Goal: Task Accomplishment & Management: Manage account settings

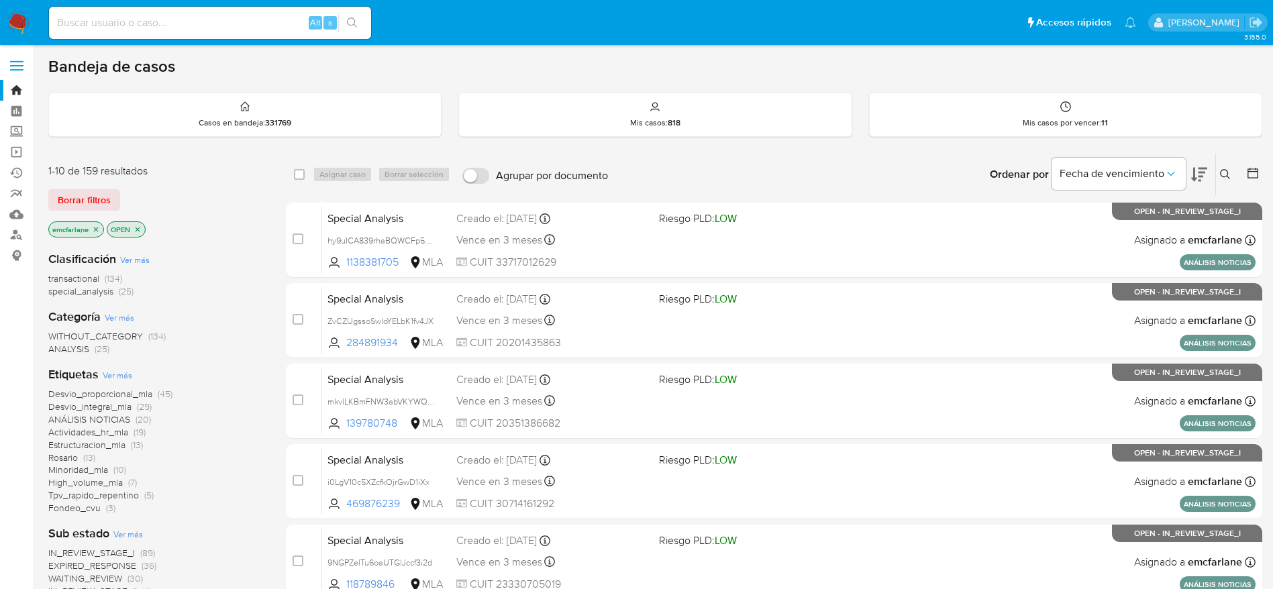
click at [190, 18] on input at bounding box center [210, 22] width 322 height 17
paste input "209540904"
type input "209540904"
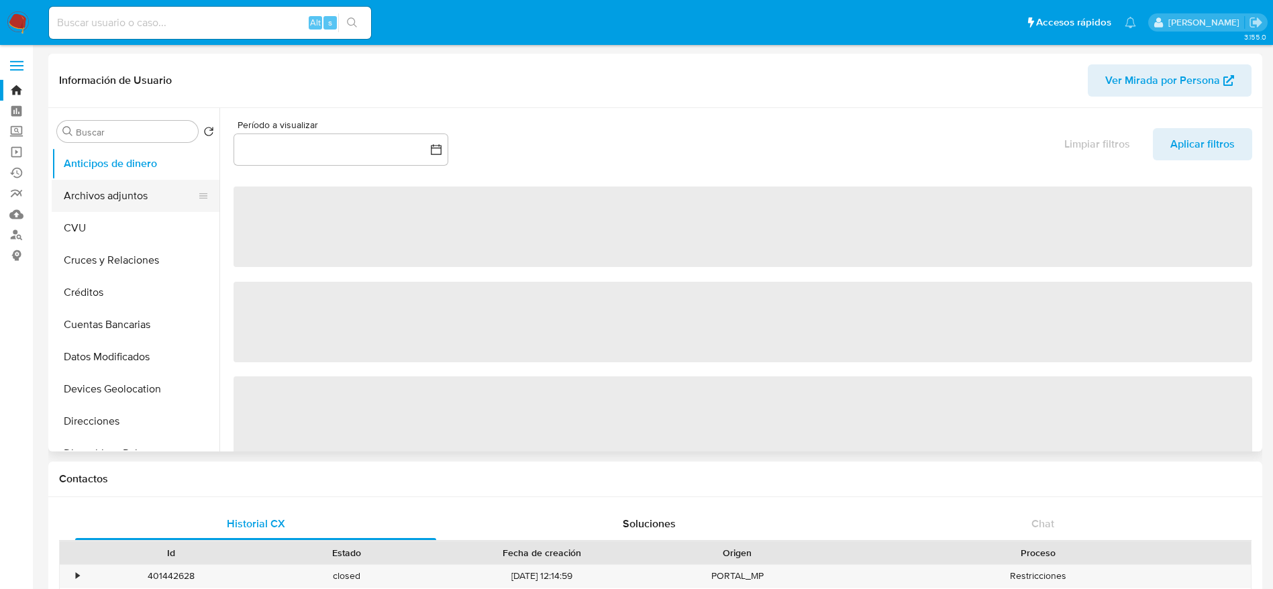
select select "10"
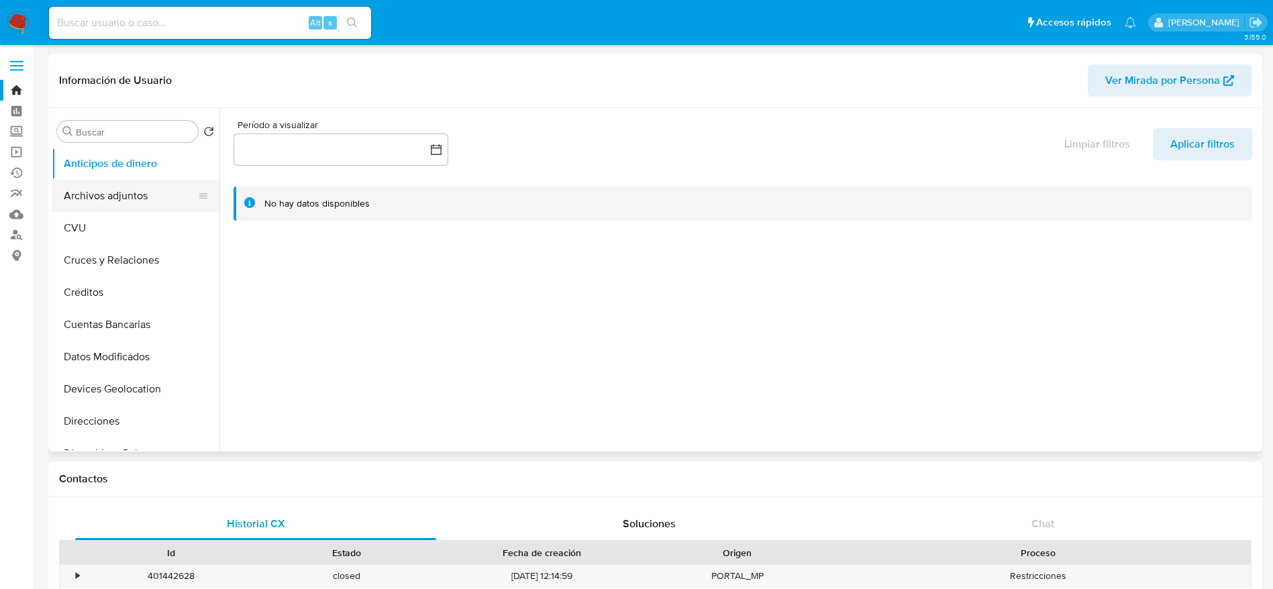
click at [111, 190] on button "Archivos adjuntos" at bounding box center [130, 196] width 157 height 32
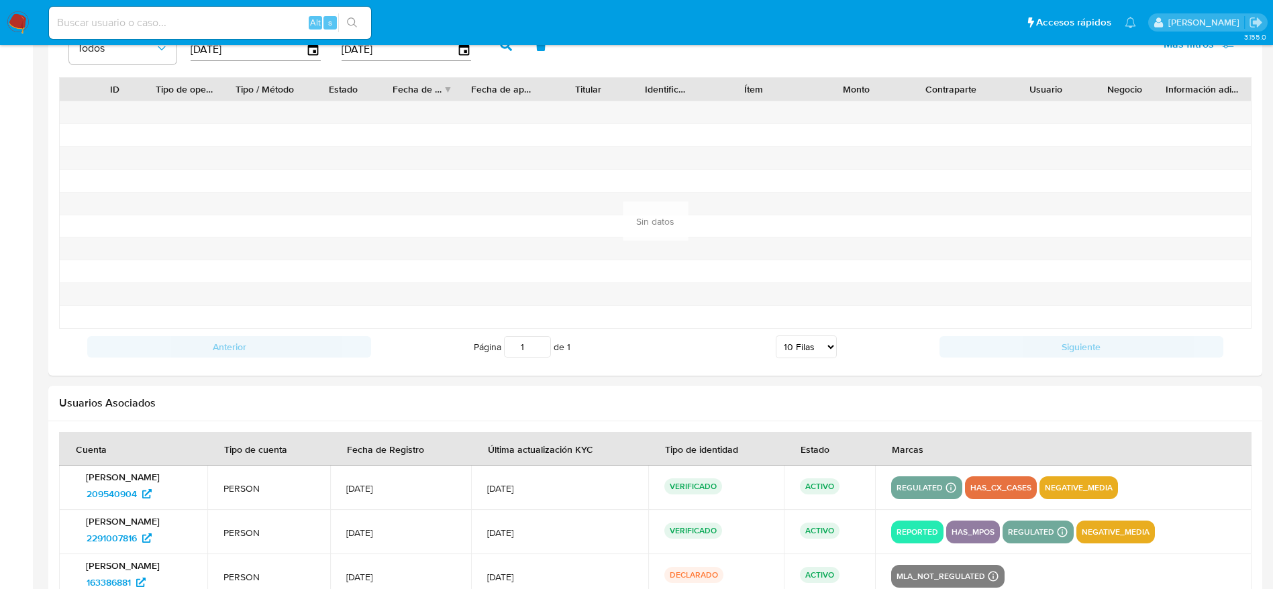
scroll to position [1409, 0]
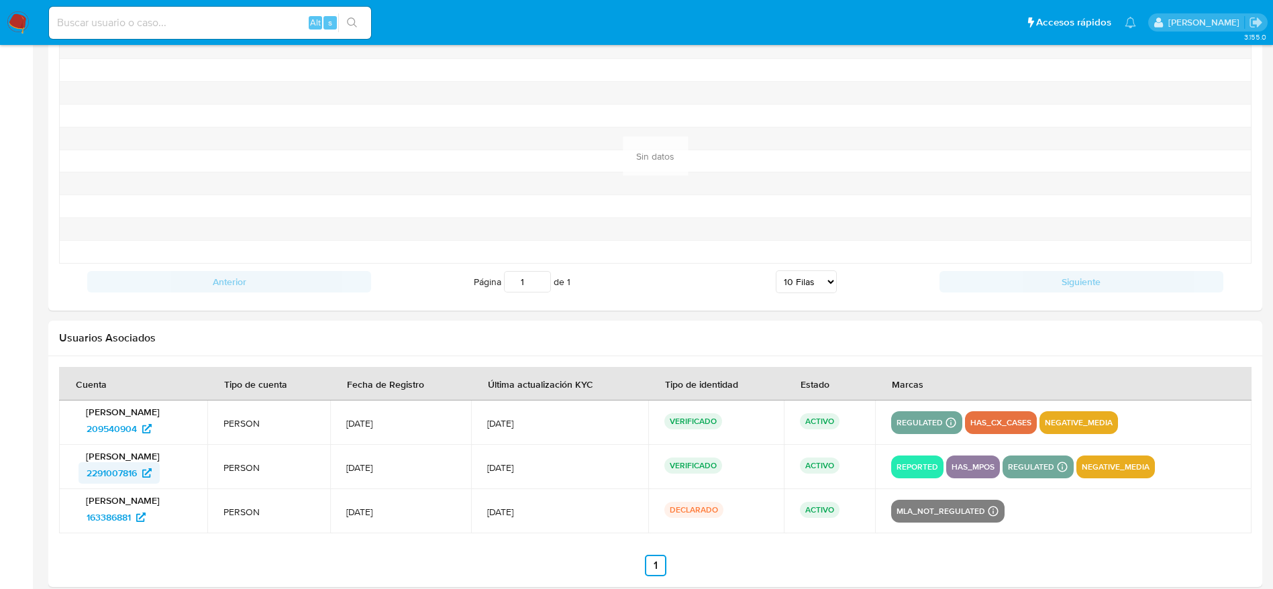
click at [123, 472] on span "2291007816" at bounding box center [112, 472] width 50 height 21
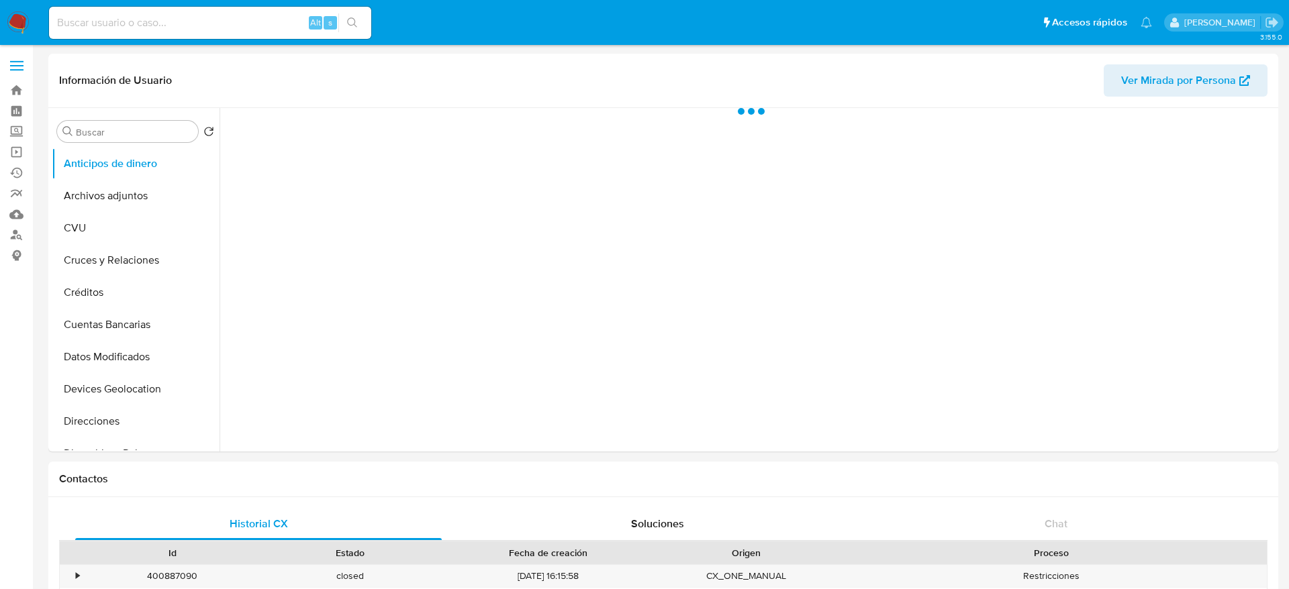
select select "10"
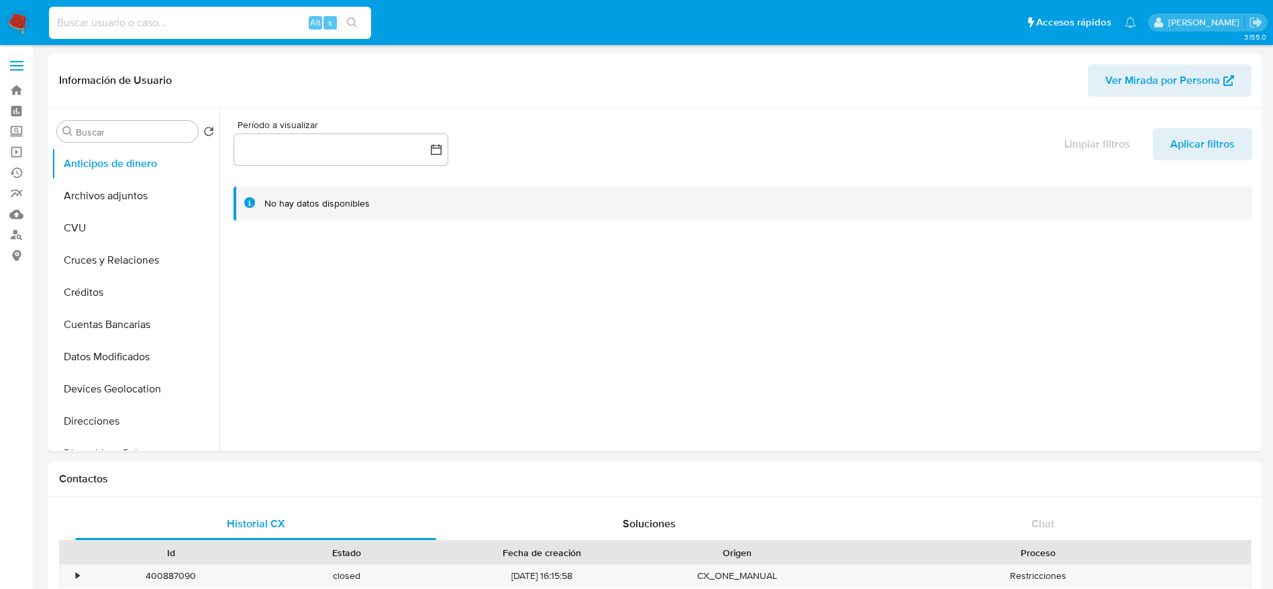
click at [195, 17] on input at bounding box center [210, 22] width 322 height 17
paste input "2375343805"
type input "2375343805"
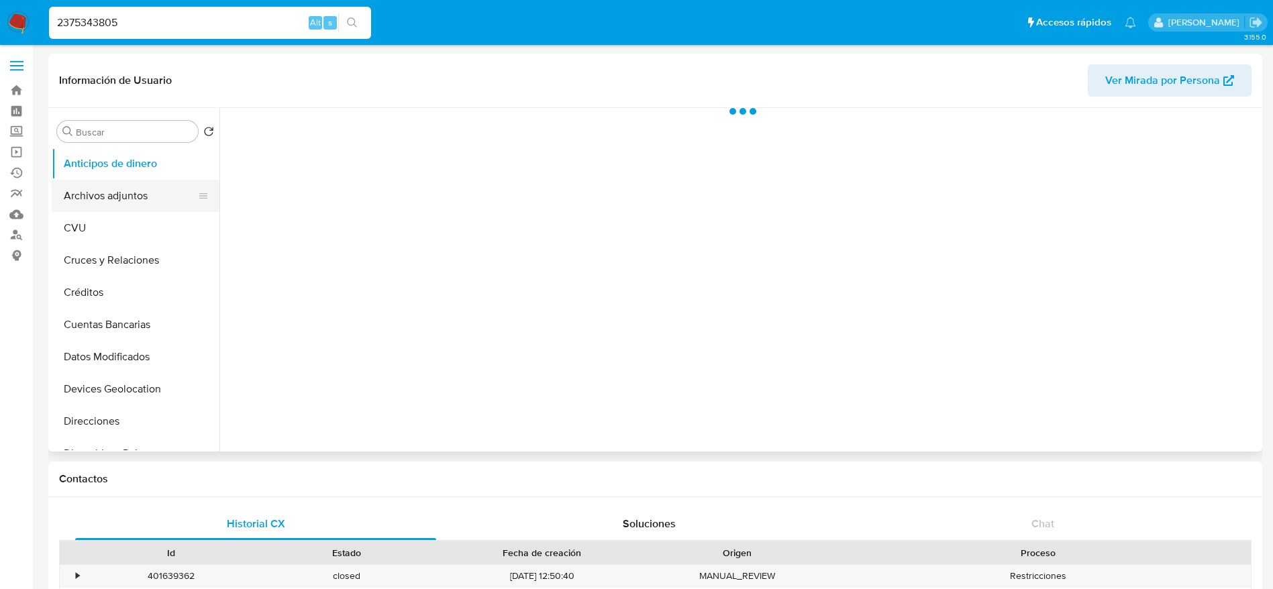
click at [111, 201] on button "Archivos adjuntos" at bounding box center [130, 196] width 157 height 32
select select "10"
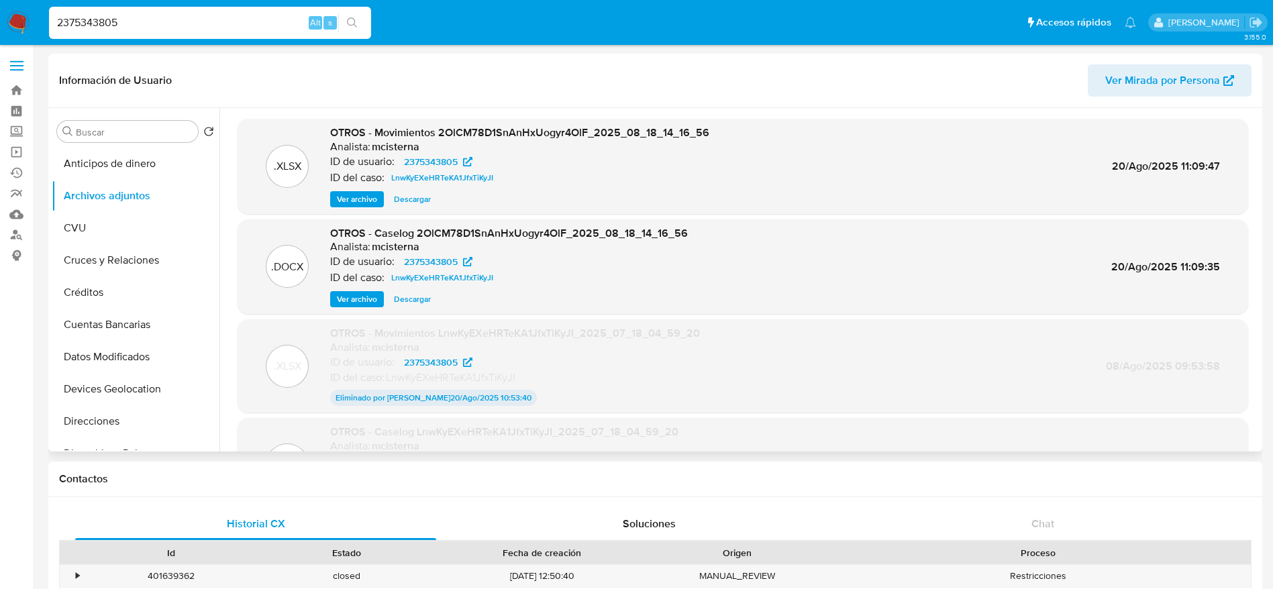
drag, startPoint x: 415, startPoint y: 301, endPoint x: 420, endPoint y: 286, distance: 16.3
click at [415, 301] on span "Descargar" at bounding box center [412, 299] width 37 height 13
drag, startPoint x: 409, startPoint y: 196, endPoint x: 421, endPoint y: 186, distance: 15.2
click at [409, 195] on span "Descargar" at bounding box center [412, 199] width 37 height 13
drag, startPoint x: 222, startPoint y: 20, endPoint x: 188, endPoint y: 27, distance: 34.9
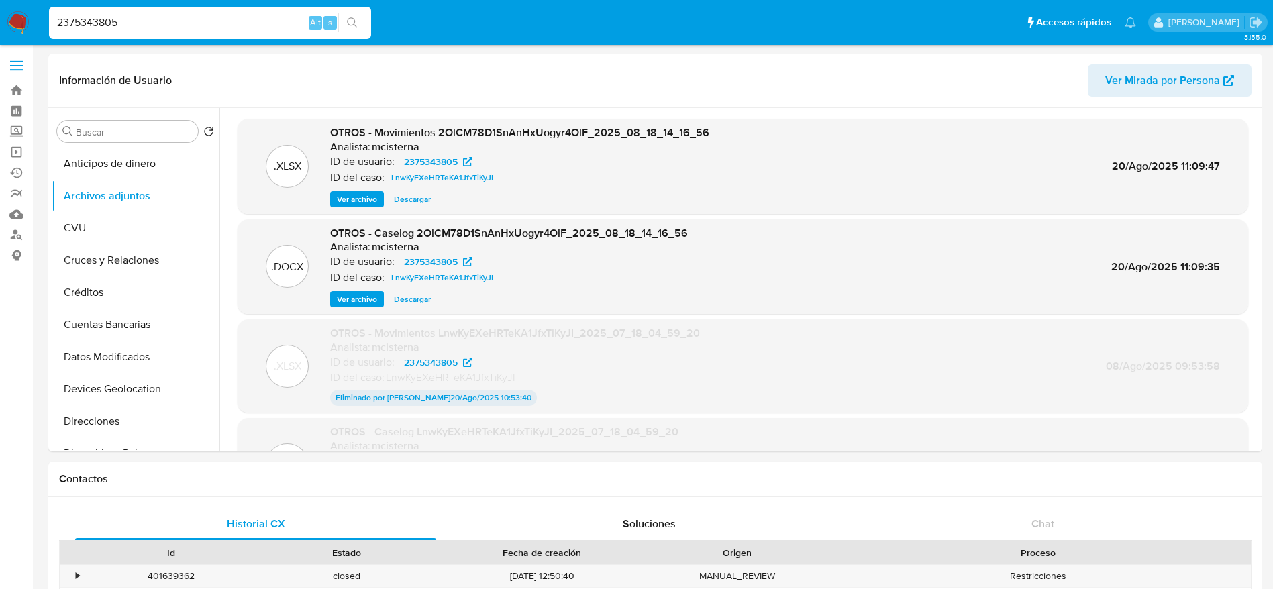
click at [193, 26] on input "2375343805" at bounding box center [210, 22] width 322 height 17
click at [187, 27] on input "2375343805" at bounding box center [210, 22] width 322 height 17
paste input "165493599"
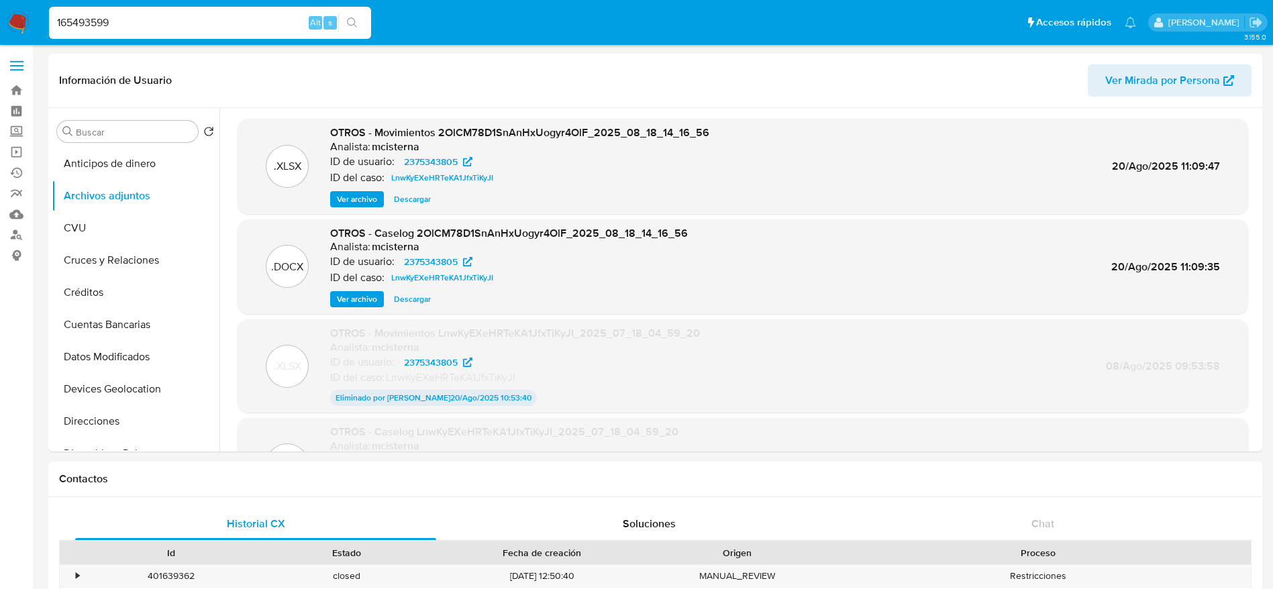
type input "165493599"
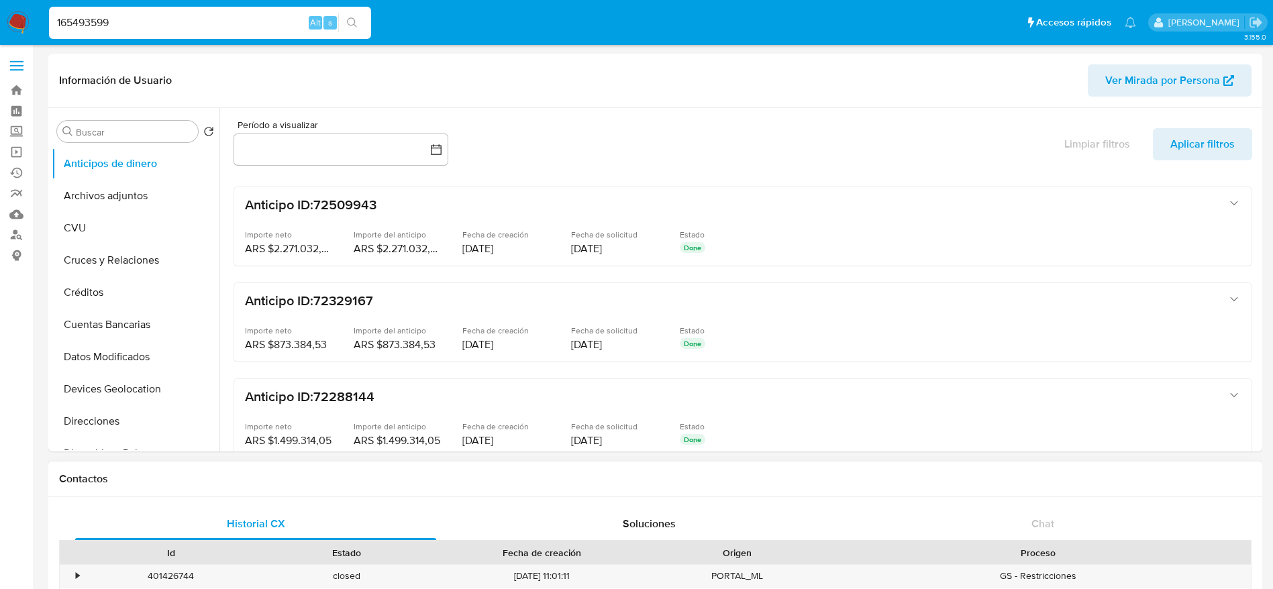
select select "10"
click at [116, 197] on button "Archivos adjuntos" at bounding box center [130, 196] width 157 height 32
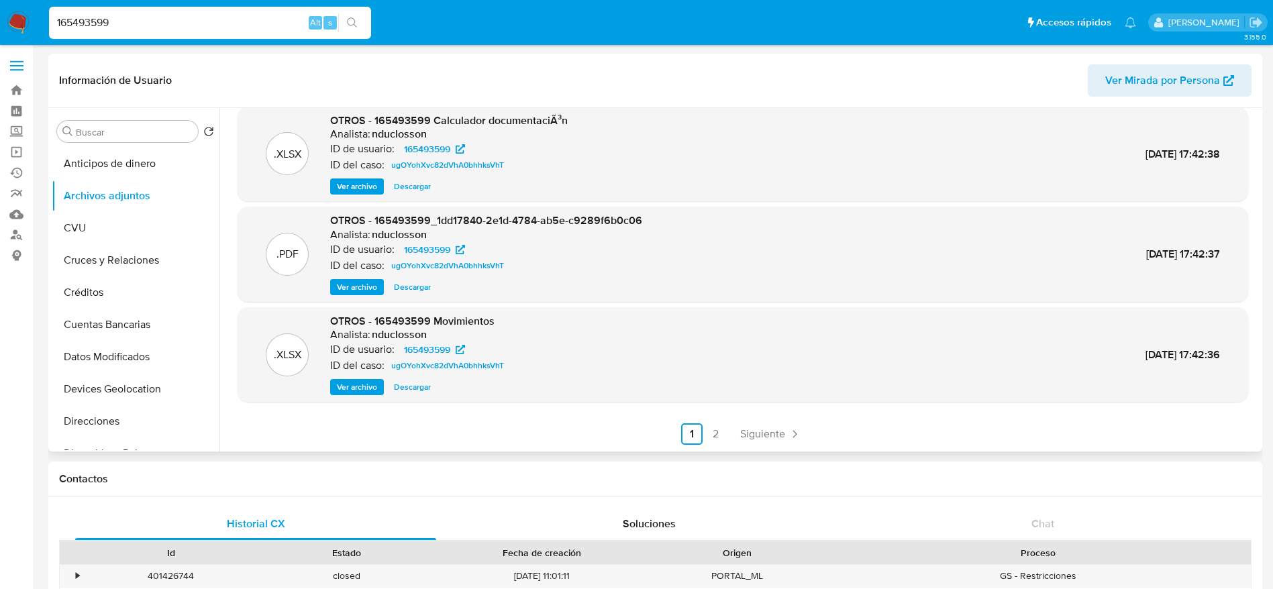
click at [419, 392] on span "Descargar" at bounding box center [412, 387] width 37 height 13
click at [766, 430] on span "Siguiente" at bounding box center [762, 434] width 45 height 11
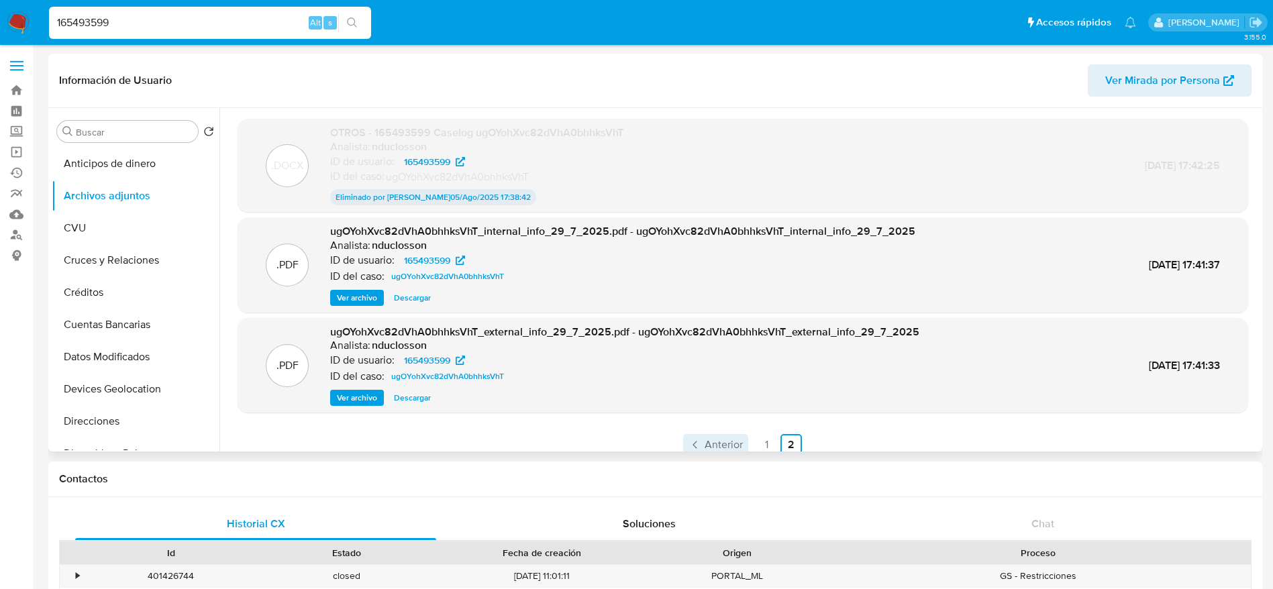
click at [724, 443] on span "Anterior" at bounding box center [724, 445] width 38 height 11
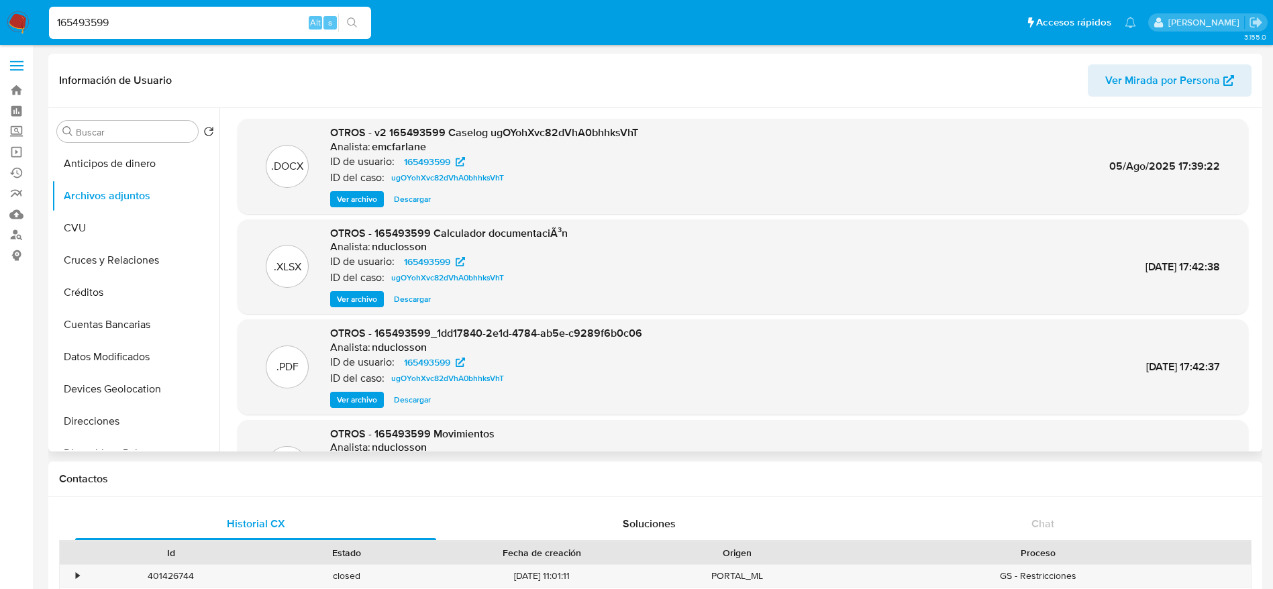
click at [407, 200] on span "Descargar" at bounding box center [412, 199] width 37 height 13
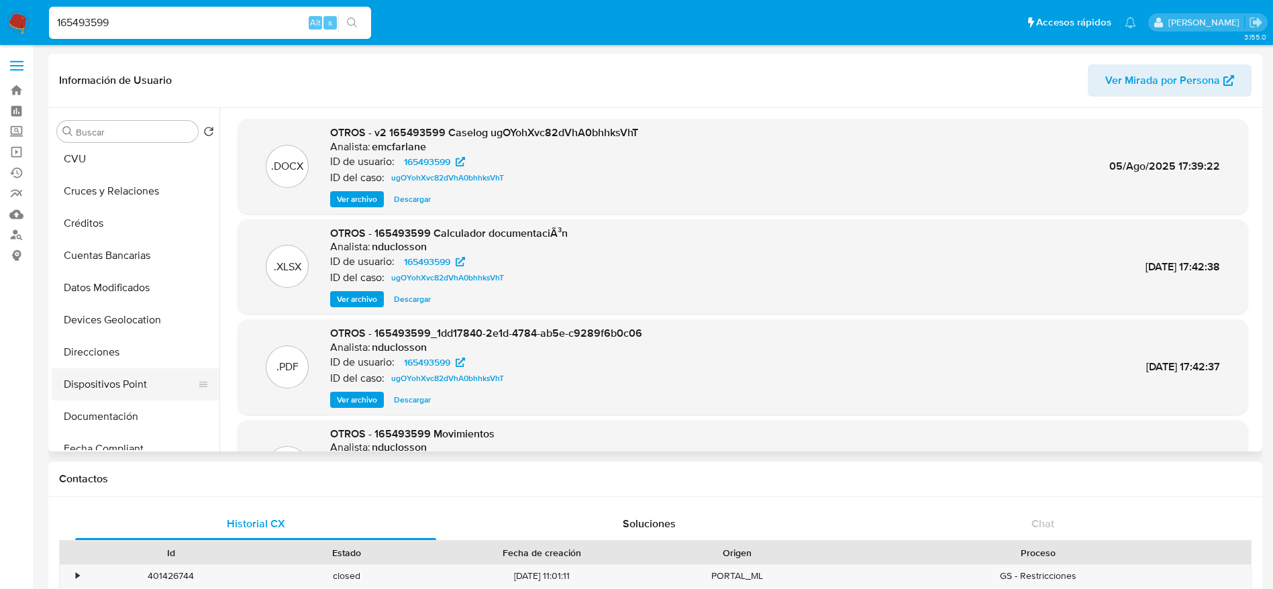
scroll to position [101, 0]
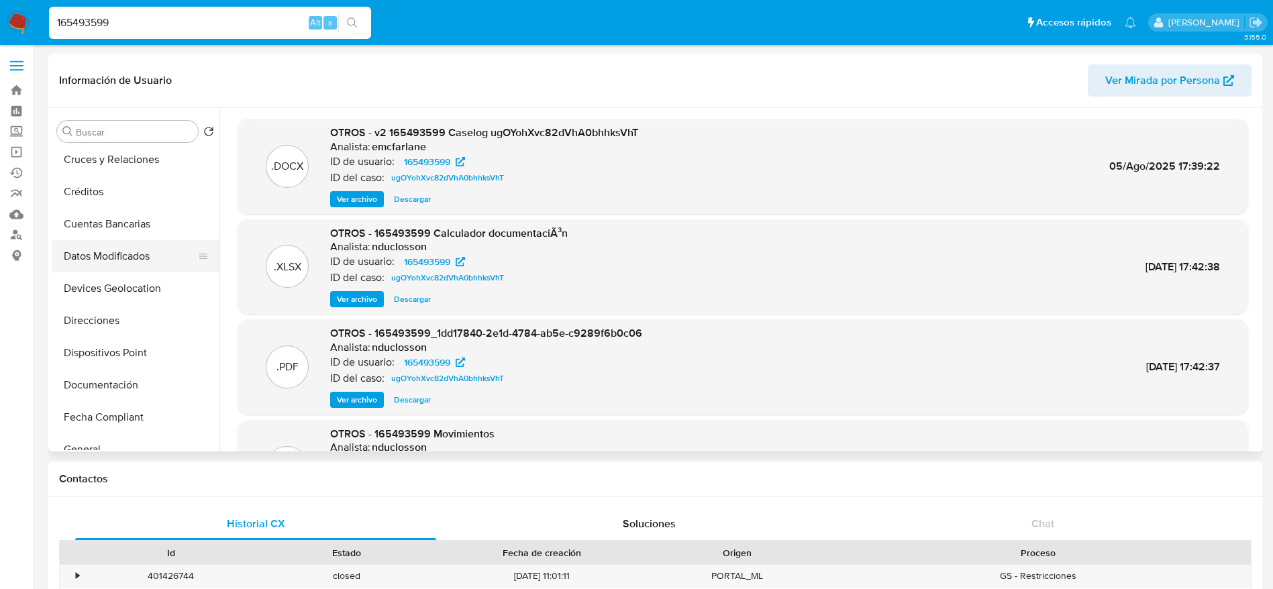
click at [97, 319] on button "Direcciones" at bounding box center [136, 321] width 168 height 32
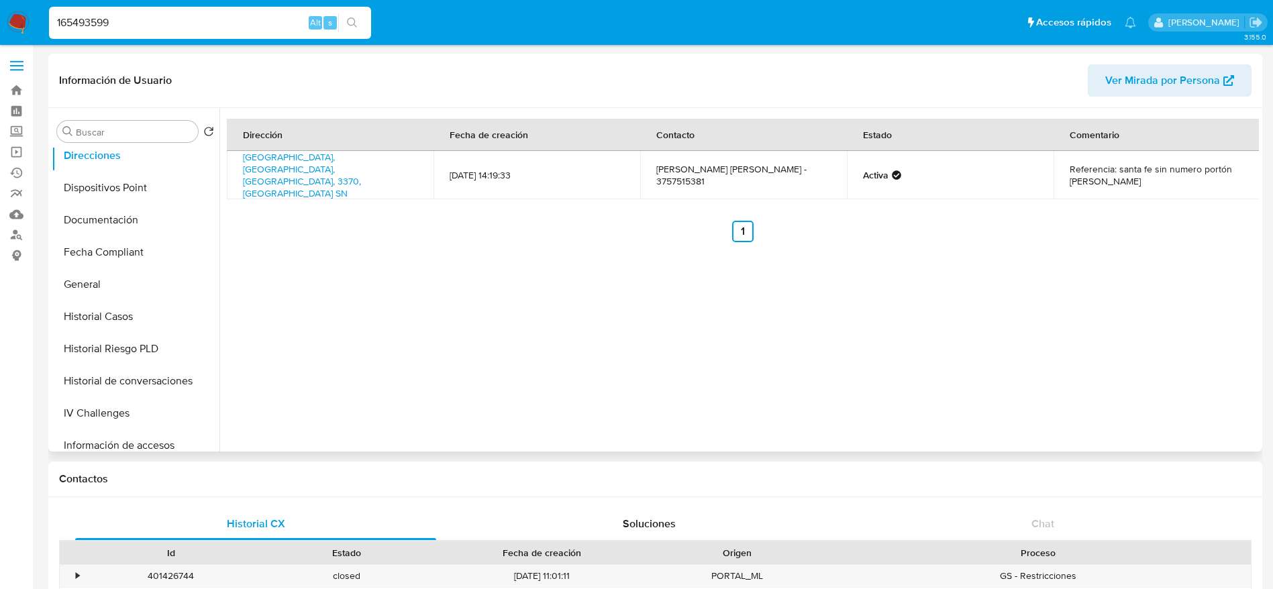
scroll to position [503, 0]
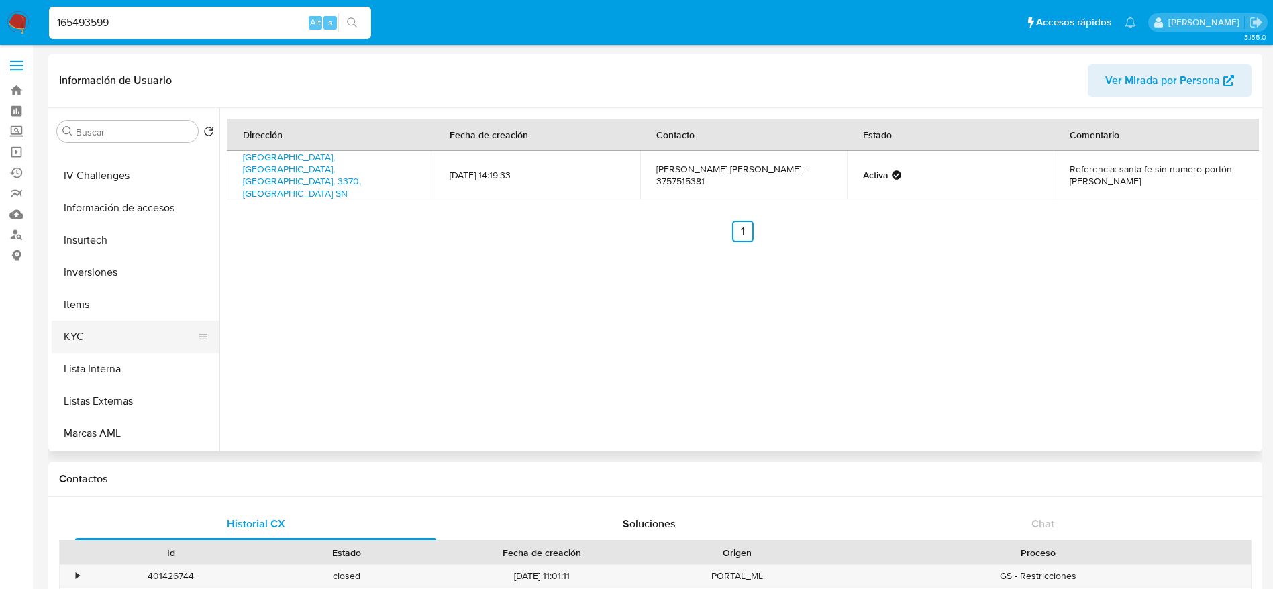
click at [91, 338] on button "KYC" at bounding box center [130, 337] width 157 height 32
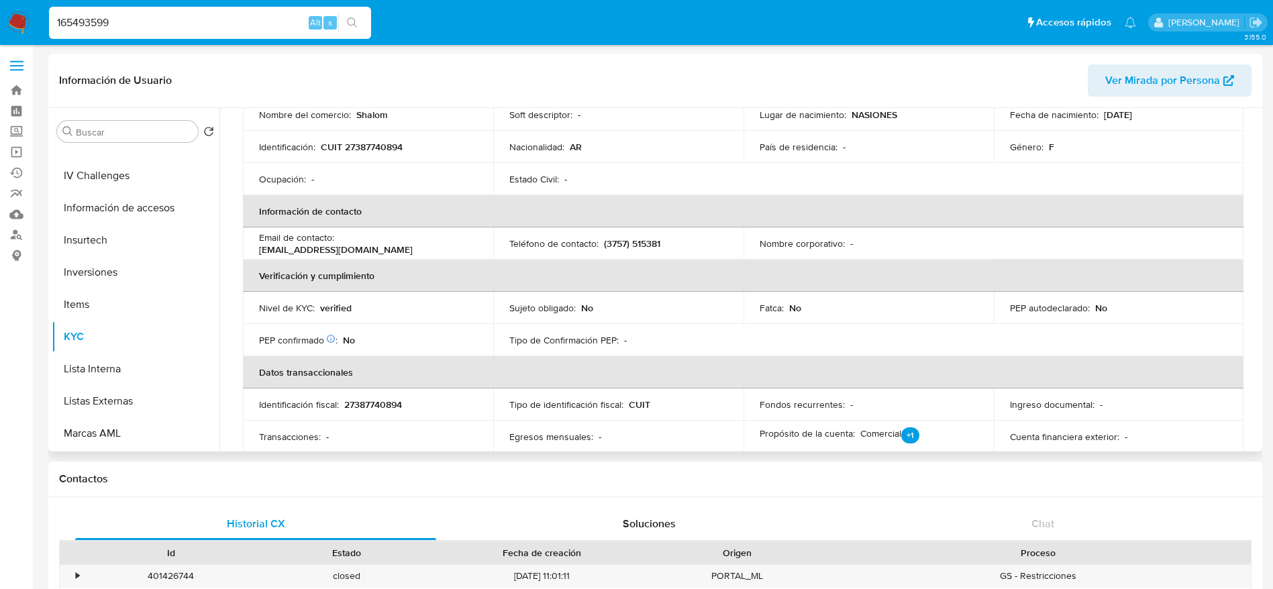
scroll to position [1, 0]
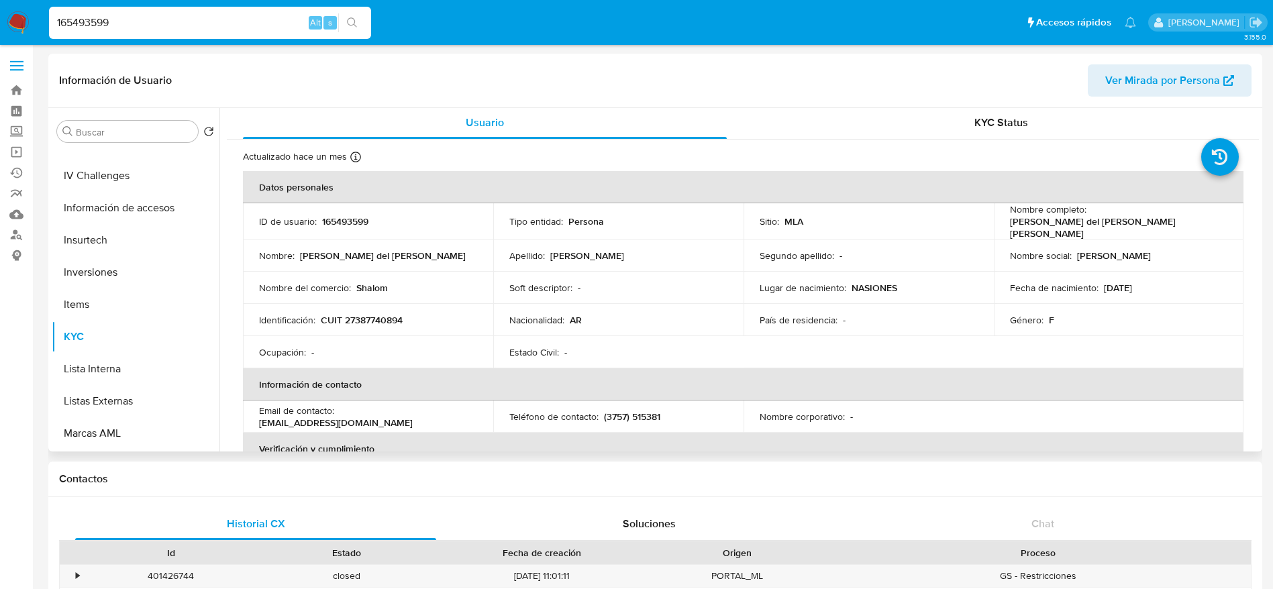
click at [369, 290] on p "Shalom" at bounding box center [372, 288] width 32 height 12
click at [385, 314] on p "CUIT 27387740894" at bounding box center [362, 320] width 82 height 12
copy p "27387740894"
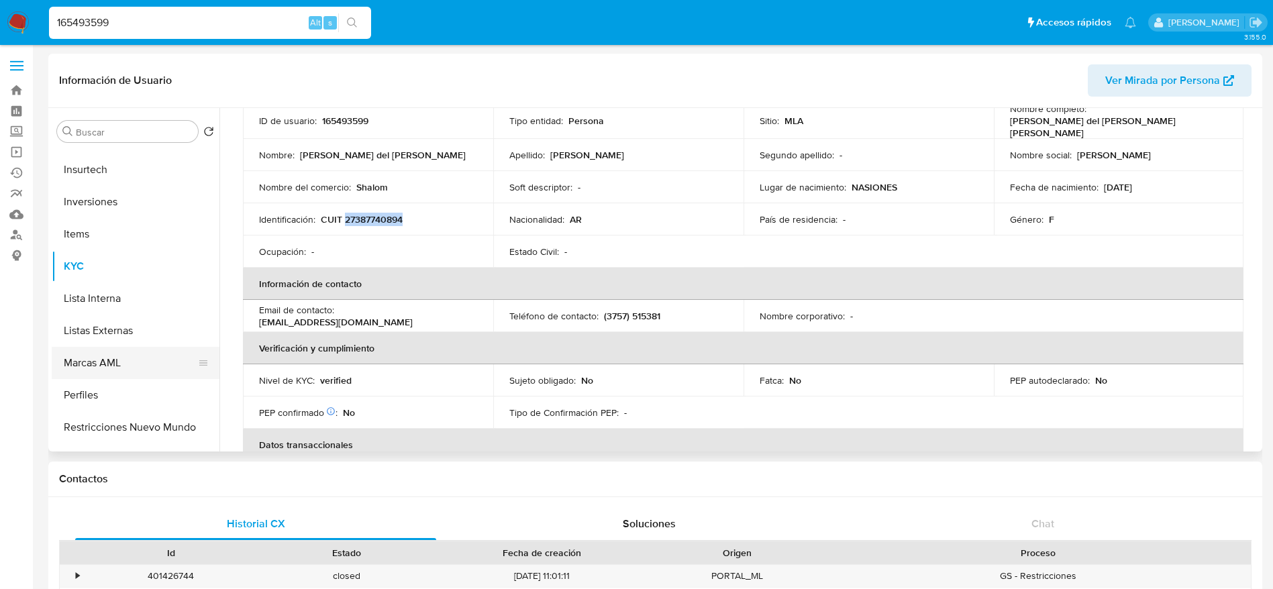
scroll to position [632, 0]
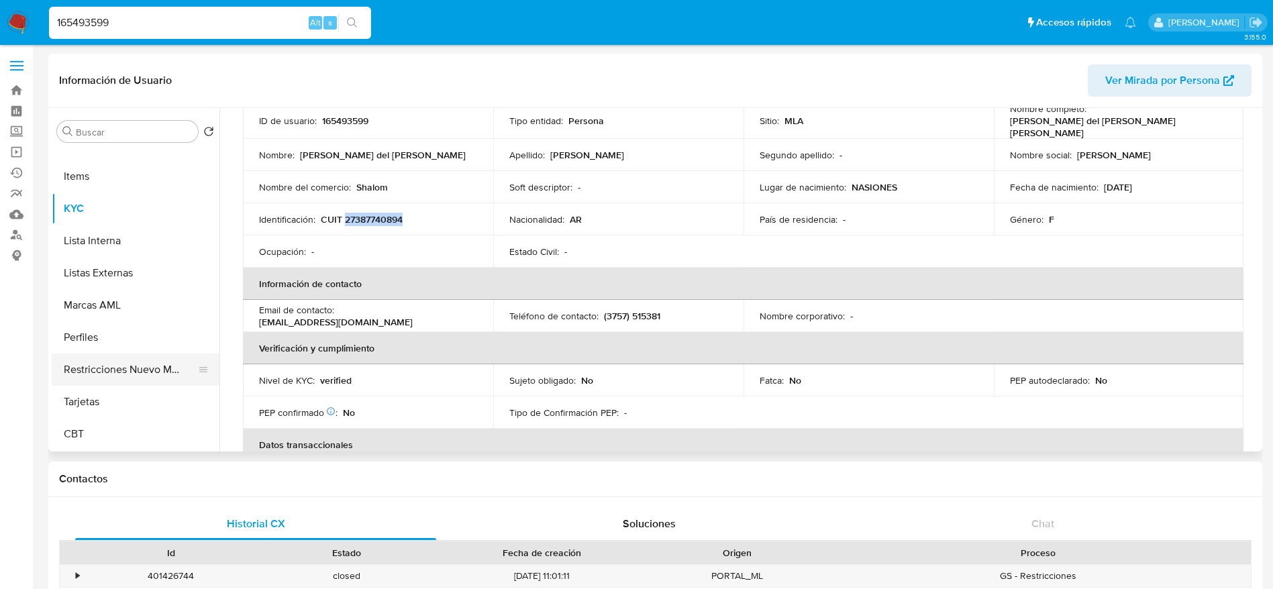
click at [127, 379] on button "Restricciones Nuevo Mundo" at bounding box center [130, 370] width 157 height 32
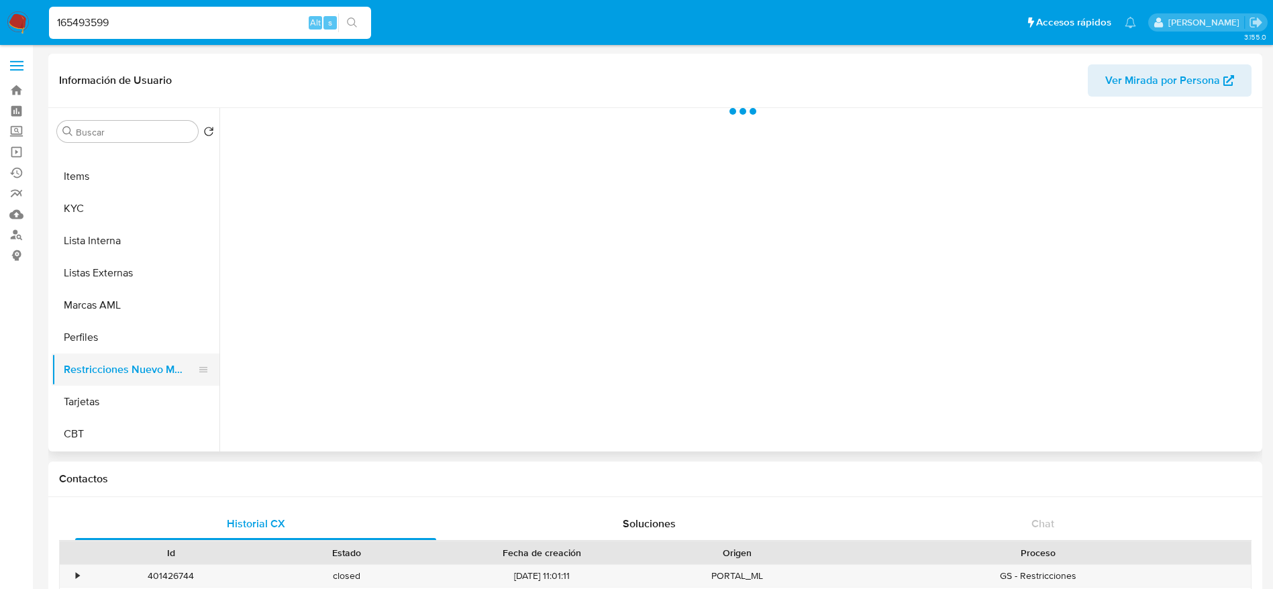
scroll to position [0, 0]
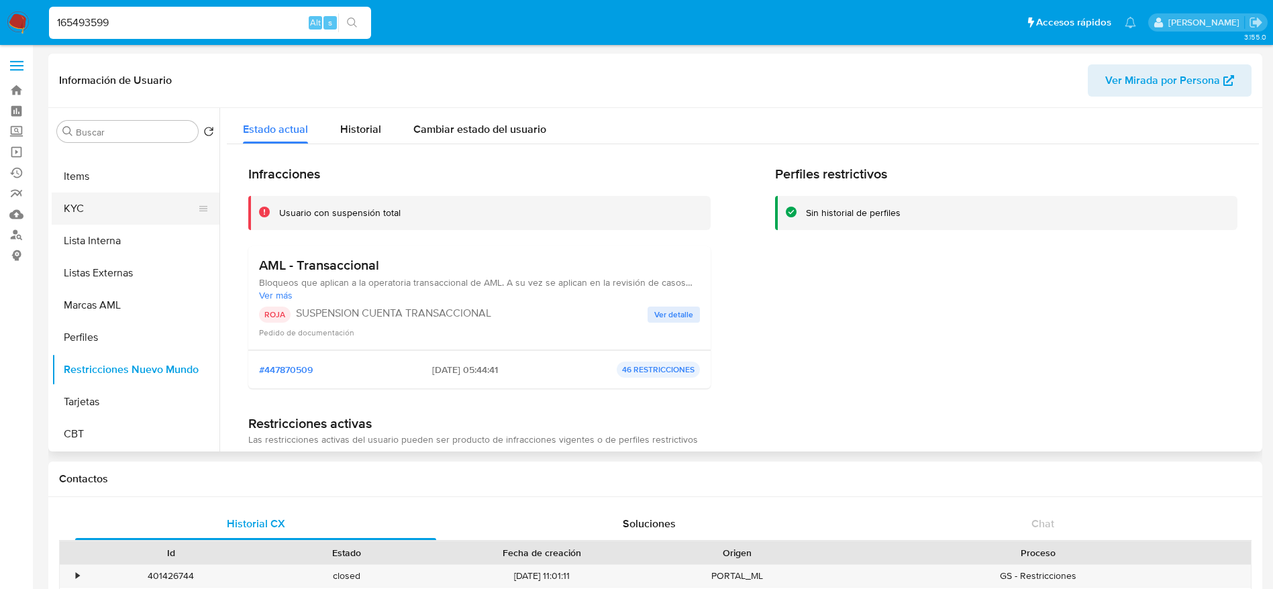
click at [87, 211] on button "KYC" at bounding box center [130, 209] width 157 height 32
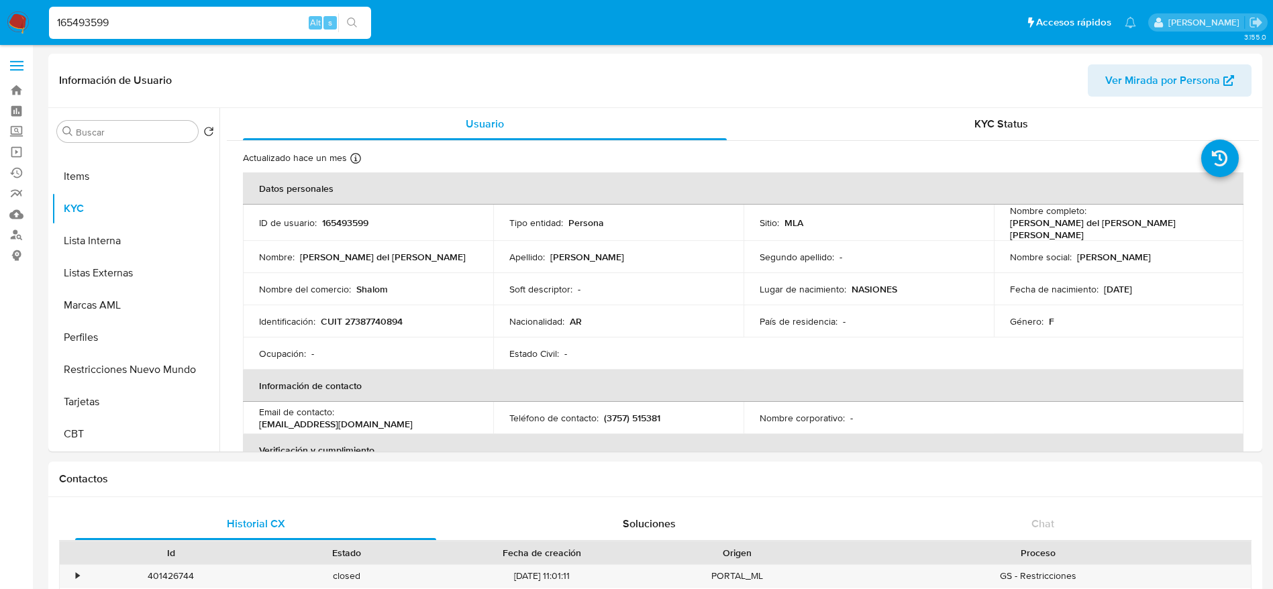
click at [156, 18] on input "165493599" at bounding box center [210, 22] width 322 height 17
paste input "450138121"
type input "450138121"
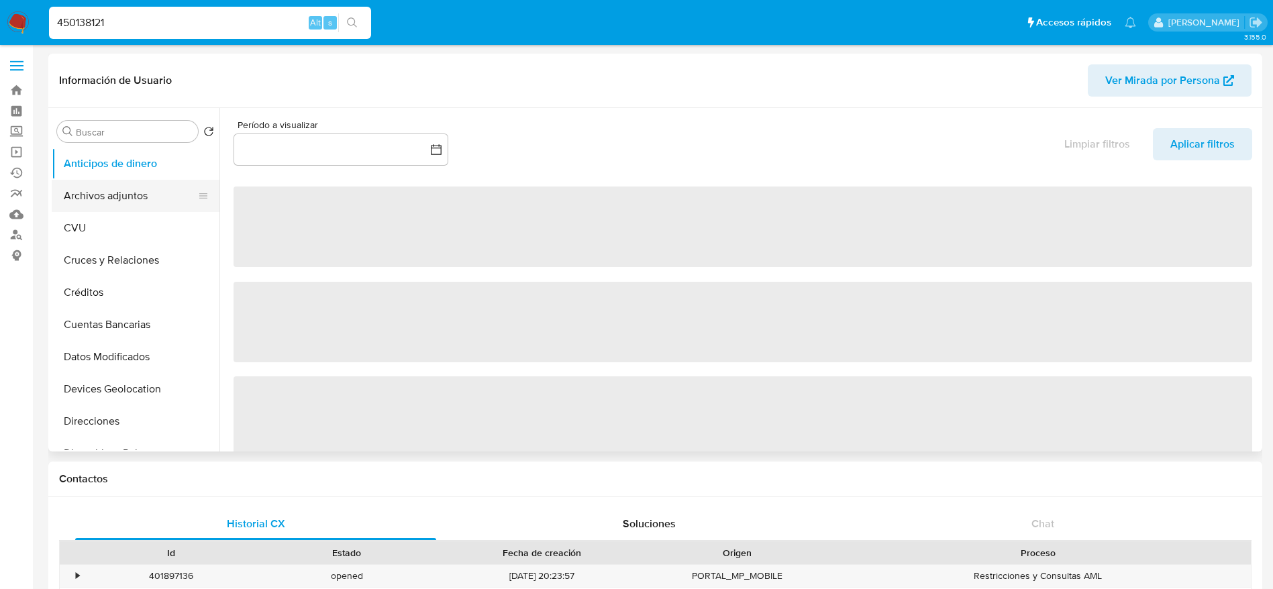
click at [113, 185] on button "Archivos adjuntos" at bounding box center [130, 196] width 157 height 32
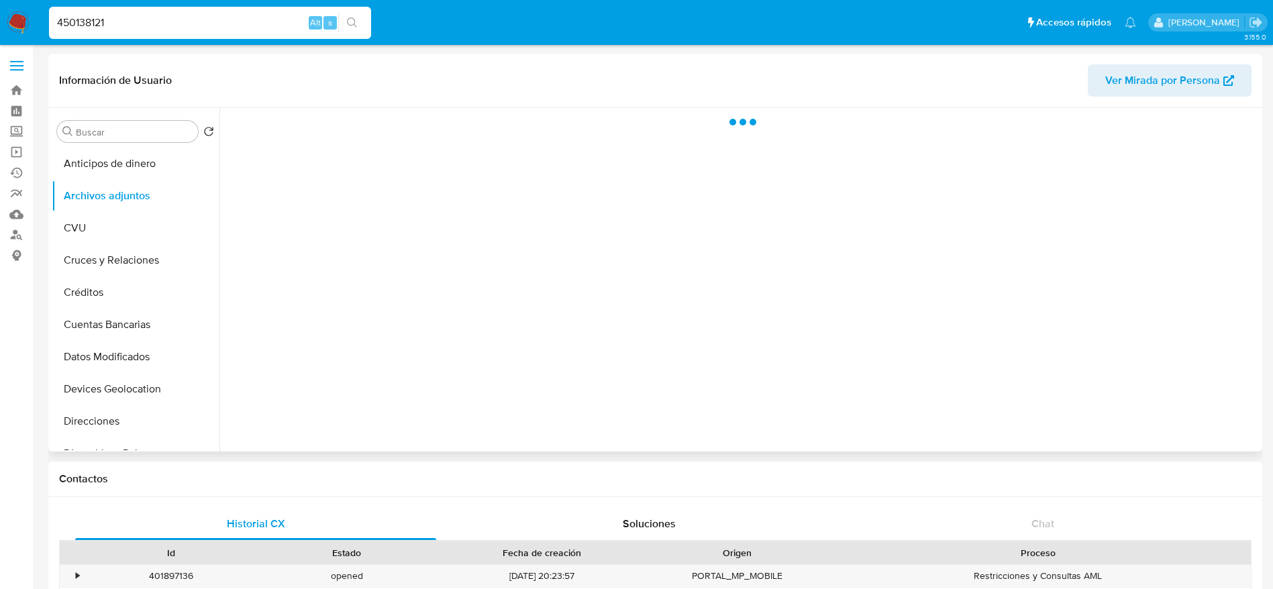
select select "10"
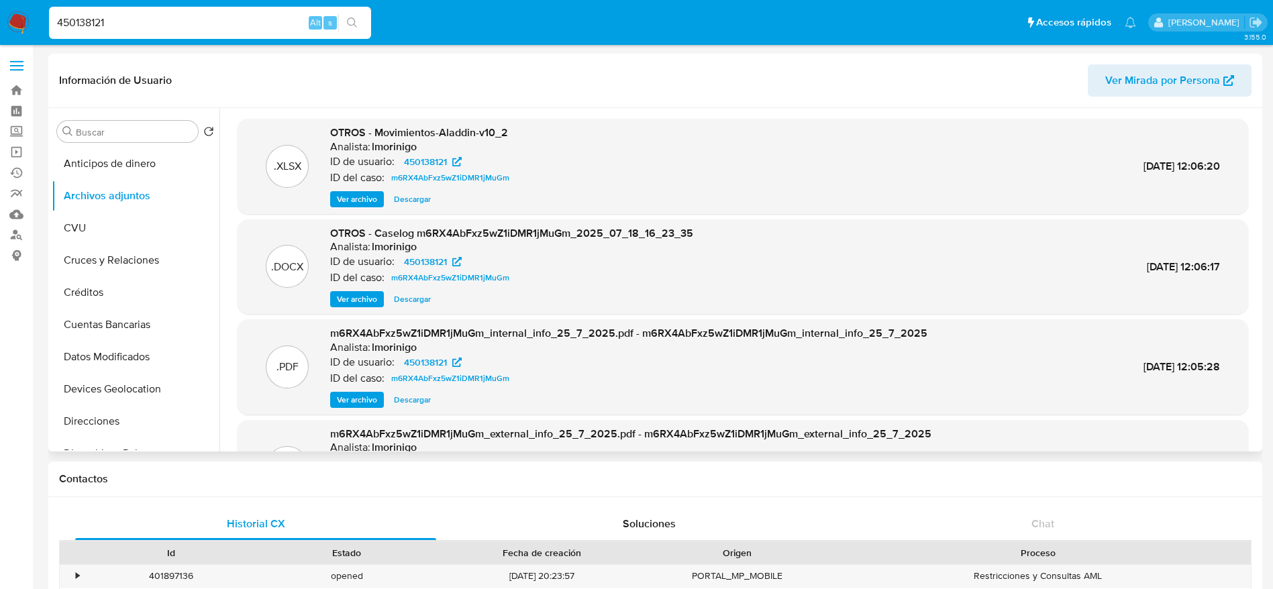
click at [408, 295] on span "Descargar" at bounding box center [412, 299] width 37 height 13
click at [423, 201] on span "Descargar" at bounding box center [412, 199] width 37 height 13
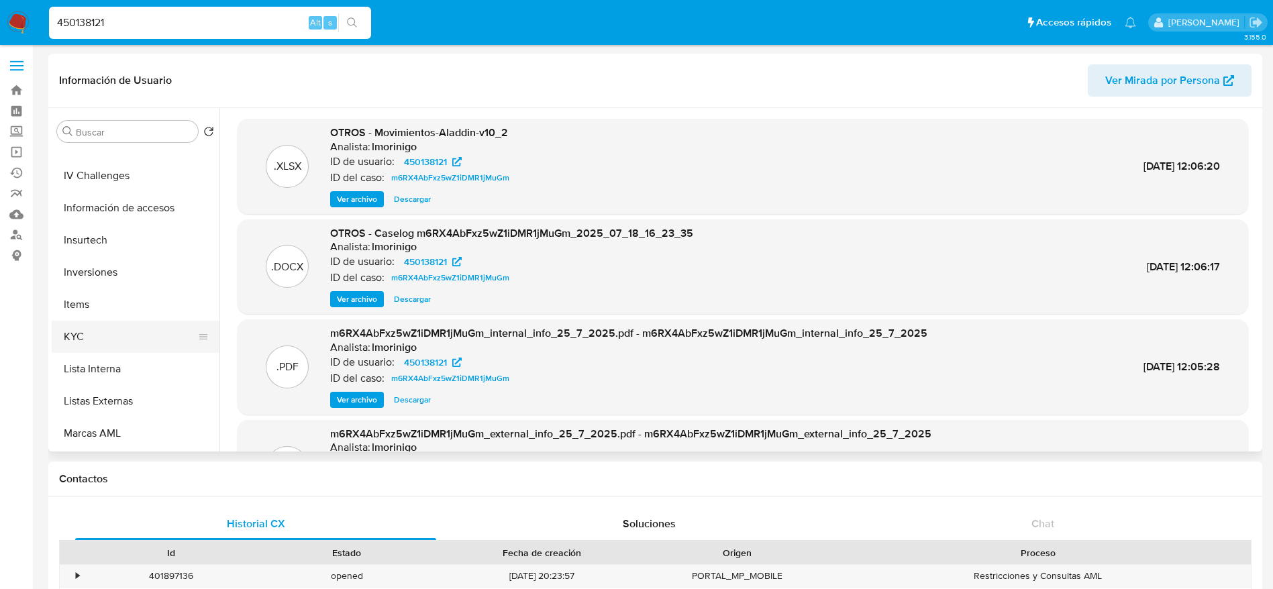
click at [76, 322] on button "KYC" at bounding box center [130, 337] width 157 height 32
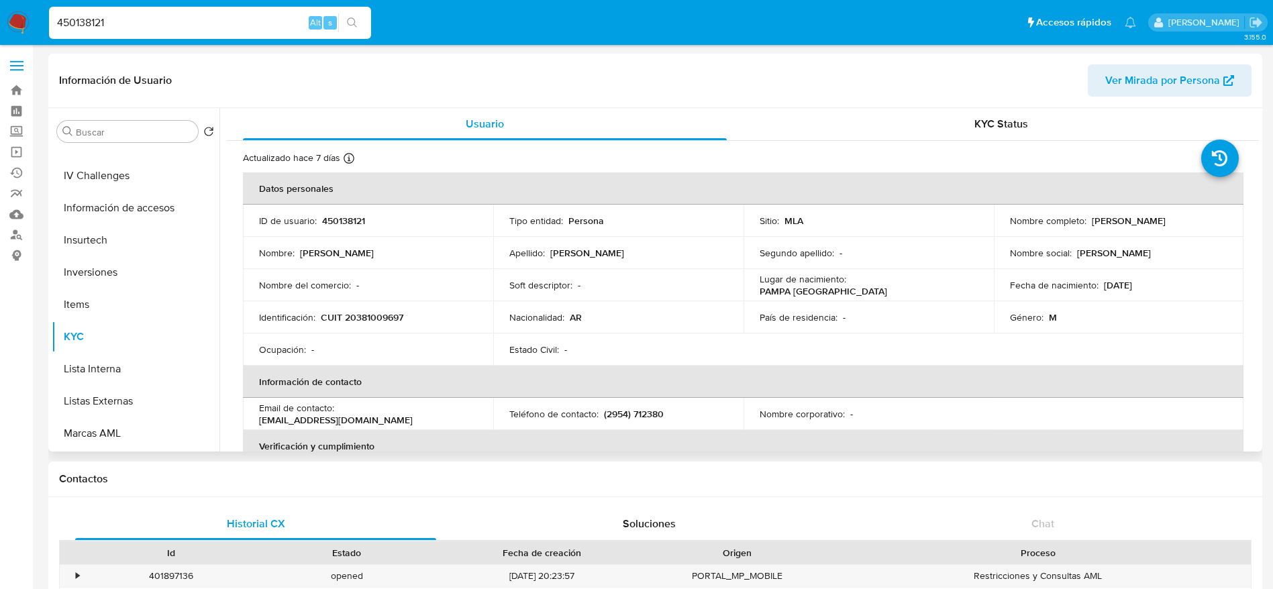
click at [364, 323] on p "CUIT 20381009697" at bounding box center [362, 317] width 83 height 12
click at [364, 322] on p "CUIT 20381009697" at bounding box center [362, 317] width 83 height 12
copy p "20381009697"
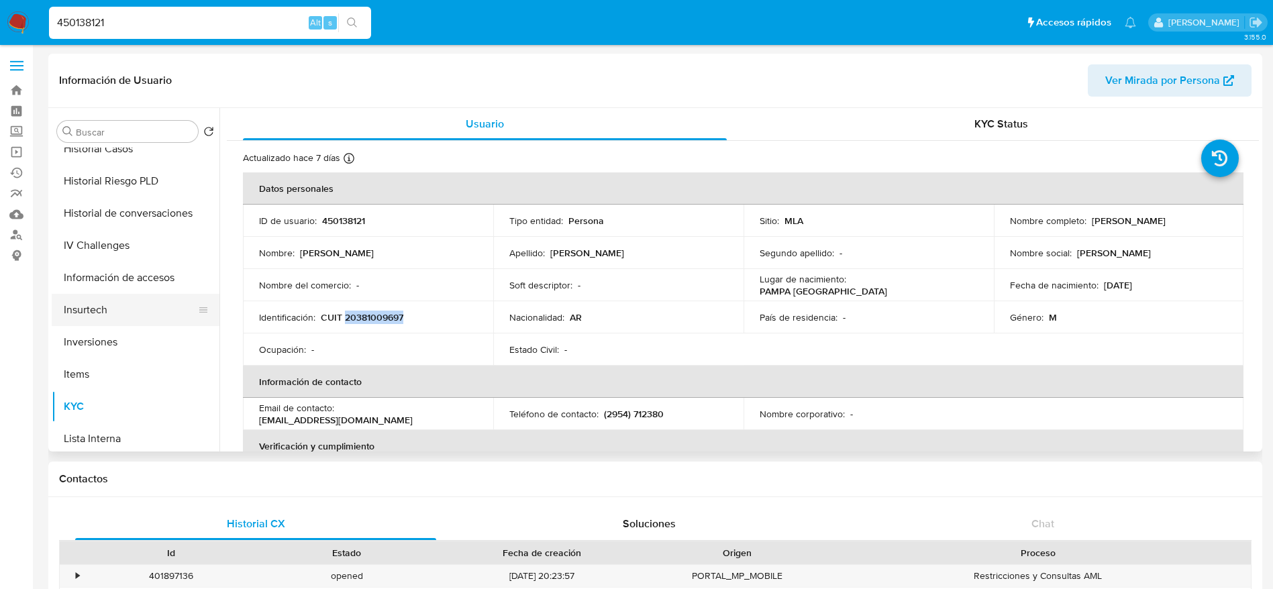
scroll to position [403, 0]
click at [112, 162] on button "General" at bounding box center [130, 148] width 157 height 32
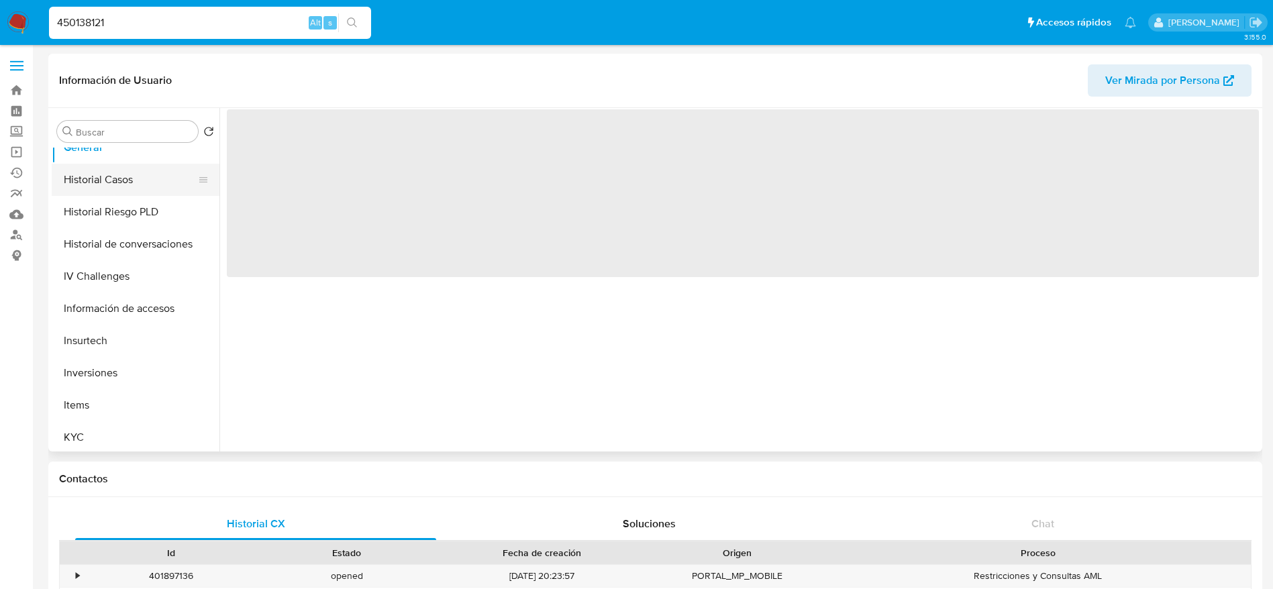
click at [113, 180] on button "Historial Casos" at bounding box center [130, 180] width 157 height 32
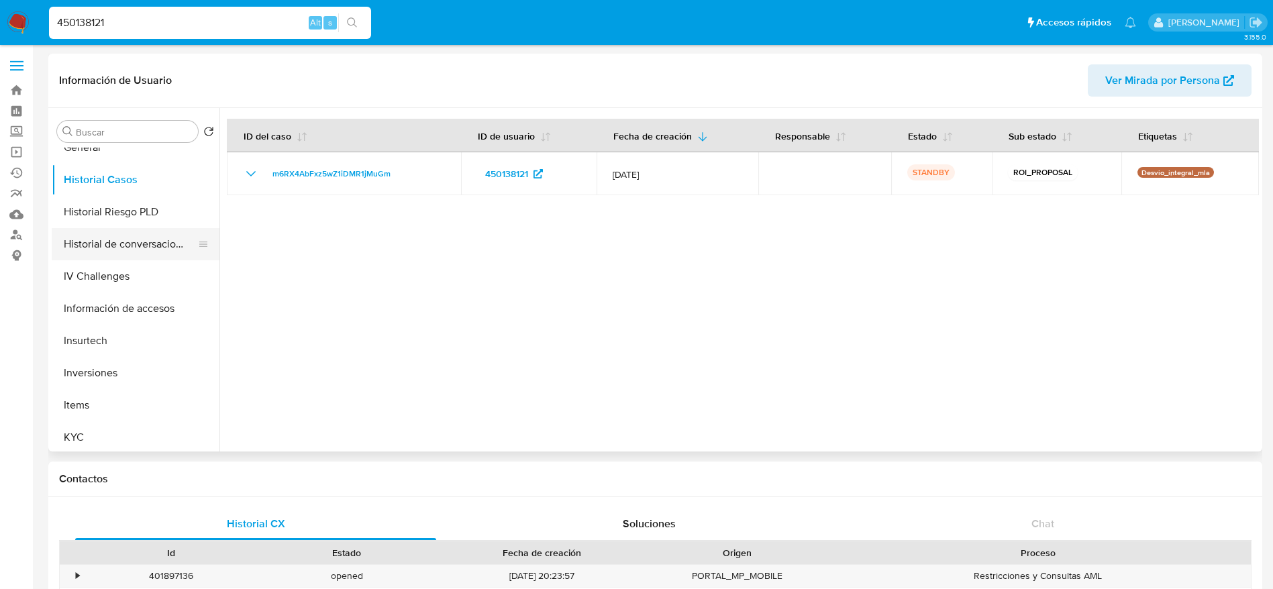
click at [164, 244] on button "Historial de conversaciones" at bounding box center [130, 244] width 157 height 32
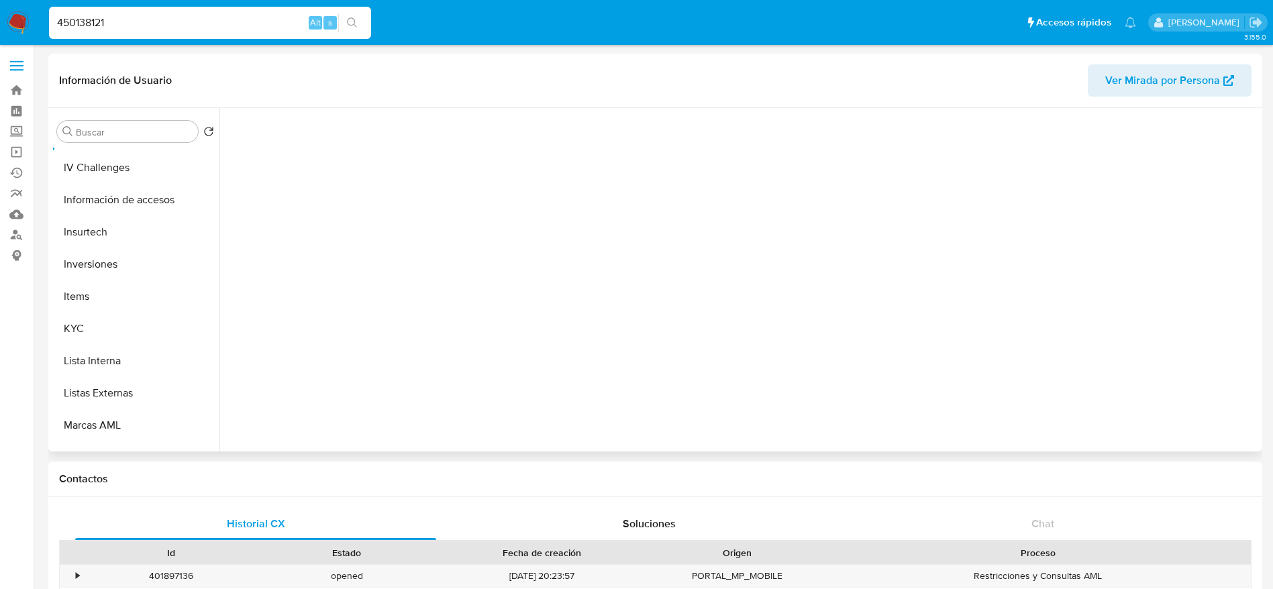
scroll to position [632, 0]
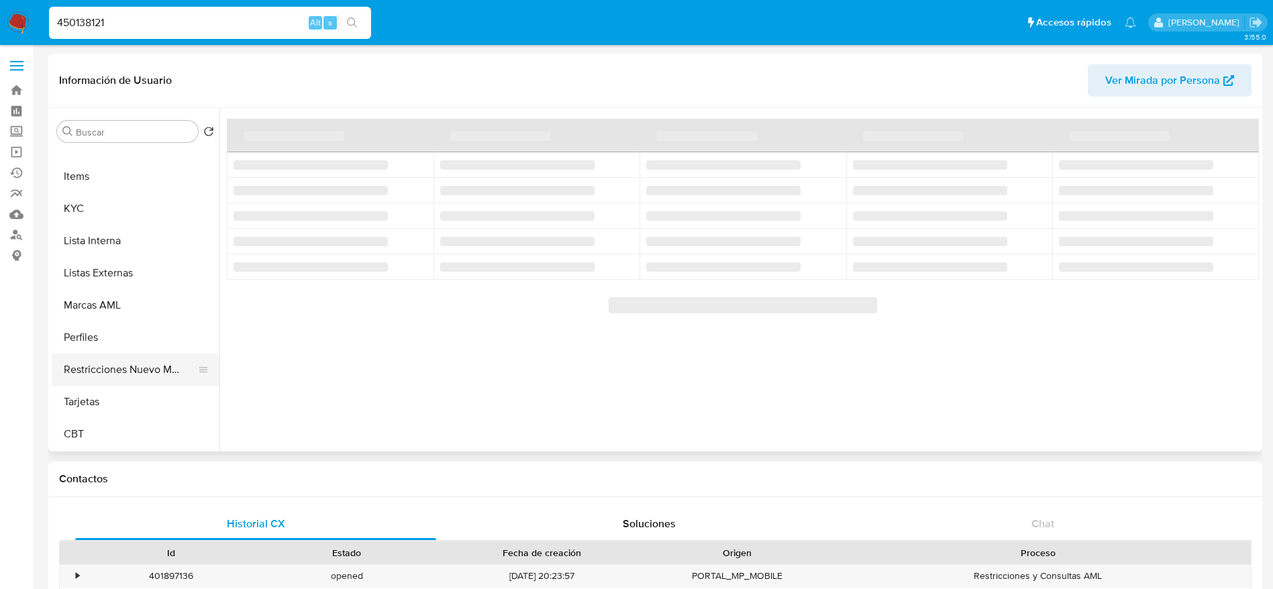
click at [152, 369] on button "Restricciones Nuevo Mundo" at bounding box center [130, 370] width 157 height 32
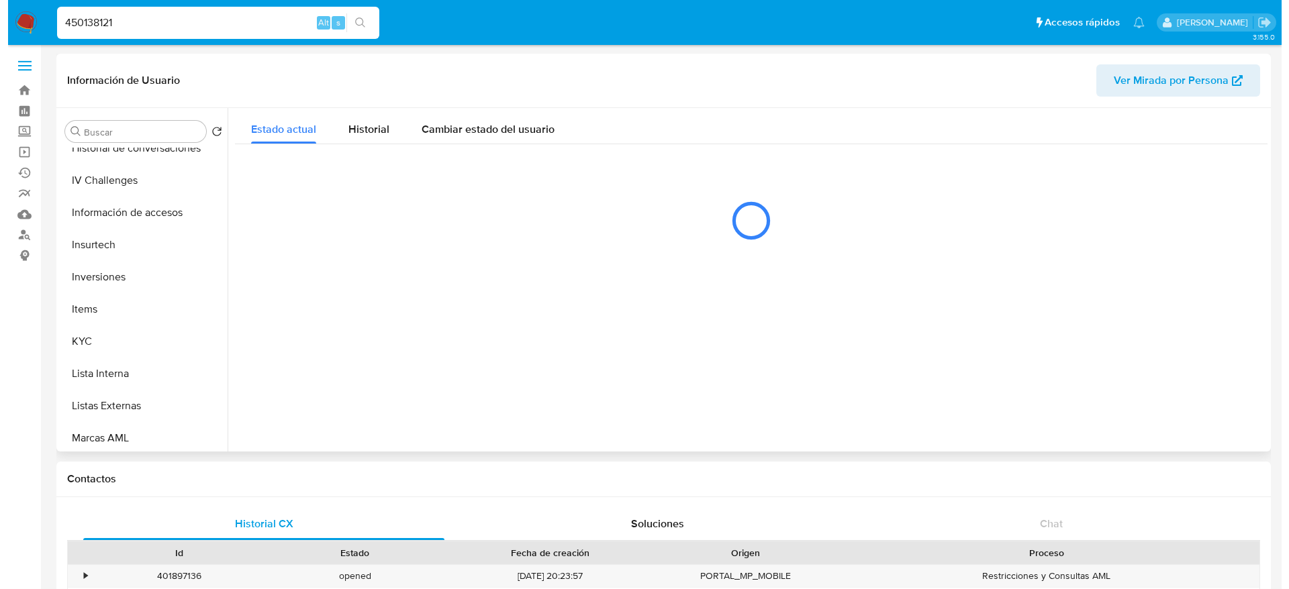
scroll to position [330, 0]
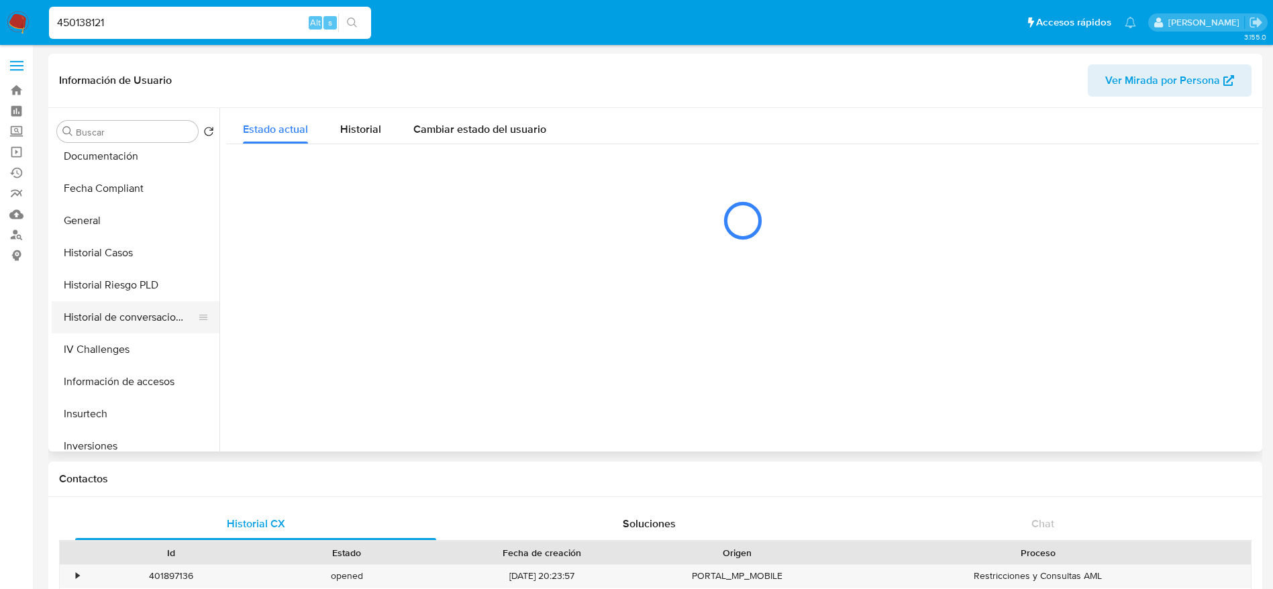
drag, startPoint x: 166, startPoint y: 318, endPoint x: 189, endPoint y: 315, distance: 23.1
click at [166, 317] on button "Historial de conversaciones" at bounding box center [130, 317] width 157 height 32
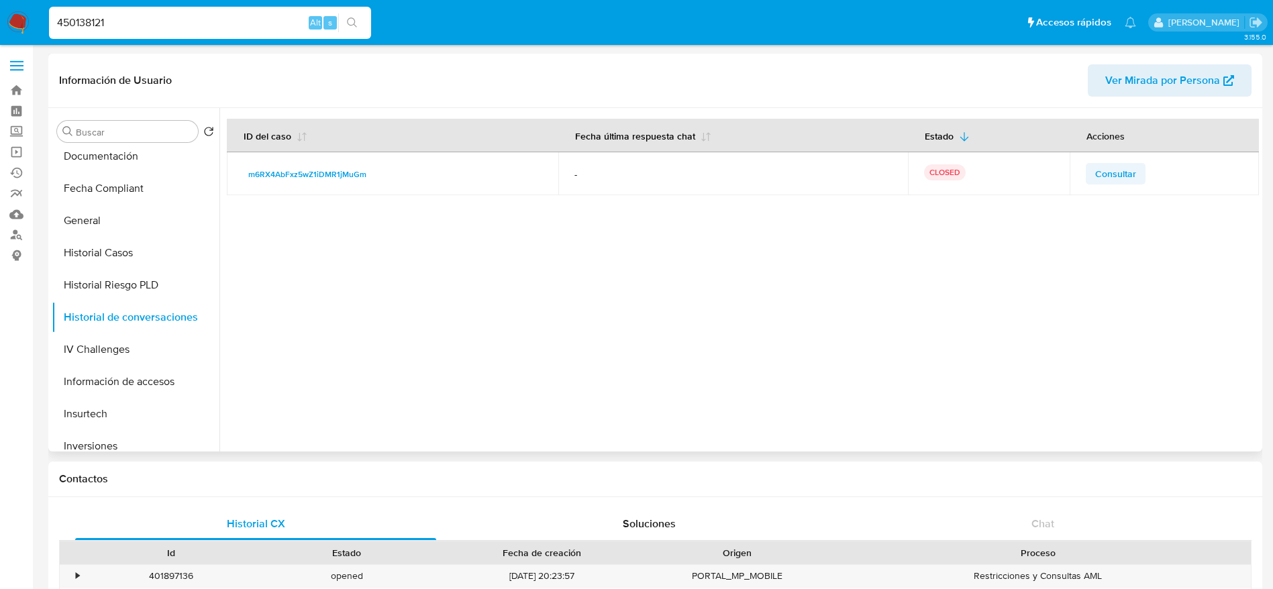
click at [1125, 161] on td "Consultar" at bounding box center [1164, 173] width 189 height 43
click at [1121, 165] on span "Consultar" at bounding box center [1115, 173] width 41 height 19
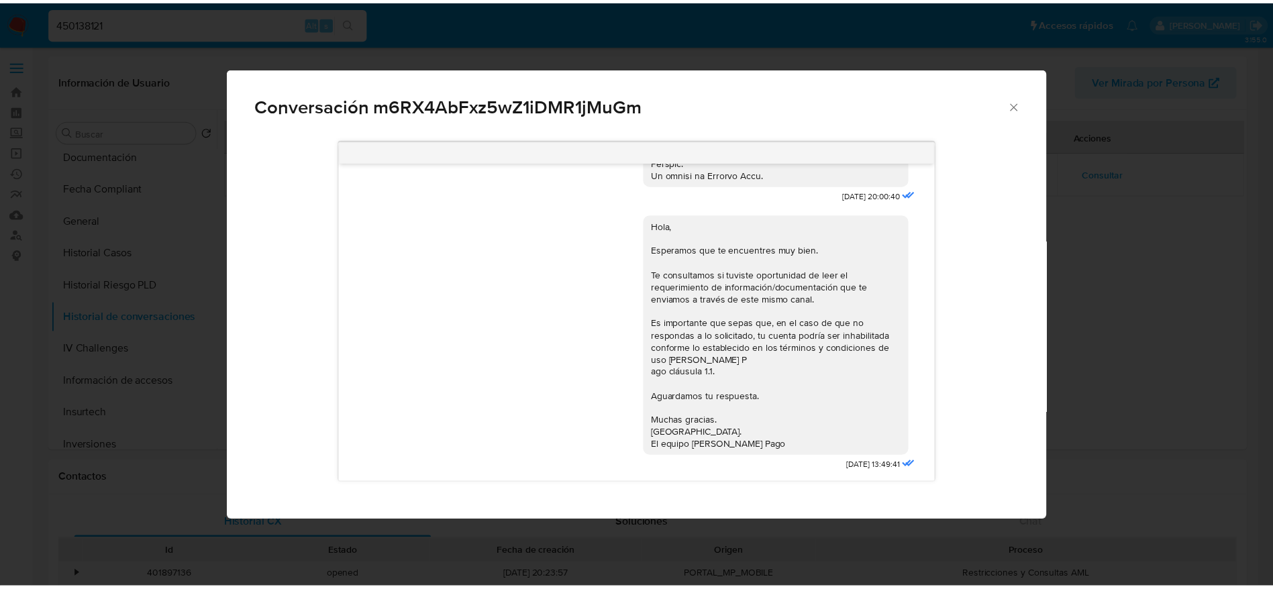
scroll to position [0, 0]
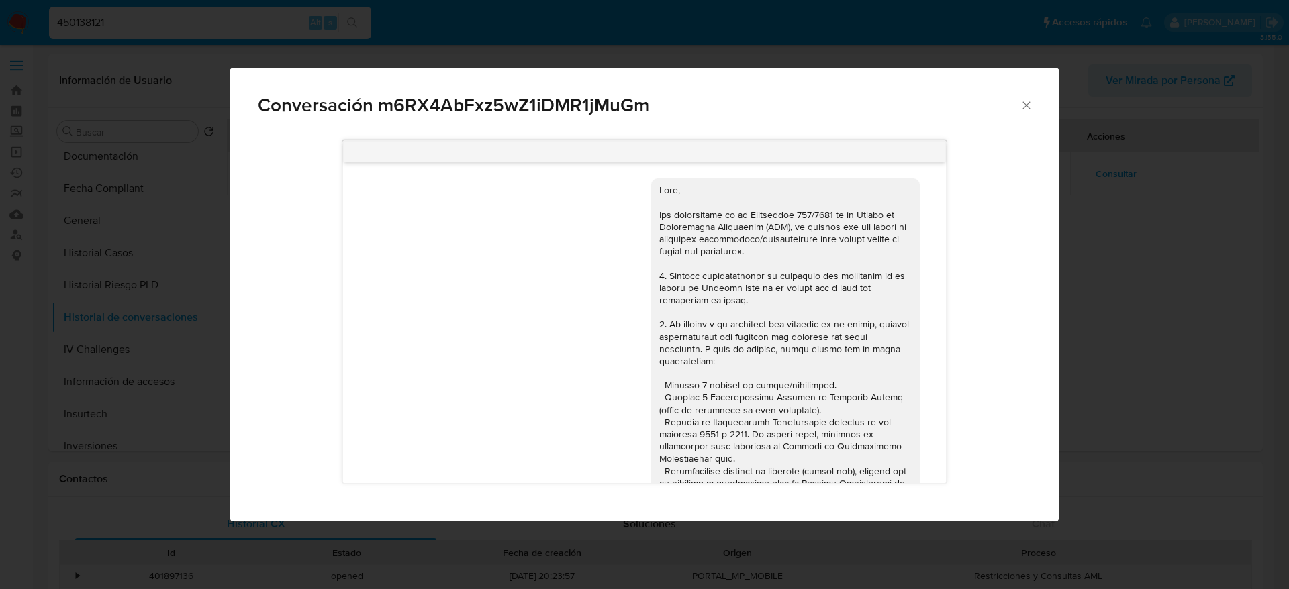
click at [1027, 108] on icon "Cerrar" at bounding box center [1025, 105] width 13 height 13
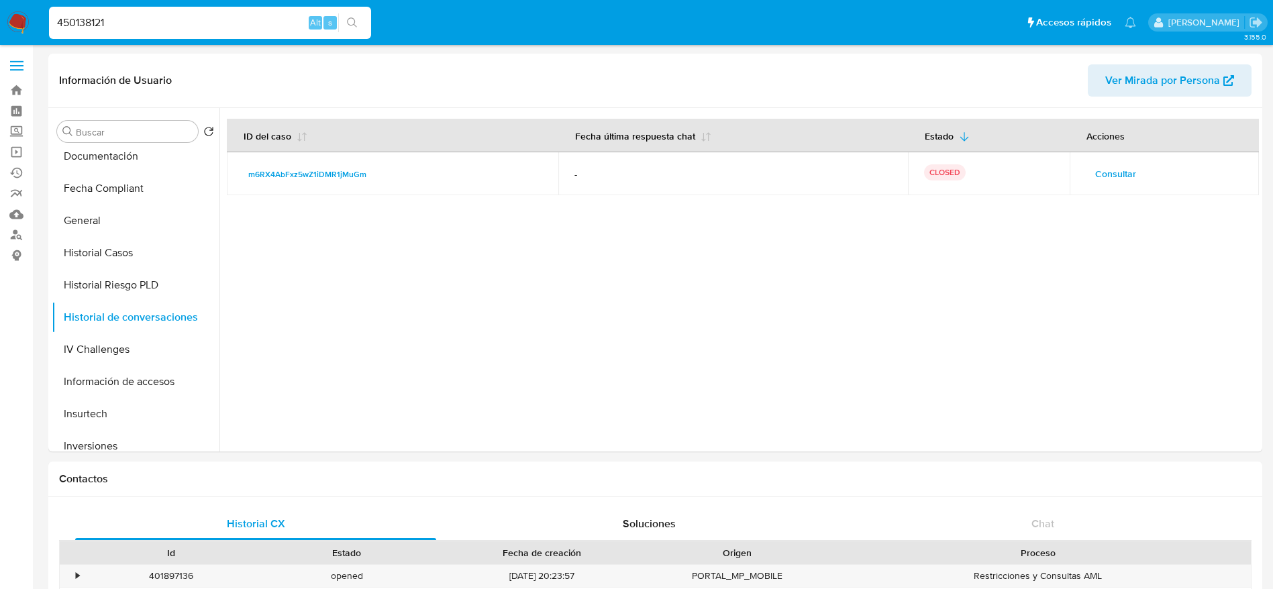
click at [154, 14] on input "450138121" at bounding box center [210, 22] width 322 height 17
paste input "564758553"
type input "564758553"
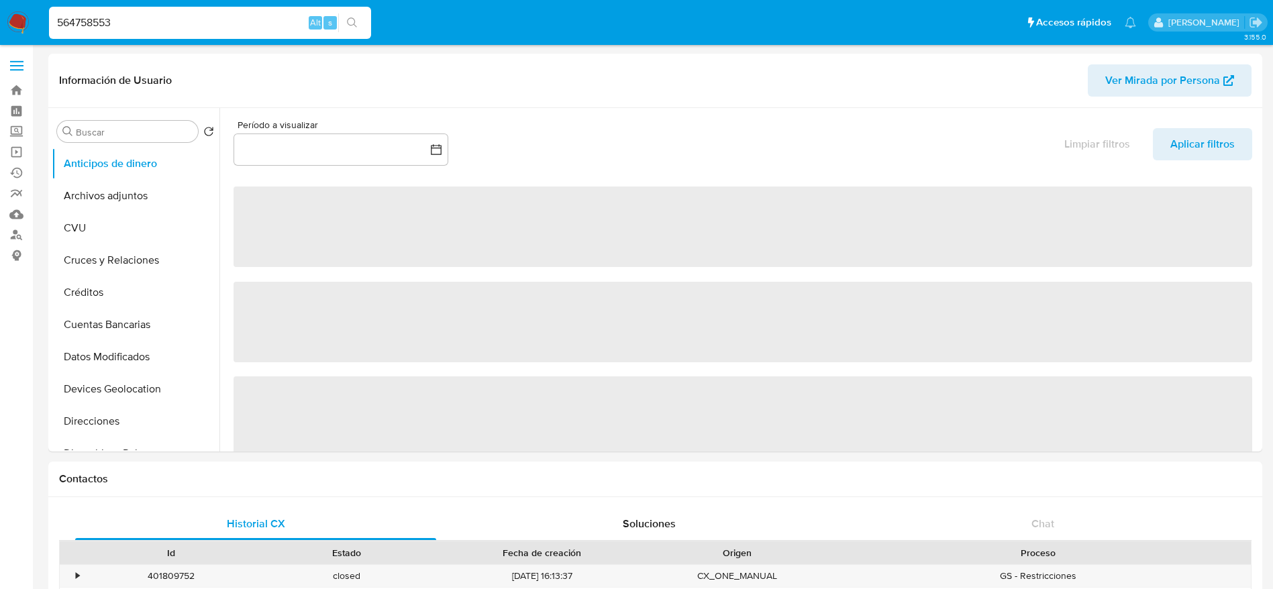
select select "10"
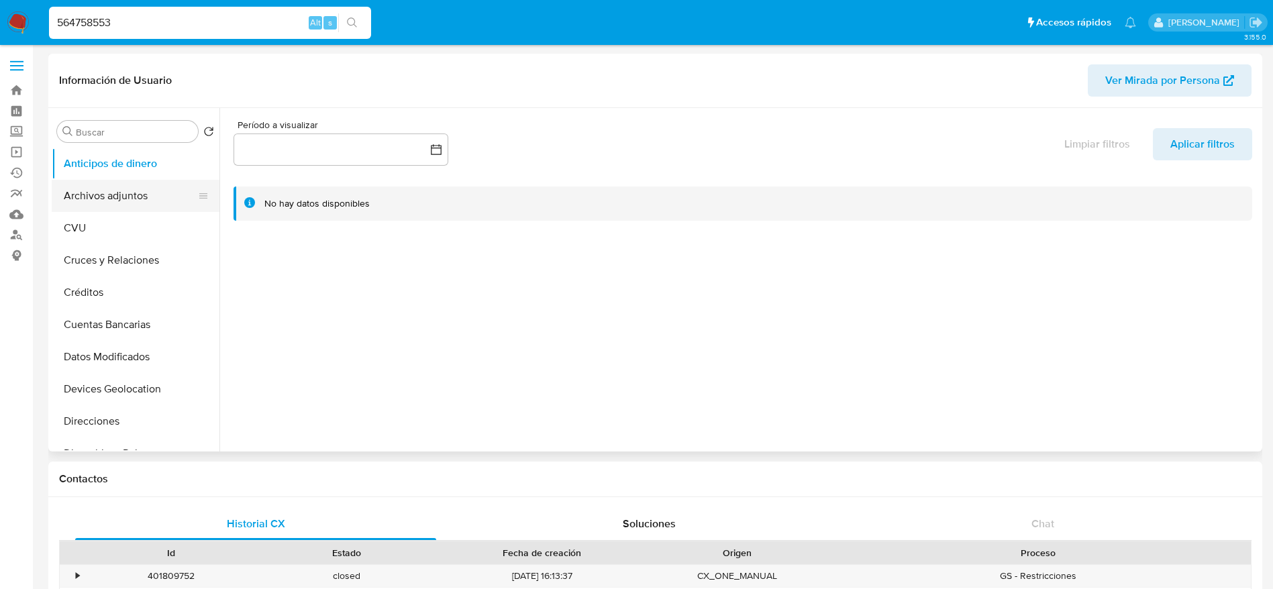
click at [128, 199] on button "Archivos adjuntos" at bounding box center [130, 196] width 157 height 32
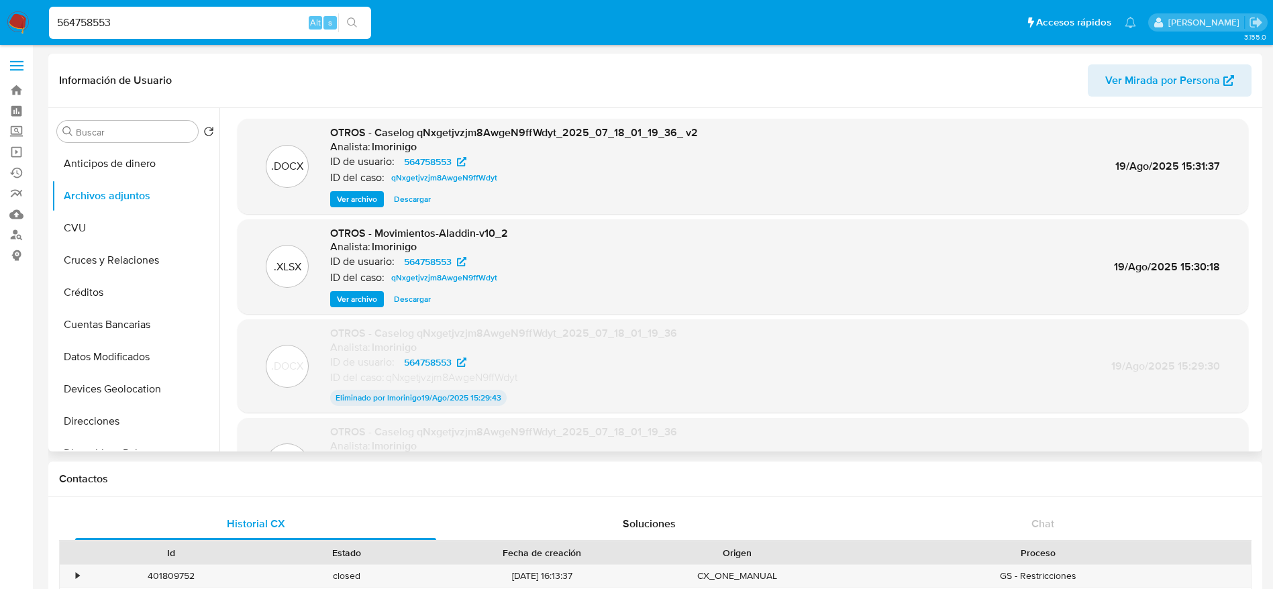
drag, startPoint x: 428, startPoint y: 196, endPoint x: 417, endPoint y: 218, distance: 24.6
click at [427, 196] on span "Descargar" at bounding box center [412, 199] width 37 height 13
click at [426, 298] on span "Descargar" at bounding box center [412, 299] width 37 height 13
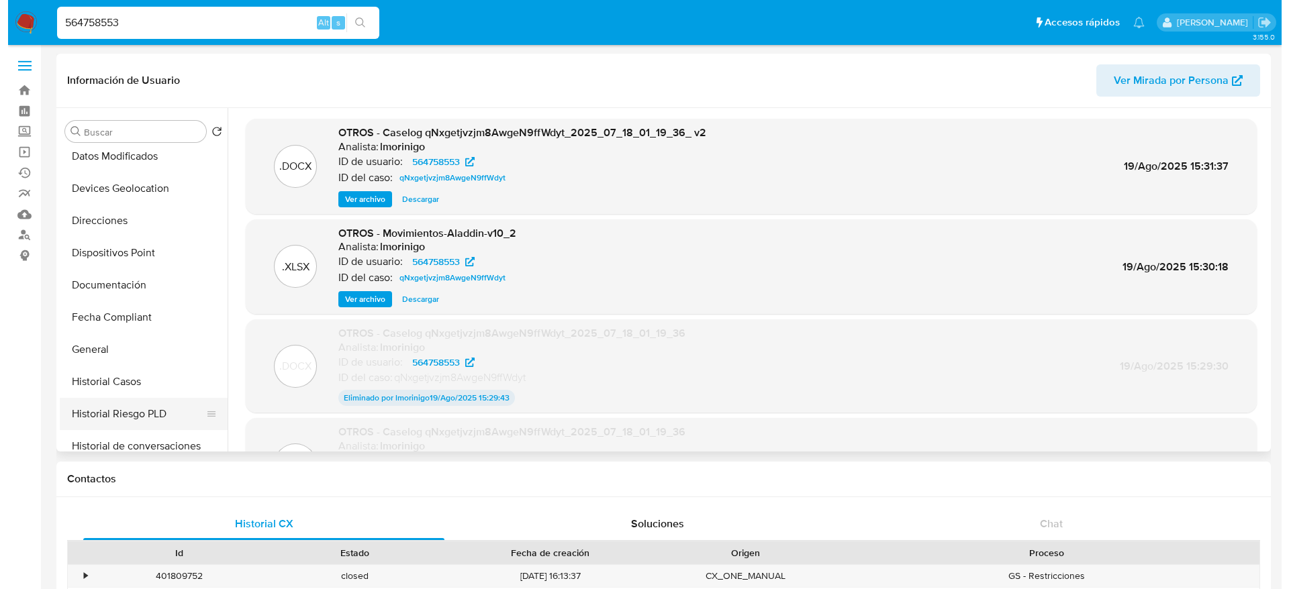
scroll to position [201, 0]
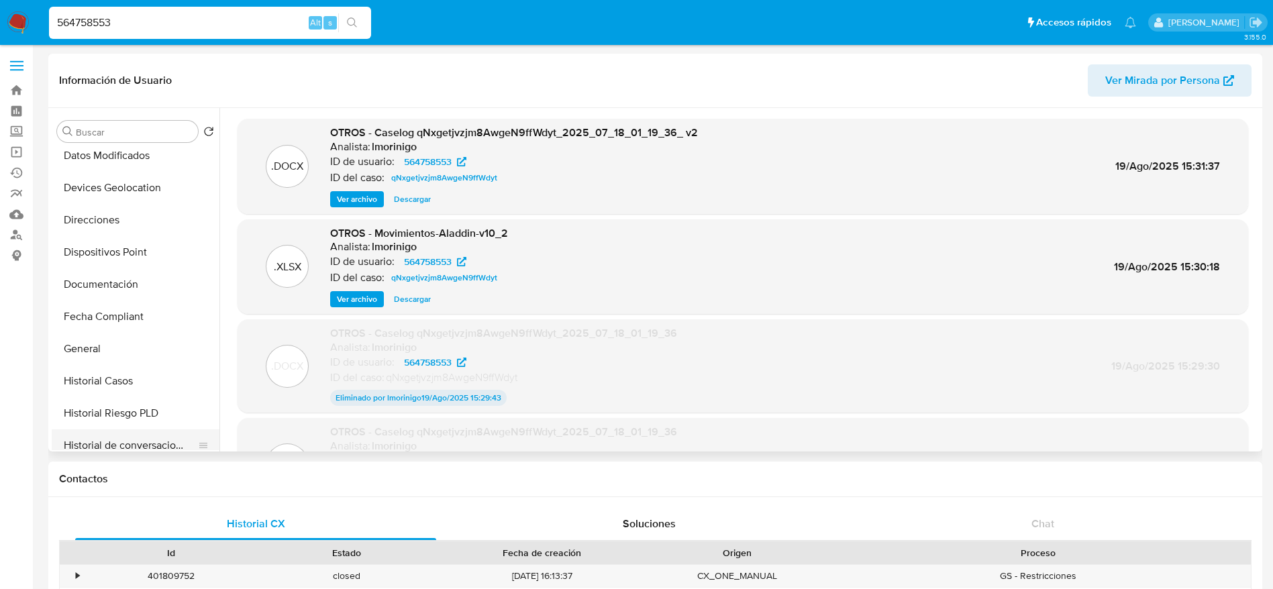
click at [144, 438] on button "Historial de conversaciones" at bounding box center [130, 446] width 157 height 32
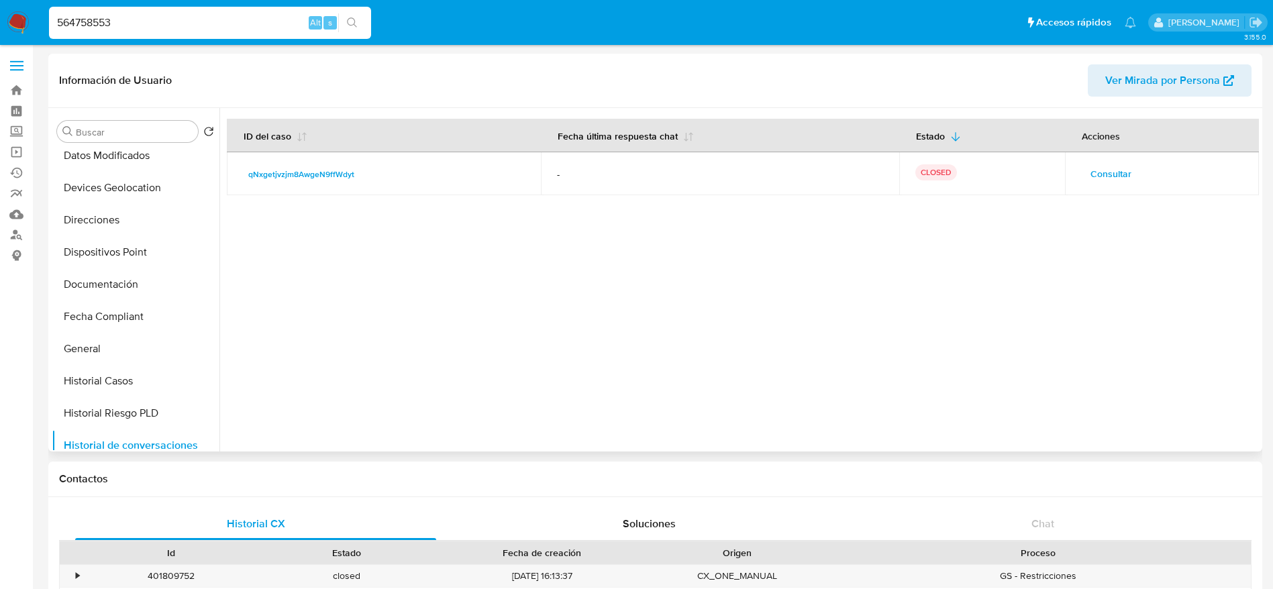
click at [1101, 174] on span "Consultar" at bounding box center [1111, 173] width 41 height 19
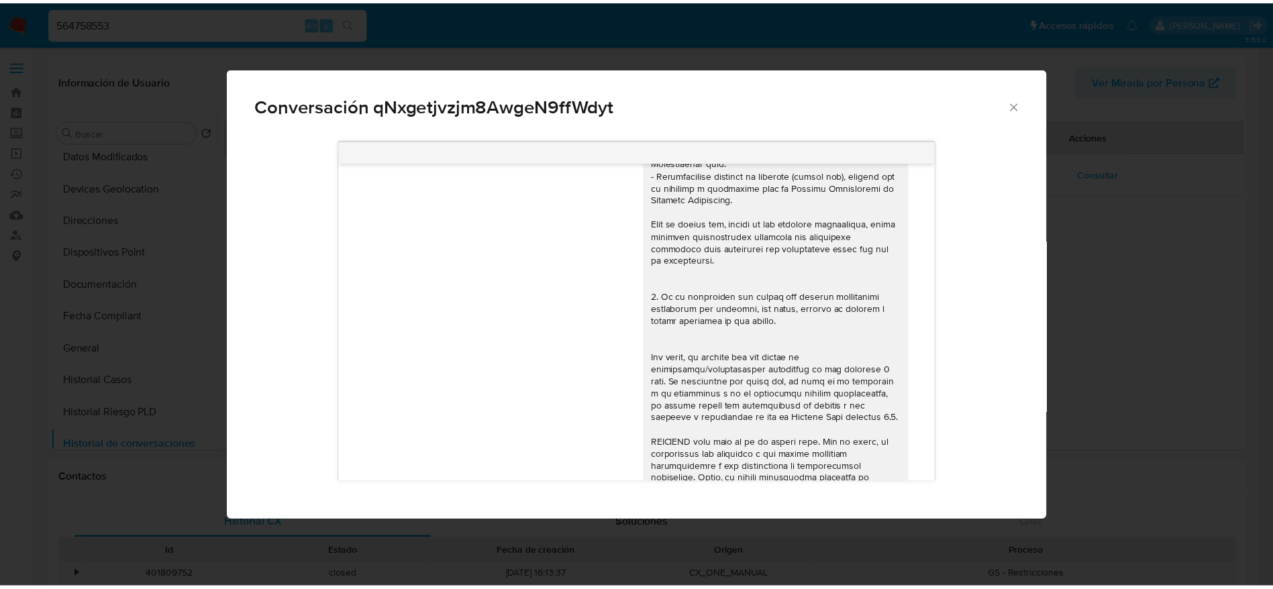
scroll to position [0, 0]
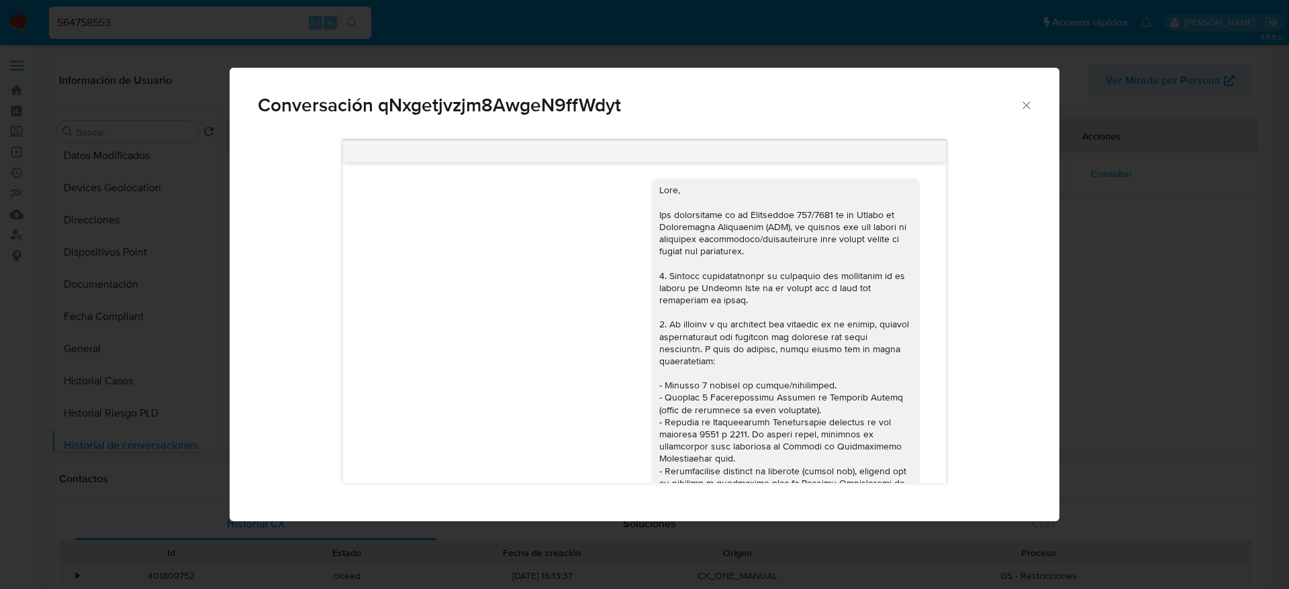
click at [1033, 109] on div "Conversación qNxgetjvzjm8AwgeN9ffWdyt" at bounding box center [645, 100] width 830 height 64
click at [1032, 109] on icon "Cerrar" at bounding box center [1025, 105] width 13 height 13
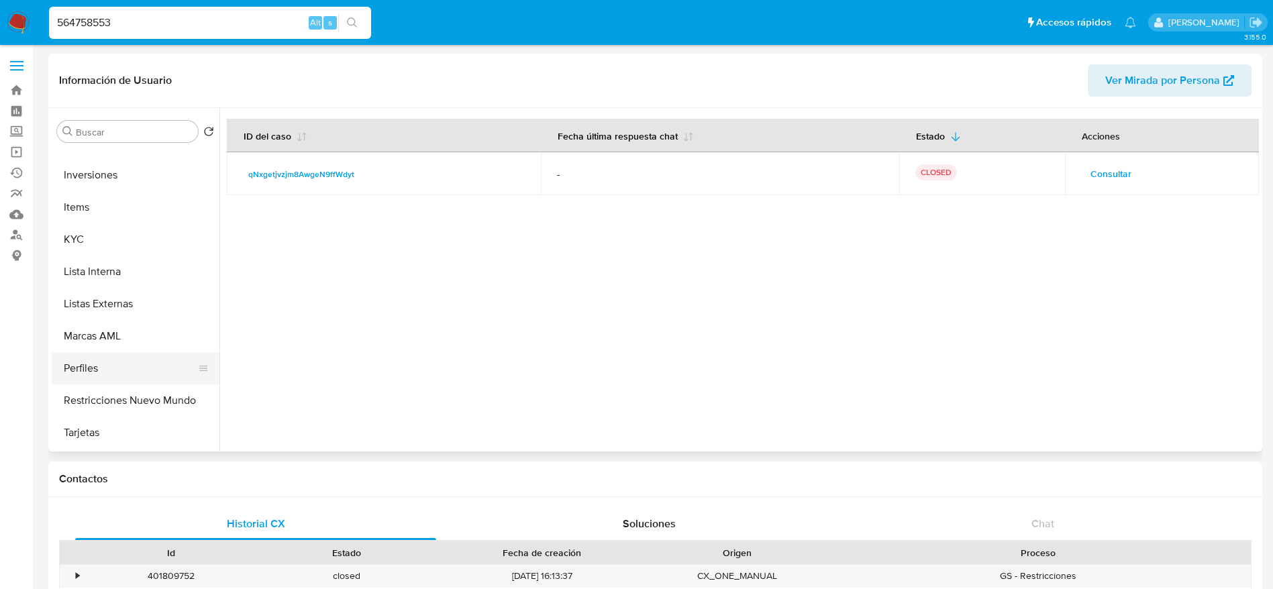
scroll to position [604, 0]
click at [91, 213] on button "Items" at bounding box center [136, 204] width 168 height 32
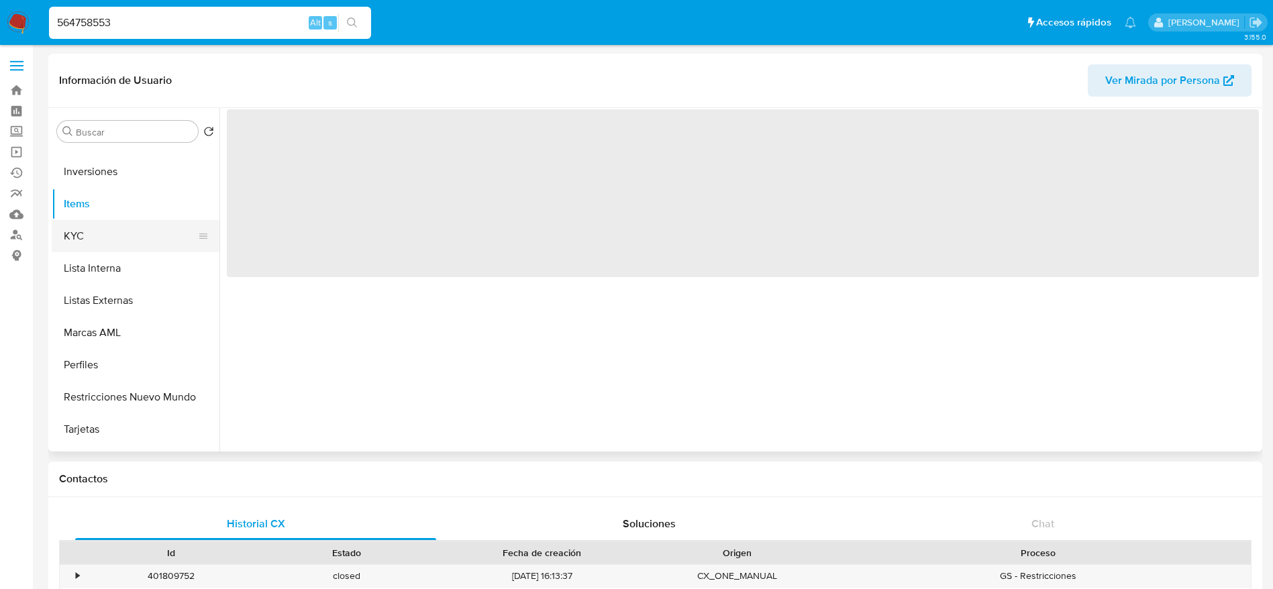
click at [102, 234] on button "KYC" at bounding box center [130, 236] width 157 height 32
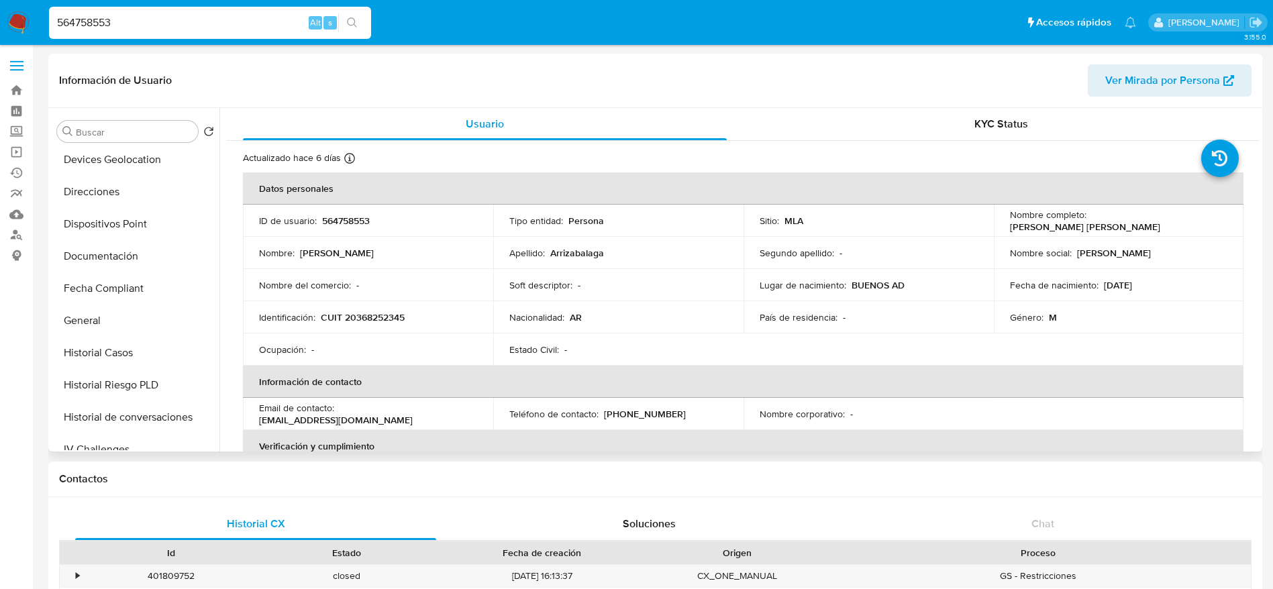
scroll to position [0, 0]
click at [129, 428] on button "Direcciones" at bounding box center [130, 421] width 157 height 32
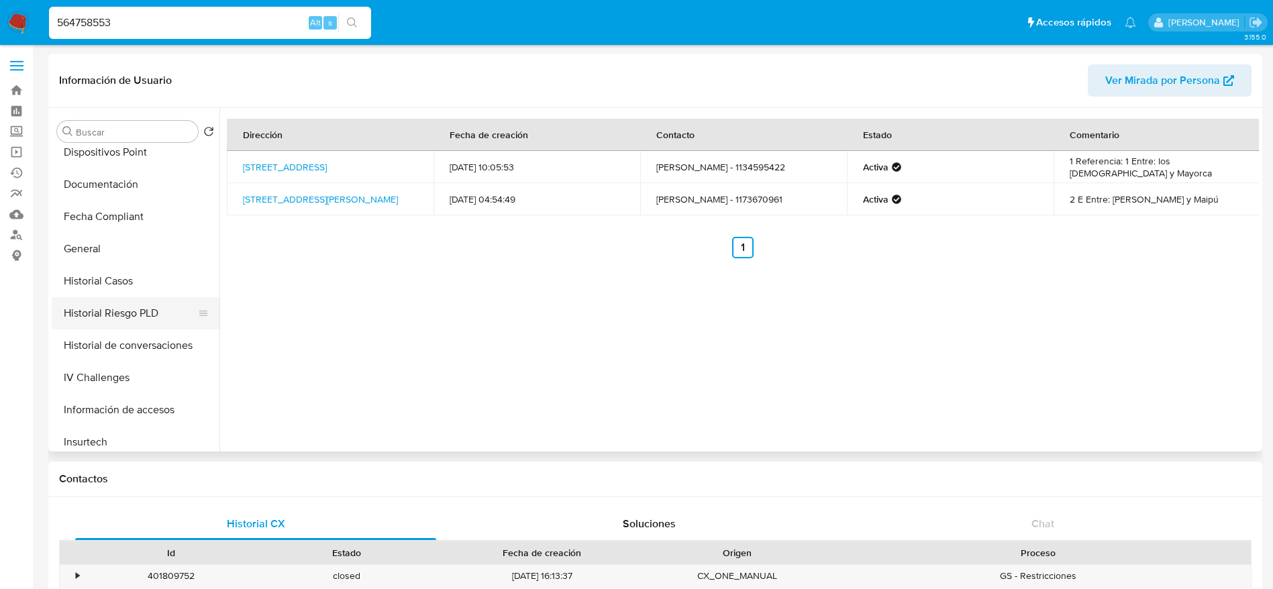
scroll to position [302, 0]
click at [97, 254] on button "General" at bounding box center [130, 248] width 157 height 32
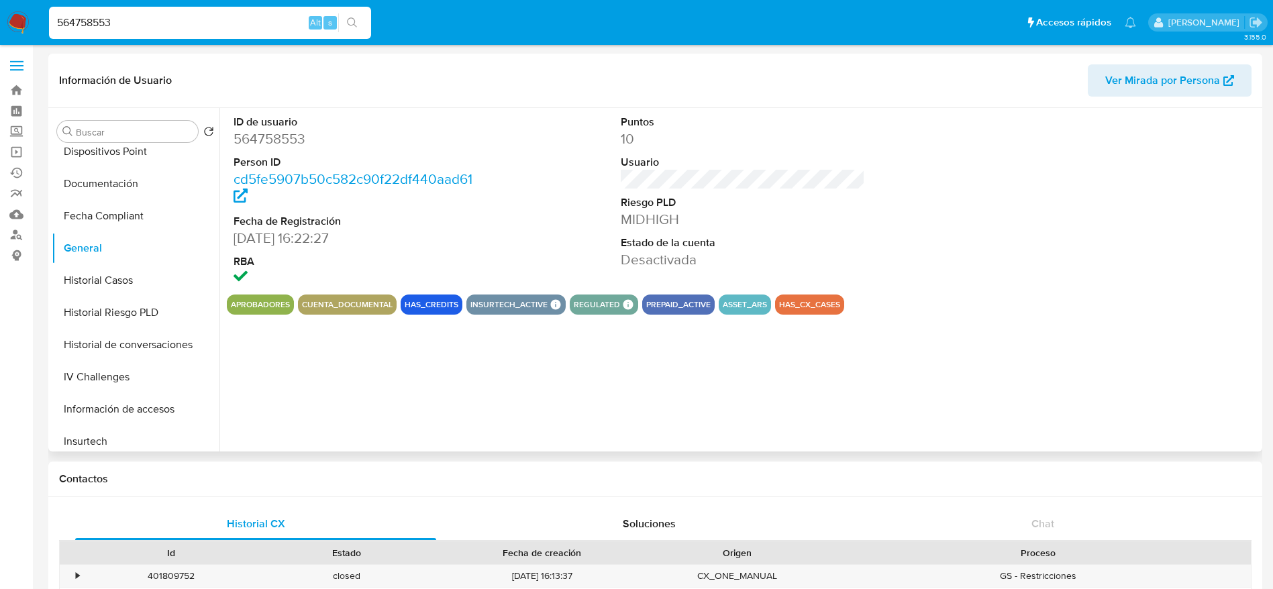
click at [270, 144] on dd "564758553" at bounding box center [356, 139] width 245 height 19
copy dd "564758553"
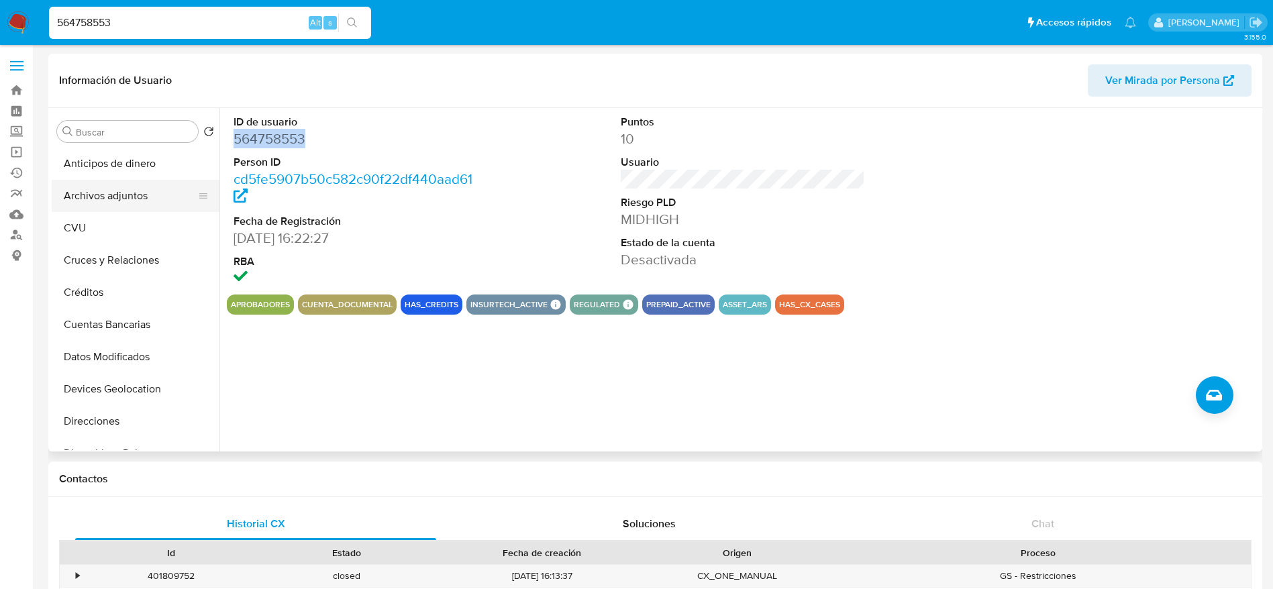
click at [121, 181] on button "Archivos adjuntos" at bounding box center [130, 196] width 157 height 32
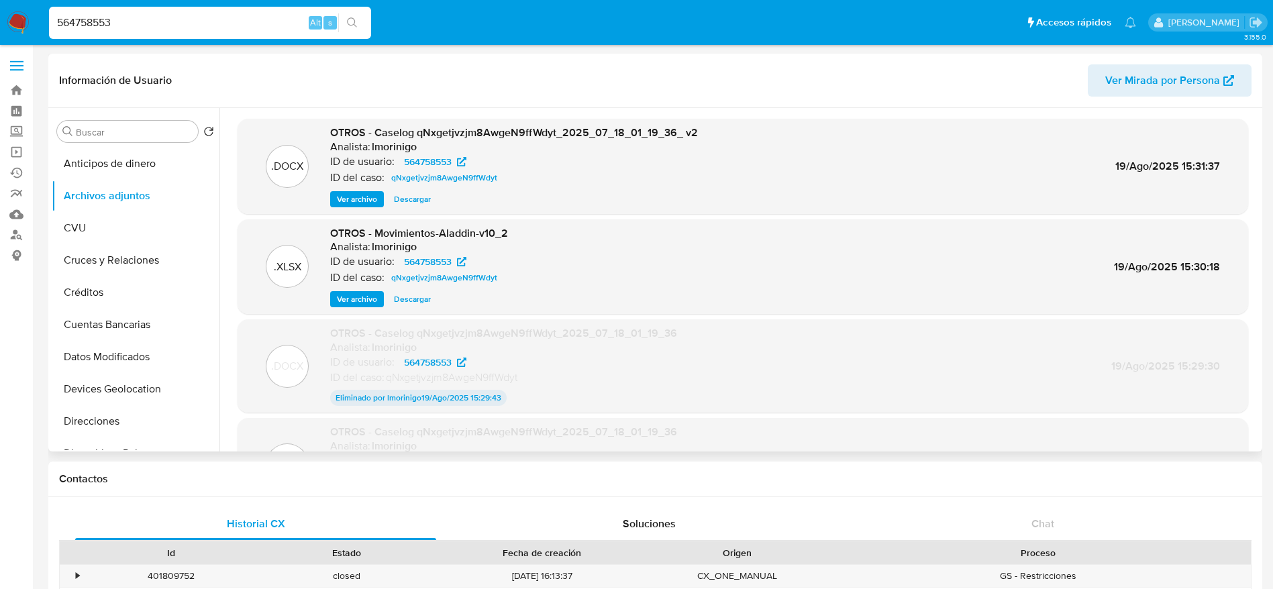
click at [419, 202] on span "Descargar" at bounding box center [412, 199] width 37 height 13
click at [11, 9] on nav "Pausado Ver notificaciones 564758553 Alt s Accesos rápidos Presiona las siguien…" at bounding box center [636, 22] width 1273 height 45
drag, startPoint x: 18, startPoint y: 17, endPoint x: 60, endPoint y: 0, distance: 45.7
click at [18, 18] on img at bounding box center [18, 22] width 23 height 23
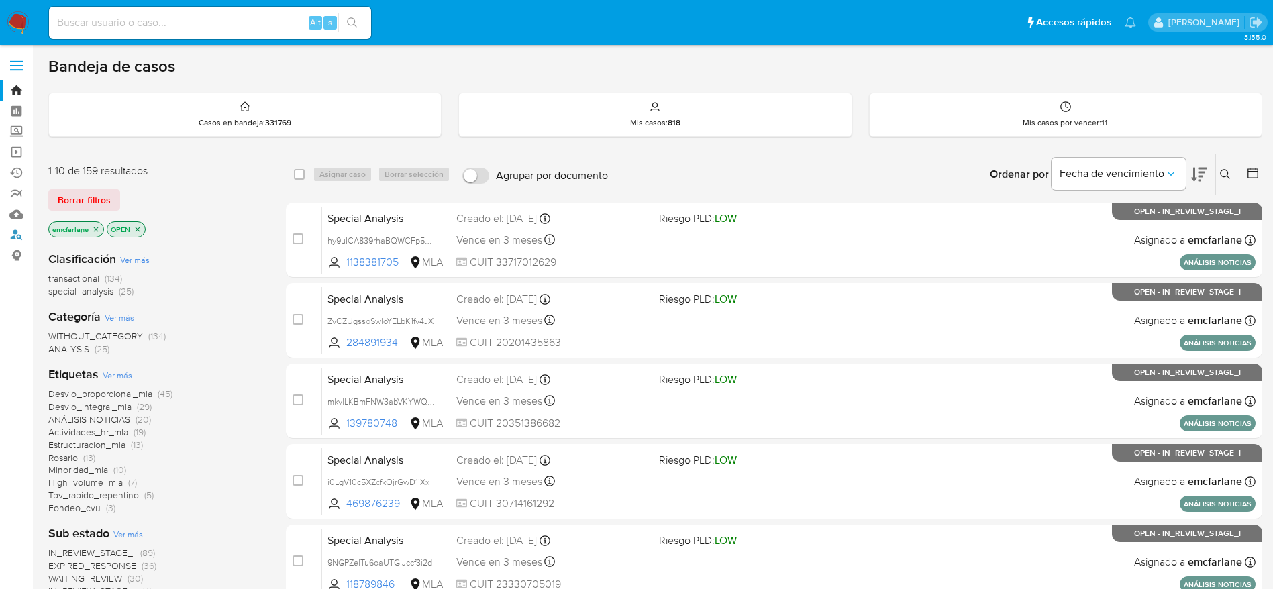
drag, startPoint x: 16, startPoint y: 232, endPoint x: 34, endPoint y: 223, distance: 19.8
click at [16, 232] on link "Buscador de personas" at bounding box center [80, 235] width 160 height 21
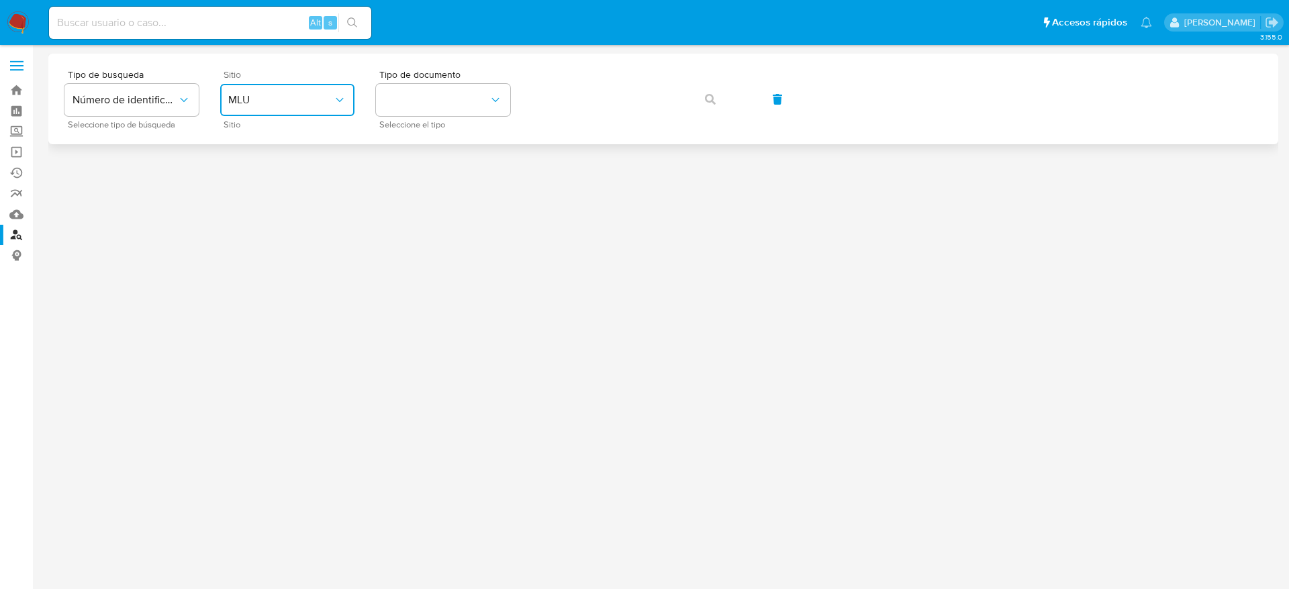
click at [274, 98] on span "MLU" at bounding box center [280, 99] width 105 height 13
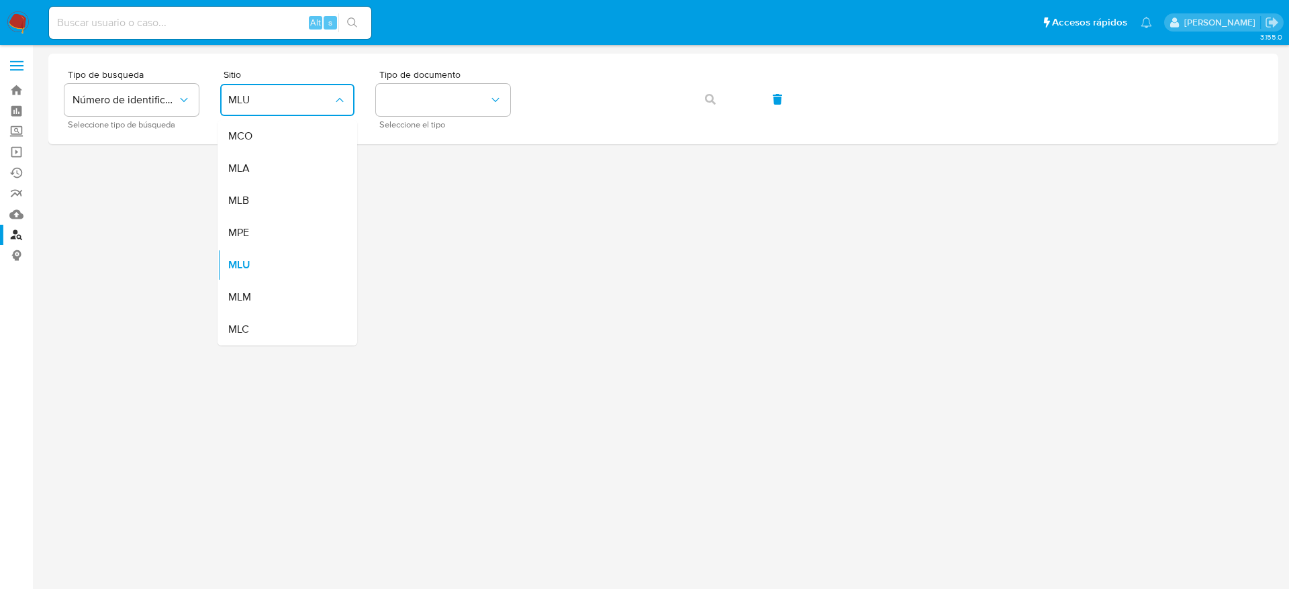
drag, startPoint x: 270, startPoint y: 111, endPoint x: 272, endPoint y: 163, distance: 51.7
click at [245, 170] on span "MLA" at bounding box center [238, 168] width 21 height 13
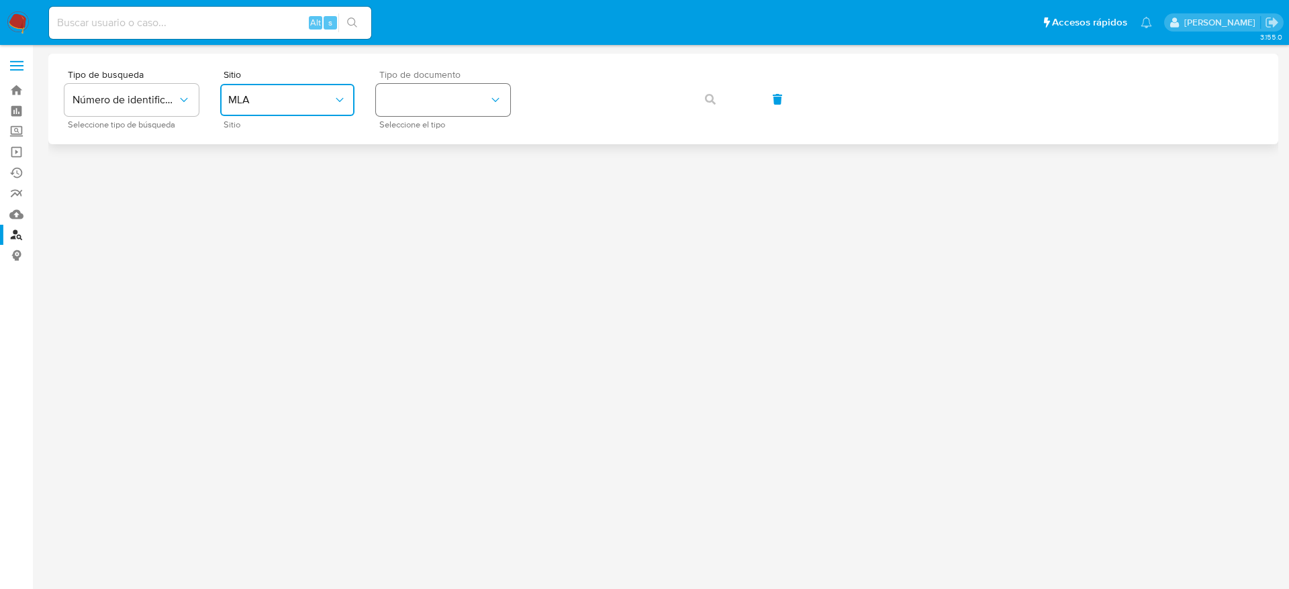
click at [471, 101] on button "identificationType" at bounding box center [443, 100] width 134 height 32
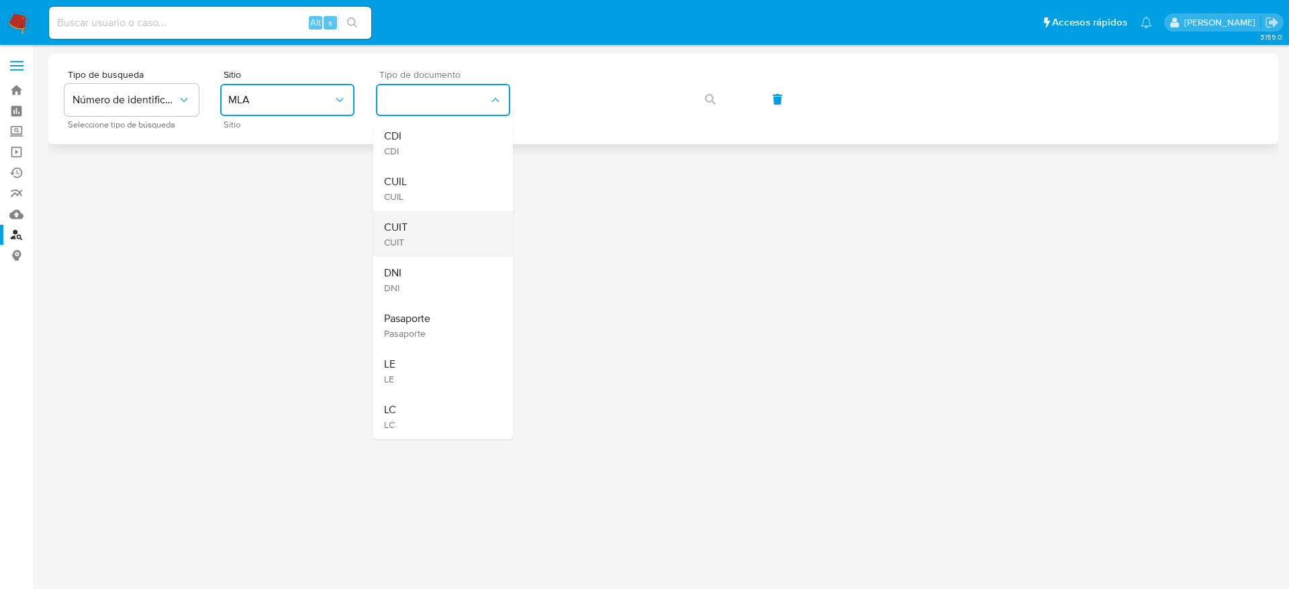
click at [438, 228] on div "CUIT CUIT" at bounding box center [439, 234] width 110 height 46
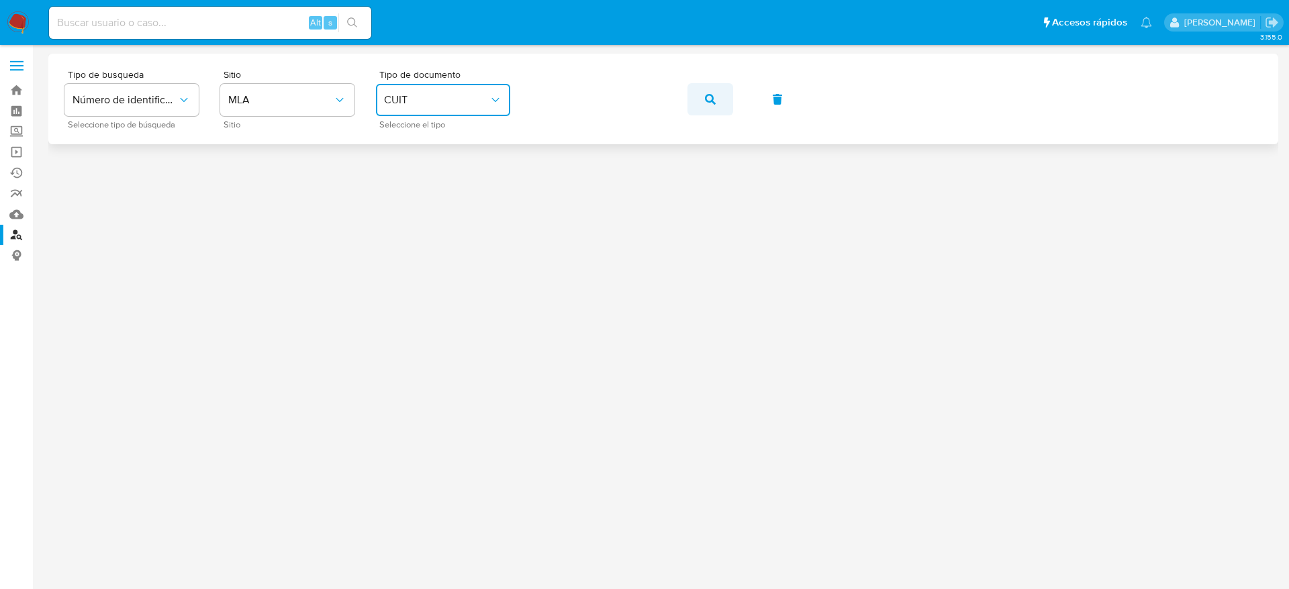
click at [697, 108] on button "button" at bounding box center [710, 99] width 46 height 32
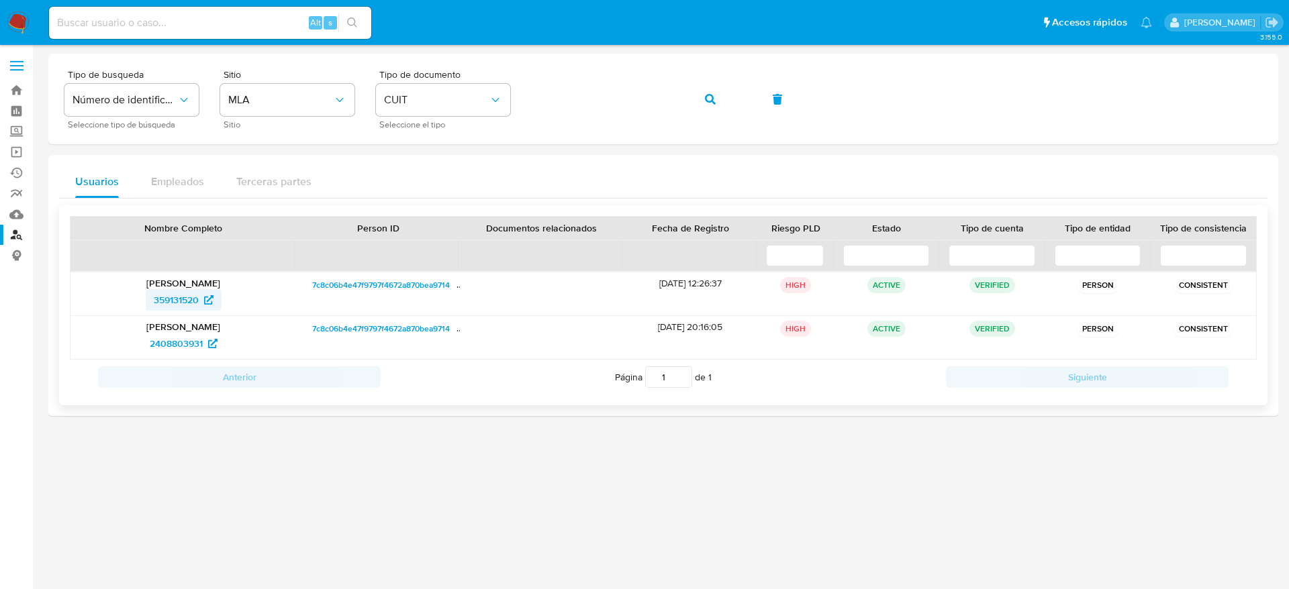
click at [183, 300] on span "359131520" at bounding box center [176, 299] width 45 height 21
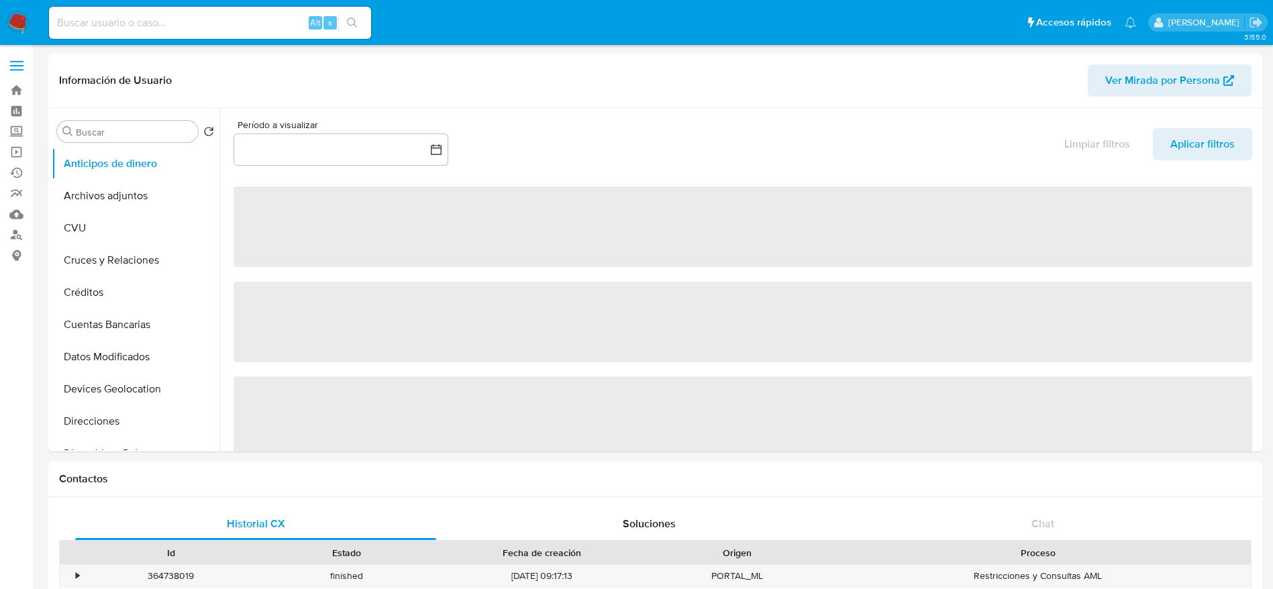
select select "10"
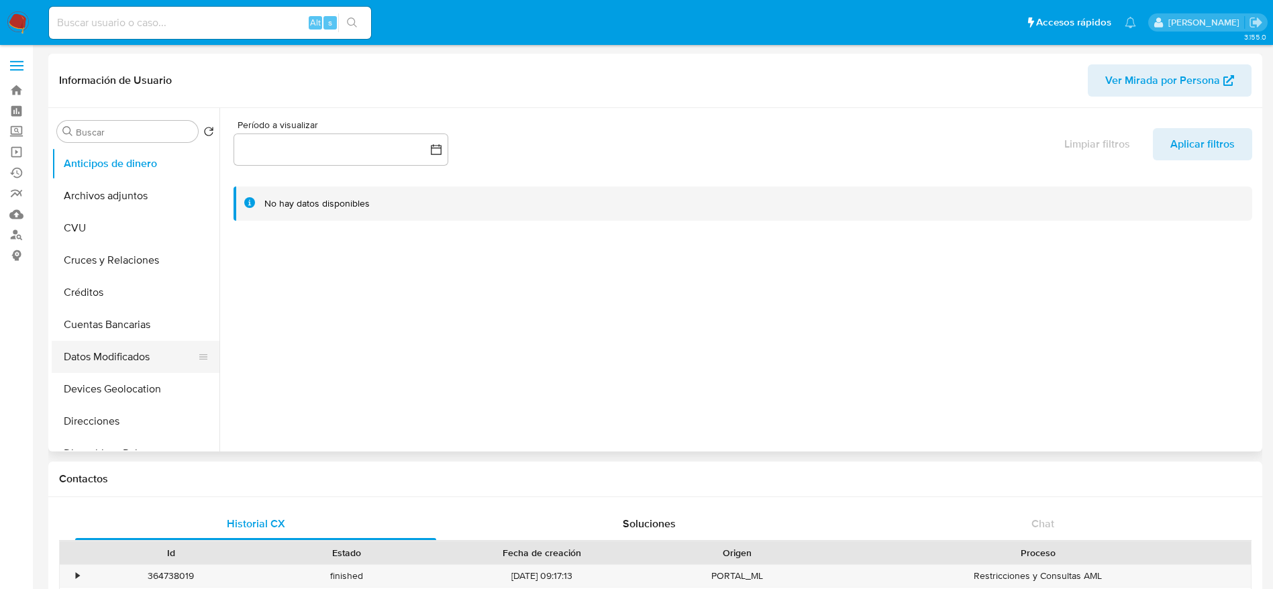
scroll to position [101, 0]
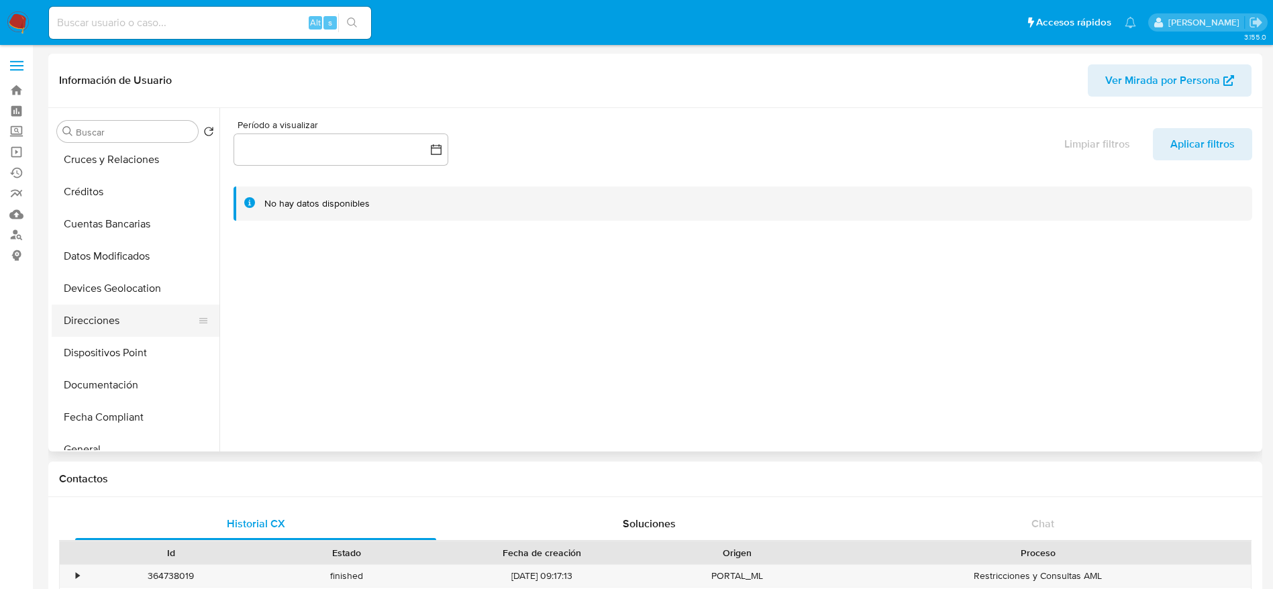
click at [103, 317] on button "Direcciones" at bounding box center [130, 321] width 157 height 32
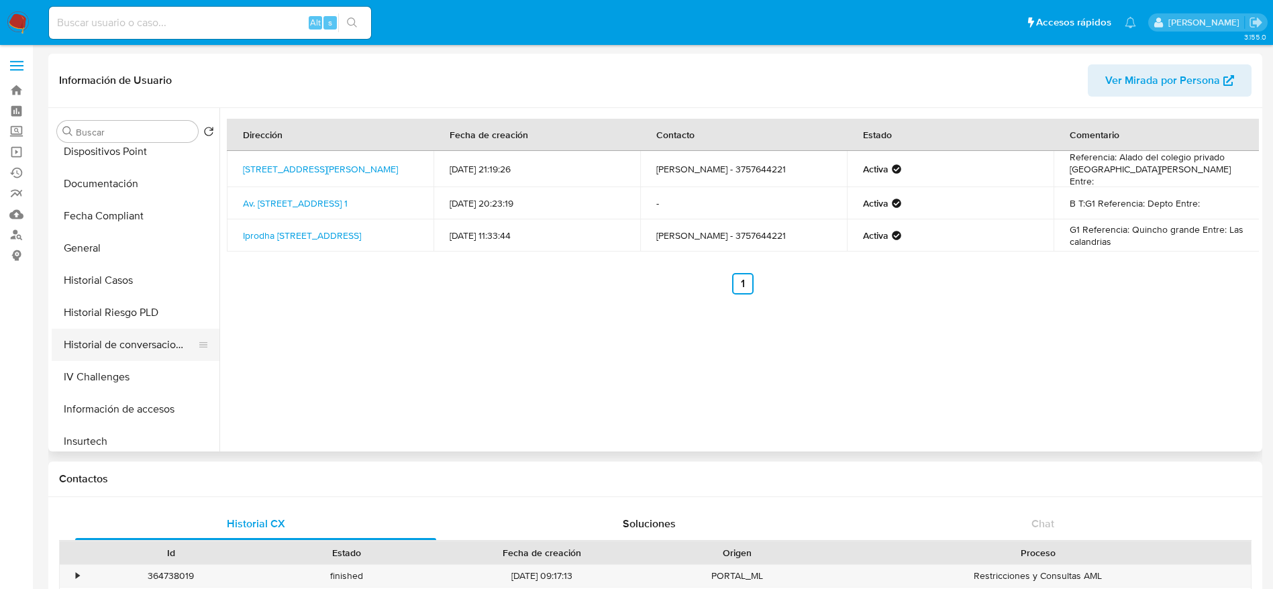
scroll to position [503, 0]
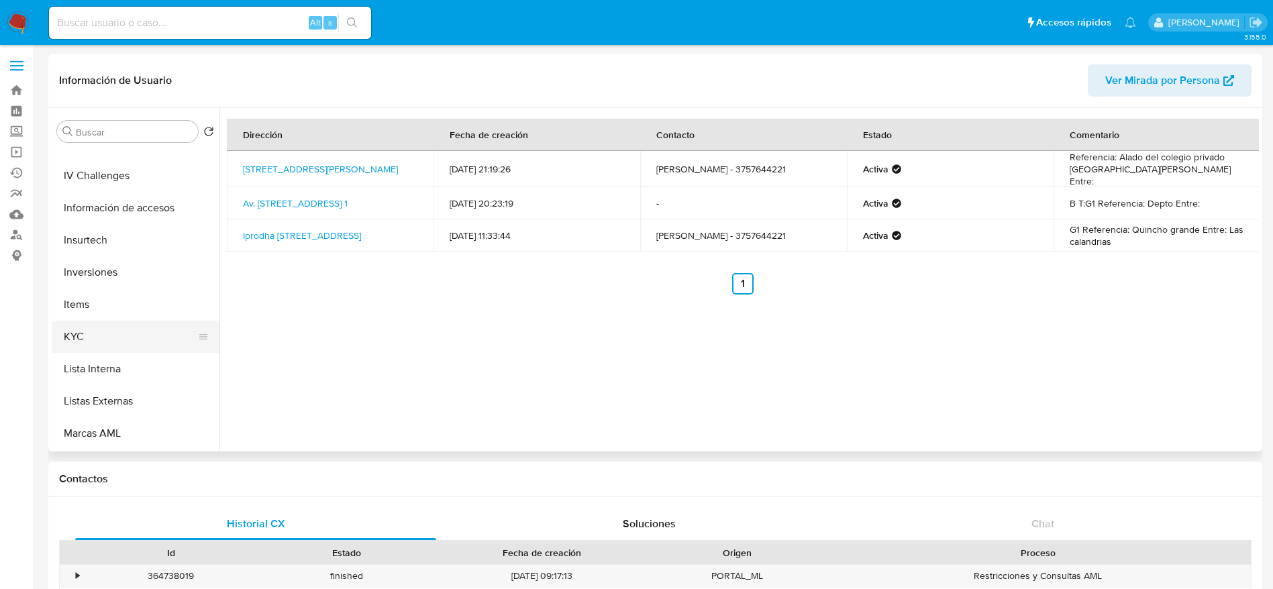
click at [81, 334] on button "KYC" at bounding box center [130, 337] width 157 height 32
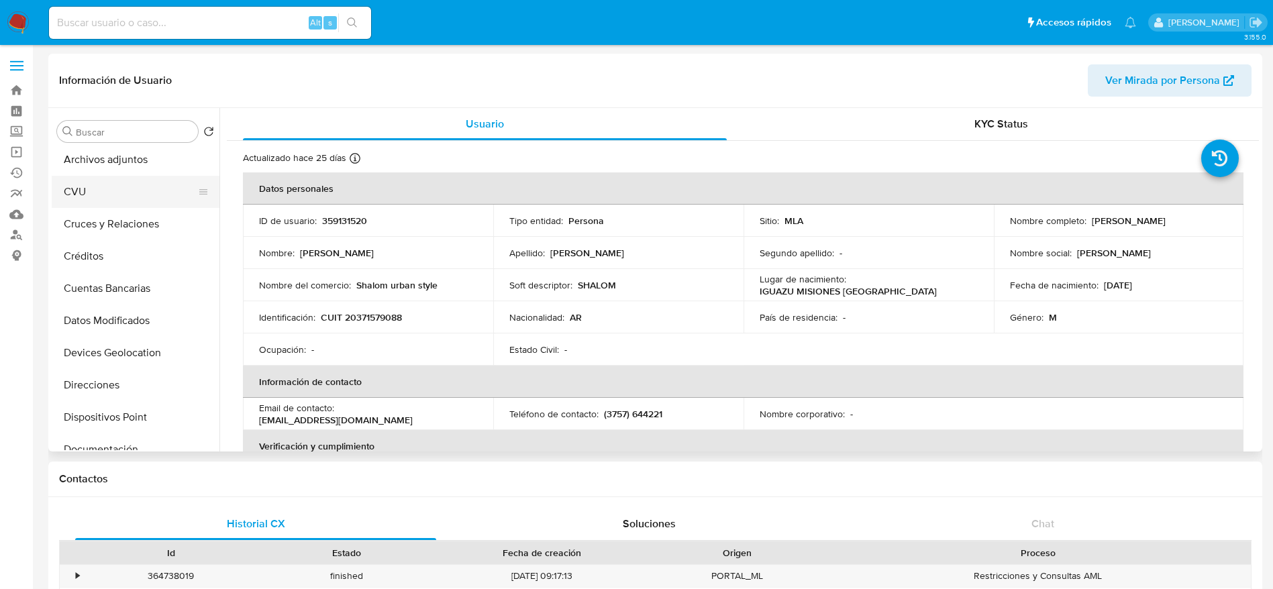
scroll to position [0, 0]
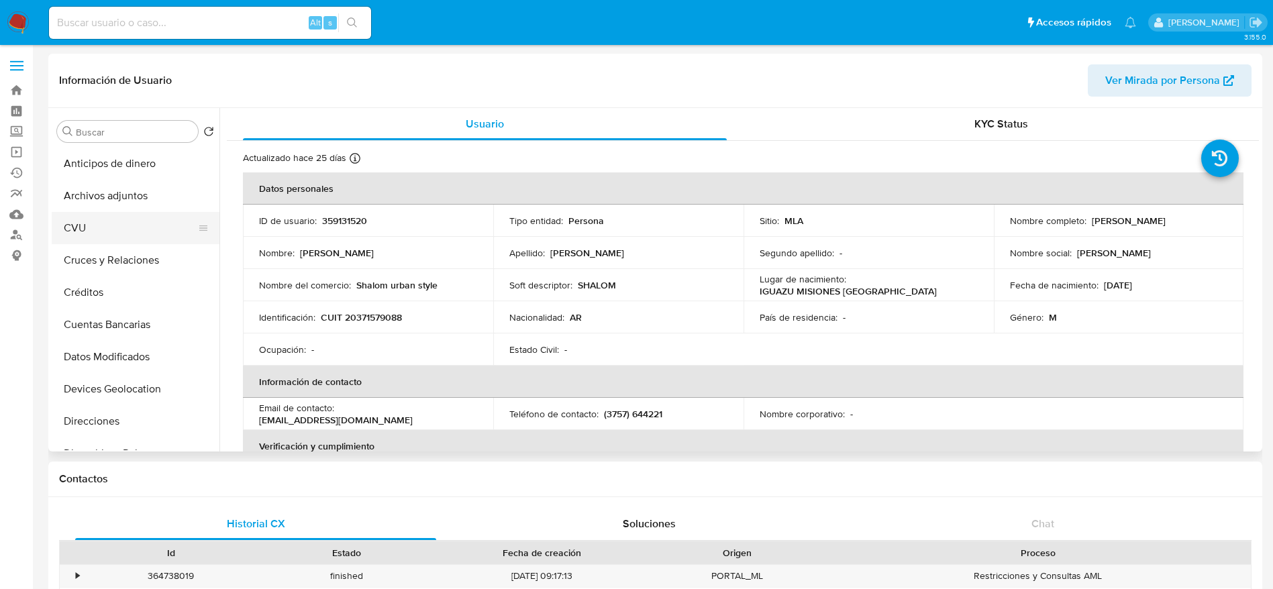
click at [127, 205] on button "Archivos adjuntos" at bounding box center [136, 196] width 168 height 32
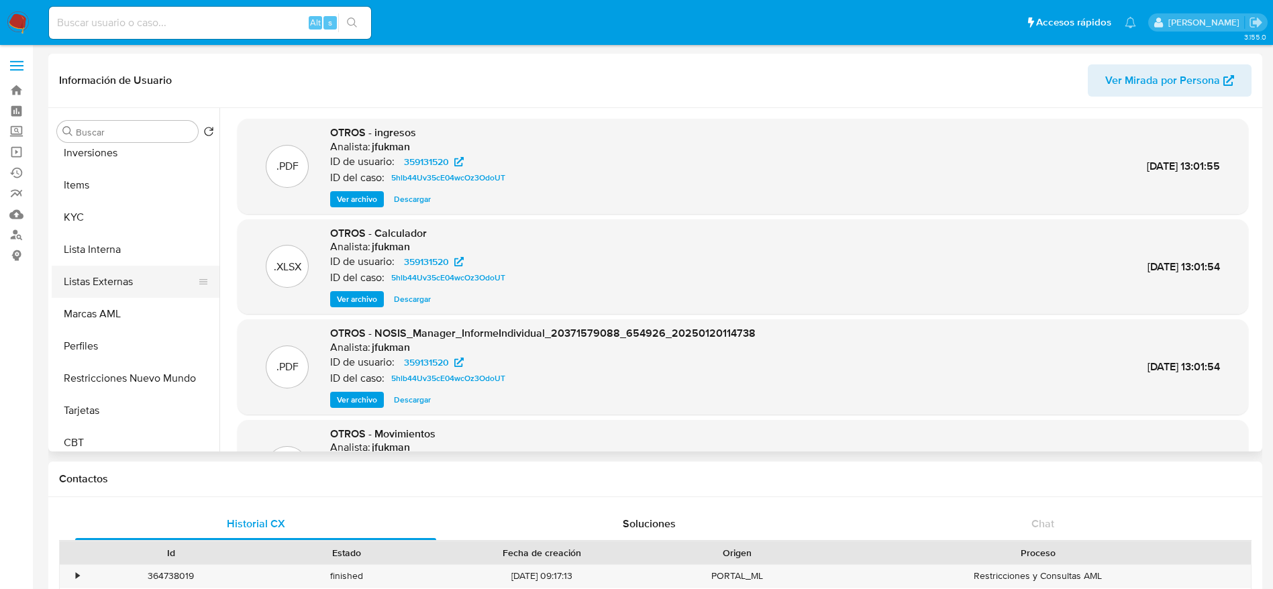
scroll to position [632, 0]
click at [122, 369] on button "Restricciones Nuevo Mundo" at bounding box center [130, 370] width 157 height 32
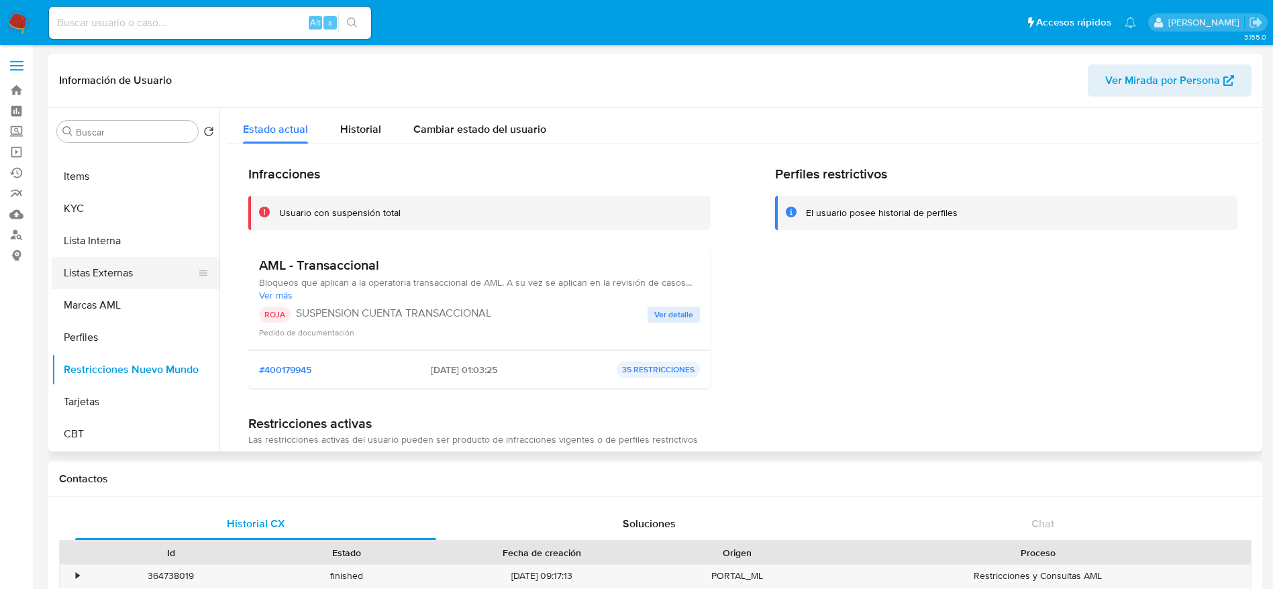
scroll to position [0, 0]
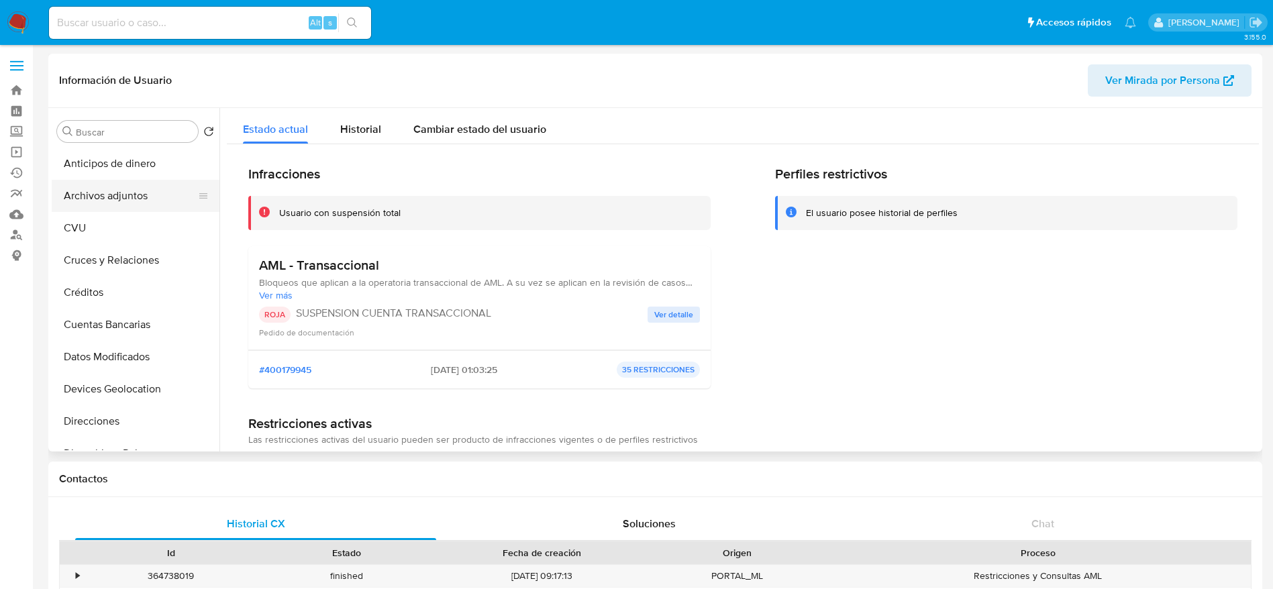
click at [99, 197] on button "Archivos adjuntos" at bounding box center [130, 196] width 157 height 32
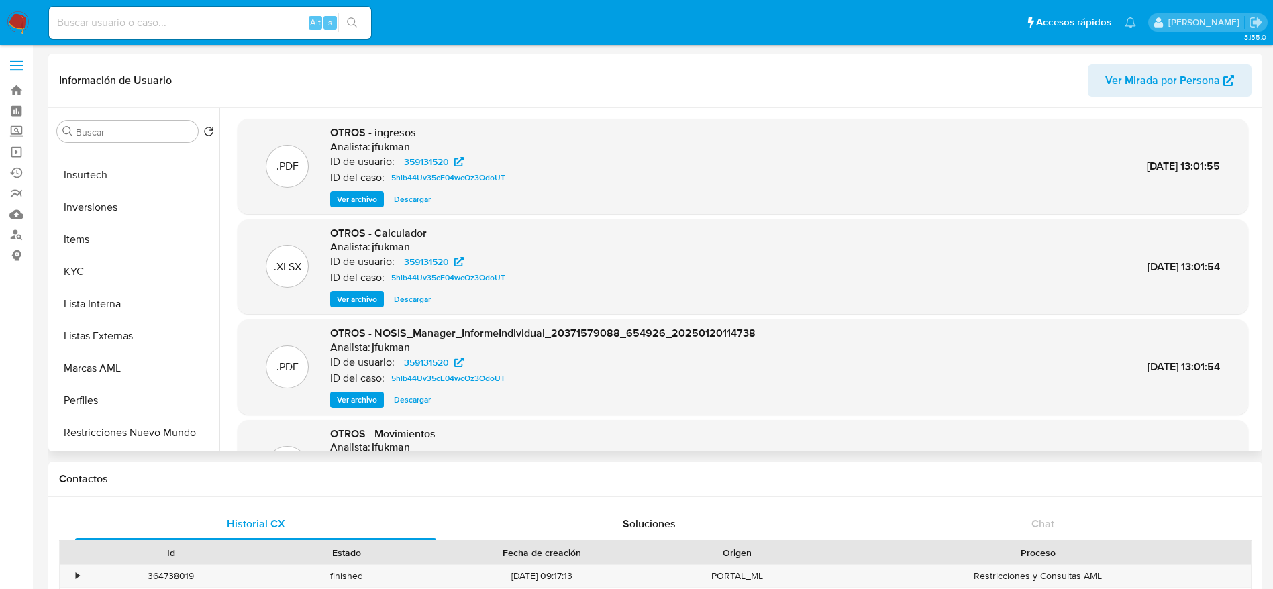
scroll to position [632, 0]
drag, startPoint x: 109, startPoint y: 352, endPoint x: 126, endPoint y: 358, distance: 17.2
click at [109, 352] on button "Perfiles" at bounding box center [136, 337] width 168 height 32
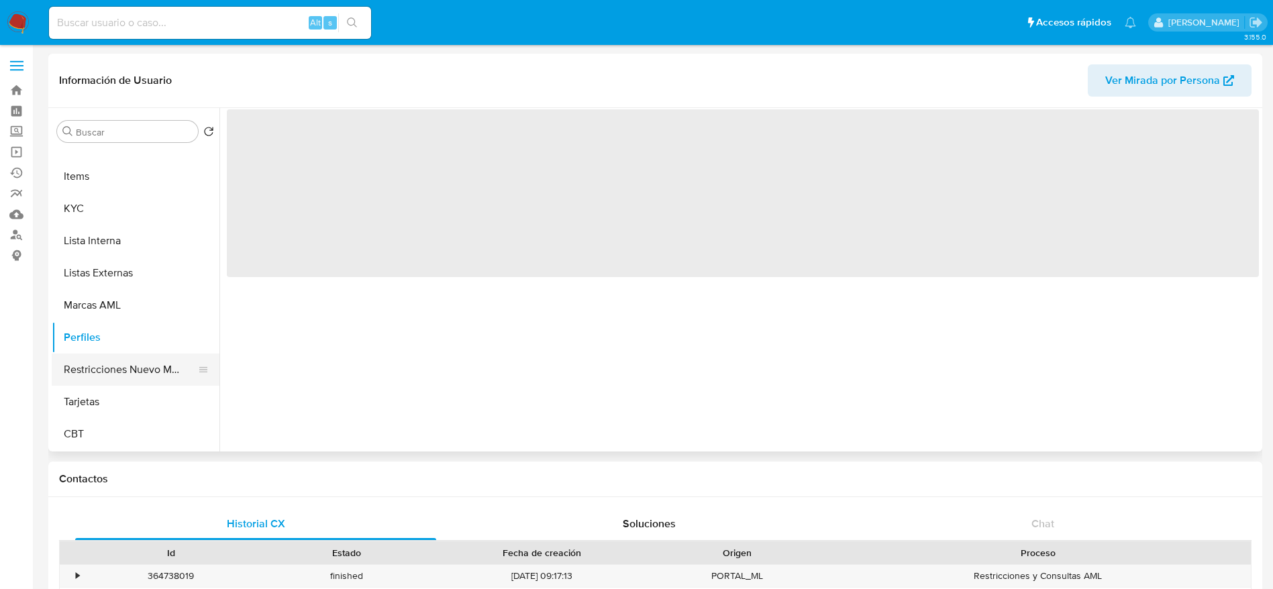
click at [105, 371] on button "Restricciones Nuevo Mundo" at bounding box center [130, 370] width 157 height 32
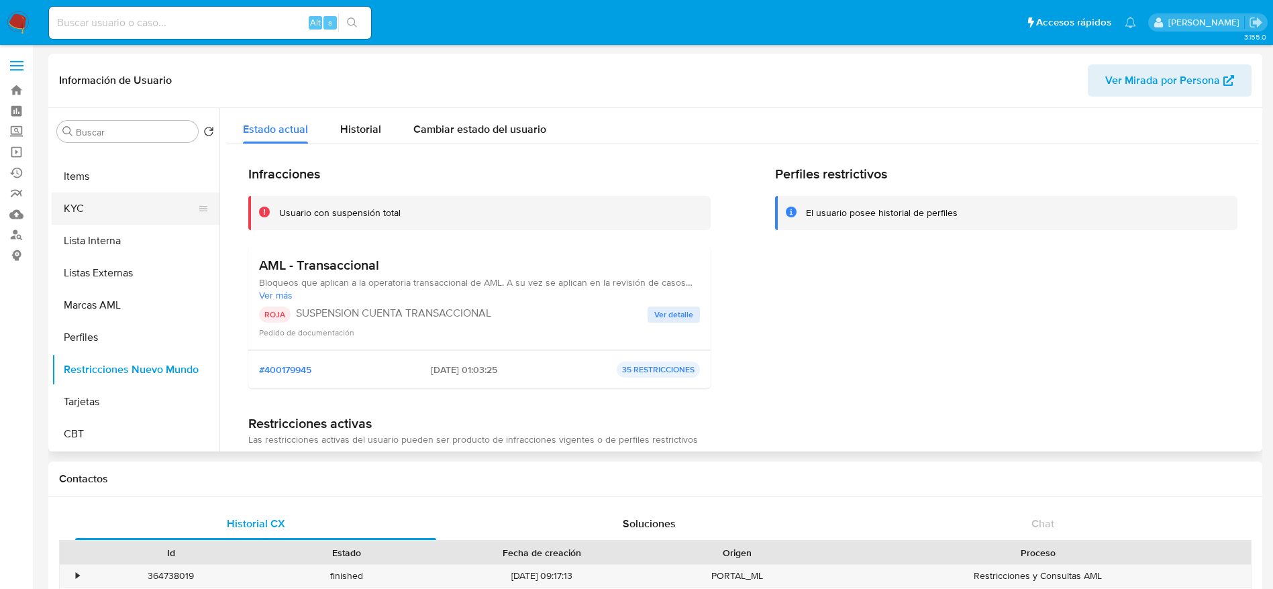
scroll to position [0, 0]
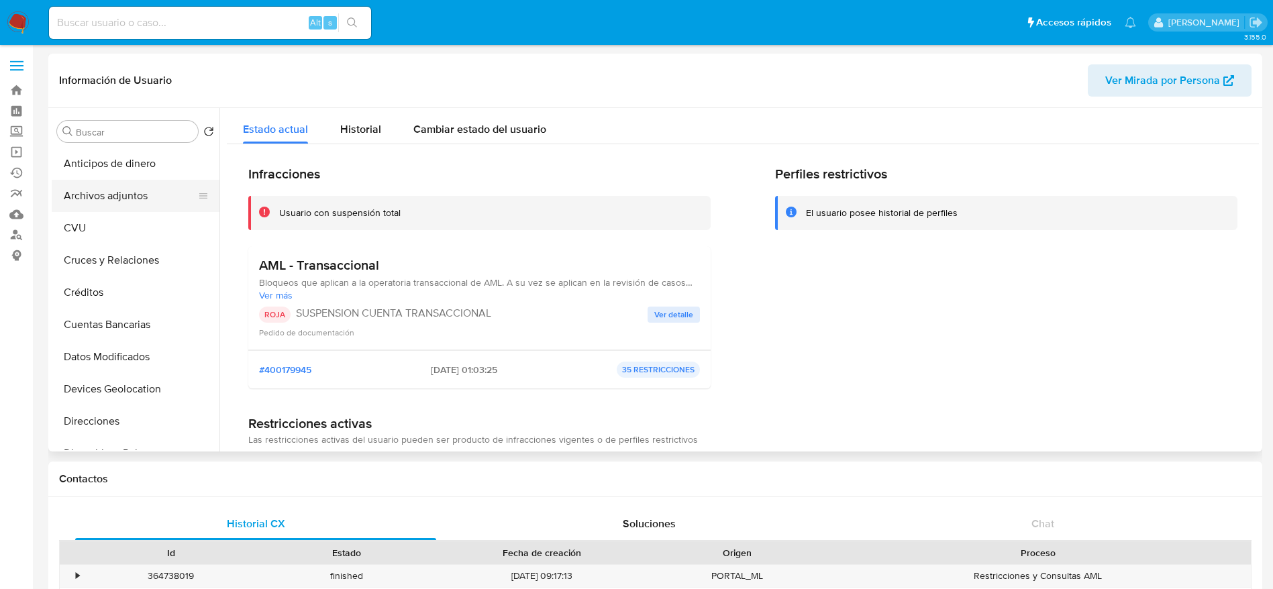
click at [77, 199] on button "Archivos adjuntos" at bounding box center [130, 196] width 157 height 32
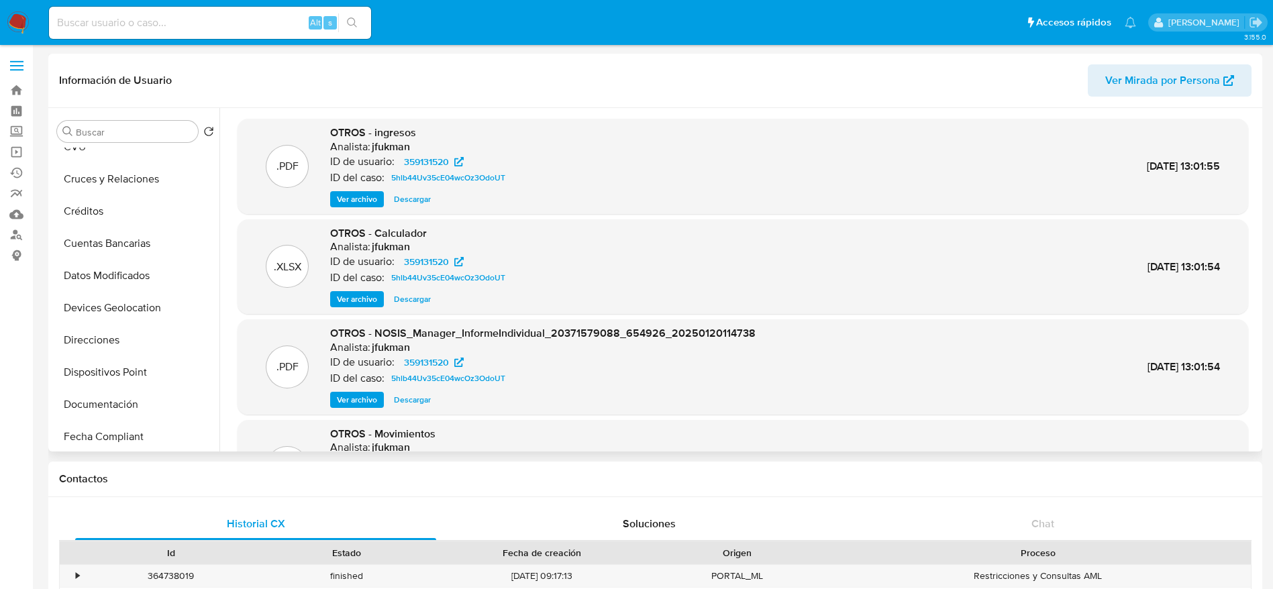
scroll to position [403, 0]
click at [67, 438] on button "KYC" at bounding box center [130, 437] width 157 height 32
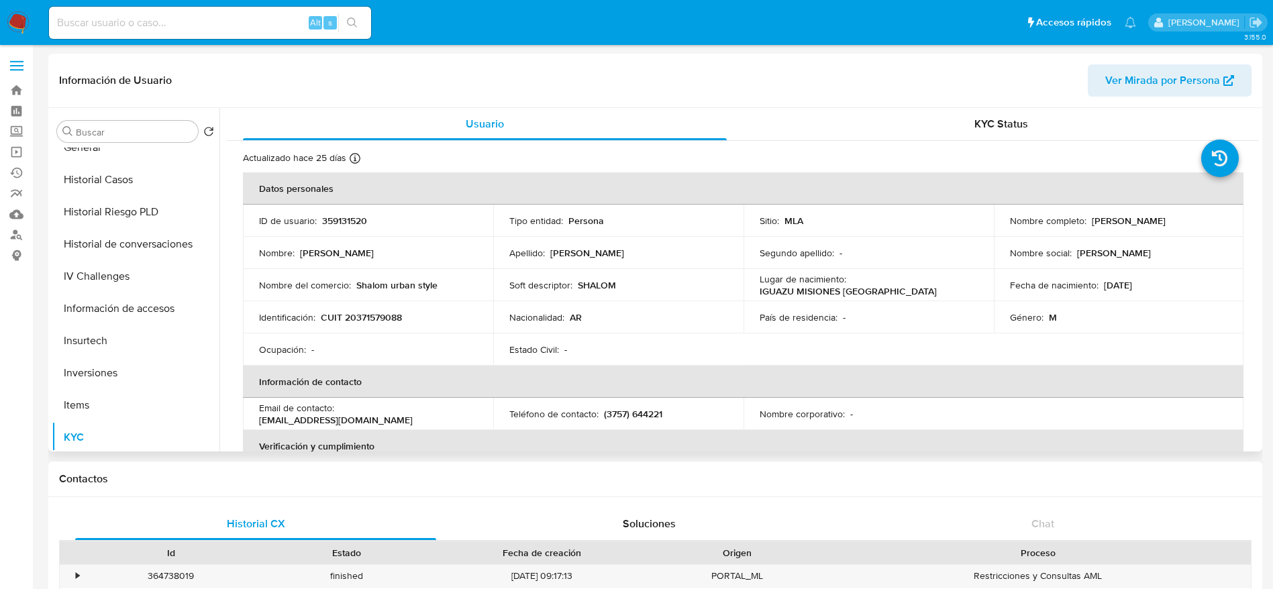
click at [382, 289] on p "Shalom urban style" at bounding box center [396, 285] width 81 height 12
click at [434, 289] on p "Shalom urban style" at bounding box center [396, 285] width 81 height 12
drag, startPoint x: 436, startPoint y: 284, endPoint x: 401, endPoint y: 252, distance: 48.0
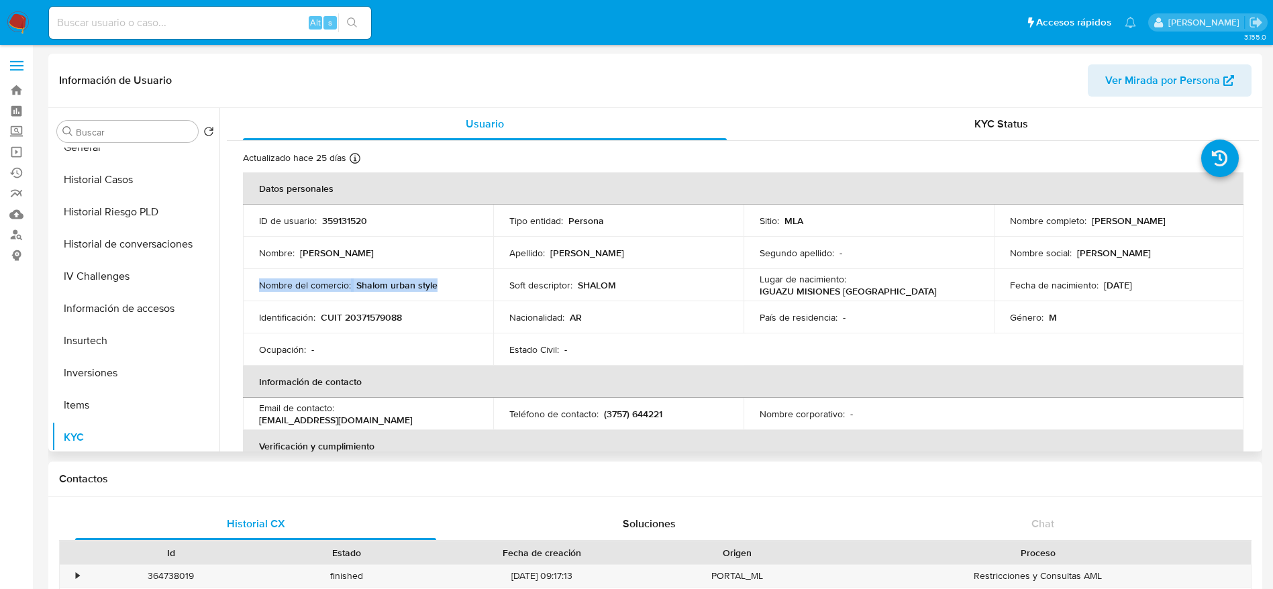
click at [436, 284] on div "Nombre del comercio : Shalom urban style" at bounding box center [368, 285] width 218 height 12
click at [401, 250] on div "Nombre : Esteban Luis" at bounding box center [368, 253] width 218 height 12
drag, startPoint x: 361, startPoint y: 284, endPoint x: 477, endPoint y: 276, distance: 115.7
click at [477, 276] on td "Nombre del comercio : Shalom urban style" at bounding box center [368, 285] width 250 height 32
copy p "Shalom urban style"
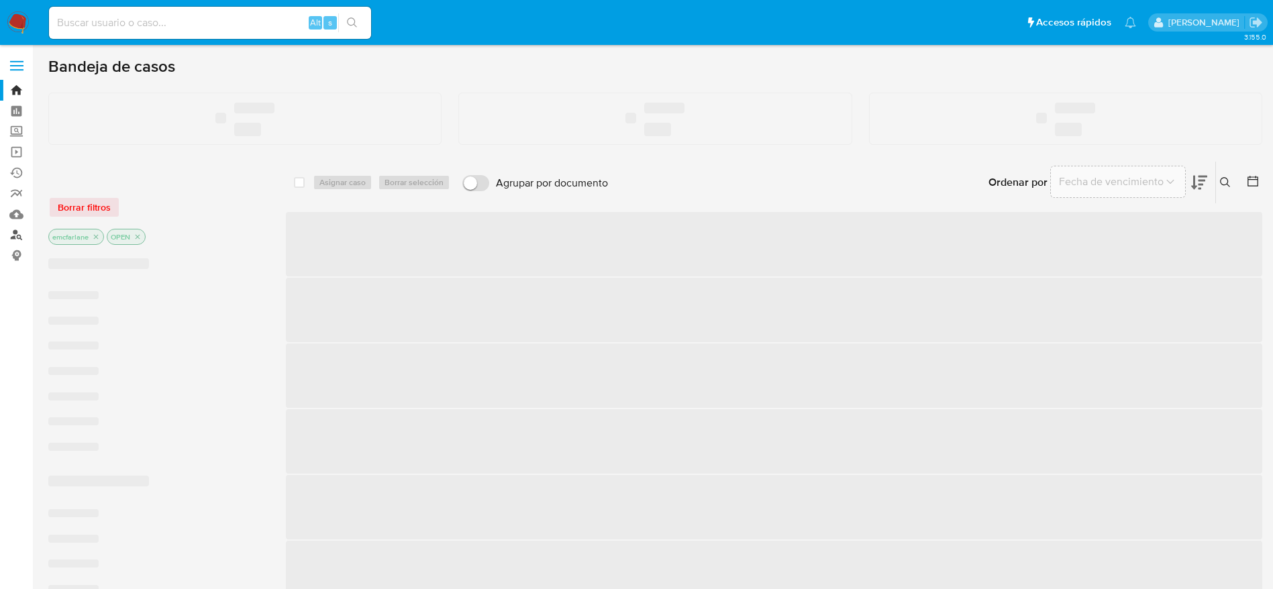
click at [17, 237] on link "Buscador de personas" at bounding box center [80, 235] width 160 height 21
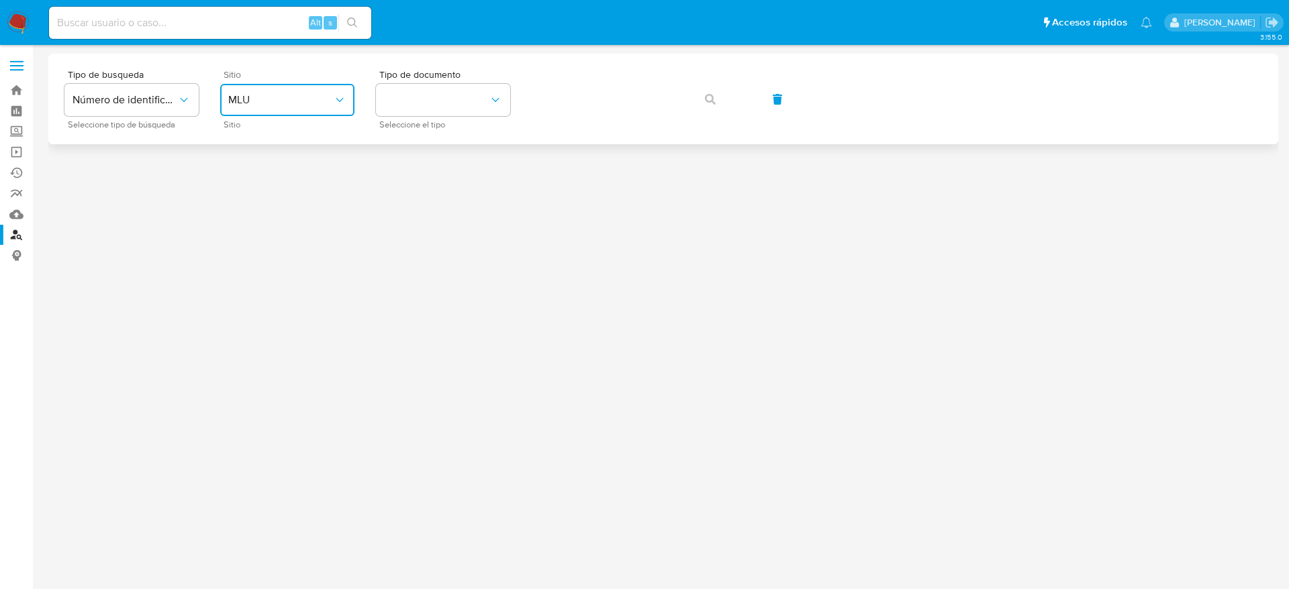
click at [328, 113] on button "MLU" at bounding box center [287, 100] width 134 height 32
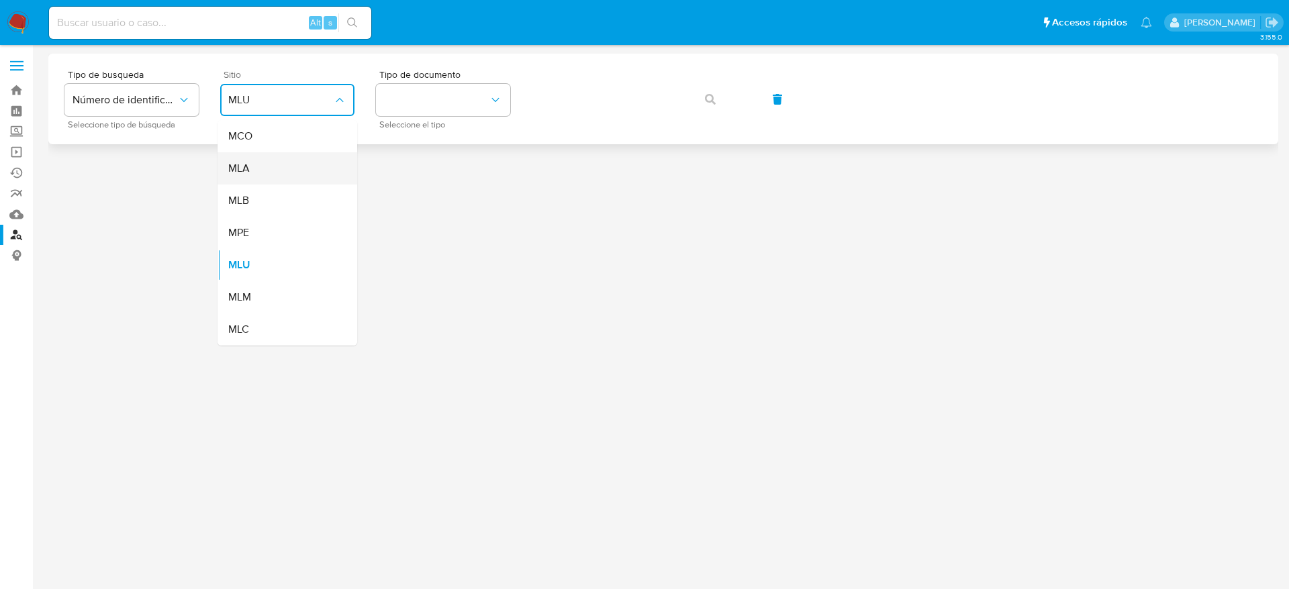
click at [275, 170] on div "MLA" at bounding box center [283, 168] width 110 height 32
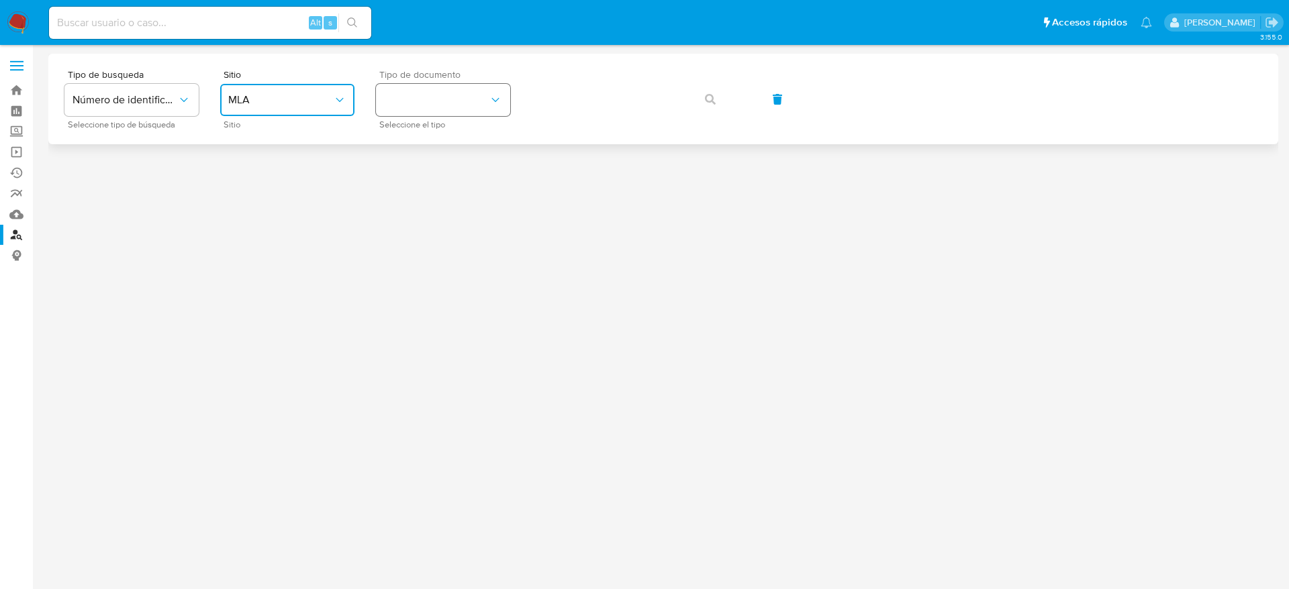
click at [499, 93] on icon "identificationType" at bounding box center [495, 99] width 13 height 13
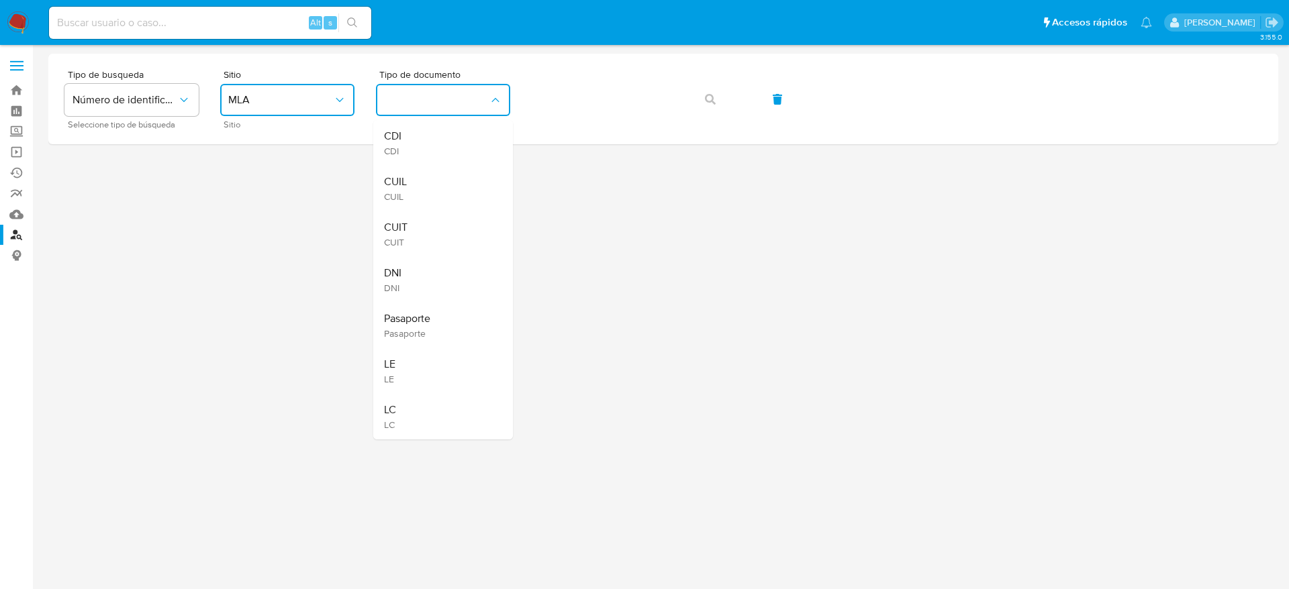
drag, startPoint x: 444, startPoint y: 229, endPoint x: 453, endPoint y: 209, distance: 21.9
click at [444, 227] on div "CUIT CUIT" at bounding box center [439, 234] width 110 height 46
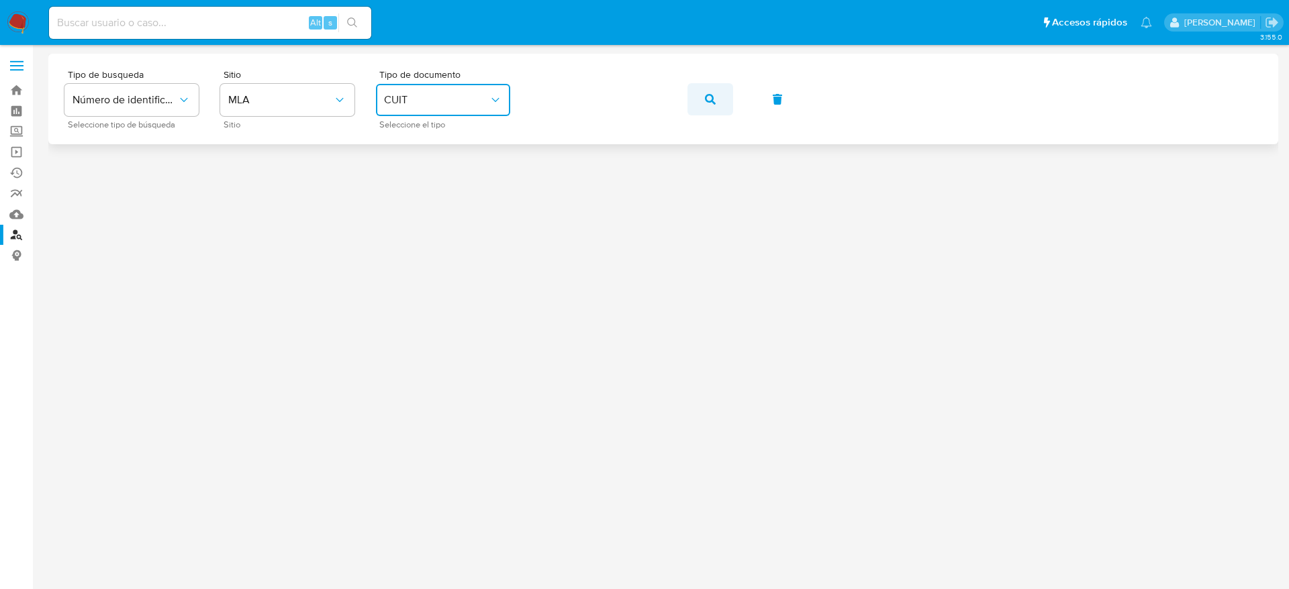
click at [703, 105] on button "button" at bounding box center [710, 99] width 46 height 32
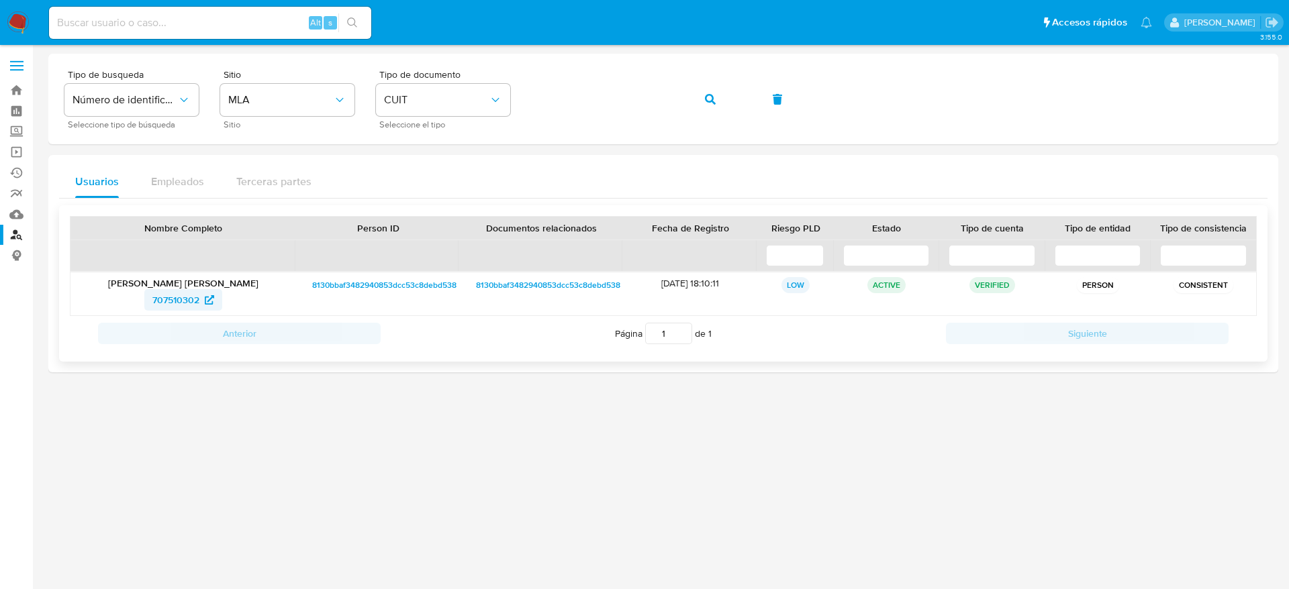
click at [190, 297] on span "707510302" at bounding box center [175, 299] width 47 height 21
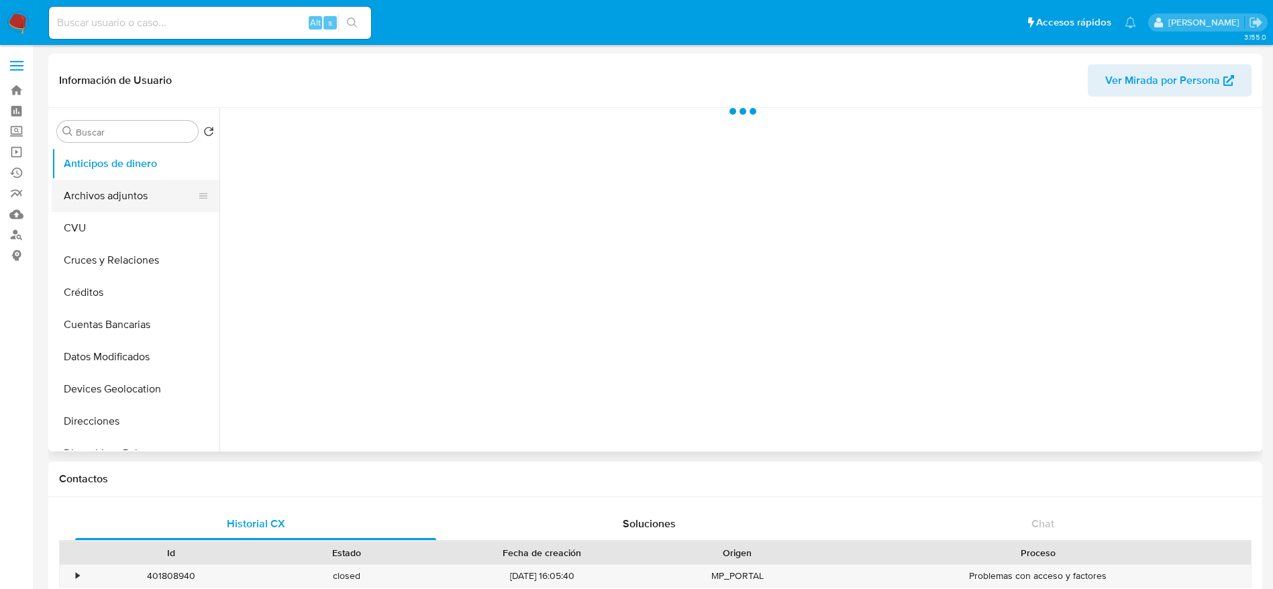
click at [126, 194] on button "Archivos adjuntos" at bounding box center [130, 196] width 157 height 32
select select "10"
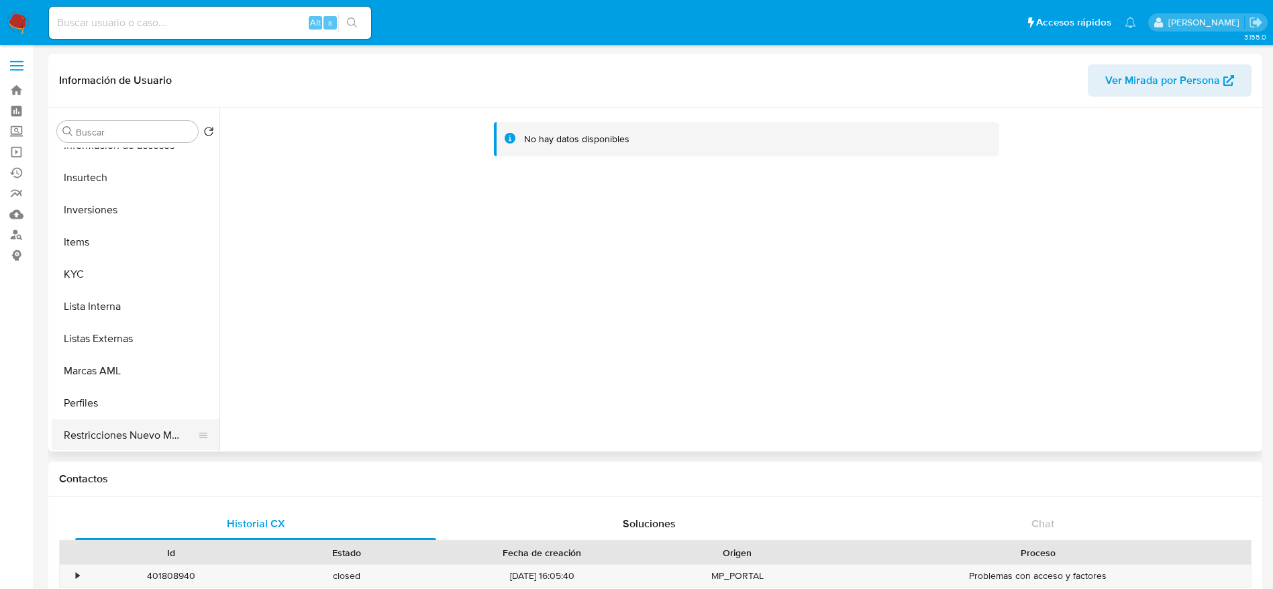
scroll to position [632, 0]
click at [144, 368] on button "Restricciones Nuevo Mundo" at bounding box center [130, 370] width 157 height 32
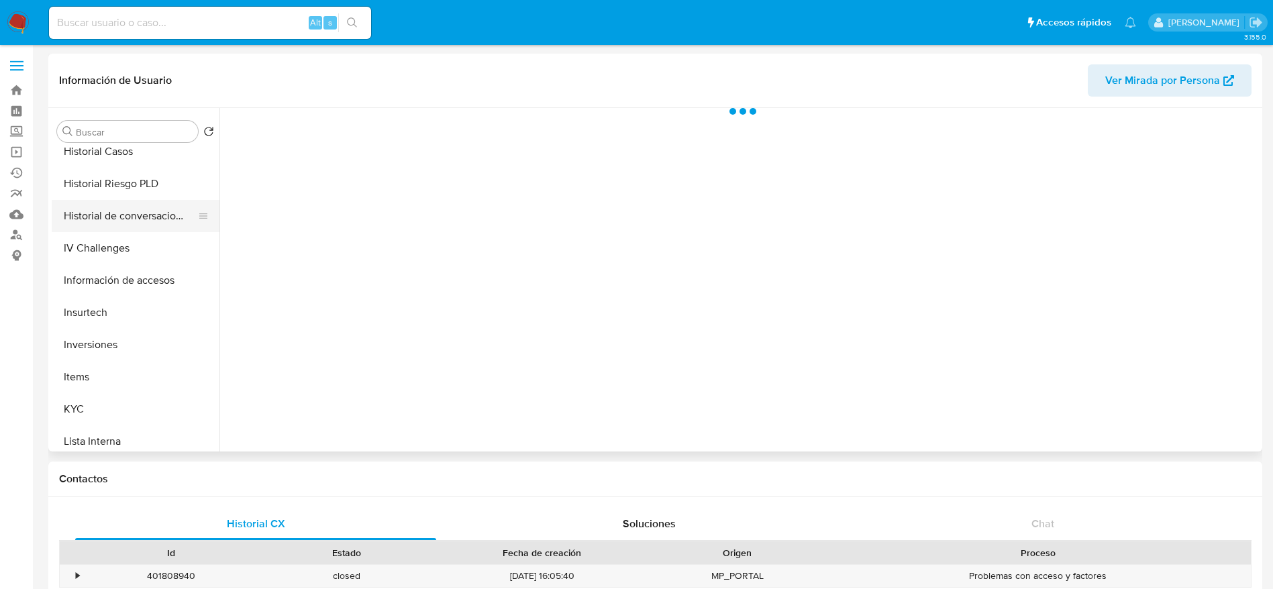
scroll to position [430, 0]
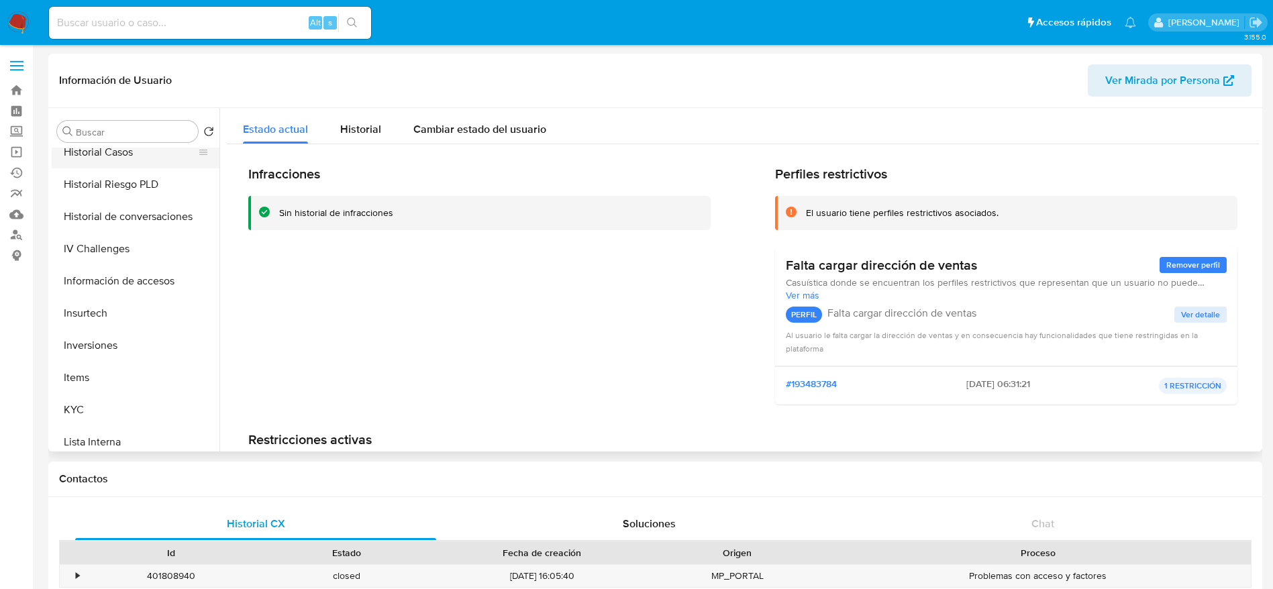
click at [120, 152] on button "Historial Casos" at bounding box center [130, 152] width 157 height 32
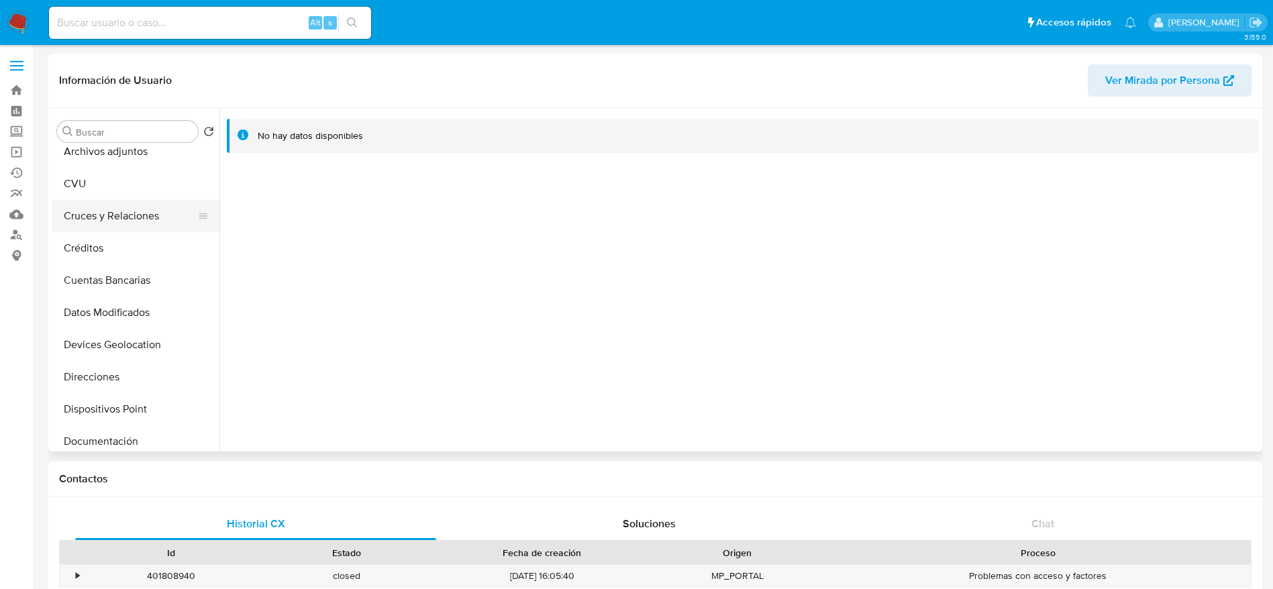
scroll to position [0, 0]
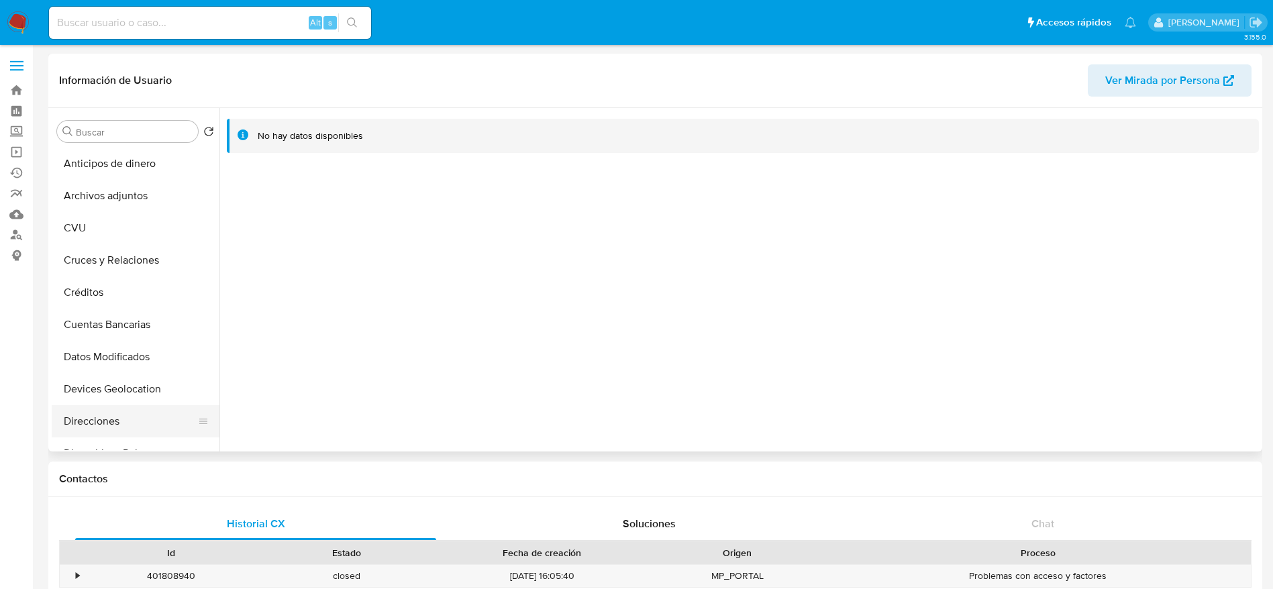
click at [91, 409] on button "Direcciones" at bounding box center [130, 421] width 157 height 32
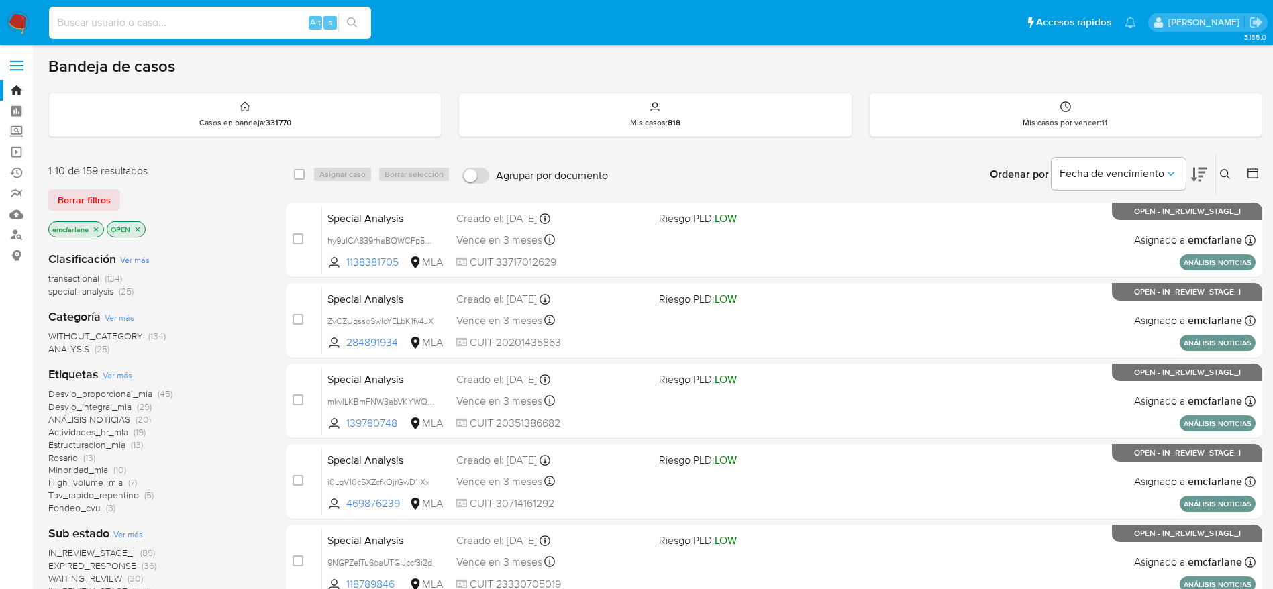
click at [187, 24] on input at bounding box center [210, 22] width 322 height 17
paste input "rZcQLkKDTAKtB29GMlVd83Rn"
type input "rZcQLkKDTAKtB29GMlVd83Rn"
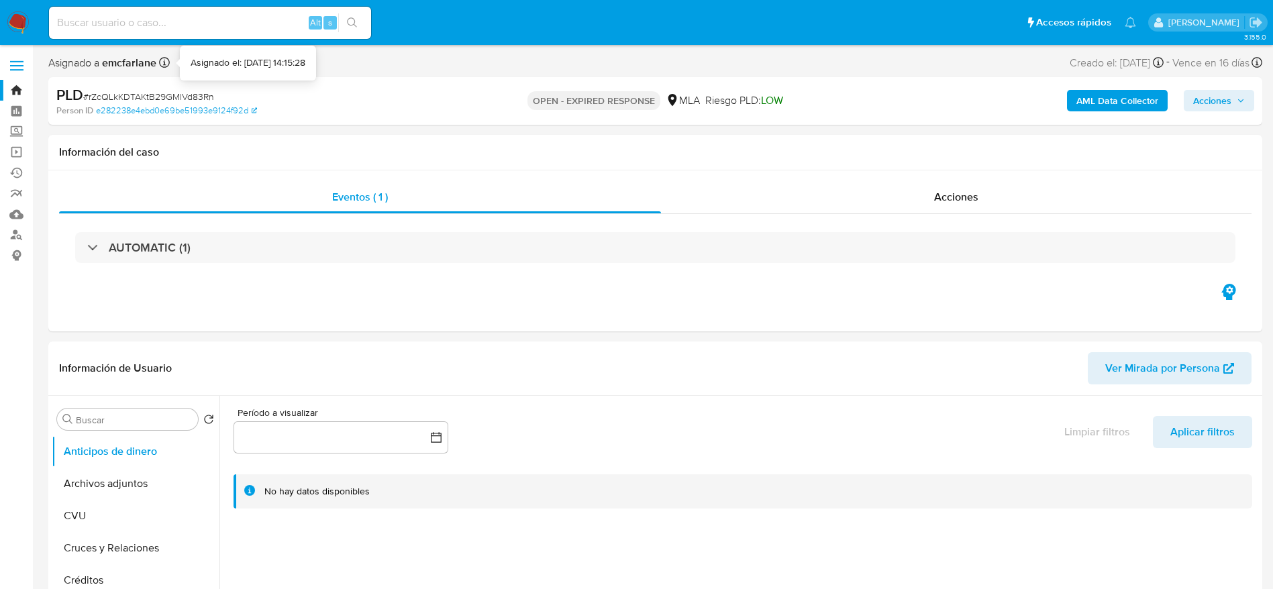
select select "10"
click at [158, 93] on span "# rZcQLkKDTAKtB29GMlVd83Rn" at bounding box center [148, 96] width 131 height 13
copy span "rZcQLkKDTAKtB29GMlVd83Rn"
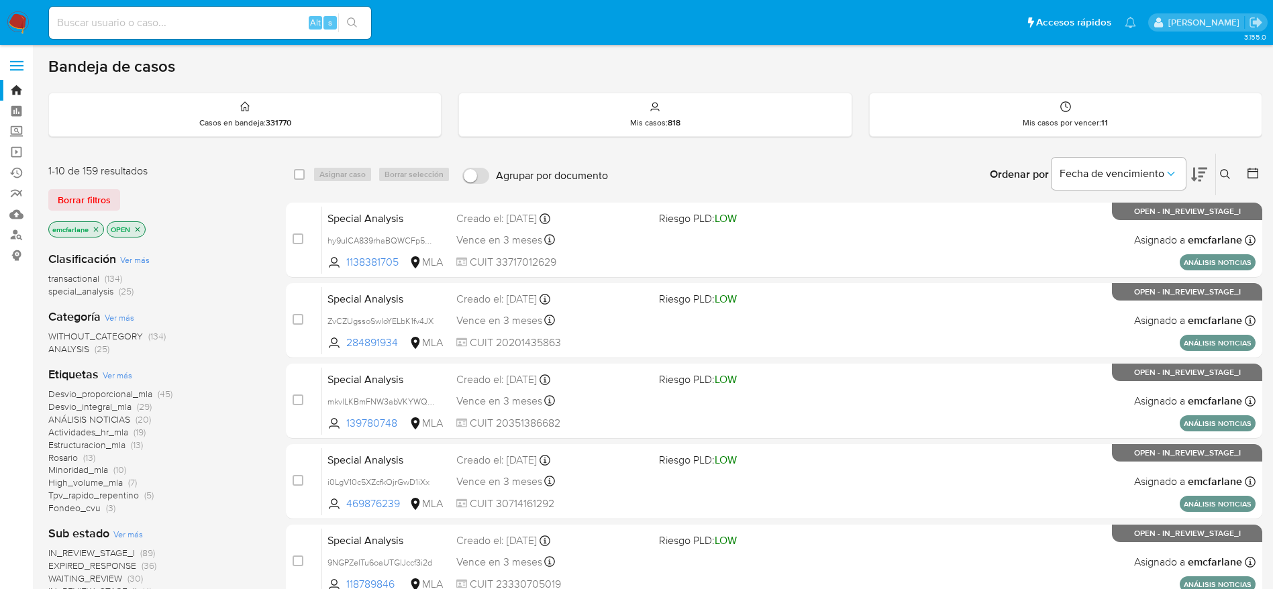
drag, startPoint x: 87, startPoint y: 197, endPoint x: 130, endPoint y: 189, distance: 43.6
click at [87, 196] on span "Borrar filtros" at bounding box center [84, 200] width 53 height 19
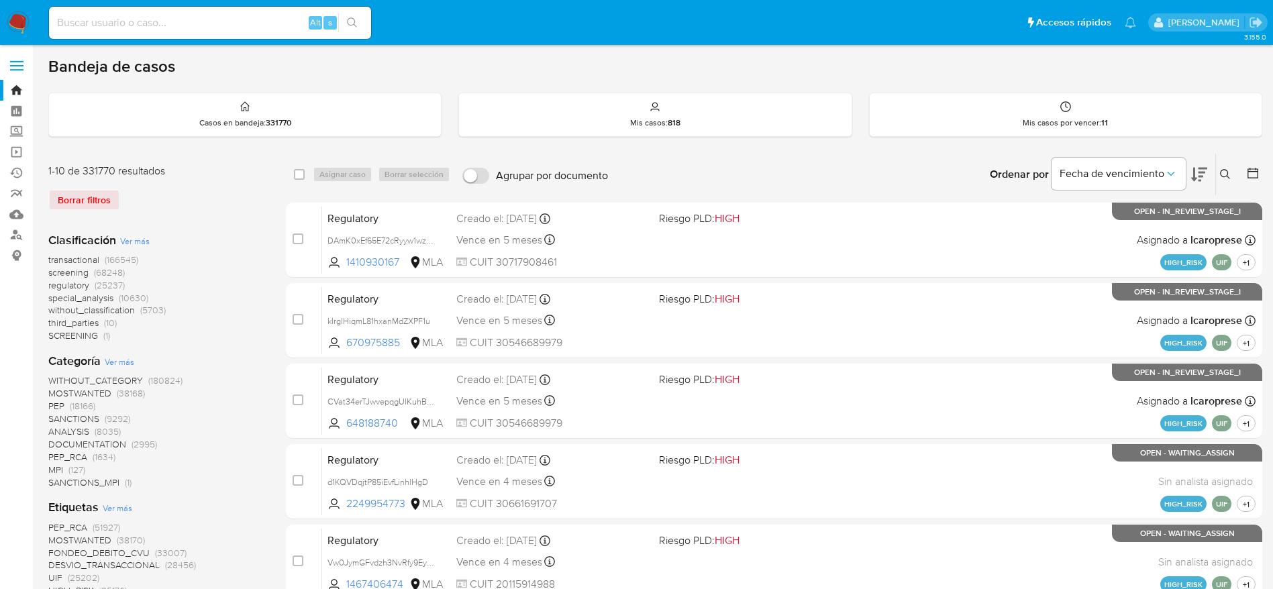
click at [1229, 176] on button at bounding box center [1227, 174] width 22 height 16
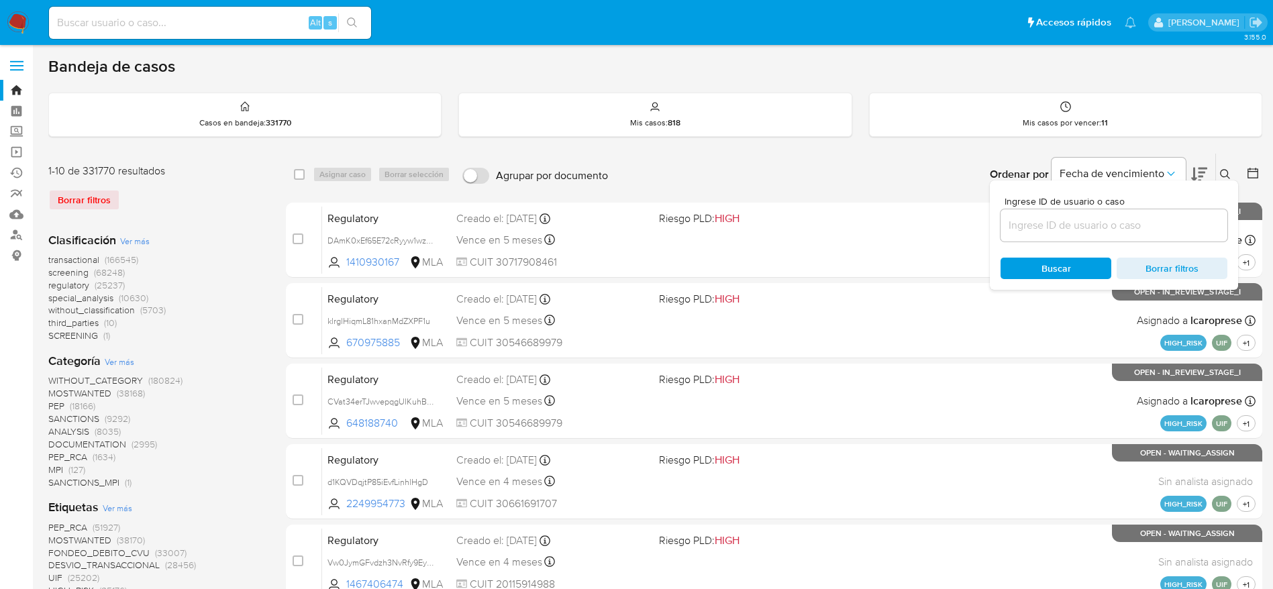
click at [1036, 228] on input at bounding box center [1114, 225] width 227 height 17
type input "rZcQLkKDTAKtB29GMlVd83Rn"
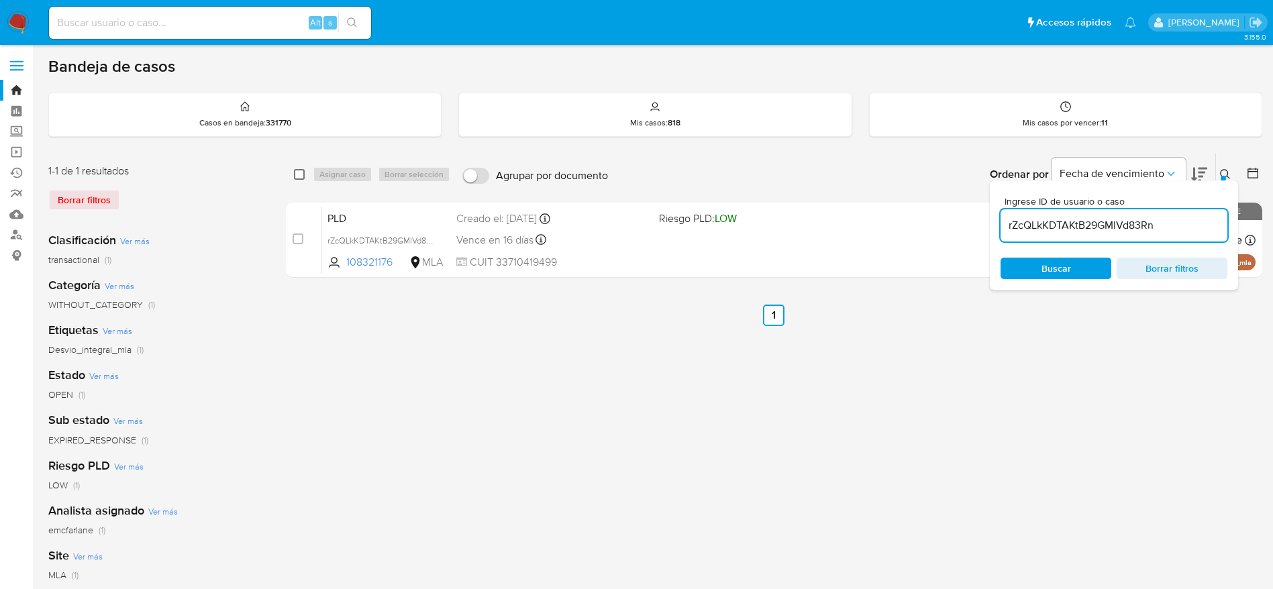
click at [299, 177] on input "checkbox" at bounding box center [299, 174] width 11 height 11
checkbox input "true"
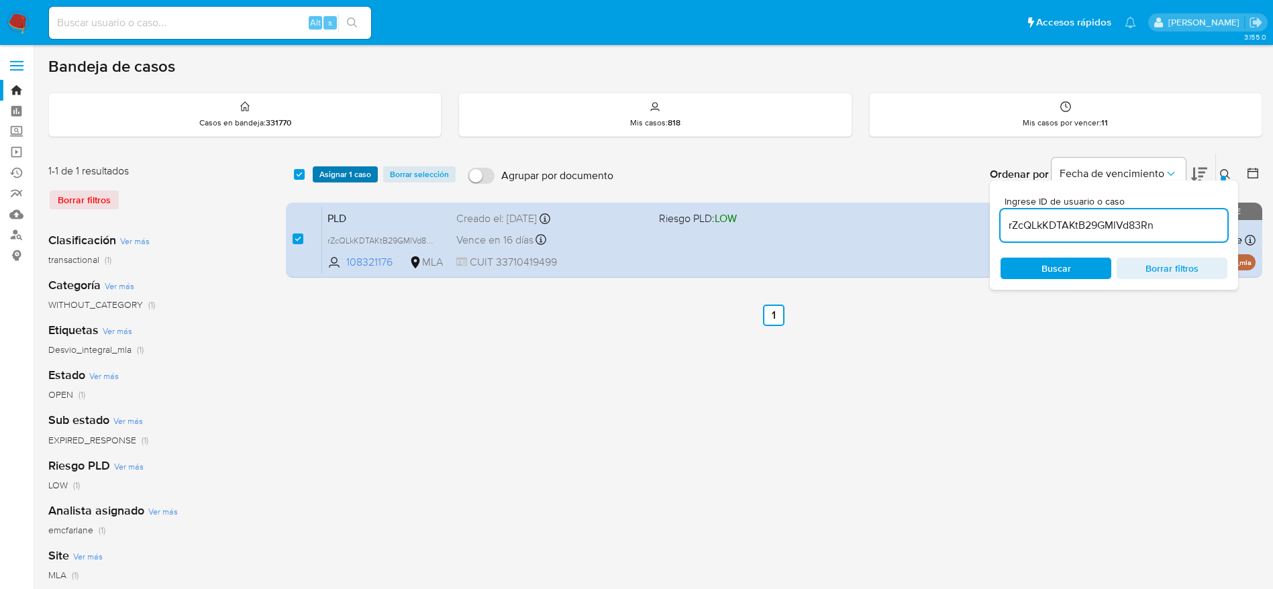
click at [352, 177] on span "Asignar 1 caso" at bounding box center [345, 174] width 52 height 13
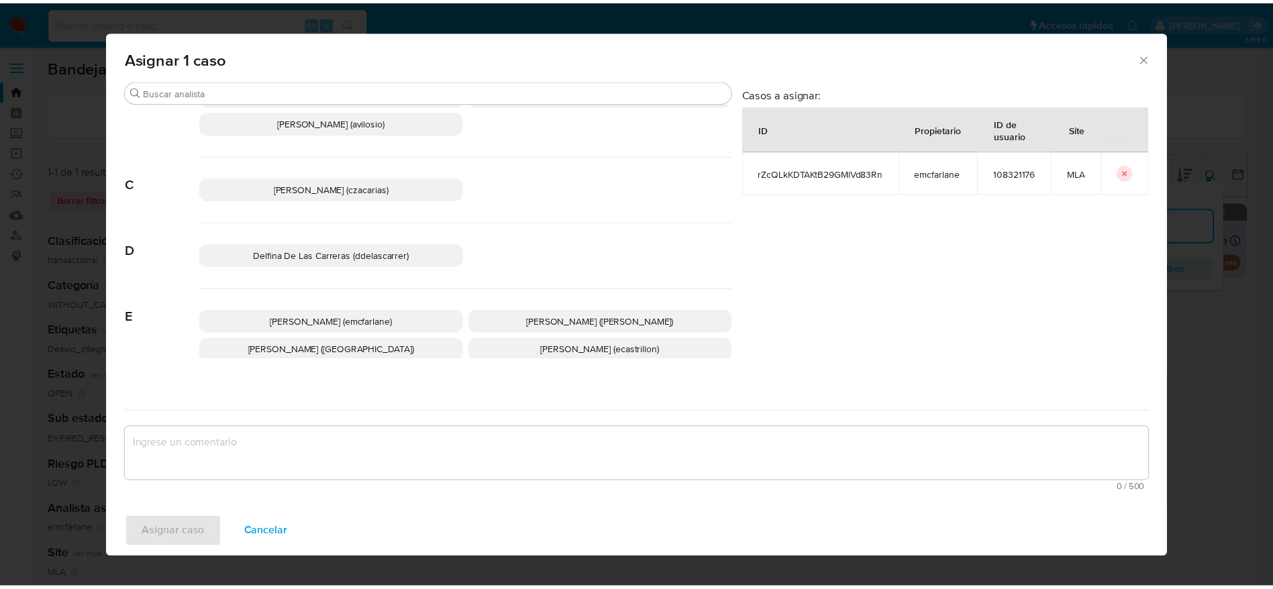
scroll to position [101, 0]
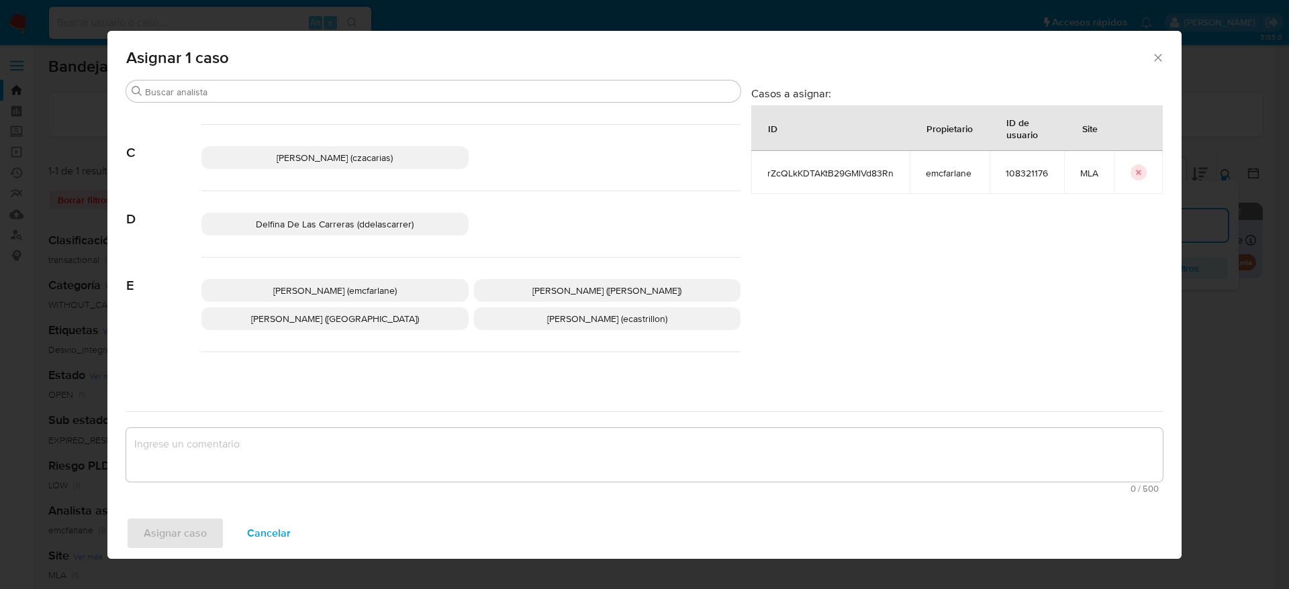
click at [358, 291] on span "Elaine Mc Farlane (emcfarlane)" at bounding box center [334, 290] width 123 height 13
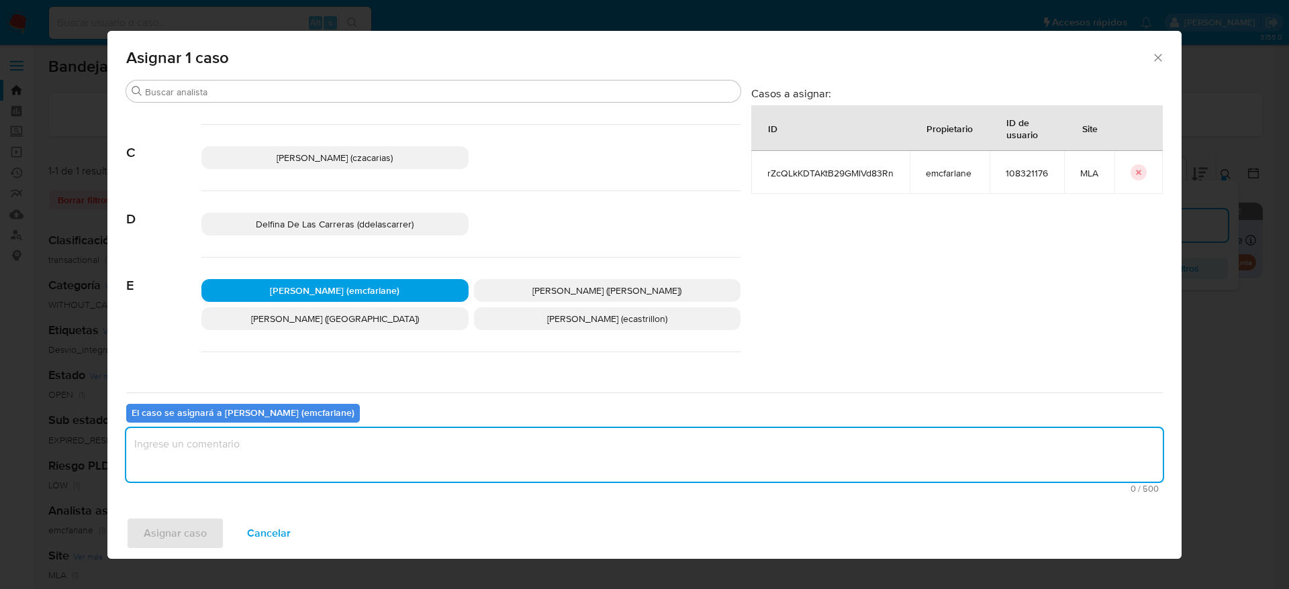
click at [295, 461] on textarea "assign-modal" at bounding box center [644, 455] width 1036 height 54
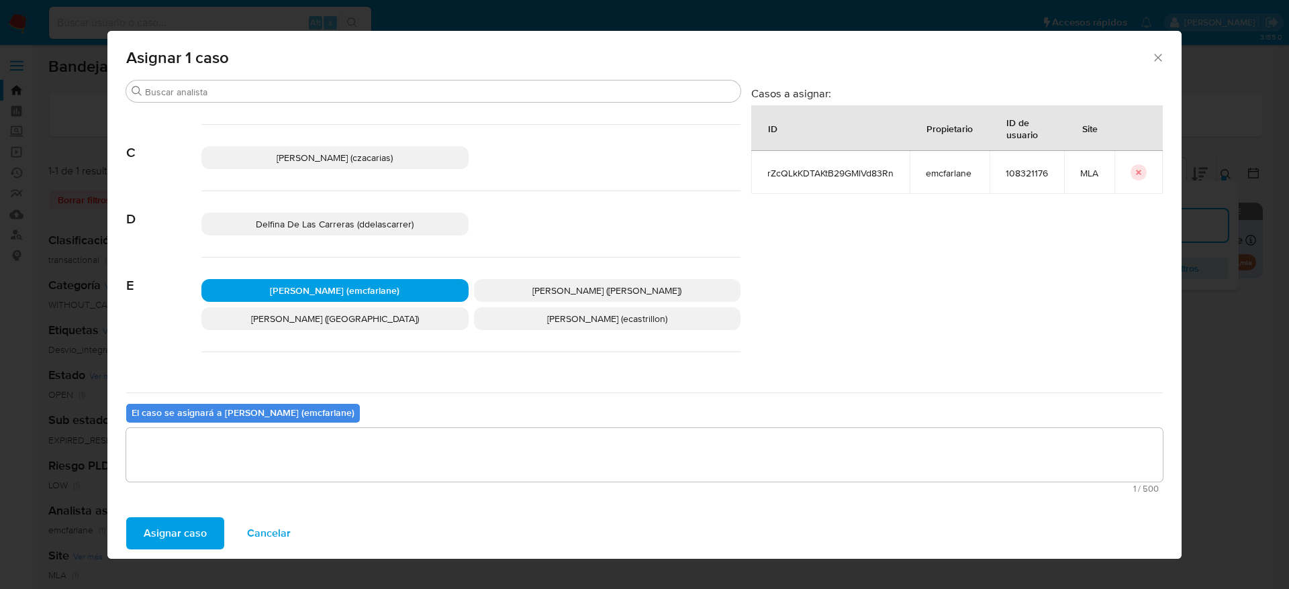
click at [167, 539] on span "Asignar caso" at bounding box center [175, 534] width 63 height 30
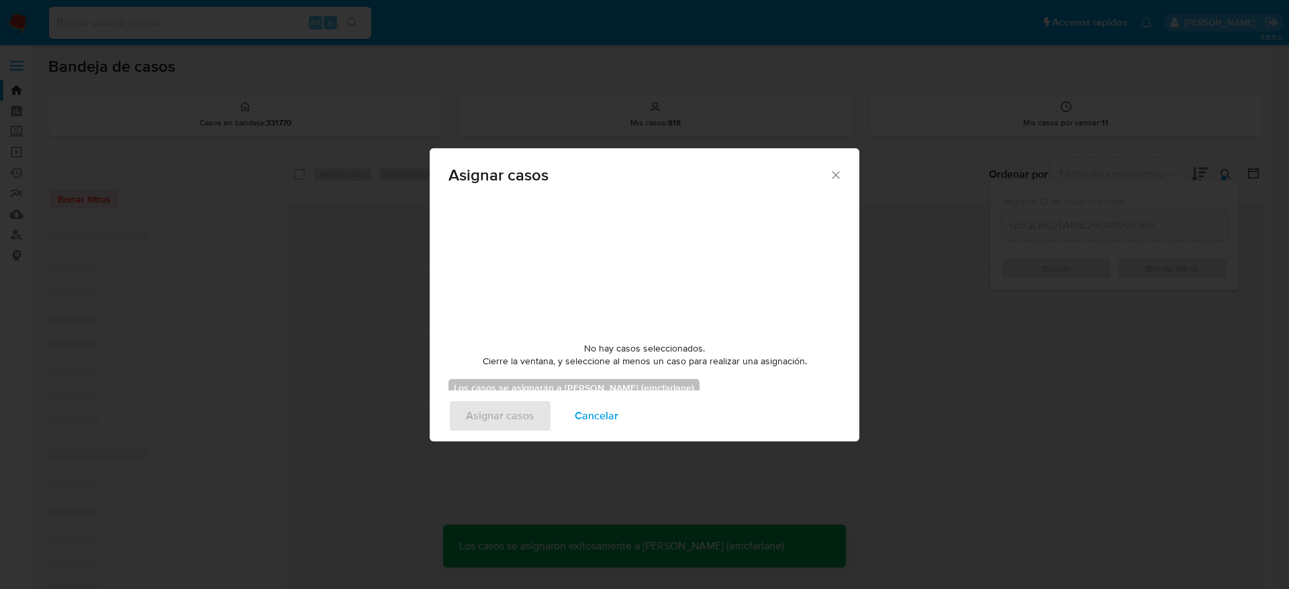
checkbox input "false"
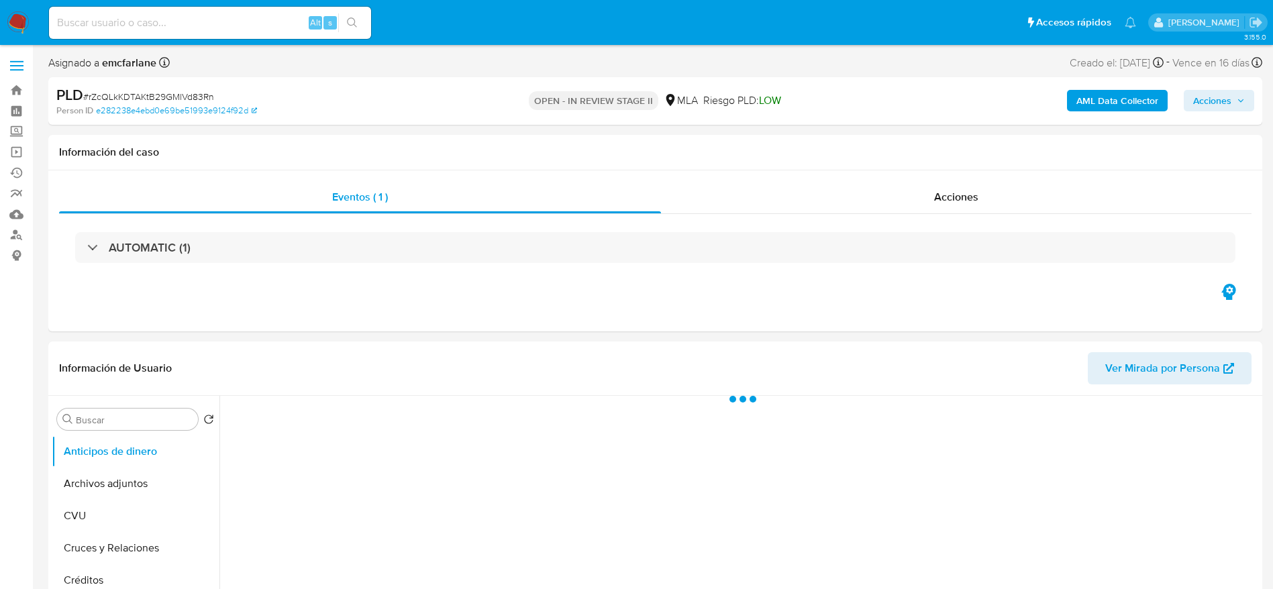
drag, startPoint x: 1229, startPoint y: 98, endPoint x: 1177, endPoint y: 113, distance: 53.7
click at [1228, 99] on span "Acciones" at bounding box center [1212, 100] width 38 height 21
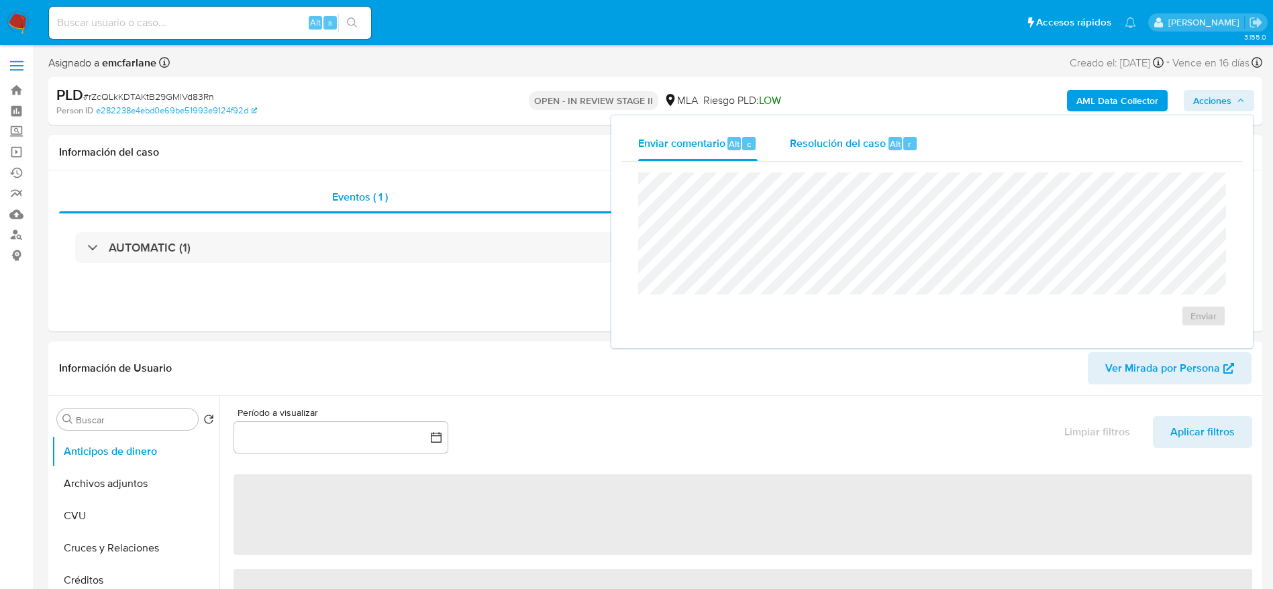
click at [877, 150] on span "Resolución del caso" at bounding box center [838, 143] width 96 height 15
select select "10"
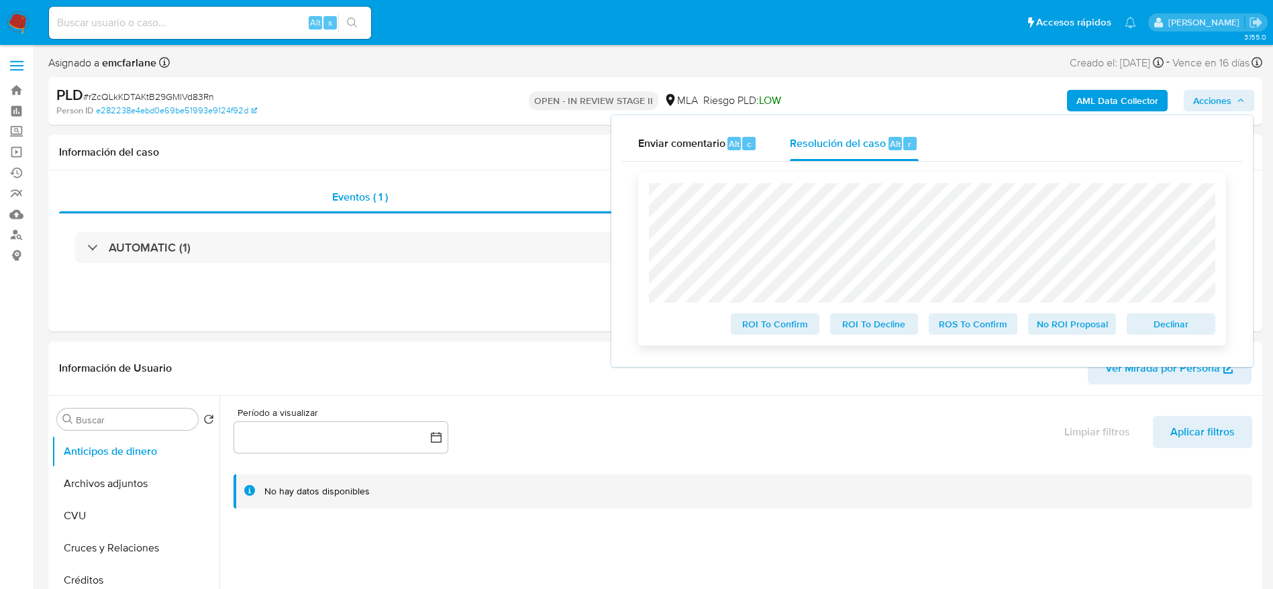
click at [1179, 323] on span "Declinar" at bounding box center [1171, 324] width 70 height 19
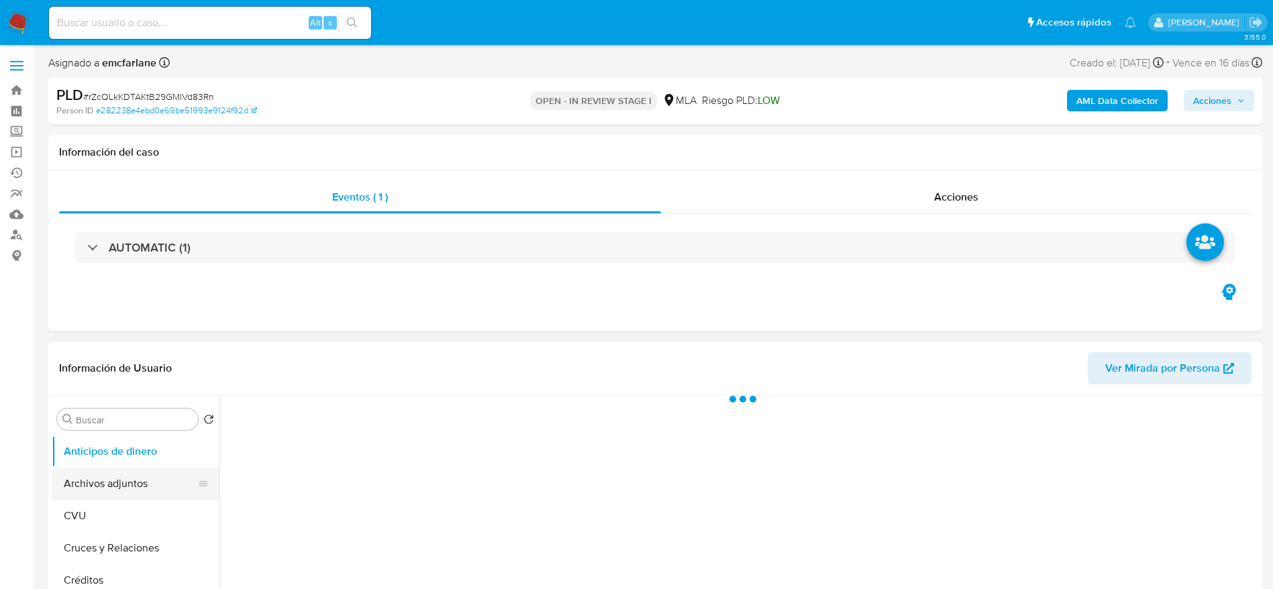
click at [134, 479] on button "Archivos adjuntos" at bounding box center [130, 484] width 157 height 32
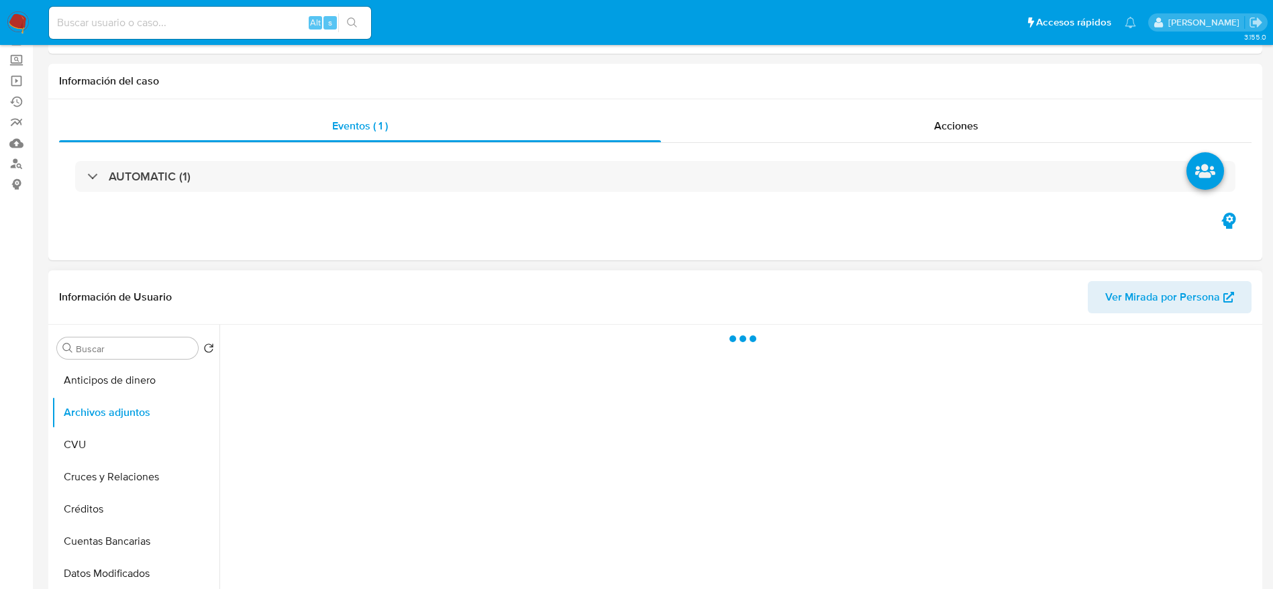
scroll to position [201, 0]
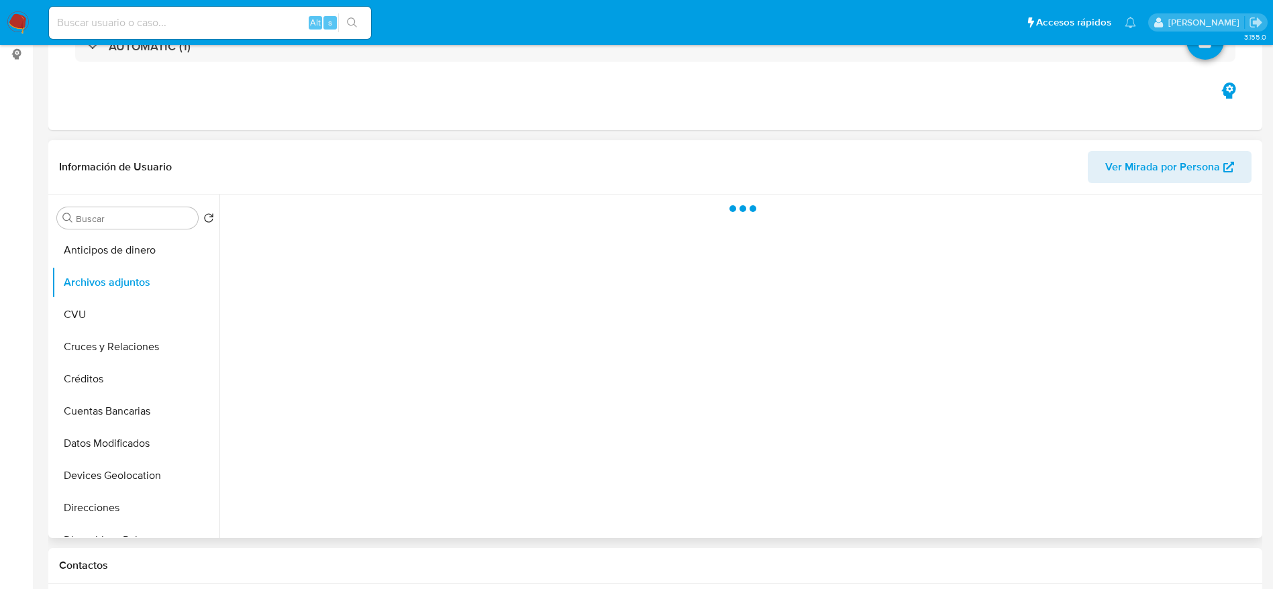
select select "10"
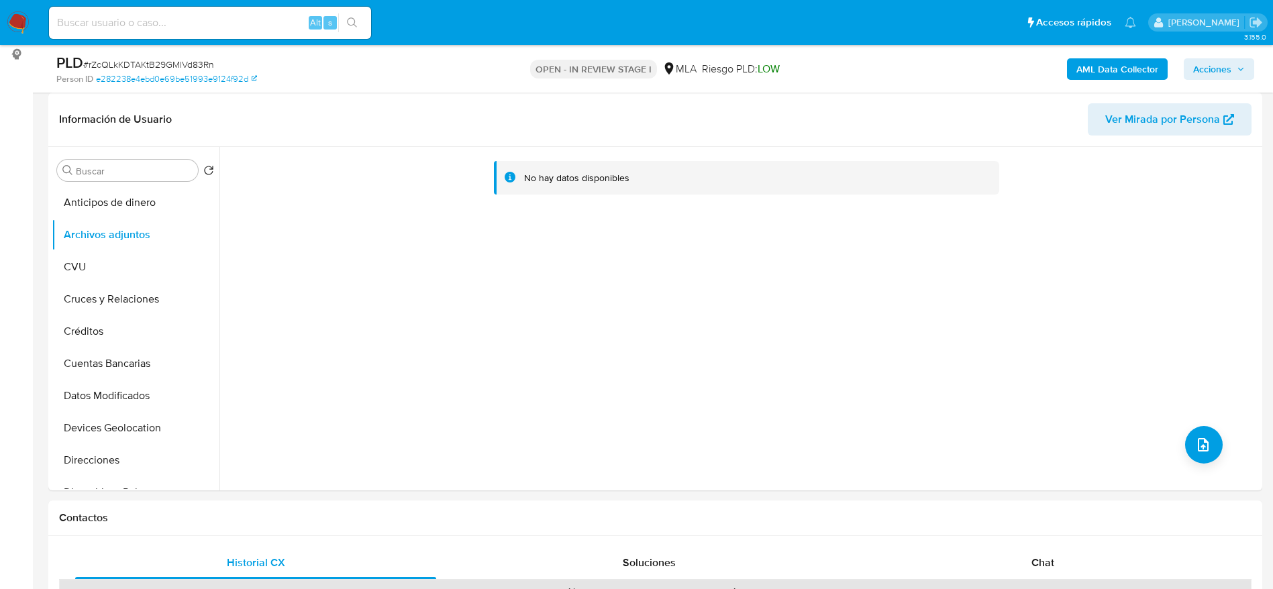
drag, startPoint x: 18, startPoint y: 34, endPoint x: 29, endPoint y: 15, distance: 22.2
click at [115, 252] on button "CVU" at bounding box center [130, 267] width 157 height 32
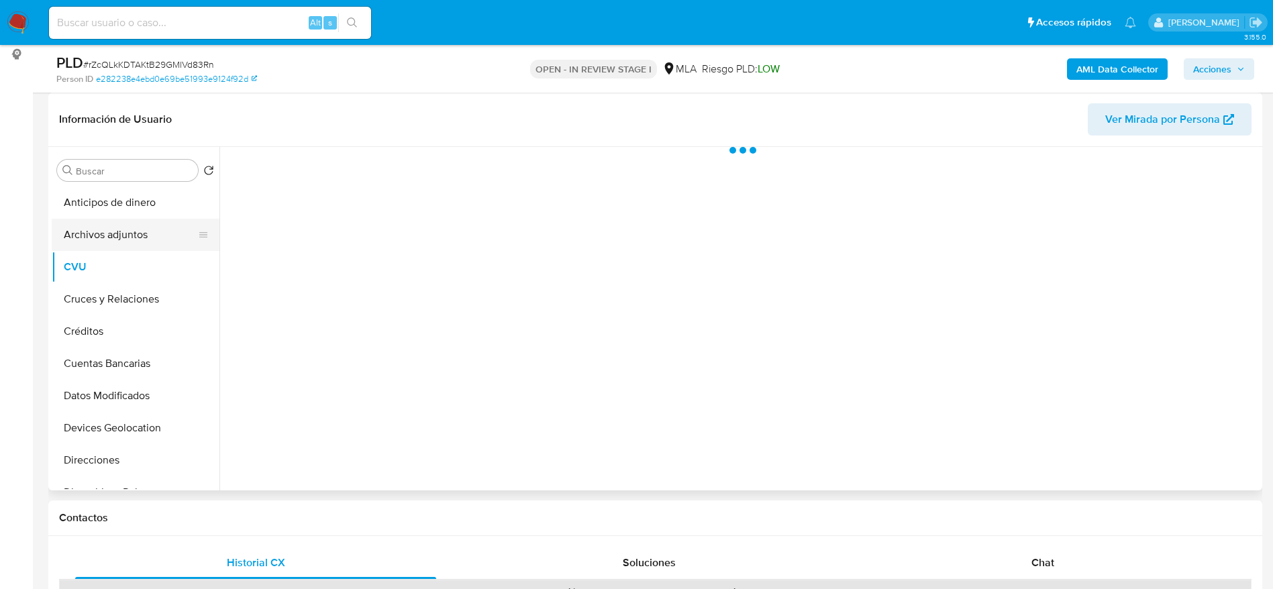
click at [128, 234] on button "Archivos adjuntos" at bounding box center [130, 235] width 157 height 32
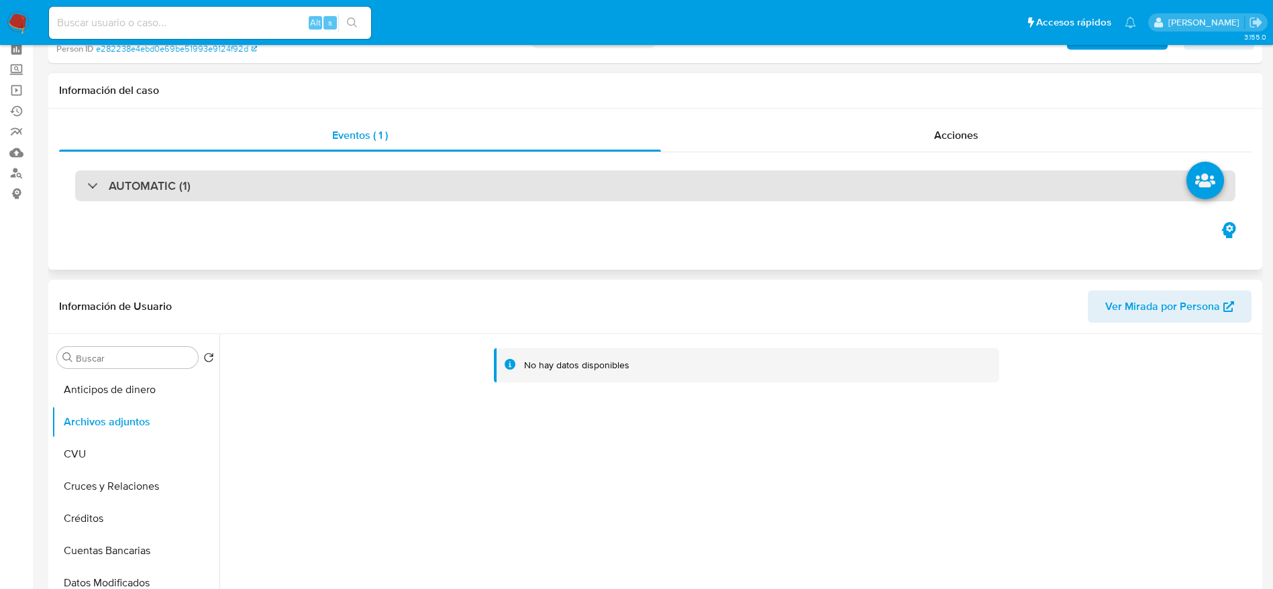
scroll to position [0, 0]
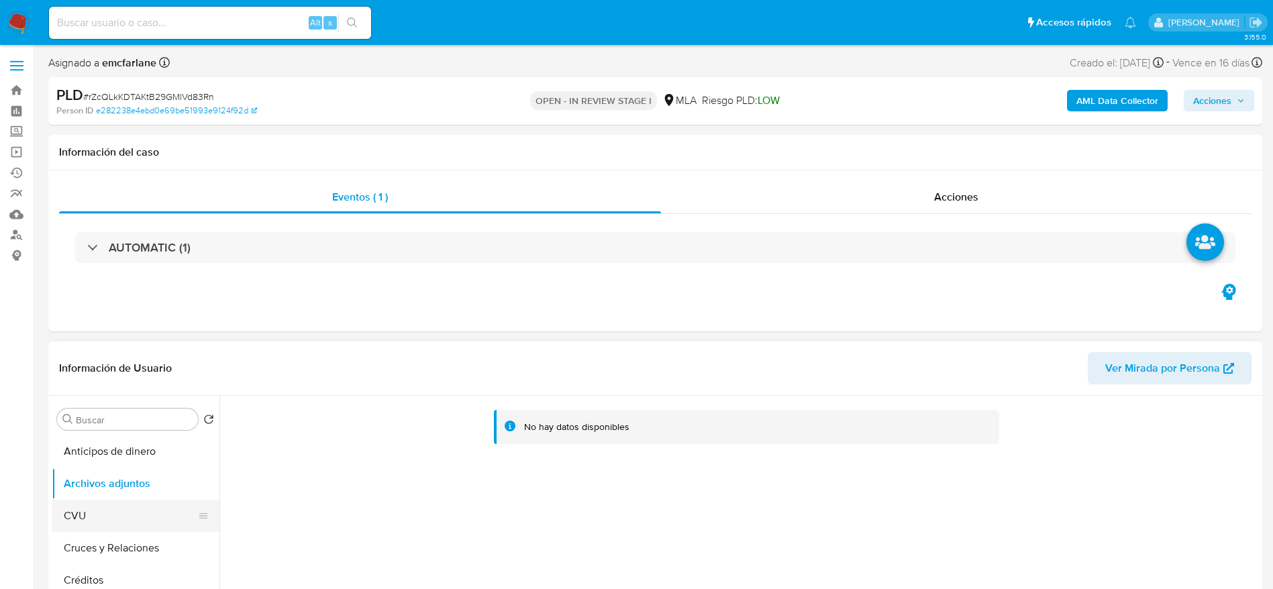
drag, startPoint x: 113, startPoint y: 511, endPoint x: 111, endPoint y: 485, distance: 26.3
click at [111, 505] on button "CVU" at bounding box center [136, 516] width 168 height 32
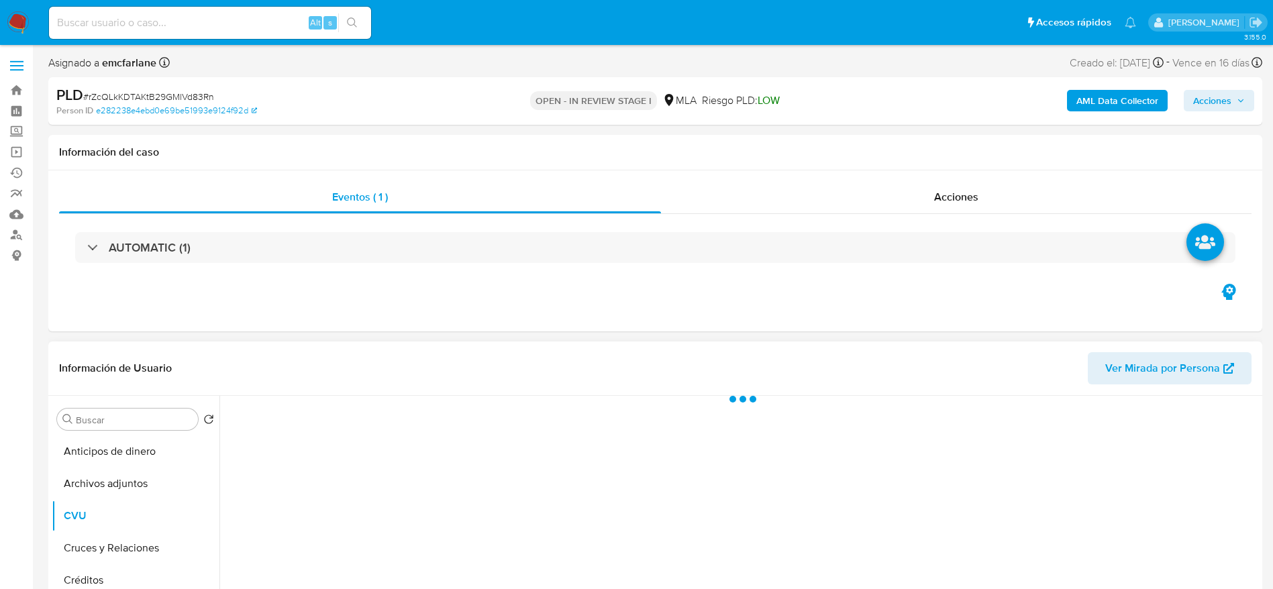
drag, startPoint x: 112, startPoint y: 478, endPoint x: 496, endPoint y: 422, distance: 387.9
click at [112, 479] on button "Archivos adjuntos" at bounding box center [136, 484] width 168 height 32
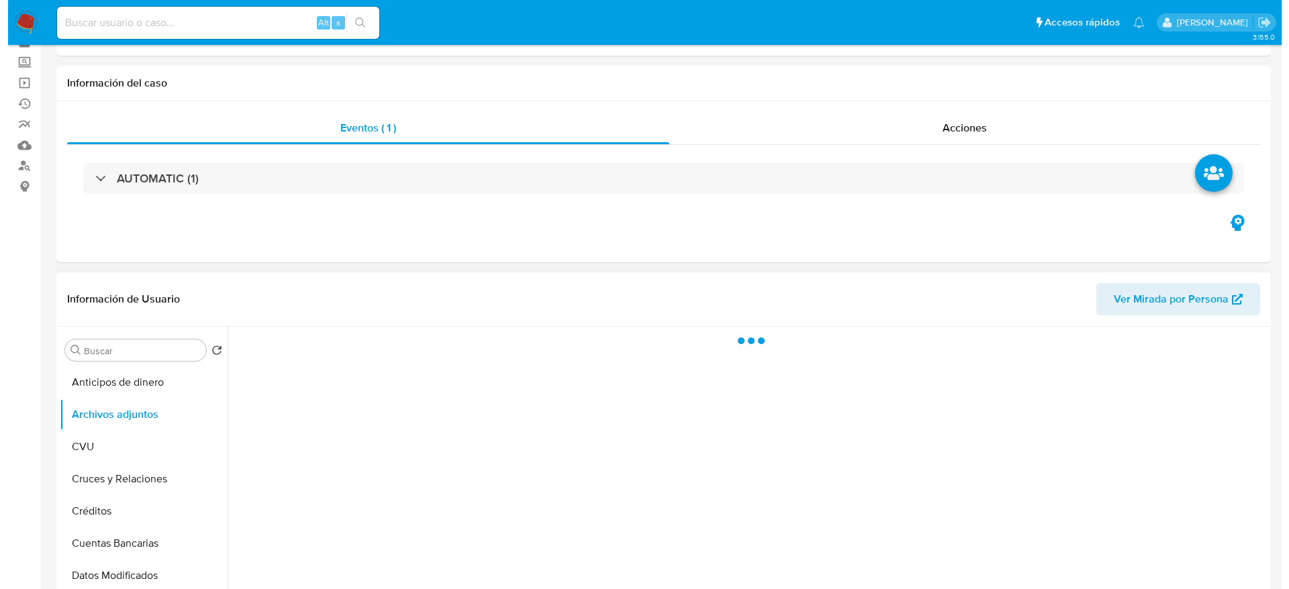
scroll to position [101, 0]
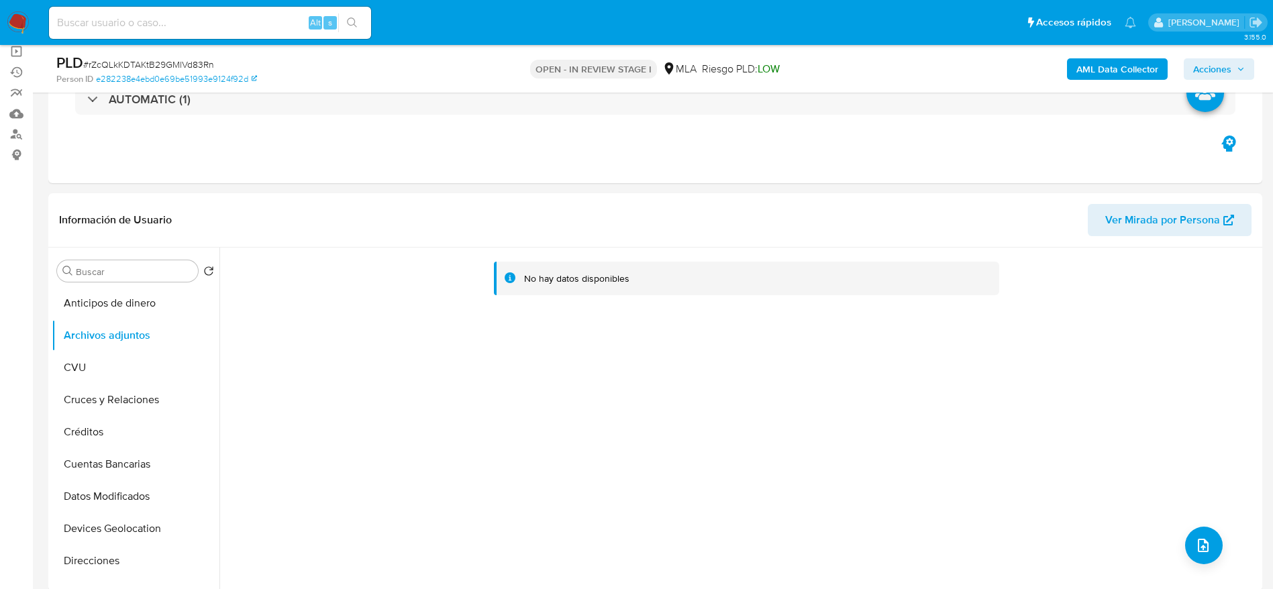
click at [1125, 68] on b "AML Data Collector" at bounding box center [1118, 68] width 82 height 21
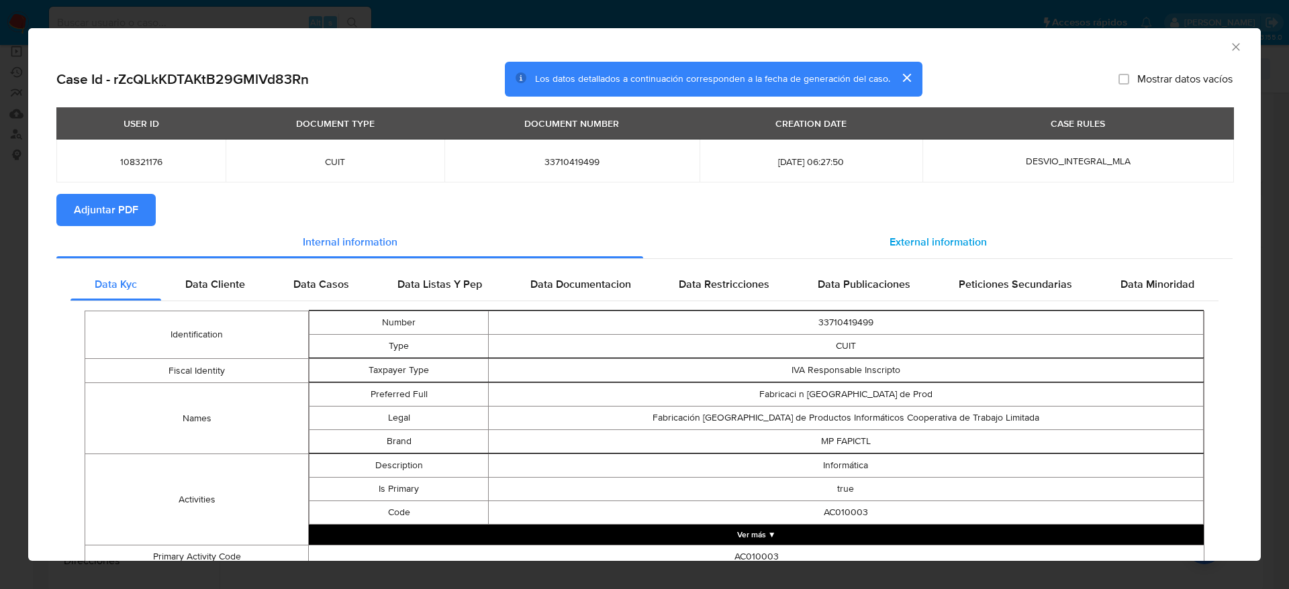
click at [923, 244] on span "External information" at bounding box center [937, 241] width 97 height 15
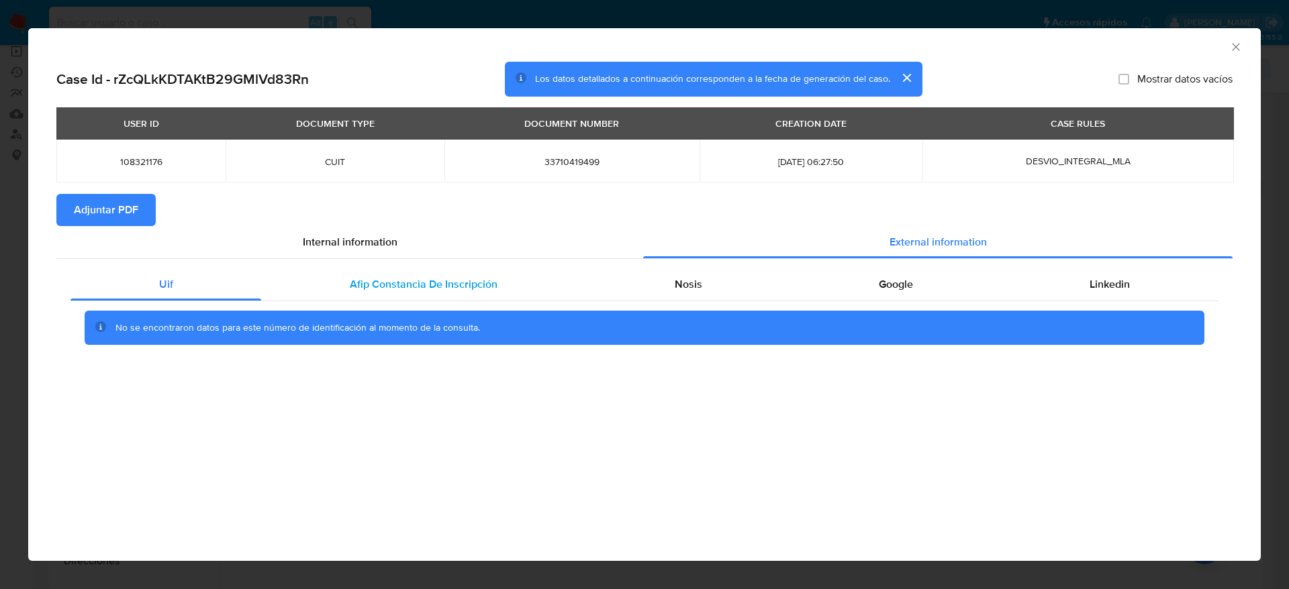
click at [488, 273] on div "Afip Constancia De Inscripción" at bounding box center [423, 284] width 324 height 32
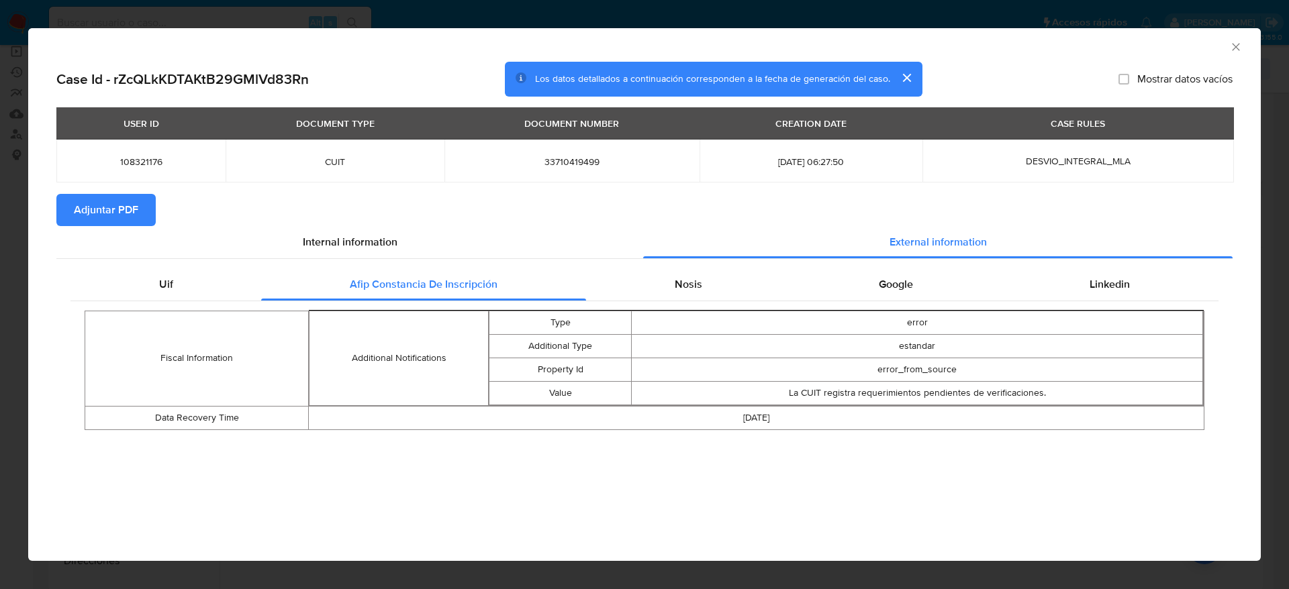
click at [692, 303] on div "Fiscal Information Additional Notifications Type error Additional Type estandar…" at bounding box center [644, 370] width 1148 height 138
click at [692, 292] on div "Nosis" at bounding box center [688, 284] width 204 height 32
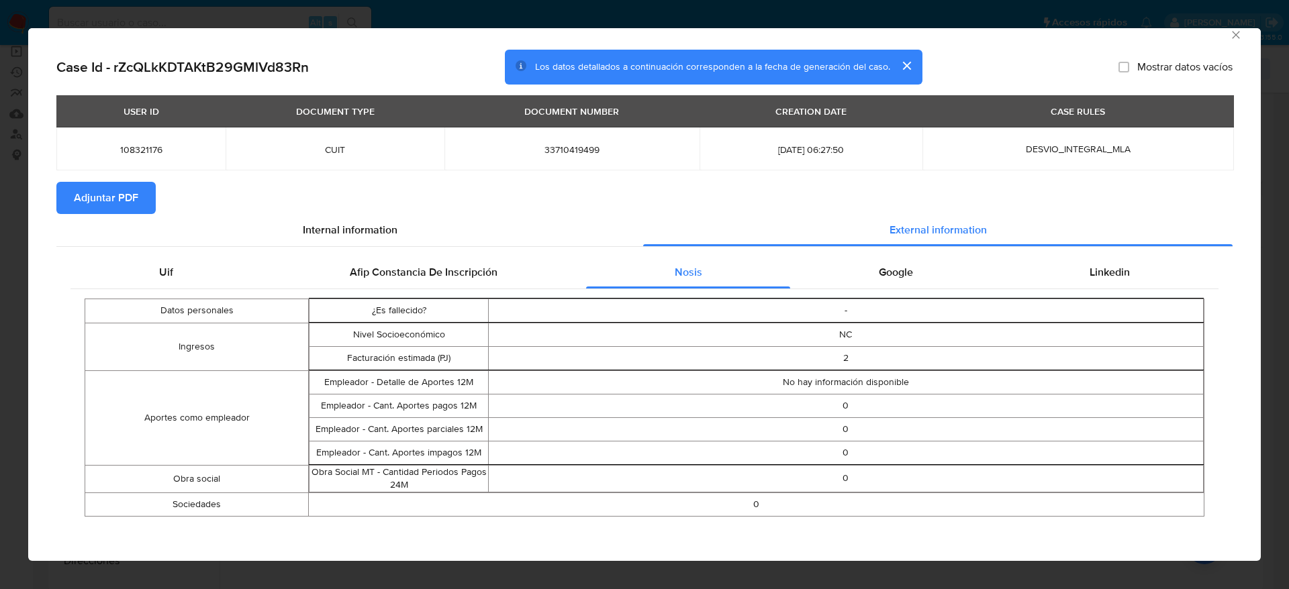
scroll to position [15, 0]
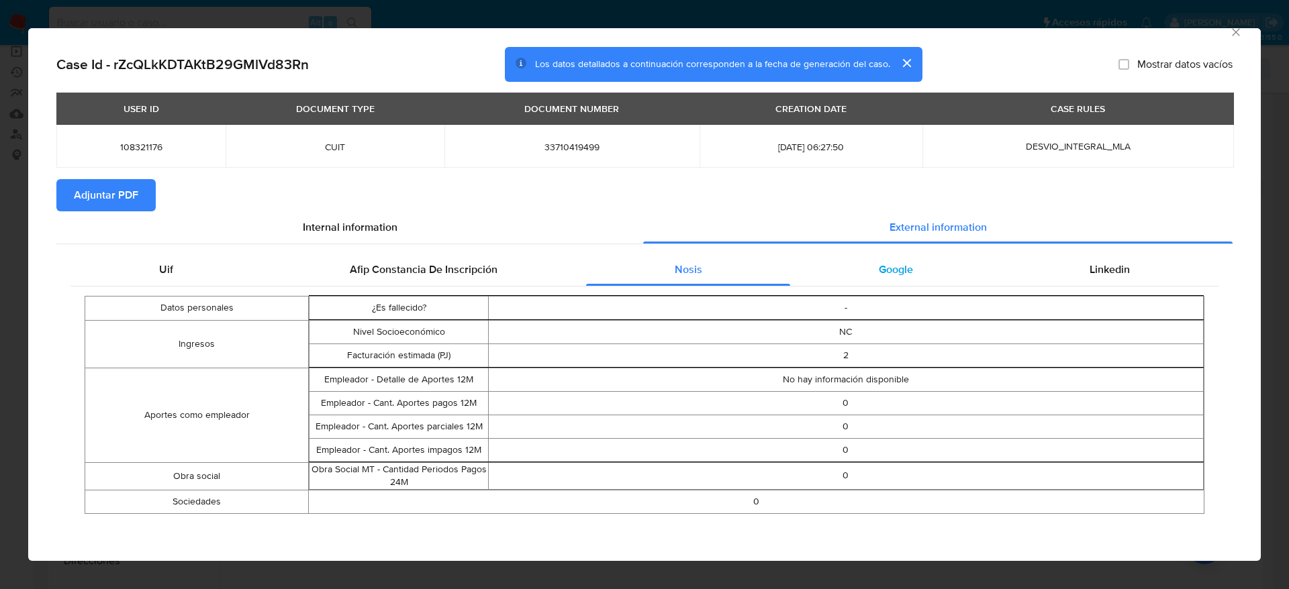
click at [891, 279] on div "Google" at bounding box center [895, 270] width 211 height 32
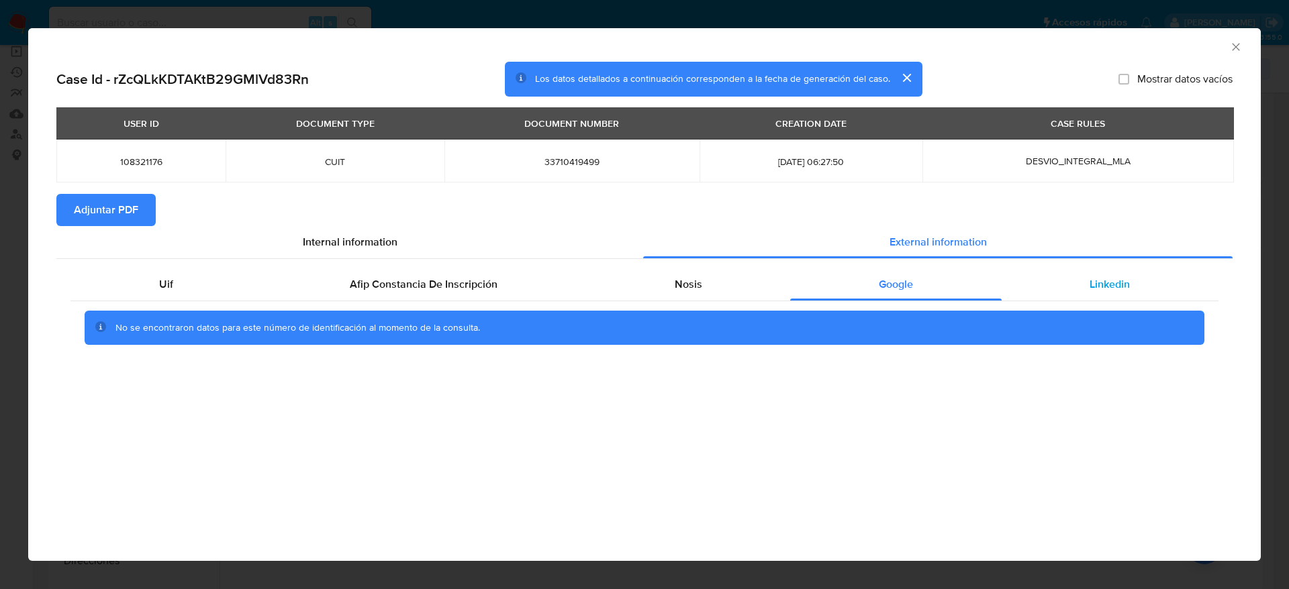
click at [1076, 270] on div "Linkedin" at bounding box center [1109, 284] width 217 height 32
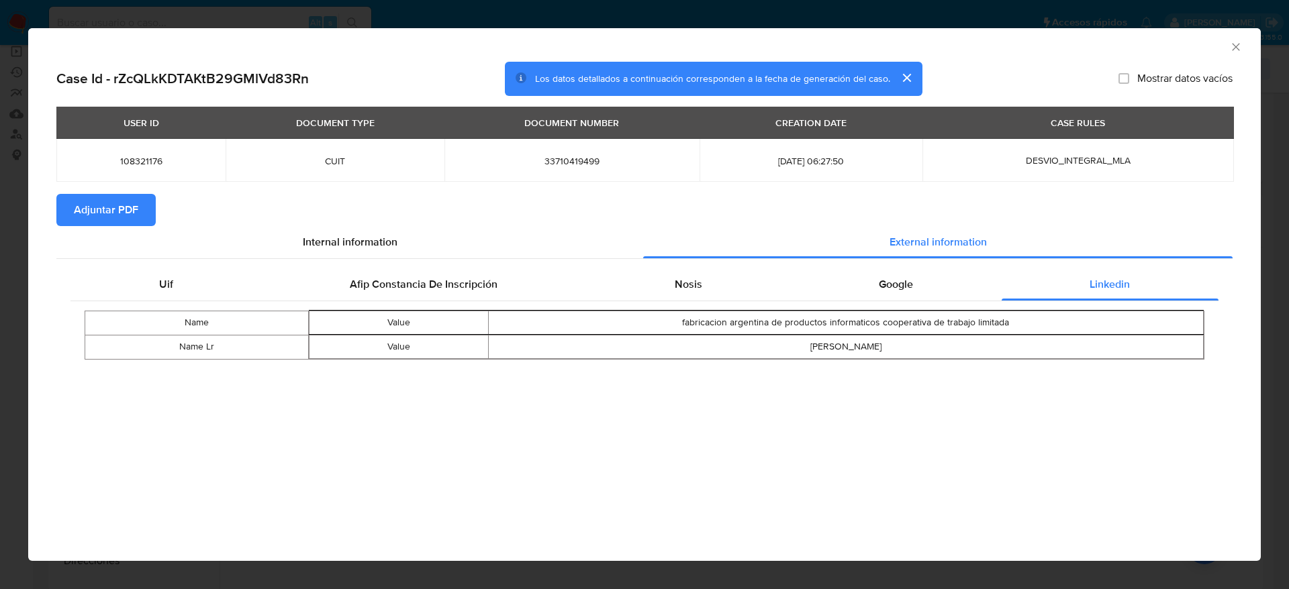
click at [87, 196] on span "Adjuntar PDF" at bounding box center [106, 210] width 64 height 30
click at [1240, 40] on icon "Cerrar ventana" at bounding box center [1235, 46] width 13 height 13
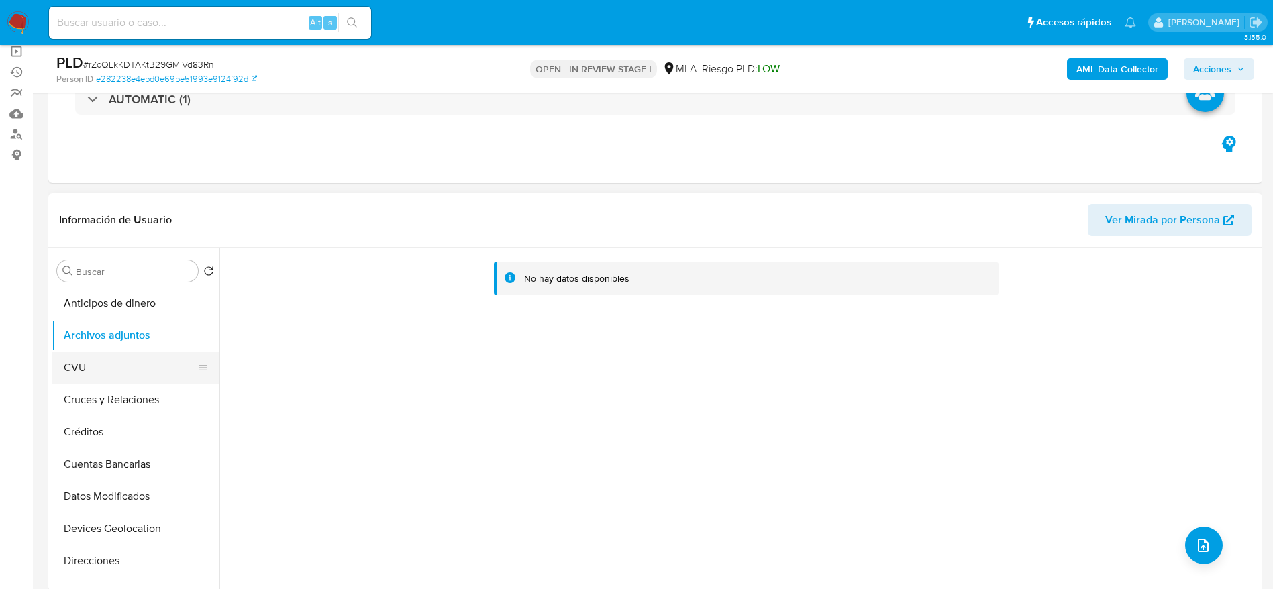
click at [85, 350] on button "Archivos adjuntos" at bounding box center [136, 335] width 168 height 32
click at [83, 353] on button "CVU" at bounding box center [136, 368] width 168 height 32
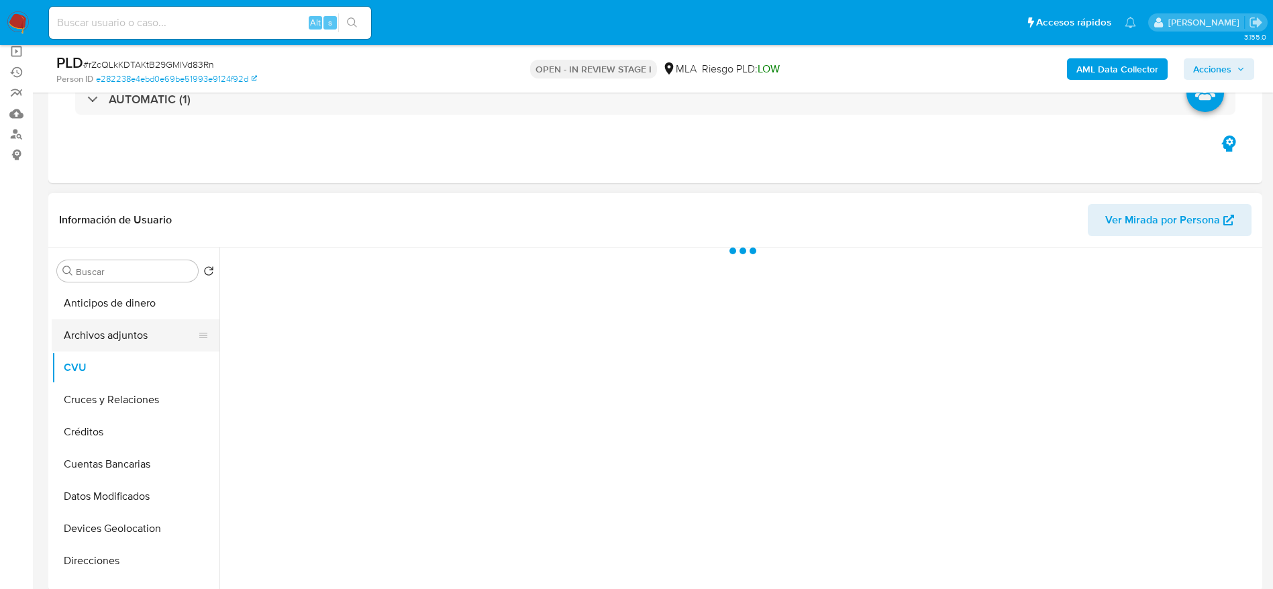
click at [92, 336] on button "Archivos adjuntos" at bounding box center [130, 335] width 157 height 32
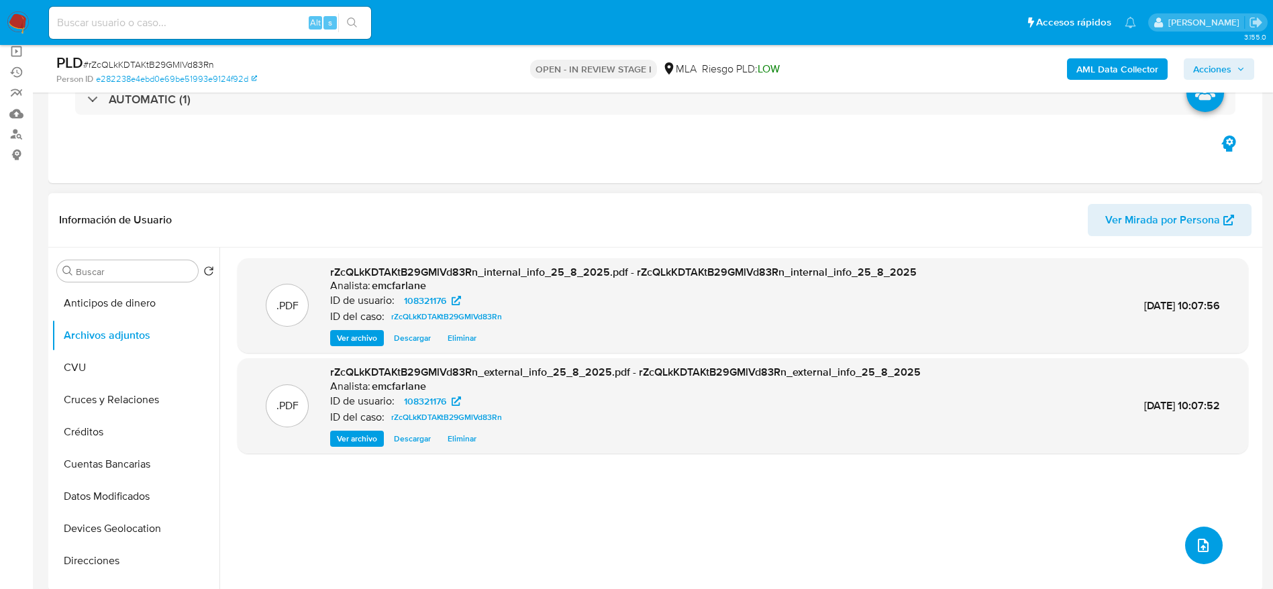
click at [1205, 545] on icon "upload-file" at bounding box center [1203, 546] width 16 height 16
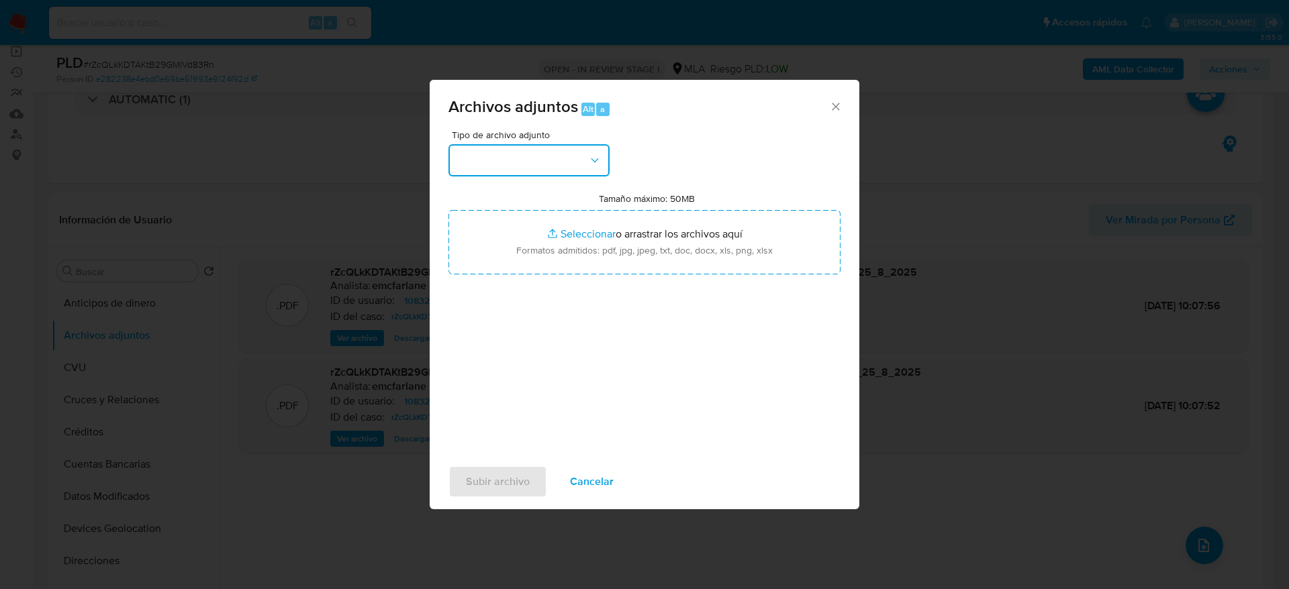
click at [560, 158] on button "button" at bounding box center [528, 160] width 161 height 32
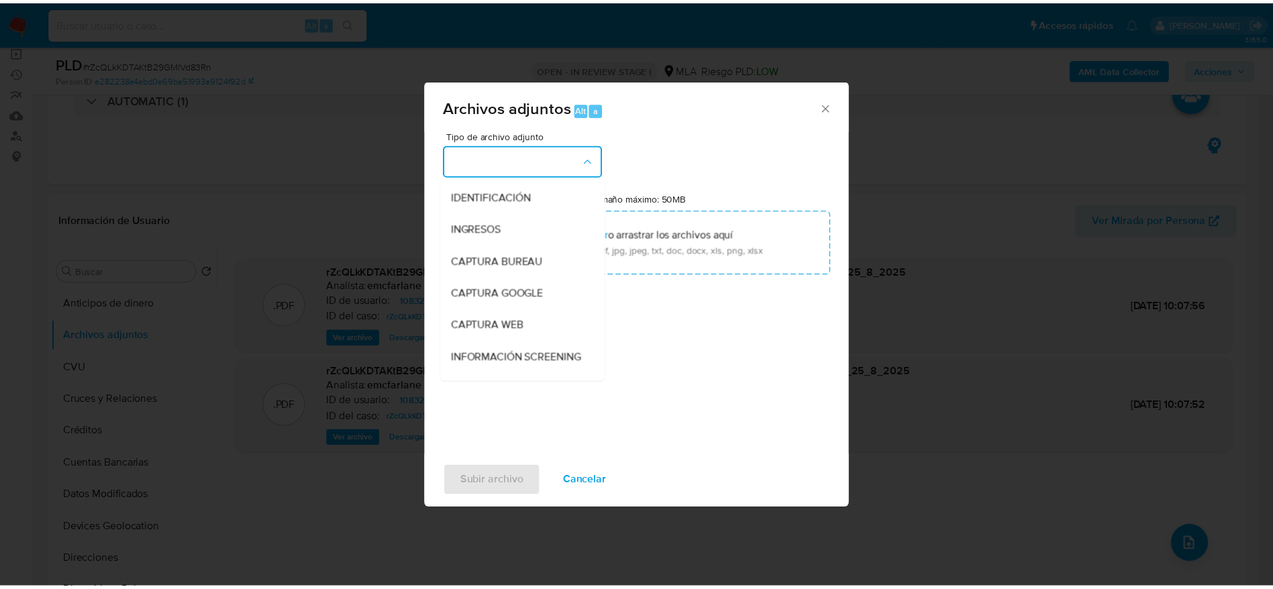
scroll to position [201, 0]
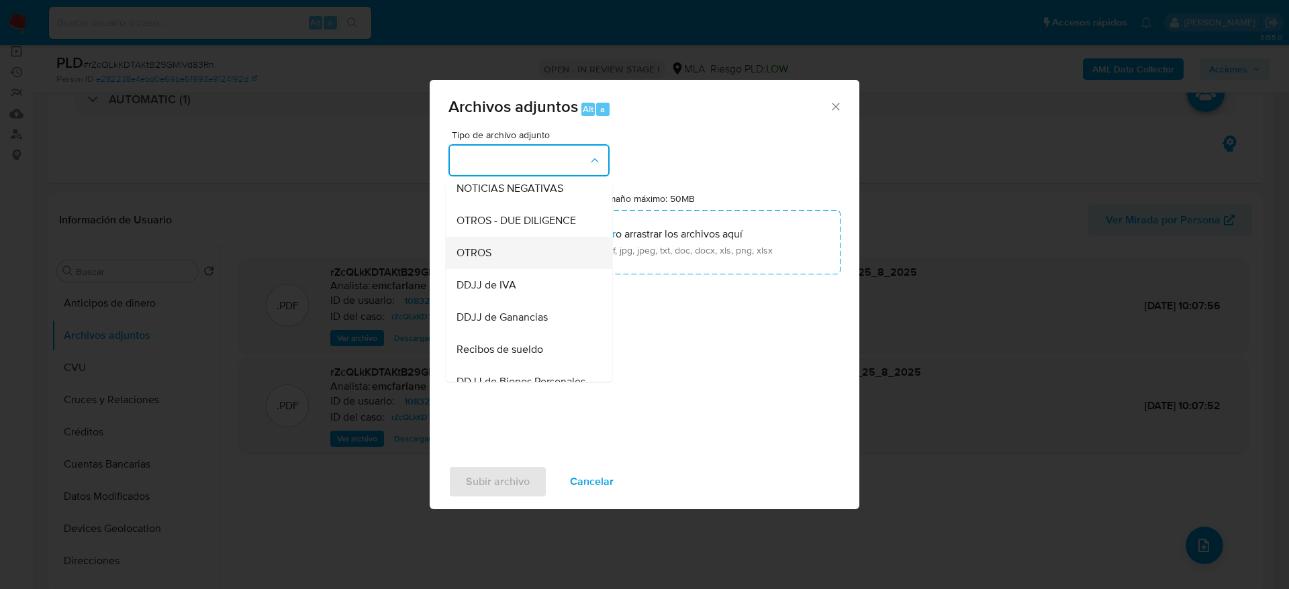
click at [479, 269] on div "OTROS" at bounding box center [524, 253] width 137 height 32
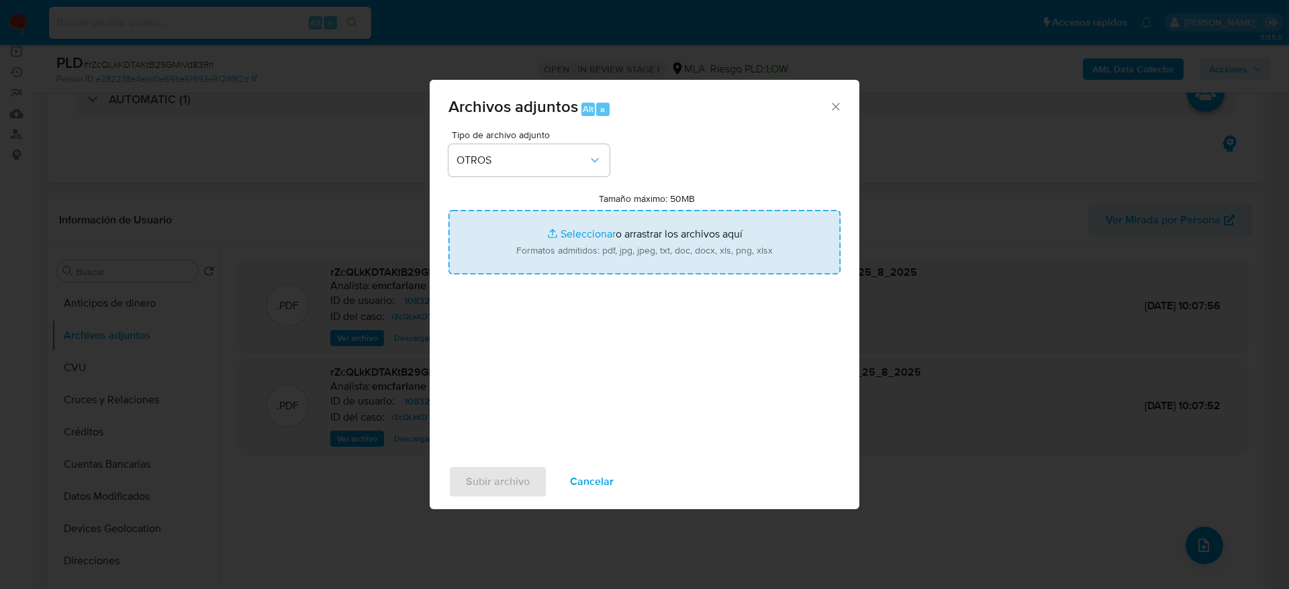
type input "C:\fakepath\108321176_documentación.pdf"
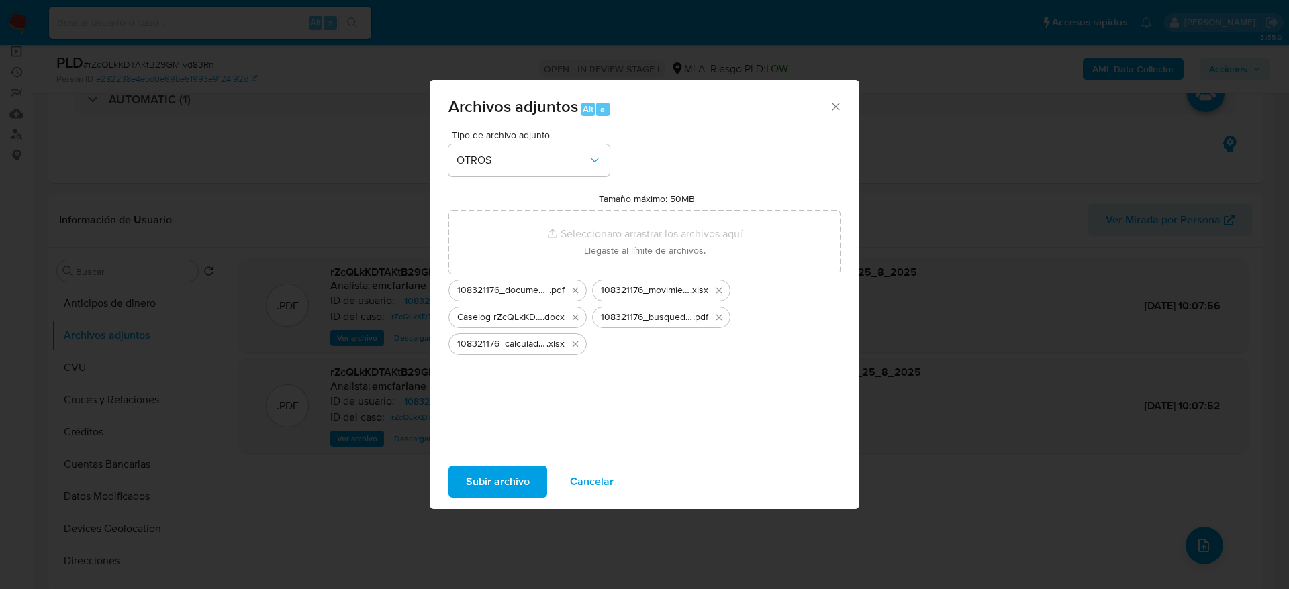
click at [479, 486] on span "Subir archivo" at bounding box center [498, 482] width 64 height 30
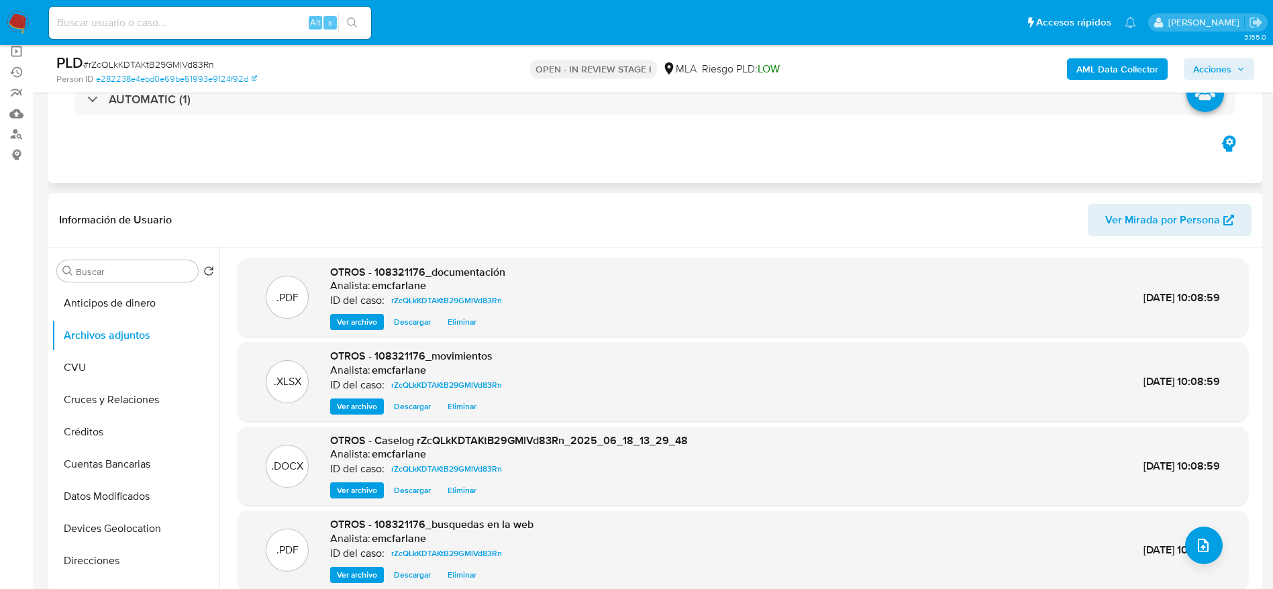
click at [698, 128] on div "AUTOMATIC (1)" at bounding box center [655, 99] width 1193 height 67
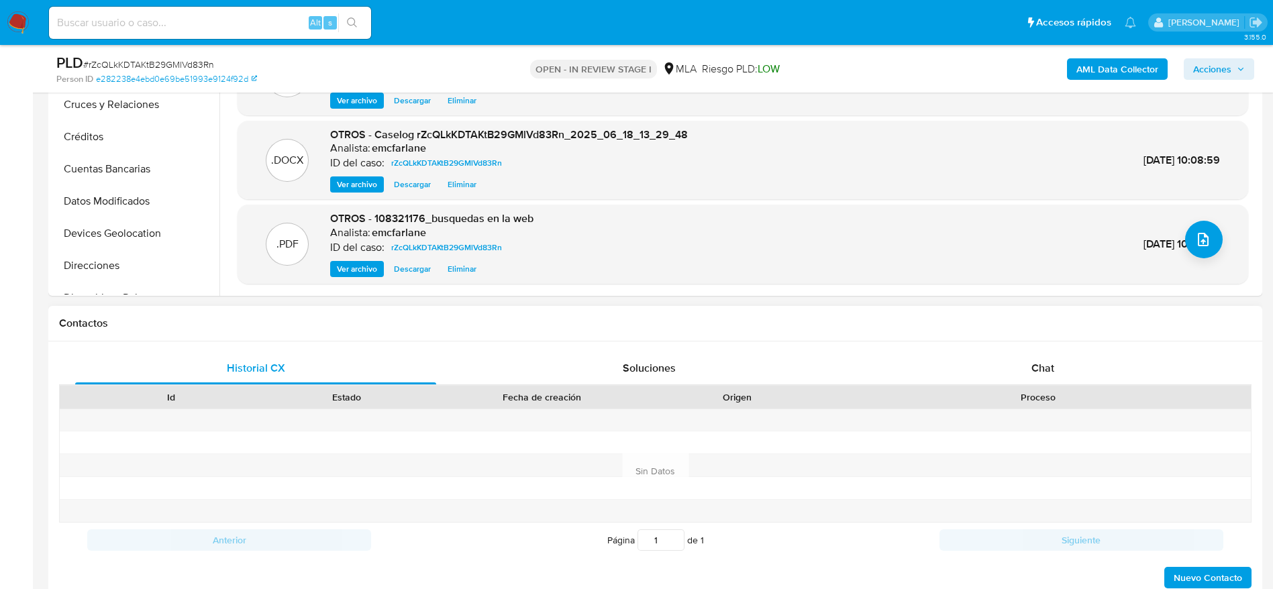
scroll to position [503, 0]
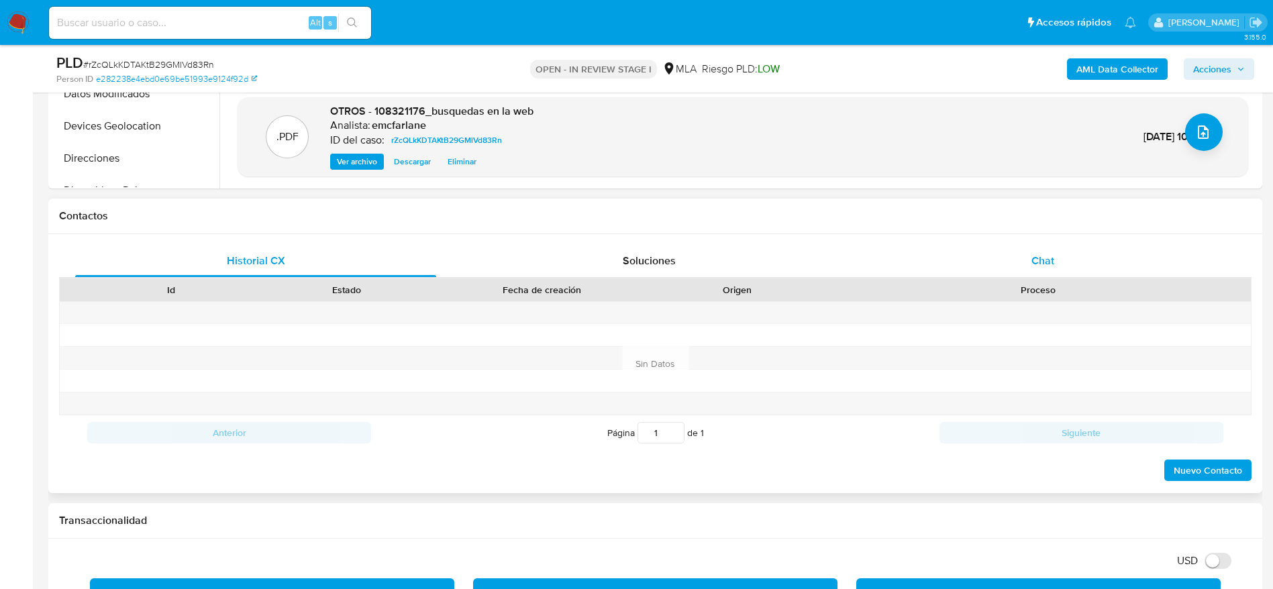
click at [1033, 258] on span "Chat" at bounding box center [1043, 260] width 23 height 15
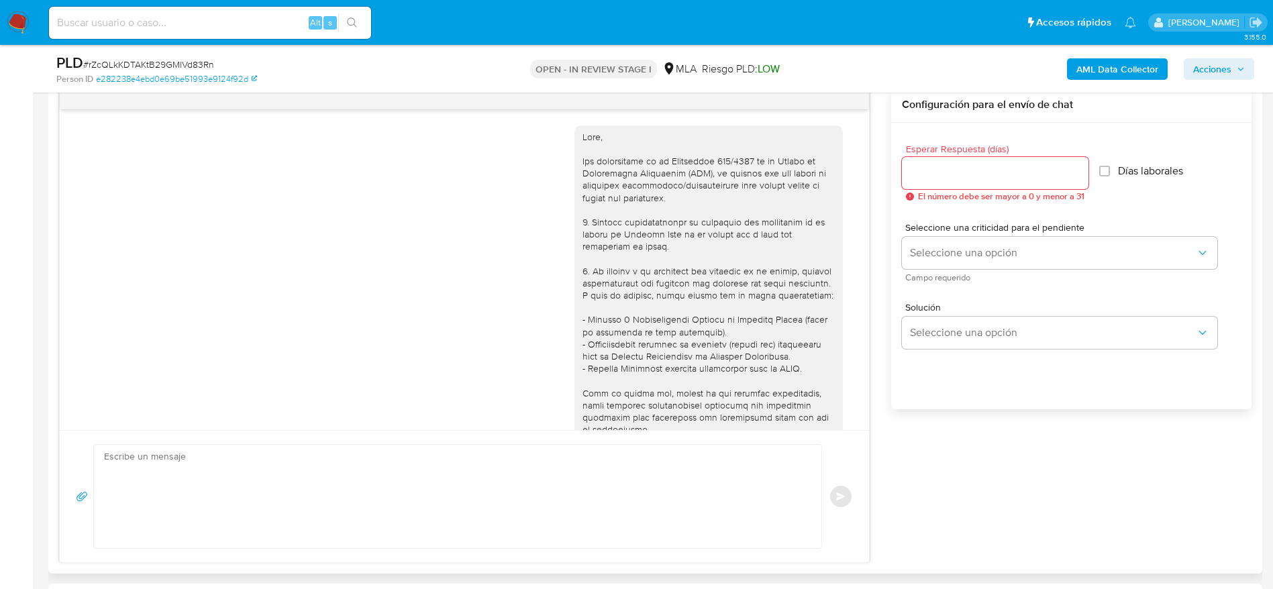
scroll to position [2072, 0]
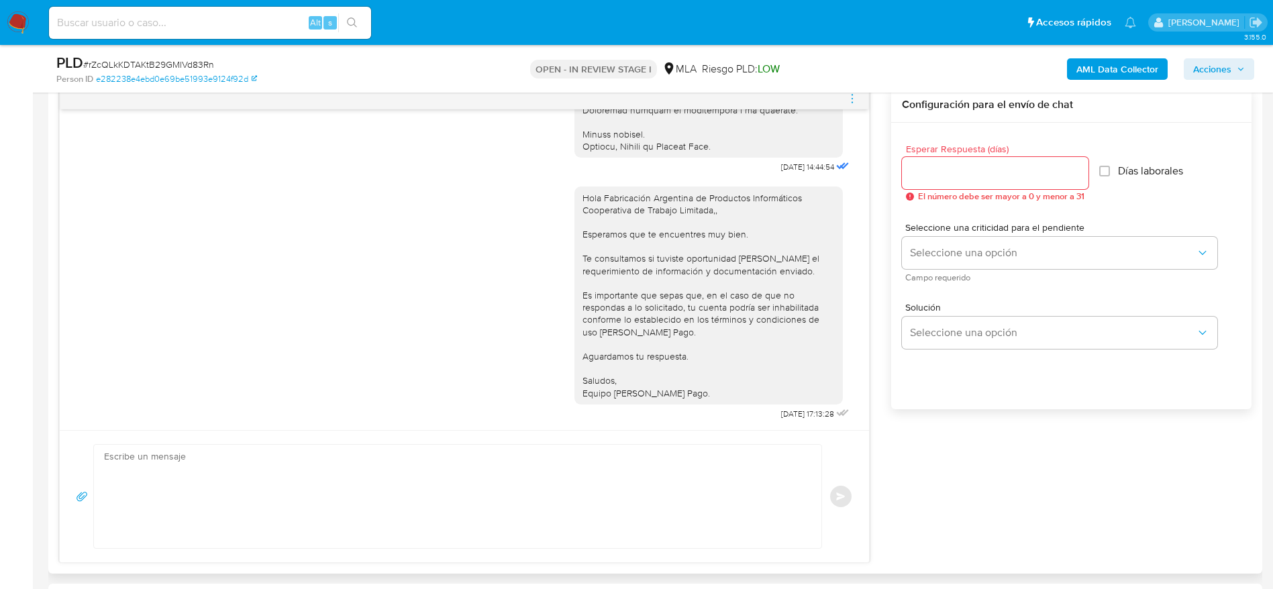
click at [856, 100] on icon "menu-action" at bounding box center [852, 99] width 12 height 12
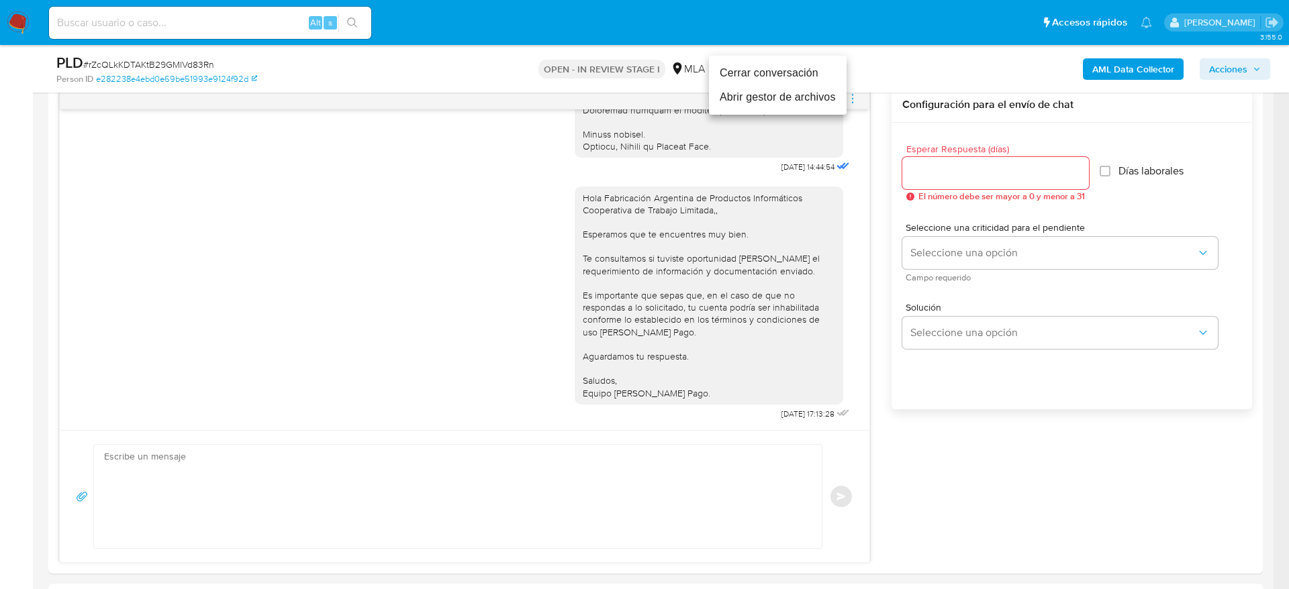
click at [786, 70] on li "Cerrar conversación" at bounding box center [778, 73] width 138 height 24
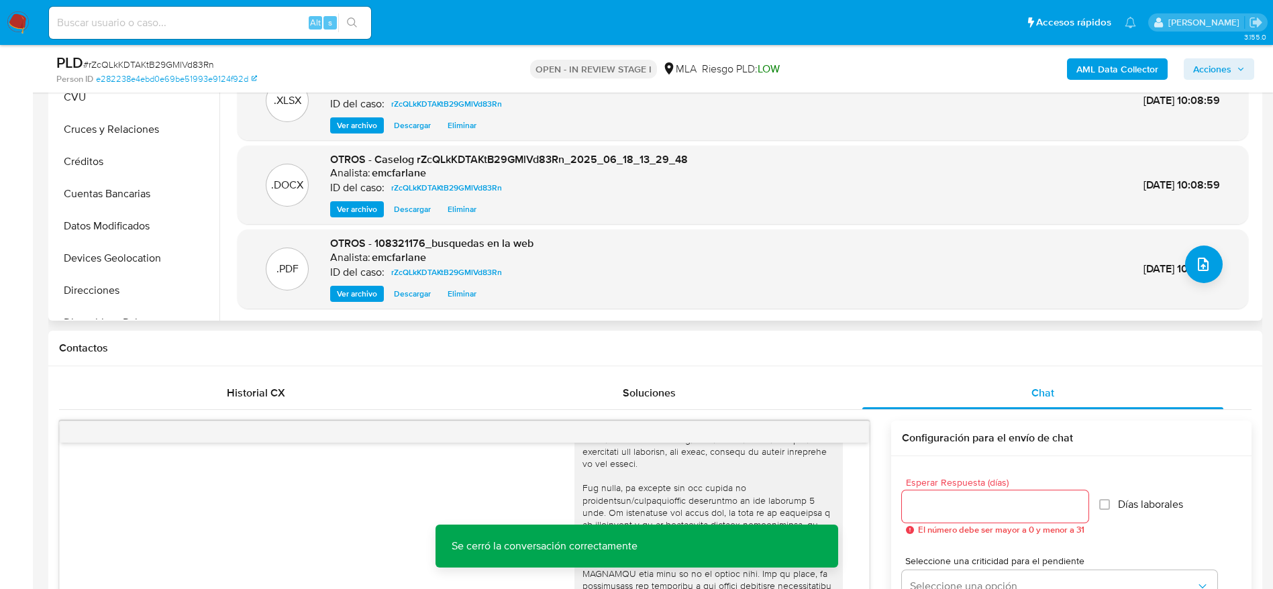
scroll to position [0, 0]
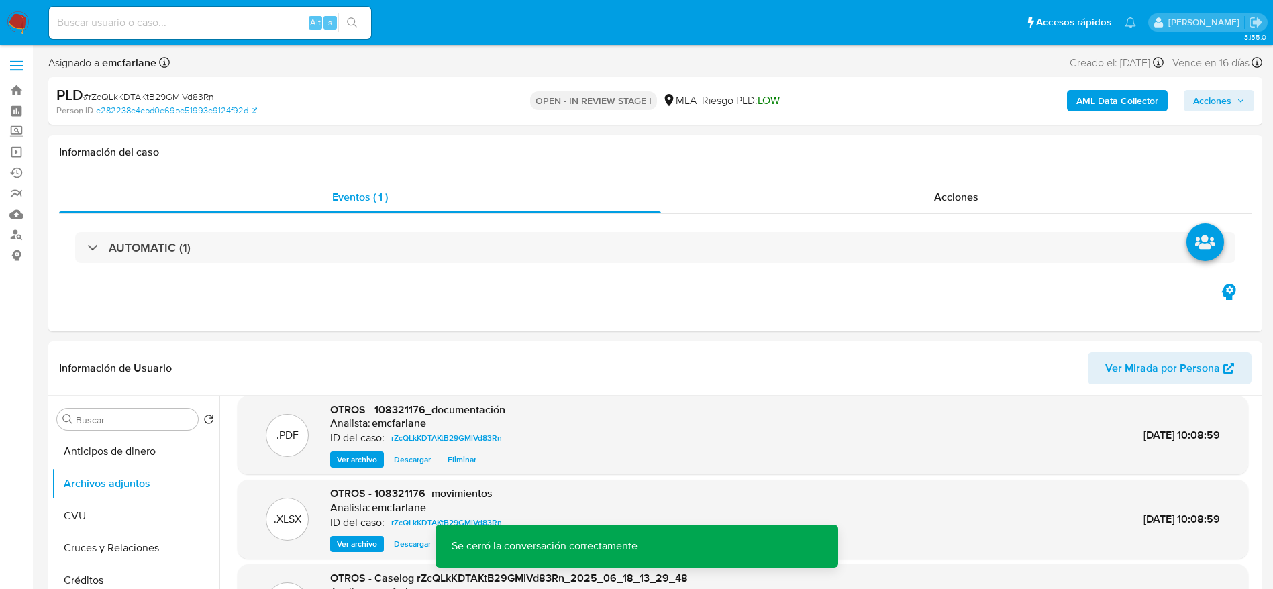
click at [1238, 103] on icon "button" at bounding box center [1241, 101] width 8 height 8
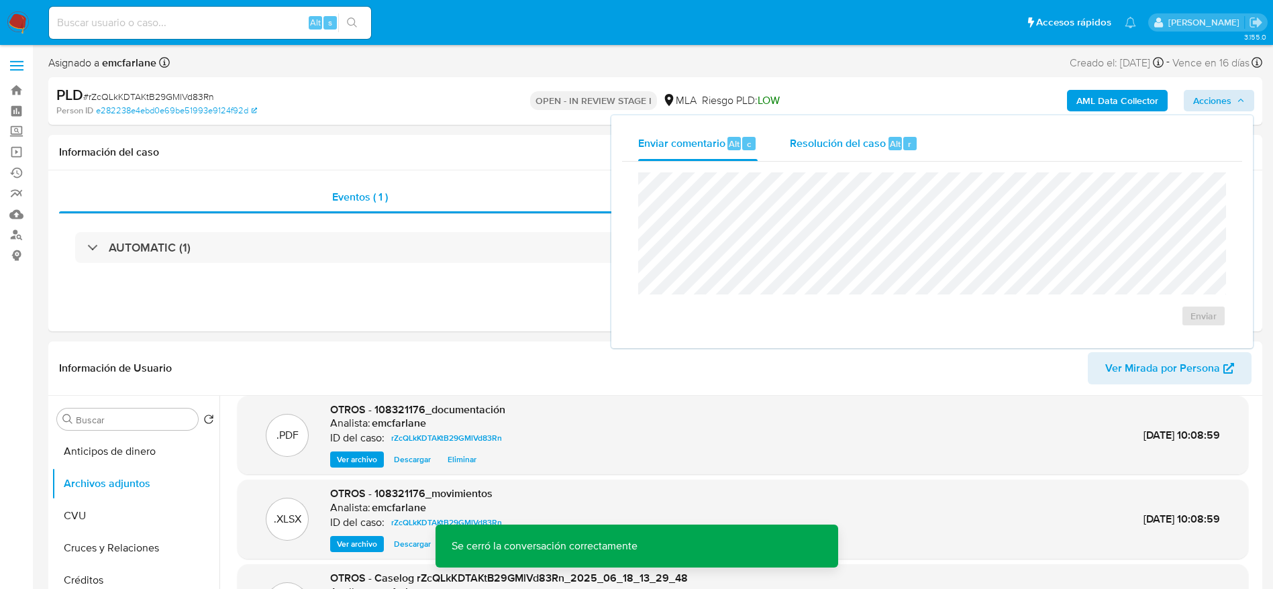
click at [821, 153] on div "Resolución del caso Alt r" at bounding box center [854, 143] width 128 height 35
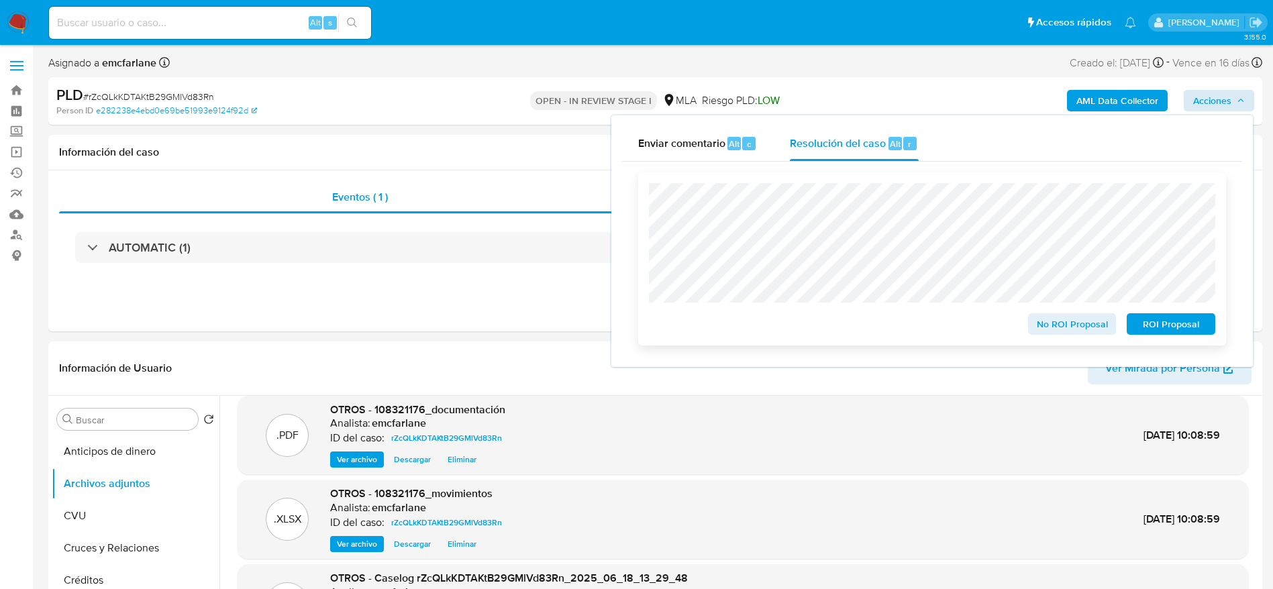
click at [1064, 326] on span "No ROI Proposal" at bounding box center [1073, 324] width 70 height 19
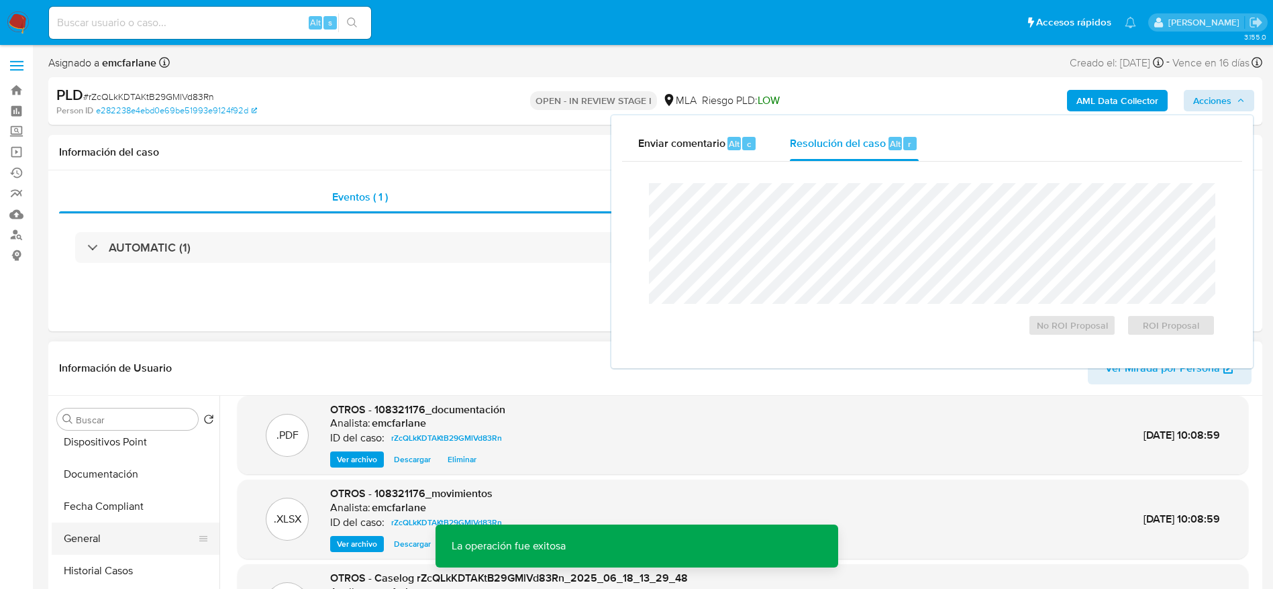
scroll to position [302, 0]
click at [109, 559] on button "Historial Casos" at bounding box center [130, 568] width 157 height 32
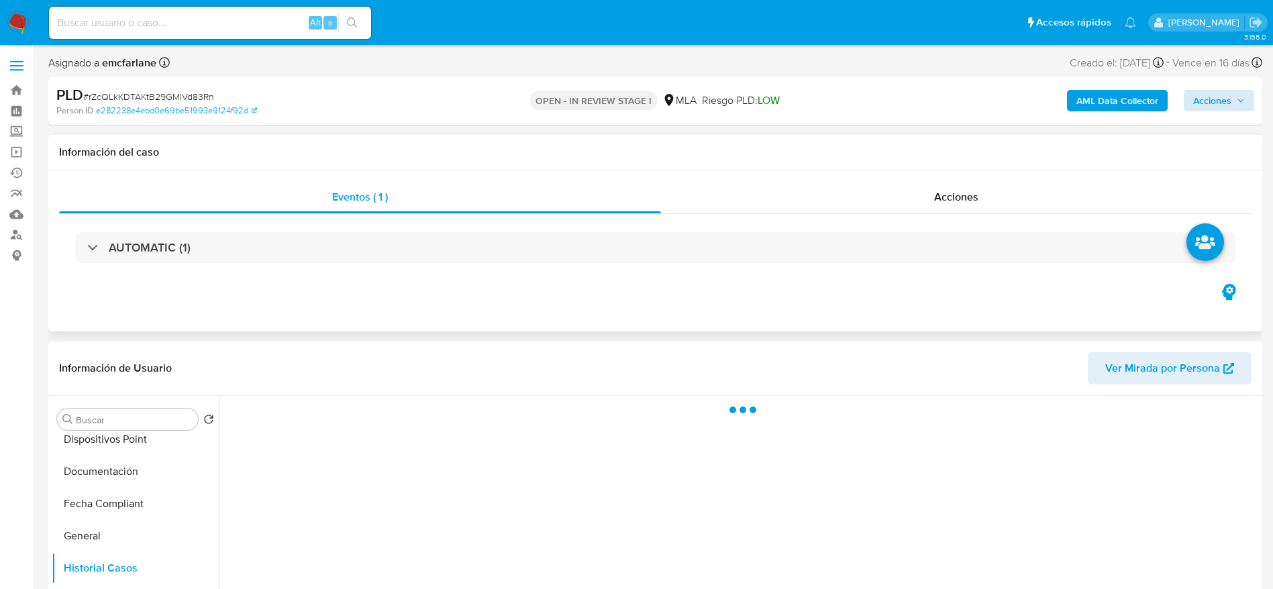
scroll to position [0, 0]
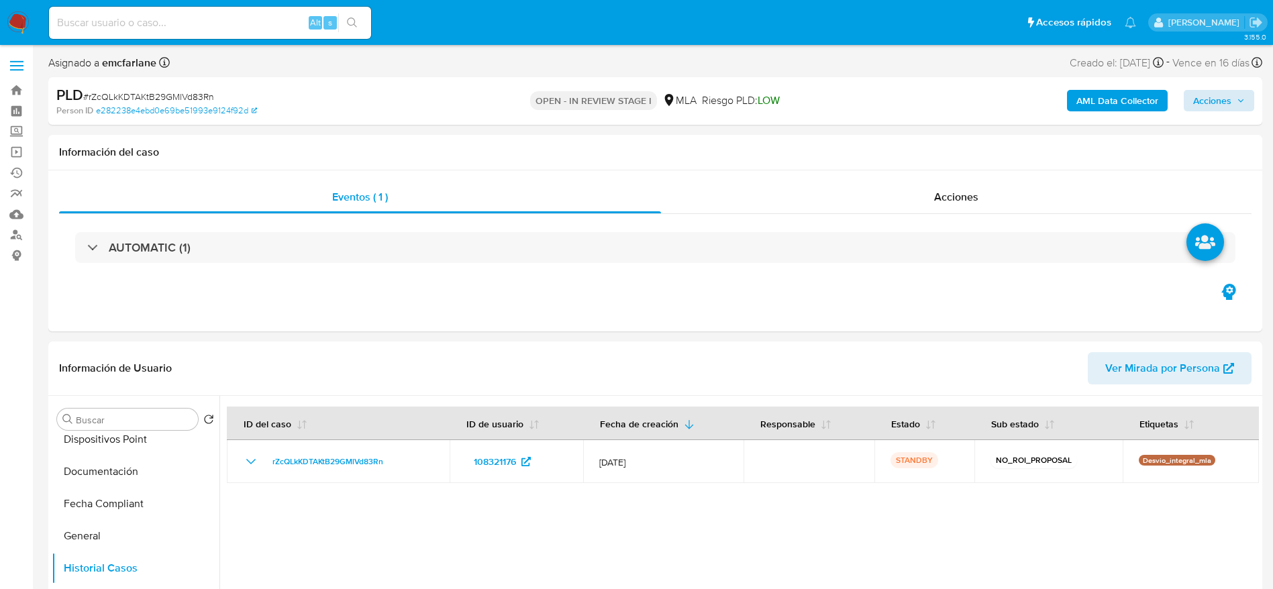
click at [17, 20] on img at bounding box center [18, 22] width 23 height 23
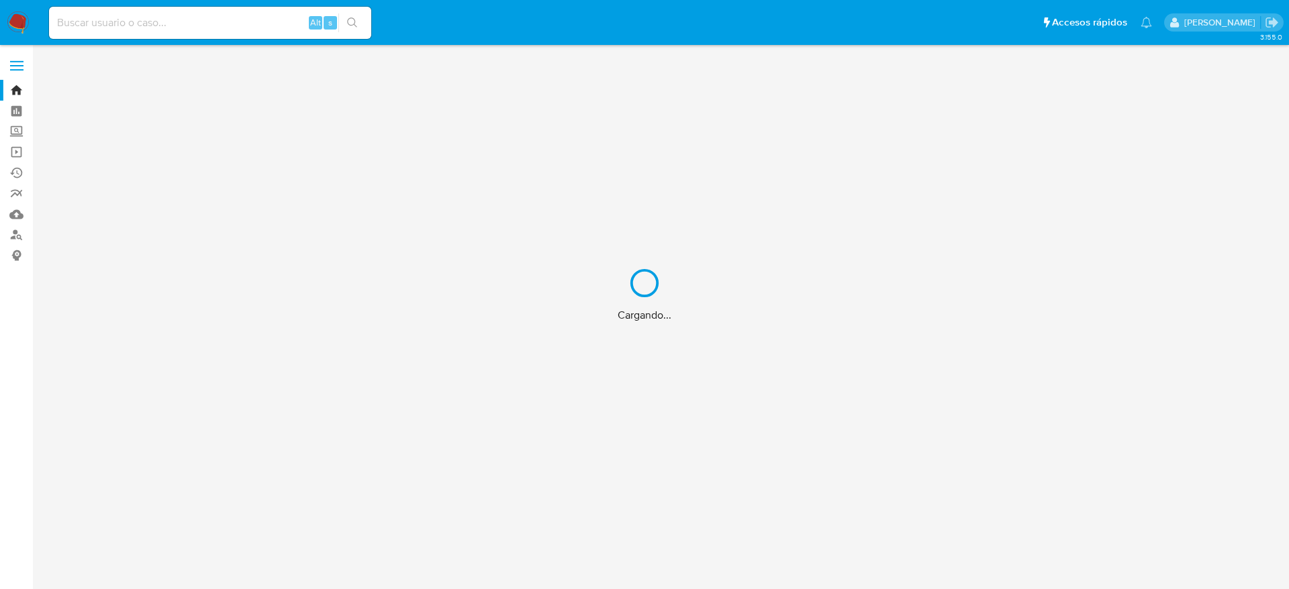
click at [85, 23] on div "Cargando..." at bounding box center [644, 294] width 1289 height 589
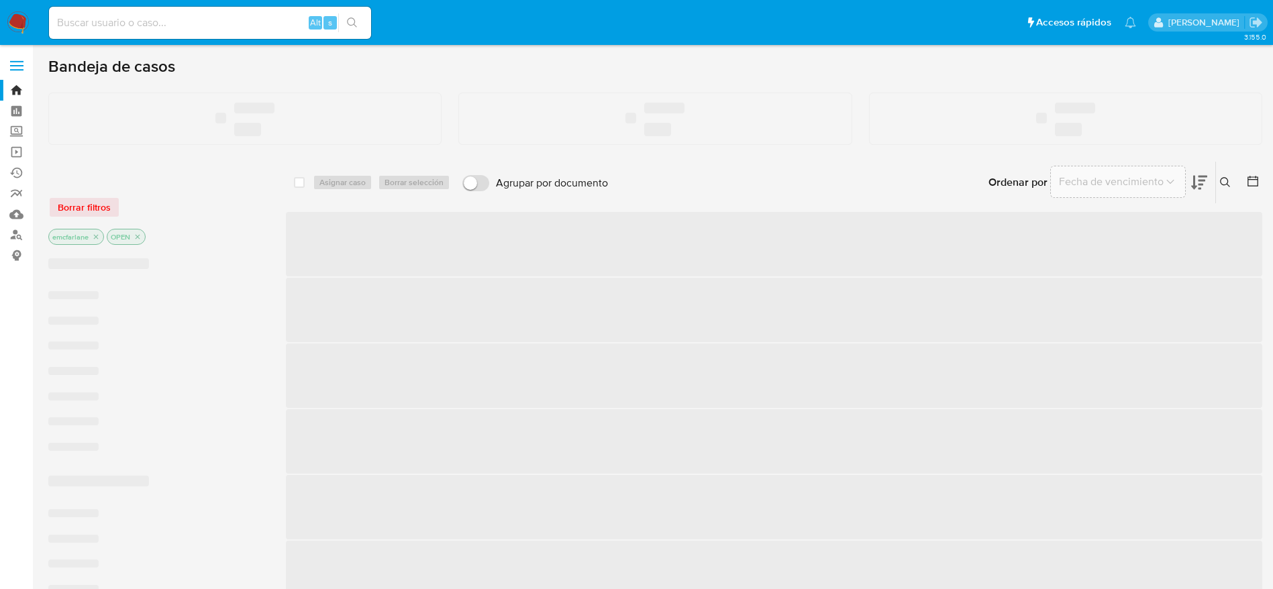
click at [85, 23] on input at bounding box center [210, 22] width 322 height 17
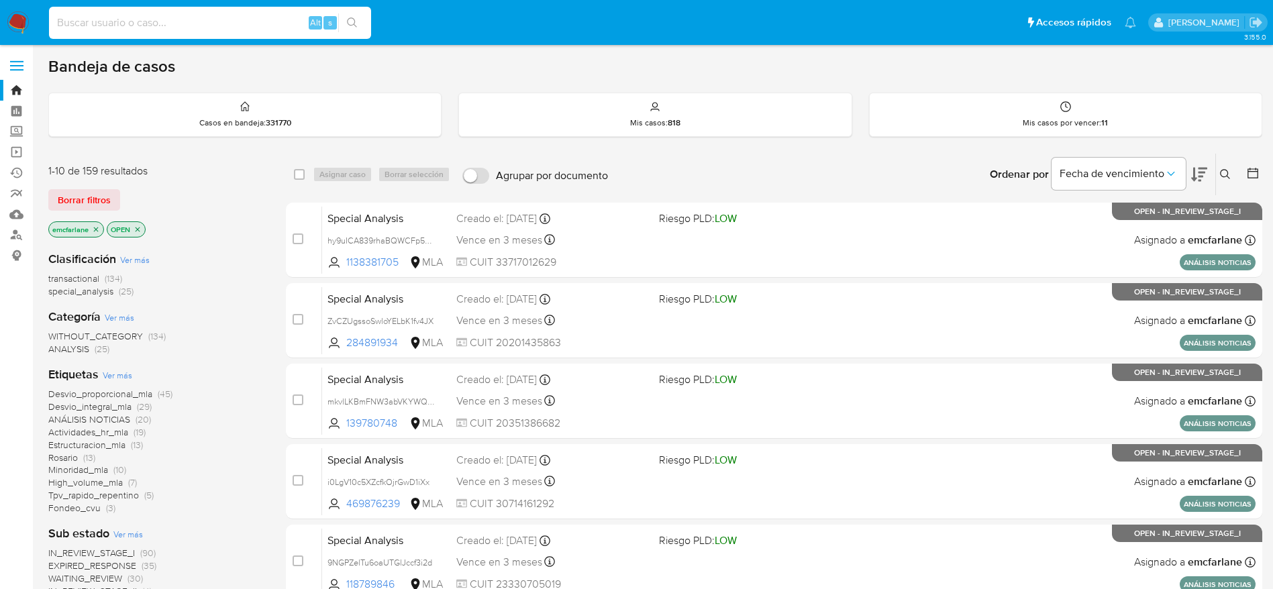
paste input "tvYQ5CpGczhYNBwNuAWBxX8Q"
type input "tvYQ5CpGczhYNBwNuAWBxX8Q"
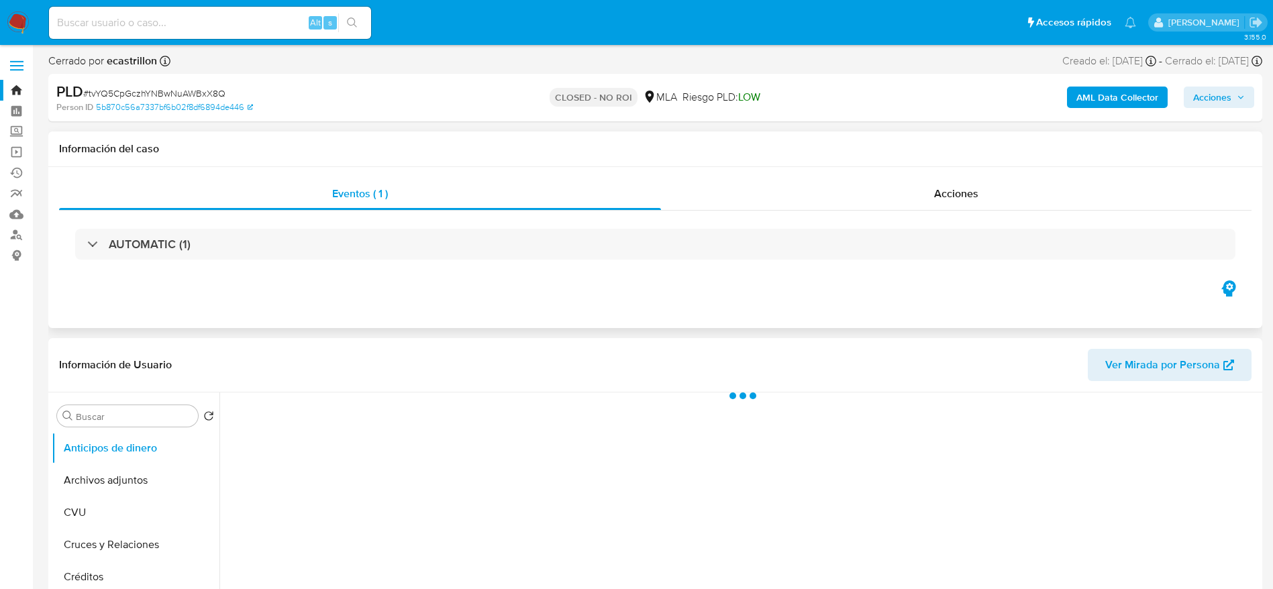
scroll to position [101, 0]
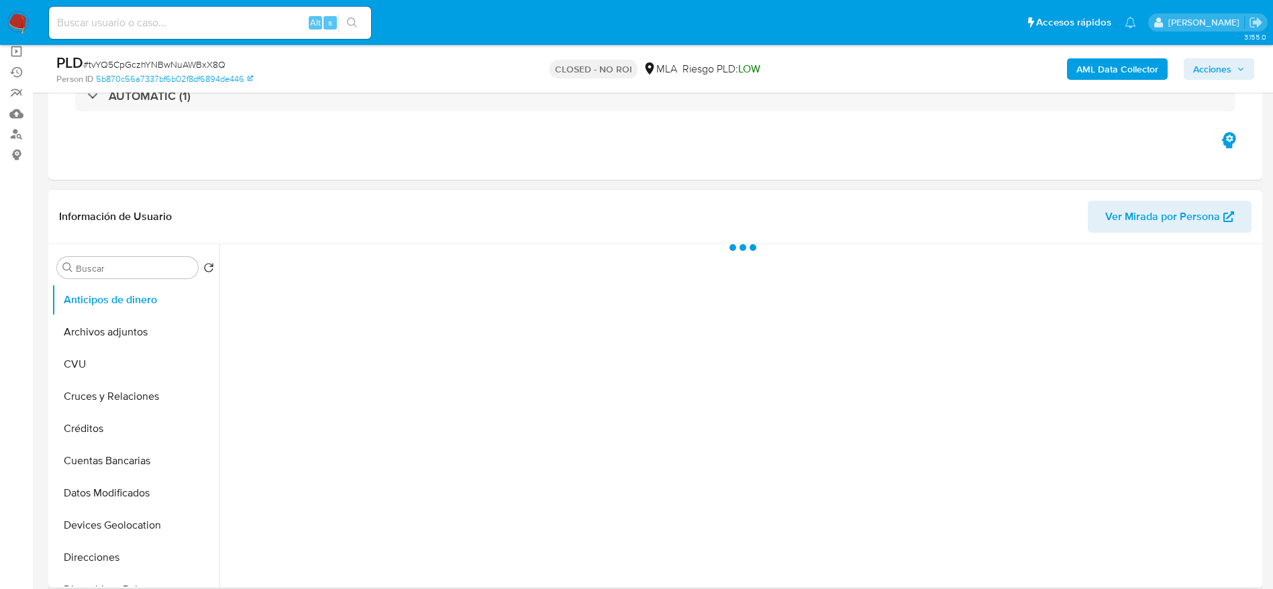
click at [138, 340] on button "Archivos adjuntos" at bounding box center [136, 332] width 168 height 32
select select "10"
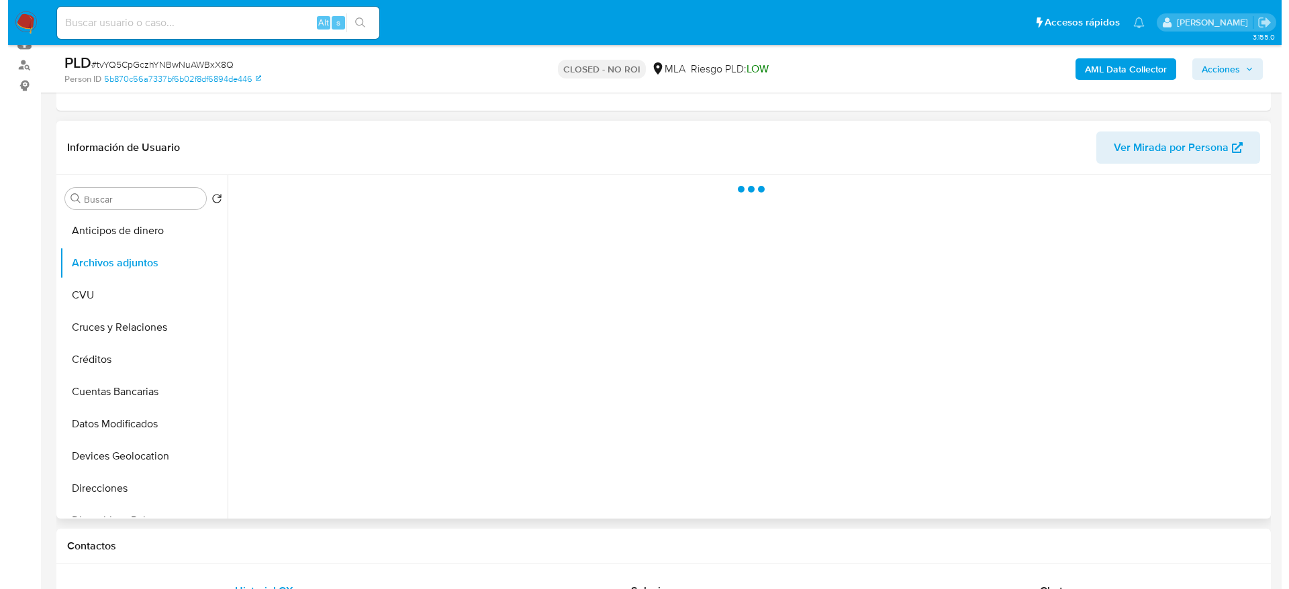
scroll to position [201, 0]
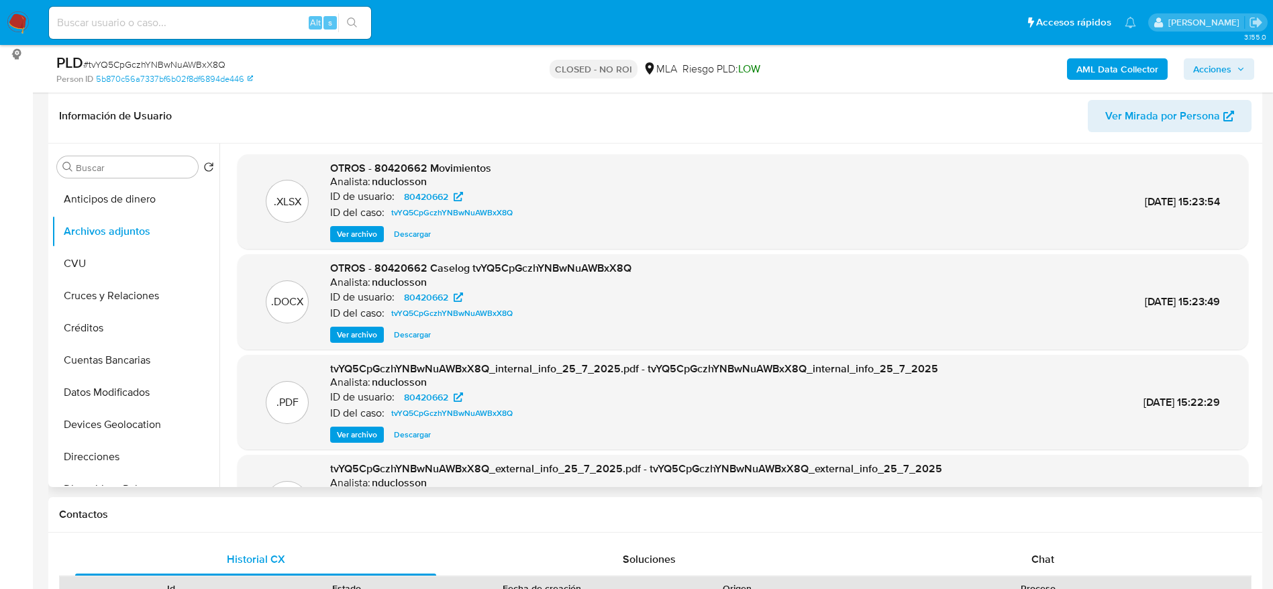
click at [351, 338] on span "Ver archivo" at bounding box center [357, 334] width 40 height 13
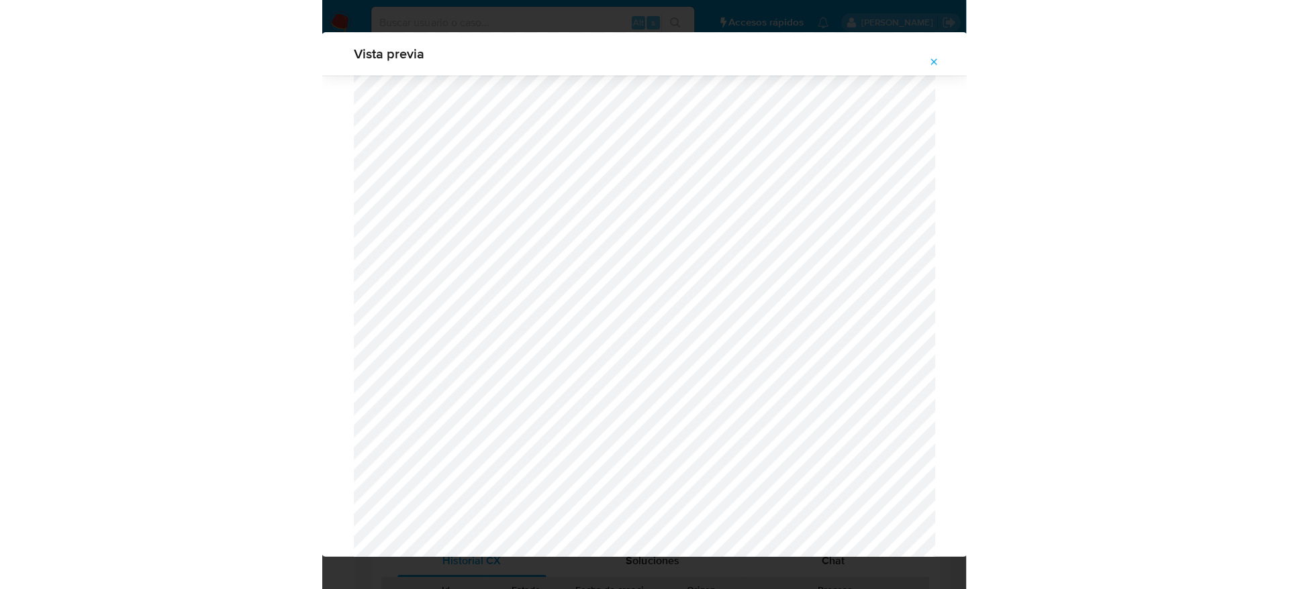
scroll to position [1354, 0]
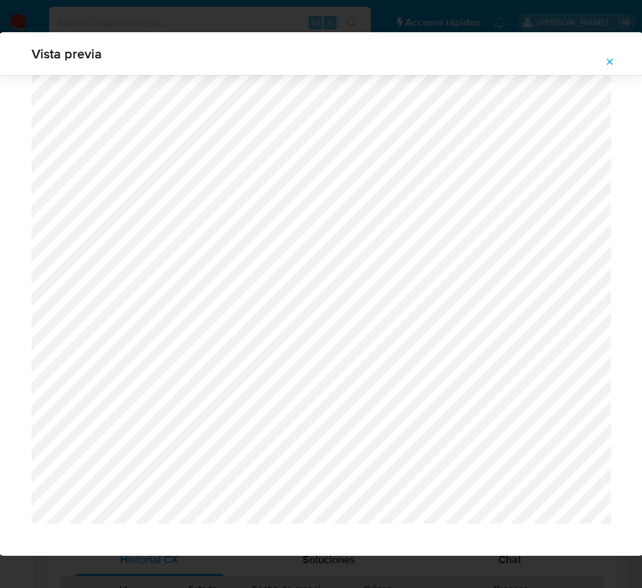
drag, startPoint x: 23, startPoint y: 387, endPoint x: 805, endPoint y: 489, distance: 788.6
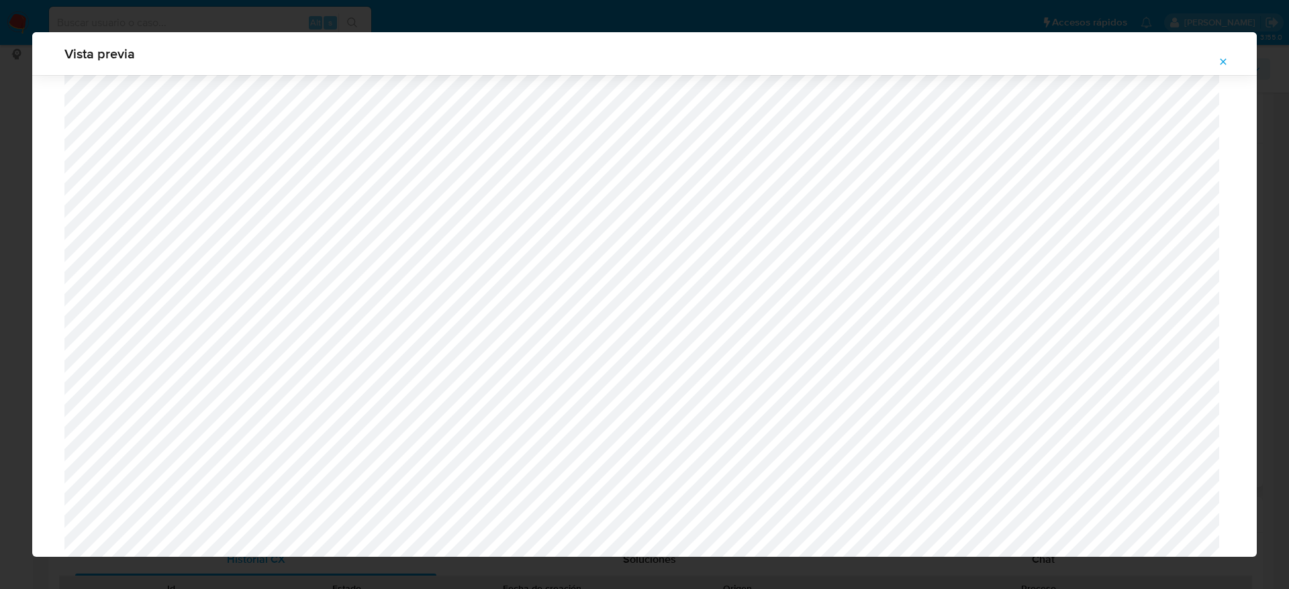
scroll to position [1033, 0]
drag, startPoint x: 1227, startPoint y: 58, endPoint x: 968, endPoint y: 11, distance: 263.2
click at [1225, 58] on icon "Attachment preview" at bounding box center [1222, 61] width 11 height 11
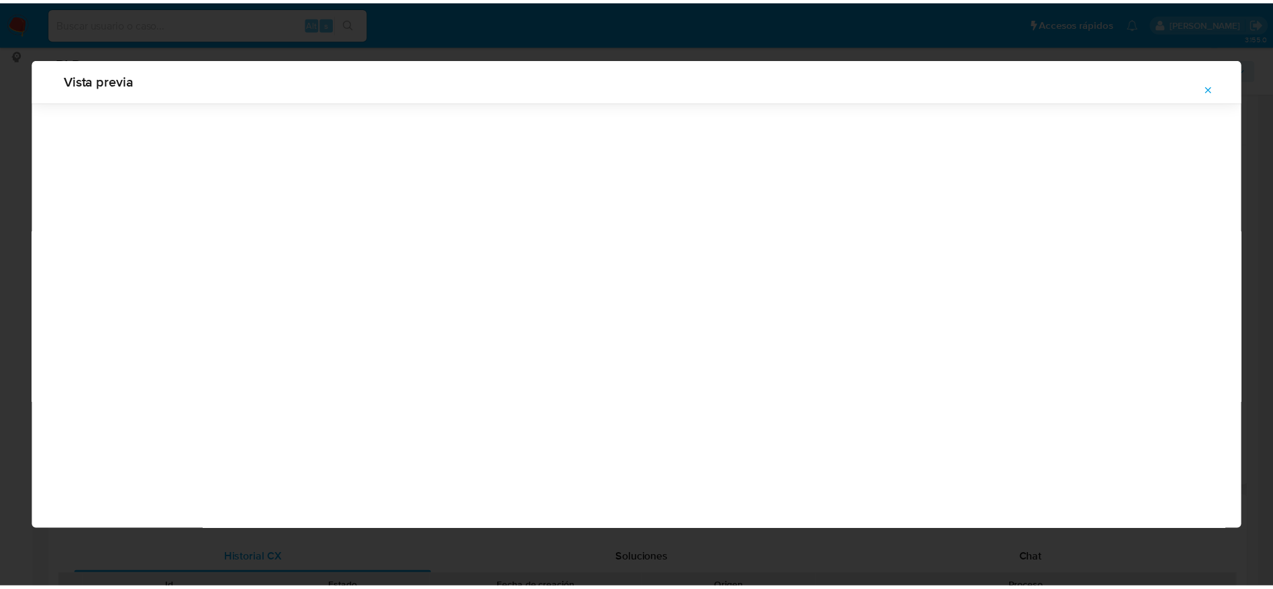
scroll to position [0, 0]
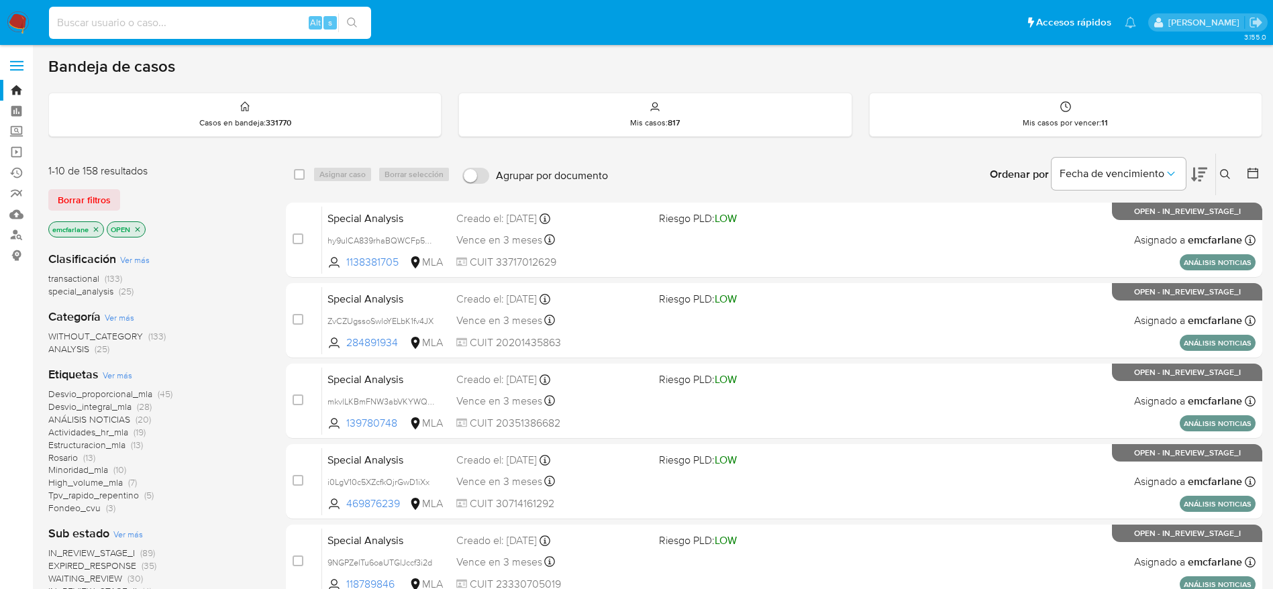
click at [248, 20] on input at bounding box center [210, 22] width 322 height 17
paste input "NOj323Jyag45Crwa8ZBGQcIs"
type input "NOj323Jyag45Crwa8ZBGQcIs"
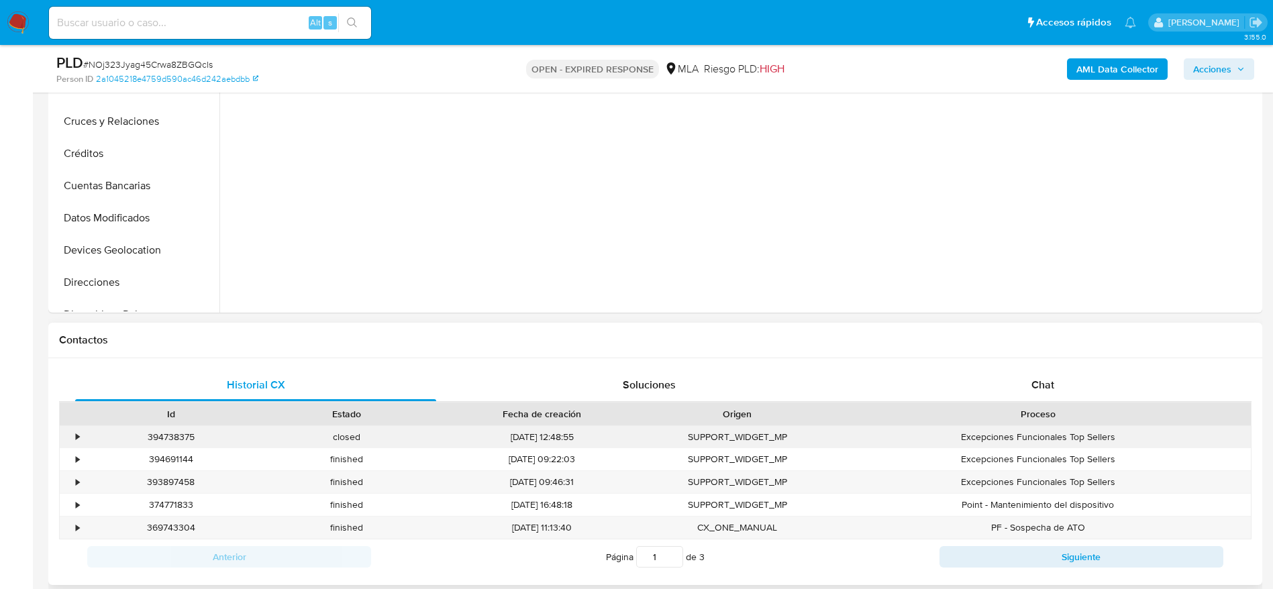
scroll to position [503, 0]
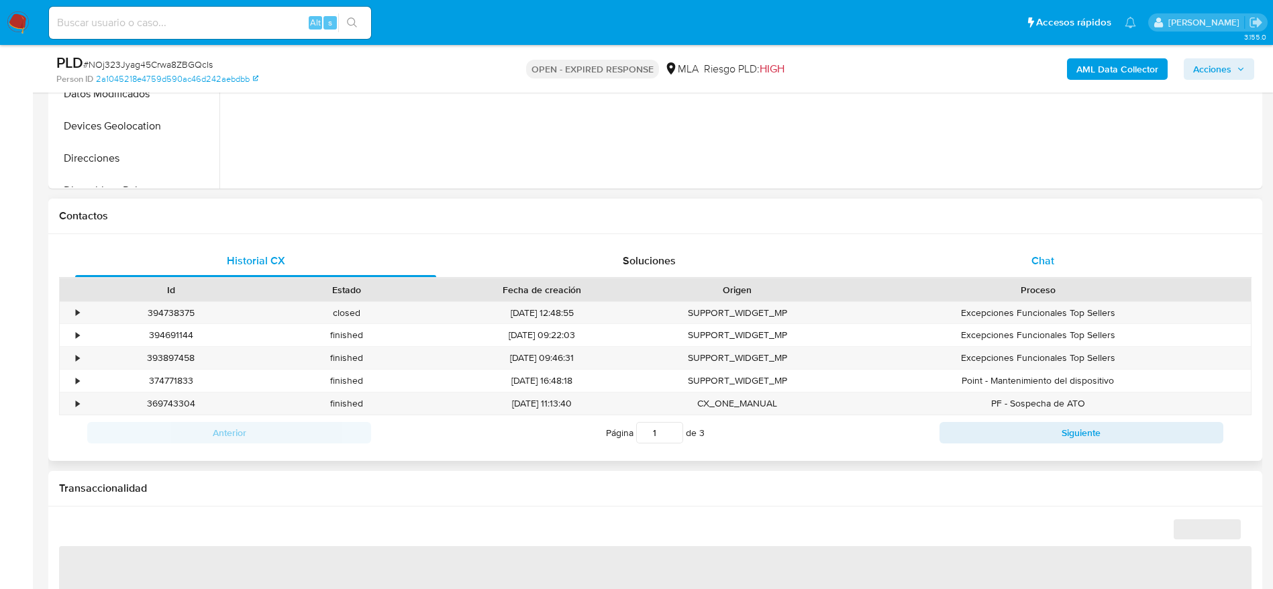
click at [1035, 264] on span "Chat" at bounding box center [1043, 260] width 23 height 15
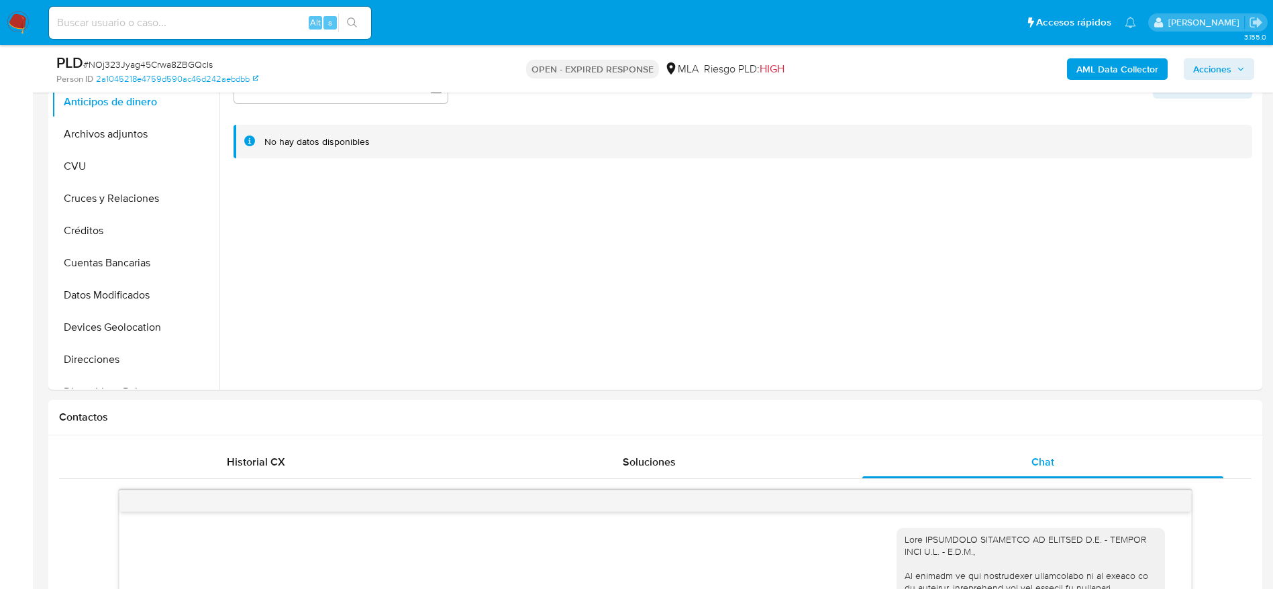
scroll to position [232, 0]
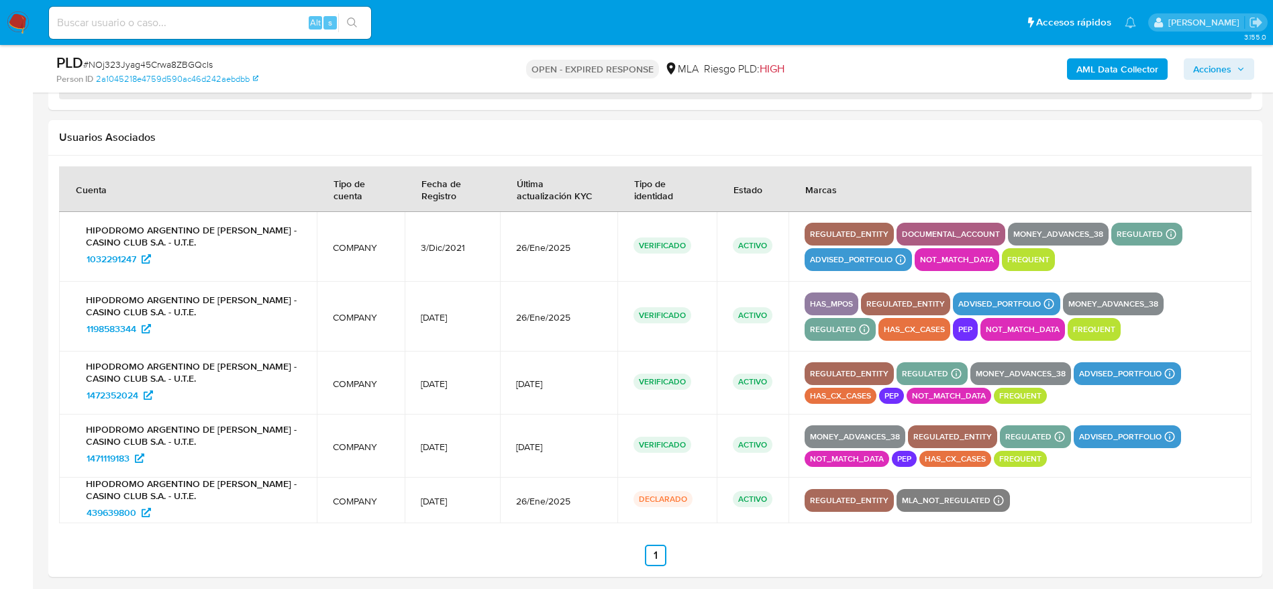
select select "10"
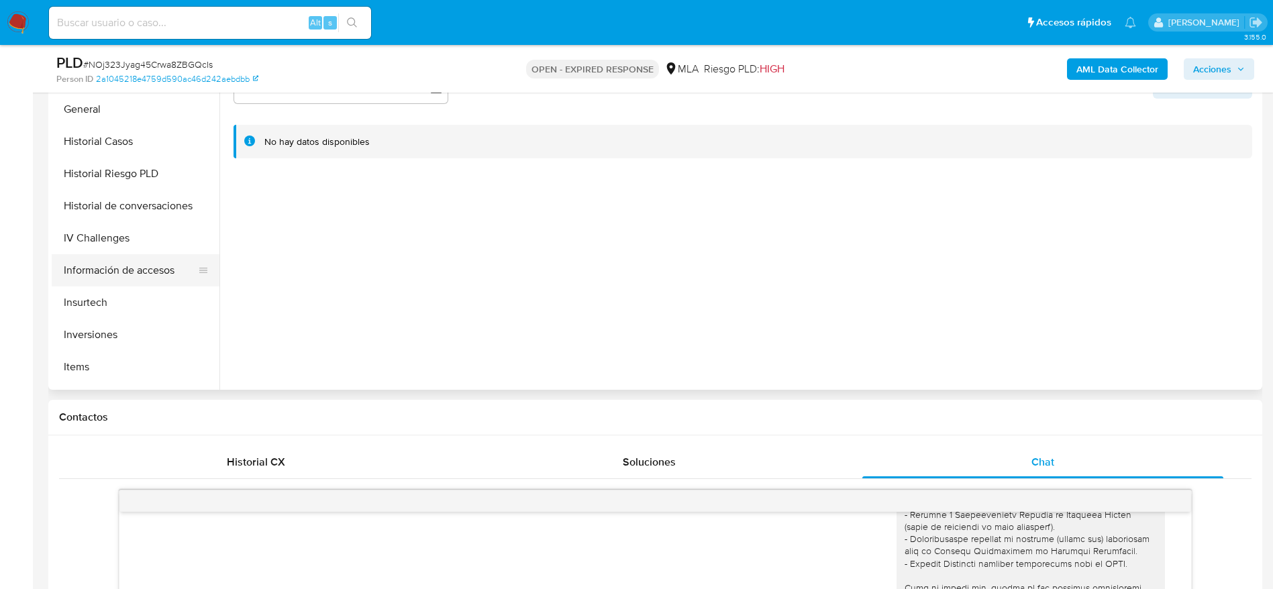
scroll to position [503, 0]
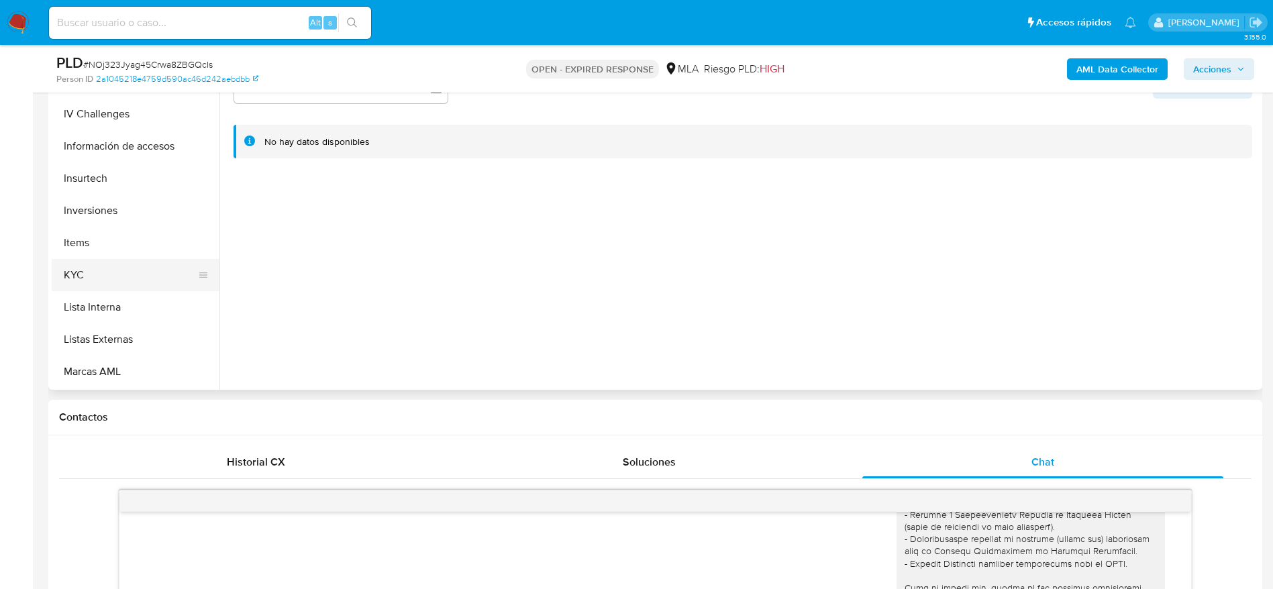
click at [111, 283] on button "KYC" at bounding box center [130, 275] width 157 height 32
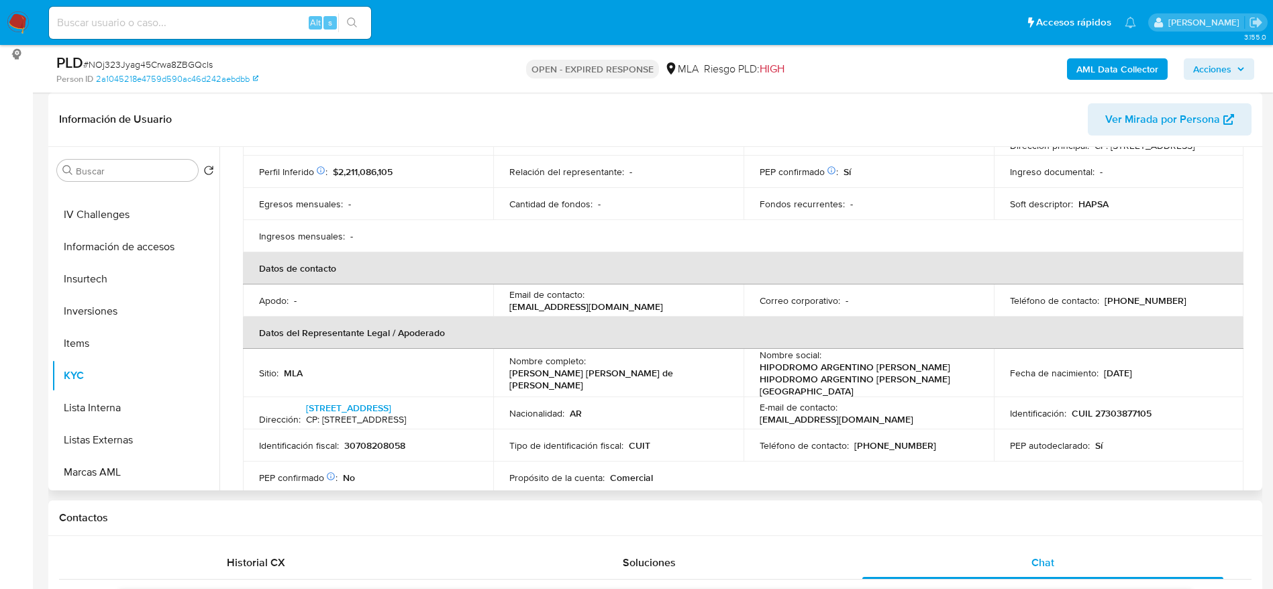
scroll to position [201, 0]
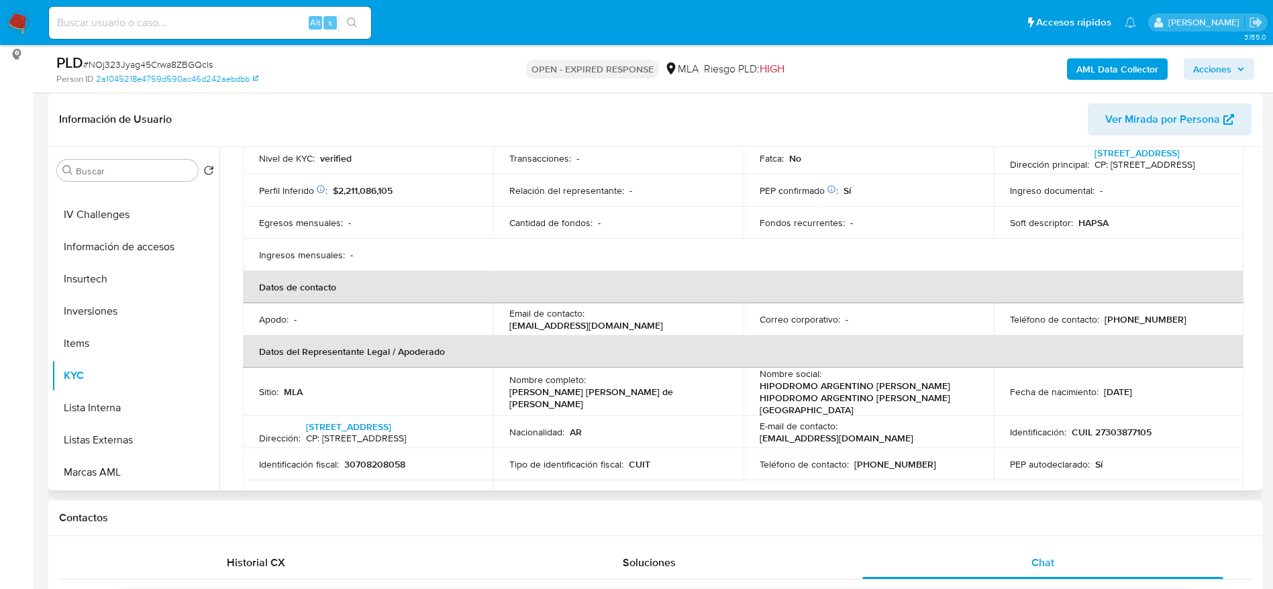
click at [564, 326] on p "cobranzassala@palermo.com.ar" at bounding box center [586, 325] width 154 height 12
click at [564, 326] on p "[EMAIL_ADDRESS][PERSON_NAME][DOMAIN_NAME]" at bounding box center [586, 325] width 154 height 12
copy div "Email de contacto : cobranzassala@palermo.com.ar"
click at [660, 316] on div "Email de contacto : cobranzassala@palermo.com.ar" at bounding box center [618, 319] width 218 height 24
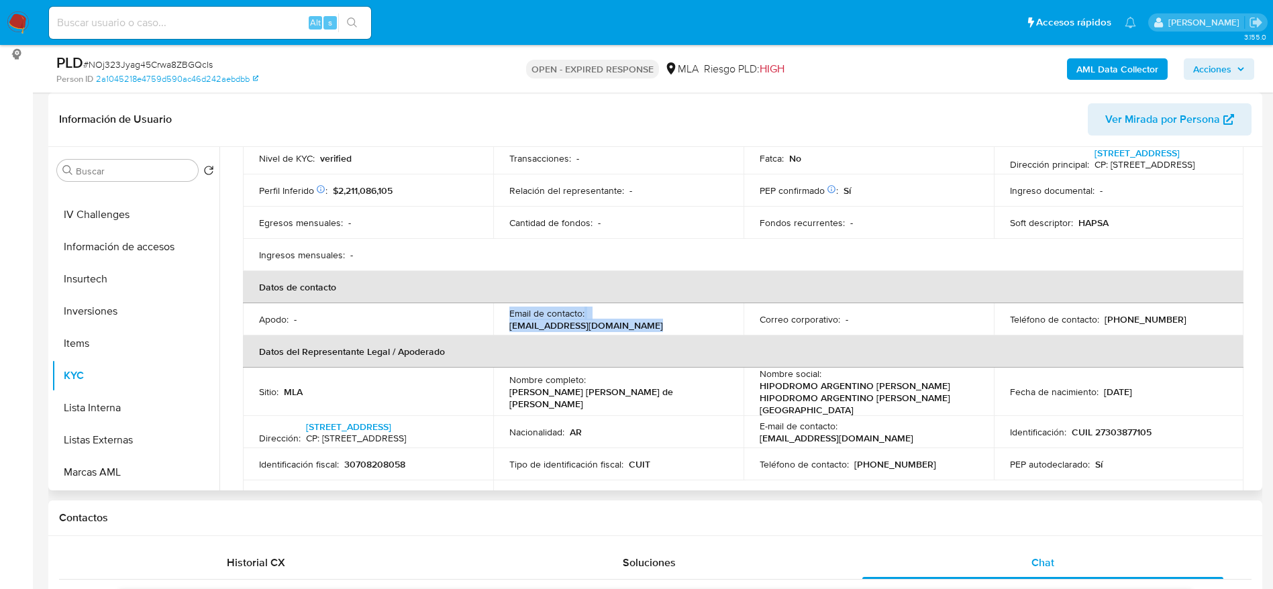
click at [656, 326] on div "Email de contacto : cobranzassala@palermo.com.ar" at bounding box center [618, 319] width 218 height 24
click at [655, 330] on div "Email de contacto : cobranzassala@palermo.com.ar" at bounding box center [618, 319] width 218 height 24
click at [640, 329] on p "cobranzassala@palermo.com.ar" at bounding box center [586, 325] width 154 height 12
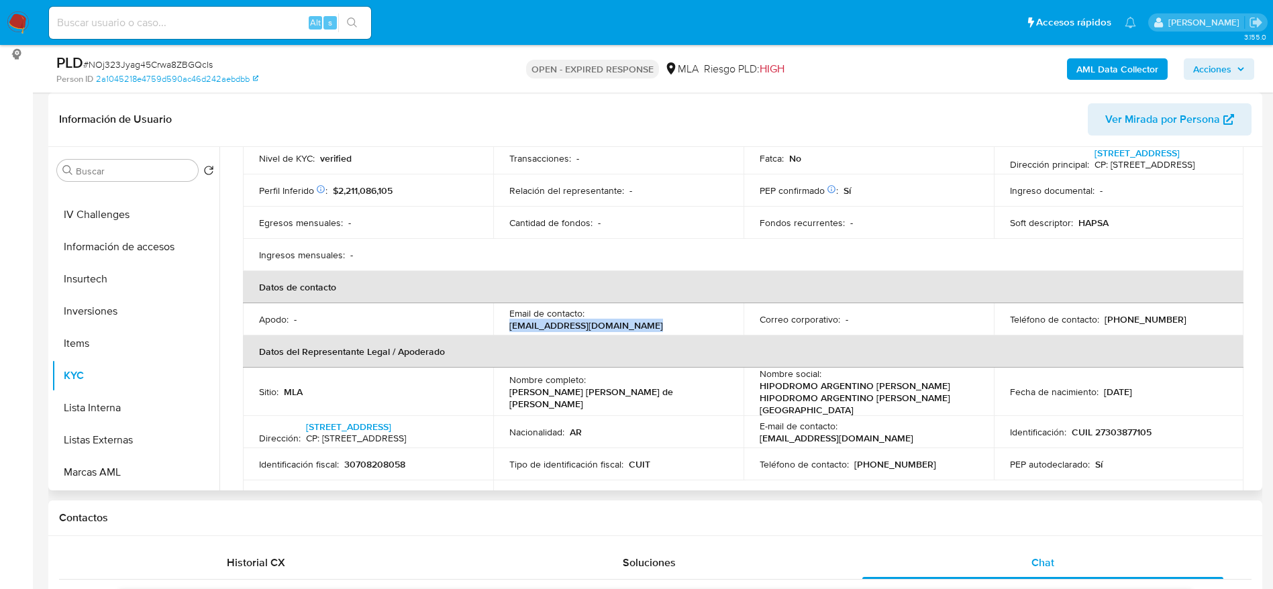
drag, startPoint x: 646, startPoint y: 330, endPoint x: 504, endPoint y: 332, distance: 141.6
click at [504, 332] on td "Email de contacto : cobranzassala@palermo.com.ar" at bounding box center [618, 319] width 250 height 32
copy p "cobranzassala@palermo.com.ar"
click at [1134, 326] on p "(11) 36879267" at bounding box center [1146, 319] width 82 height 12
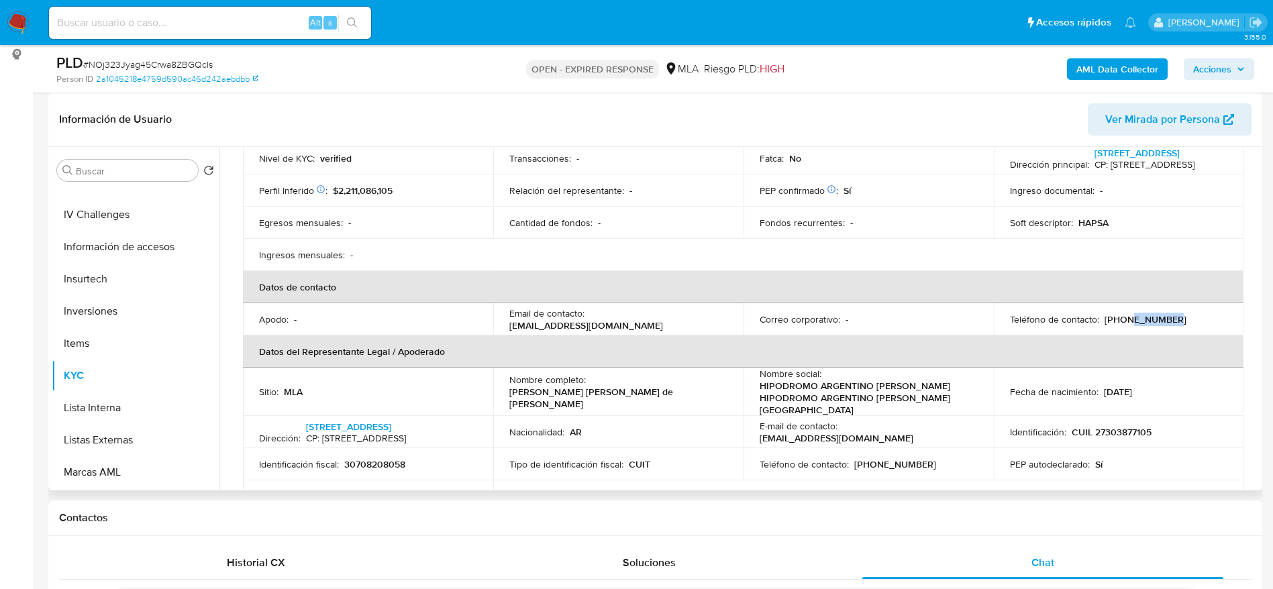
copy p "36879267"
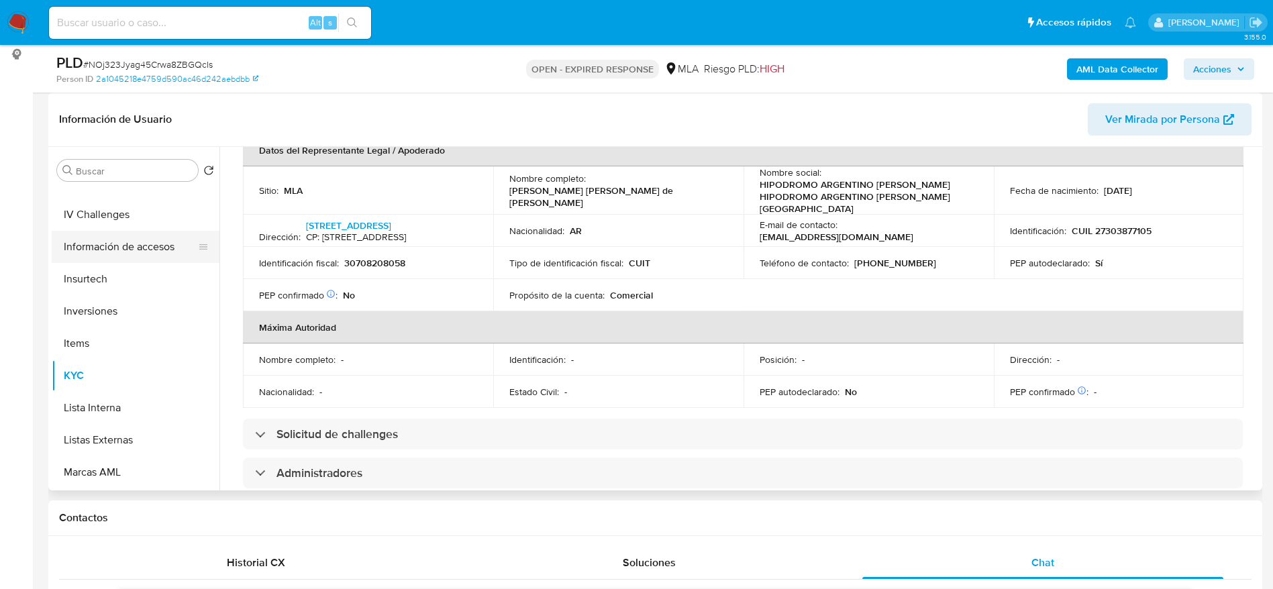
scroll to position [403, 0]
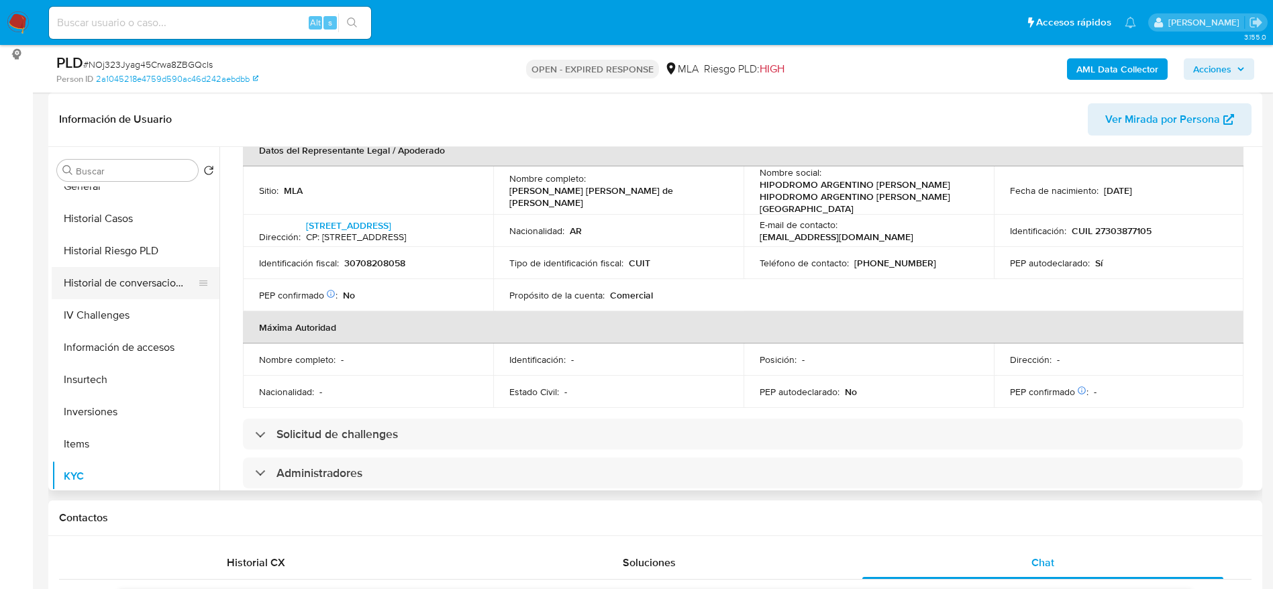
click at [144, 281] on button "Historial de conversaciones" at bounding box center [130, 283] width 157 height 32
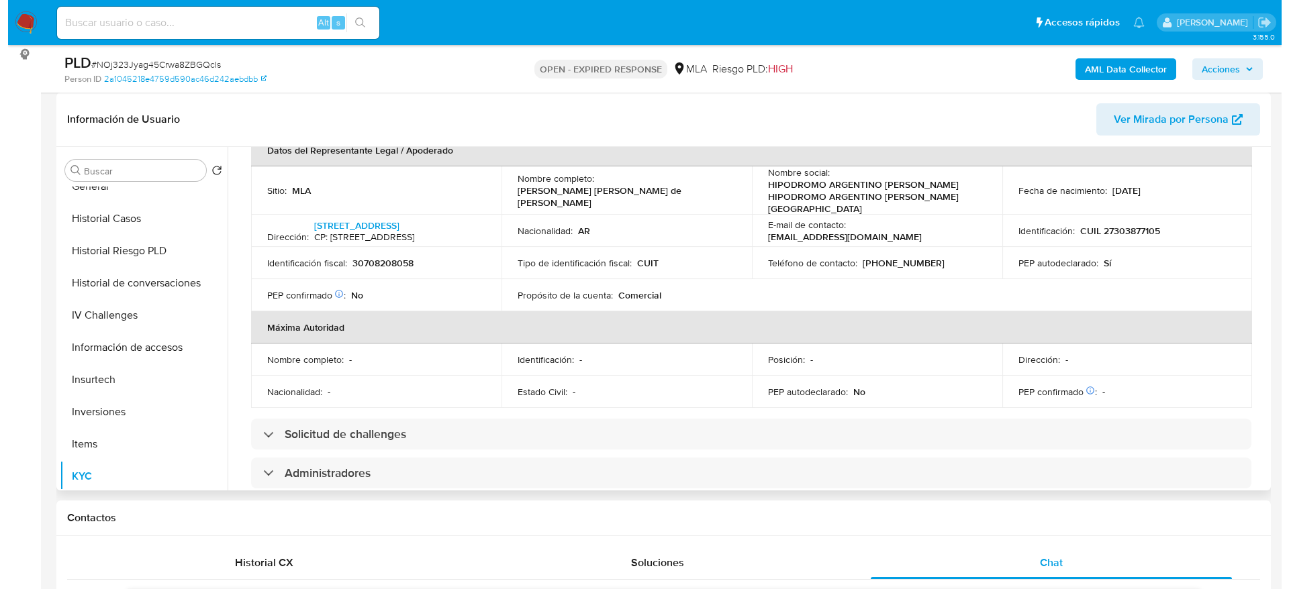
scroll to position [0, 0]
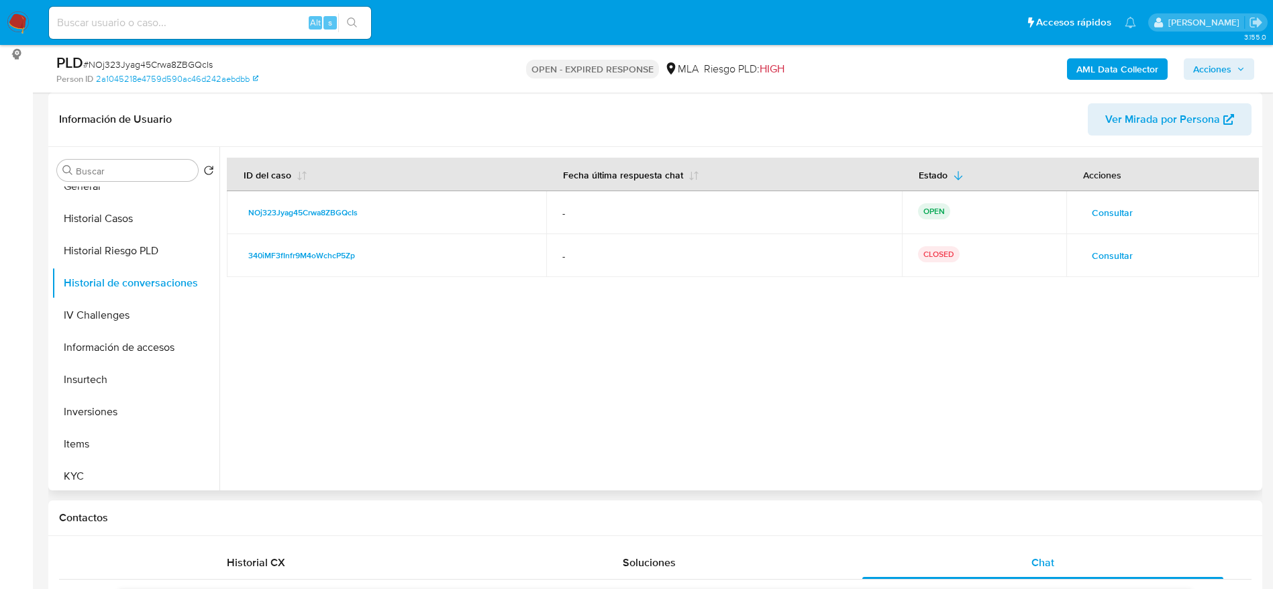
click at [1107, 206] on span "Consultar" at bounding box center [1112, 212] width 41 height 19
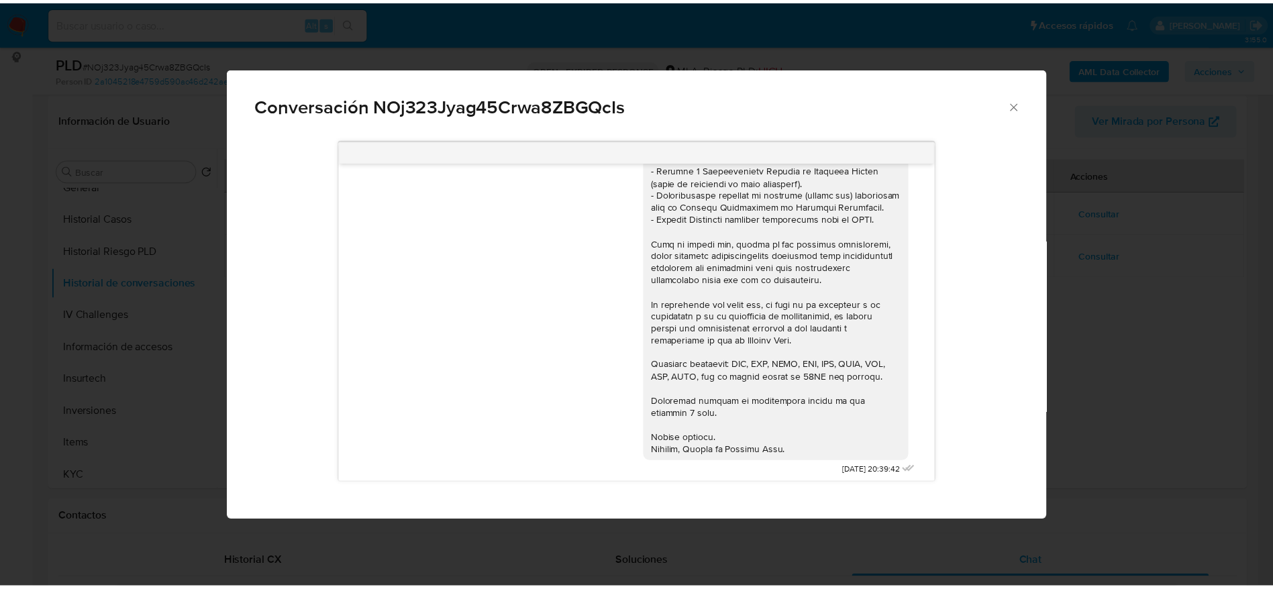
scroll to position [232, 0]
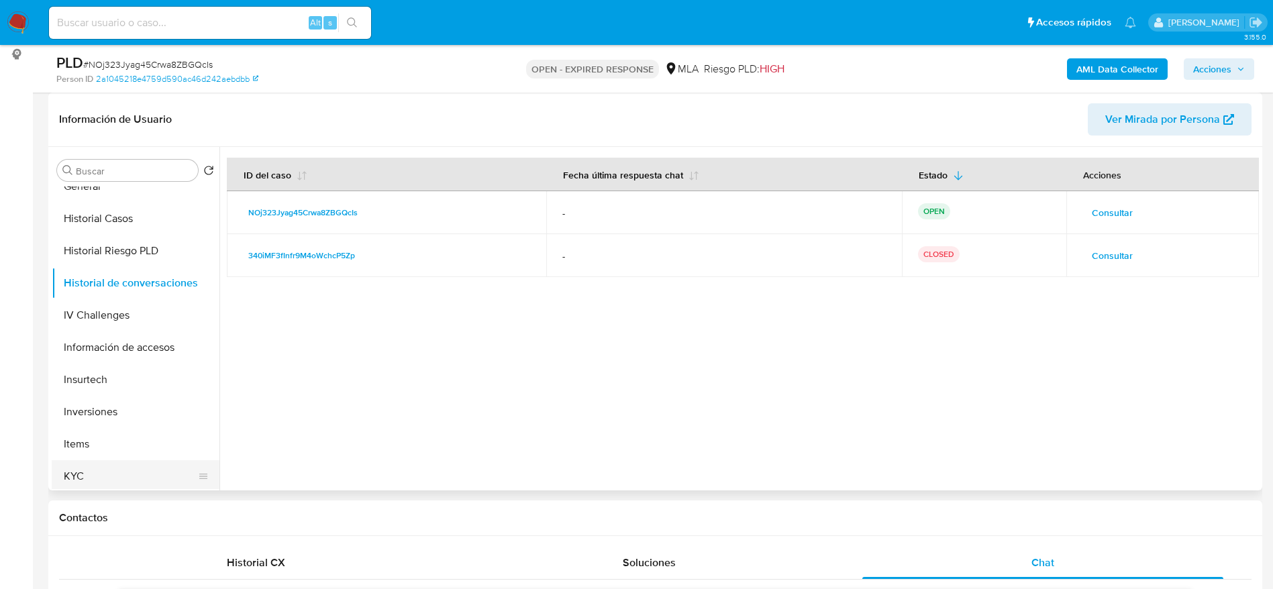
click at [91, 479] on button "KYC" at bounding box center [130, 476] width 157 height 32
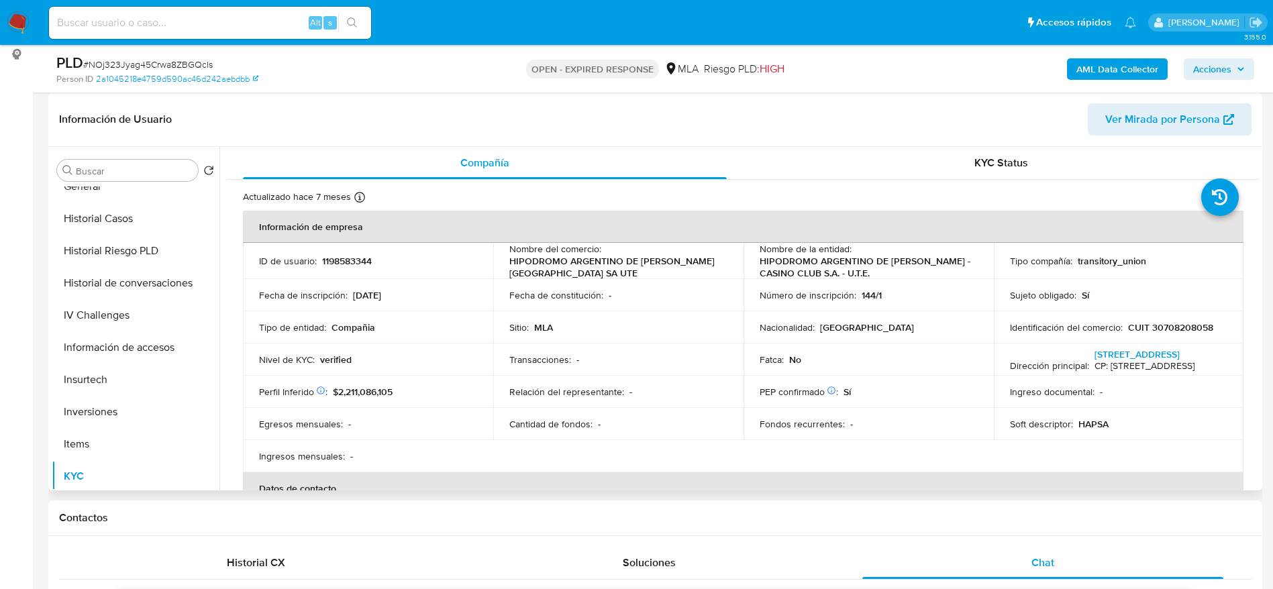
click at [1181, 328] on p "CUIT 30708208058" at bounding box center [1170, 327] width 85 height 12
copy p "30708208058"
click at [119, 60] on span "# NOj323Jyag45Crwa8ZBGQcIs" at bounding box center [148, 64] width 130 height 13
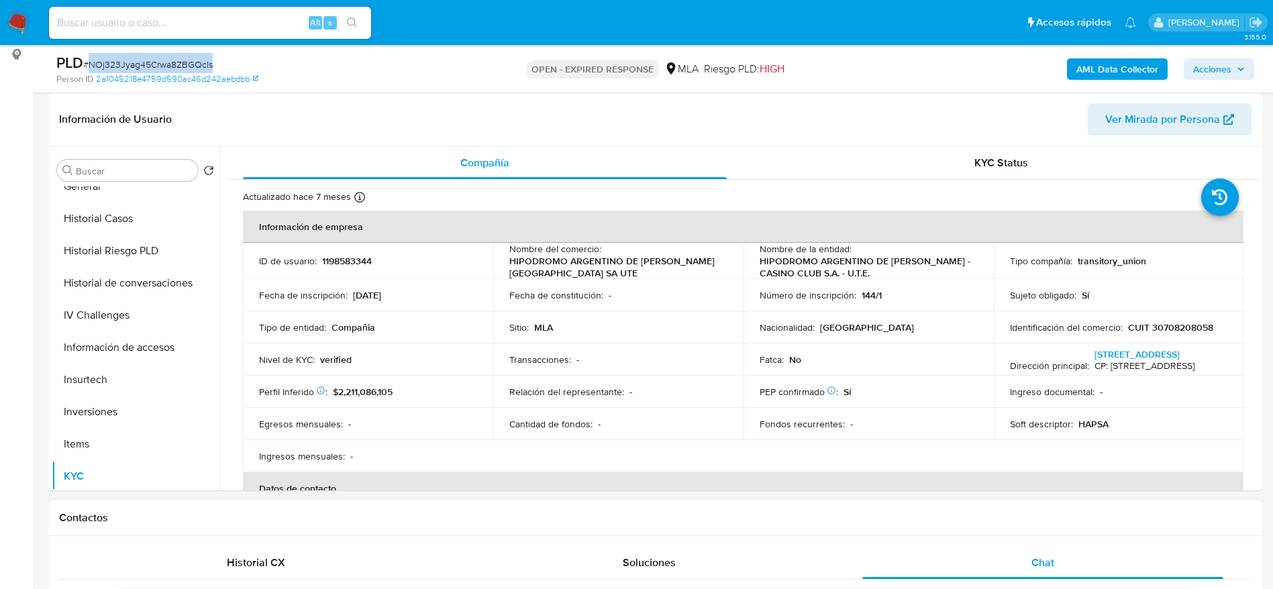
copy span "NOj323Jyag45Crwa8ZBGQcIs"
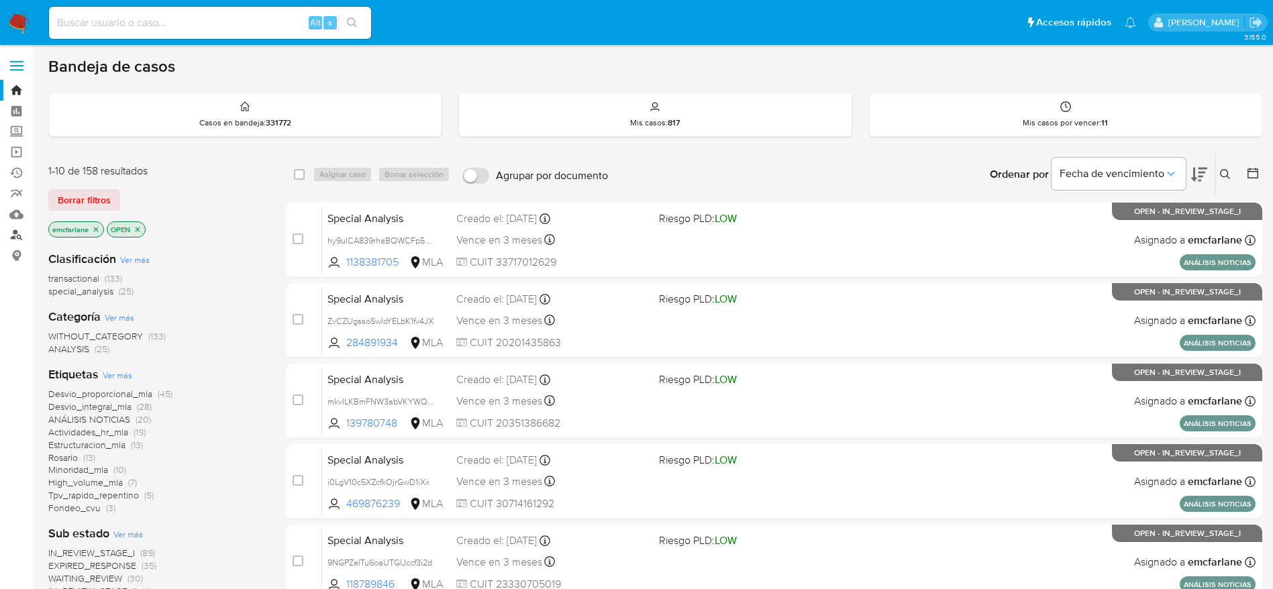
click at [15, 238] on link "Buscador de personas" at bounding box center [80, 235] width 160 height 21
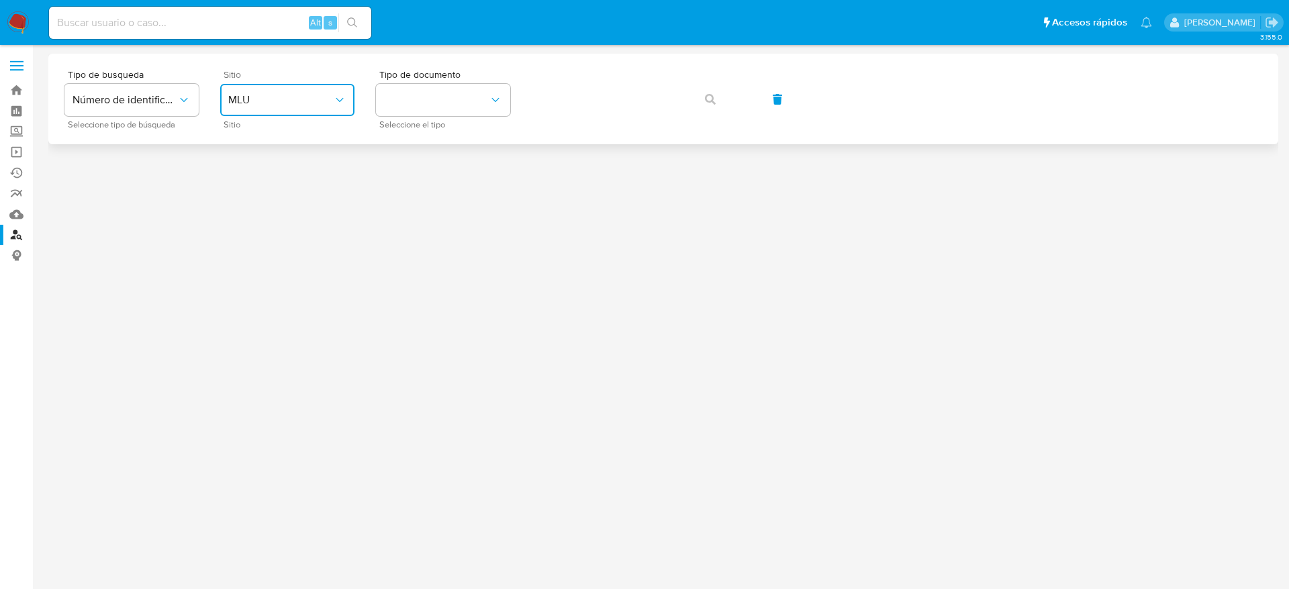
click at [253, 95] on span "MLU" at bounding box center [280, 99] width 105 height 13
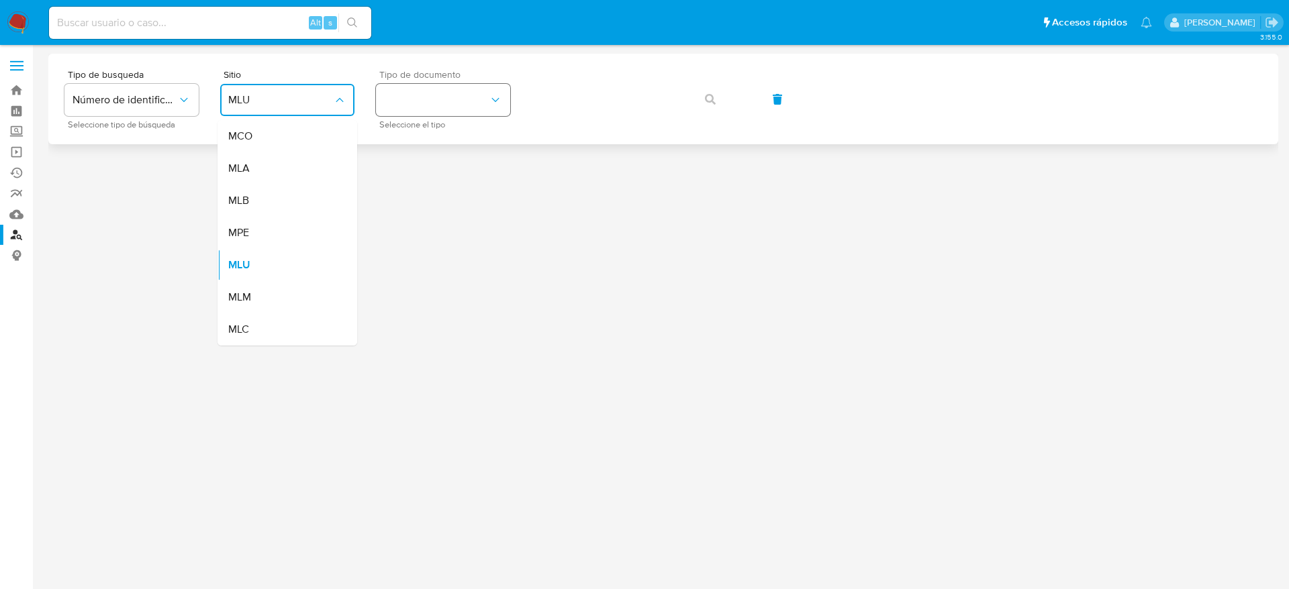
drag, startPoint x: 238, startPoint y: 166, endPoint x: 478, endPoint y: 99, distance: 248.6
click at [239, 166] on span "MLA" at bounding box center [238, 168] width 21 height 13
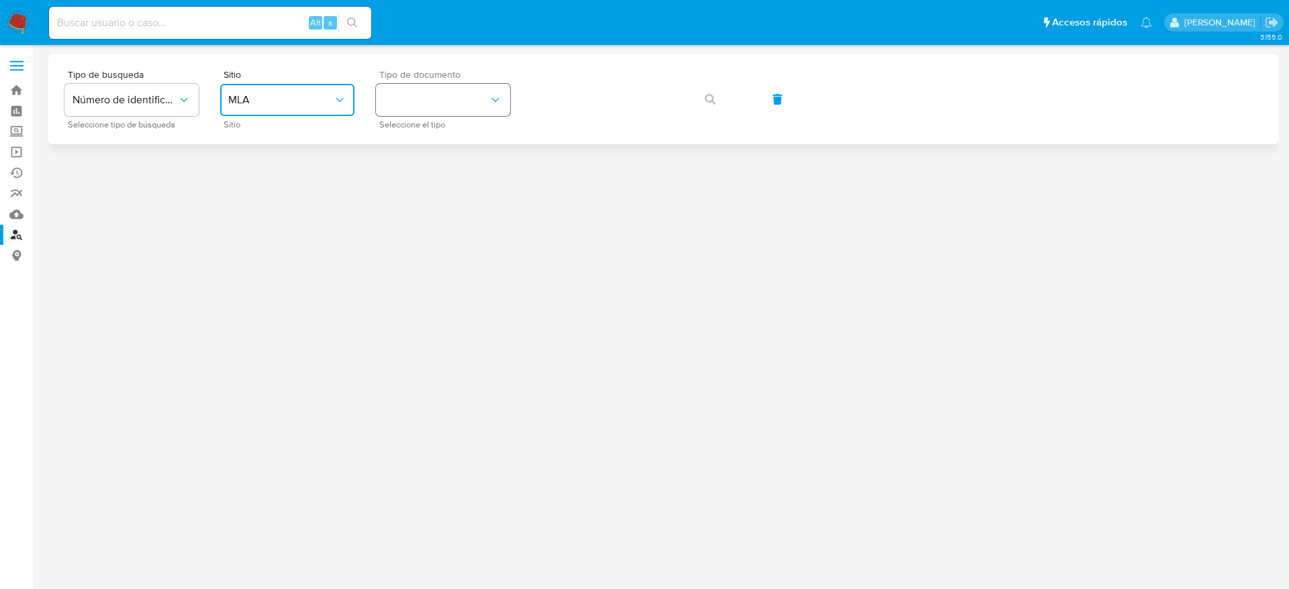
click at [474, 89] on button "identificationType" at bounding box center [443, 100] width 134 height 32
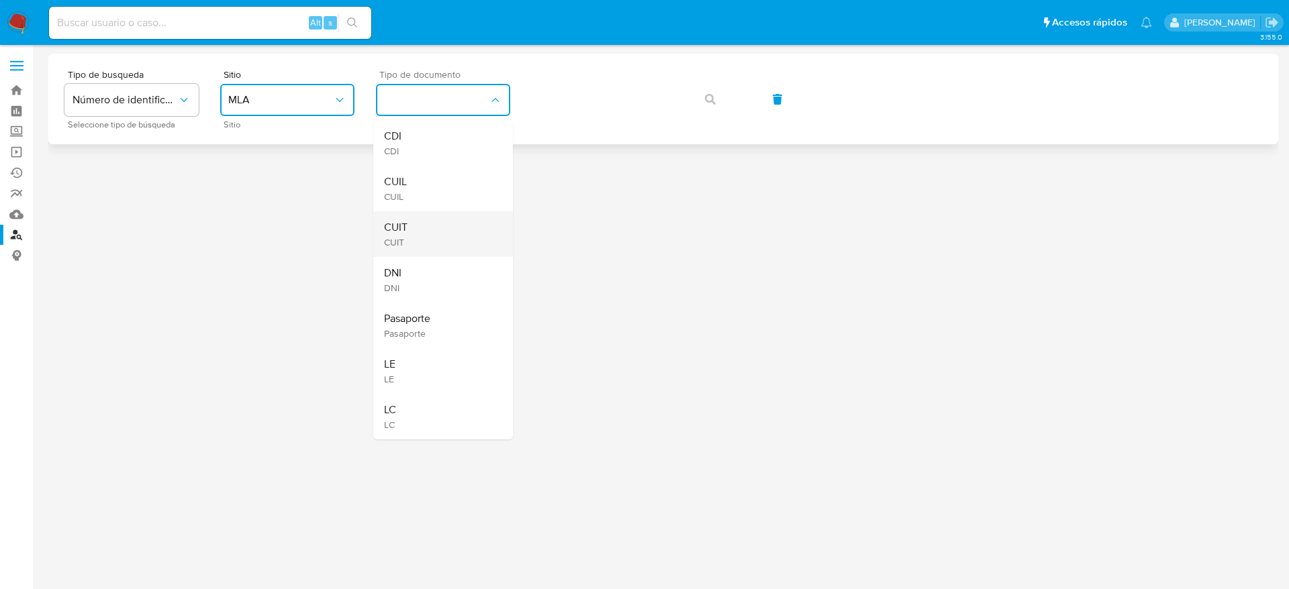
click at [430, 224] on div "CUIT CUIT" at bounding box center [439, 234] width 110 height 46
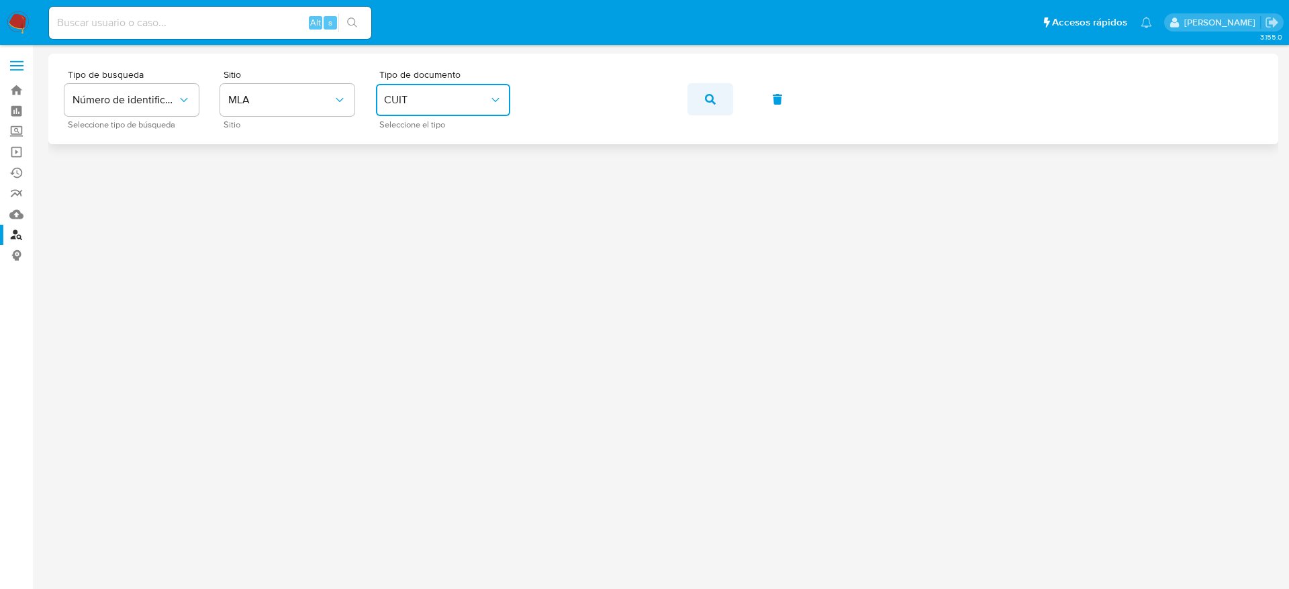
click at [708, 101] on icon "button" at bounding box center [710, 99] width 11 height 11
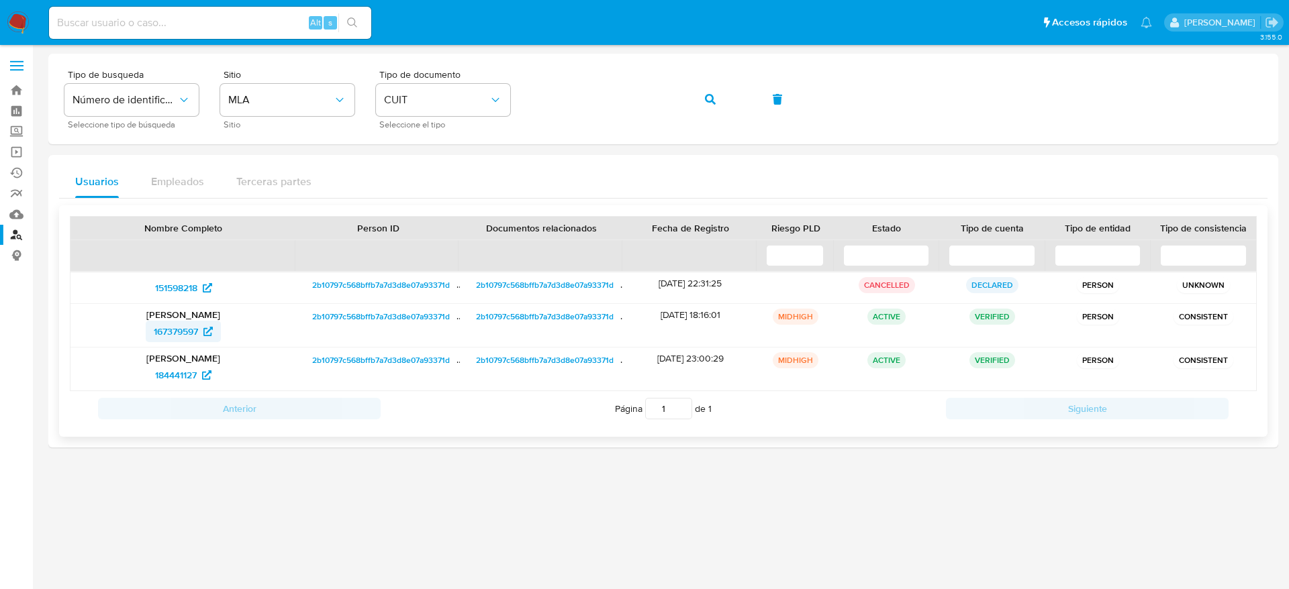
click at [177, 332] on span "167379597" at bounding box center [176, 331] width 44 height 21
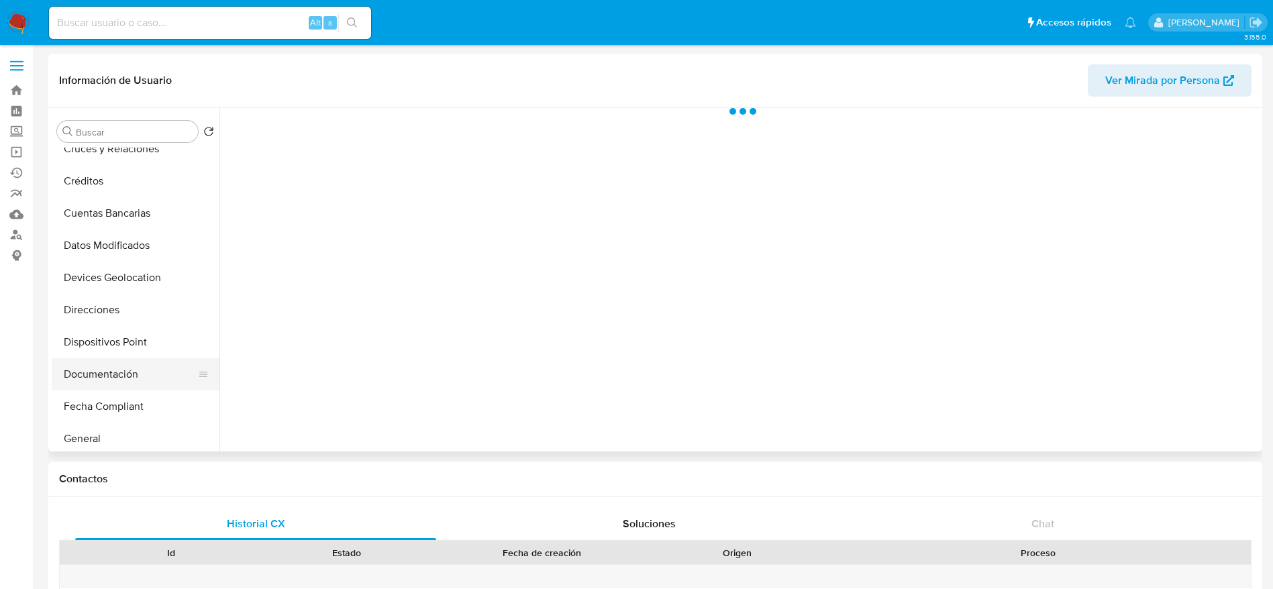
scroll to position [201, 0]
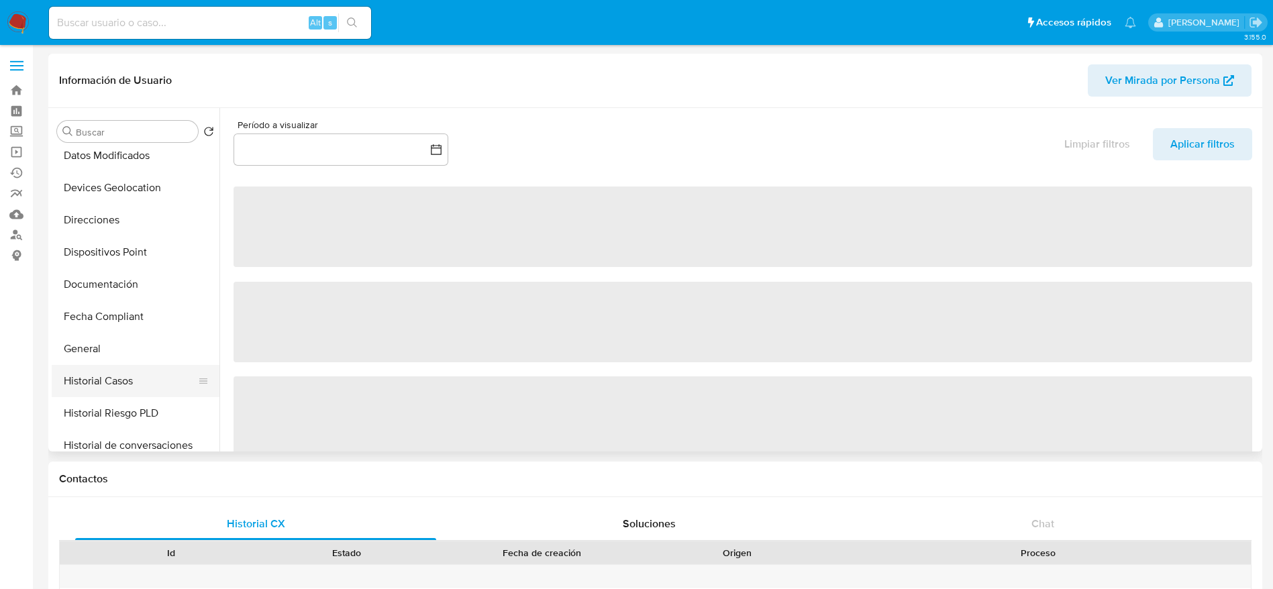
click at [99, 383] on button "Historial Casos" at bounding box center [130, 381] width 157 height 32
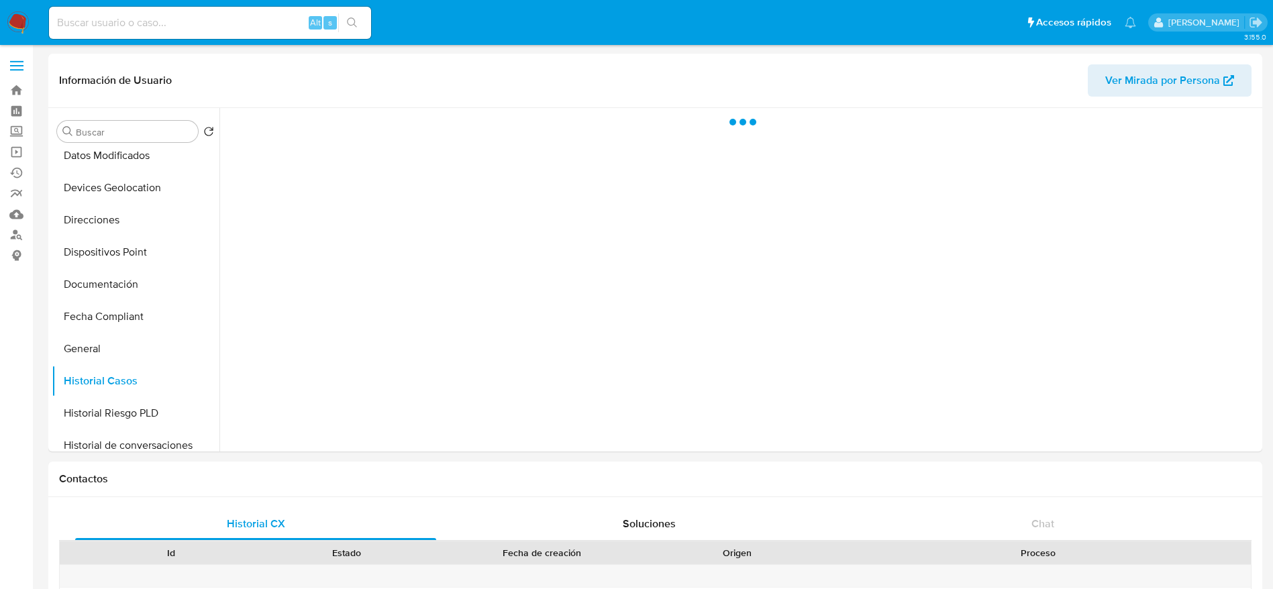
select select "10"
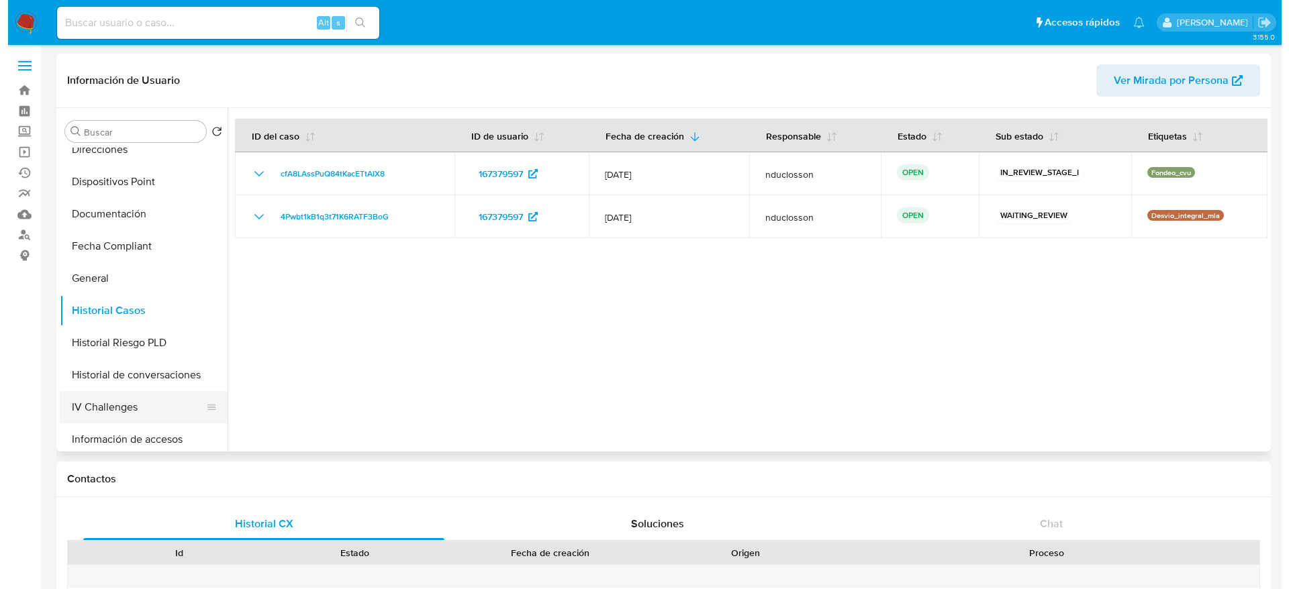
scroll to position [302, 0]
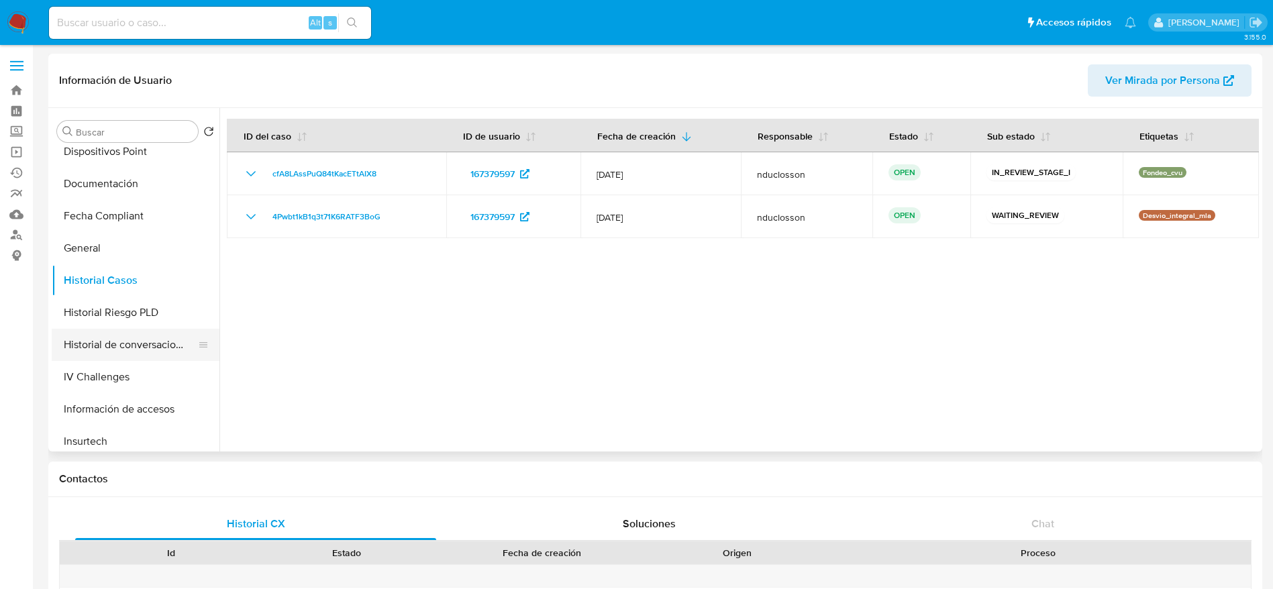
click at [162, 341] on button "Historial de conversaciones" at bounding box center [130, 345] width 157 height 32
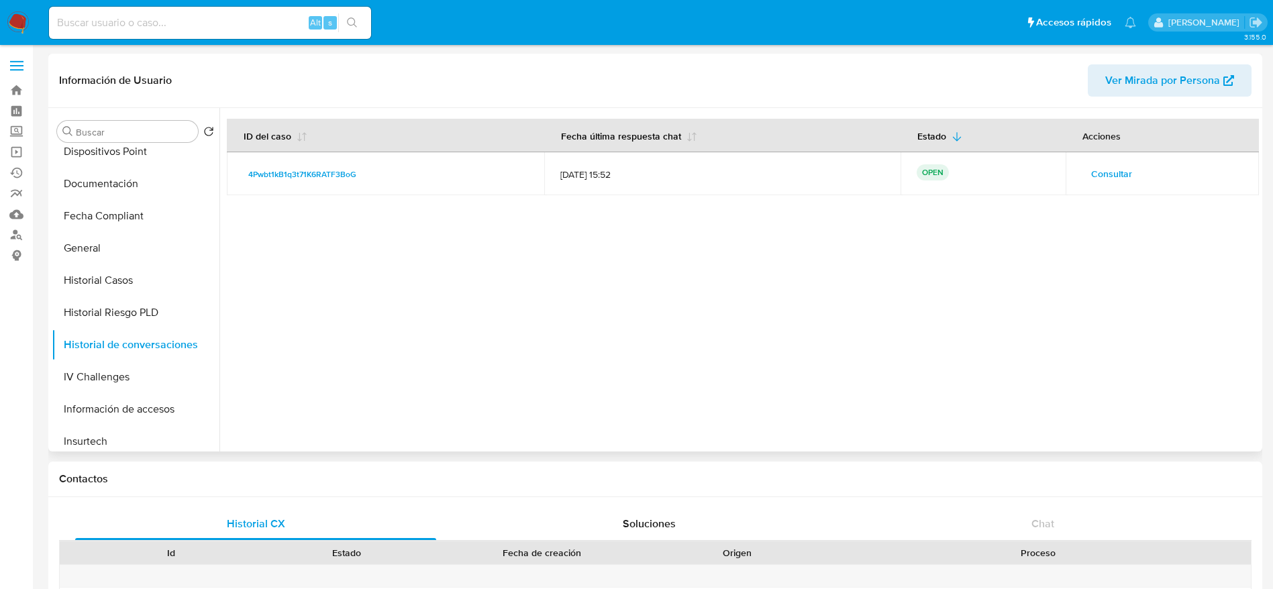
click at [1111, 165] on span "Consultar" at bounding box center [1111, 173] width 41 height 19
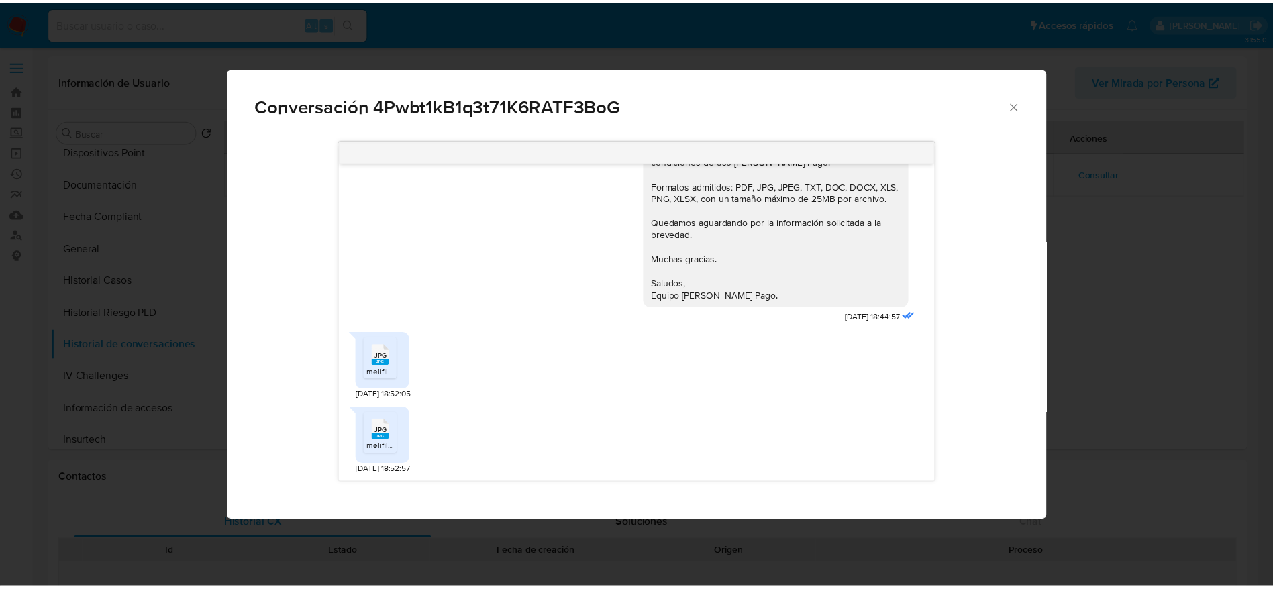
scroll to position [1497, 0]
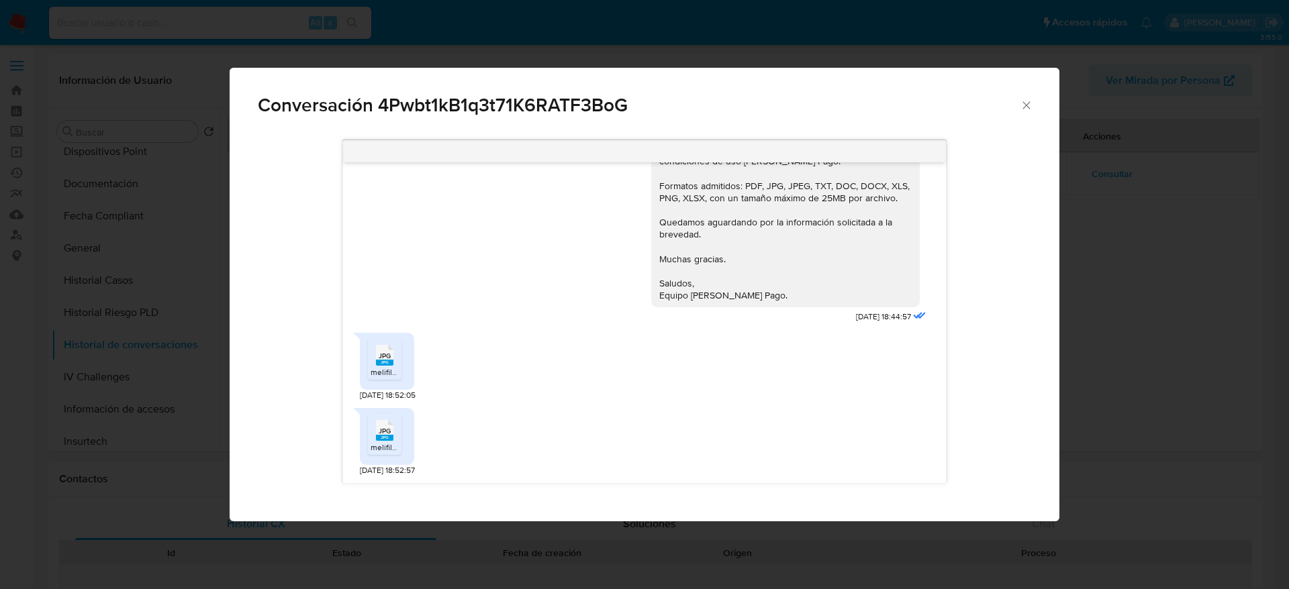
click at [377, 370] on span "melifile6213495732214410465.jpg" at bounding box center [431, 371] width 122 height 11
click at [383, 439] on rect "Comunicación" at bounding box center [384, 438] width 17 height 6
click at [1023, 102] on icon "Cerrar" at bounding box center [1025, 104] width 7 height 7
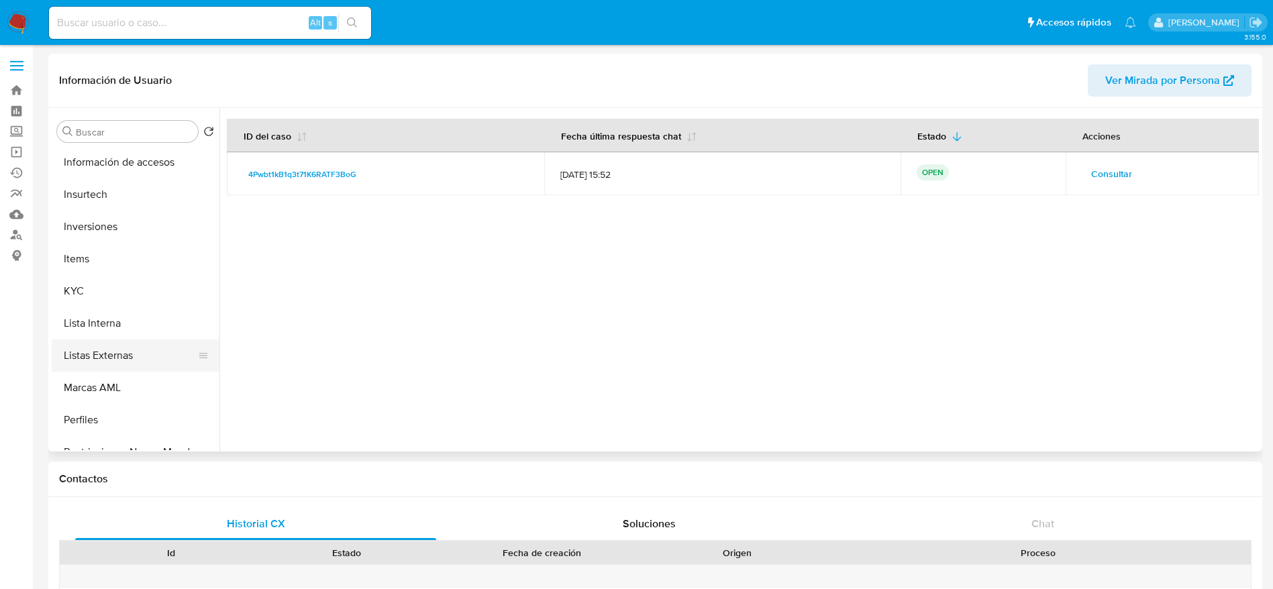
scroll to position [604, 0]
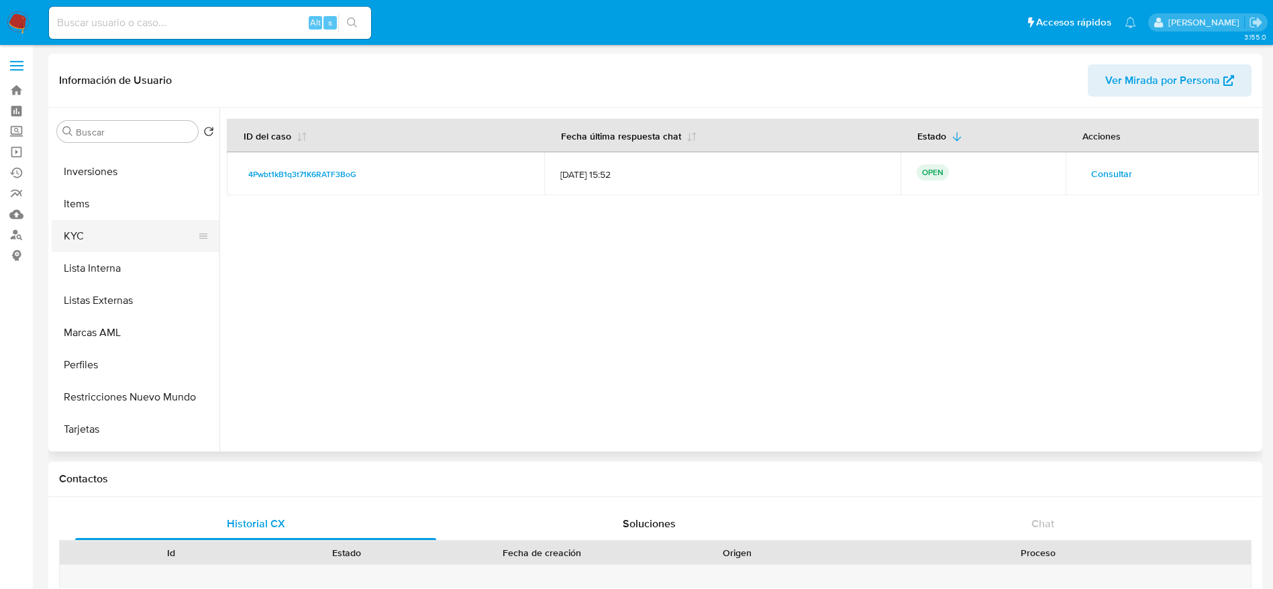
click at [89, 240] on button "KYC" at bounding box center [130, 236] width 157 height 32
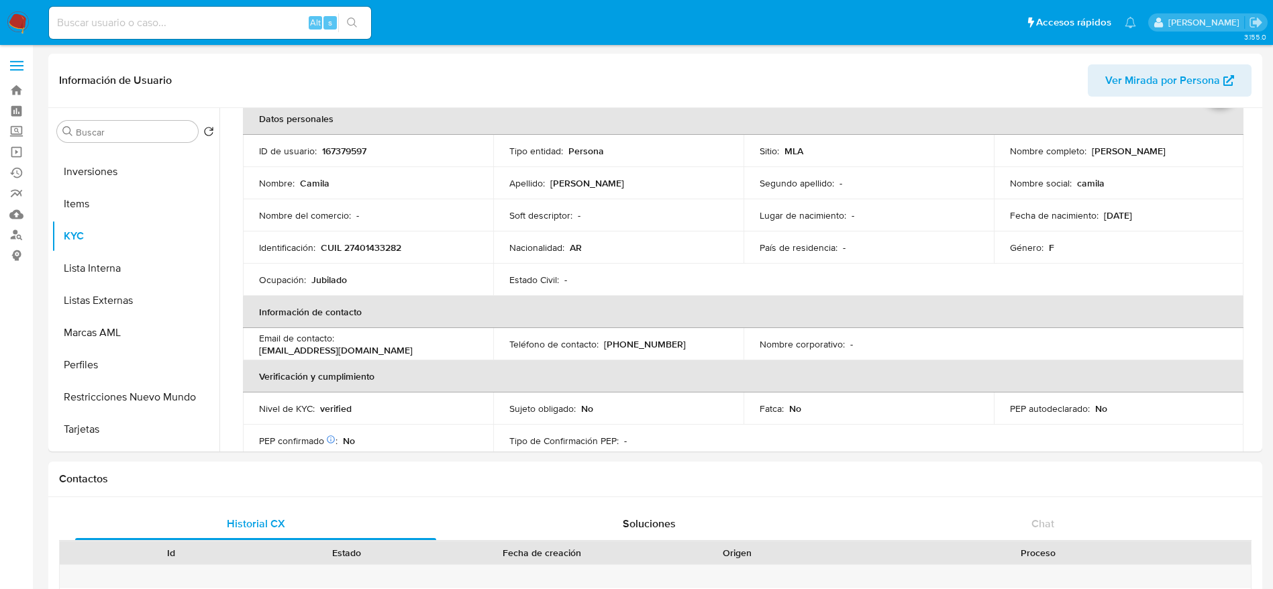
scroll to position [101, 0]
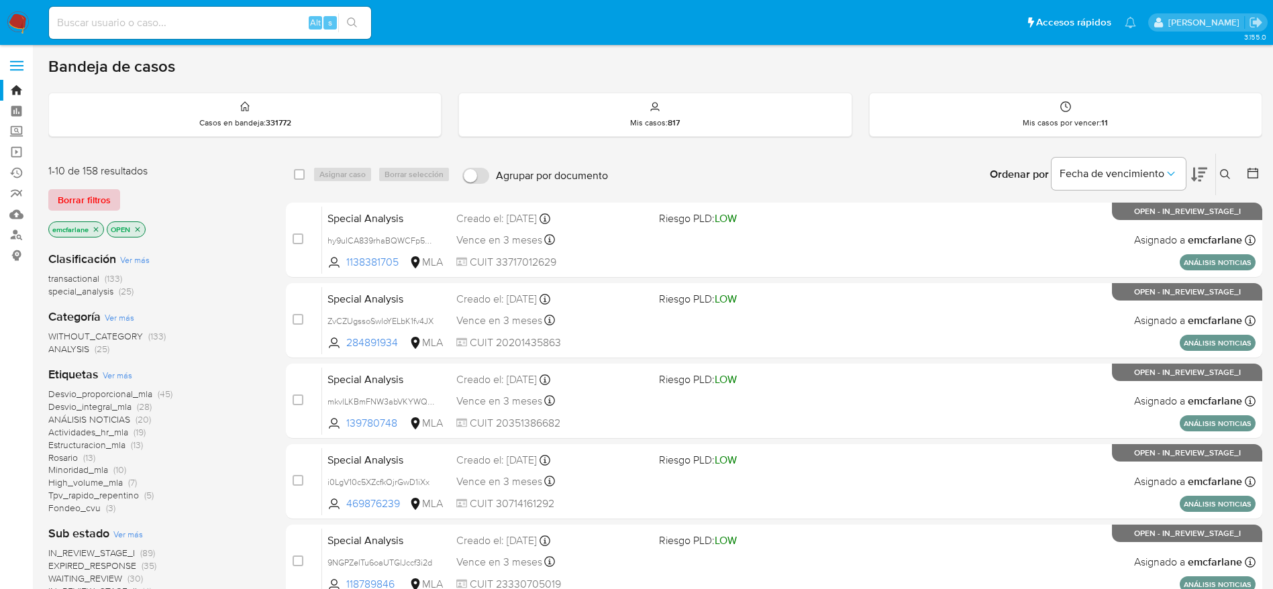
drag, startPoint x: 107, startPoint y: 193, endPoint x: 465, endPoint y: 129, distance: 364.0
click at [107, 193] on span "Borrar filtros" at bounding box center [84, 200] width 53 height 19
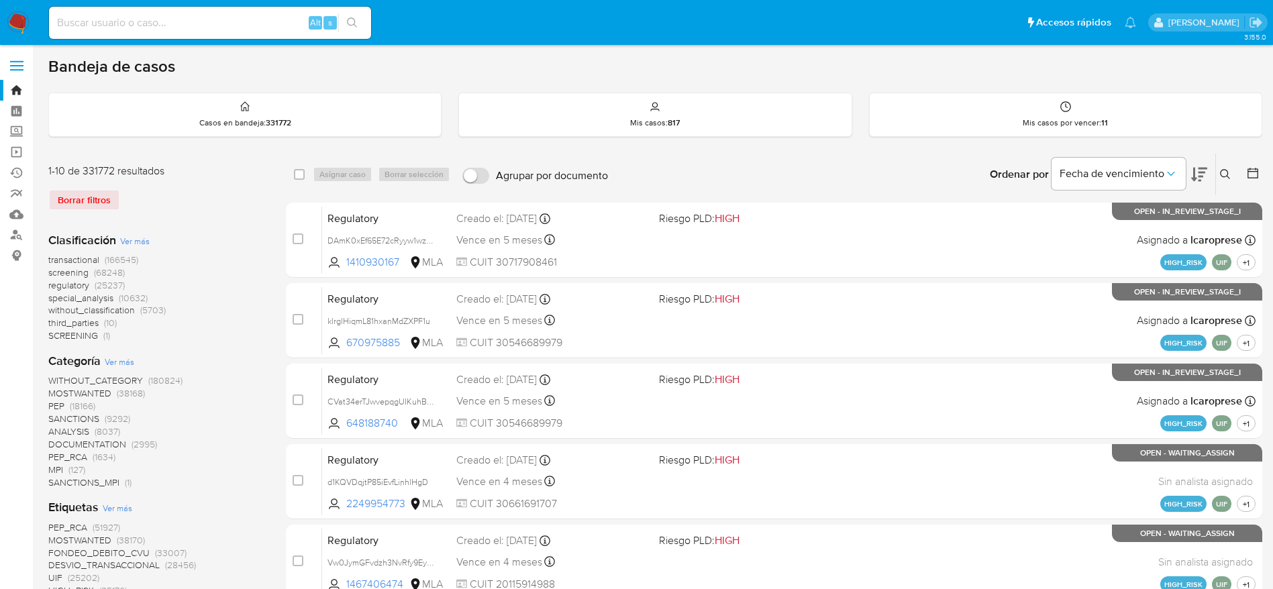
click at [1223, 174] on icon at bounding box center [1225, 174] width 11 height 11
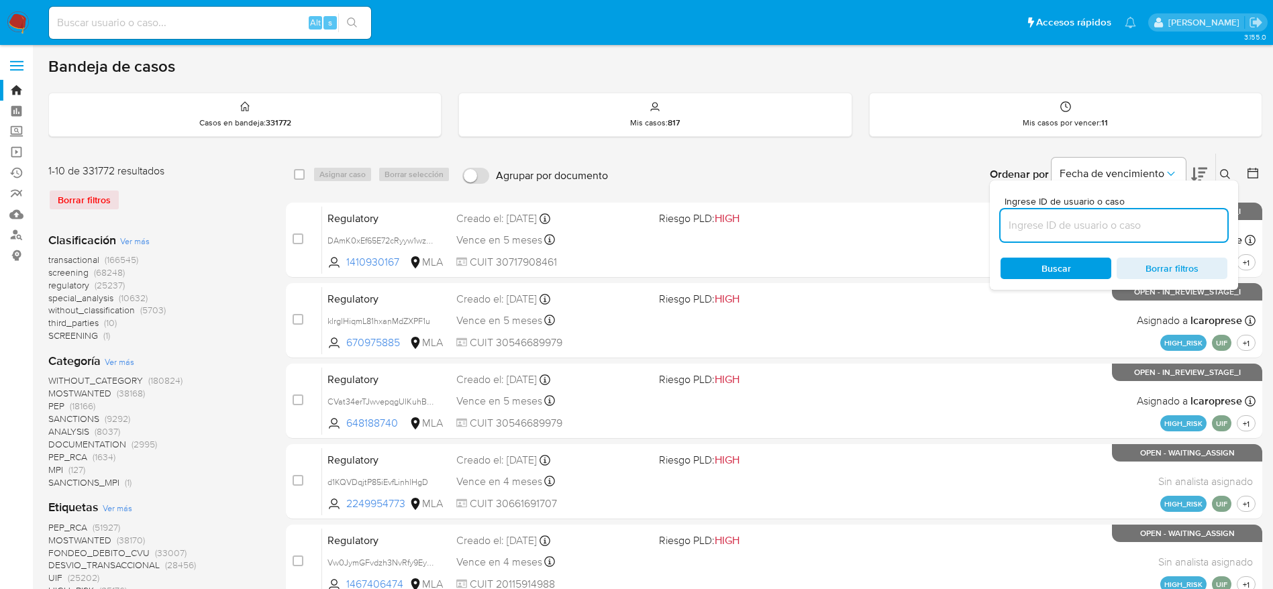
drag, startPoint x: 1043, startPoint y: 228, endPoint x: 1033, endPoint y: 231, distance: 10.6
click at [1043, 228] on input at bounding box center [1114, 225] width 227 height 17
type input "NOj323Jyag45Crwa8ZBGQcIs"
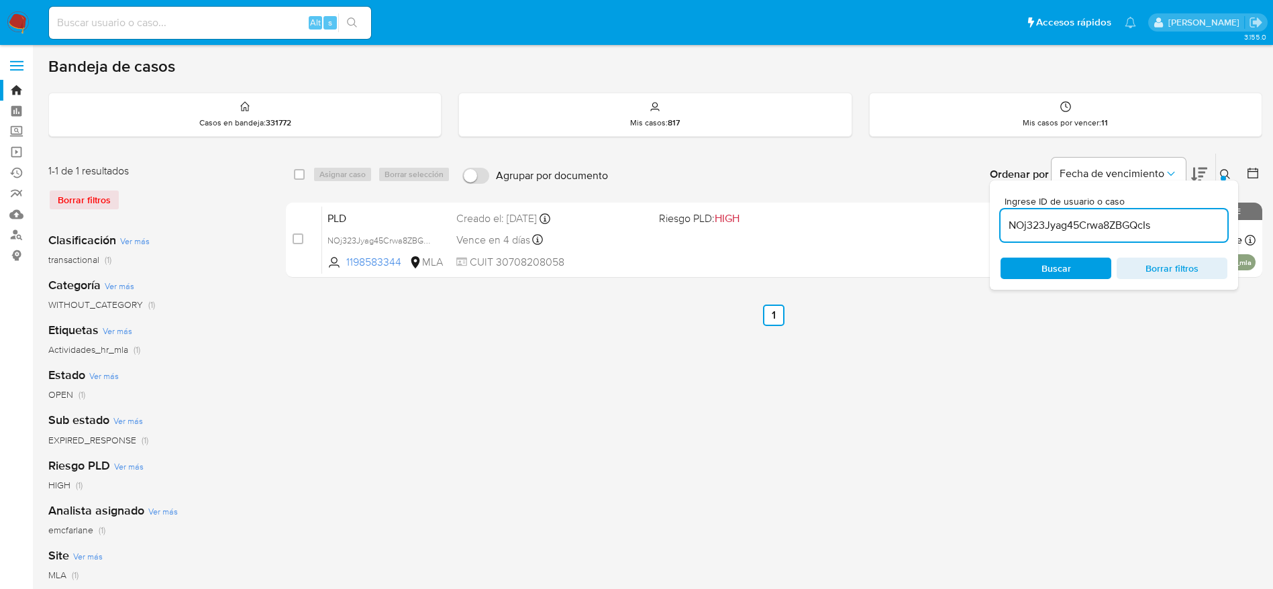
drag, startPoint x: 301, startPoint y: 168, endPoint x: 323, endPoint y: 184, distance: 27.5
click at [301, 169] on input "checkbox" at bounding box center [299, 174] width 11 height 11
checkbox input "true"
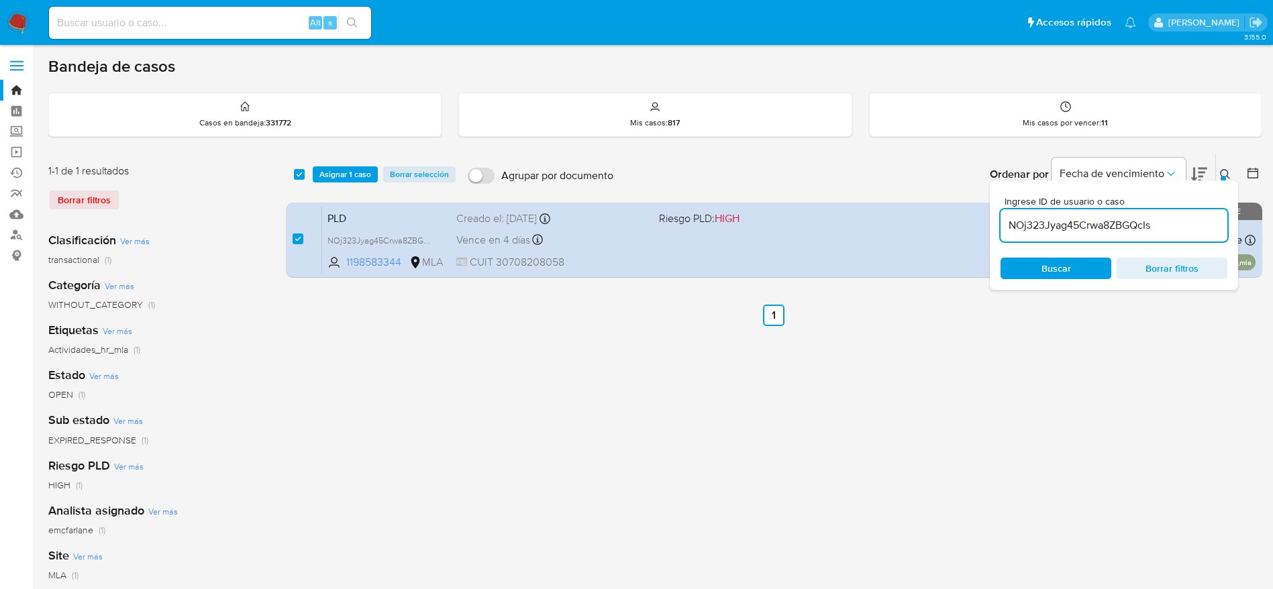
click at [323, 183] on div "select-all-cases-checkbox Asignar 1 caso Borrar selección Agrupar por documento…" at bounding box center [774, 175] width 977 height 42
click at [344, 180] on span "Asignar 1 caso" at bounding box center [345, 174] width 52 height 13
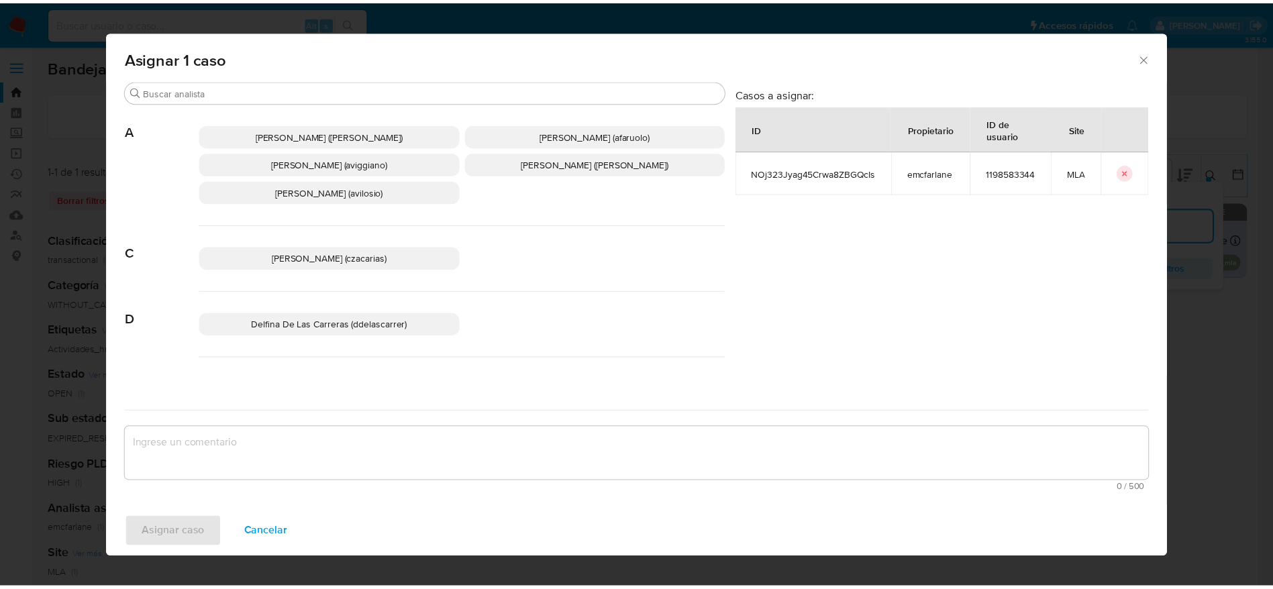
scroll to position [101, 0]
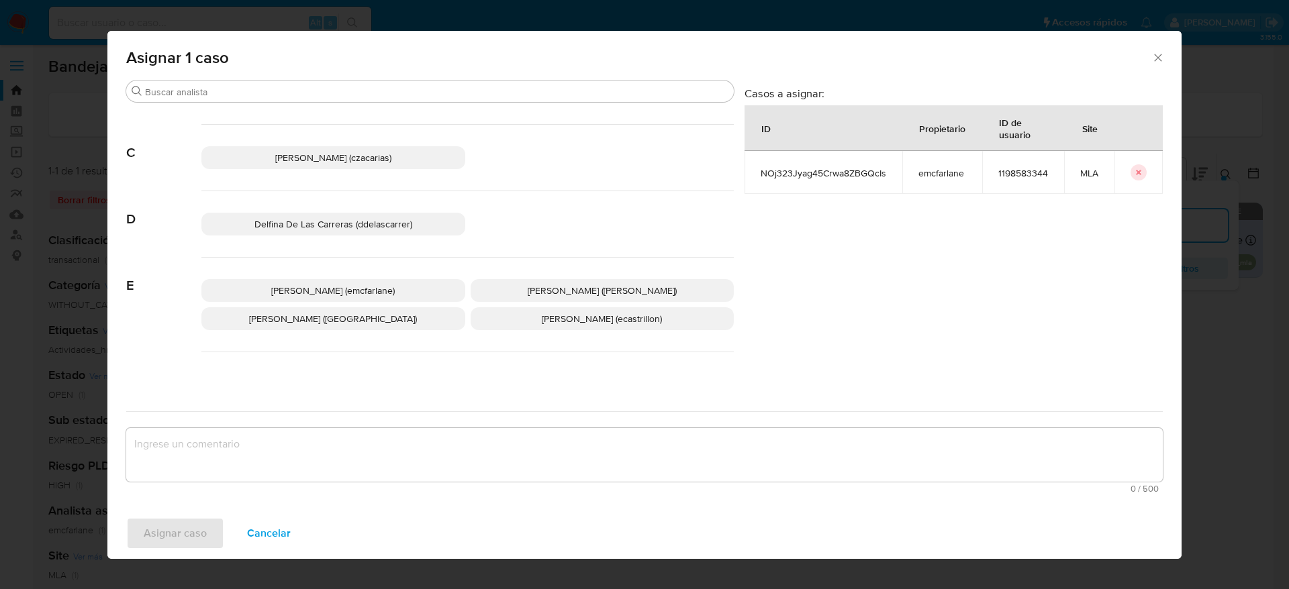
click at [347, 279] on p "[PERSON_NAME] (emcfarlane)" at bounding box center [333, 290] width 264 height 23
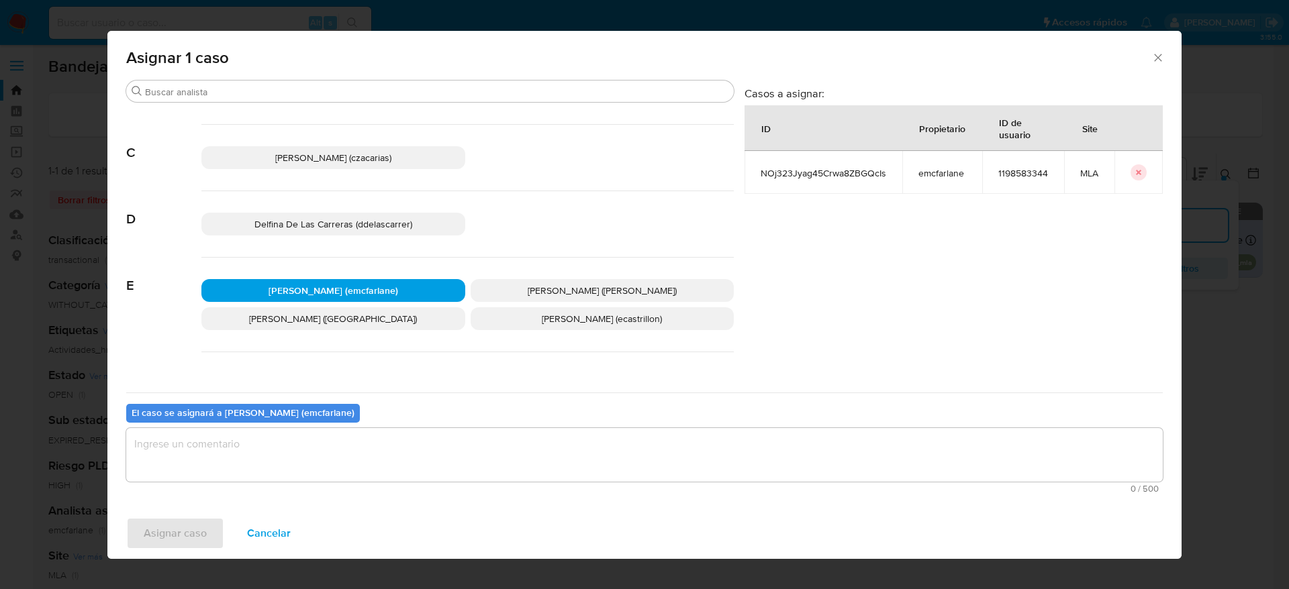
drag, startPoint x: 235, startPoint y: 446, endPoint x: 218, endPoint y: 466, distance: 25.7
click at [235, 445] on textarea "assign-modal" at bounding box center [644, 455] width 1036 height 54
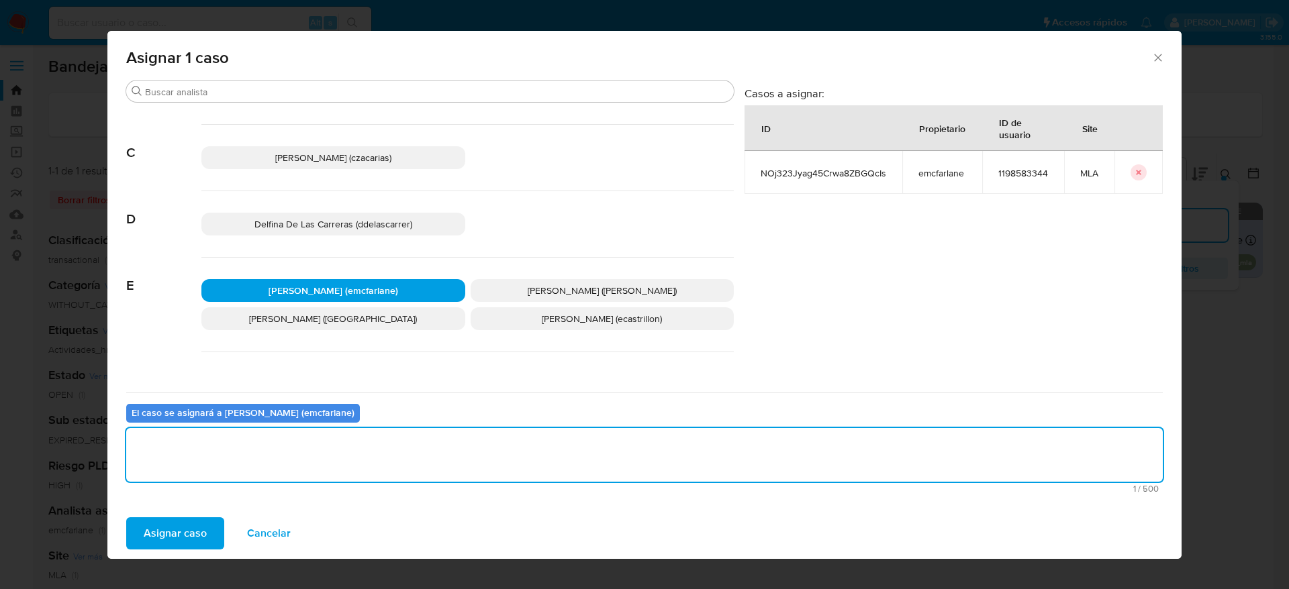
click at [179, 543] on span "Asignar caso" at bounding box center [175, 534] width 63 height 30
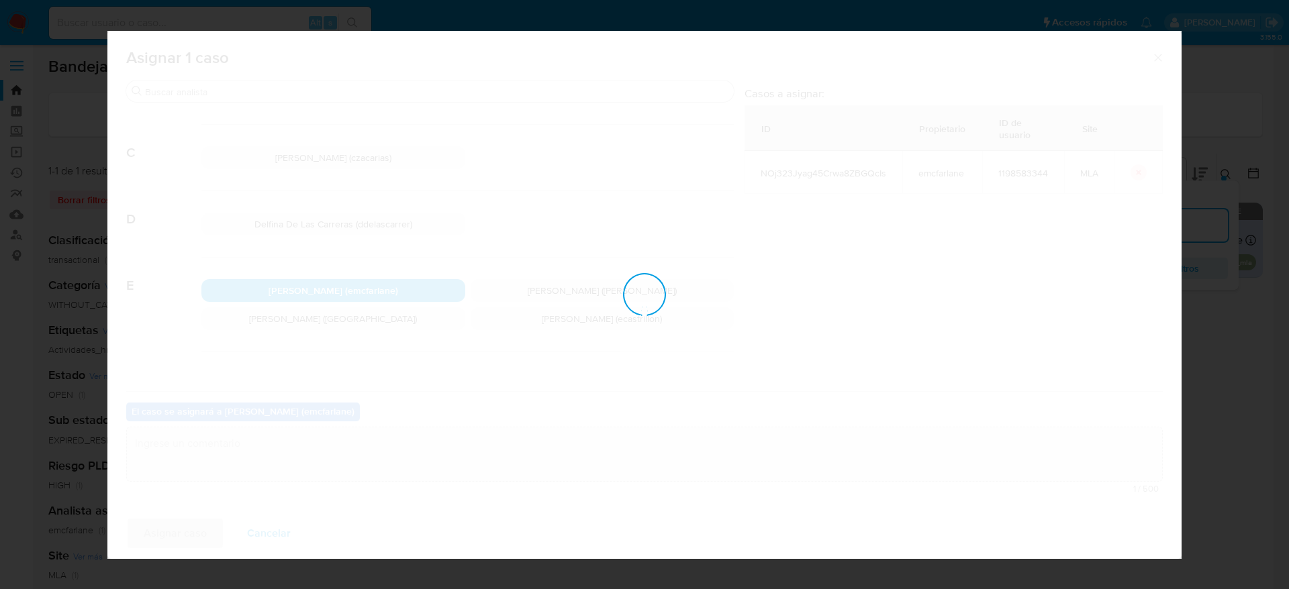
checkbox input "false"
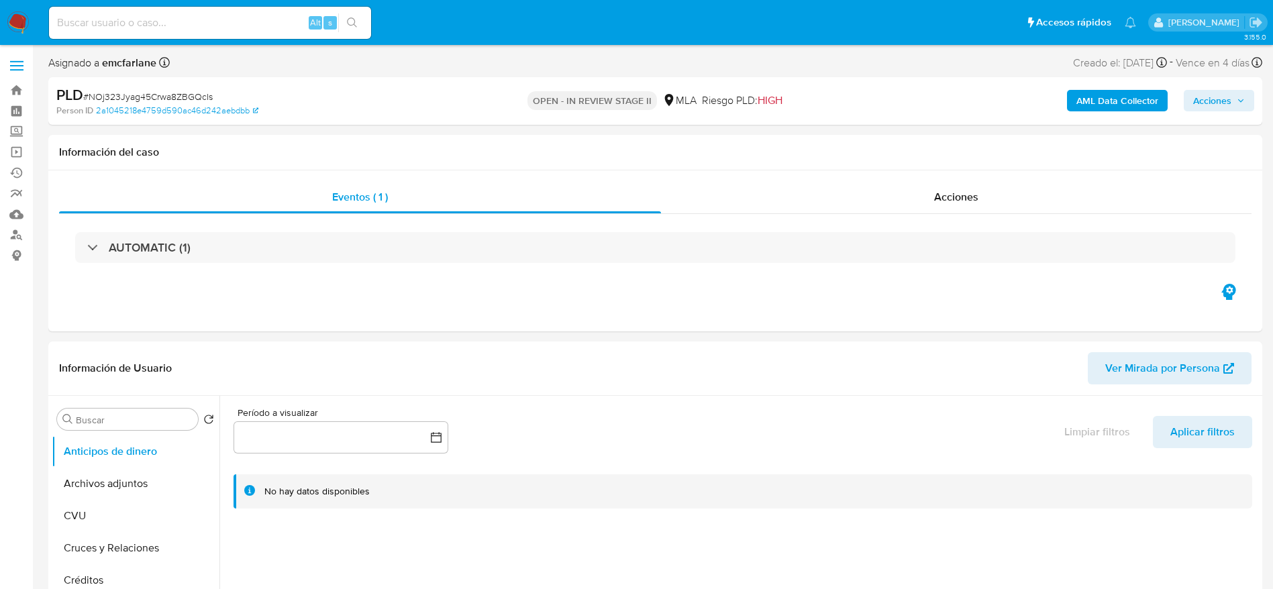
select select "10"
click at [1222, 99] on span "Acciones" at bounding box center [1212, 100] width 38 height 21
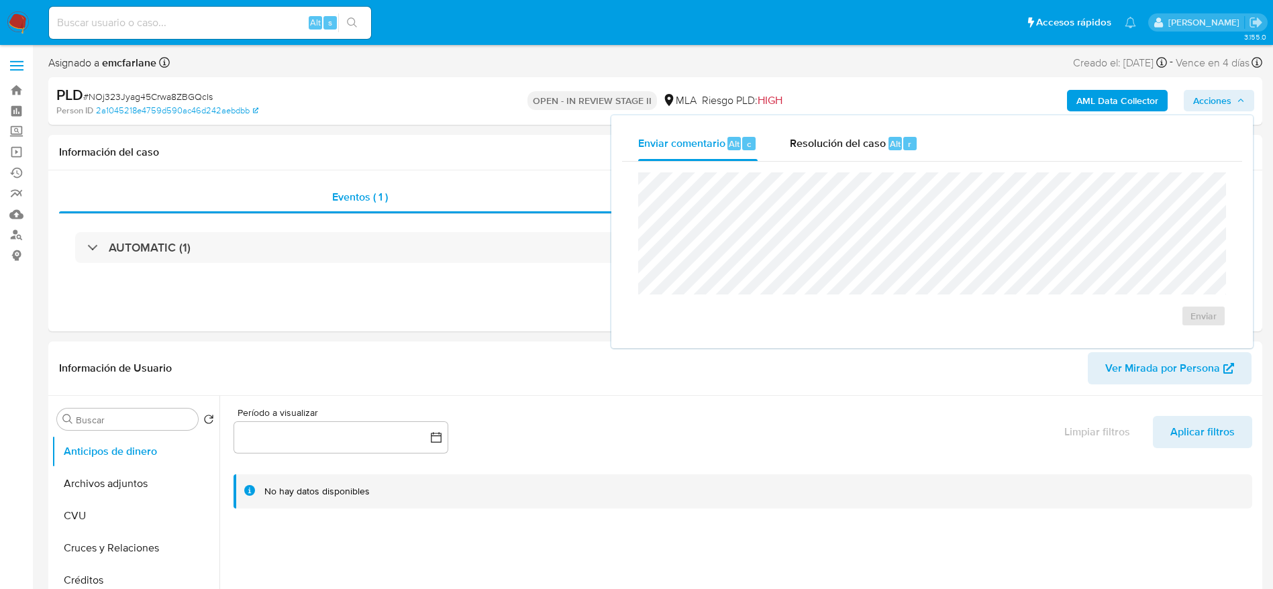
click at [899, 157] on div "Resolución del caso Alt r" at bounding box center [854, 143] width 128 height 35
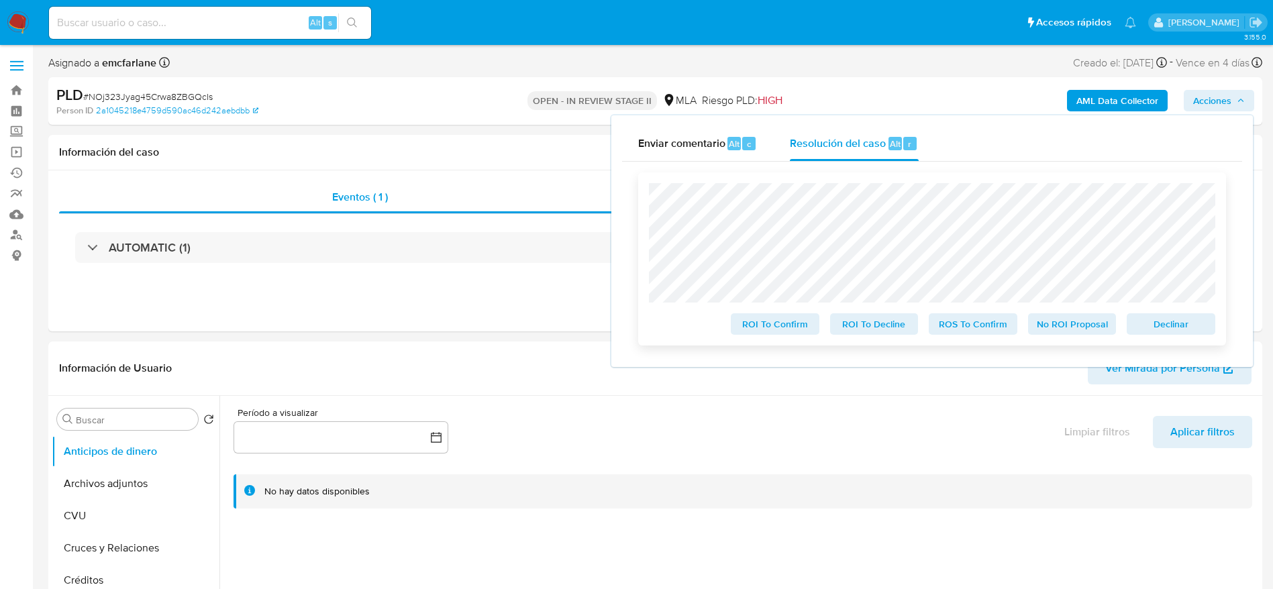
click at [1137, 330] on span "Declinar" at bounding box center [1171, 324] width 70 height 19
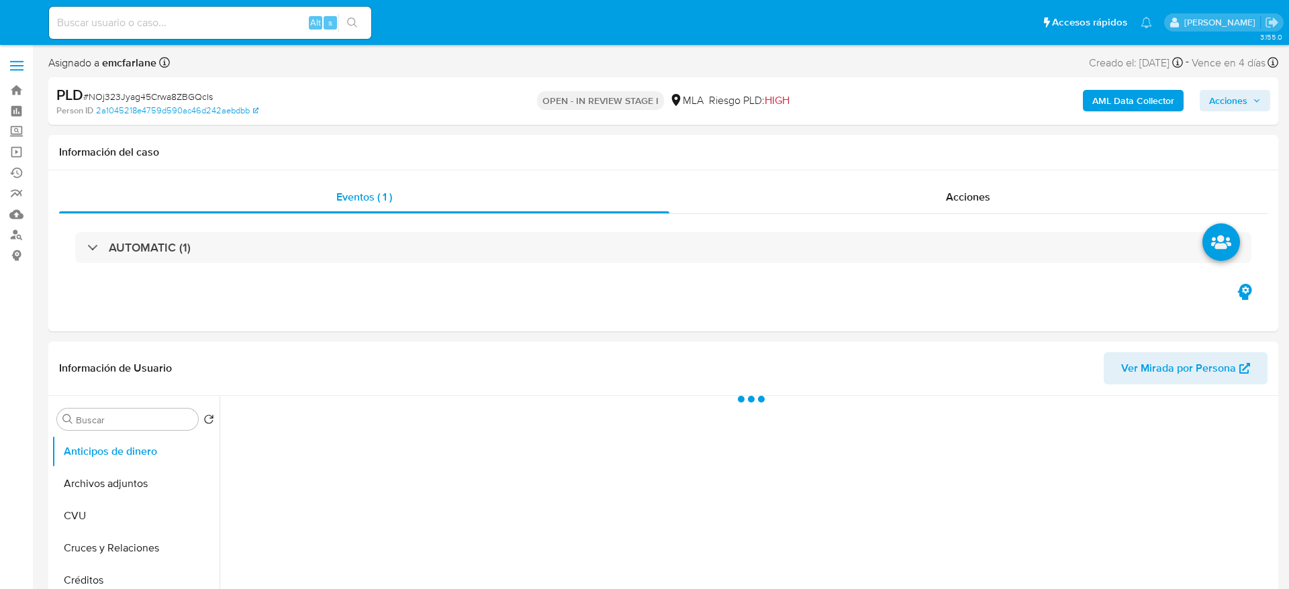
select select "10"
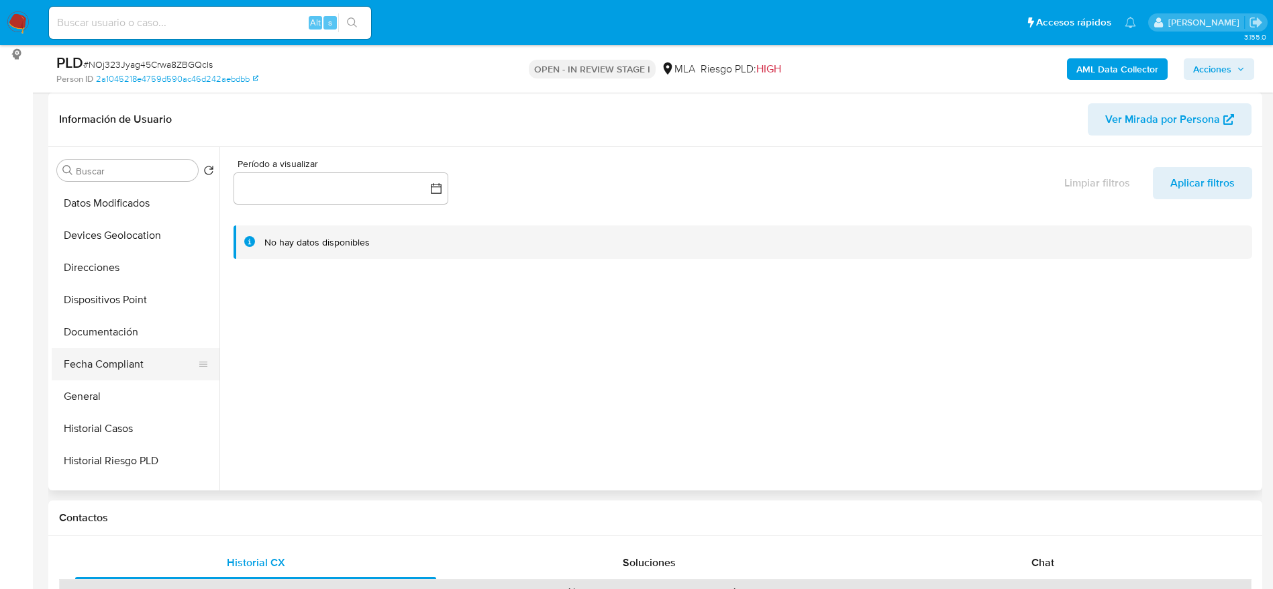
scroll to position [201, 0]
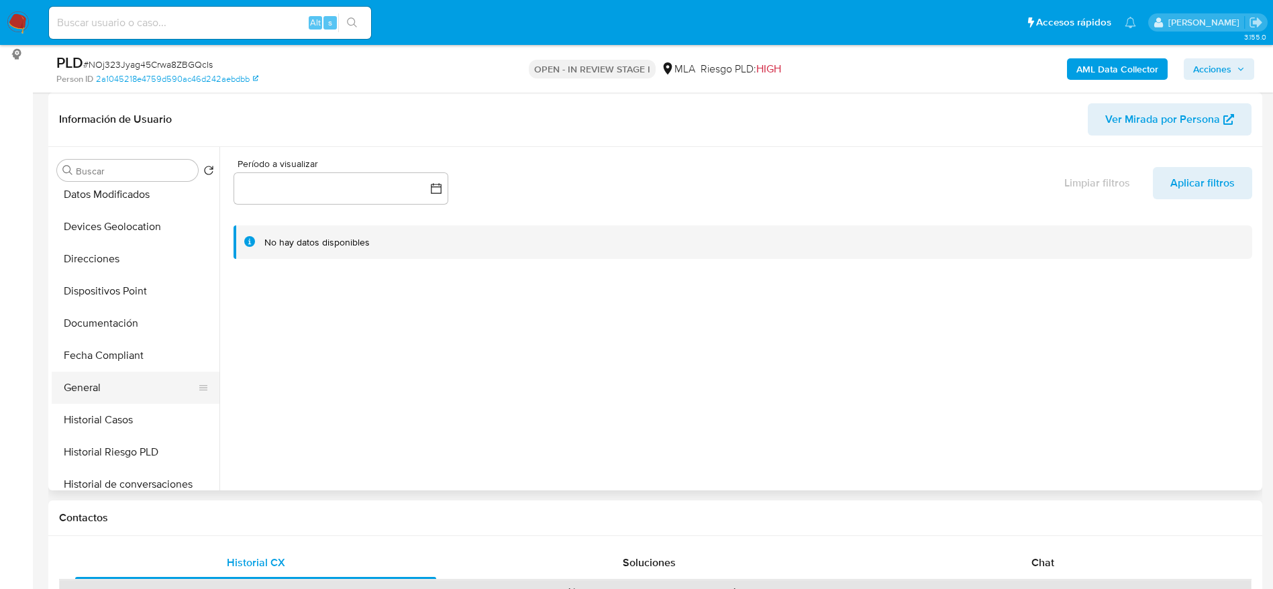
click at [111, 383] on button "General" at bounding box center [130, 388] width 157 height 32
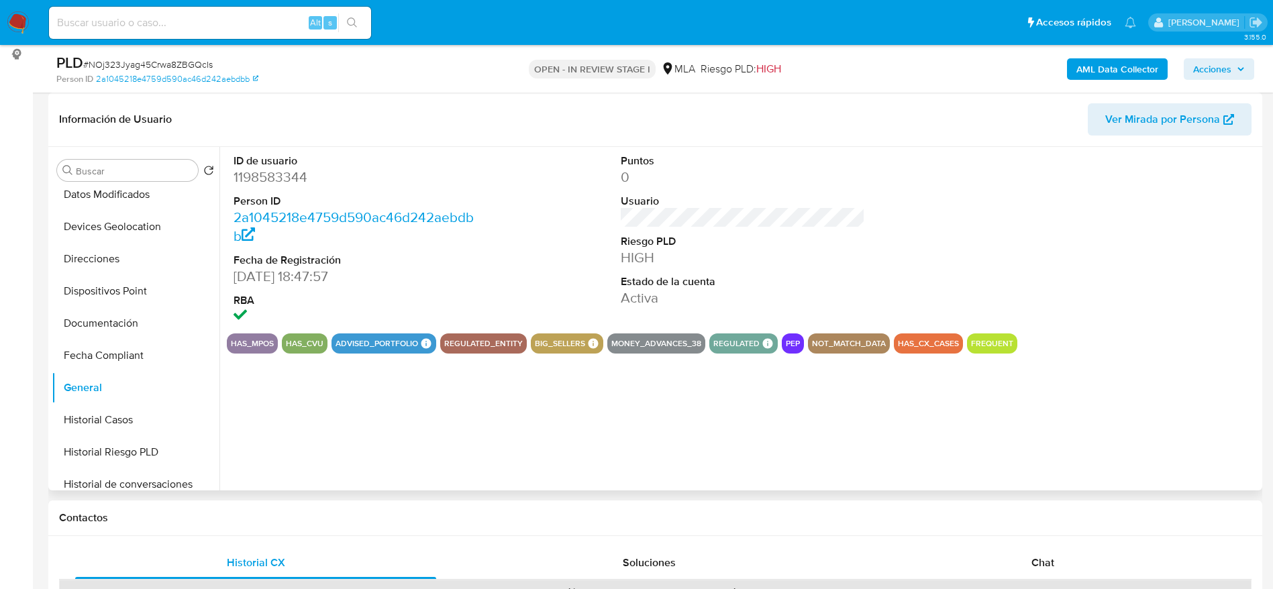
click at [262, 178] on dd "1198583344" at bounding box center [356, 177] width 245 height 19
copy dd "1198583344"
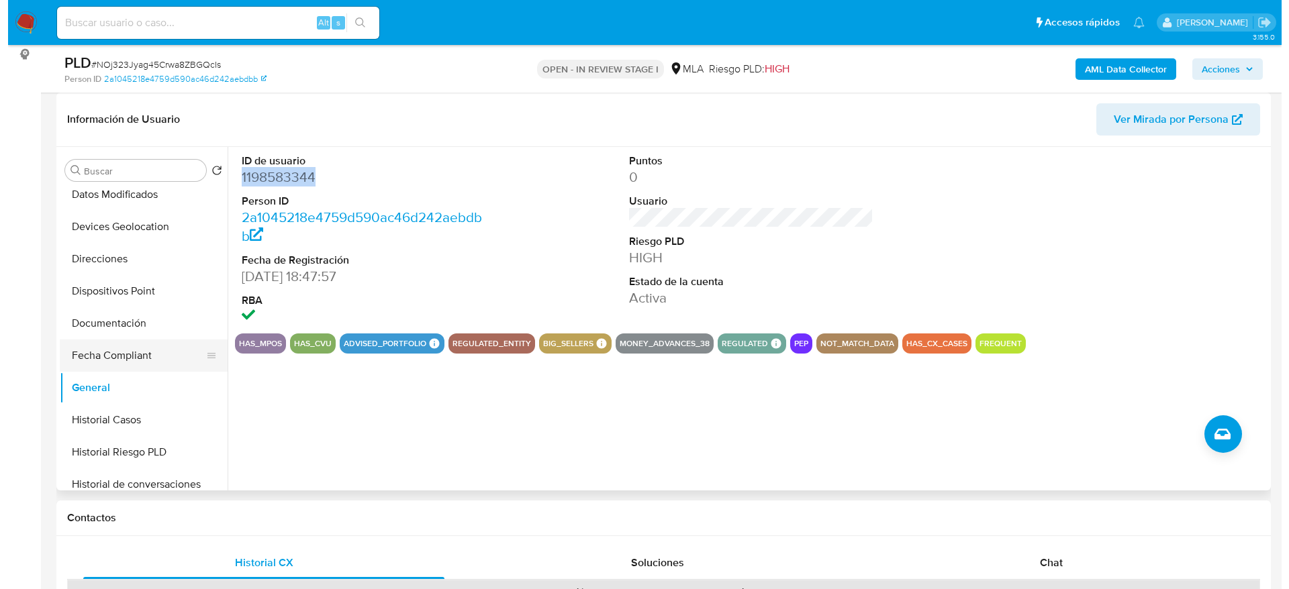
scroll to position [0, 0]
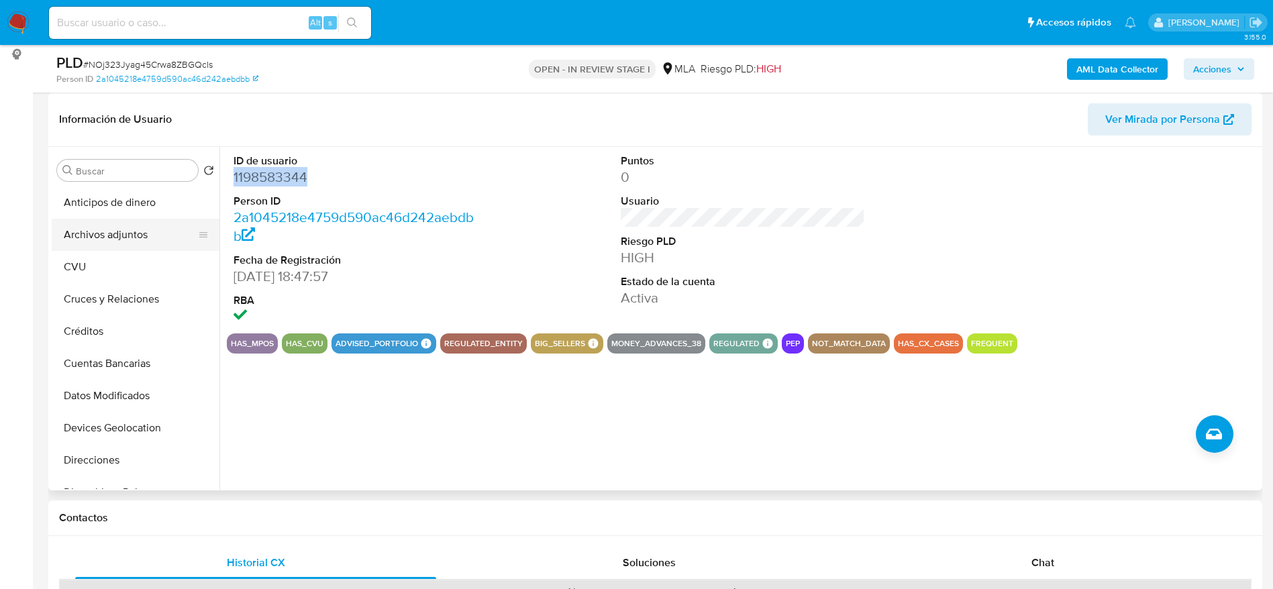
click at [117, 230] on button "Archivos adjuntos" at bounding box center [130, 235] width 157 height 32
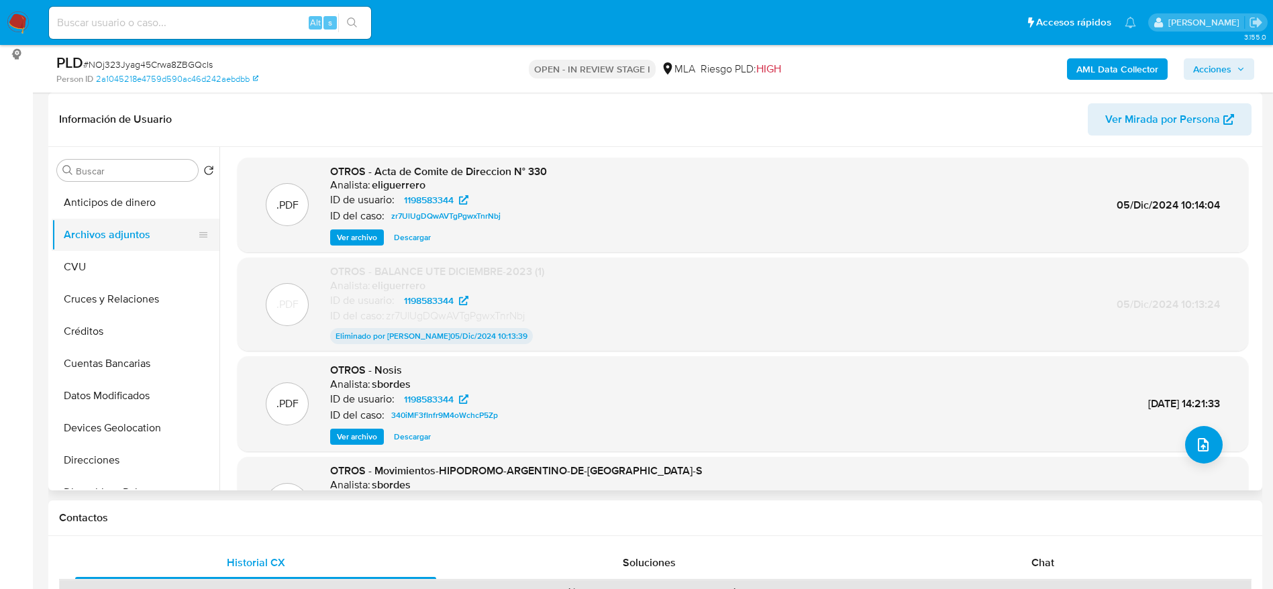
click at [103, 244] on button "Archivos adjuntos" at bounding box center [130, 235] width 157 height 32
click at [101, 251] on button "CVU" at bounding box center [130, 267] width 157 height 32
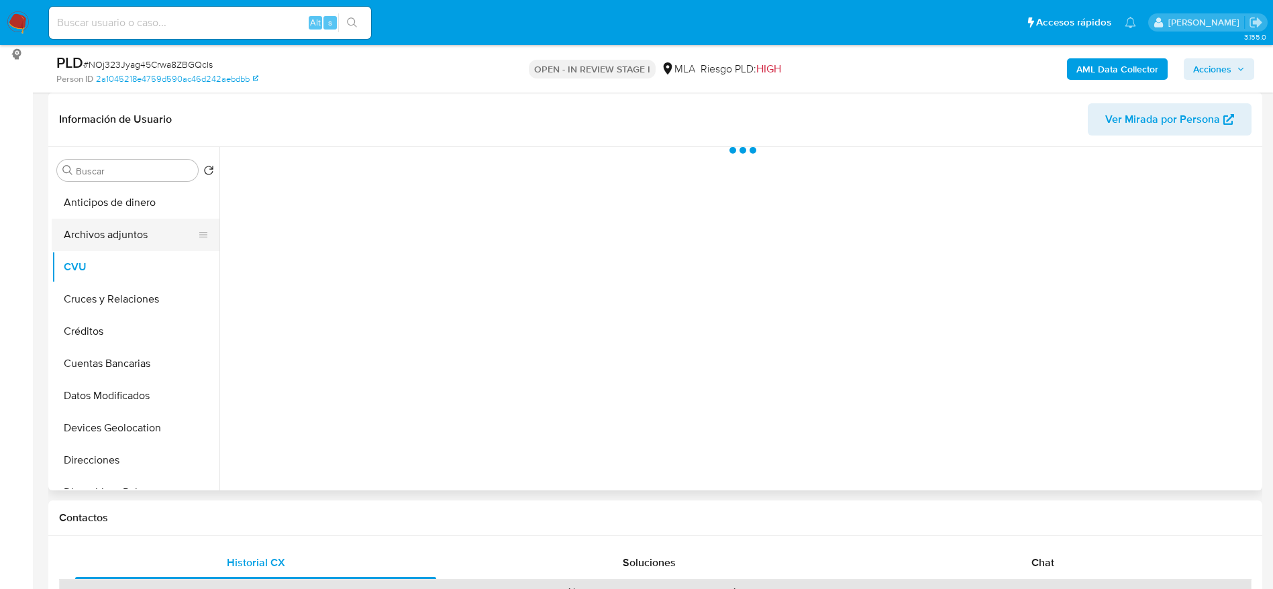
drag, startPoint x: 111, startPoint y: 236, endPoint x: 122, endPoint y: 236, distance: 11.4
click at [111, 236] on button "Archivos adjuntos" at bounding box center [130, 235] width 157 height 32
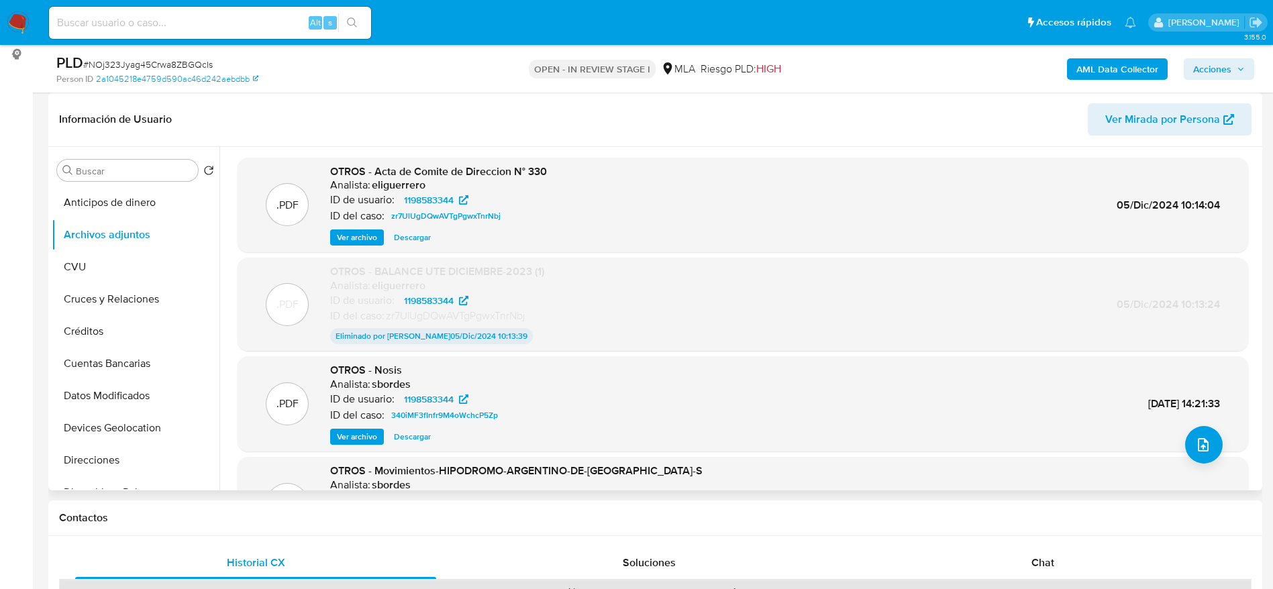
click at [885, 106] on header "Información de Usuario Ver Mirada por Persona" at bounding box center [655, 119] width 1193 height 32
click at [1119, 57] on div "AML Data Collector Acciones" at bounding box center [1056, 69] width 396 height 32
click at [1124, 63] on b "AML Data Collector" at bounding box center [1118, 68] width 82 height 21
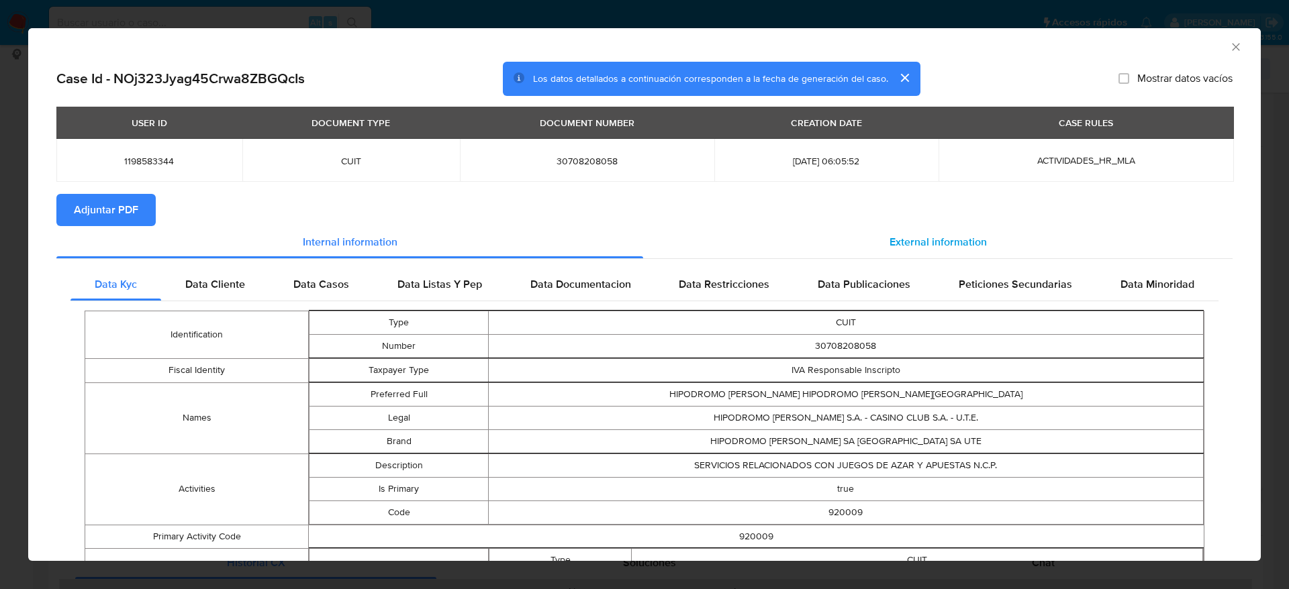
click at [866, 234] on div "External information" at bounding box center [937, 242] width 589 height 32
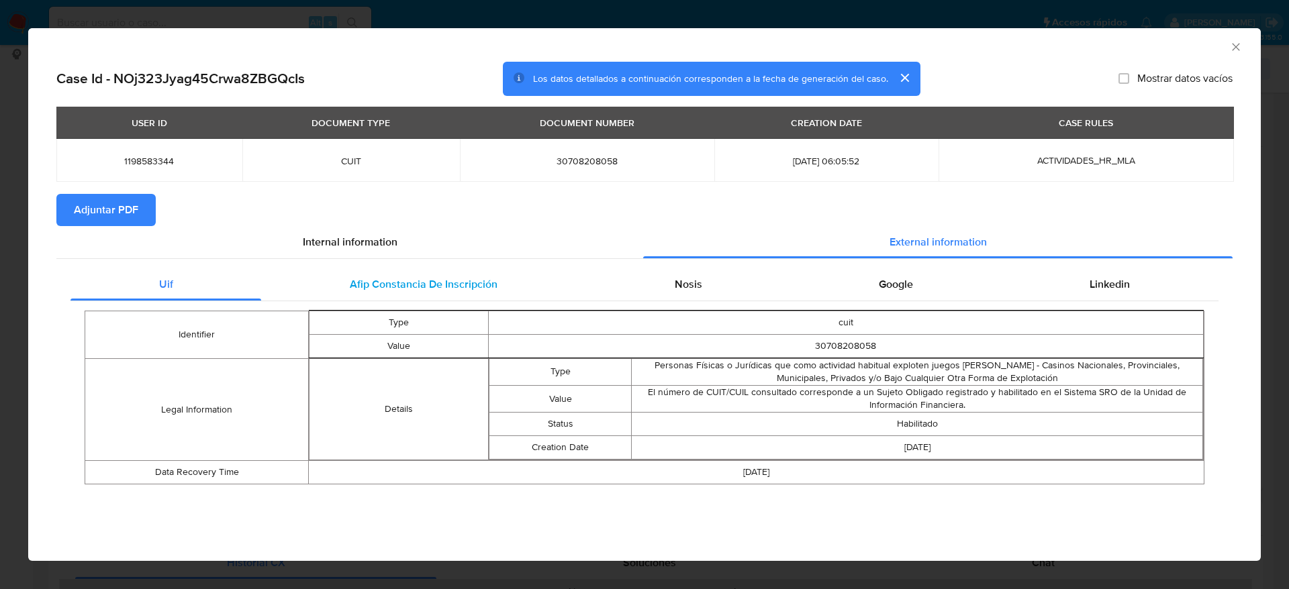
click at [397, 281] on span "Afip Constancia De Inscripción" at bounding box center [424, 284] width 148 height 15
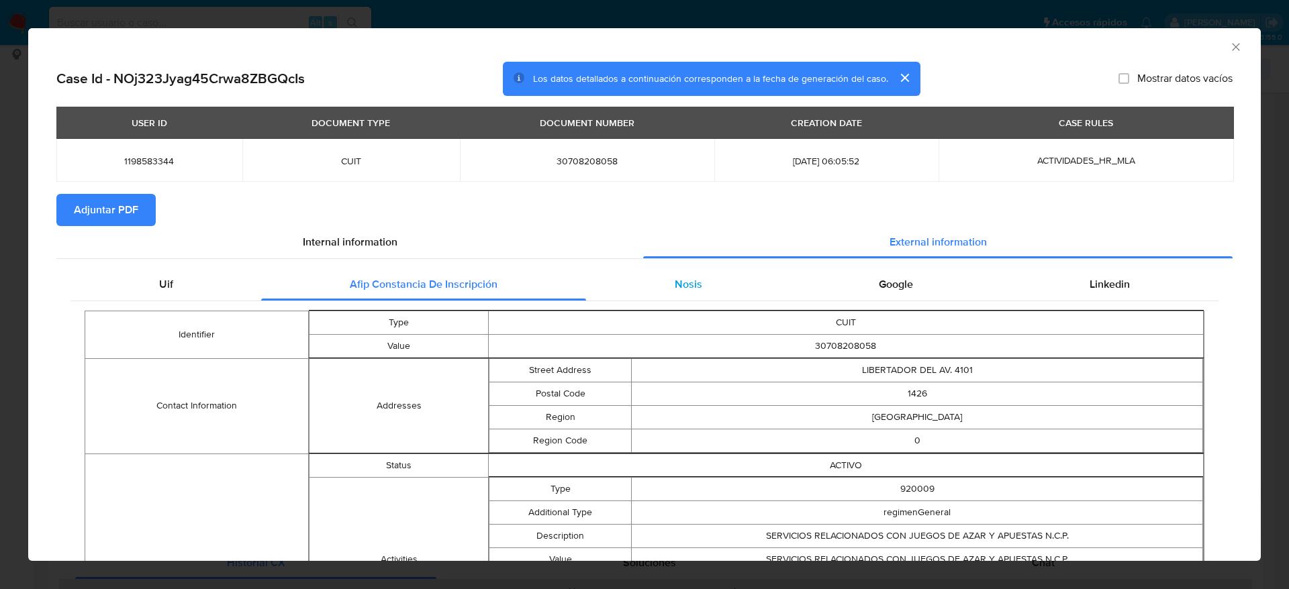
drag, startPoint x: 670, startPoint y: 287, endPoint x: 725, endPoint y: 289, distance: 54.4
click at [678, 287] on span "Nosis" at bounding box center [688, 284] width 28 height 15
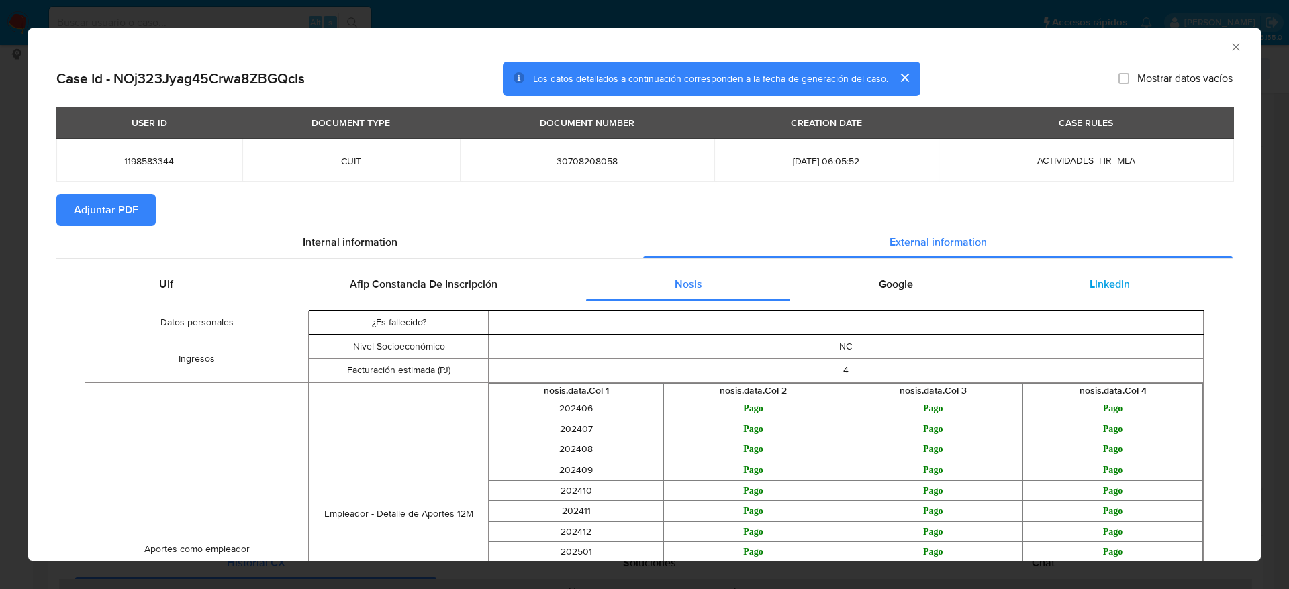
drag, startPoint x: 875, startPoint y: 285, endPoint x: 1042, endPoint y: 297, distance: 167.5
click at [879, 286] on span "Google" at bounding box center [896, 284] width 34 height 15
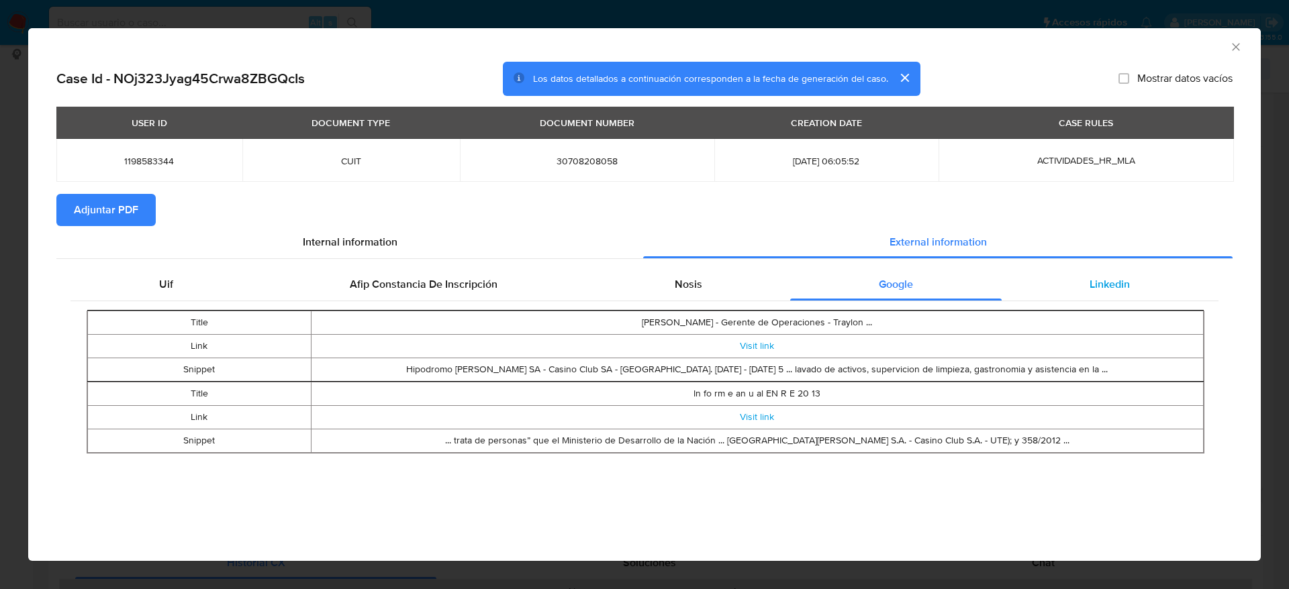
click at [1076, 290] on div "Linkedin" at bounding box center [1109, 284] width 217 height 32
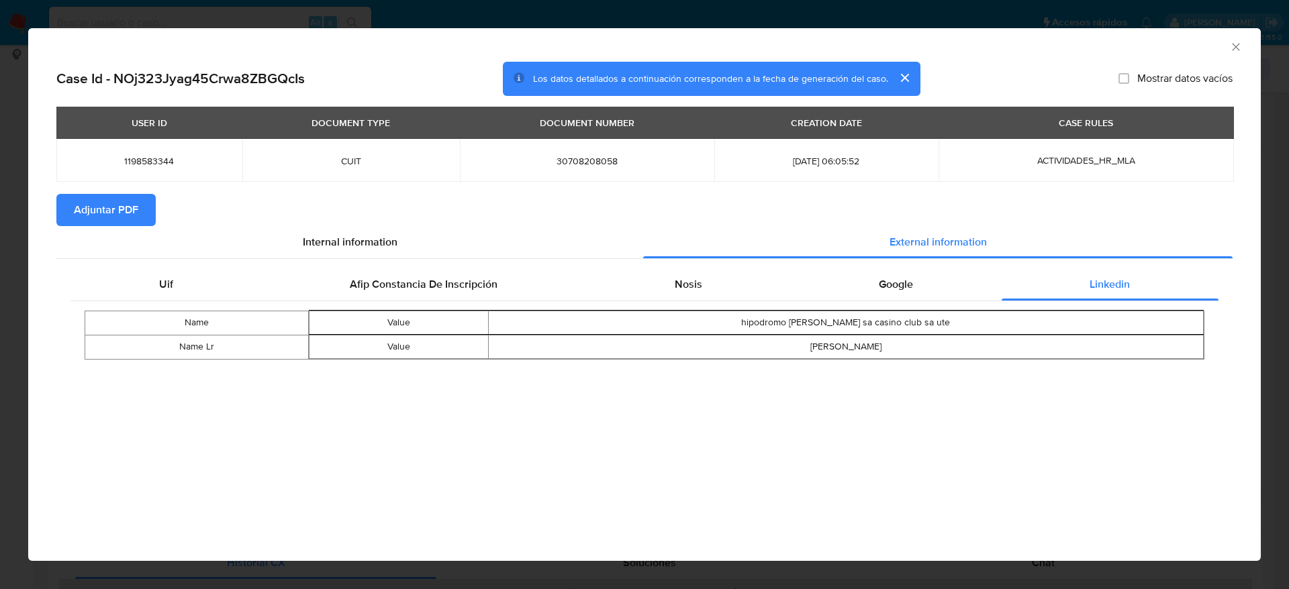
click at [118, 210] on span "Adjuntar PDF" at bounding box center [106, 210] width 64 height 30
drag, startPoint x: 1236, startPoint y: 46, endPoint x: 1218, endPoint y: 52, distance: 18.5
click at [1236, 46] on icon "Cerrar ventana" at bounding box center [1235, 46] width 13 height 13
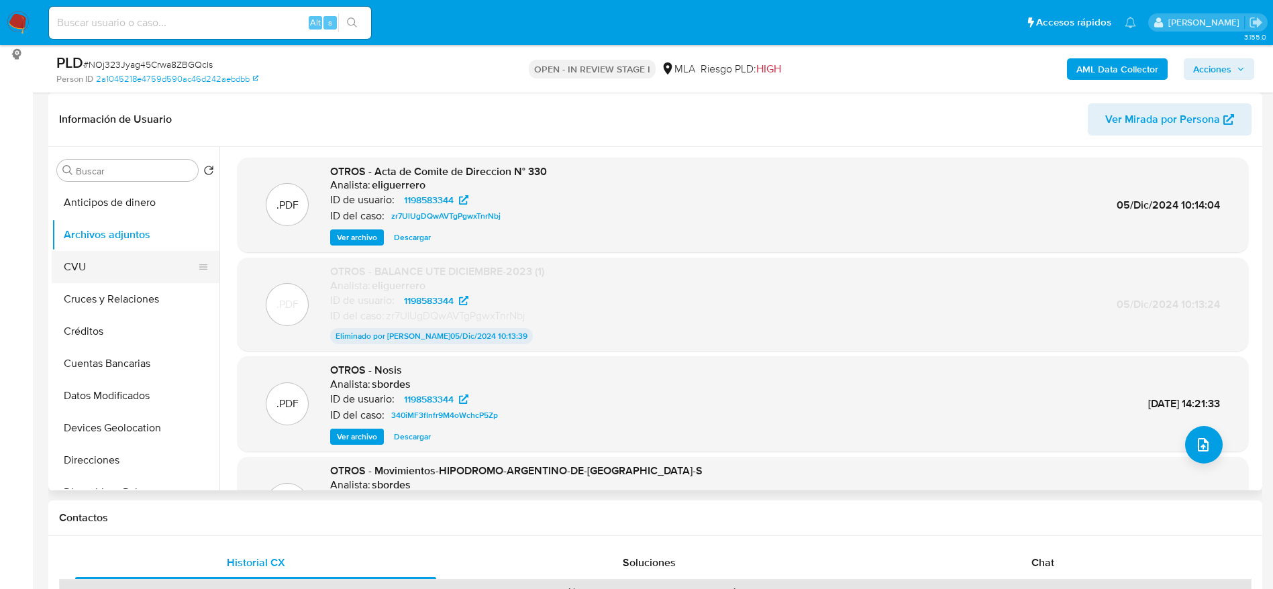
click at [116, 260] on button "CVU" at bounding box center [130, 267] width 157 height 32
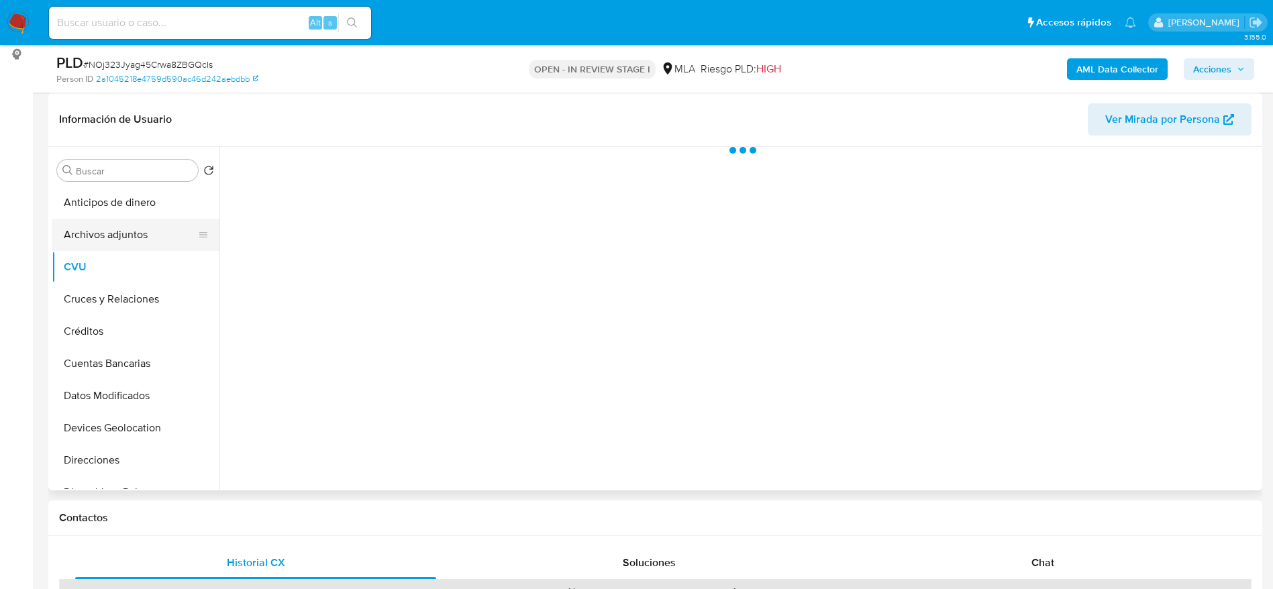
click at [123, 237] on button "Archivos adjuntos" at bounding box center [130, 235] width 157 height 32
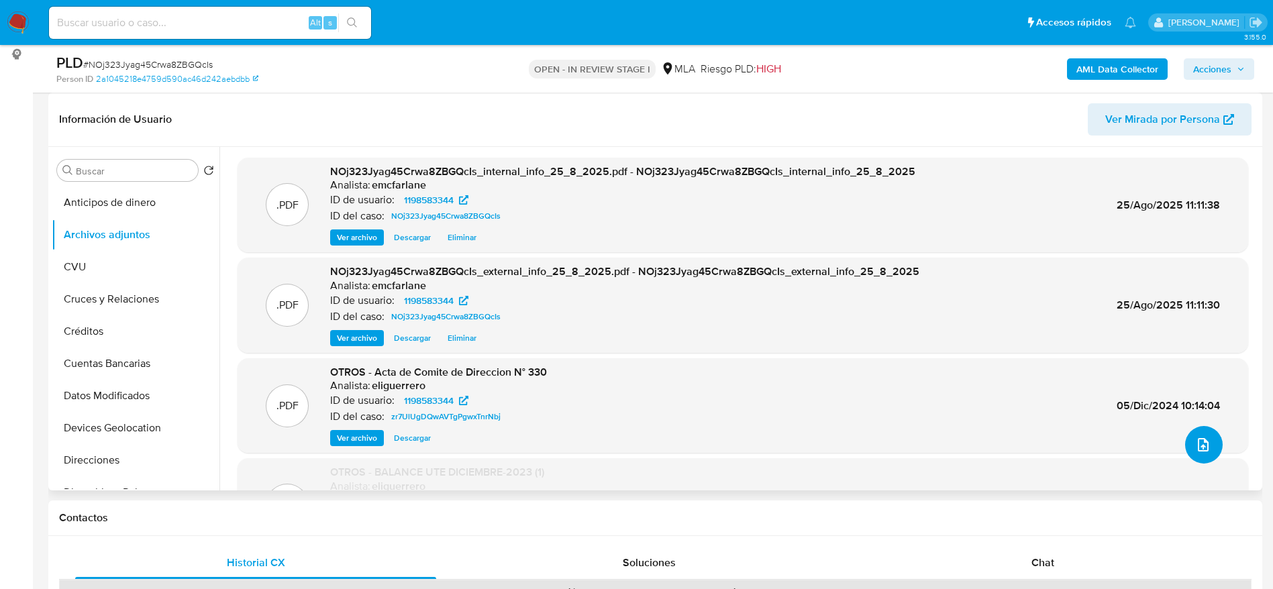
click at [1195, 442] on icon "upload-file" at bounding box center [1203, 445] width 16 height 16
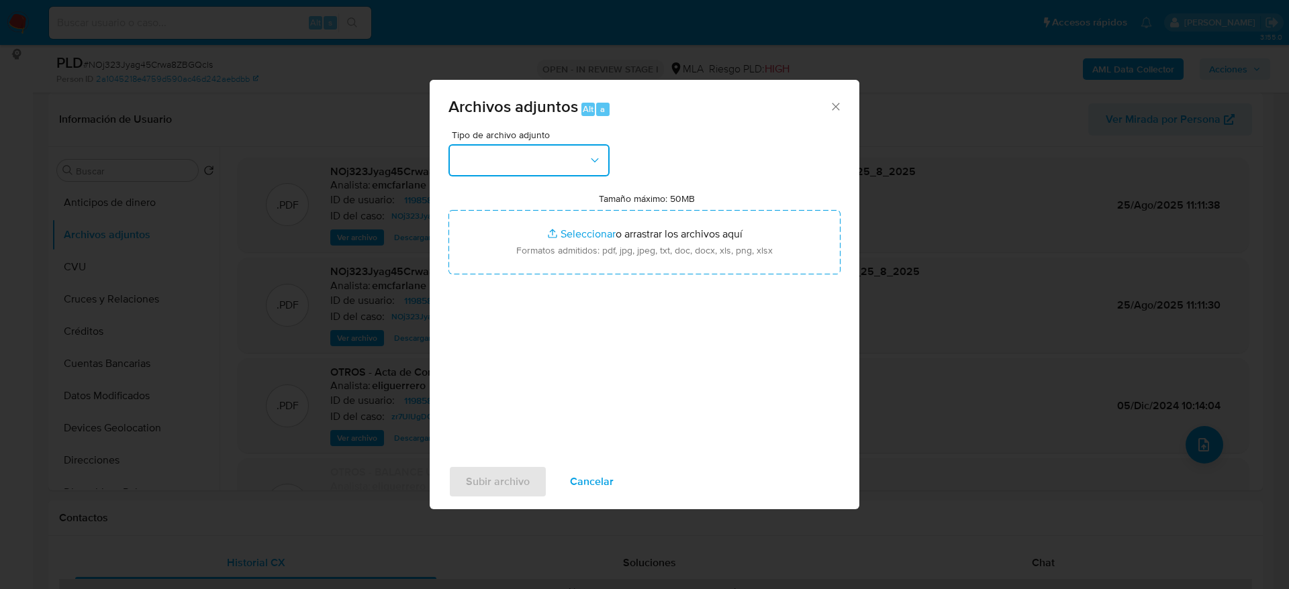
drag, startPoint x: 574, startPoint y: 157, endPoint x: 564, endPoint y: 175, distance: 20.7
click at [574, 158] on button "button" at bounding box center [528, 160] width 161 height 32
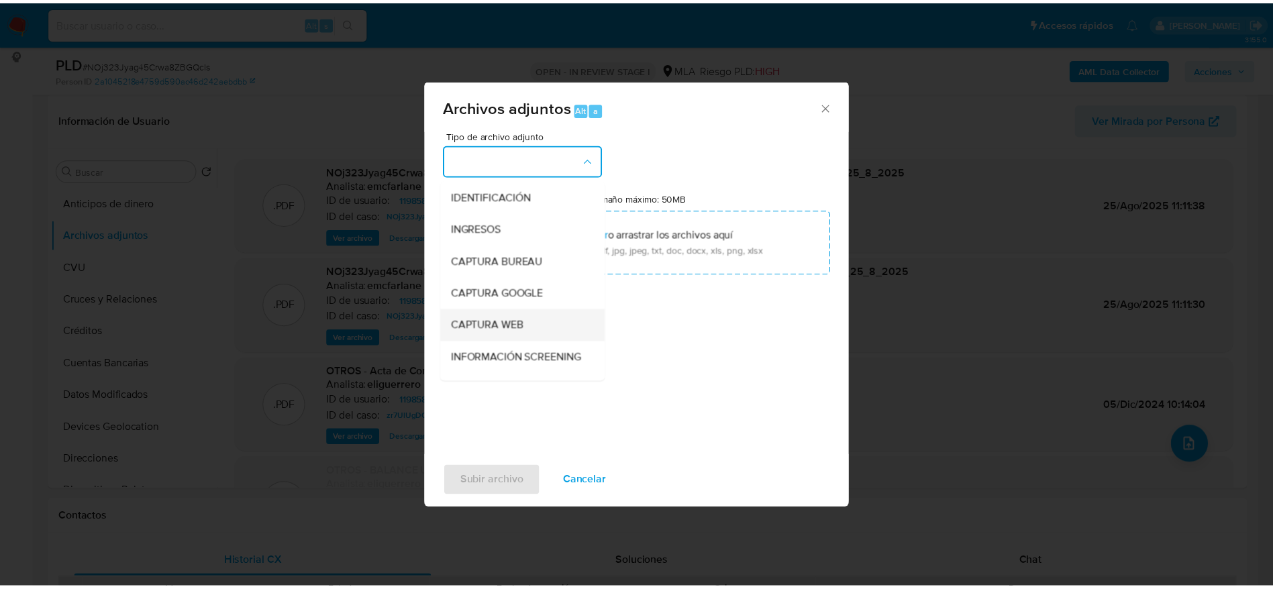
scroll to position [201, 0]
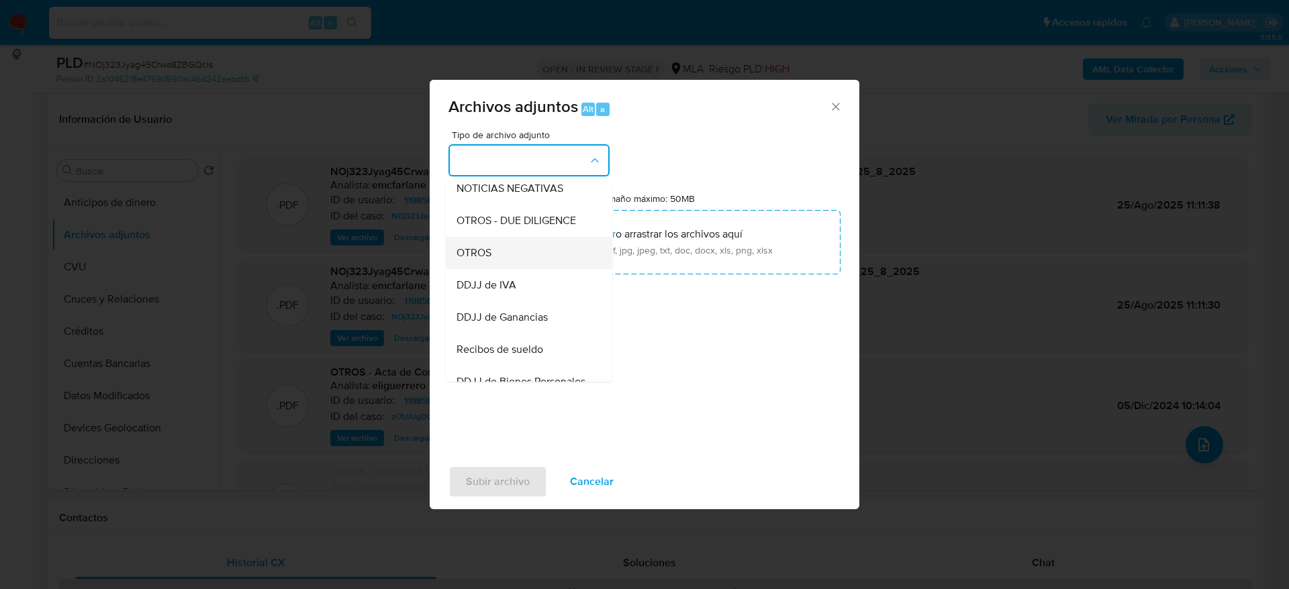
click at [471, 257] on div "OTROS" at bounding box center [524, 253] width 137 height 32
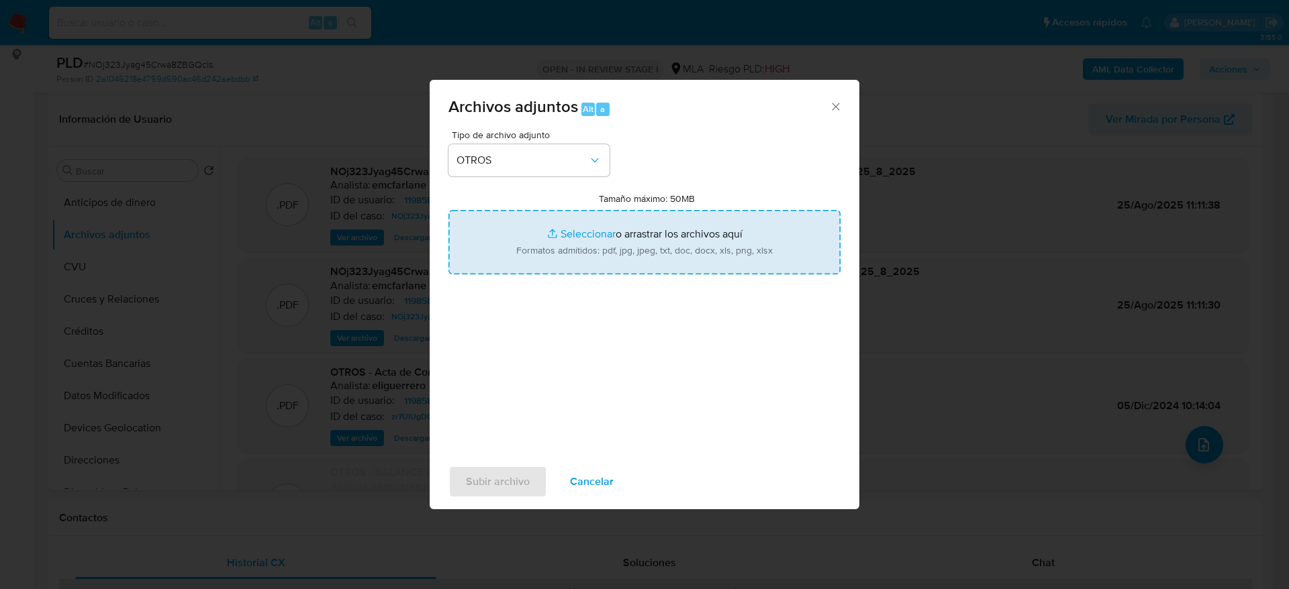
type input "C:\fakepath\Caselog NOj323Jyag45Crwa8ZBGQcIs_2025_07_17_16_48_13.docx"
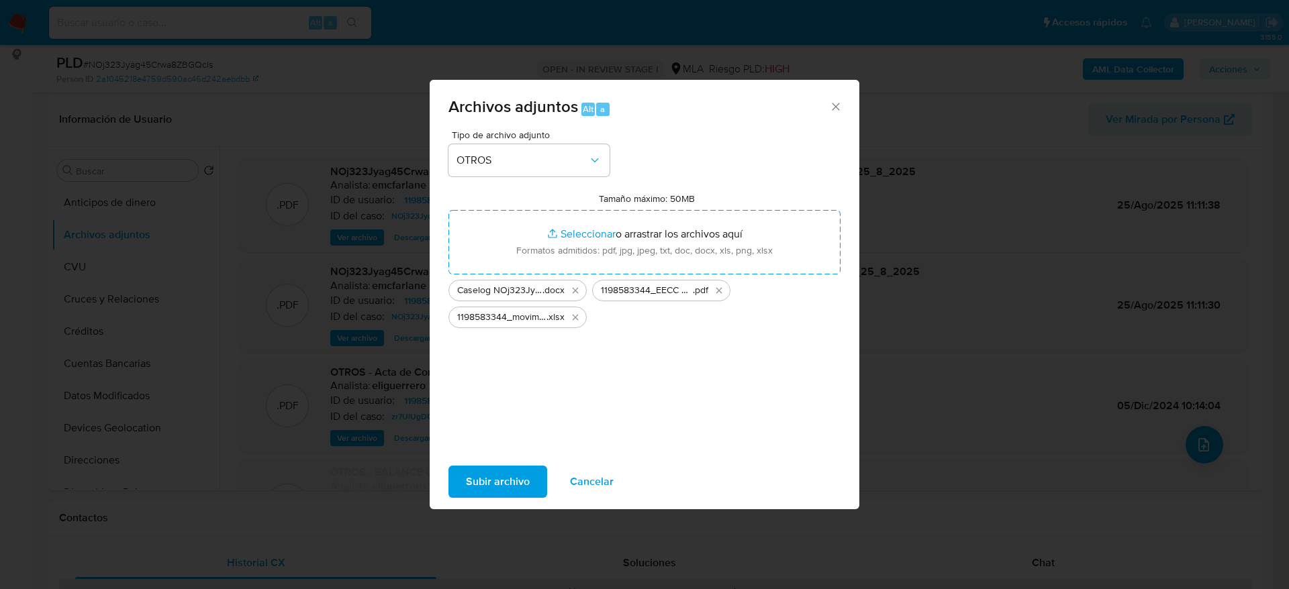
click at [505, 482] on span "Subir archivo" at bounding box center [498, 482] width 64 height 30
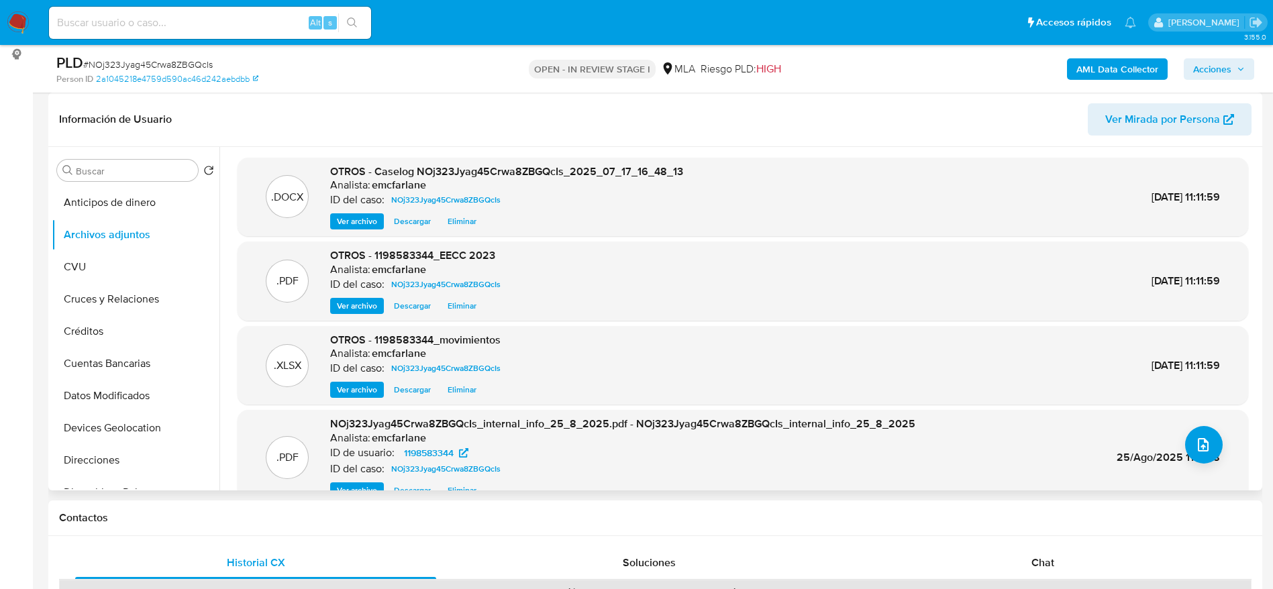
click at [911, 115] on header "Información de Usuario Ver Mirada por Persona" at bounding box center [655, 119] width 1193 height 32
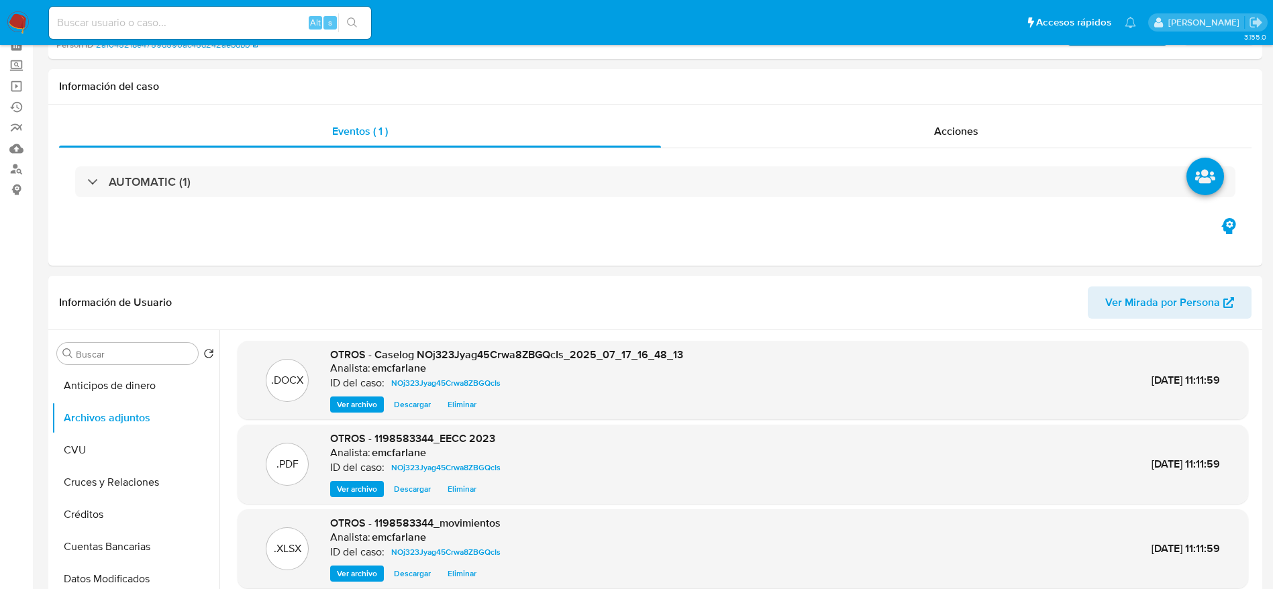
scroll to position [0, 0]
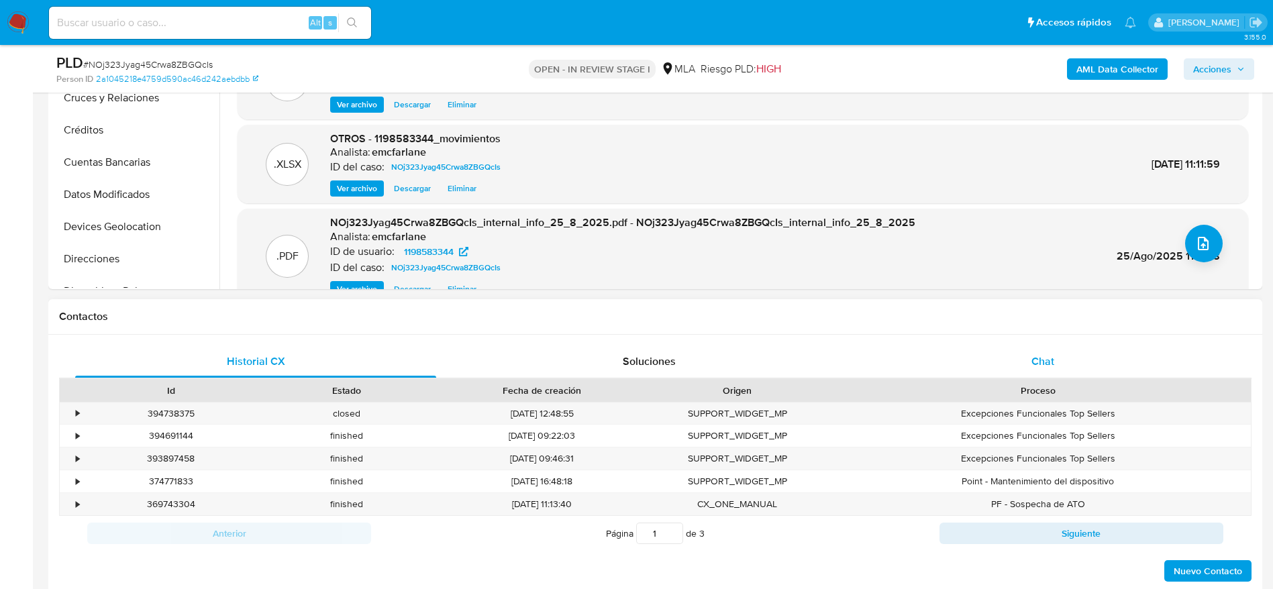
click at [1049, 356] on span "Chat" at bounding box center [1043, 361] width 23 height 15
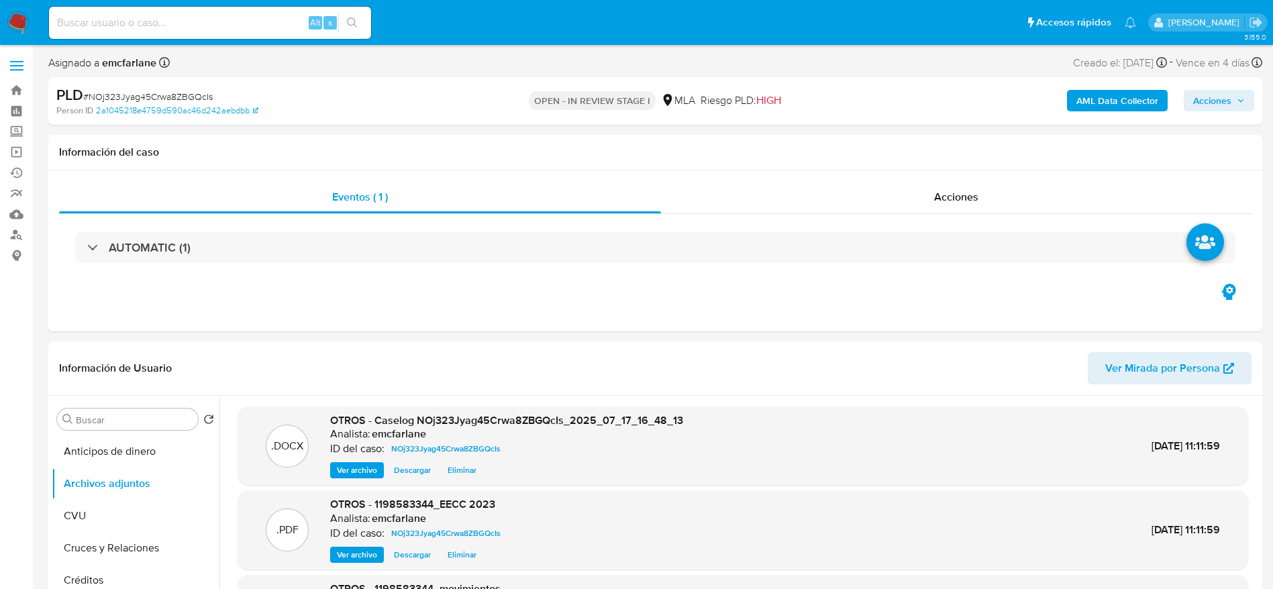
click at [230, 26] on input at bounding box center [210, 22] width 322 height 17
paste input "jNTZC71FIYkfeyM6j00bpPcP"
type input "jNTZC71FIYkfeyM6j00bpPcP"
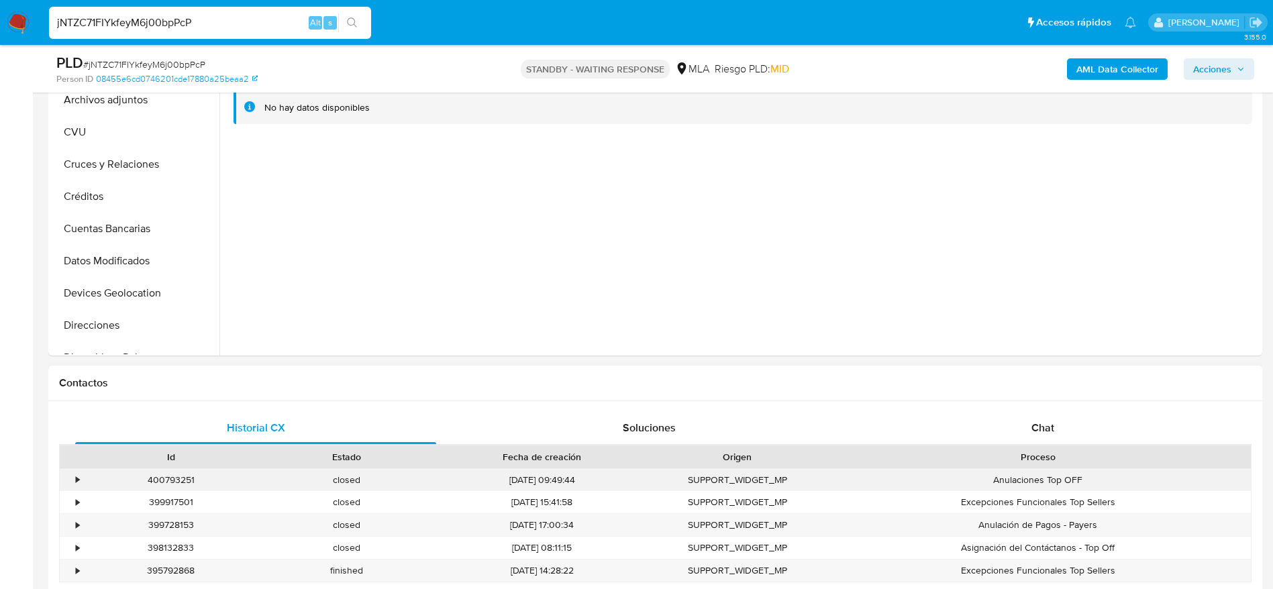
select select "10"
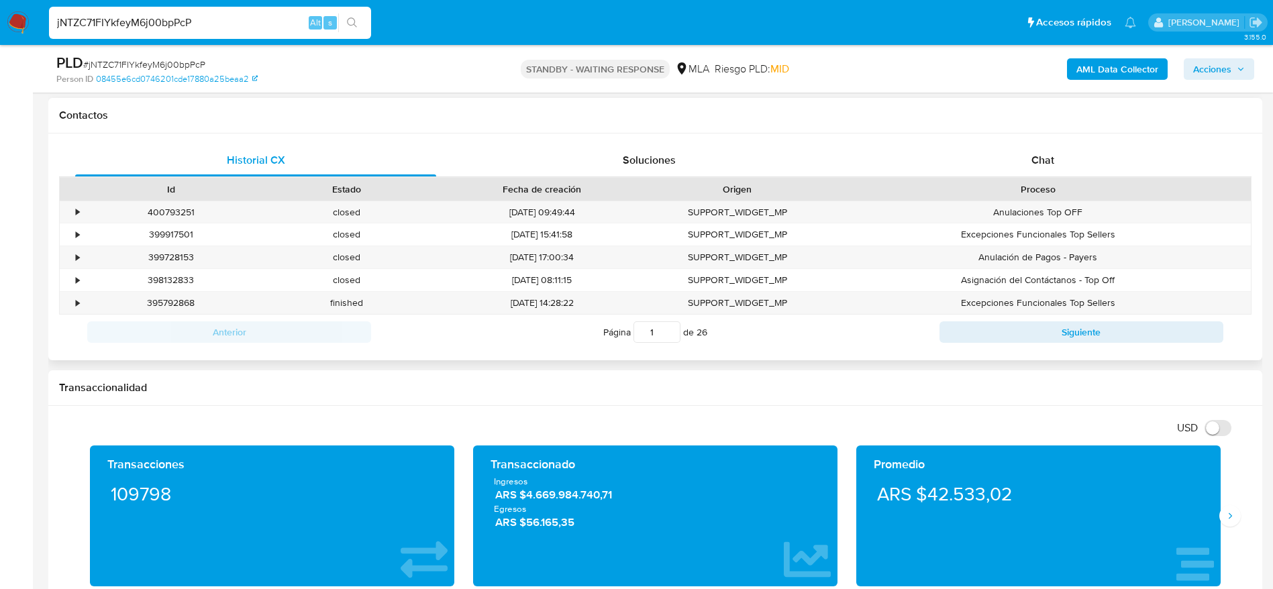
click at [1029, 164] on div "Chat" at bounding box center [1042, 160] width 361 height 32
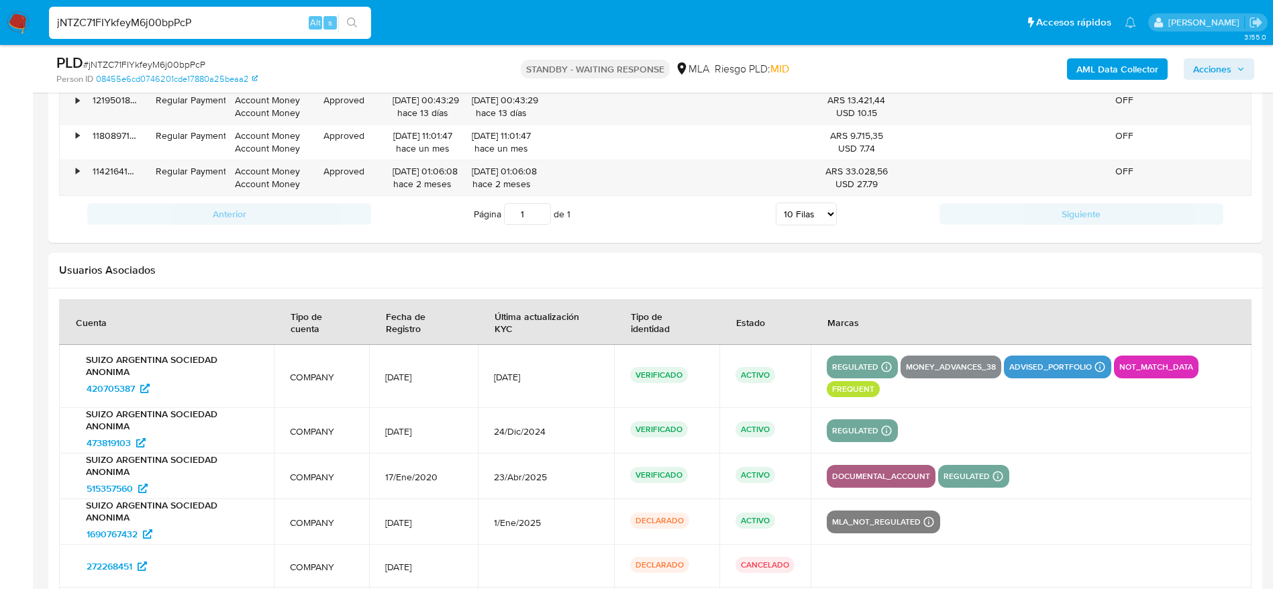
scroll to position [1769, 0]
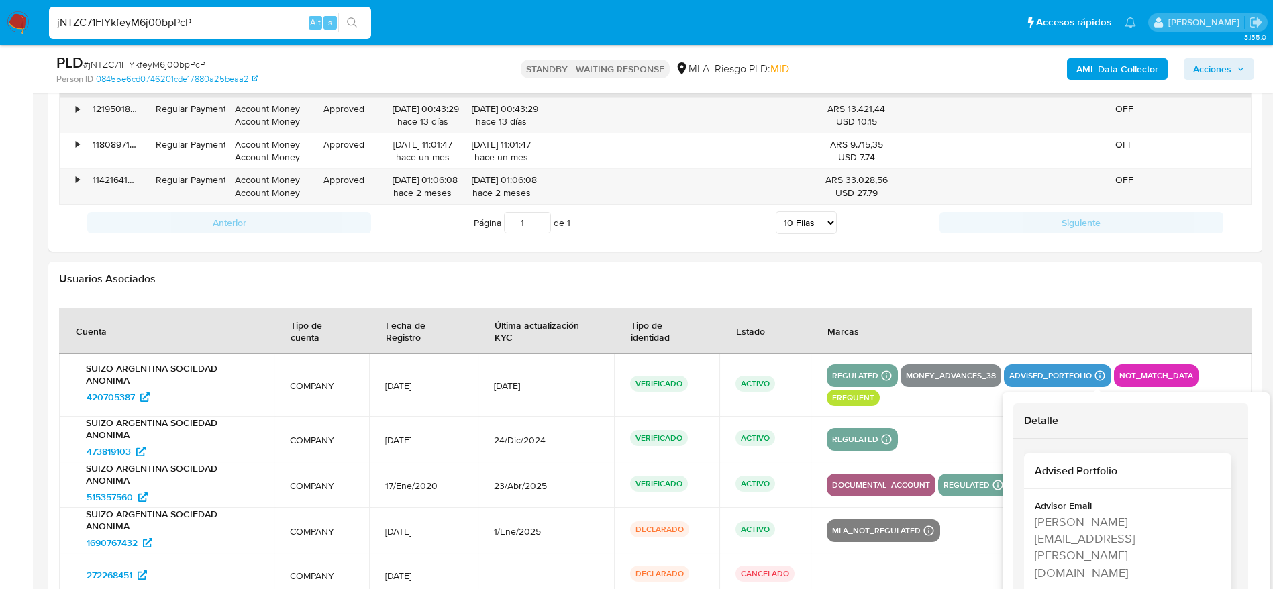
copy div "Agustina Veronica Sosa"
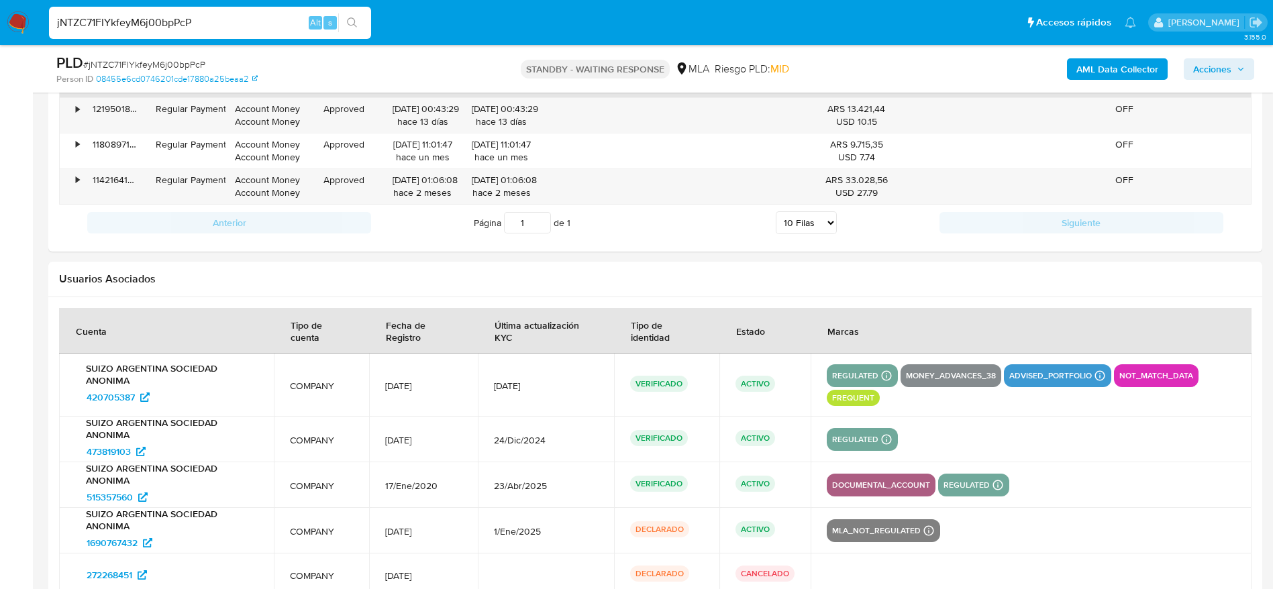
click at [236, 22] on input "jNTZC71FIYkfeyM6j00bpPcP" at bounding box center [210, 22] width 322 height 17
click at [236, 21] on input "jNTZC71FIYkfeyM6j00bpPcP" at bounding box center [210, 22] width 322 height 17
paste input "hSEOTd2ZV8fQEdTg5wy2c4jt"
type input "hSEOTd2ZV8fQEdTg5wy2c4jt"
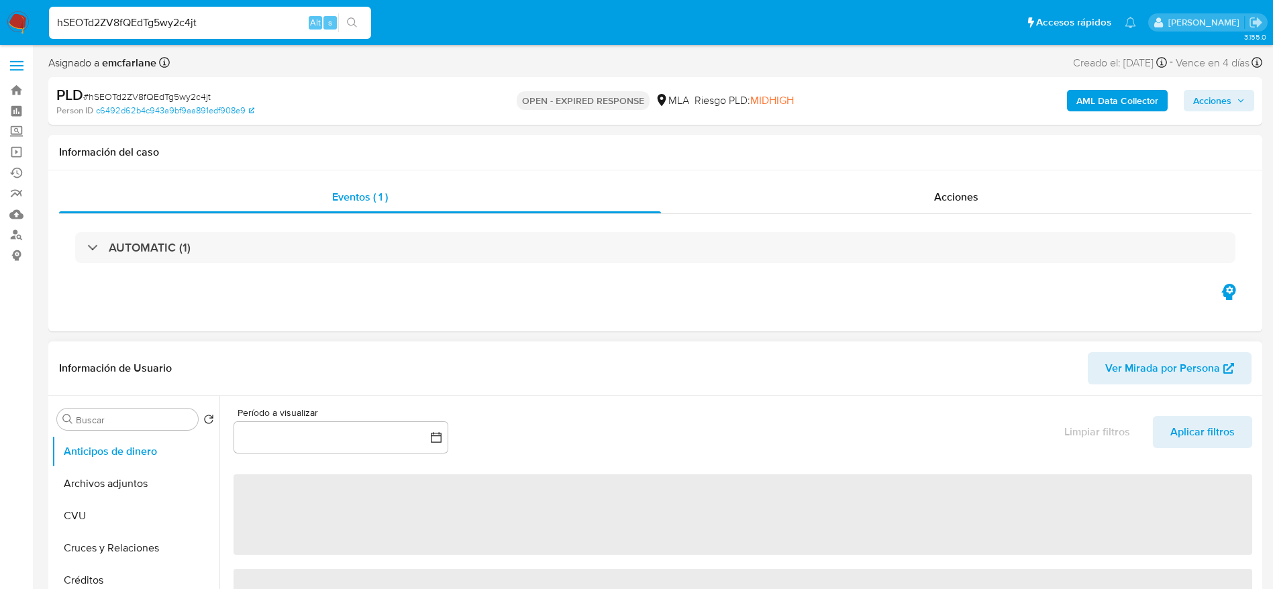
select select "10"
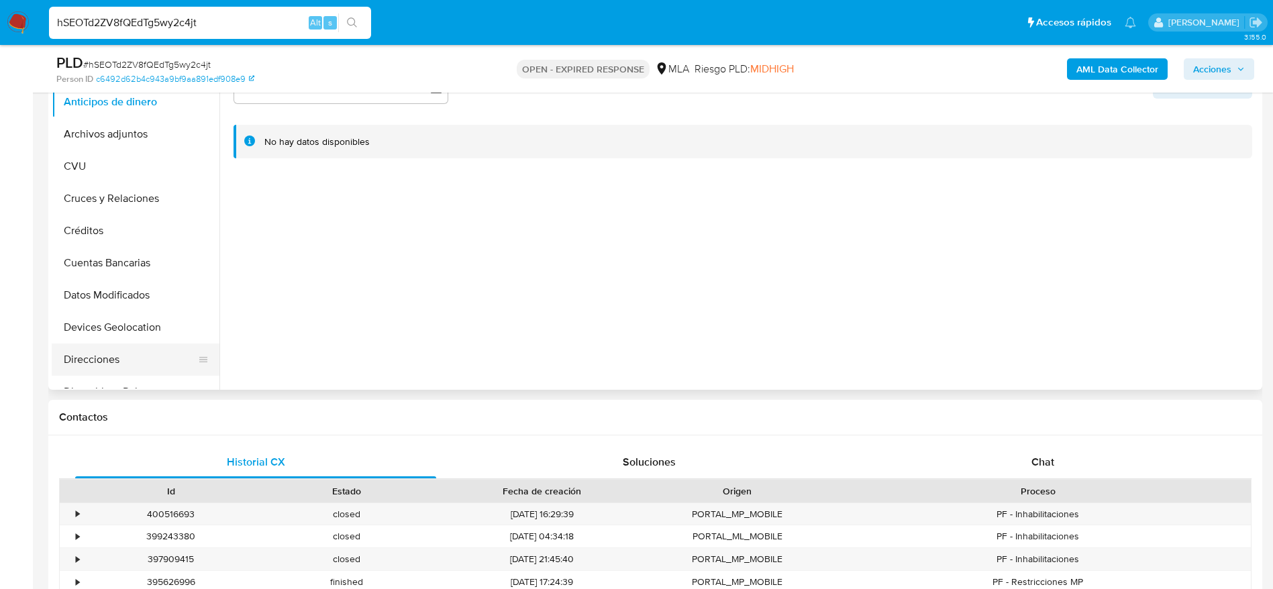
scroll to position [604, 0]
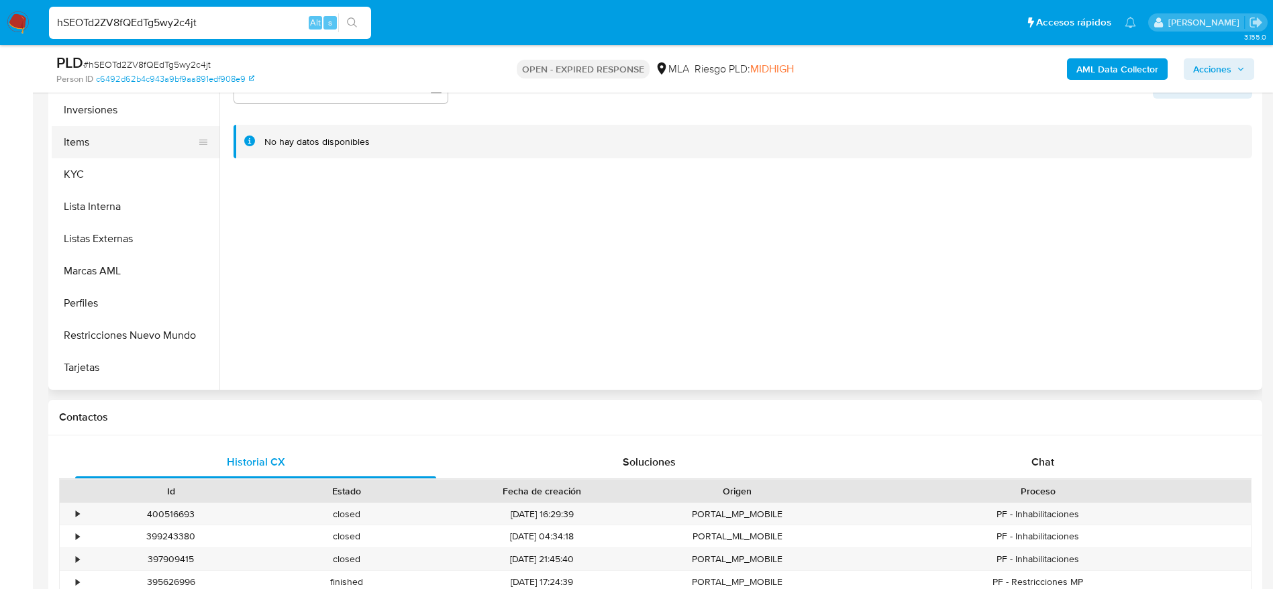
click at [91, 145] on button "Items" at bounding box center [130, 142] width 157 height 32
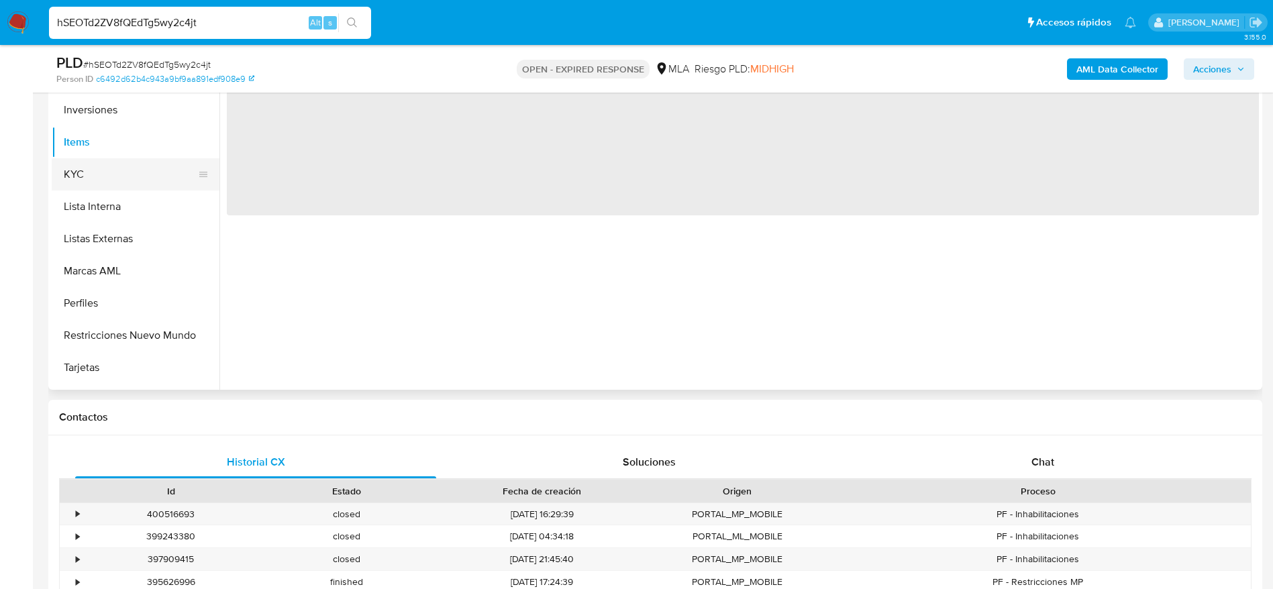
click at [97, 167] on button "KYC" at bounding box center [130, 174] width 157 height 32
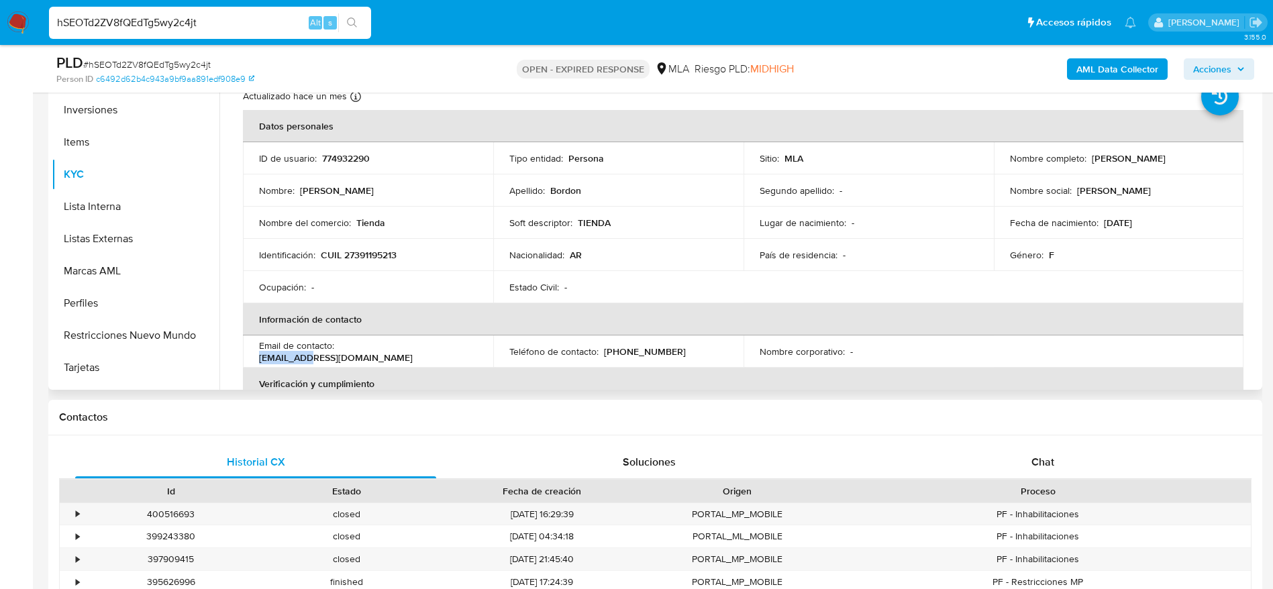
drag, startPoint x: 352, startPoint y: 352, endPoint x: 428, endPoint y: 346, distance: 75.4
click at [421, 344] on td "Email de contacto : nicoldeboo@gmail.com" at bounding box center [368, 352] width 250 height 32
click at [445, 353] on div "Email de contacto : nicoldeboo@gmail.com" at bounding box center [368, 352] width 218 height 24
drag, startPoint x: 350, startPoint y: 354, endPoint x: 460, endPoint y: 347, distance: 110.3
click at [460, 347] on div "Email de contacto : nicoldeboo@gmail.com" at bounding box center [368, 352] width 218 height 24
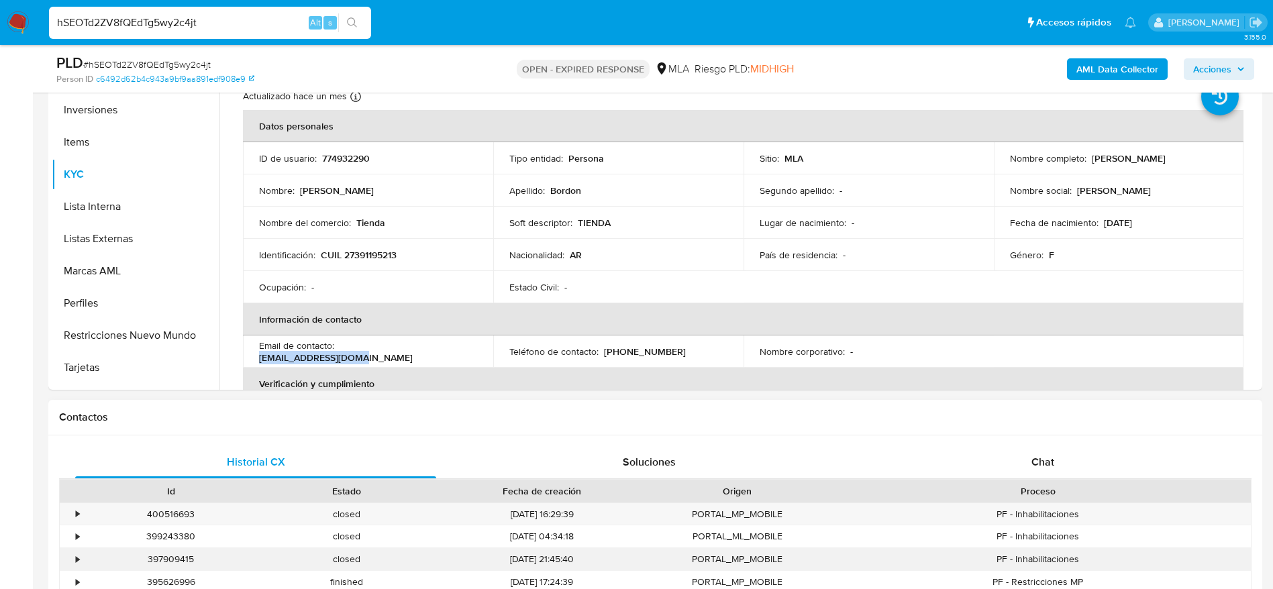
copy p "nicoldeboo@gmail.com"
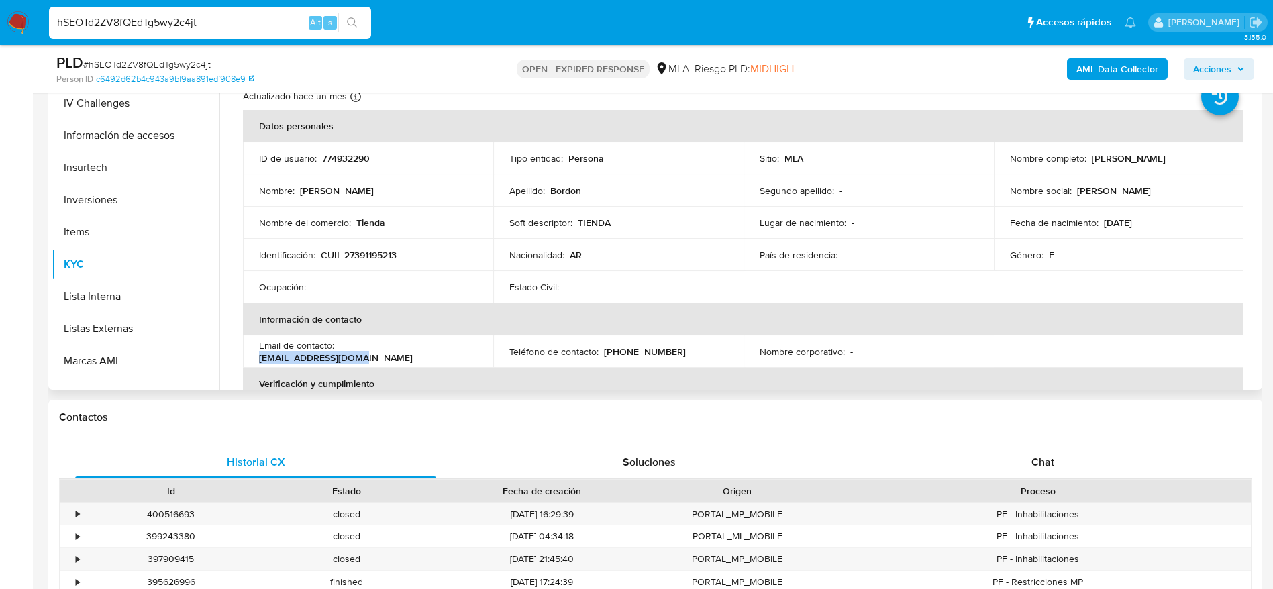
scroll to position [403, 0]
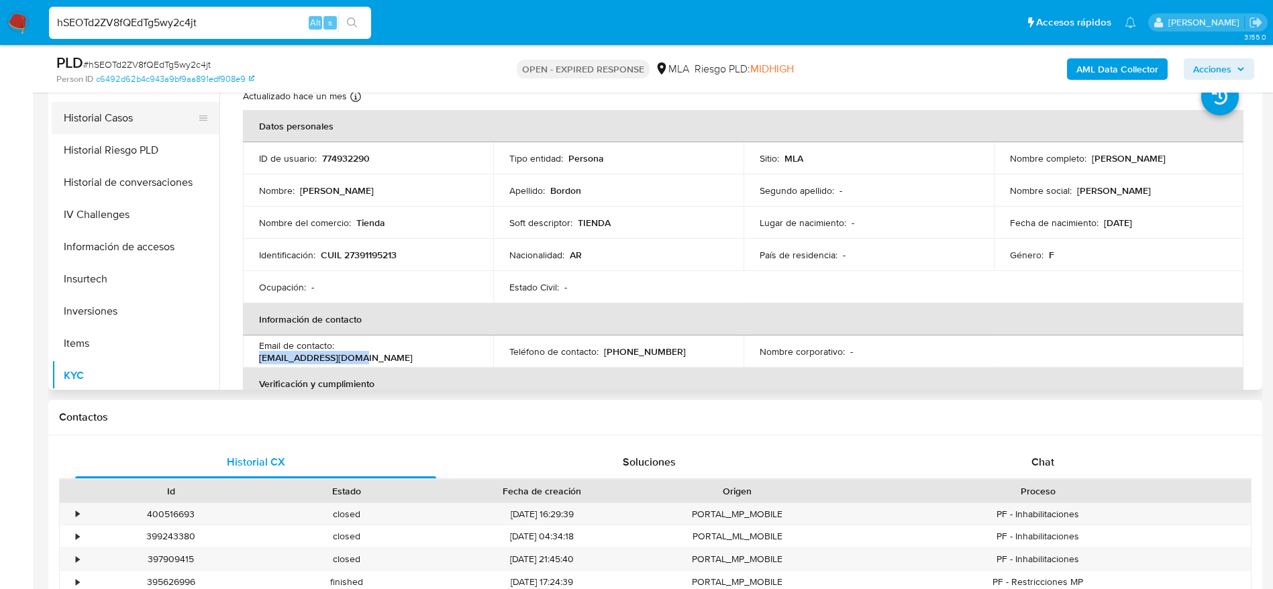
click at [111, 113] on button "Historial Casos" at bounding box center [130, 118] width 157 height 32
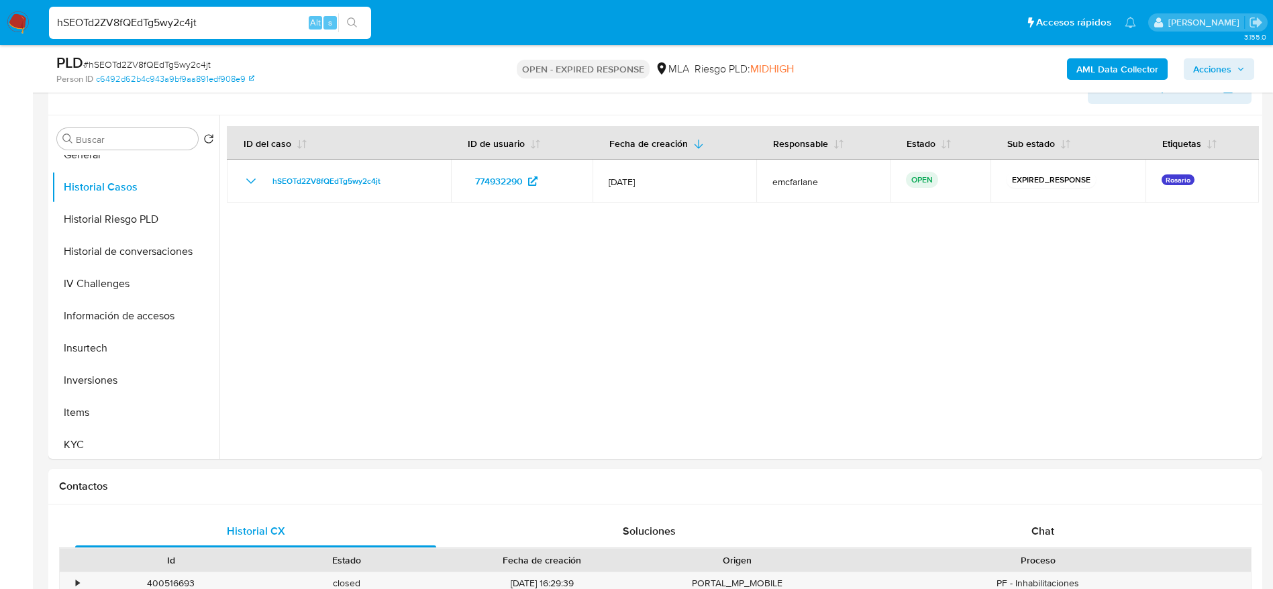
scroll to position [201, 0]
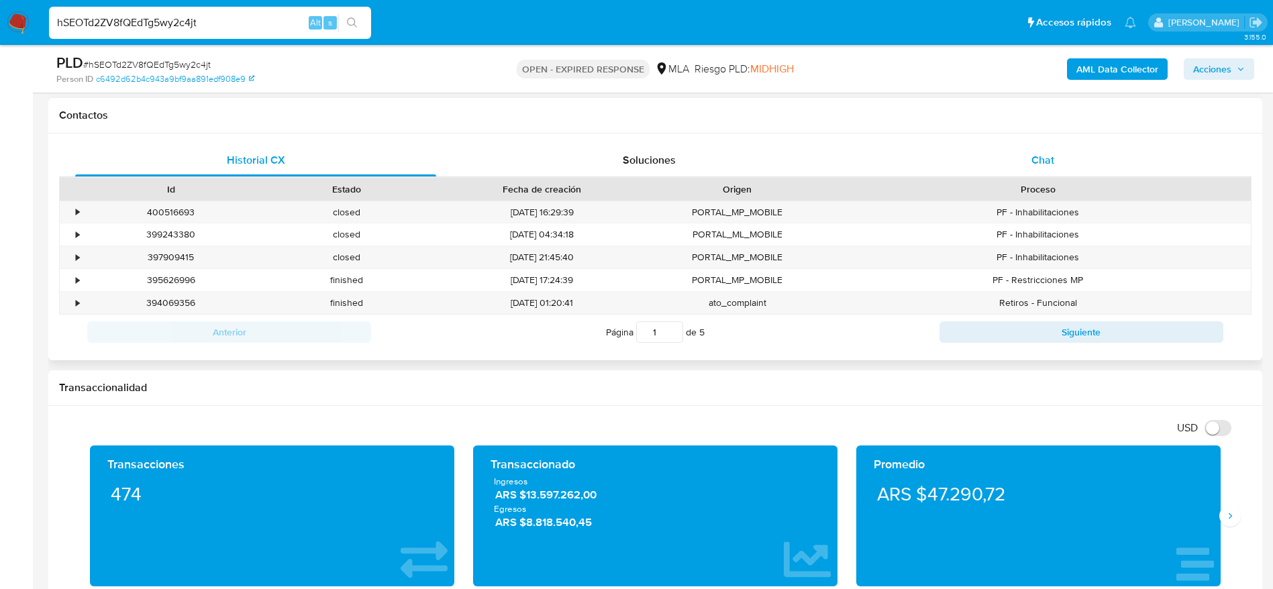
click at [1050, 166] on span "Chat" at bounding box center [1043, 159] width 23 height 15
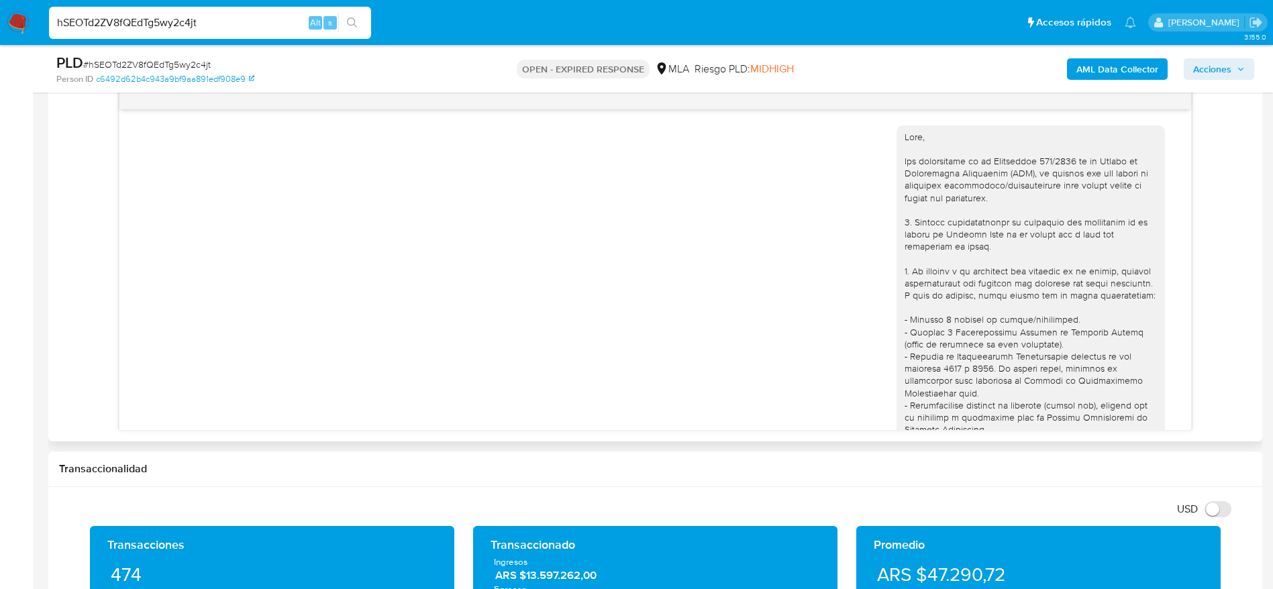
scroll to position [735, 0]
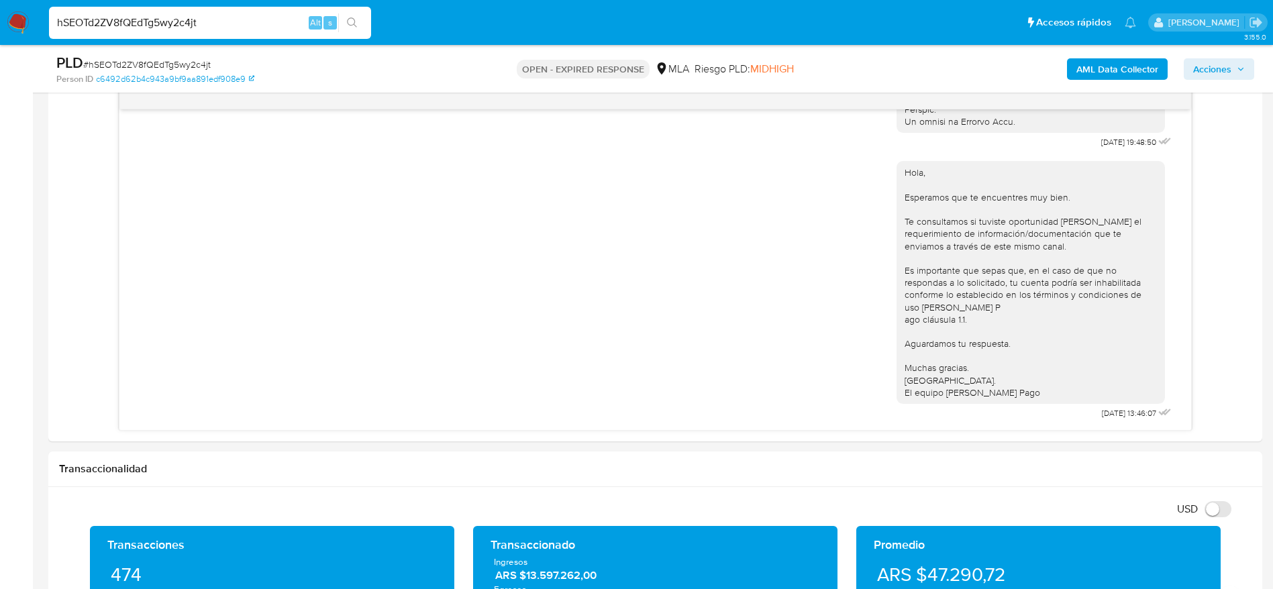
click at [168, 68] on span "# hSEOTd2ZV8fQEdTg5wy2c4jt" at bounding box center [147, 64] width 128 height 13
copy span "hSEOTd2ZV8fQEdTg5wy2c4jt"
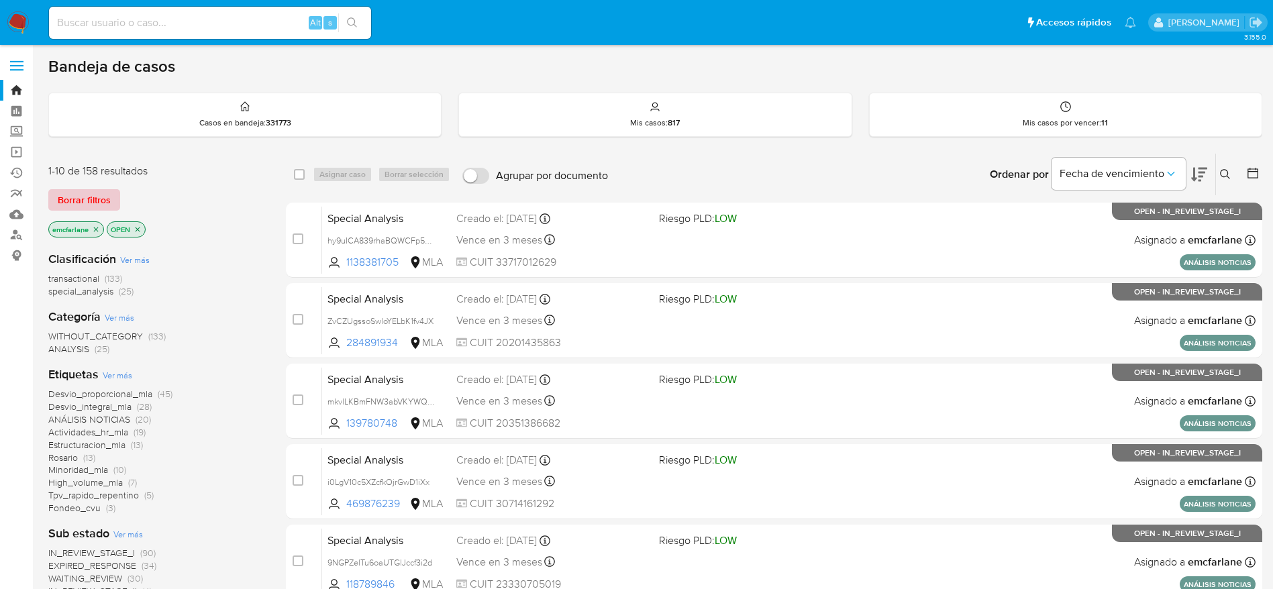
click at [68, 195] on span "Borrar filtros" at bounding box center [84, 200] width 53 height 19
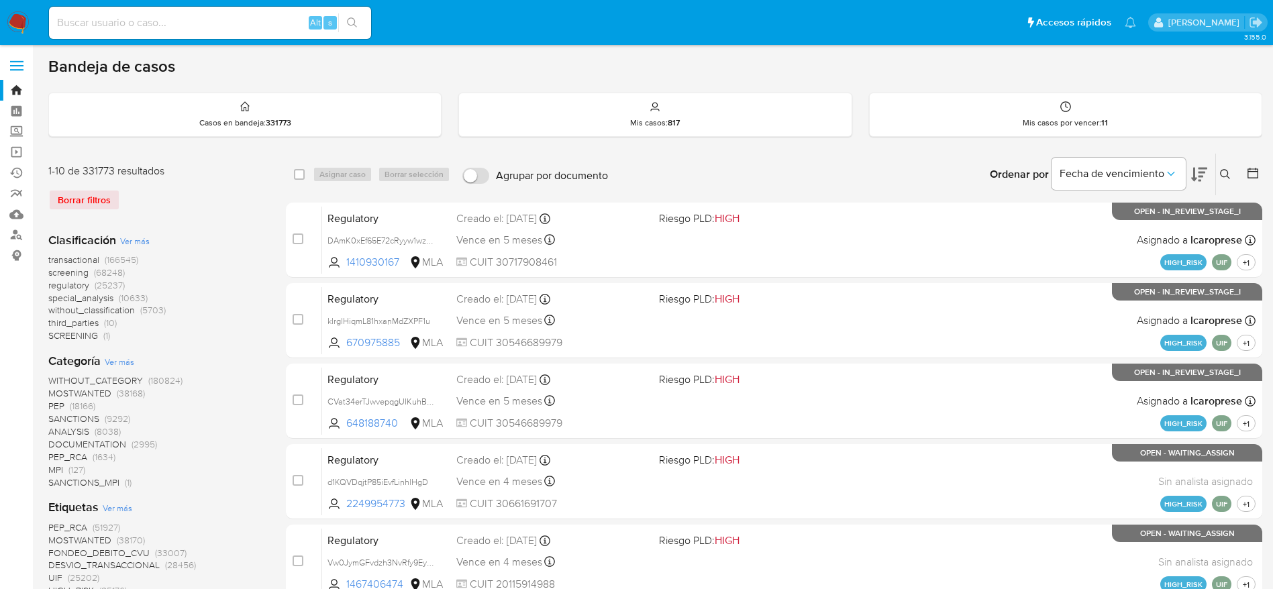
click at [1222, 174] on icon at bounding box center [1225, 174] width 11 height 11
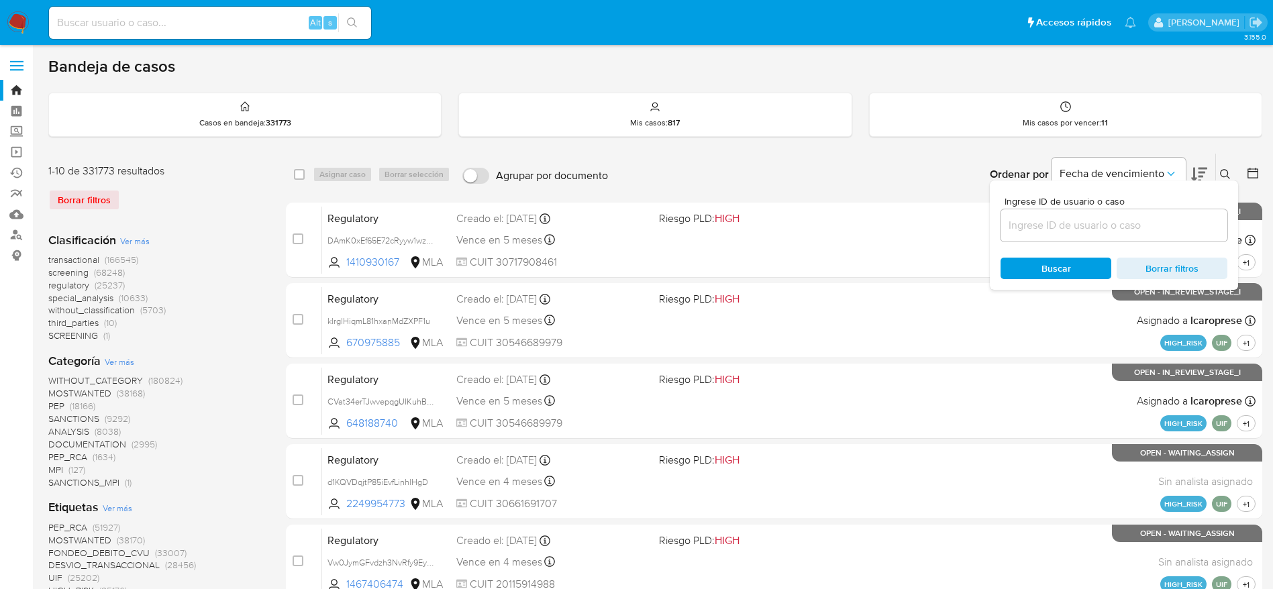
click at [1123, 231] on input at bounding box center [1114, 225] width 227 height 17
type input "hSEOTd2ZV8fQEdTg5wy2c4jt"
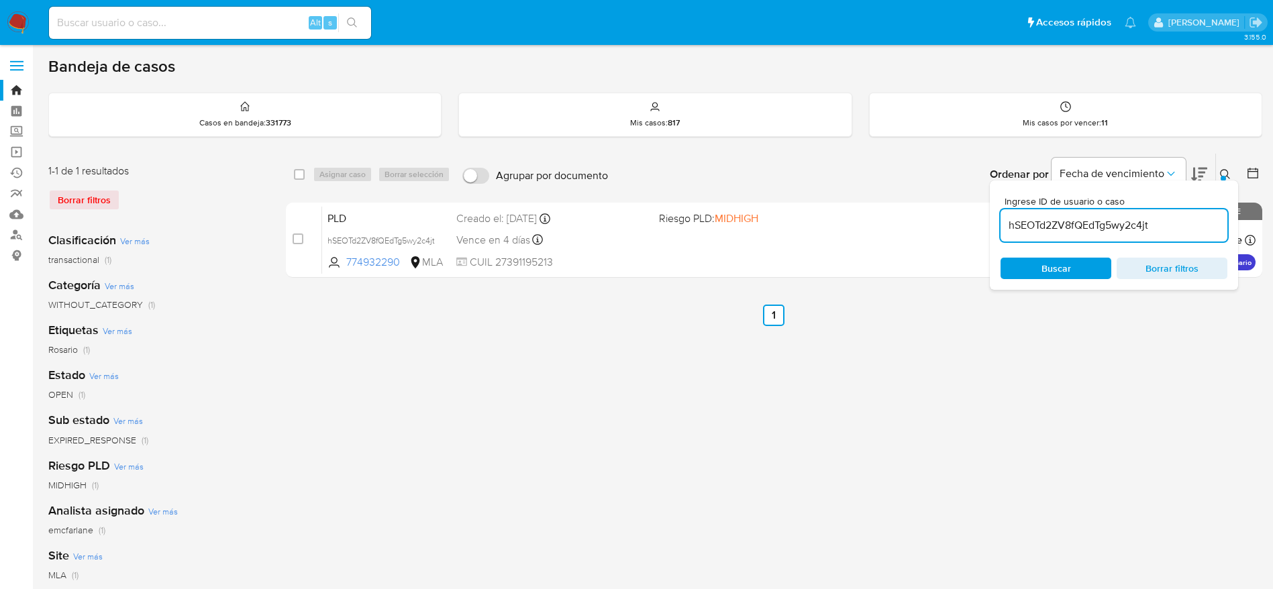
click at [305, 171] on div "select-all-cases-checkbox" at bounding box center [302, 174] width 16 height 16
click at [296, 180] on div "select-all-cases-checkbox" at bounding box center [299, 174] width 11 height 13
click at [304, 171] on input "checkbox" at bounding box center [299, 174] width 11 height 11
checkbox input "true"
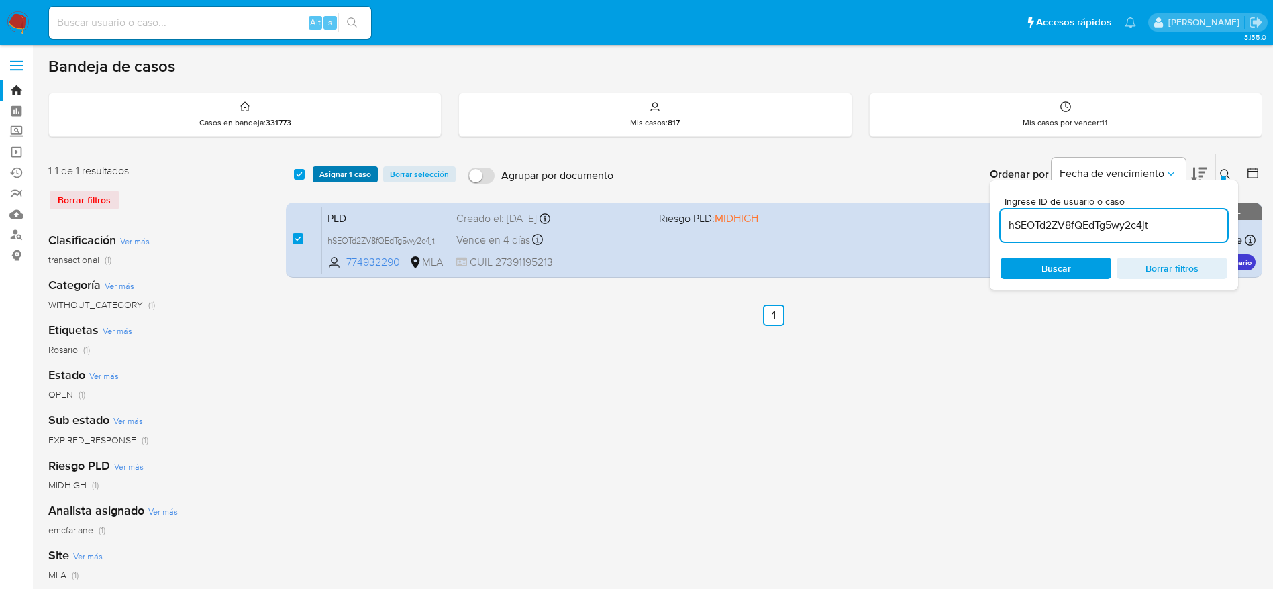
click at [321, 176] on span "Asignar 1 caso" at bounding box center [345, 174] width 52 height 13
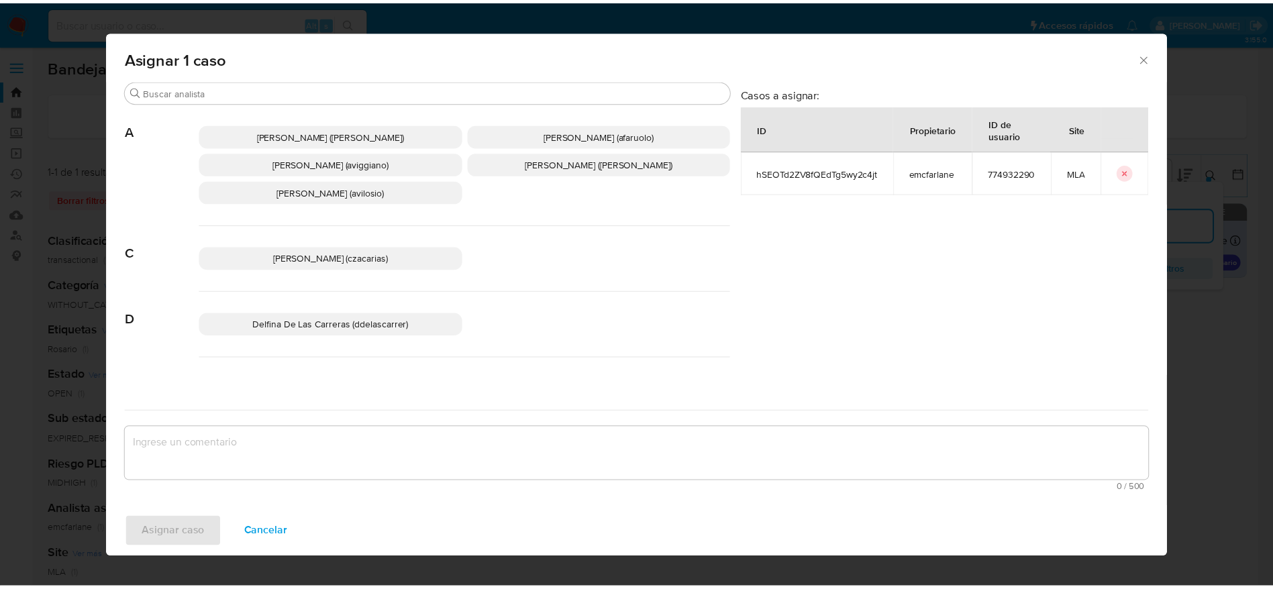
scroll to position [101, 0]
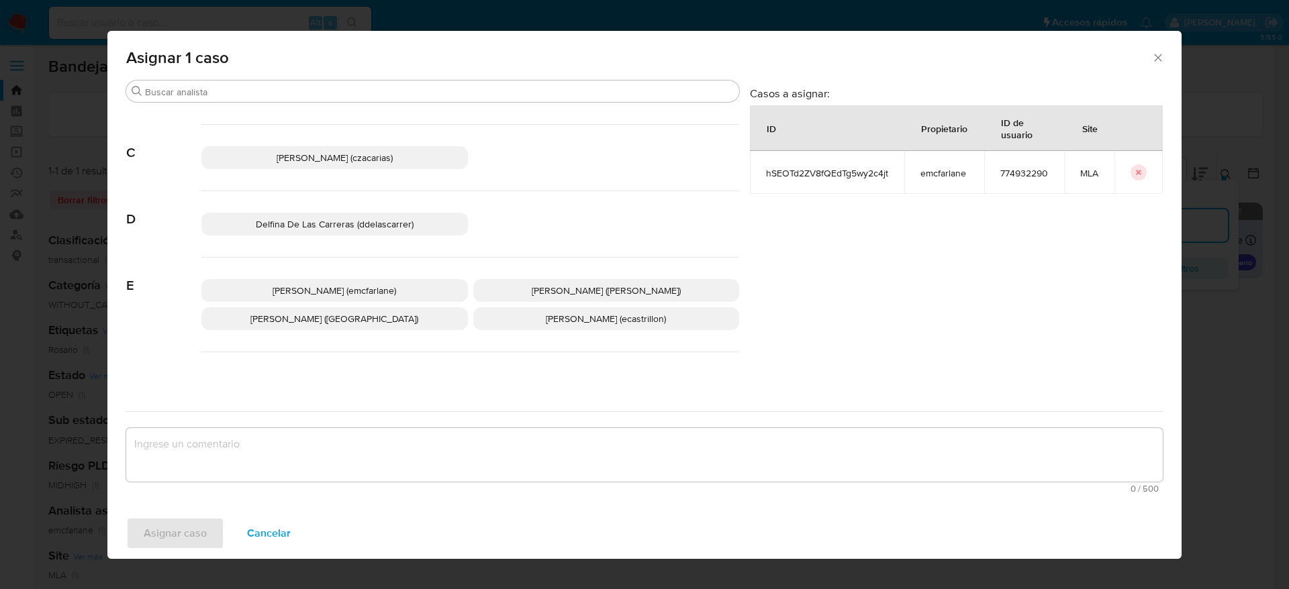
drag, startPoint x: 359, startPoint y: 293, endPoint x: 262, endPoint y: 434, distance: 170.7
click at [356, 297] on span "[PERSON_NAME] (emcfarlane)" at bounding box center [333, 290] width 123 height 13
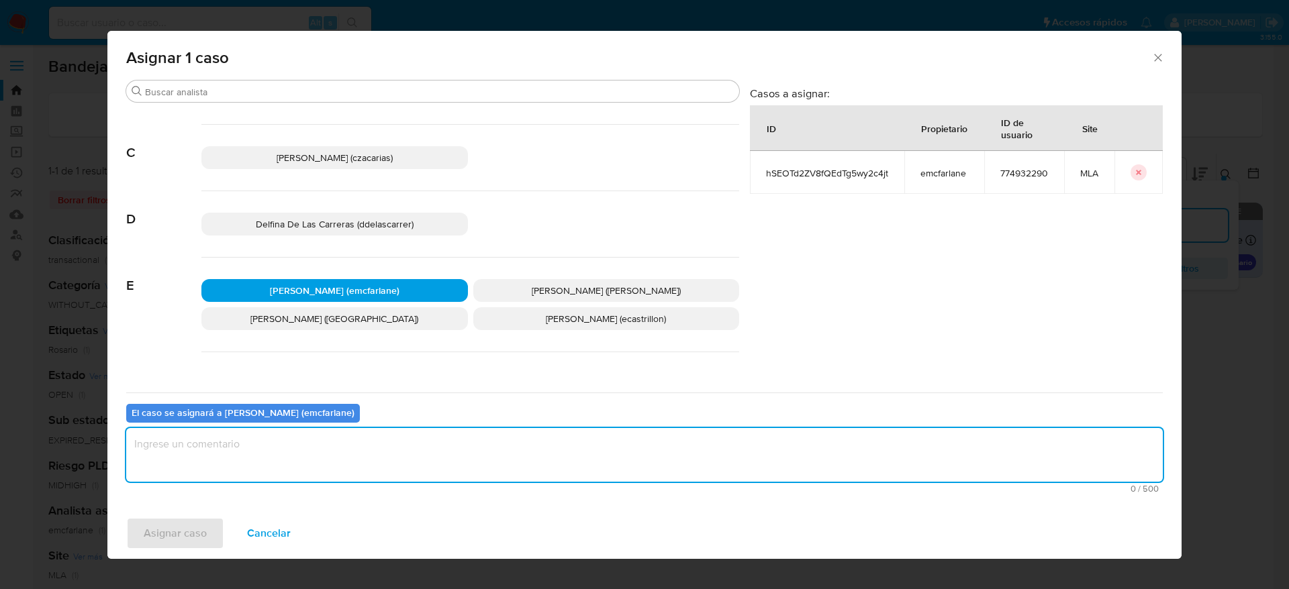
click at [256, 473] on textarea "assign-modal" at bounding box center [644, 455] width 1036 height 54
click at [179, 531] on span "Asignar caso" at bounding box center [175, 534] width 63 height 30
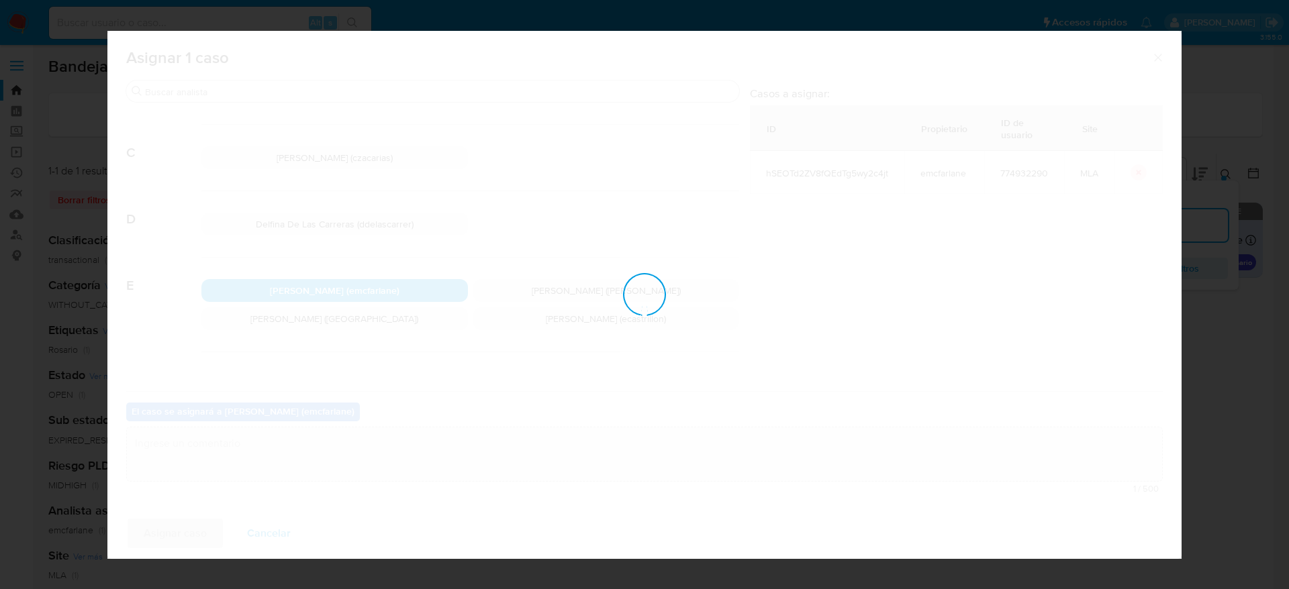
checkbox input "false"
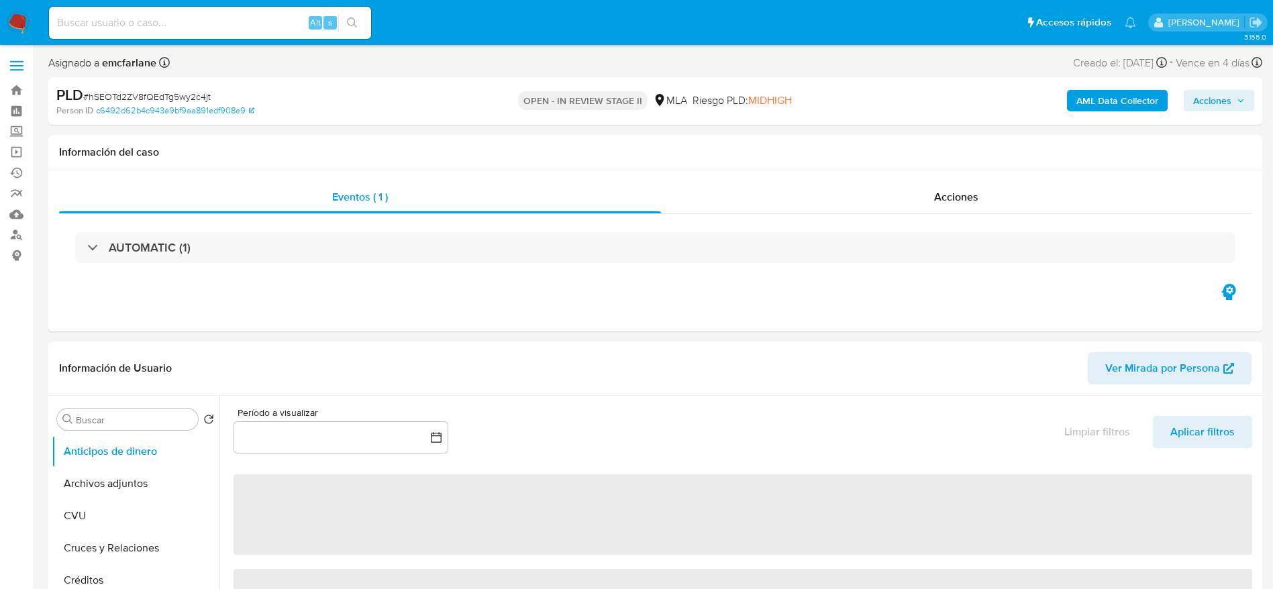
select select "10"
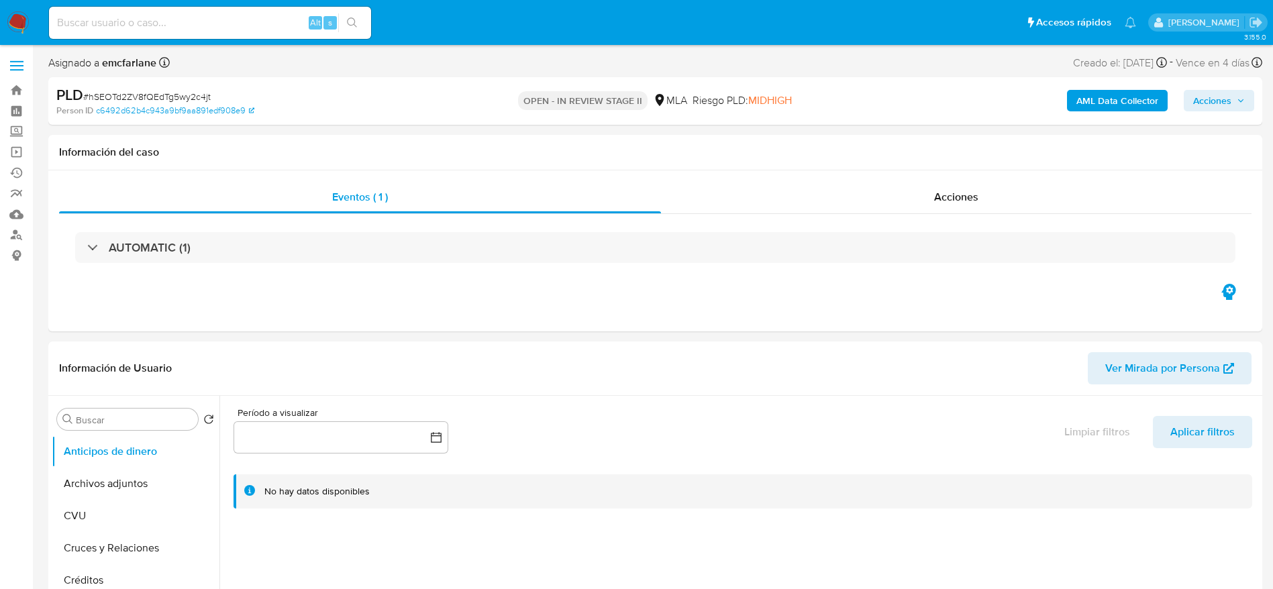
click at [1203, 104] on span "Acciones" at bounding box center [1212, 100] width 38 height 21
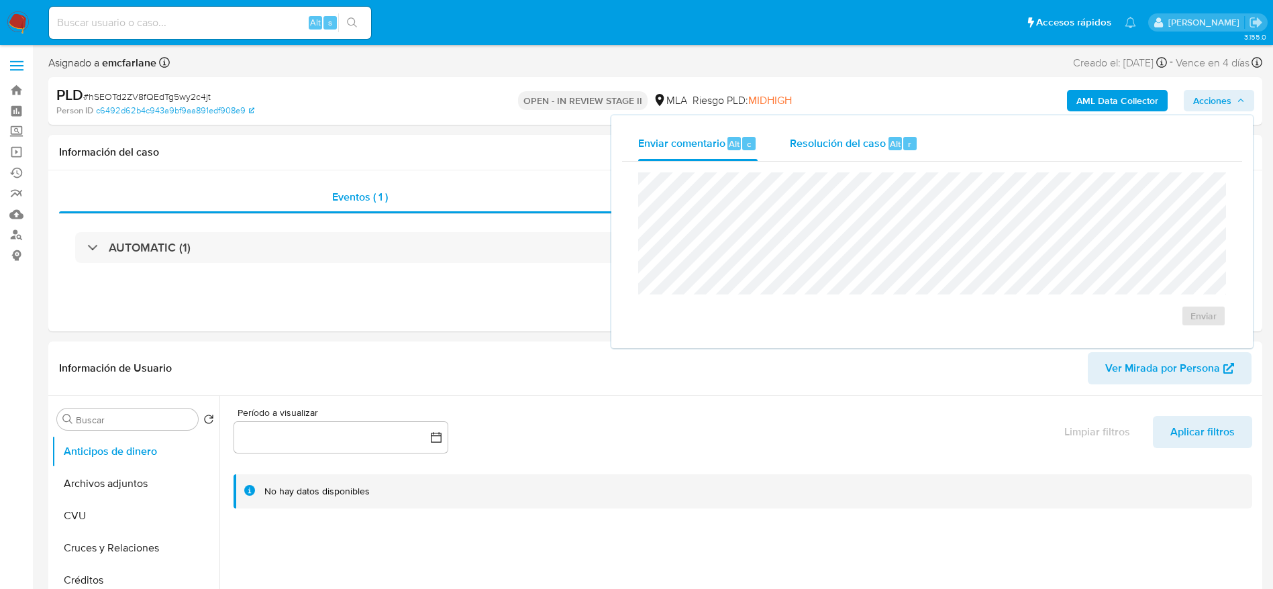
click at [903, 144] on div "r" at bounding box center [909, 143] width 13 height 13
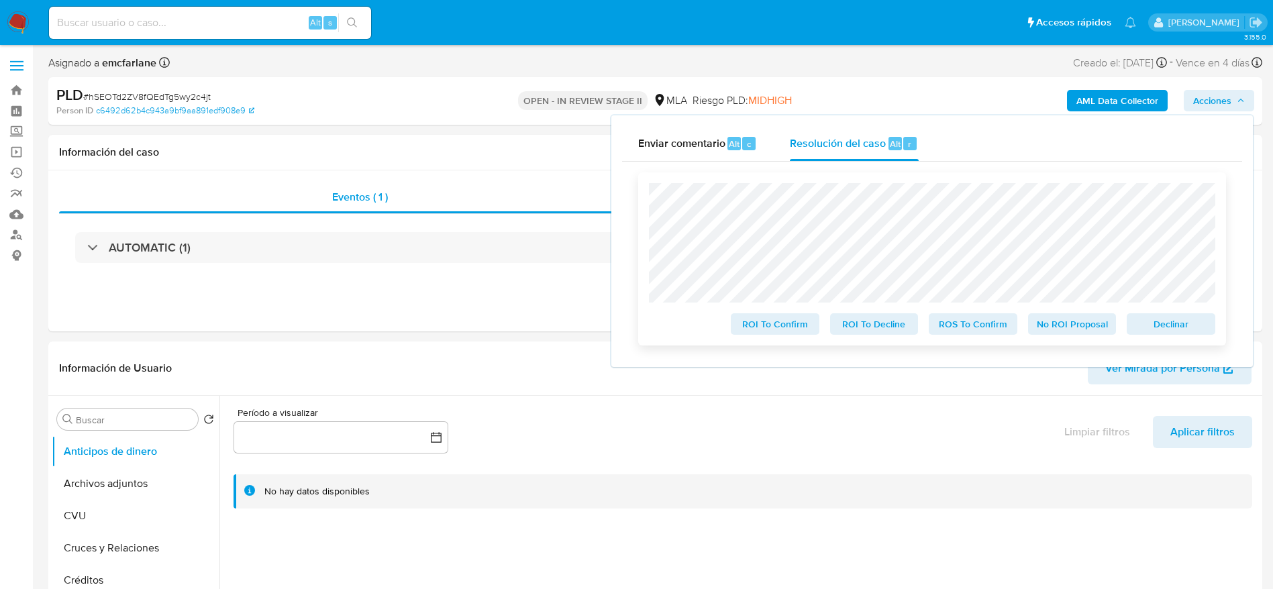
click at [1203, 326] on span "Declinar" at bounding box center [1171, 324] width 70 height 19
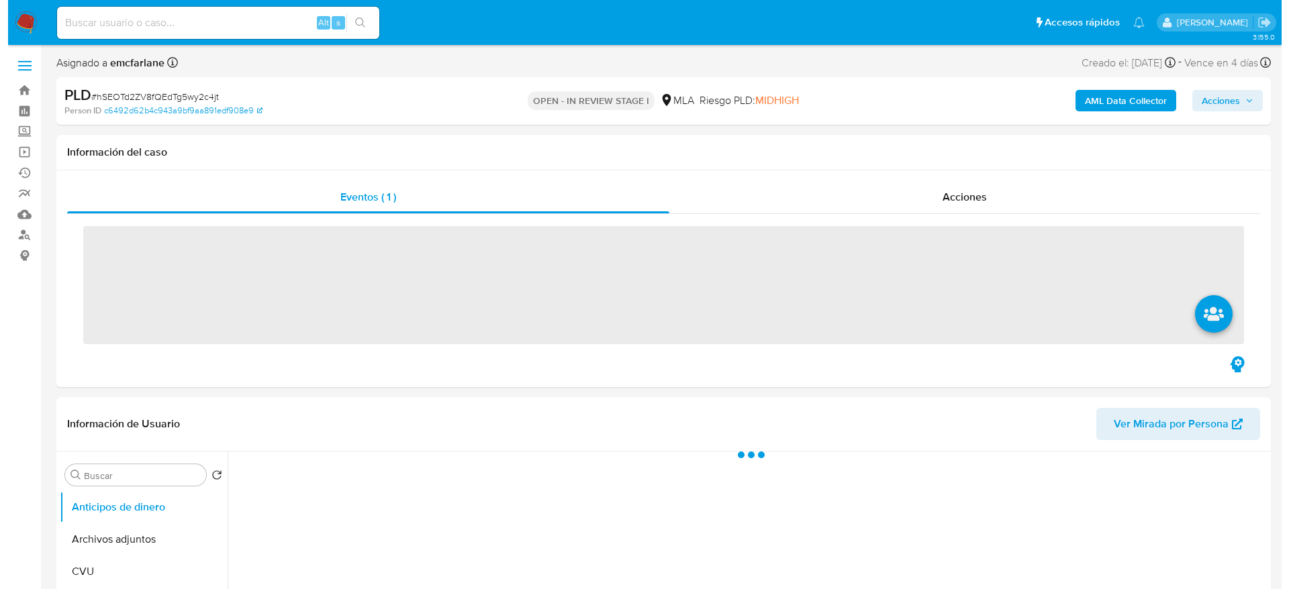
scroll to position [101, 0]
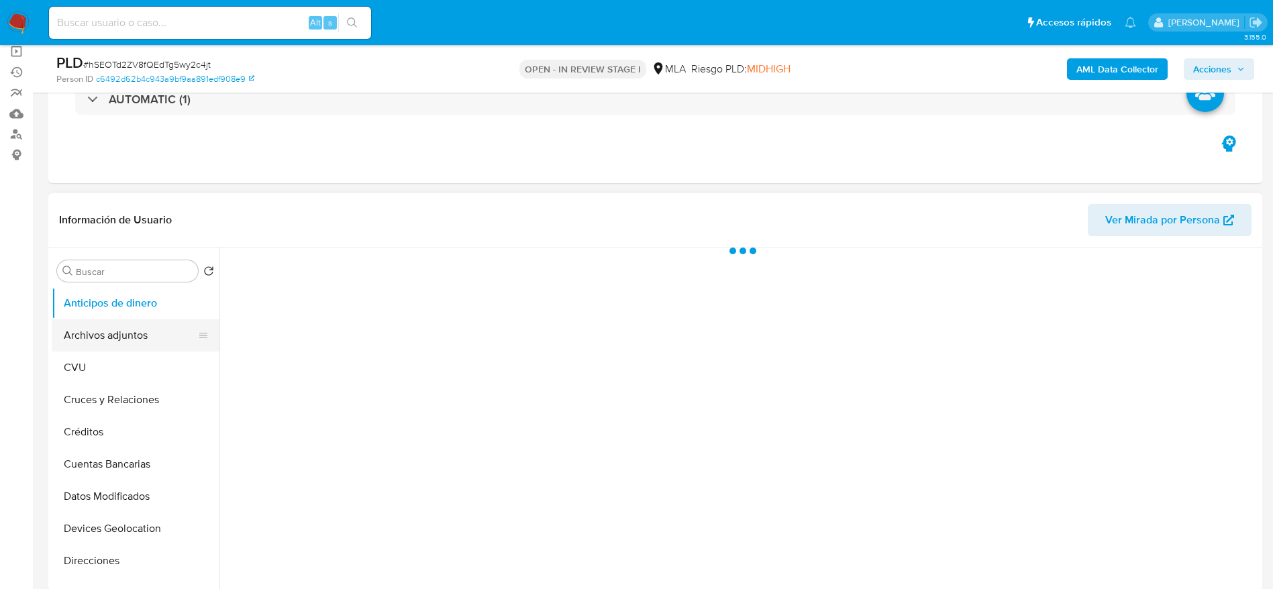
click at [104, 339] on button "Archivos adjuntos" at bounding box center [130, 335] width 157 height 32
select select "10"
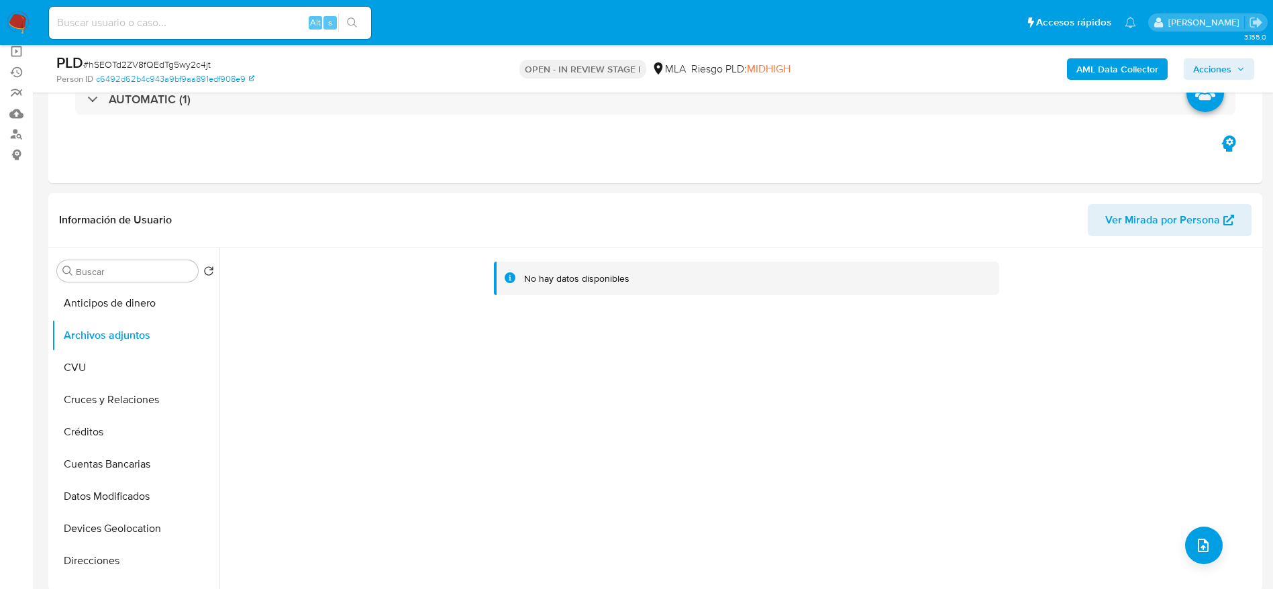
click at [1129, 61] on b "AML Data Collector" at bounding box center [1118, 68] width 82 height 21
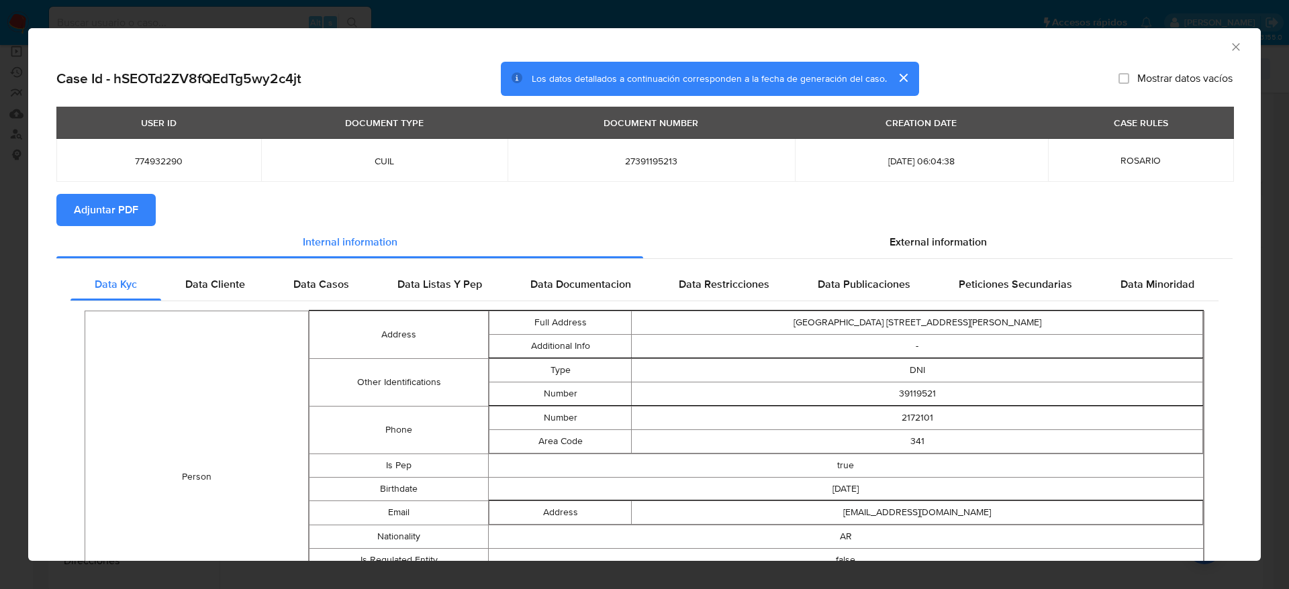
click at [922, 217] on section "Adjuntar PDF" at bounding box center [644, 210] width 1176 height 32
click at [921, 229] on div "External information" at bounding box center [937, 242] width 589 height 32
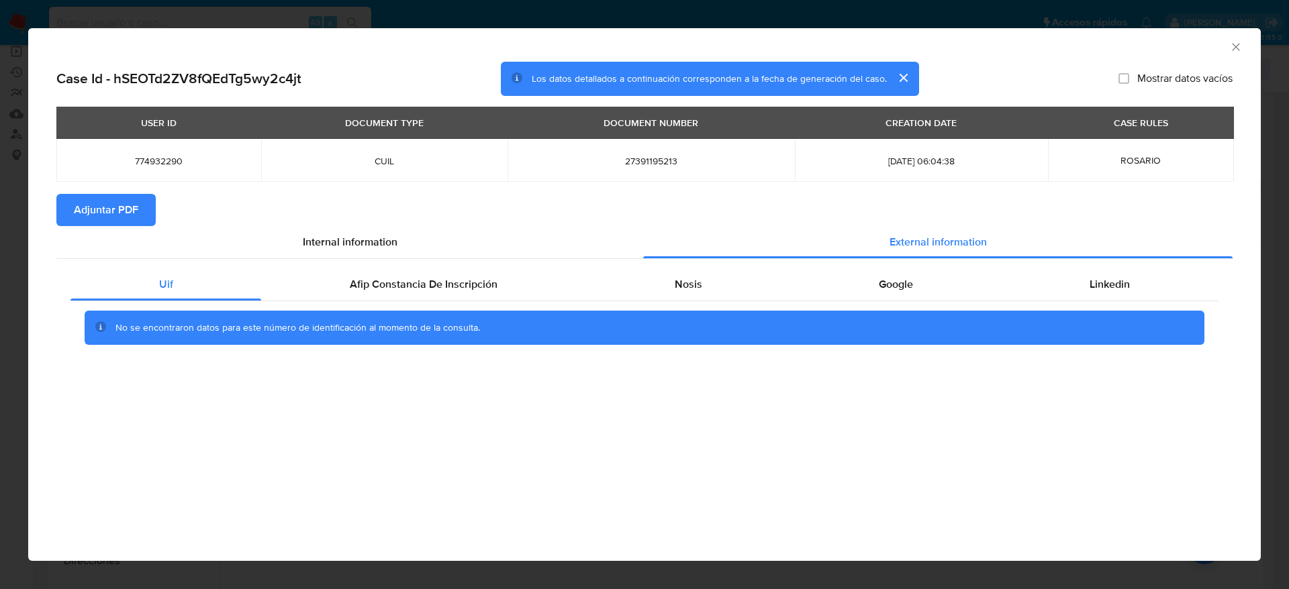
drag, startPoint x: 371, startPoint y: 288, endPoint x: 515, endPoint y: 301, distance: 144.2
click at [371, 287] on span "Afip Constancia De Inscripción" at bounding box center [424, 284] width 148 height 15
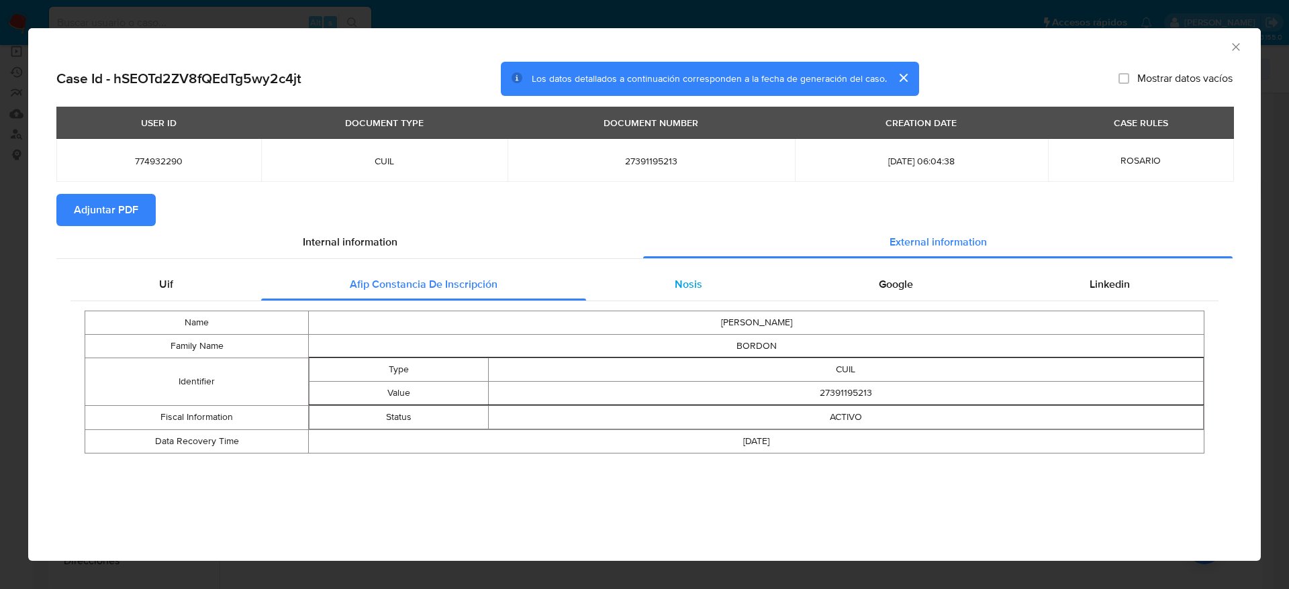
click at [687, 289] on span "Nosis" at bounding box center [688, 284] width 28 height 15
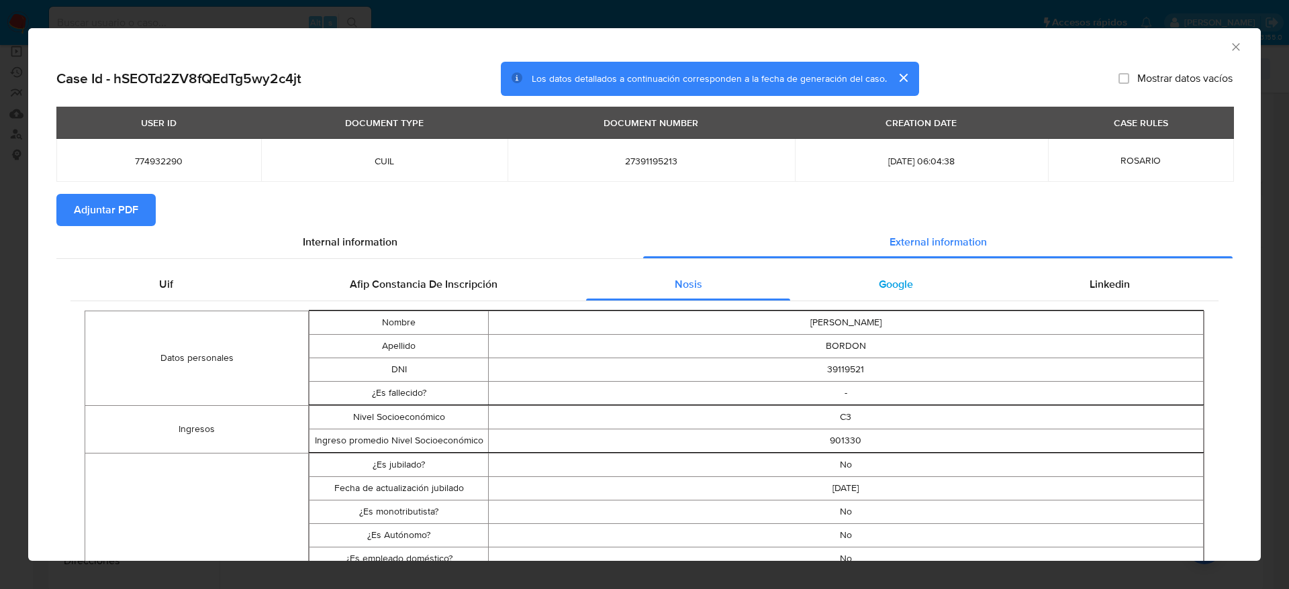
click at [881, 277] on span "Google" at bounding box center [896, 284] width 34 height 15
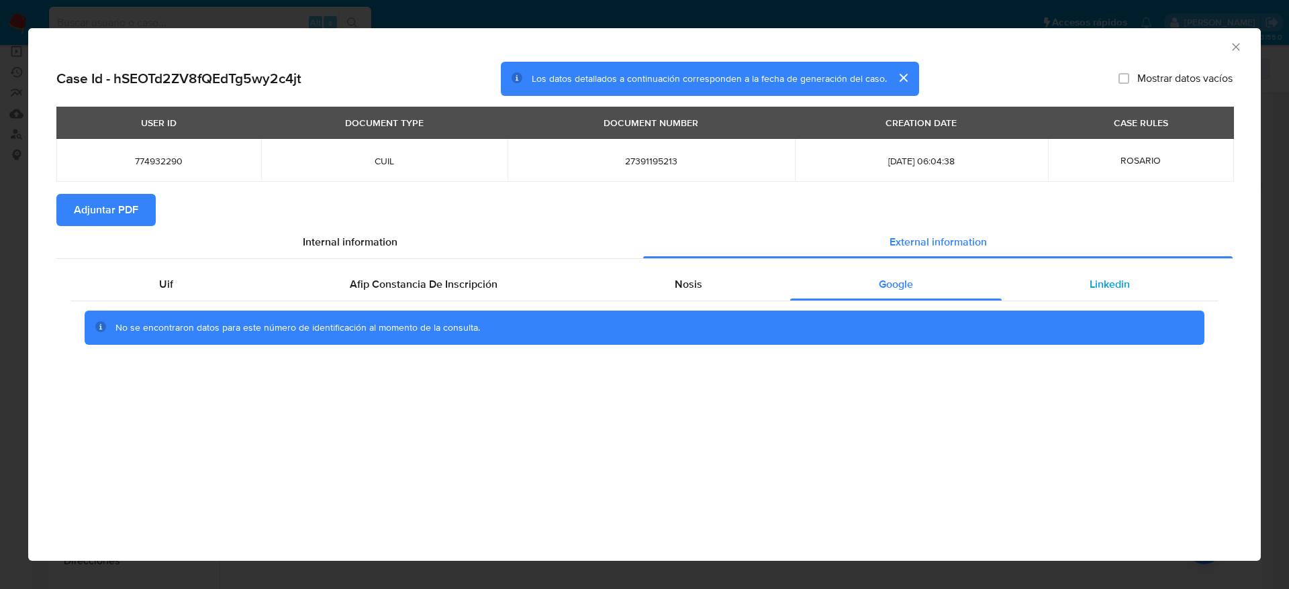
click at [1120, 272] on div "Linkedin" at bounding box center [1109, 284] width 217 height 32
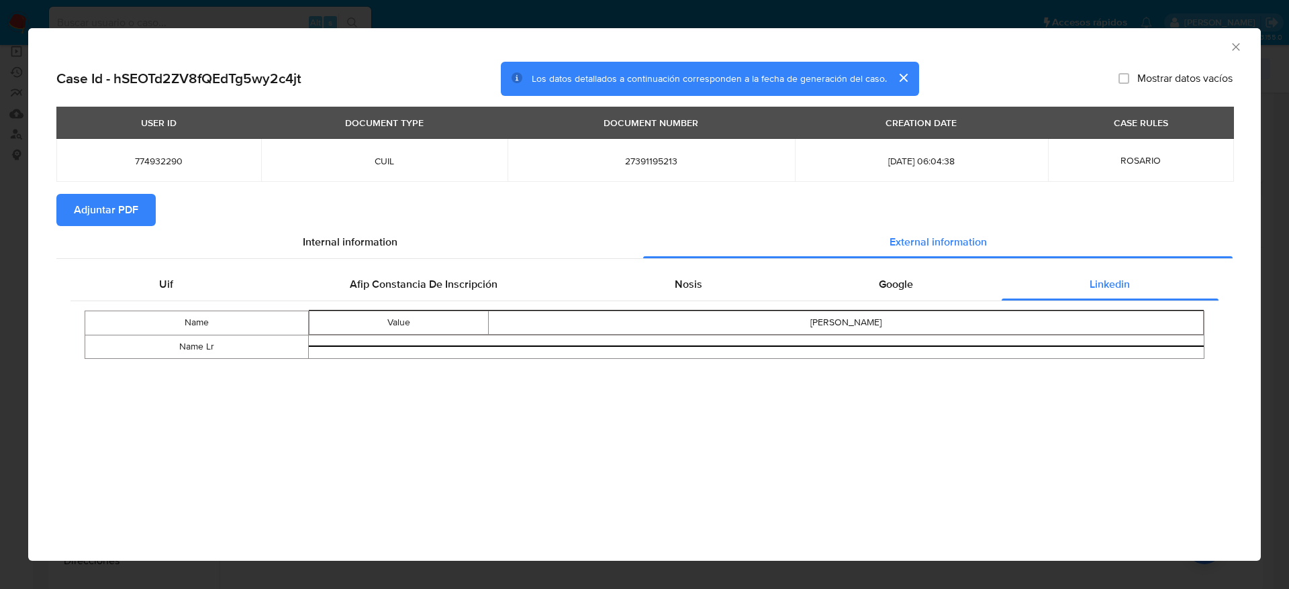
click at [111, 221] on span "Adjuntar PDF" at bounding box center [106, 210] width 64 height 30
click at [1236, 47] on icon "Cerrar ventana" at bounding box center [1235, 46] width 7 height 7
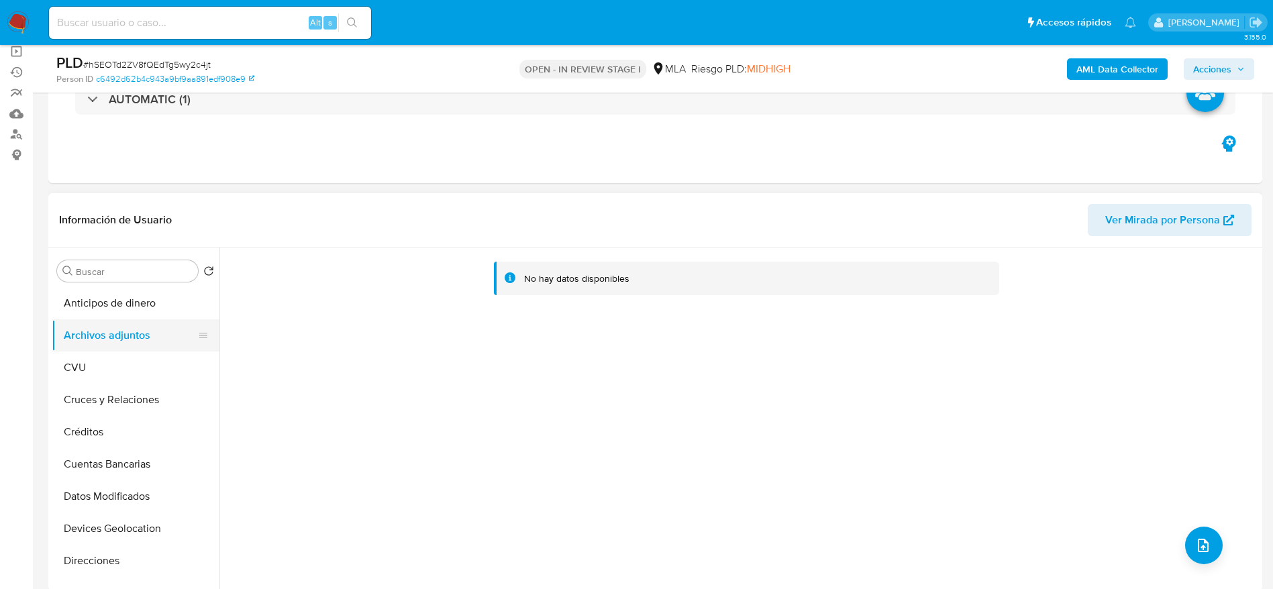
click at [86, 362] on button "CVU" at bounding box center [136, 368] width 168 height 32
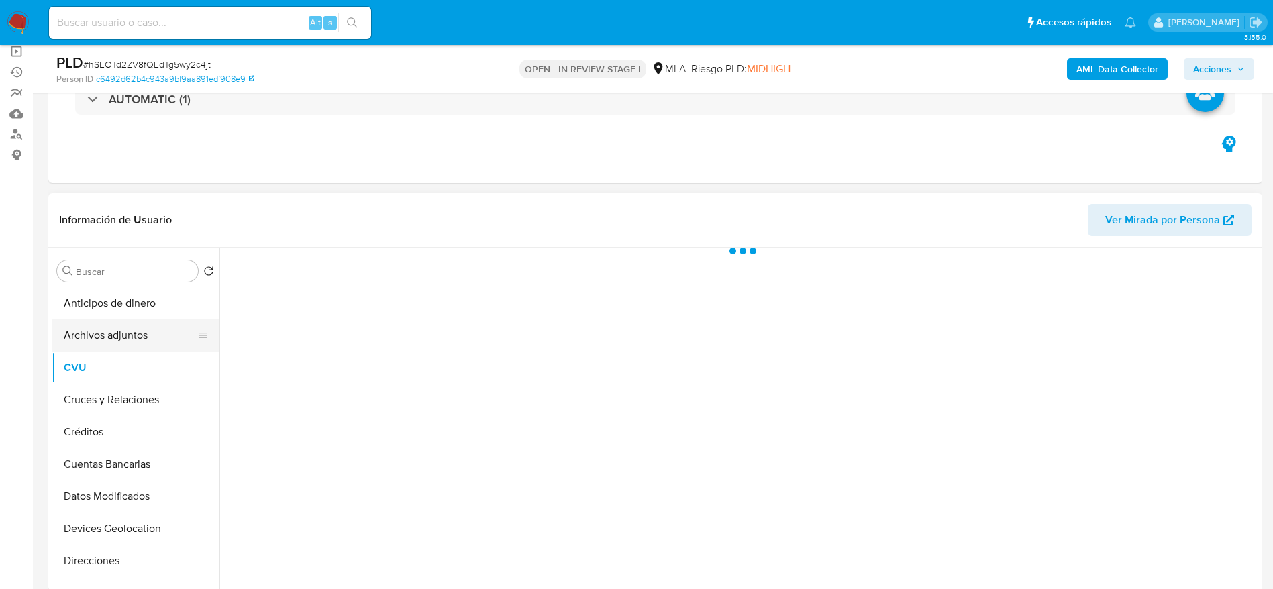
click at [104, 323] on button "Archivos adjuntos" at bounding box center [130, 335] width 157 height 32
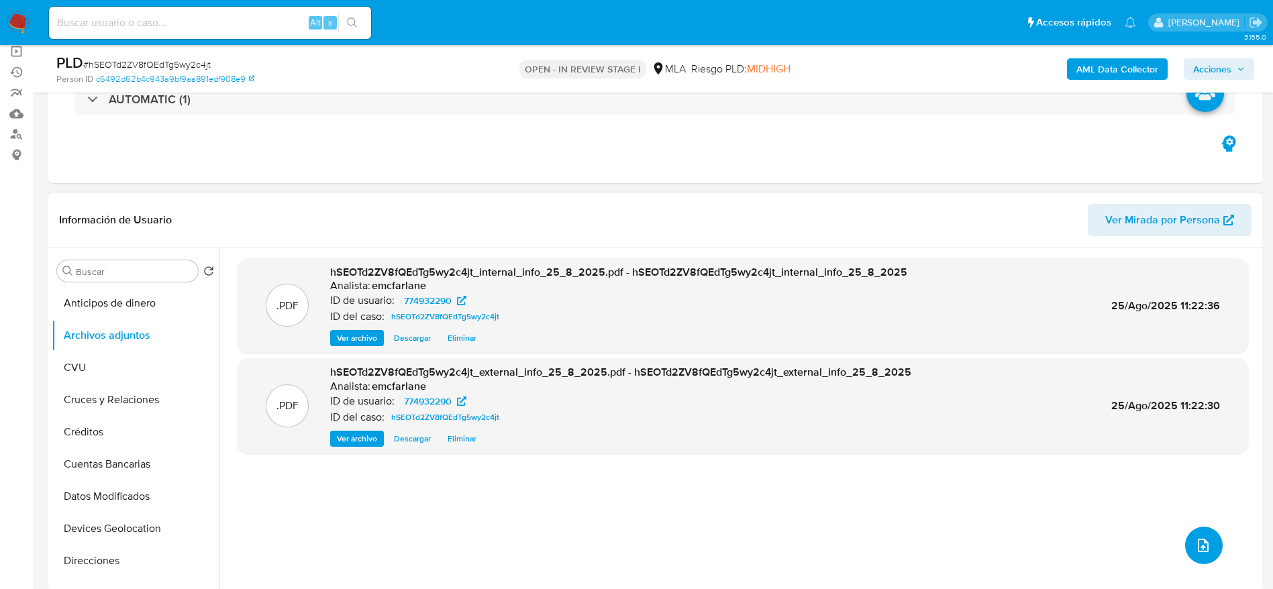
click at [1208, 536] on button "upload-file" at bounding box center [1204, 546] width 38 height 38
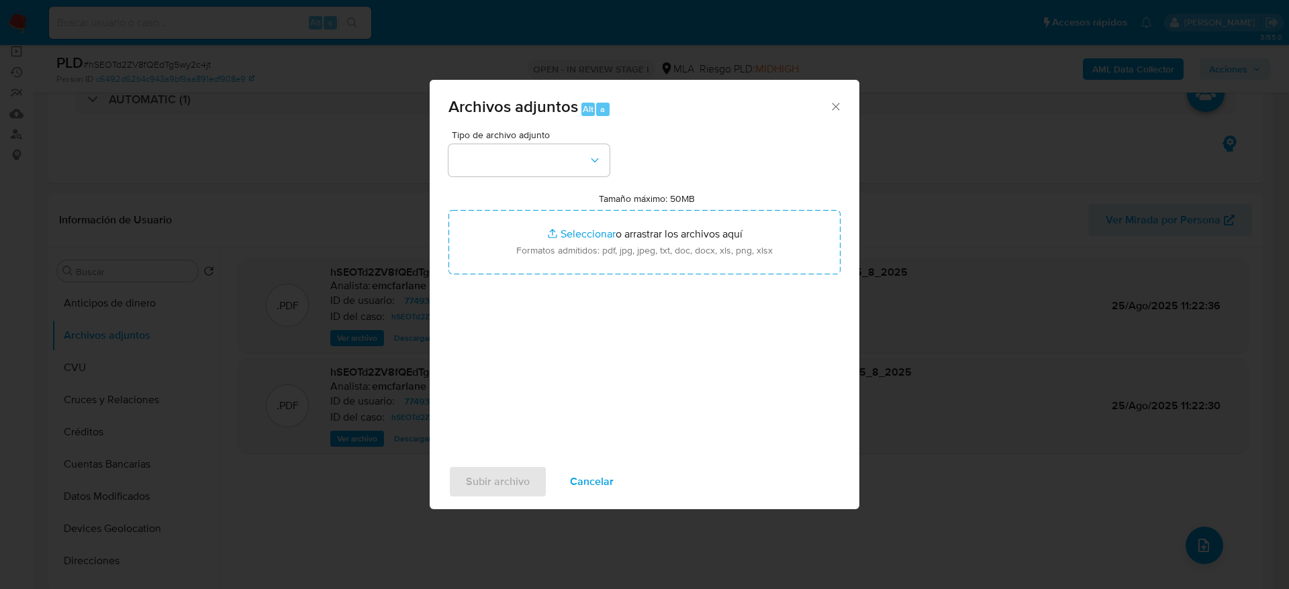
click at [966, 488] on div "Archivos adjuntos Alt a Tipo de archivo adjunto Tamaño máximo: 50MB Seleccionar…" at bounding box center [644, 294] width 1289 height 589
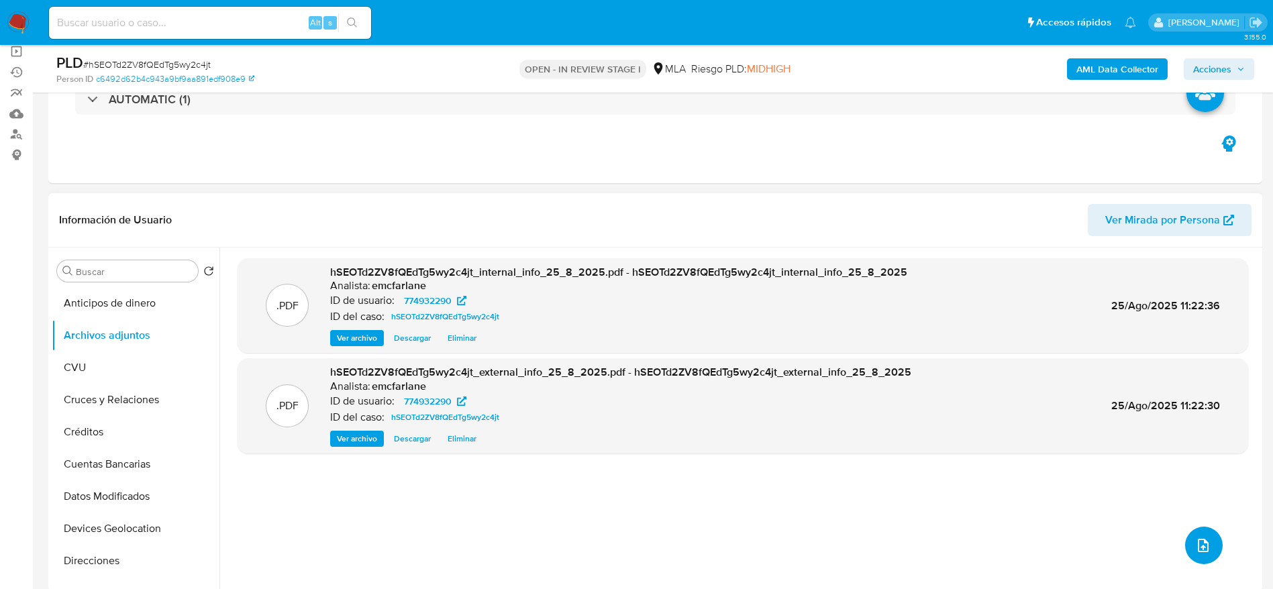
drag, startPoint x: 1209, startPoint y: 540, endPoint x: 1202, endPoint y: 537, distance: 7.2
click at [1202, 537] on button "upload-file" at bounding box center [1204, 546] width 38 height 38
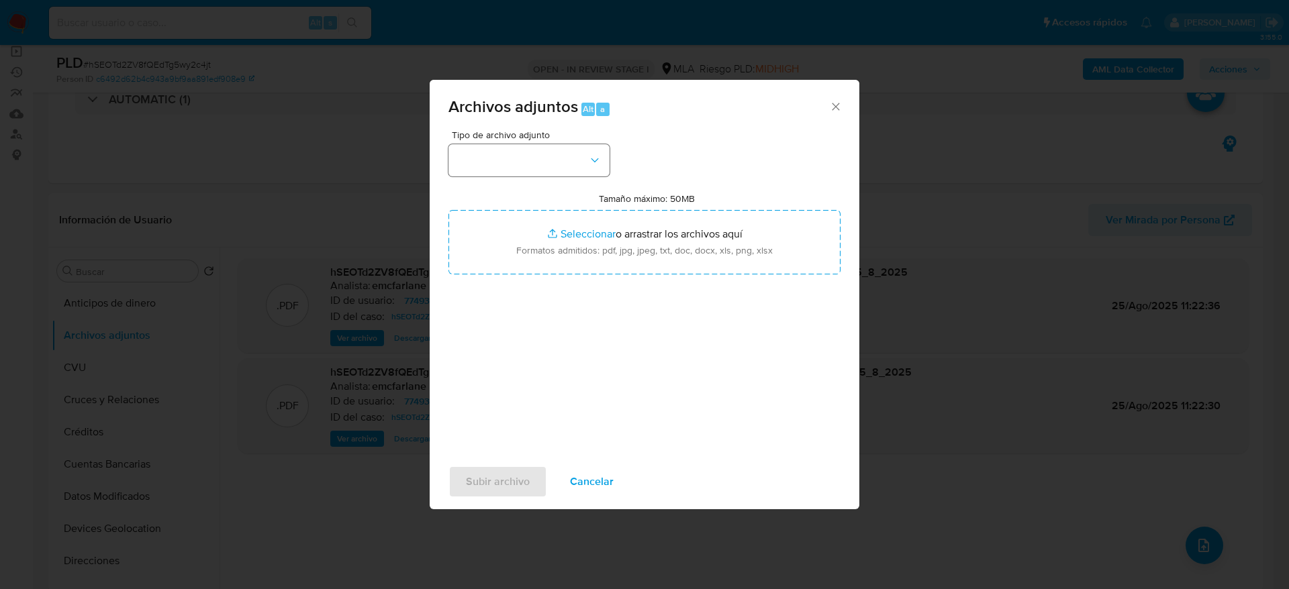
click at [557, 138] on div "Tipo de archivo adjunto" at bounding box center [528, 153] width 161 height 46
click at [560, 169] on button "button" at bounding box center [528, 160] width 161 height 32
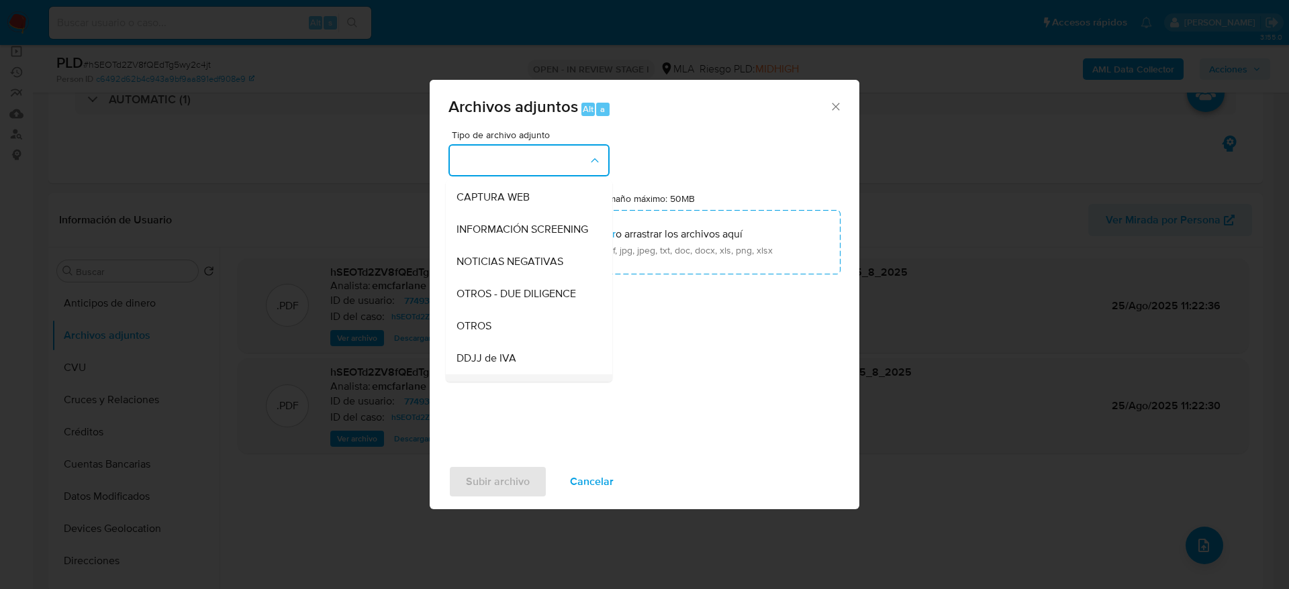
scroll to position [201, 0]
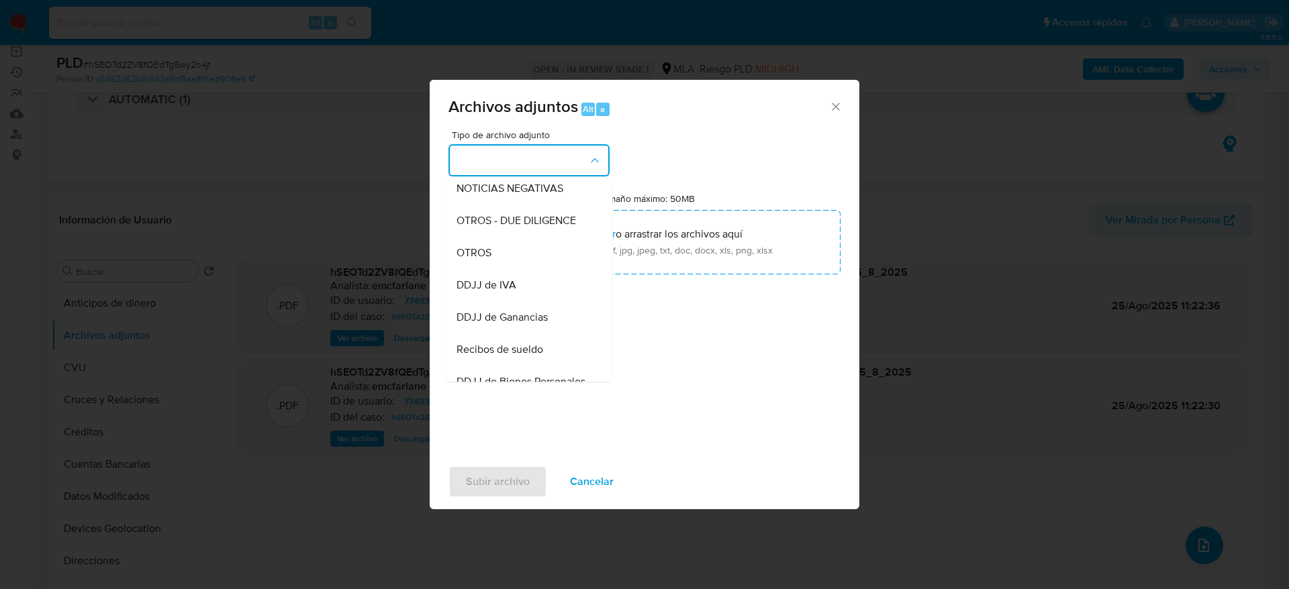
click at [489, 287] on div "DDJJ de IVA" at bounding box center [524, 285] width 137 height 32
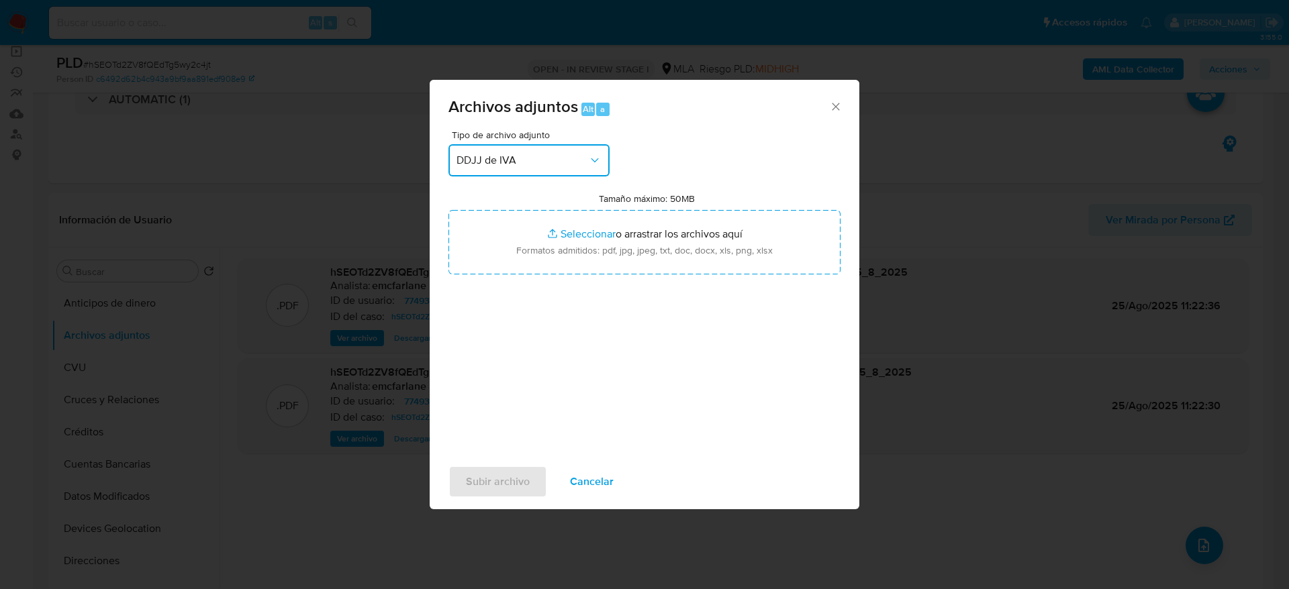
click at [554, 163] on span "DDJJ de IVA" at bounding box center [522, 160] width 132 height 13
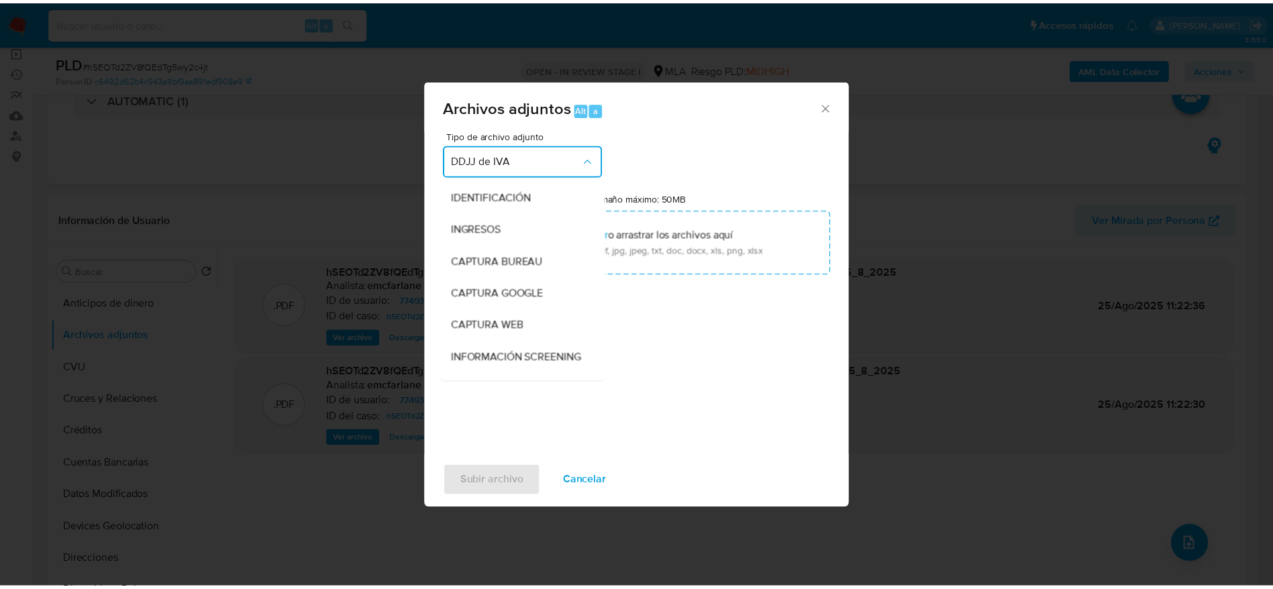
scroll to position [219, 0]
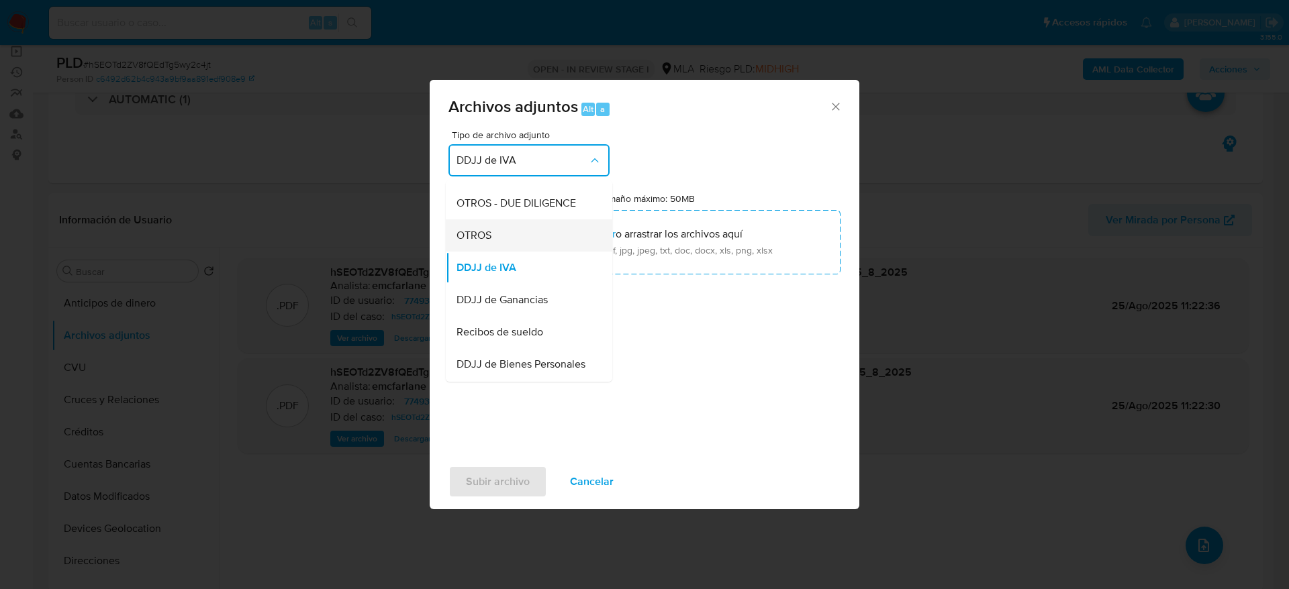
click at [485, 242] on span "OTROS" at bounding box center [473, 235] width 35 height 13
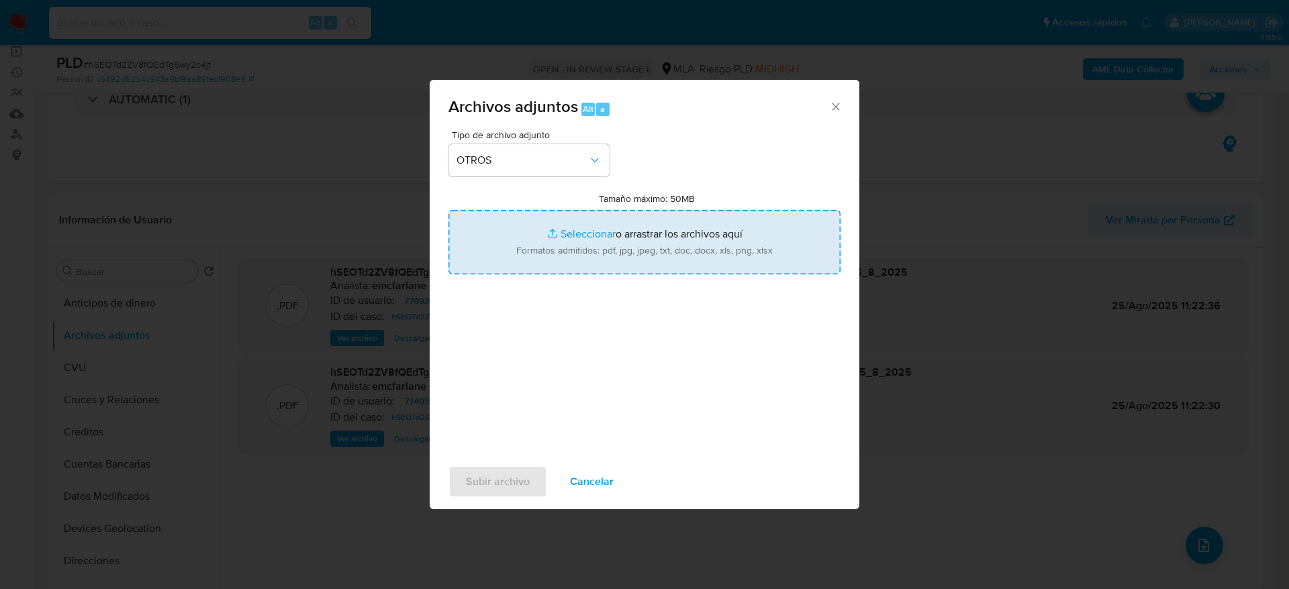
type input "C:\fakepath\Caselog hSEOTd2ZV8fQEdTg5wy2c4jt_2025_07_17_16_35_51.docx"
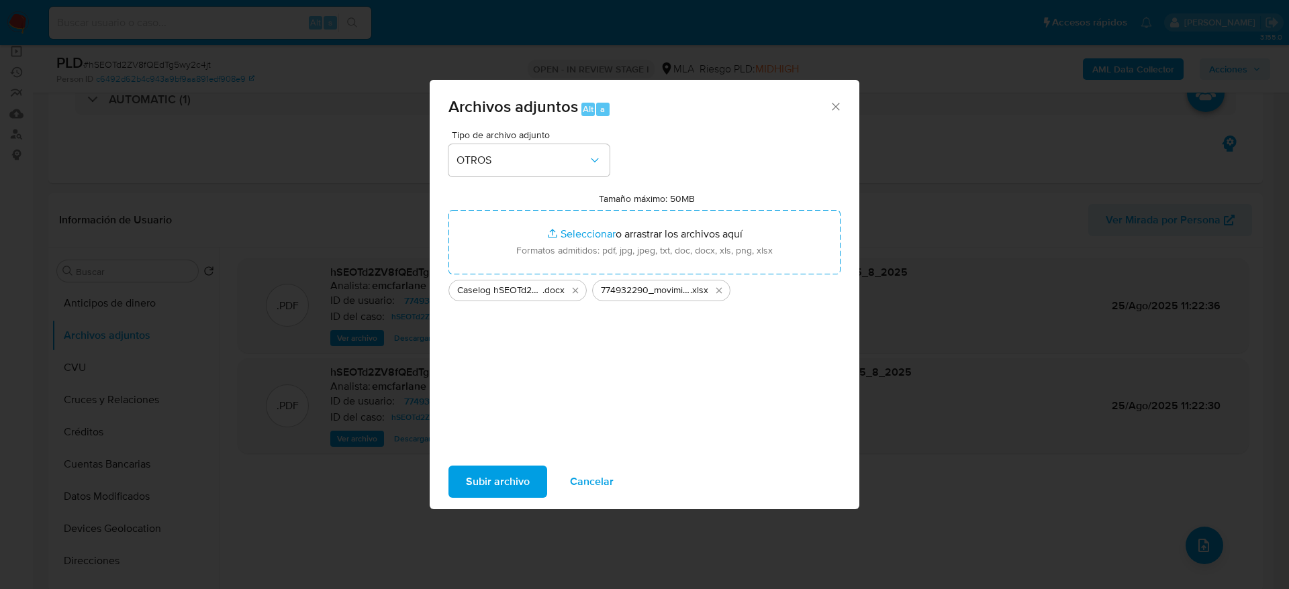
click at [475, 492] on span "Subir archivo" at bounding box center [498, 482] width 64 height 30
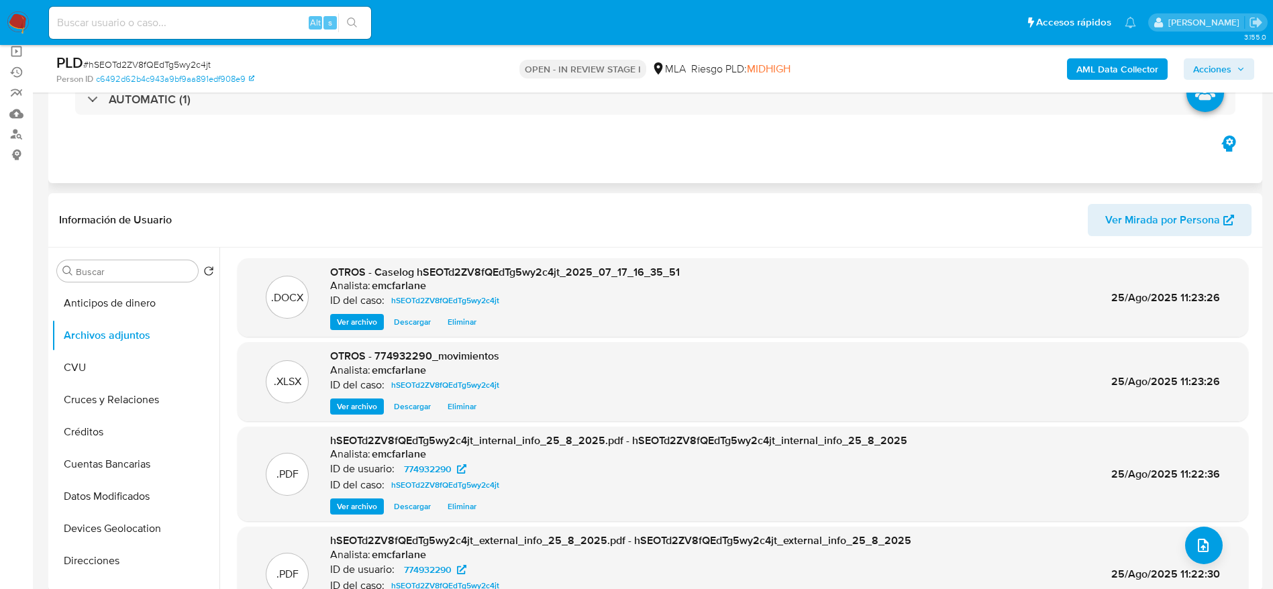
click at [801, 140] on div "Eventos ( 1 ) Acciones AUTOMATIC (1)" at bounding box center [655, 102] width 1214 height 161
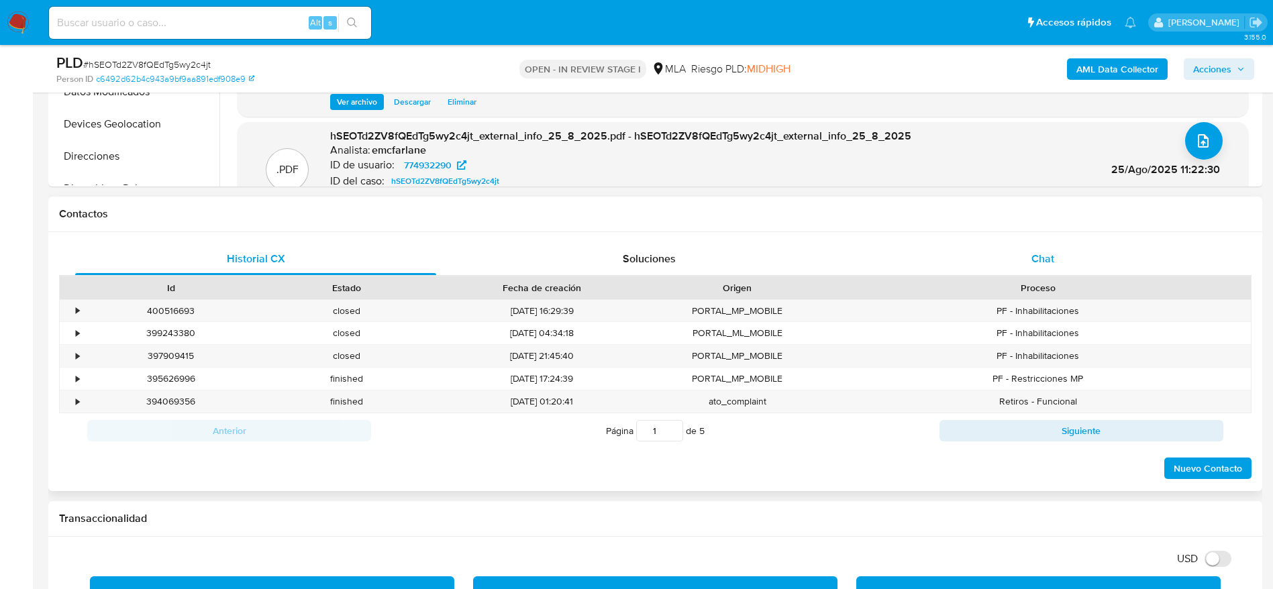
scroll to position [503, 0]
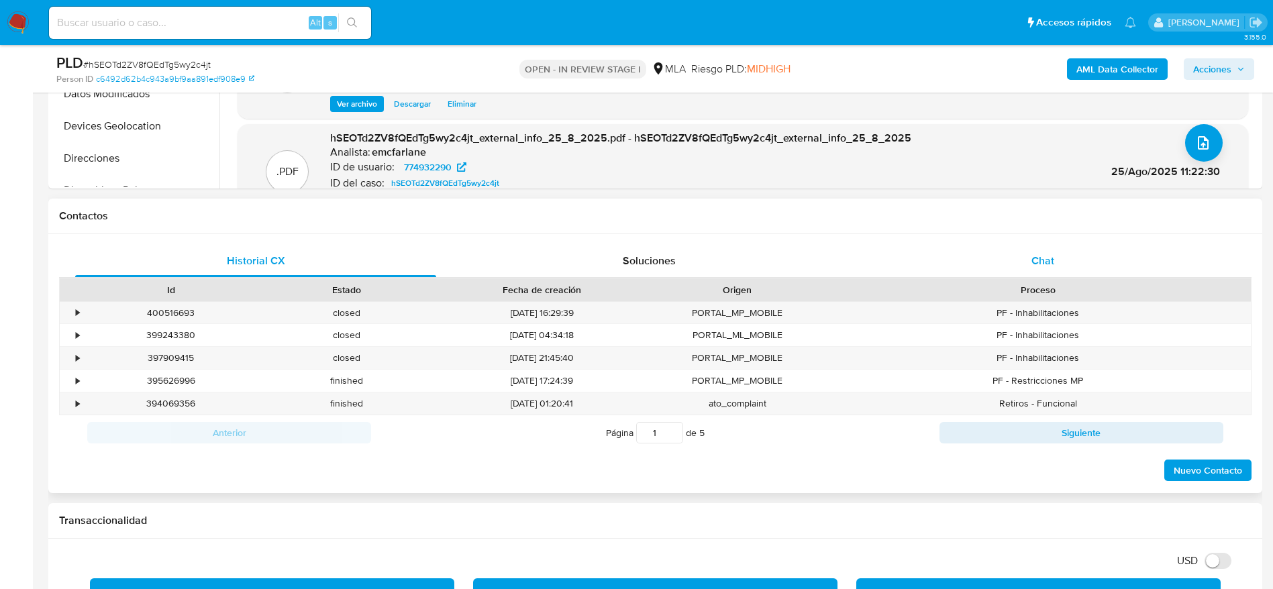
click at [1062, 248] on div "Chat" at bounding box center [1042, 261] width 361 height 32
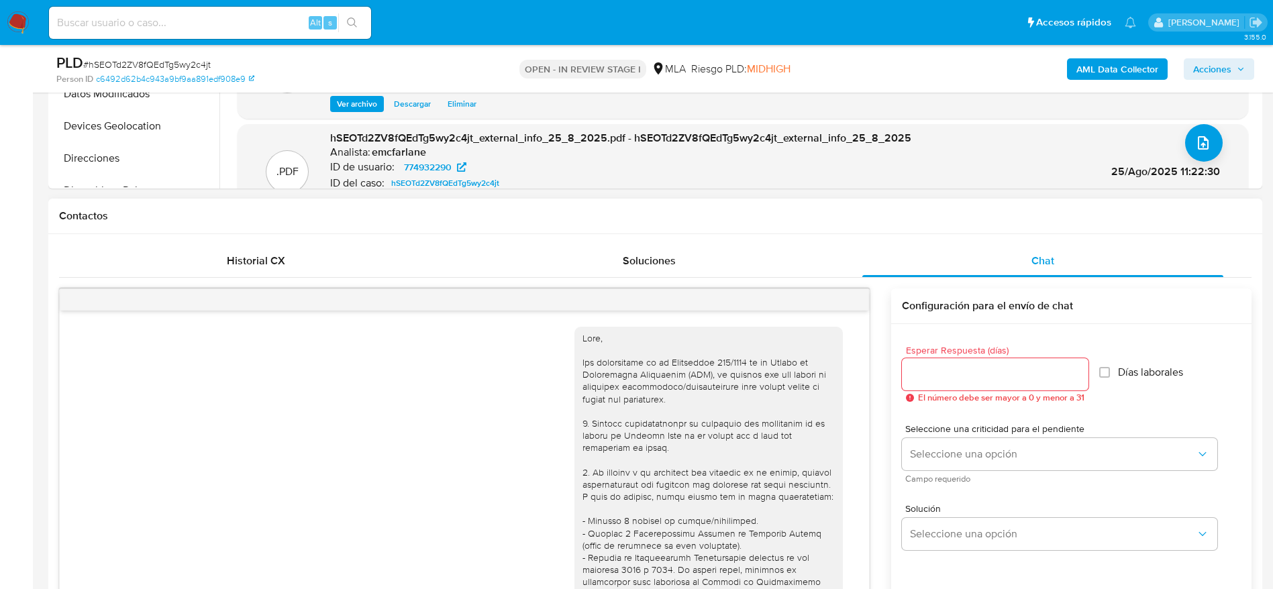
scroll to position [735, 0]
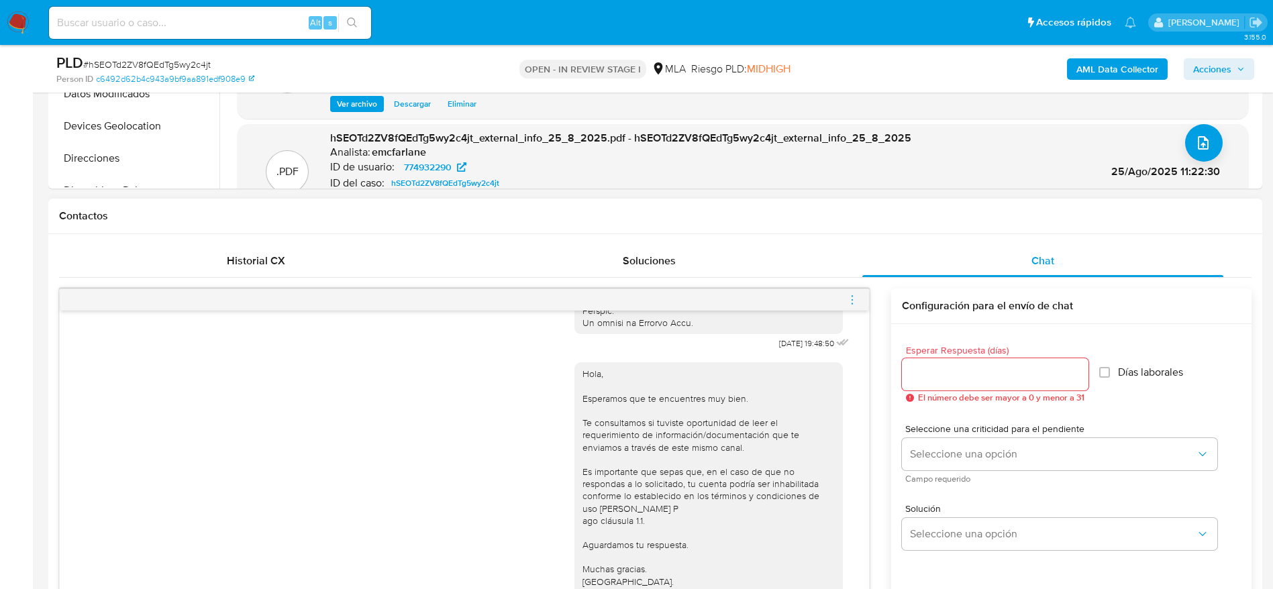
click at [856, 302] on icon "menu-action" at bounding box center [852, 300] width 12 height 12
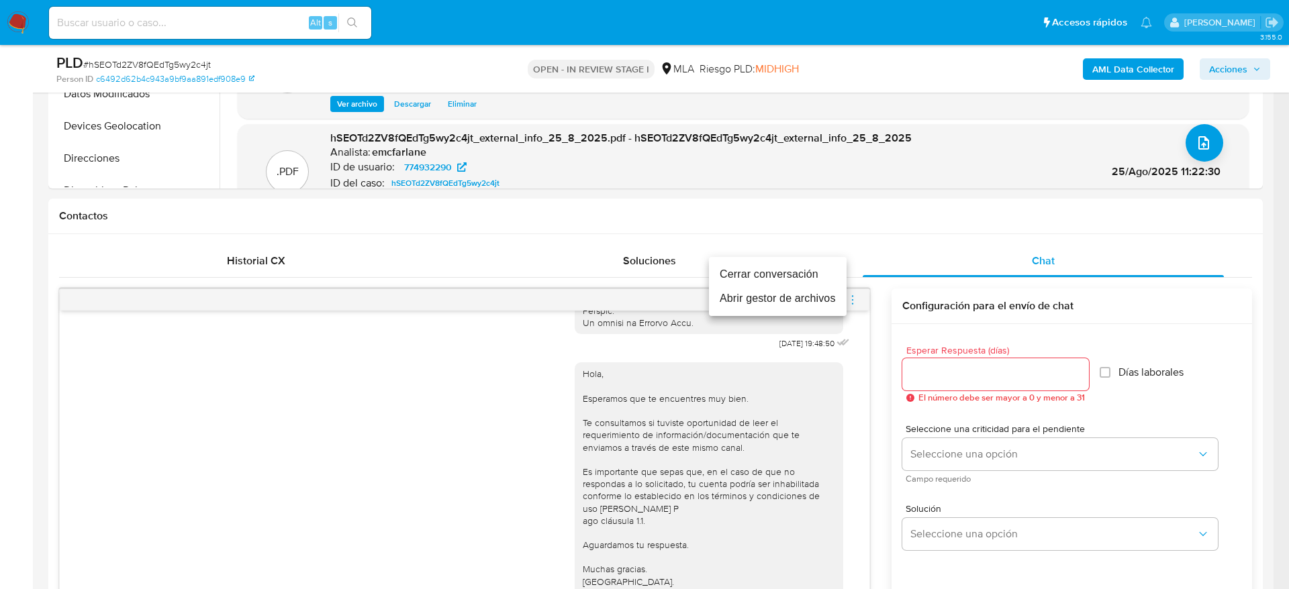
click at [762, 271] on li "Cerrar conversación" at bounding box center [778, 274] width 138 height 24
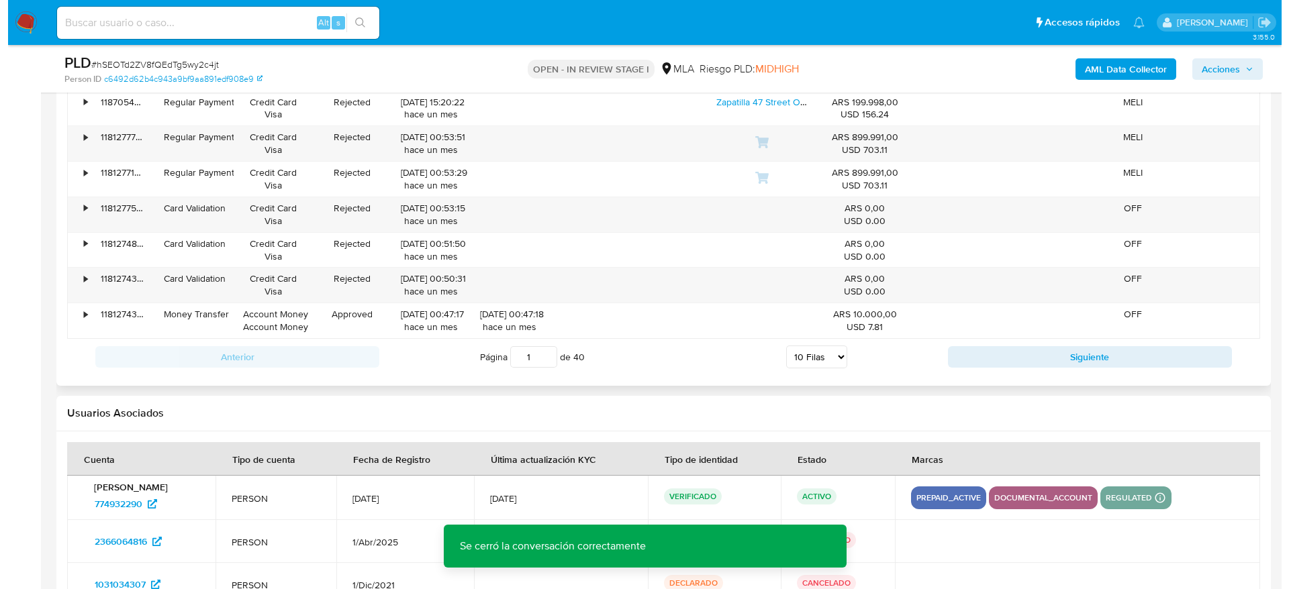
scroll to position [2489, 0]
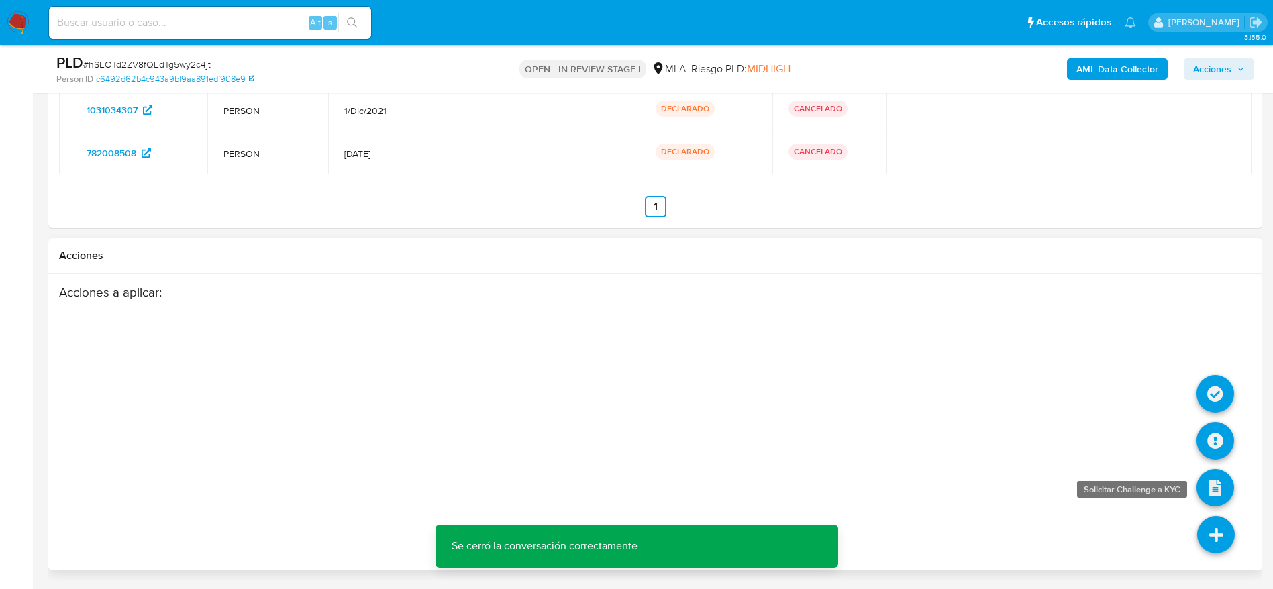
drag, startPoint x: 1228, startPoint y: 535, endPoint x: 1219, endPoint y: 493, distance: 43.2
click at [1227, 534] on icon at bounding box center [1216, 535] width 38 height 38
click at [1201, 425] on icon at bounding box center [1216, 441] width 38 height 38
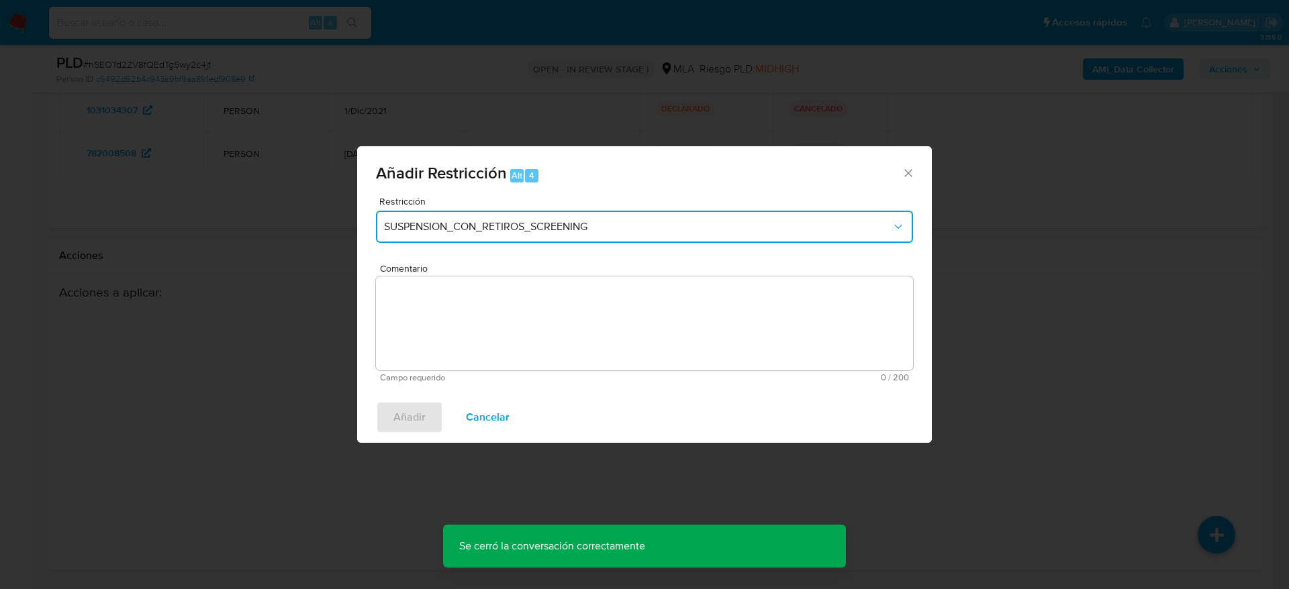
click at [539, 215] on button "SUSPENSION_CON_RETIROS_SCREENING" at bounding box center [644, 227] width 537 height 32
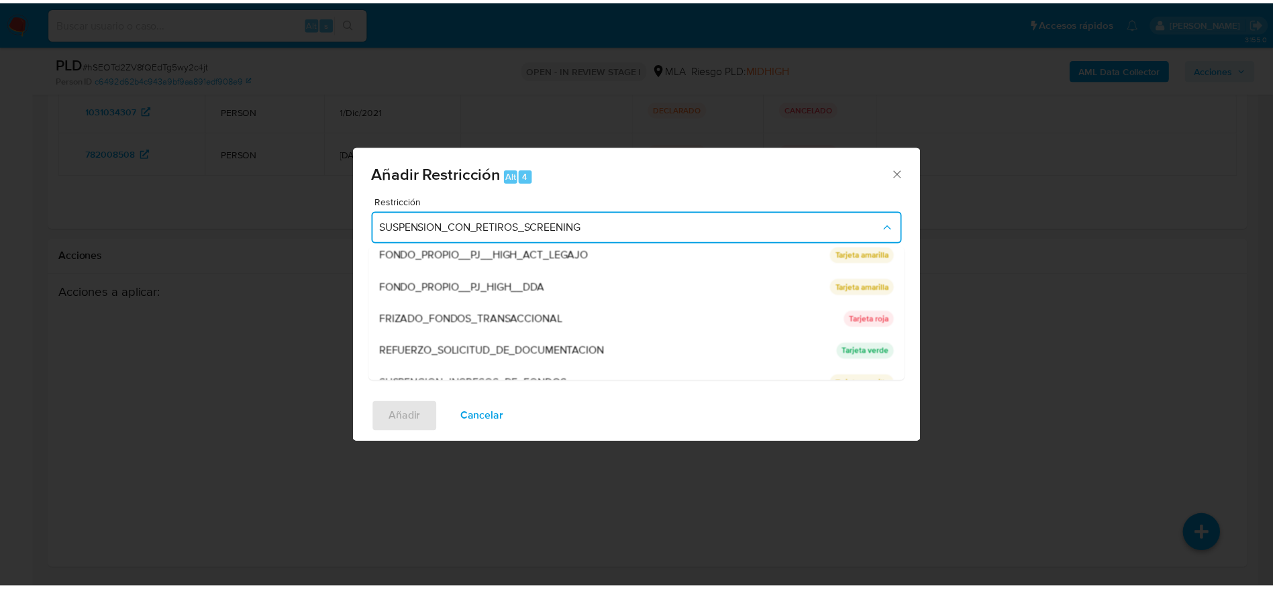
scroll to position [285, 0]
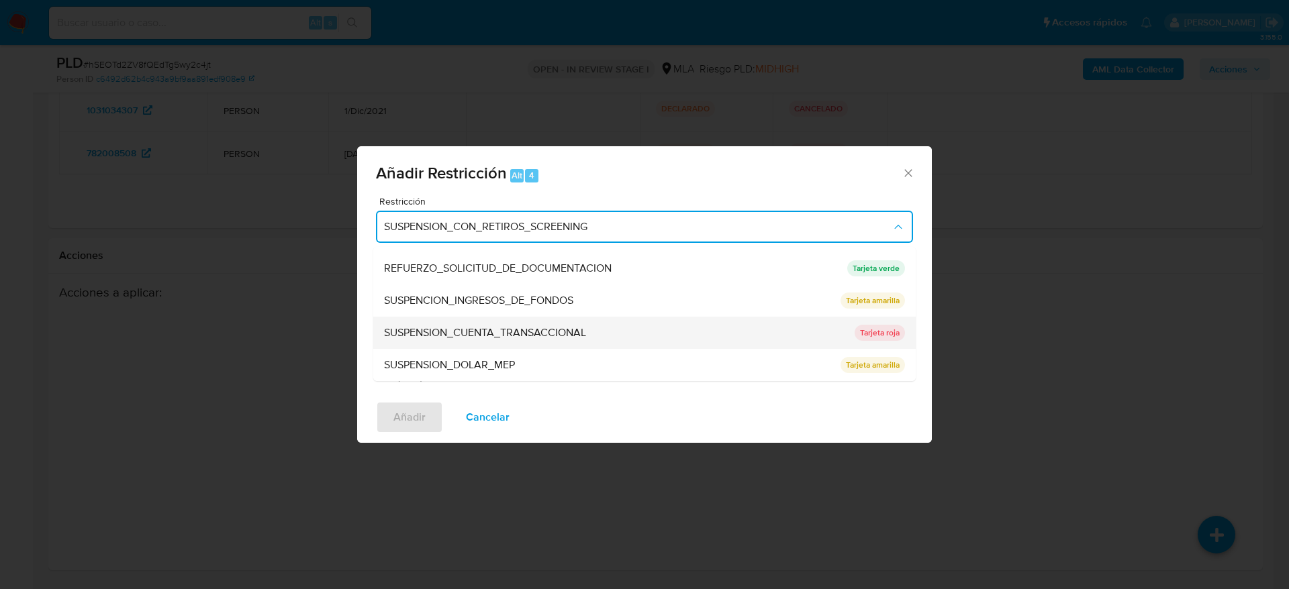
click at [523, 335] on span "SUSPENSION_CUENTA_TRANSACCIONAL" at bounding box center [485, 332] width 202 height 13
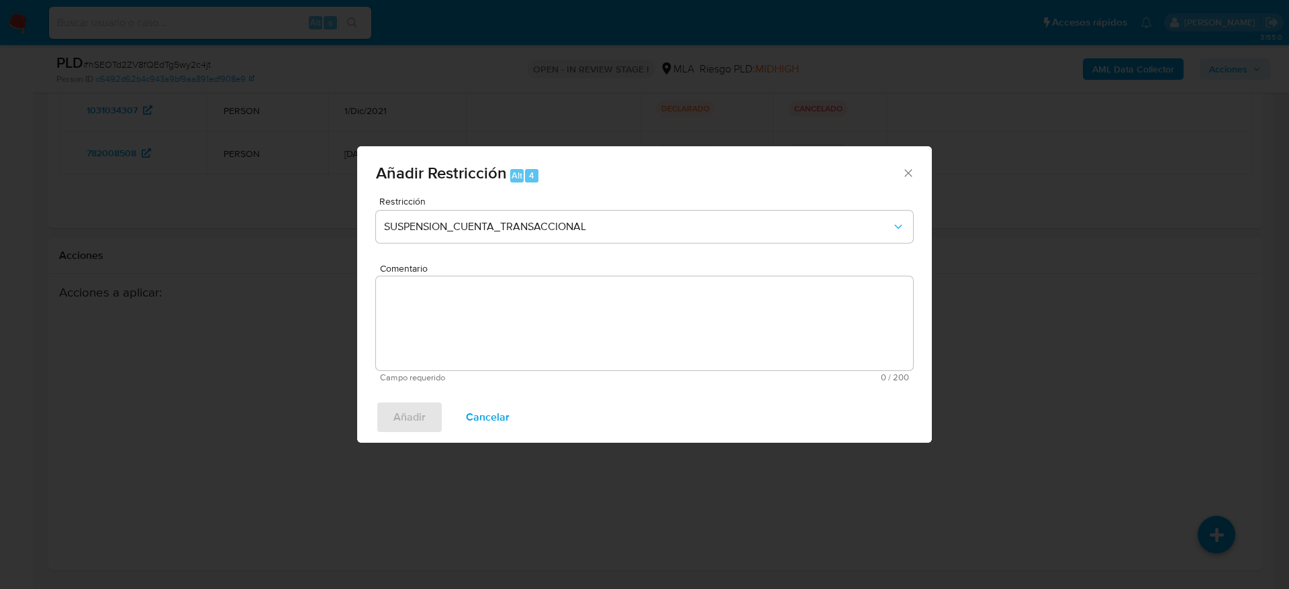
click at [523, 335] on textarea "Comentario" at bounding box center [644, 324] width 537 height 94
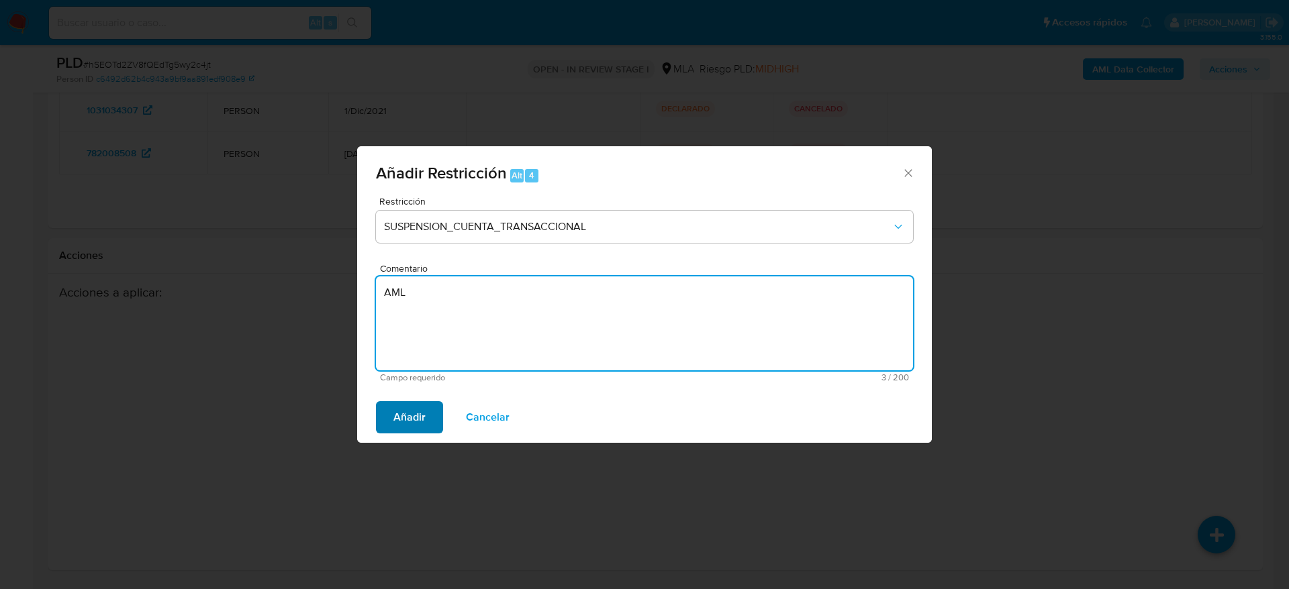
type textarea "AML"
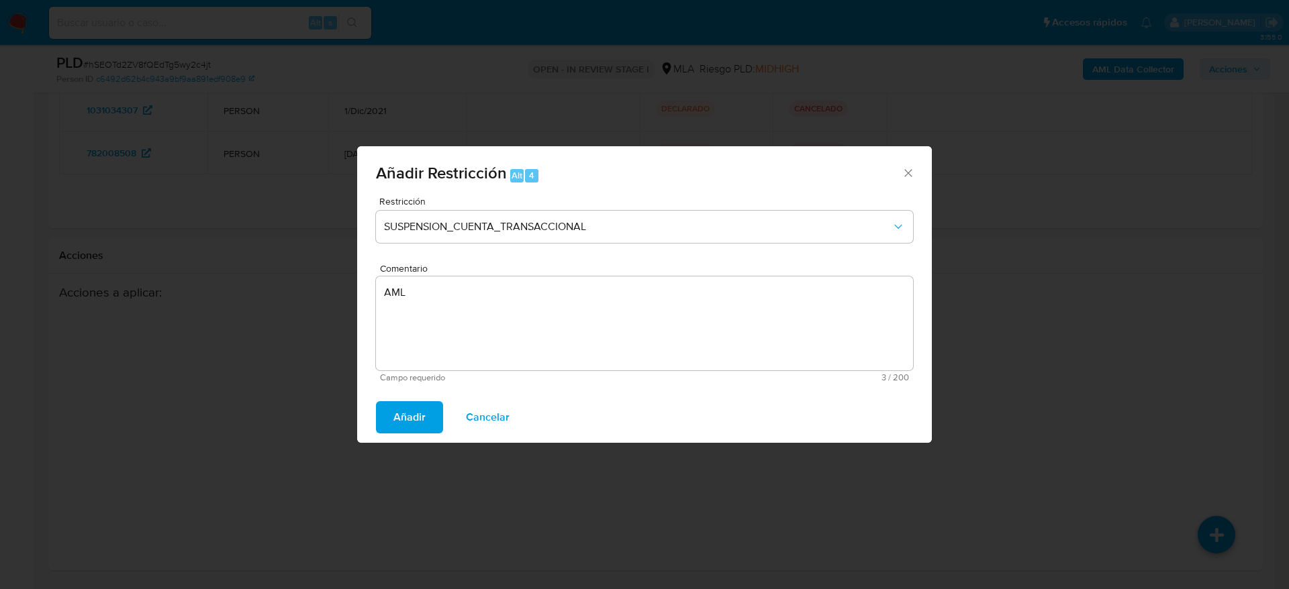
click at [403, 417] on span "Añadir" at bounding box center [409, 418] width 32 height 30
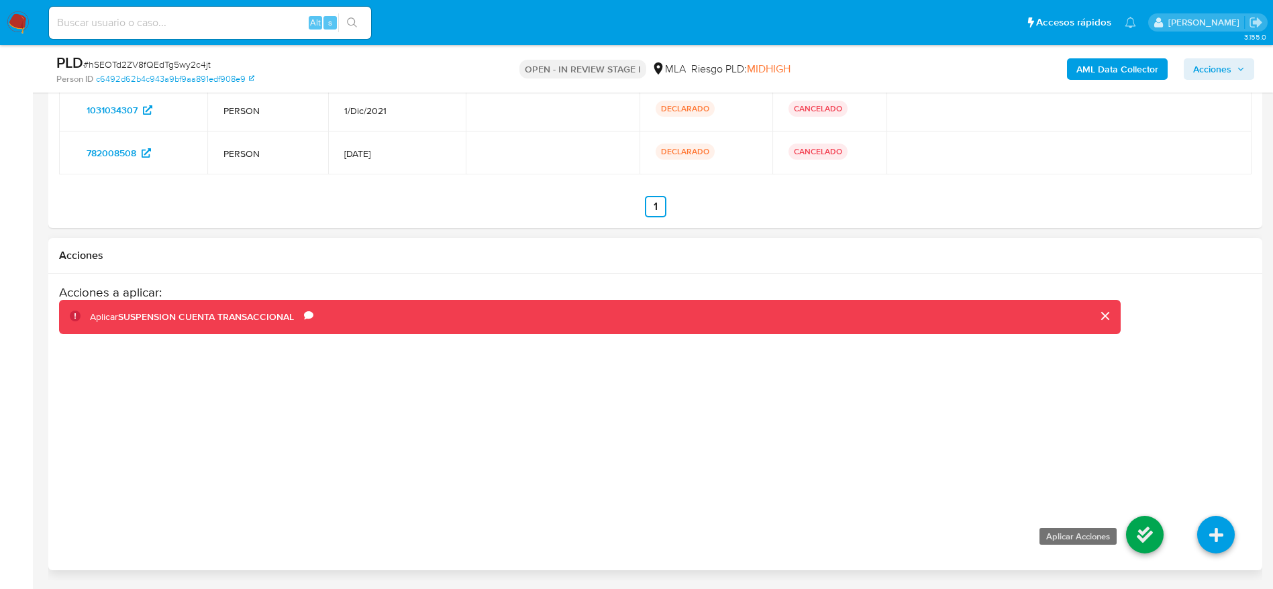
click at [1138, 523] on icon at bounding box center [1145, 535] width 38 height 38
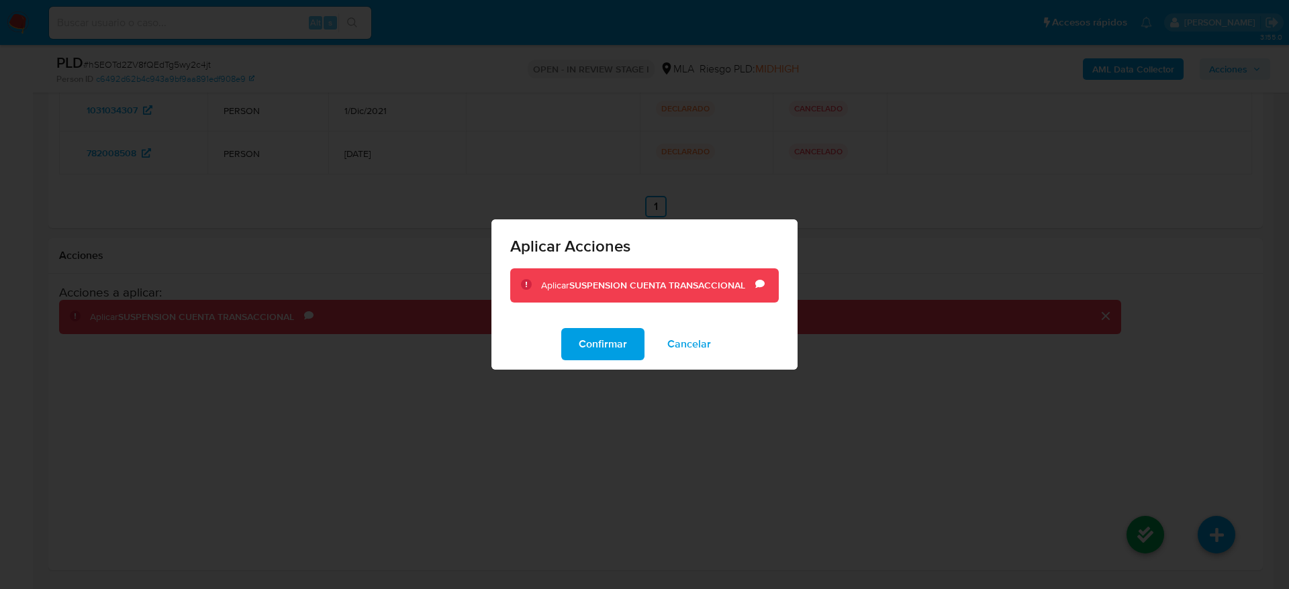
click at [626, 342] on span "Confirmar" at bounding box center [603, 345] width 48 height 30
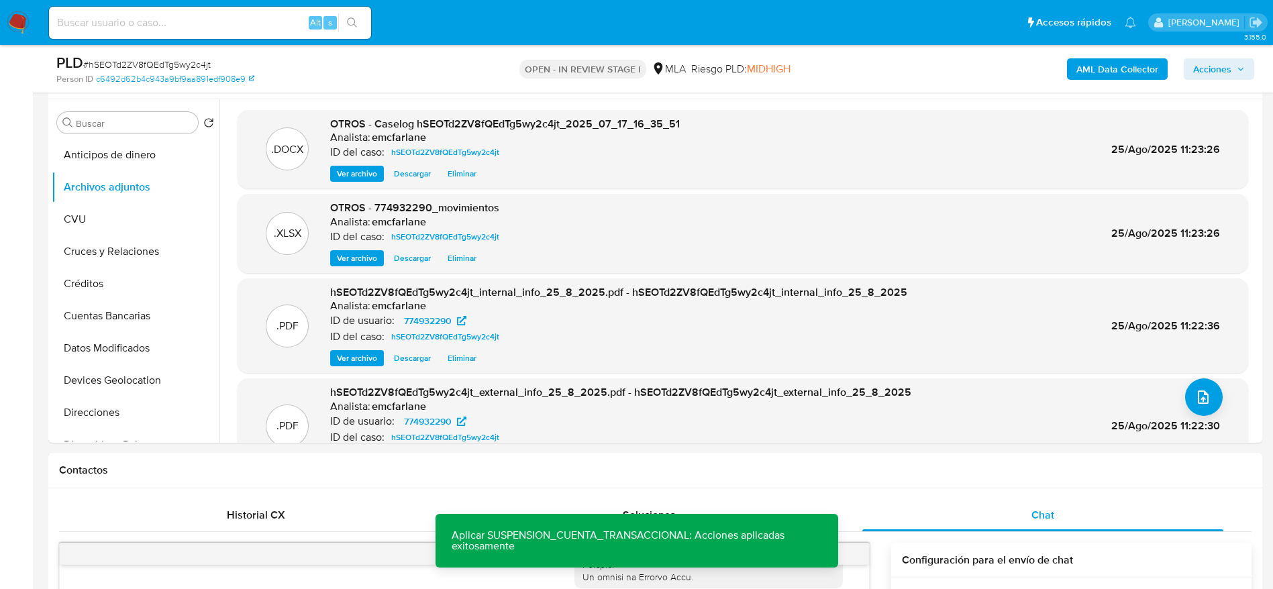
scroll to position [0, 0]
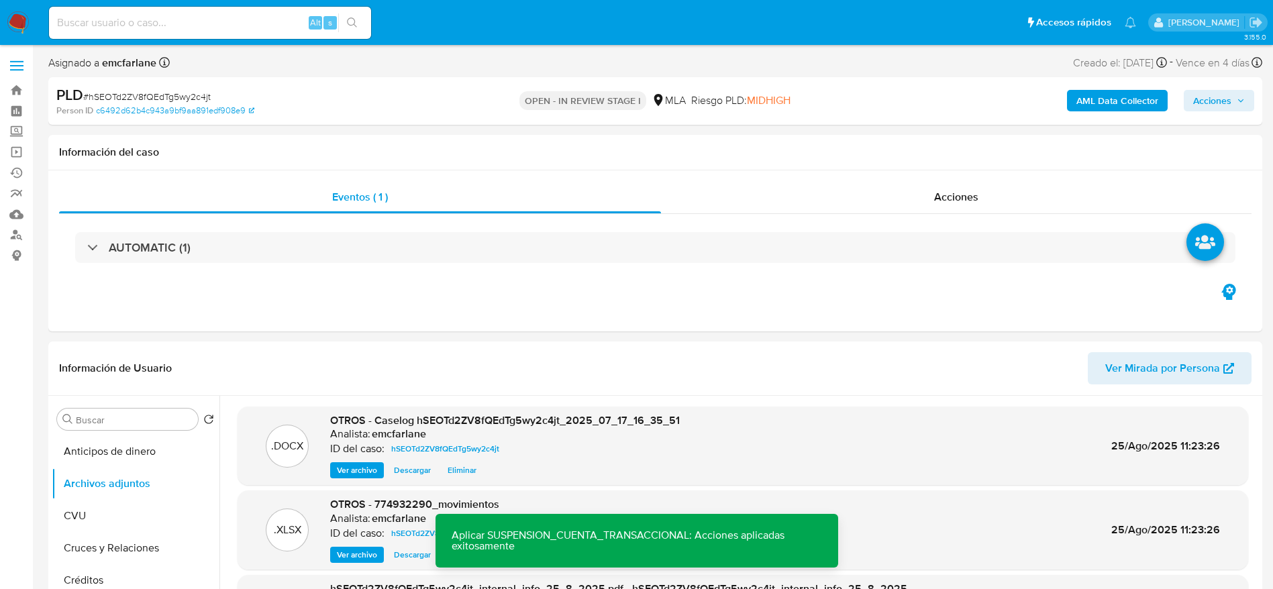
click at [1216, 113] on div "AML Data Collector Acciones" at bounding box center [1056, 101] width 396 height 32
click at [1209, 96] on span "Acciones" at bounding box center [1212, 100] width 38 height 21
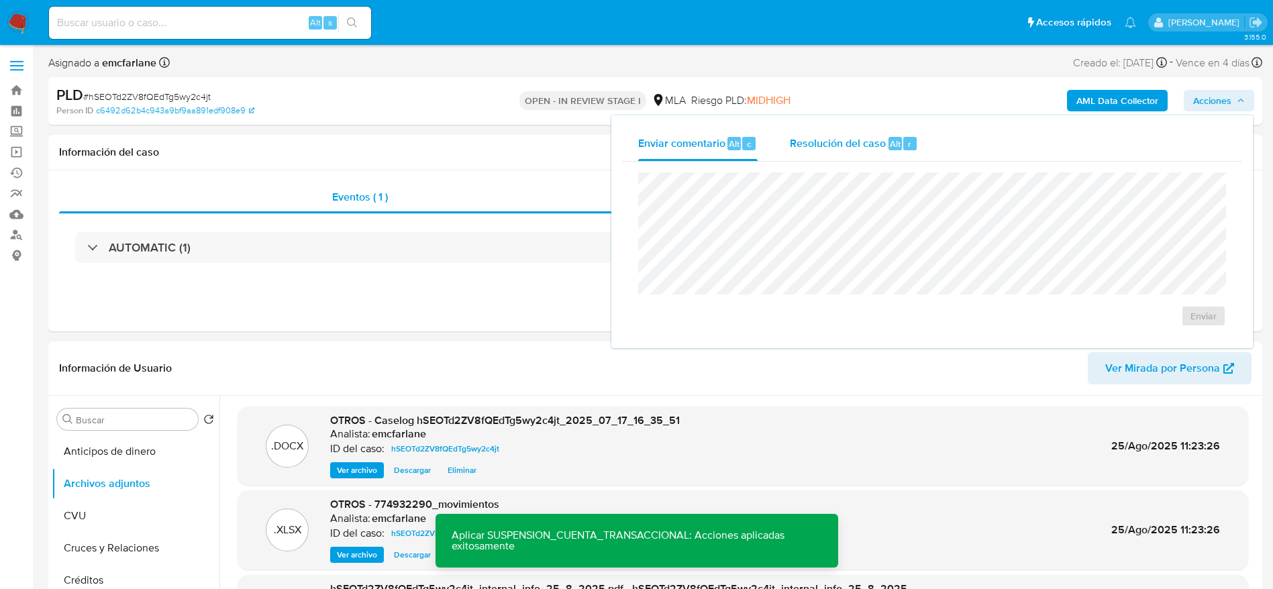
drag, startPoint x: 886, startPoint y: 146, endPoint x: 890, endPoint y: 168, distance: 22.5
click at [887, 151] on div "Resolución del caso Alt r" at bounding box center [854, 143] width 128 height 35
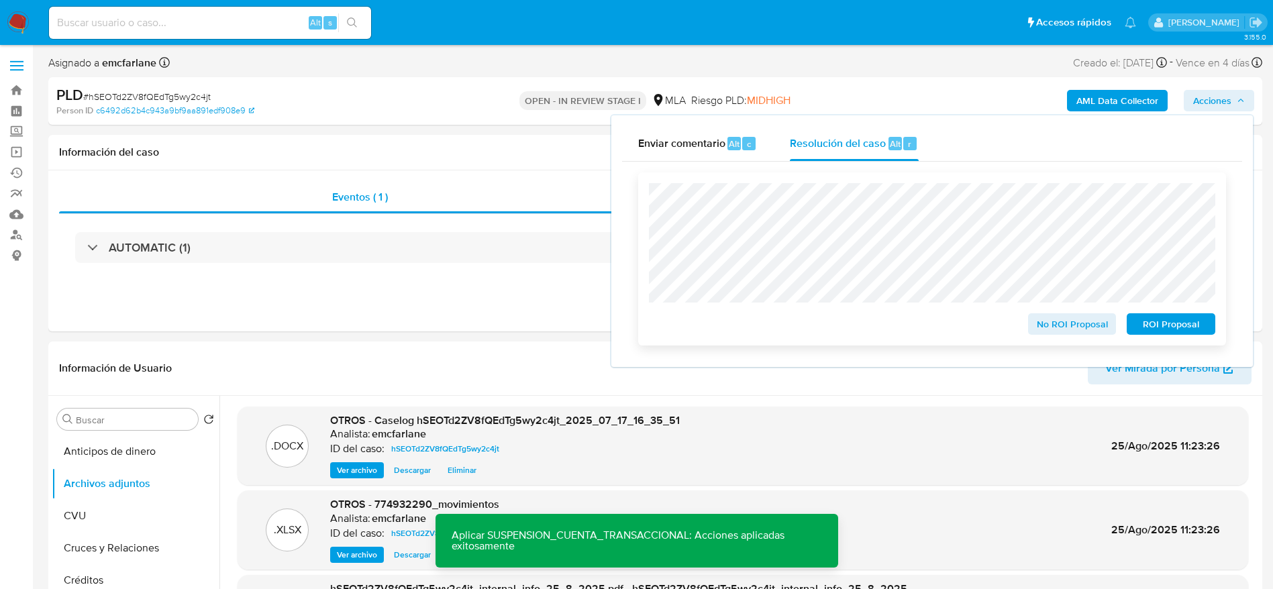
click at [1176, 320] on span "ROI Proposal" at bounding box center [1171, 324] width 70 height 19
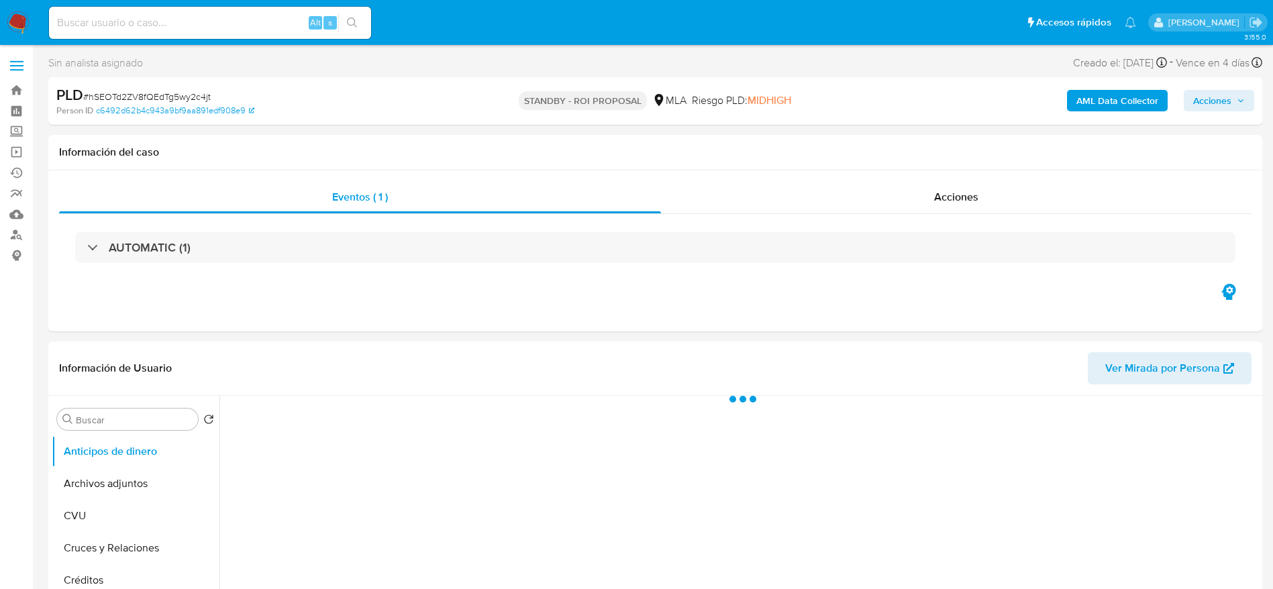
click at [206, 15] on input at bounding box center [210, 22] width 322 height 17
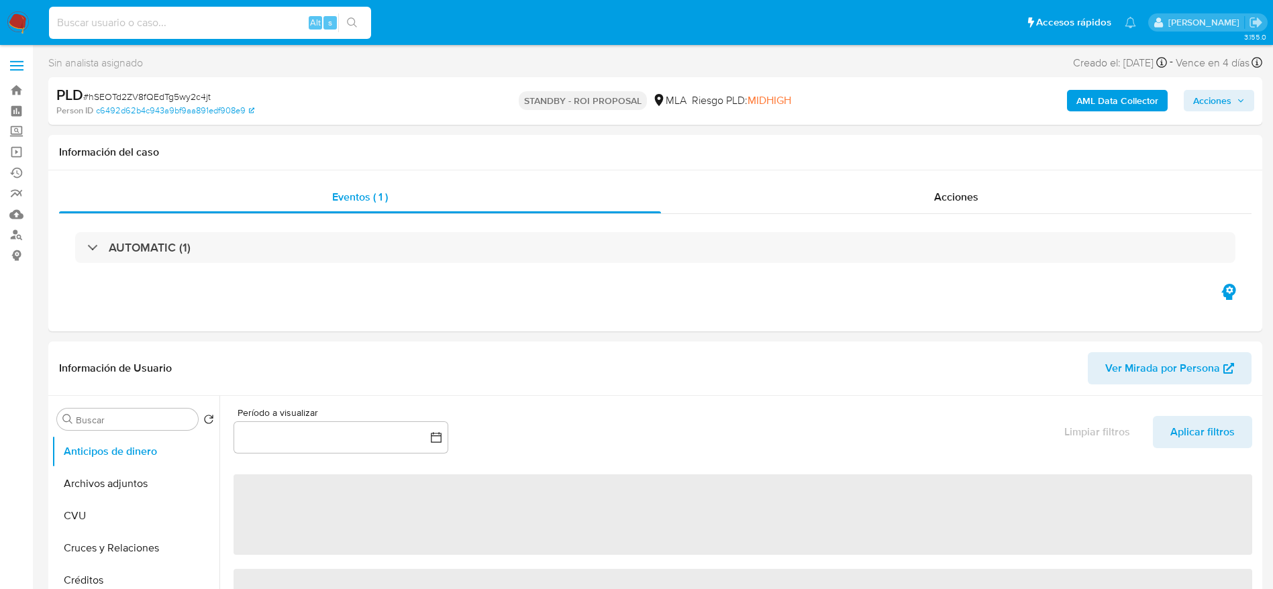
paste input "7kReDnllmb0J6g5hDMPW8VcL"
type input "7kReDnllmb0J6g5hDMPW8VcL"
select select "10"
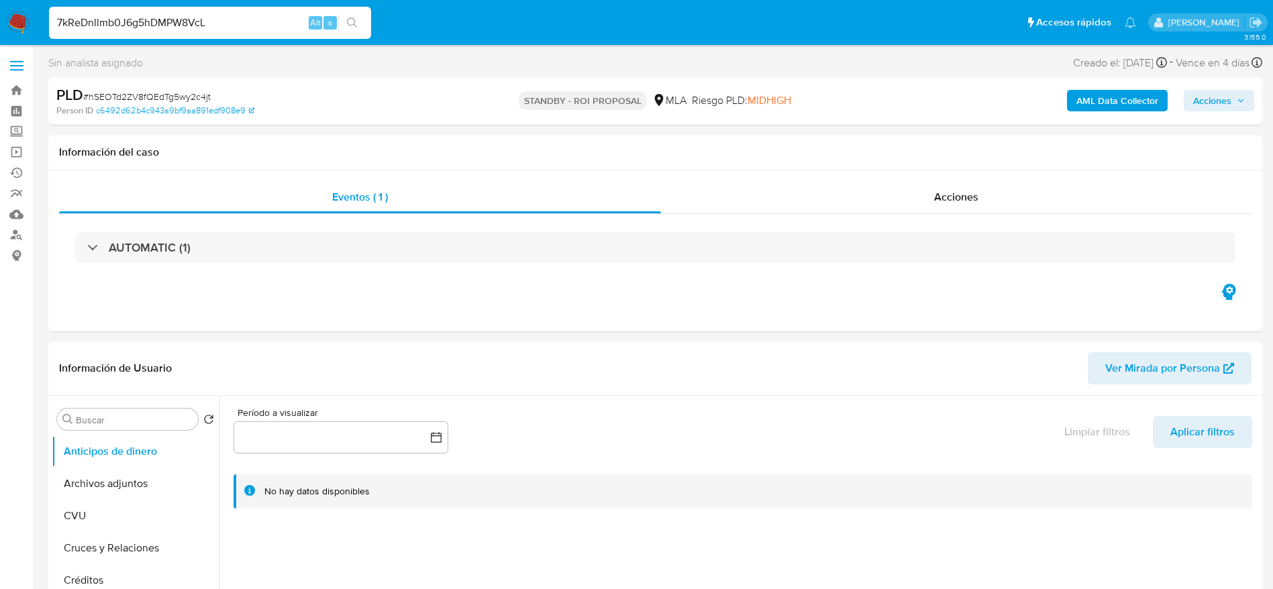
type input "7kReDnllmb0J6g5hDMPW8VcL"
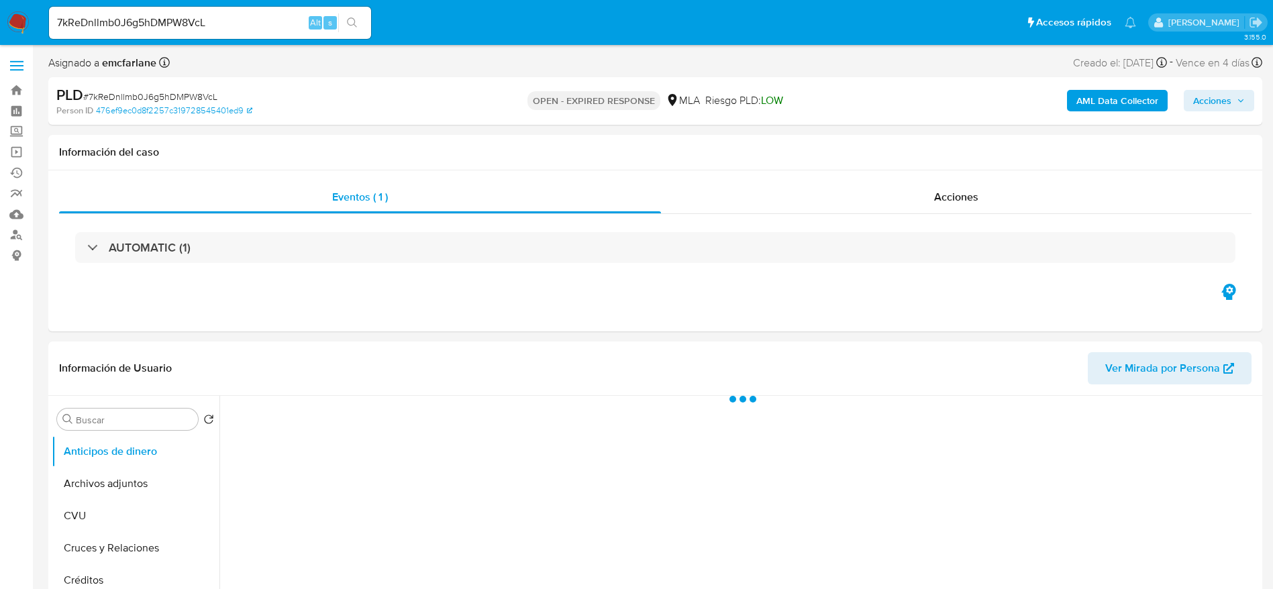
select select "10"
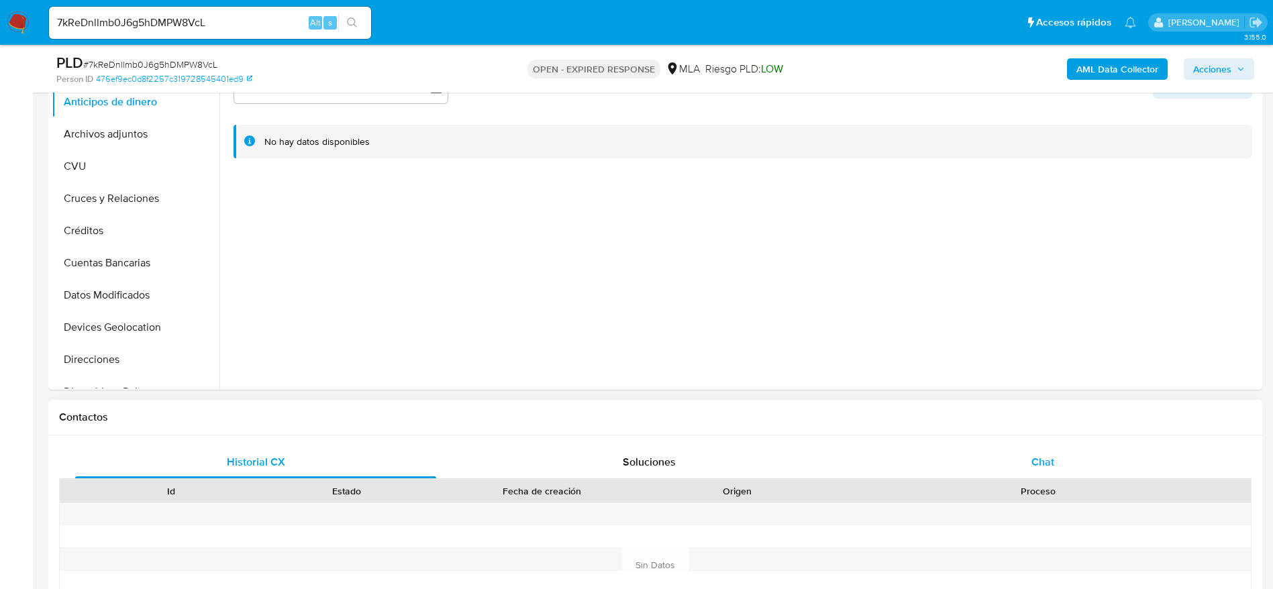
click at [1066, 454] on div "Chat" at bounding box center [1042, 462] width 361 height 32
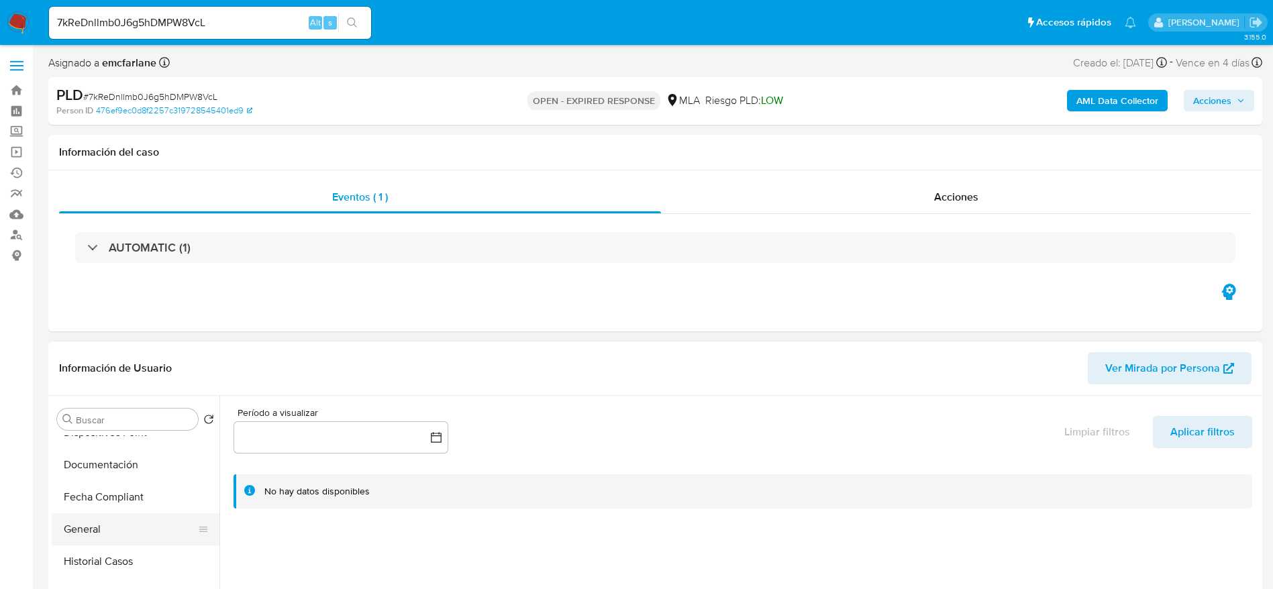
scroll to position [403, 0]
click at [129, 456] on button "Historial Casos" at bounding box center [130, 468] width 157 height 32
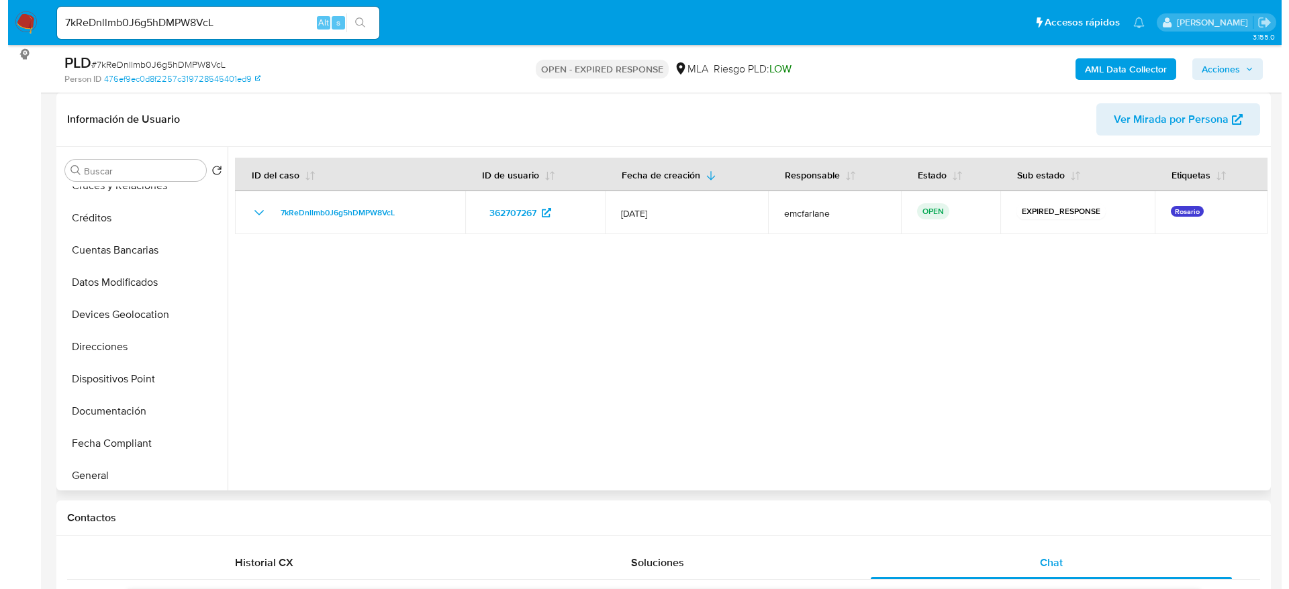
scroll to position [0, 0]
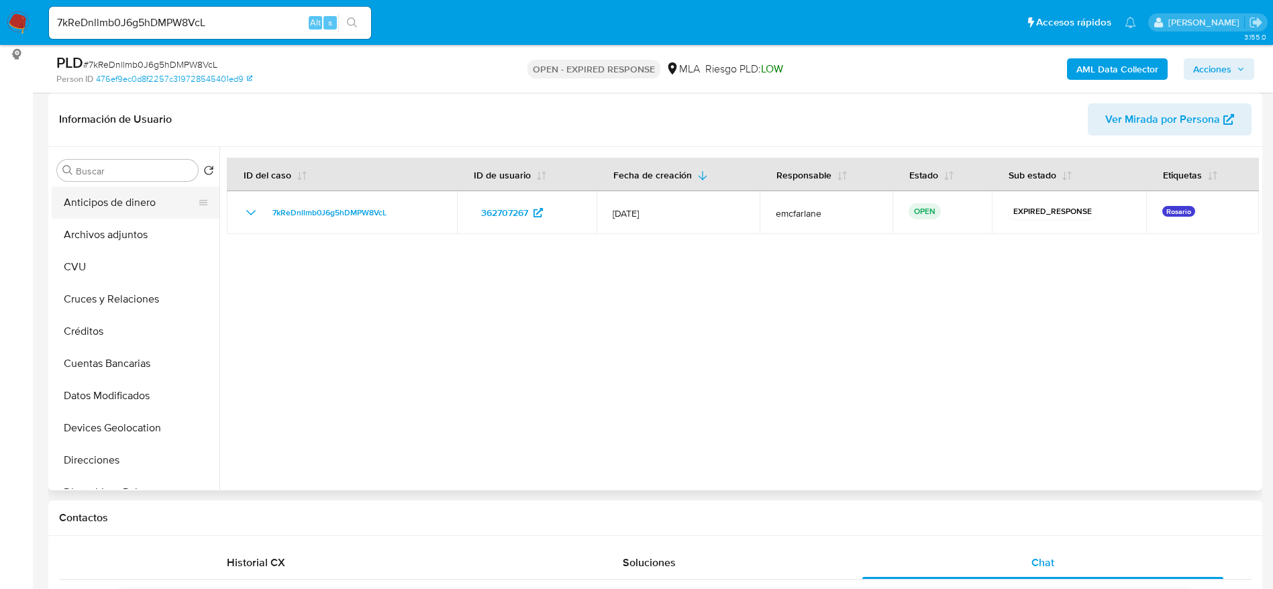
click at [133, 206] on button "Anticipos de dinero" at bounding box center [130, 203] width 157 height 32
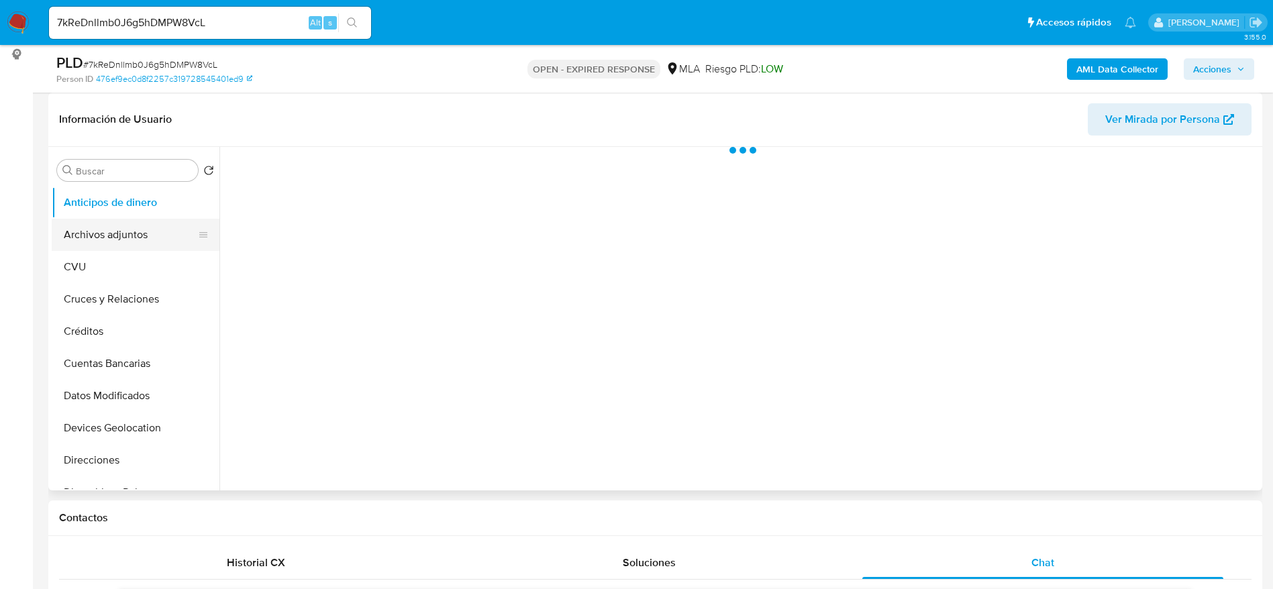
click at [127, 224] on button "Archivos adjuntos" at bounding box center [130, 235] width 157 height 32
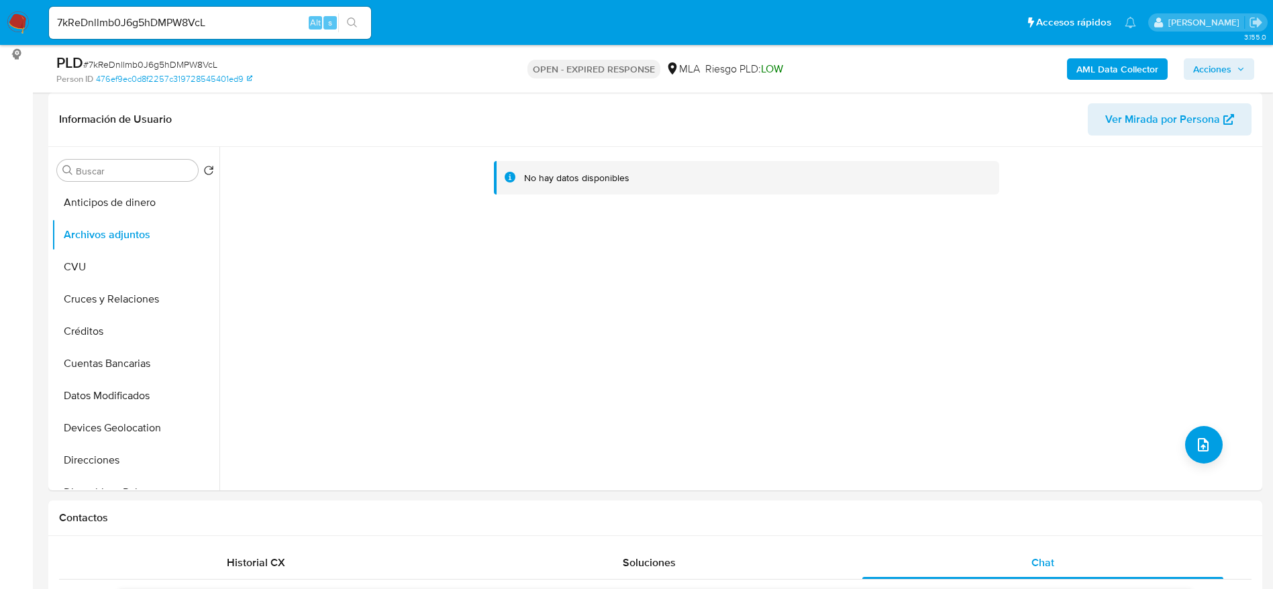
click at [1155, 58] on b "AML Data Collector" at bounding box center [1118, 68] width 82 height 21
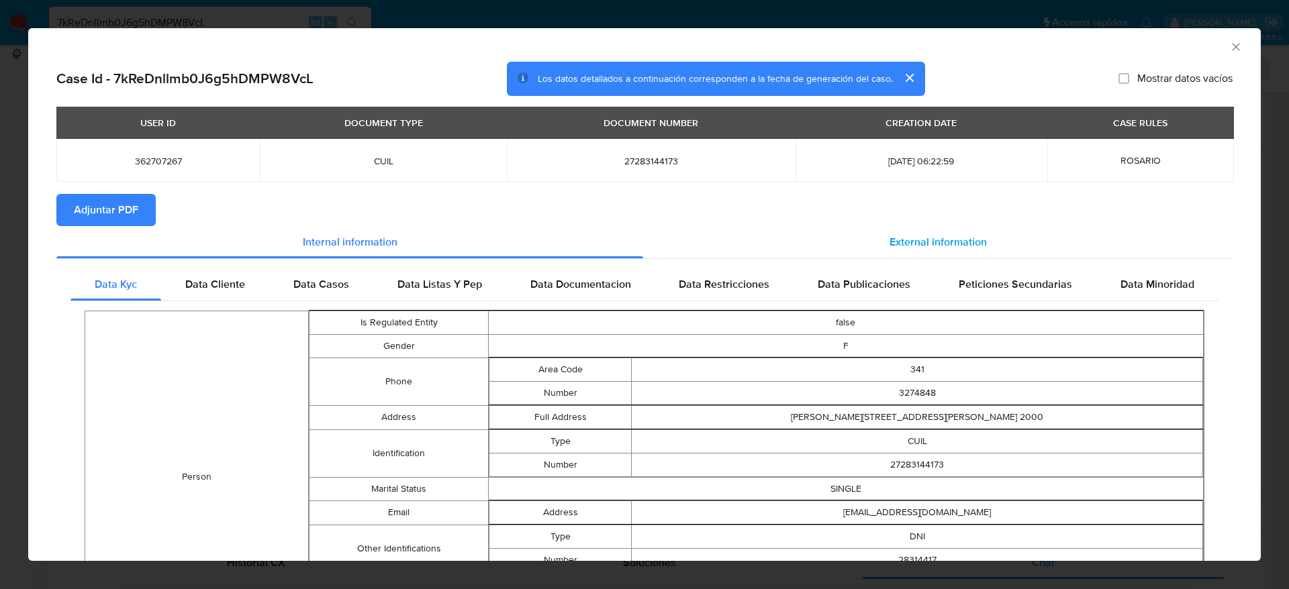
click at [933, 238] on span "External information" at bounding box center [937, 241] width 97 height 15
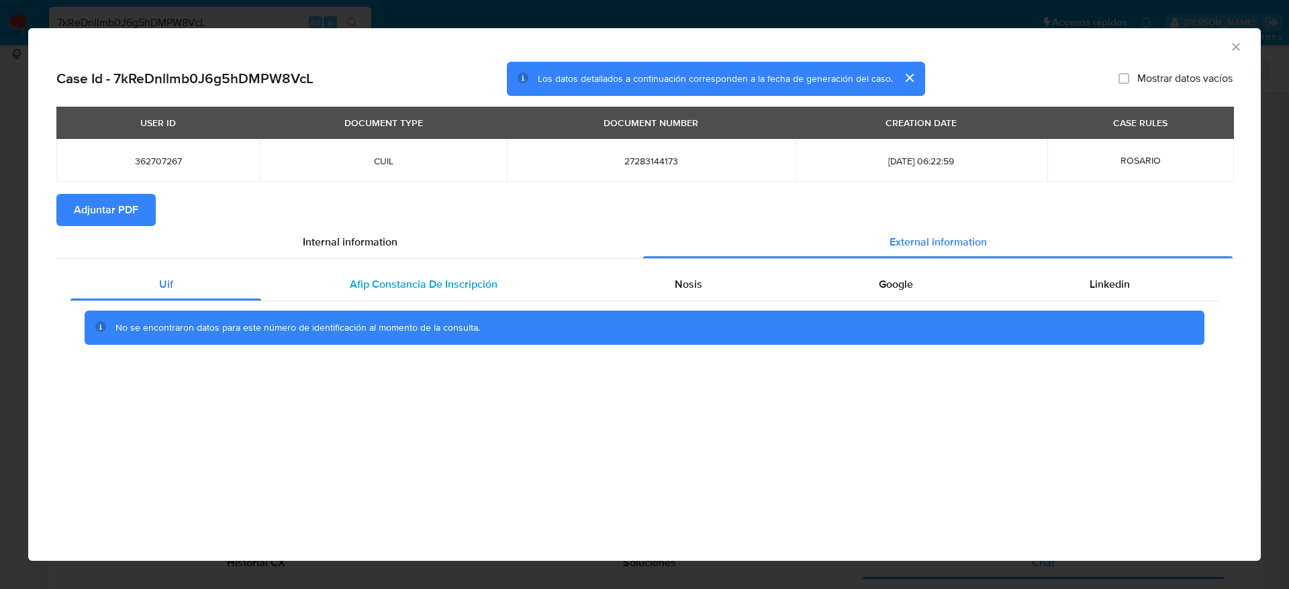
click at [378, 280] on span "Afip Constancia De Inscripción" at bounding box center [424, 284] width 148 height 15
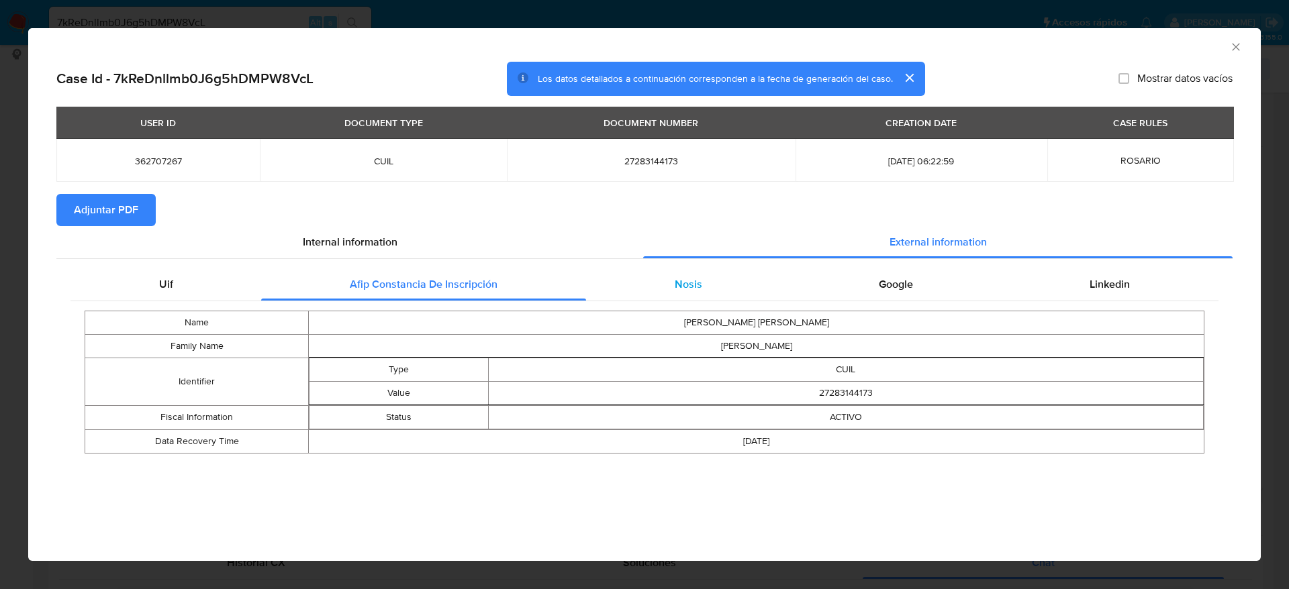
drag, startPoint x: 701, startPoint y: 283, endPoint x: 738, endPoint y: 283, distance: 36.2
click at [701, 283] on div "Nosis" at bounding box center [688, 284] width 204 height 32
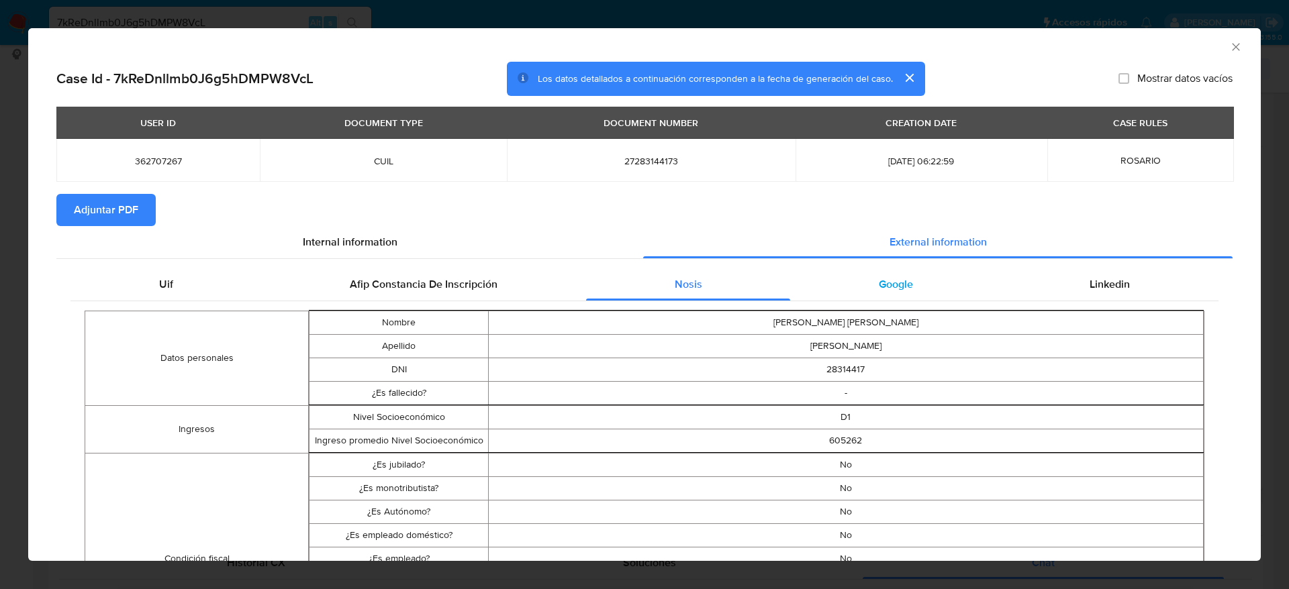
click at [864, 281] on div "Google" at bounding box center [895, 284] width 211 height 32
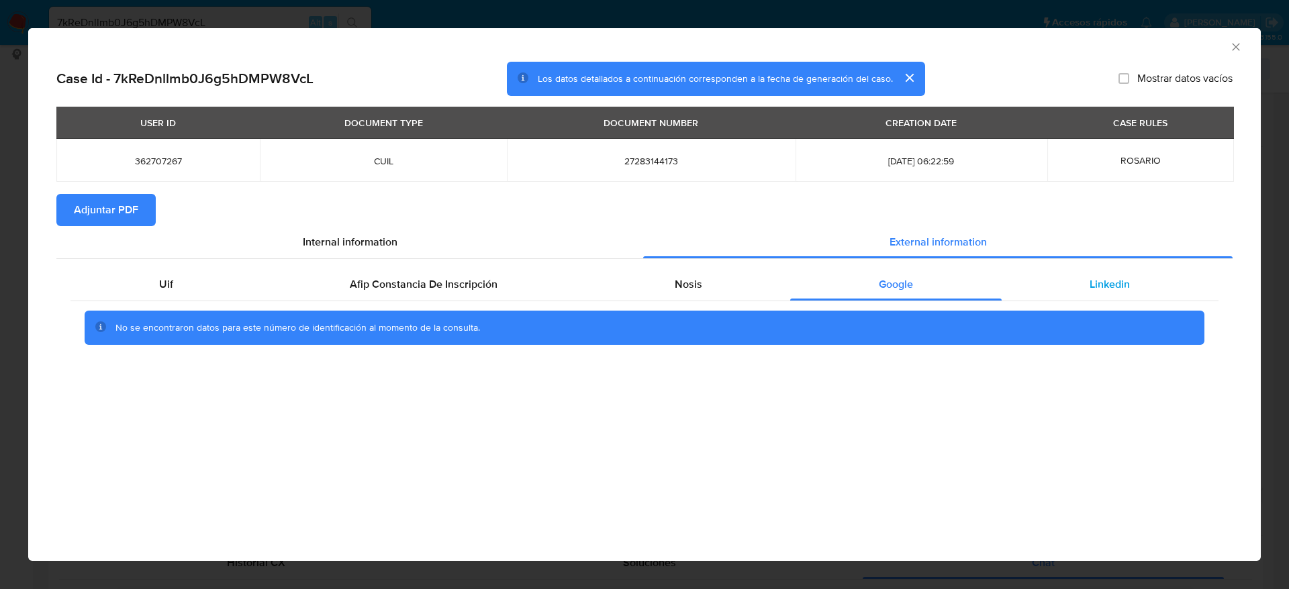
click at [1085, 282] on div "Linkedin" at bounding box center [1109, 284] width 217 height 32
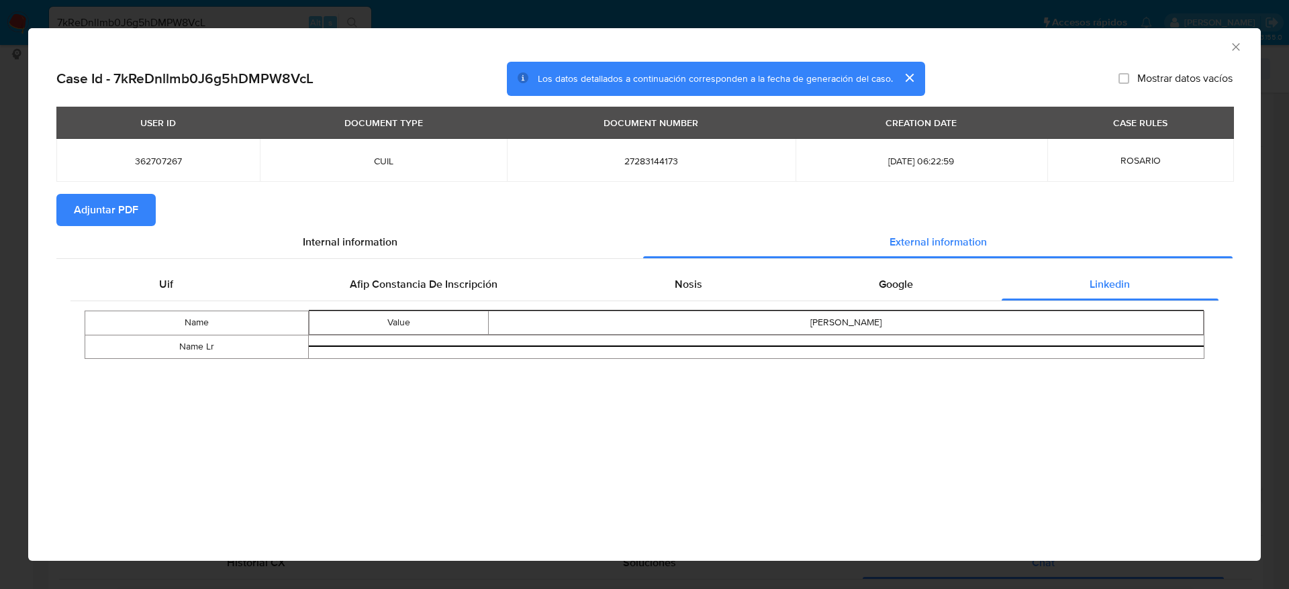
click at [128, 219] on span "Adjuntar PDF" at bounding box center [106, 210] width 64 height 30
click at [1232, 50] on icon "Cerrar ventana" at bounding box center [1235, 46] width 13 height 13
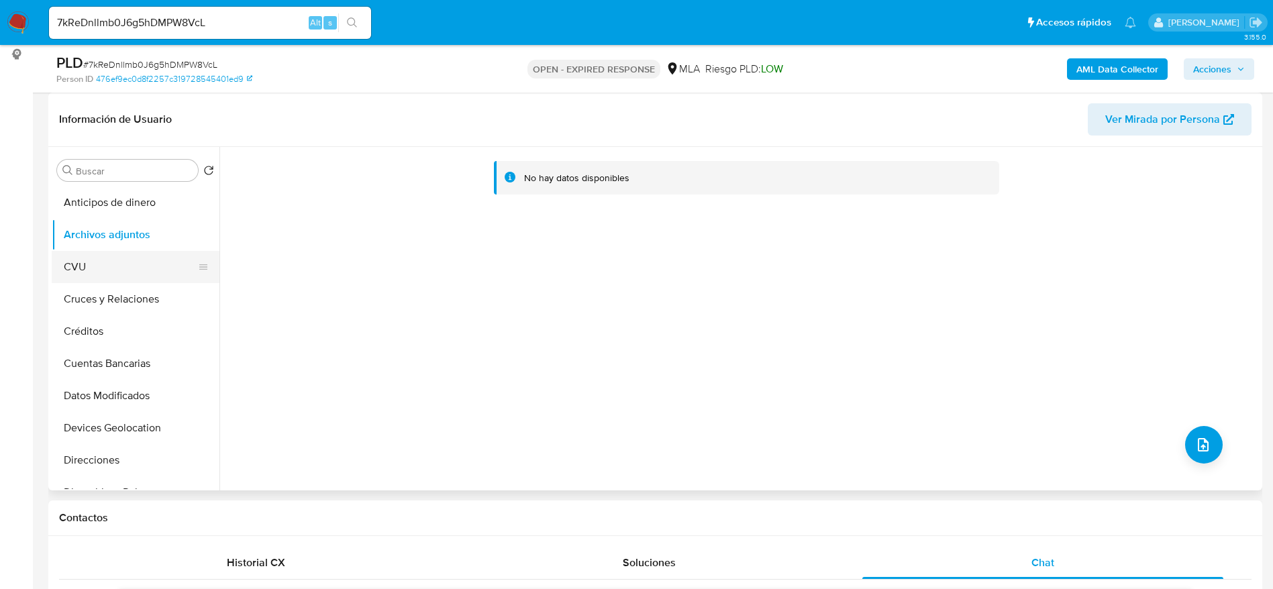
drag, startPoint x: 69, startPoint y: 272, endPoint x: 83, endPoint y: 254, distance: 23.5
click at [70, 272] on button "CVU" at bounding box center [130, 267] width 157 height 32
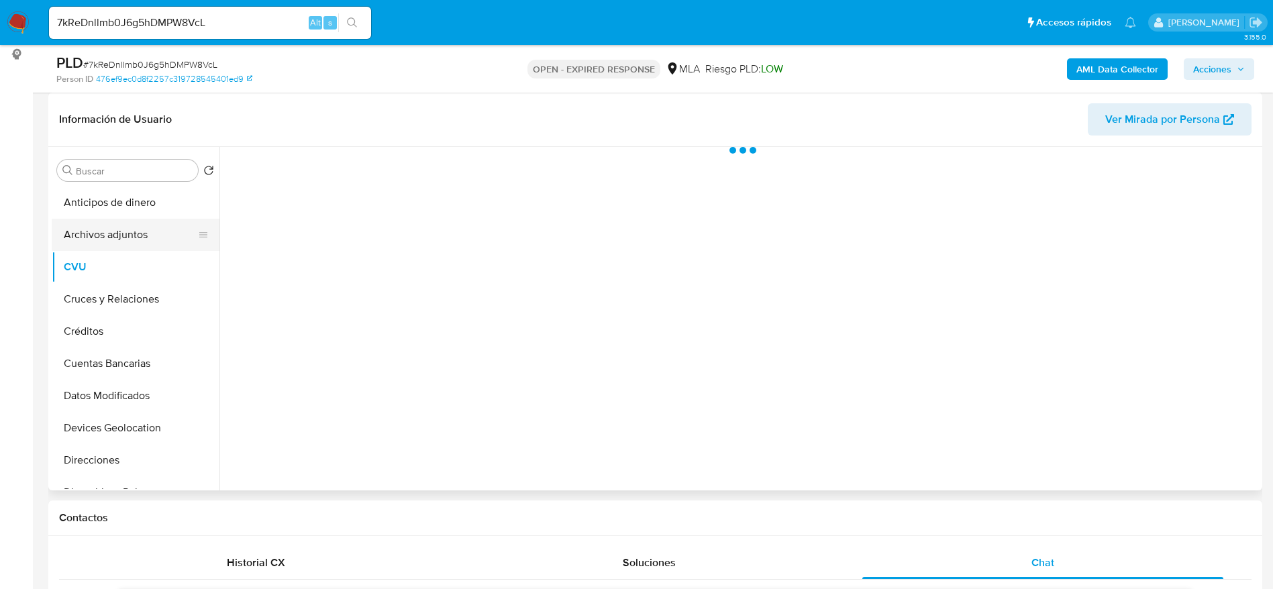
click at [90, 238] on button "Archivos adjuntos" at bounding box center [130, 235] width 157 height 32
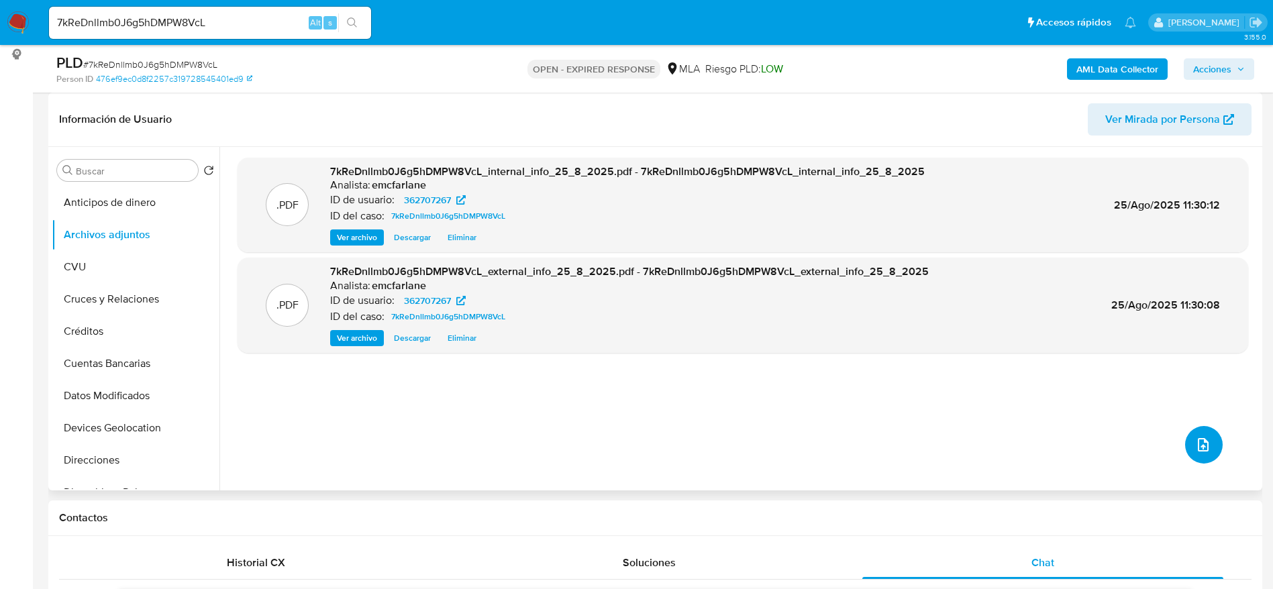
click at [1185, 441] on button "upload-file" at bounding box center [1204, 445] width 38 height 38
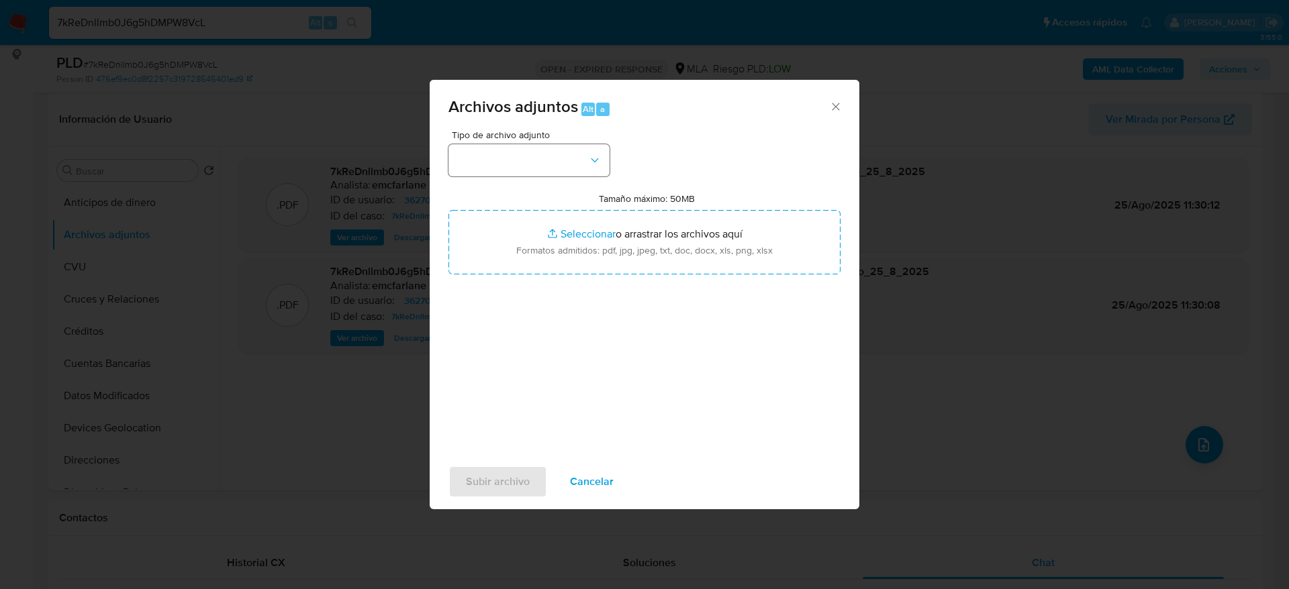
drag, startPoint x: 560, startPoint y: 140, endPoint x: 551, endPoint y: 170, distance: 31.4
click at [558, 146] on div "Tipo de archivo adjunto" at bounding box center [528, 153] width 161 height 46
click at [544, 153] on button "button" at bounding box center [528, 160] width 161 height 32
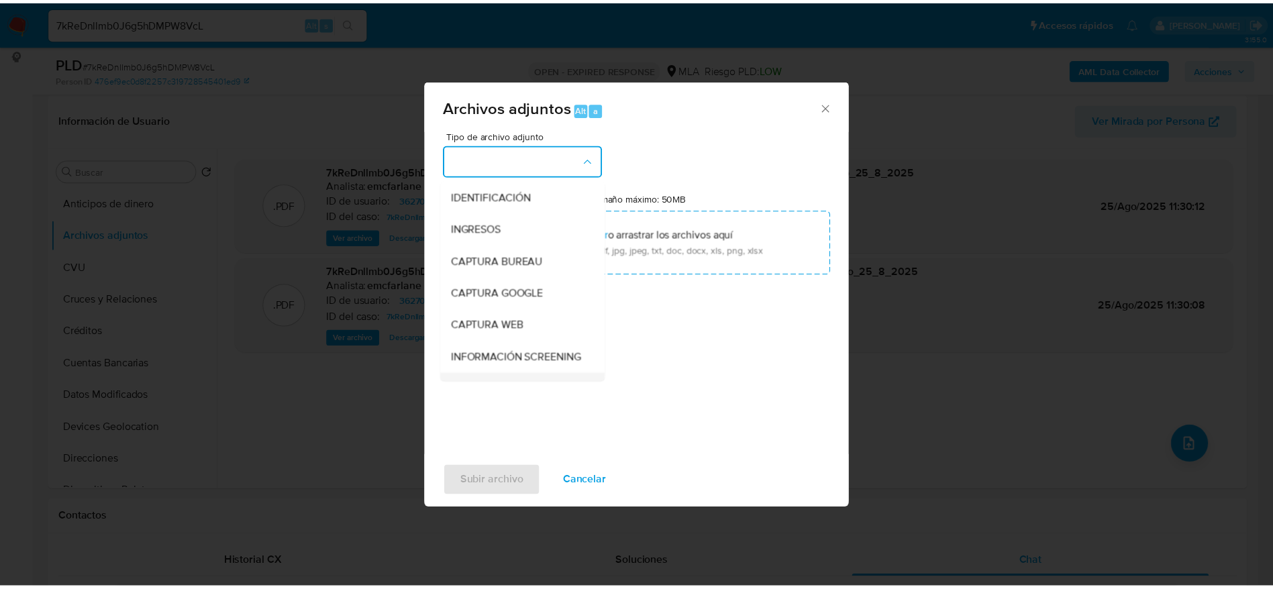
scroll to position [101, 0]
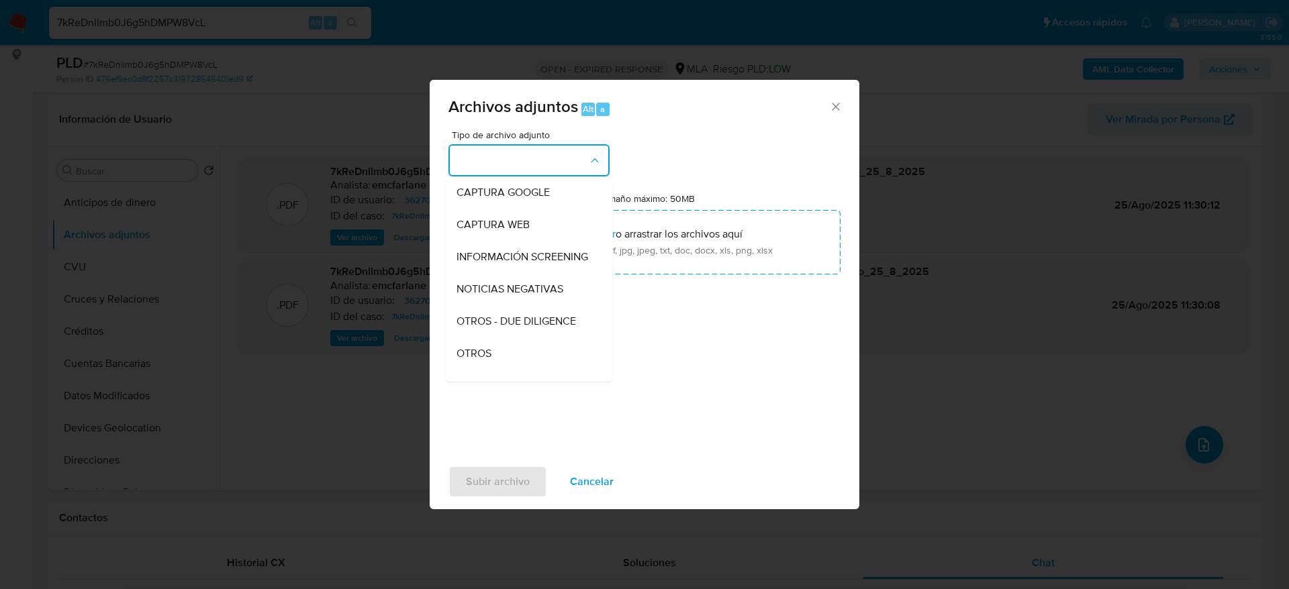
drag, startPoint x: 490, startPoint y: 363, endPoint x: 534, endPoint y: 354, distance: 45.3
click at [490, 360] on span "OTROS" at bounding box center [473, 353] width 35 height 13
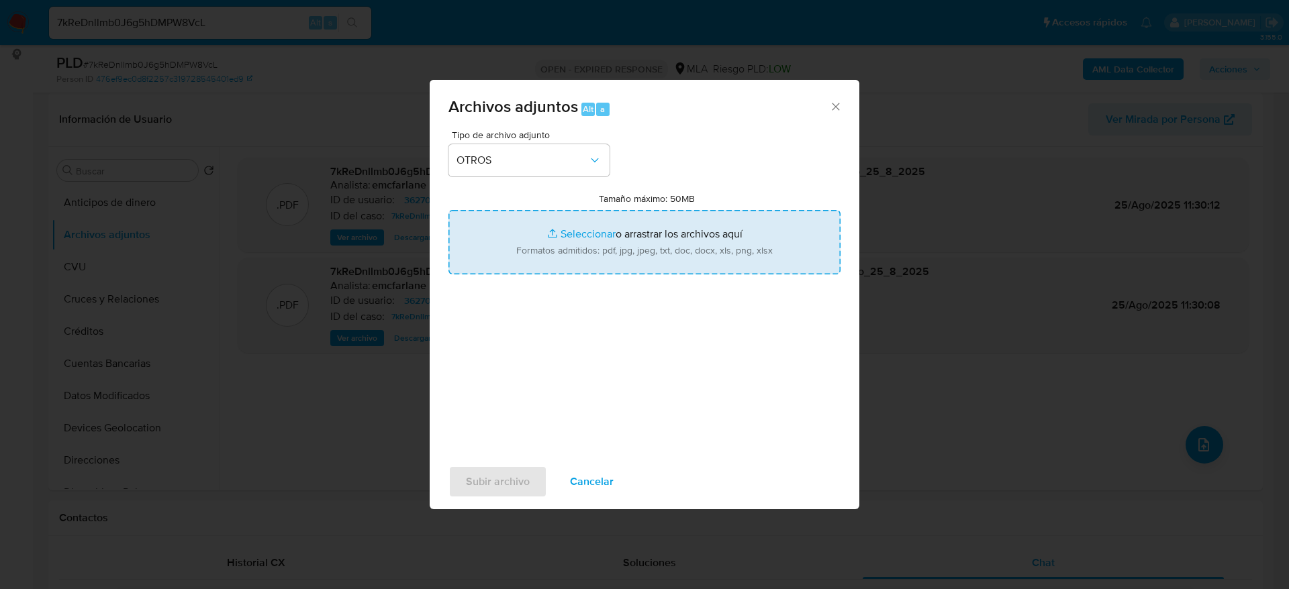
type input "C:\fakepath\Caselog 7kReDnllmb0J6g5hDMPW8VcL_2025_07_17_21_54_22 (2).docx"
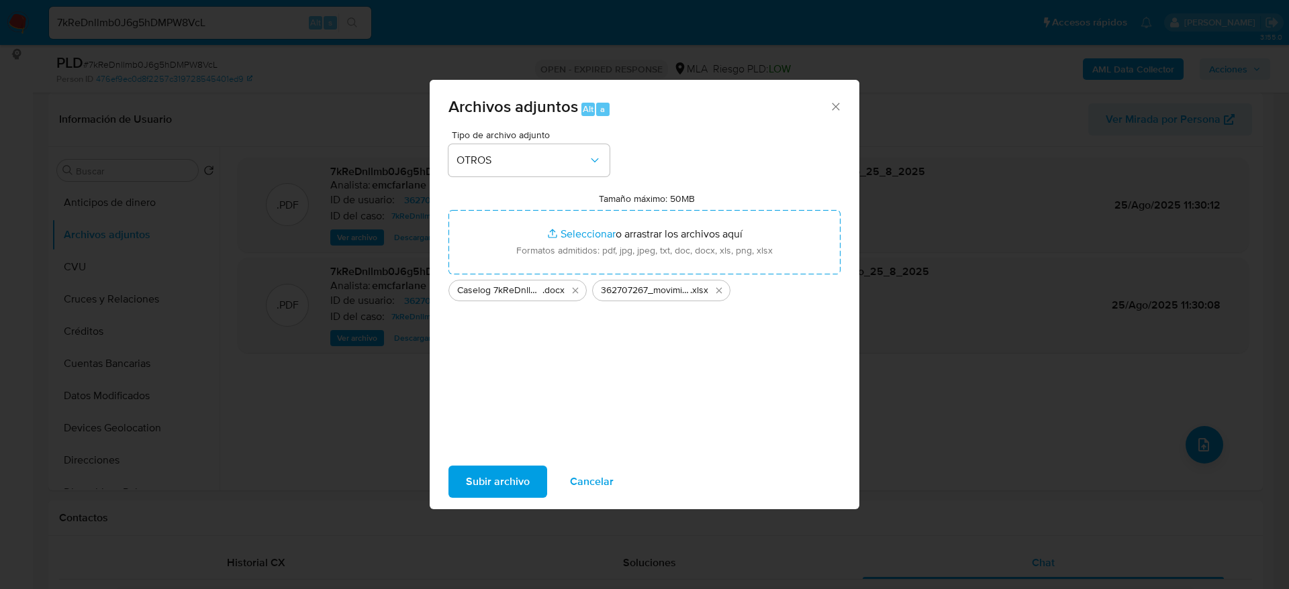
click at [490, 477] on span "Subir archivo" at bounding box center [498, 482] width 64 height 30
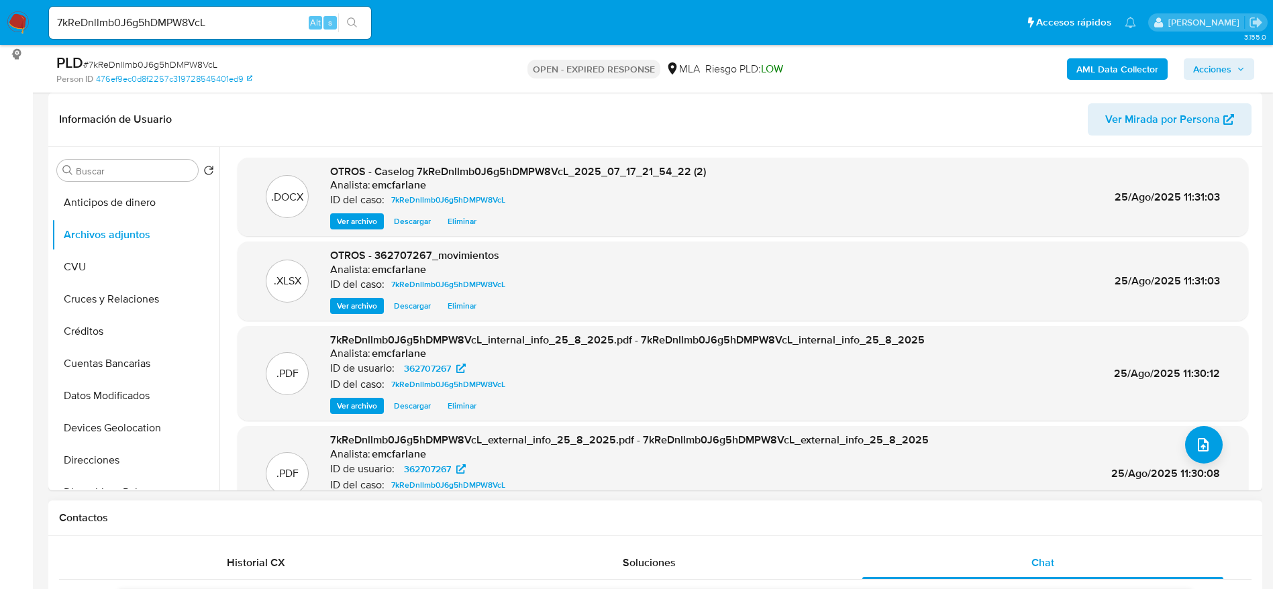
click at [667, 507] on div "Contactos" at bounding box center [655, 519] width 1214 height 36
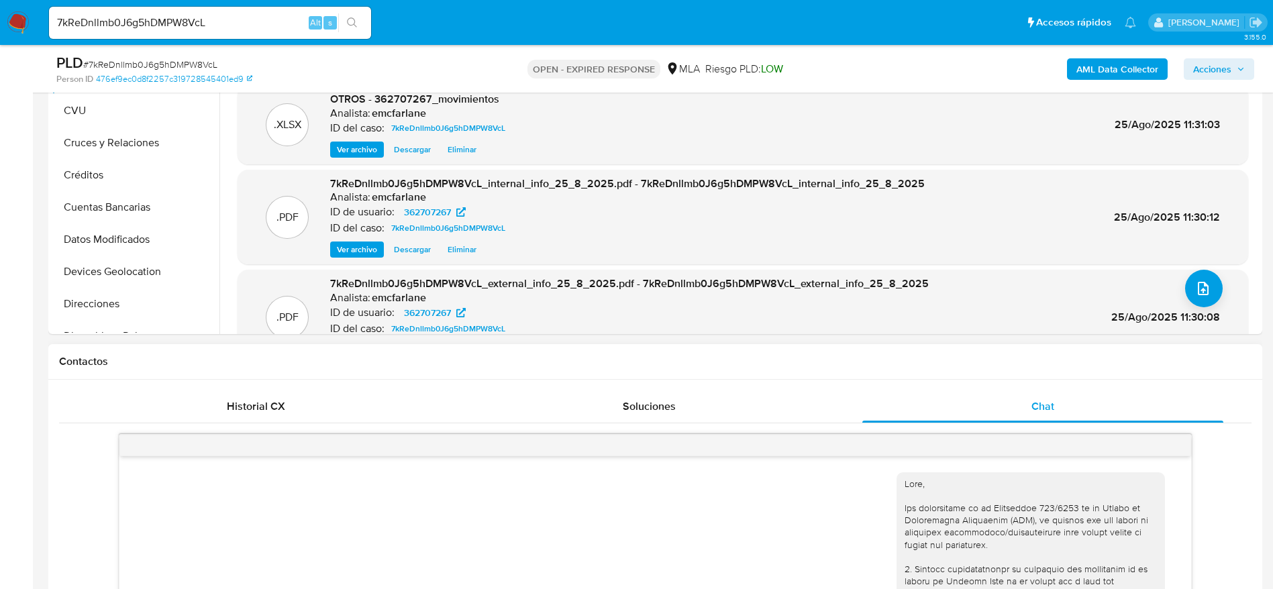
scroll to position [604, 0]
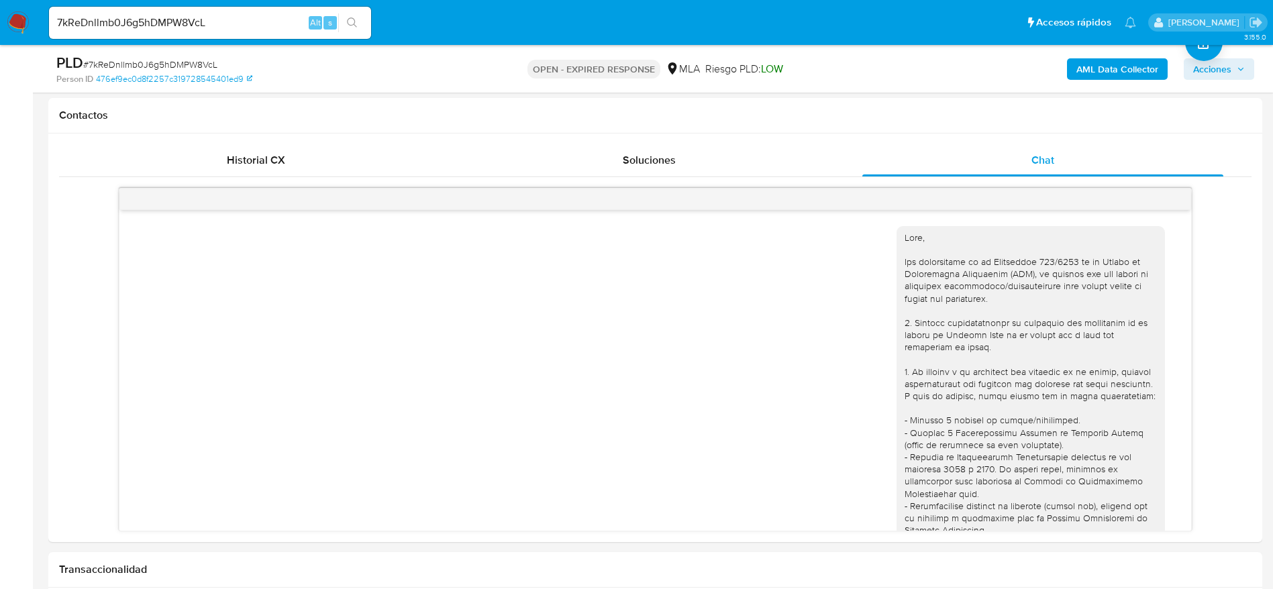
click at [107, 62] on span "# 7kReDnllmb0J6g5hDMPW8VcL" at bounding box center [150, 64] width 134 height 13
copy span "7kReDnllmb0J6g5hDMPW8VcL"
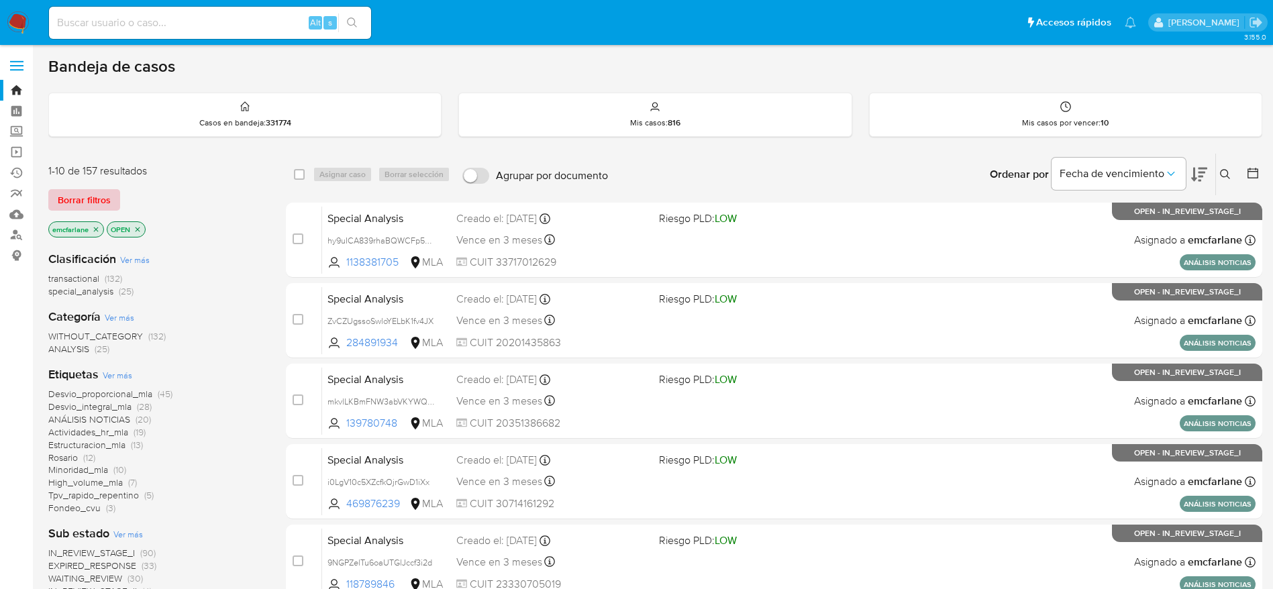
click at [107, 195] on span "Borrar filtros" at bounding box center [84, 200] width 53 height 19
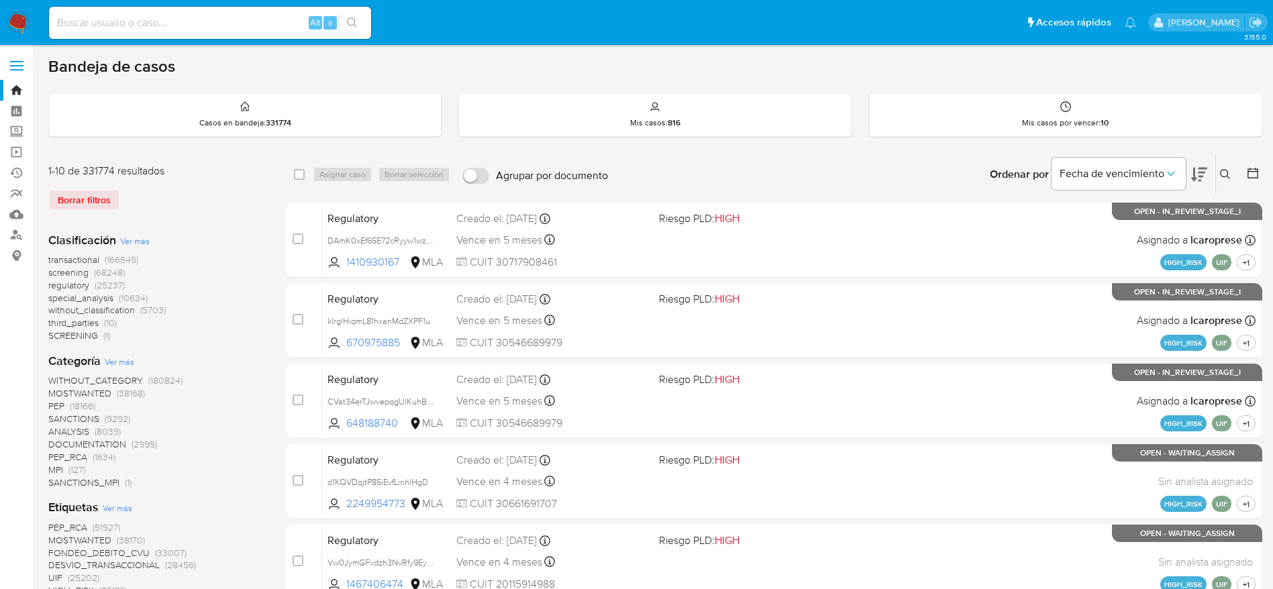
click at [1218, 177] on button at bounding box center [1227, 174] width 22 height 16
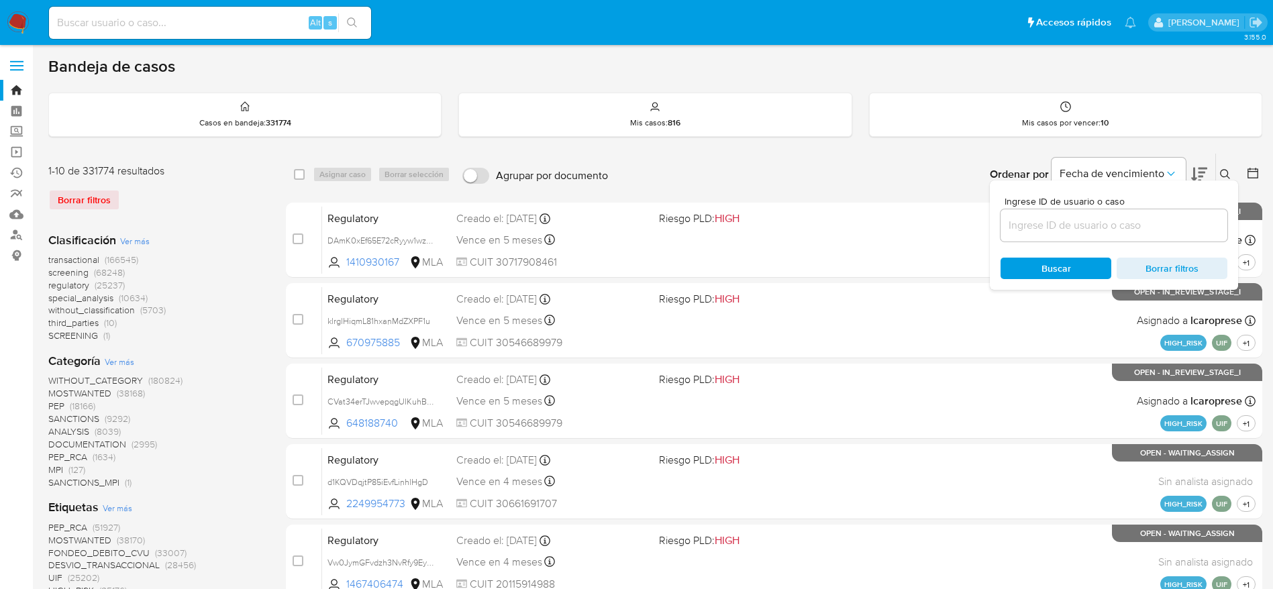
click at [1114, 239] on div at bounding box center [1114, 225] width 227 height 32
drag, startPoint x: 1113, startPoint y: 226, endPoint x: 1085, endPoint y: 232, distance: 28.8
click at [1113, 226] on input at bounding box center [1114, 225] width 227 height 17
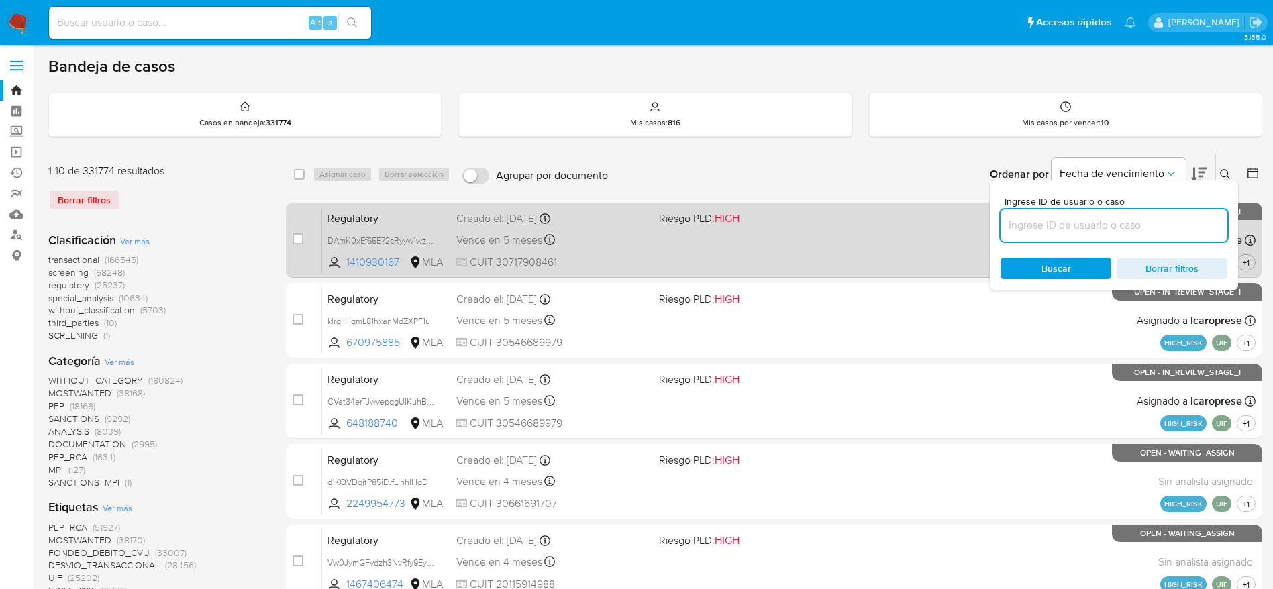
paste input "7kReDnllmb0J6g5hDMPW8VcL"
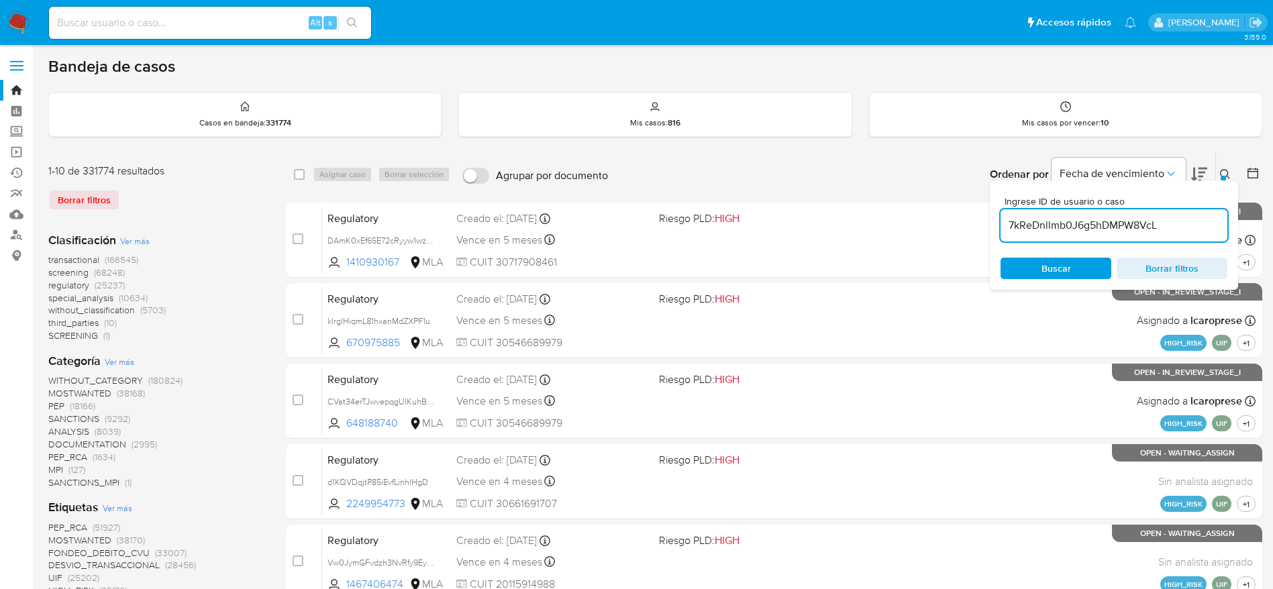
type input "7kReDnllmb0J6g5hDMPW8VcL"
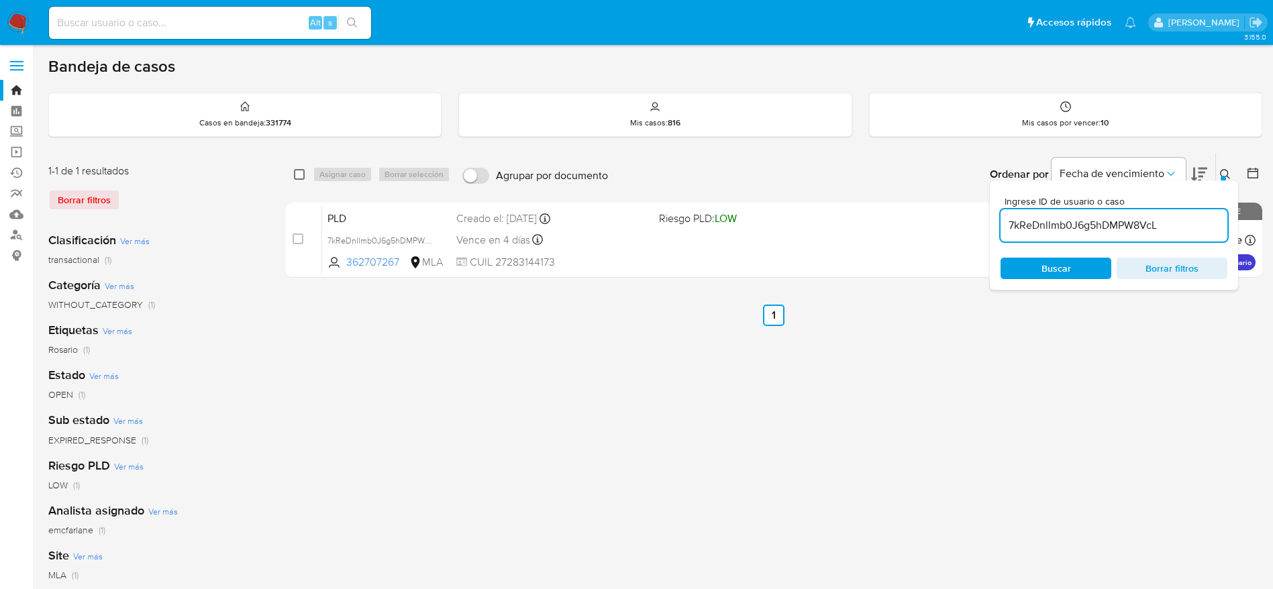
click at [301, 172] on input "checkbox" at bounding box center [299, 174] width 11 height 11
checkbox input "true"
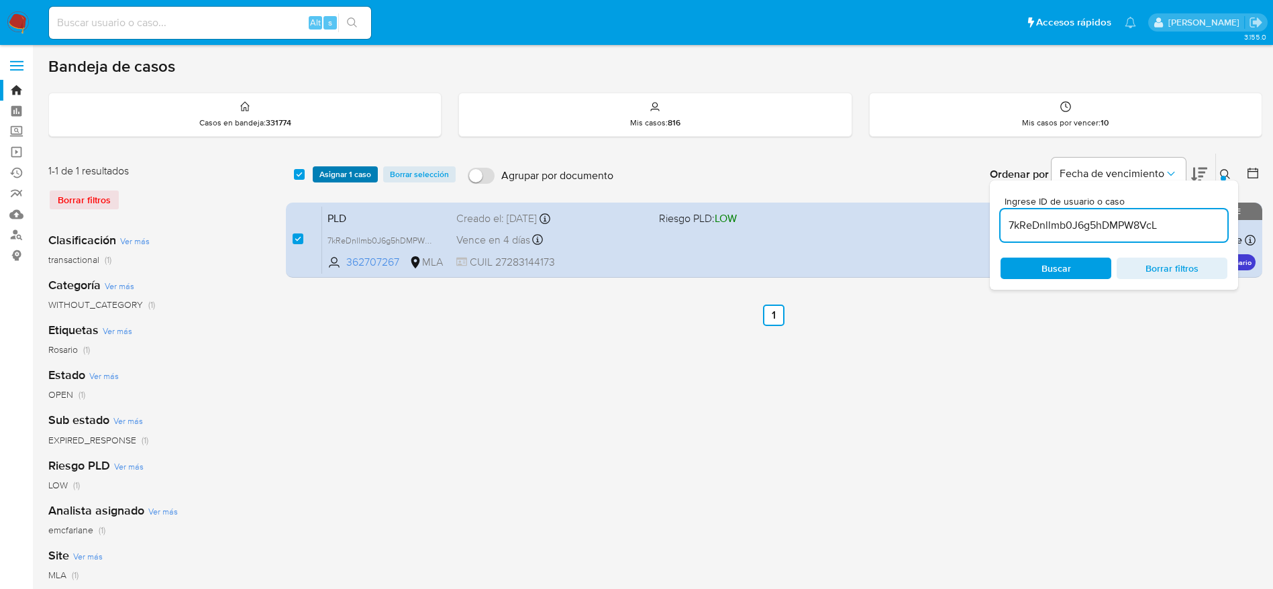
click at [339, 170] on span "Asignar 1 caso" at bounding box center [345, 174] width 52 height 13
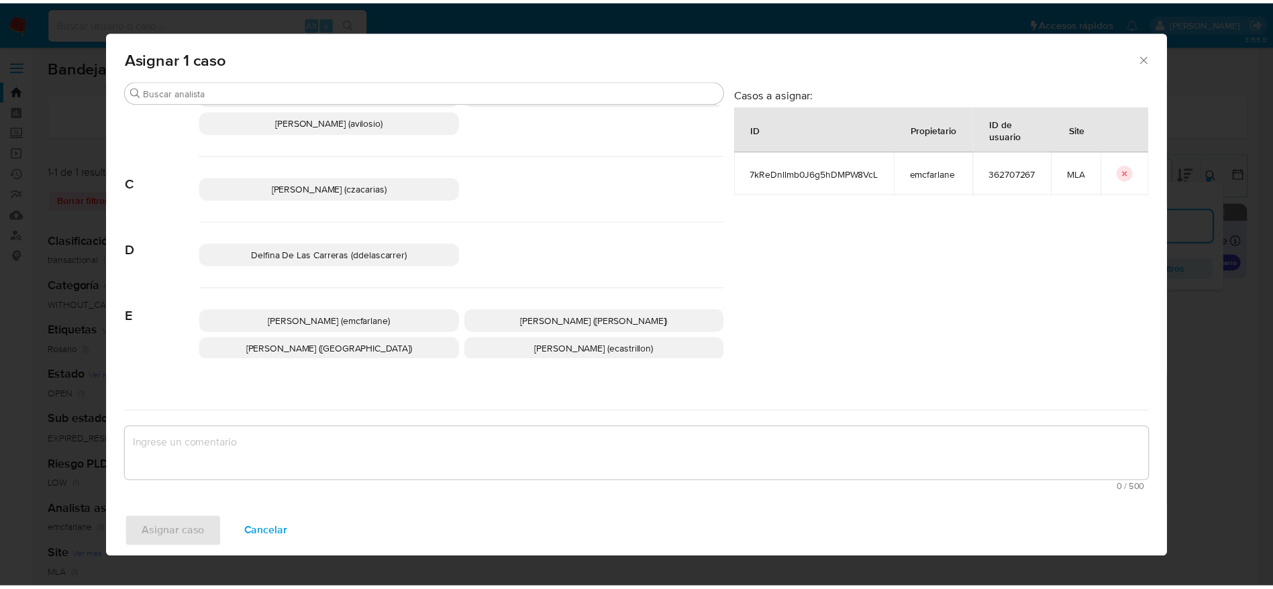
scroll to position [101, 0]
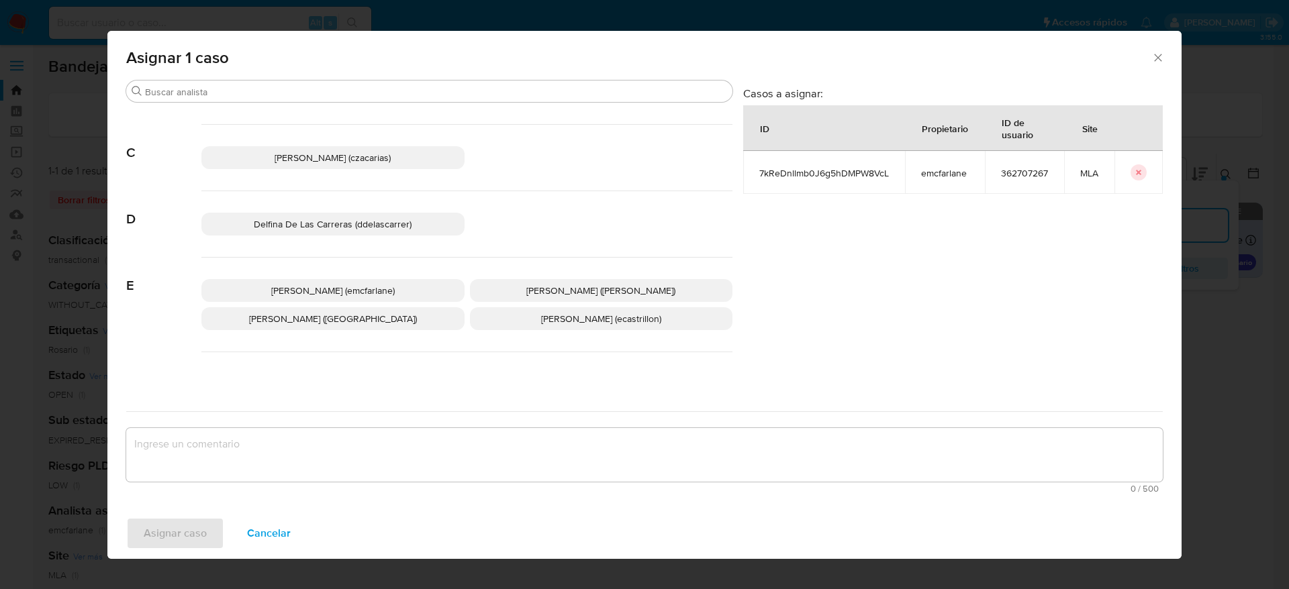
click at [354, 294] on span "[PERSON_NAME] (emcfarlane)" at bounding box center [332, 290] width 123 height 13
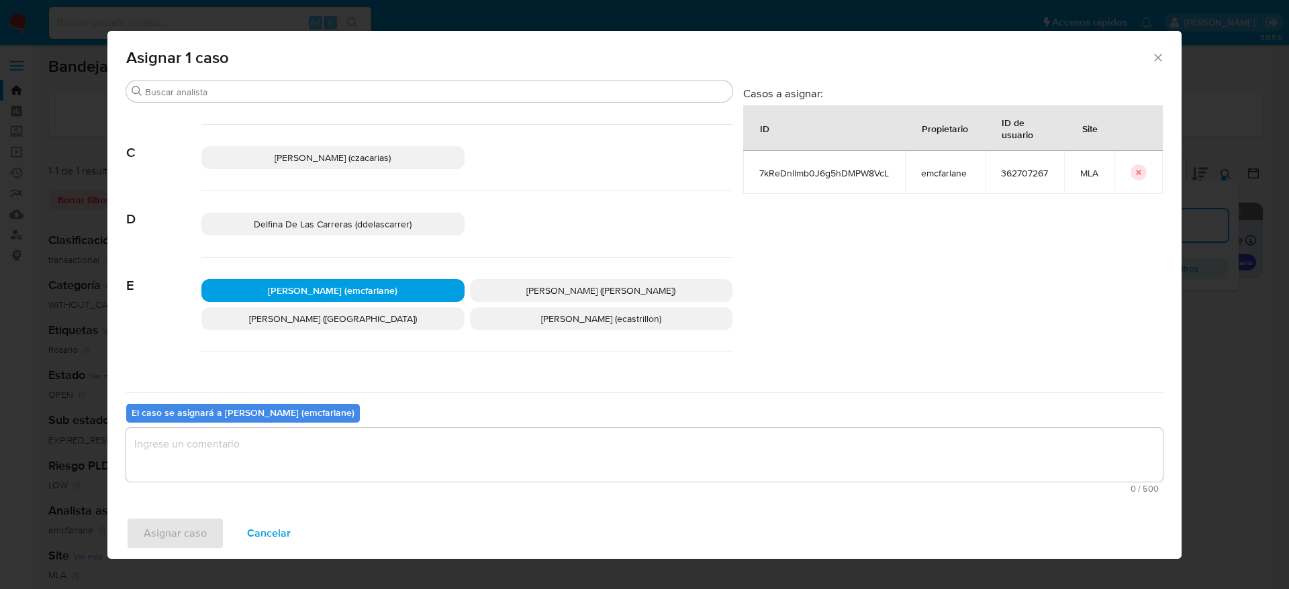
click at [281, 481] on div "0 / 500 500 caracteres restantes" at bounding box center [644, 460] width 1036 height 65
click at [266, 460] on textarea "assign-modal" at bounding box center [644, 455] width 1036 height 54
click at [189, 530] on span "Asignar caso" at bounding box center [175, 534] width 63 height 30
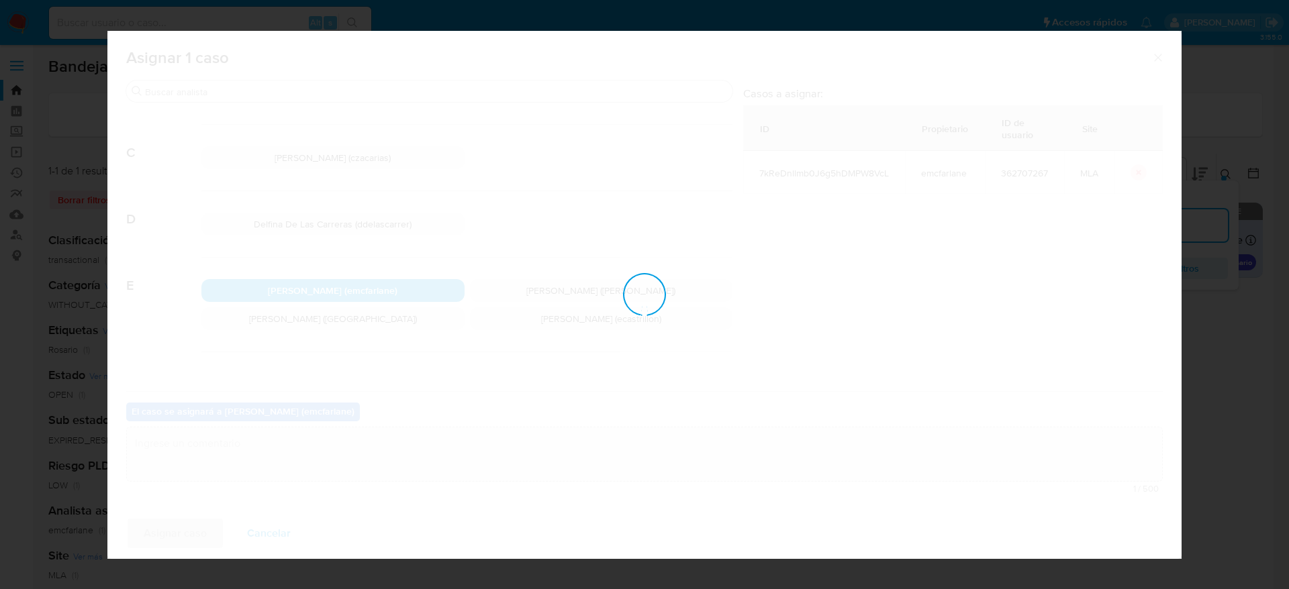
checkbox input "false"
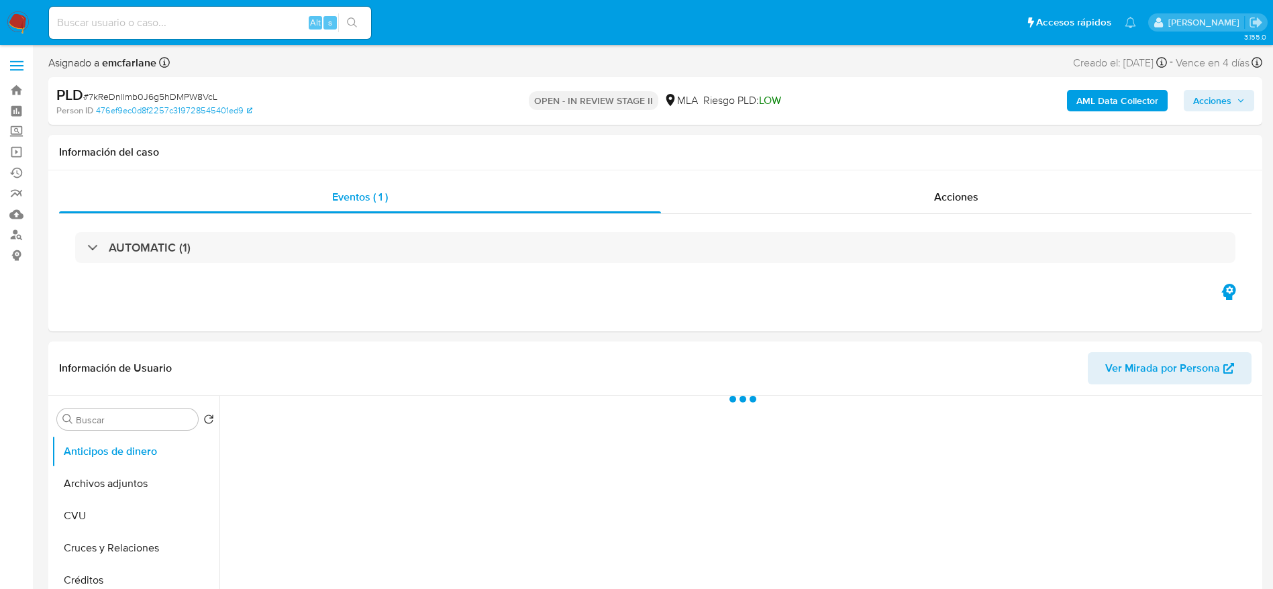
click at [1203, 109] on span "Acciones" at bounding box center [1212, 100] width 38 height 21
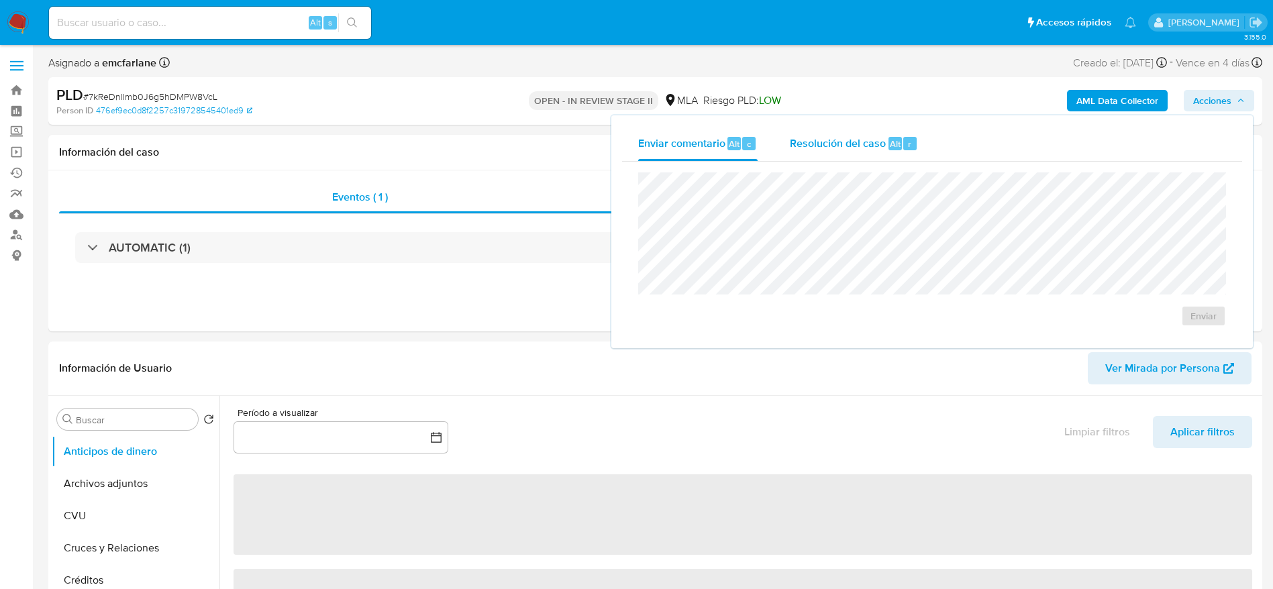
click at [862, 148] on span "Resolución del caso" at bounding box center [838, 143] width 96 height 15
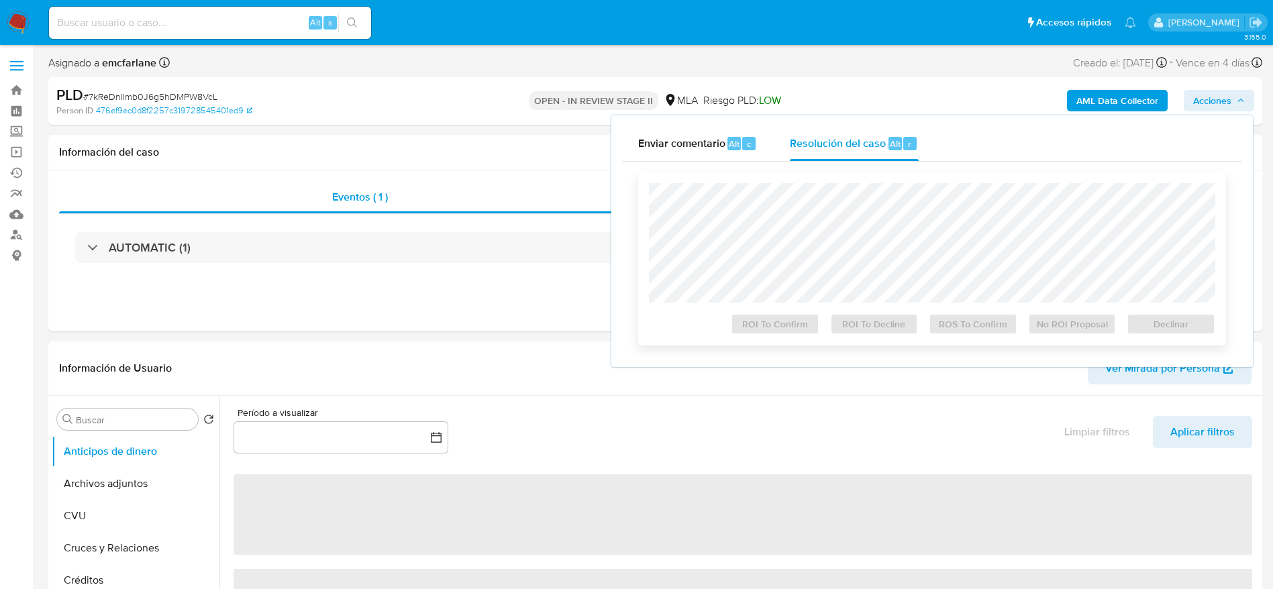
select select "10"
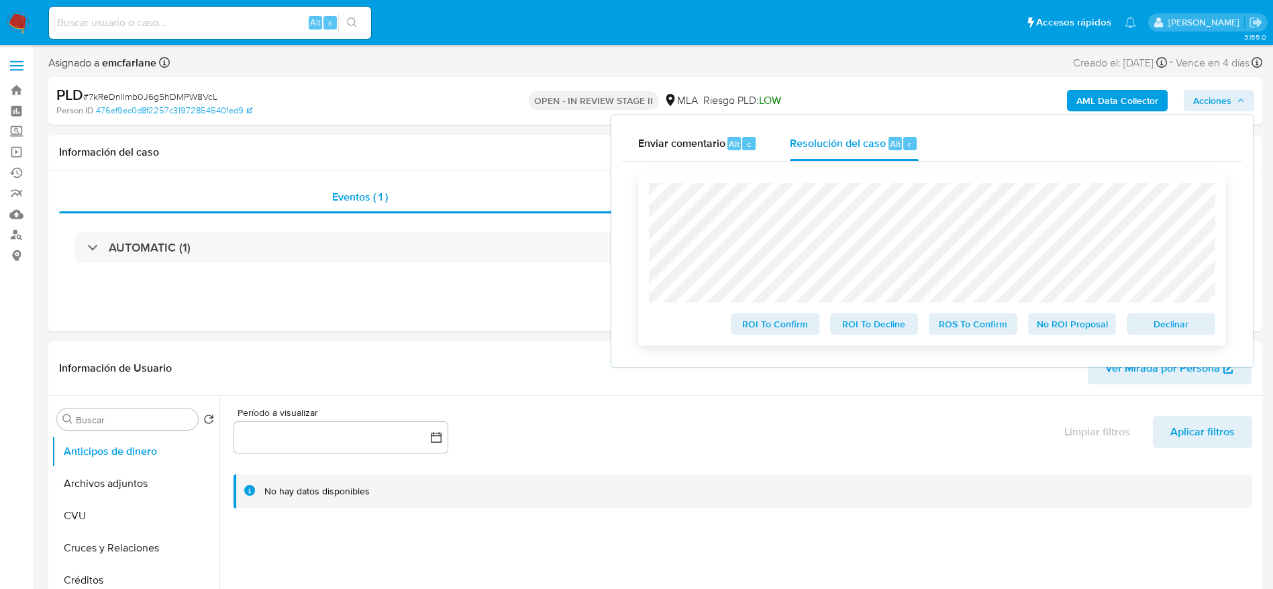
click at [1184, 332] on span "Declinar" at bounding box center [1171, 324] width 70 height 19
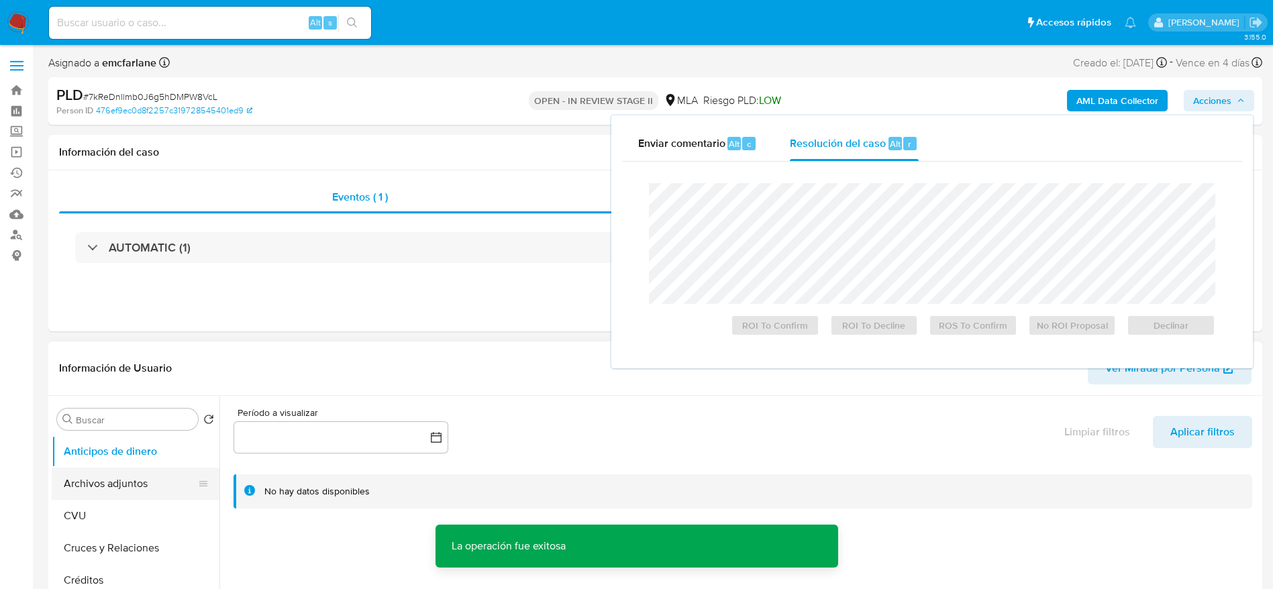
click at [105, 488] on button "Archivos adjuntos" at bounding box center [130, 484] width 157 height 32
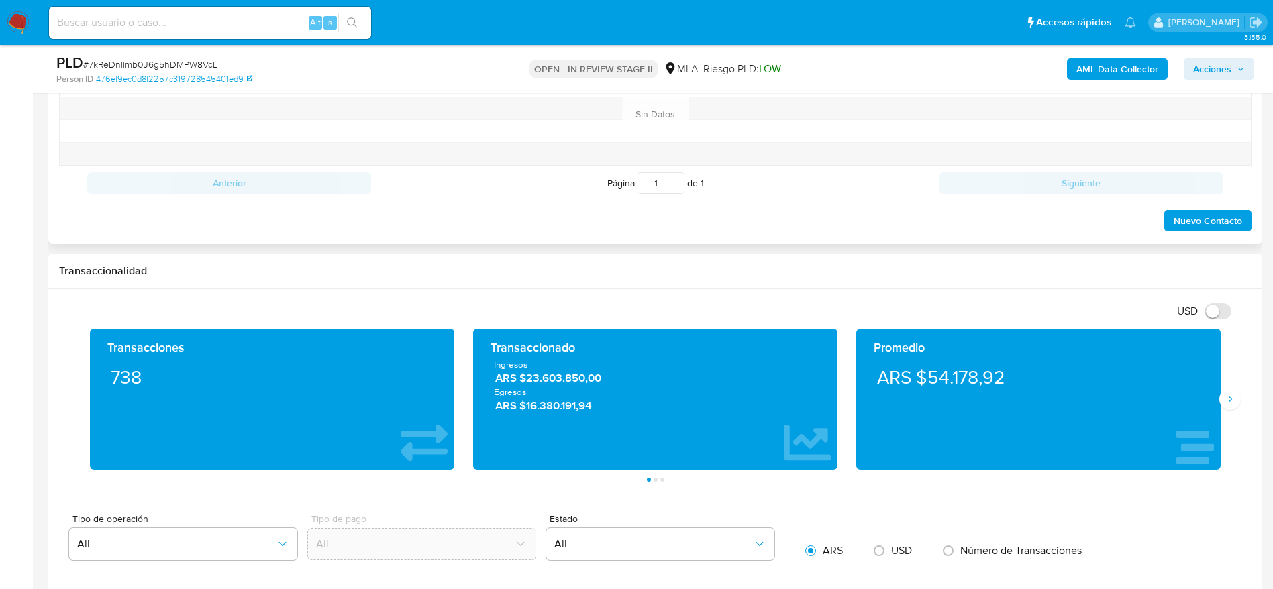
scroll to position [503, 0]
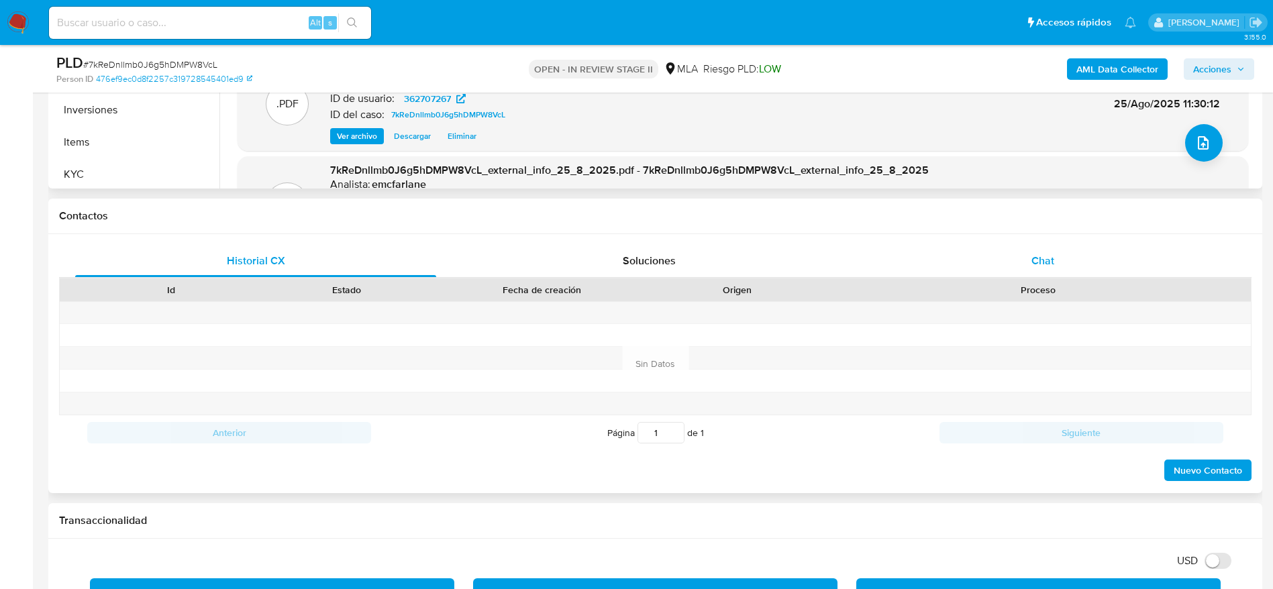
click at [1032, 245] on div "Chat" at bounding box center [1042, 261] width 361 height 32
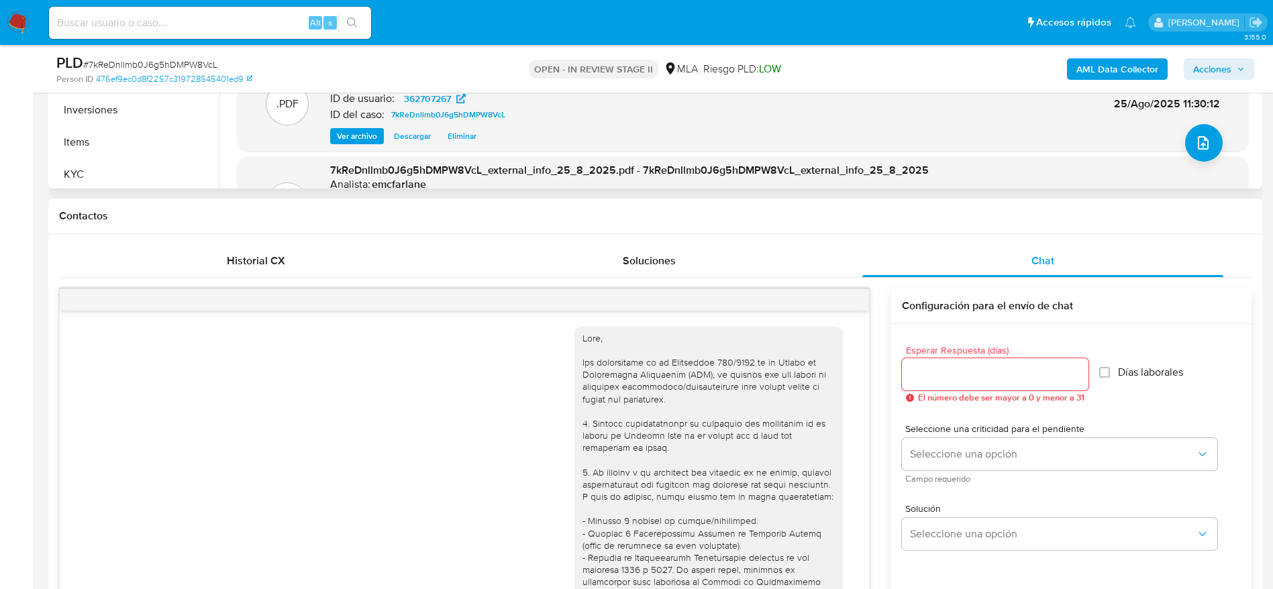
scroll to position [735, 0]
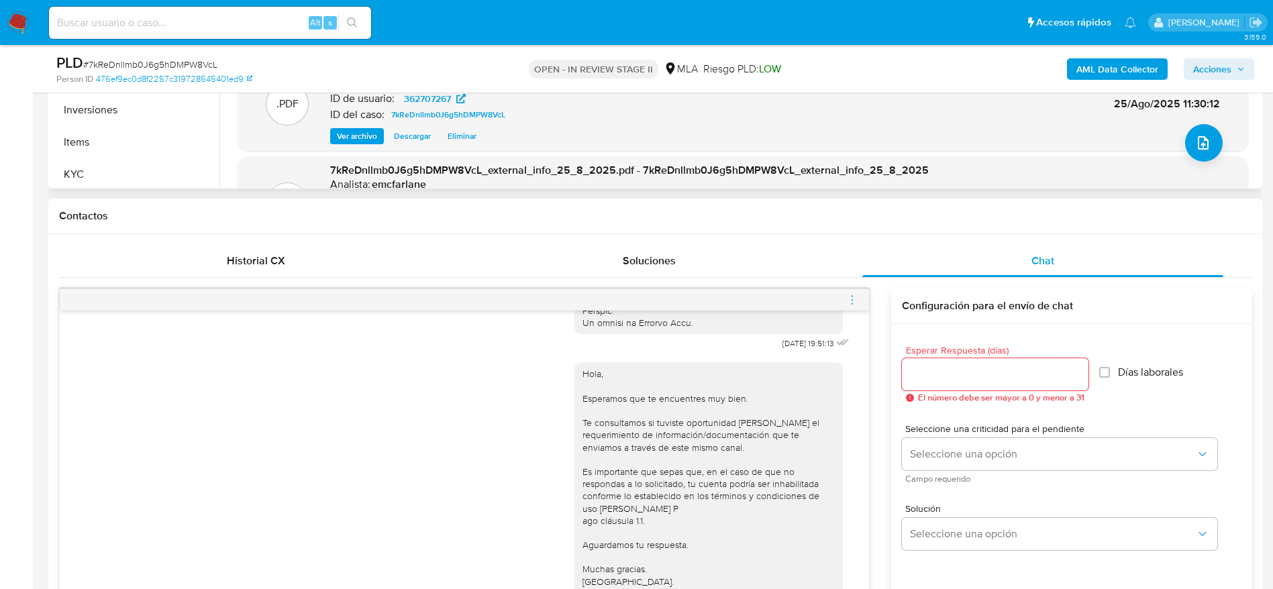
click at [851, 299] on icon "menu-action" at bounding box center [852, 300] width 12 height 12
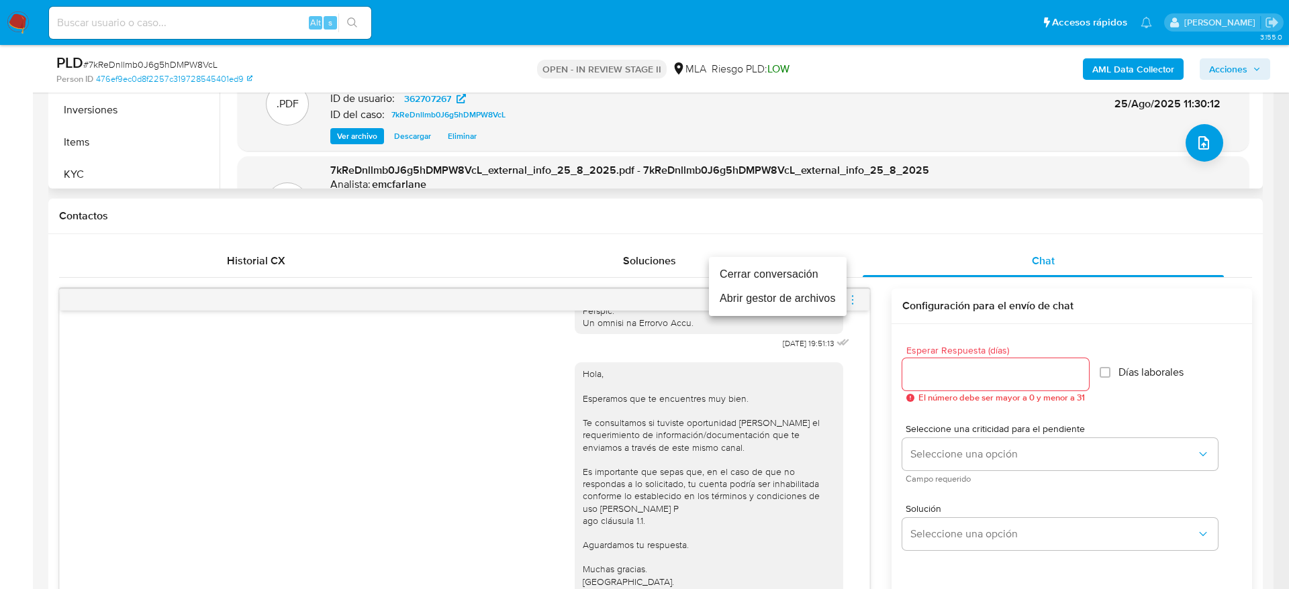
click at [807, 272] on li "Cerrar conversación" at bounding box center [778, 274] width 138 height 24
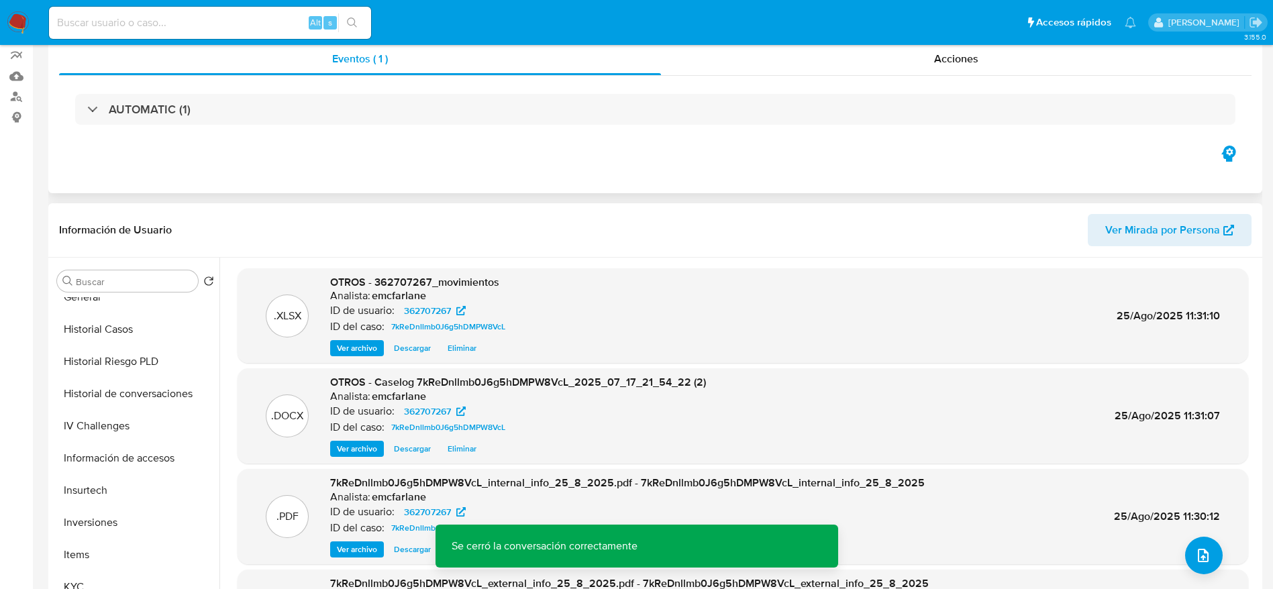
scroll to position [0, 0]
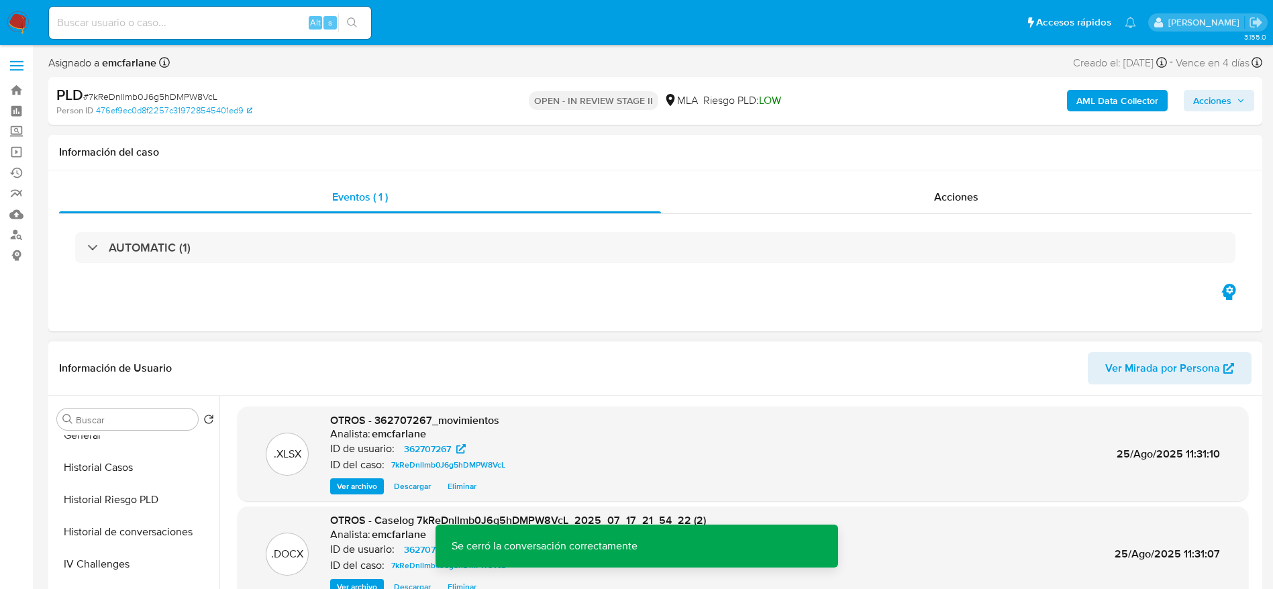
click at [1203, 105] on span "Acciones" at bounding box center [1212, 100] width 38 height 21
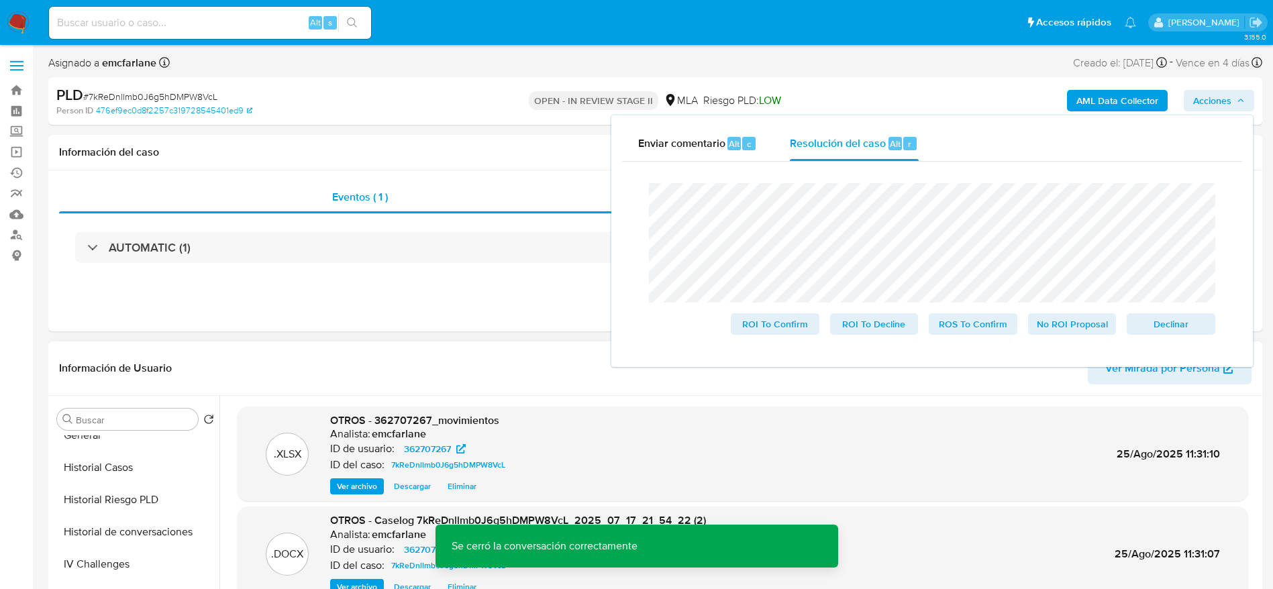
click at [879, 145] on span "Resolución del caso" at bounding box center [838, 143] width 96 height 15
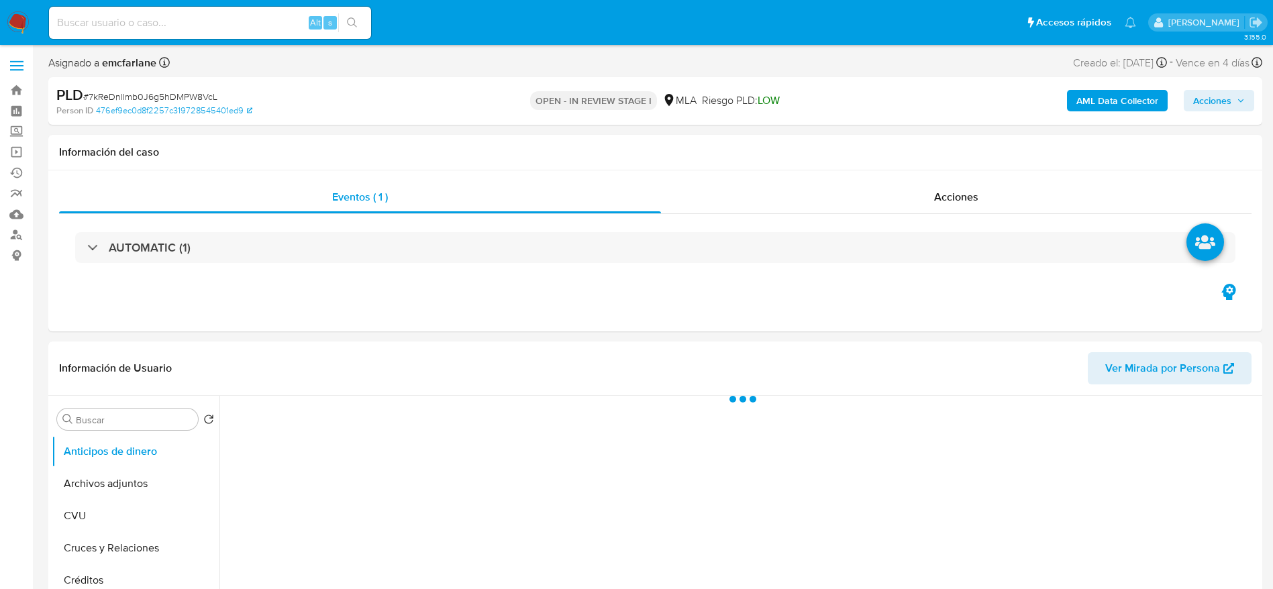
drag, startPoint x: 1220, startPoint y: 104, endPoint x: 1195, endPoint y: 110, distance: 26.2
click at [1219, 103] on span "Acciones" at bounding box center [1212, 100] width 38 height 21
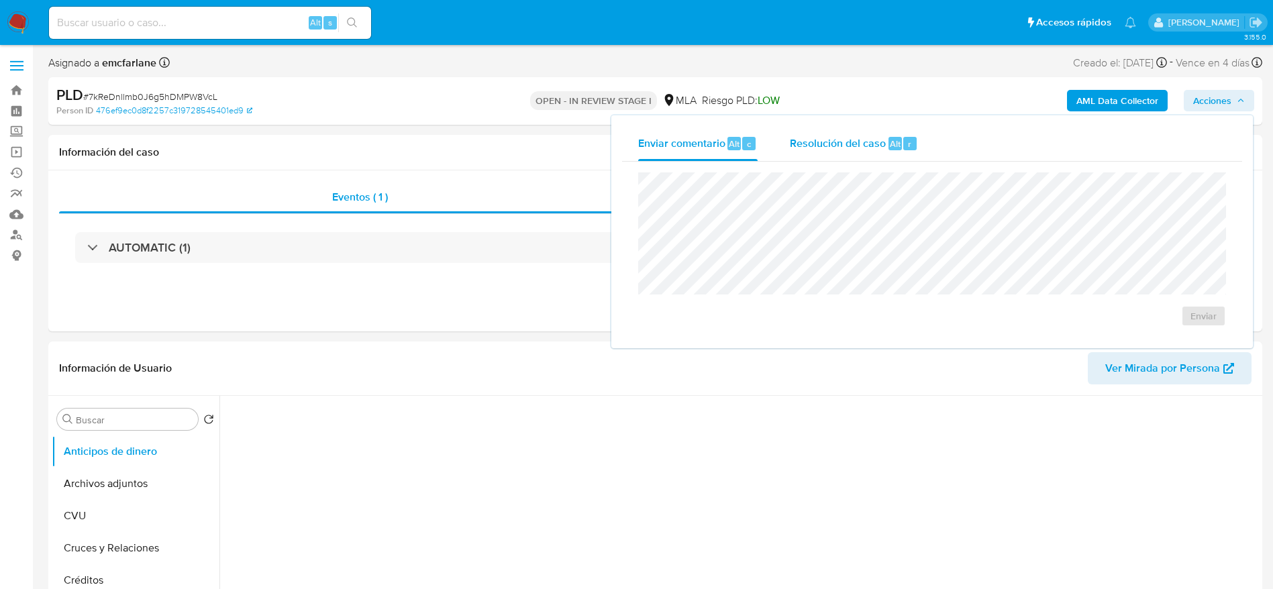
click at [852, 142] on span "Resolución del caso" at bounding box center [838, 143] width 96 height 15
select select "10"
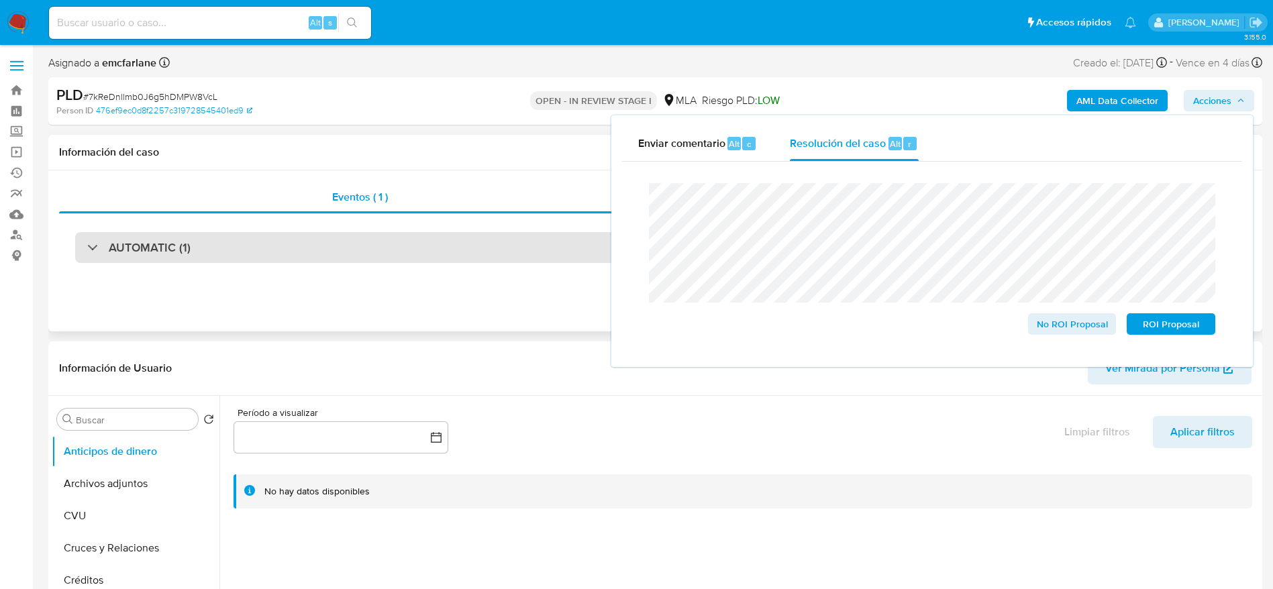
click at [454, 262] on div "AUTOMATIC (1)" at bounding box center [655, 247] width 1160 height 31
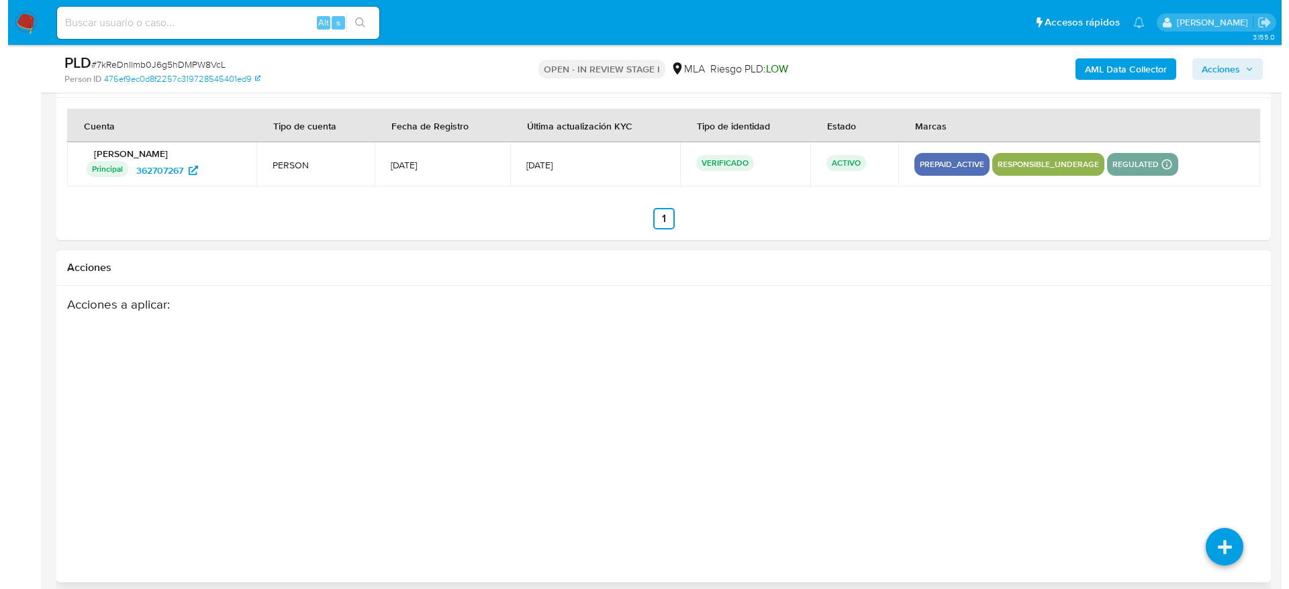
scroll to position [2272, 0]
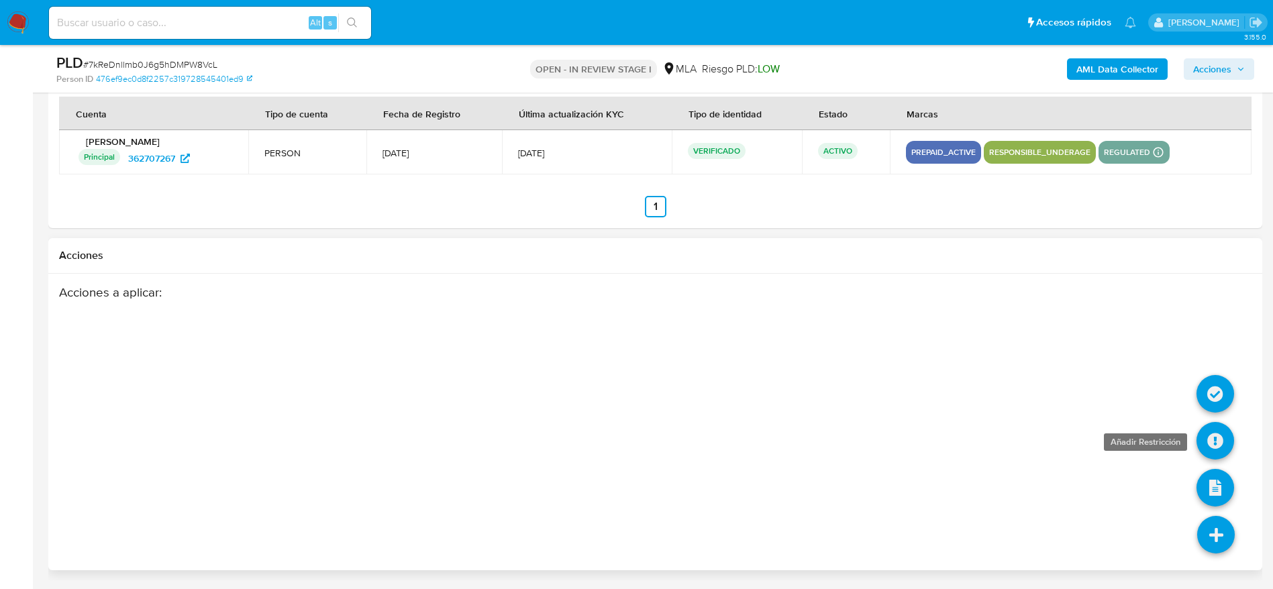
click at [1212, 444] on icon at bounding box center [1216, 441] width 38 height 38
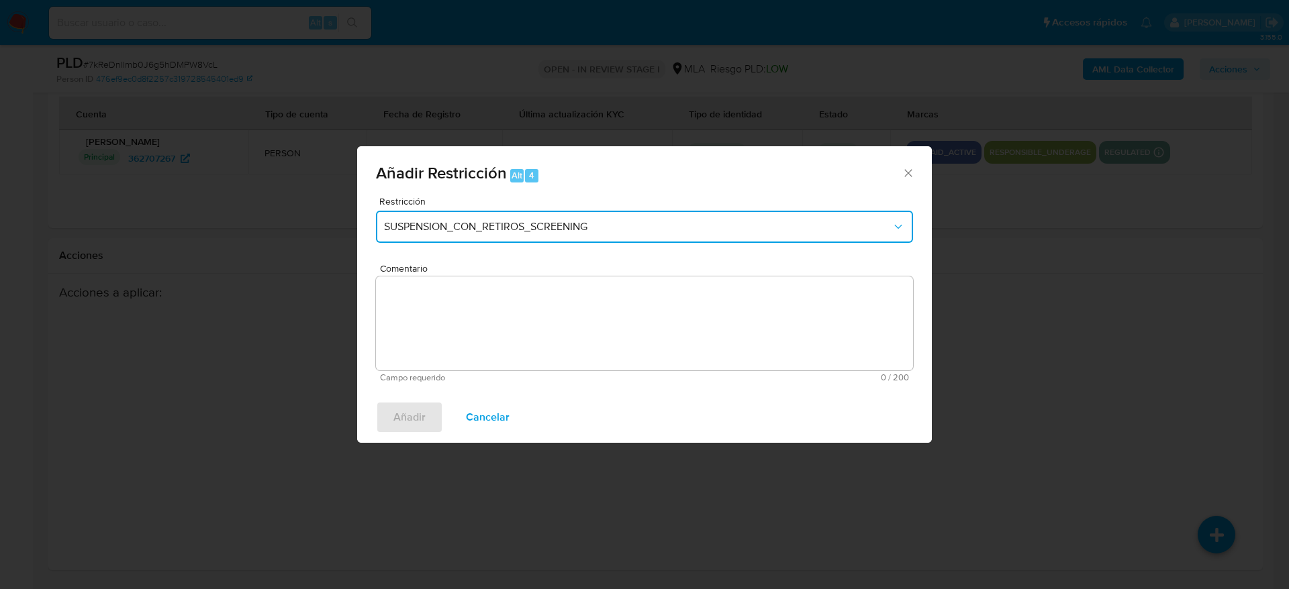
click at [474, 229] on span "SUSPENSION_CON_RETIROS_SCREENING" at bounding box center [637, 226] width 507 height 13
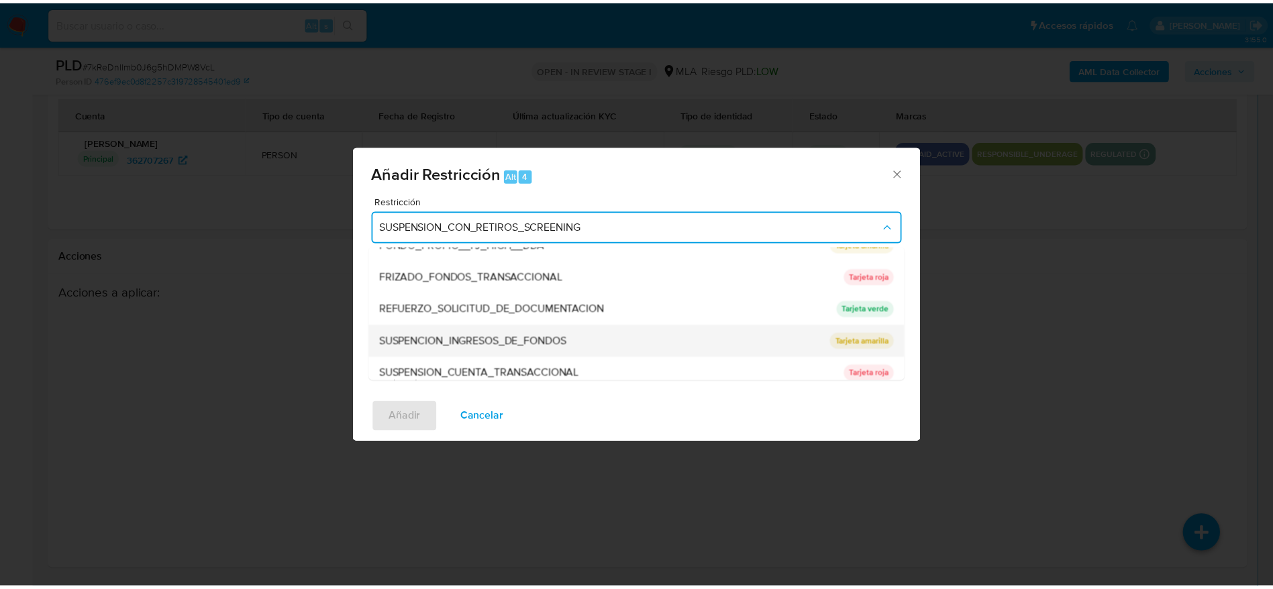
scroll to position [285, 0]
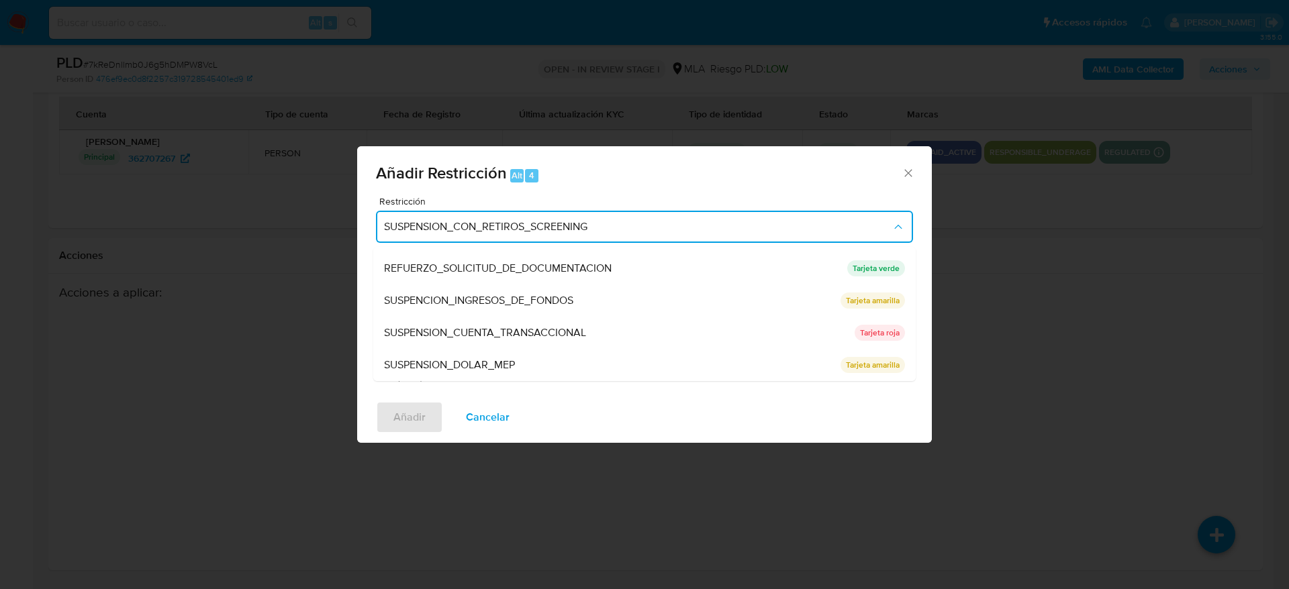
click at [477, 330] on span "SUSPENSION_CUENTA_TRANSACCIONAL" at bounding box center [485, 332] width 202 height 13
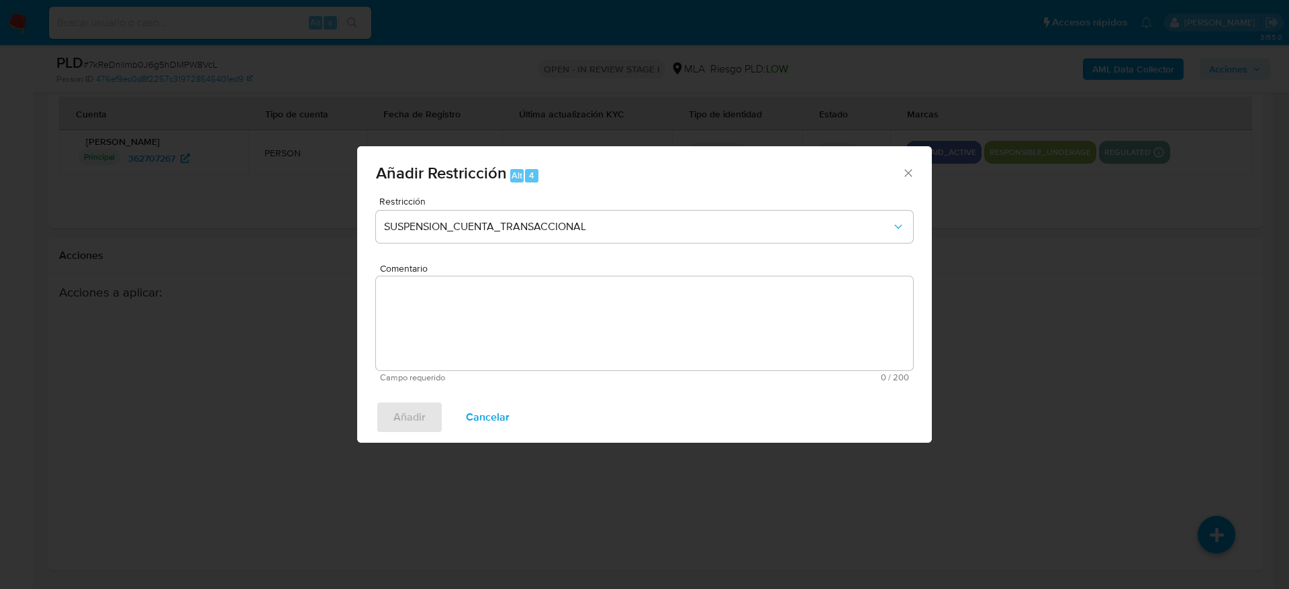
click at [477, 342] on textarea "Comentario" at bounding box center [644, 324] width 537 height 94
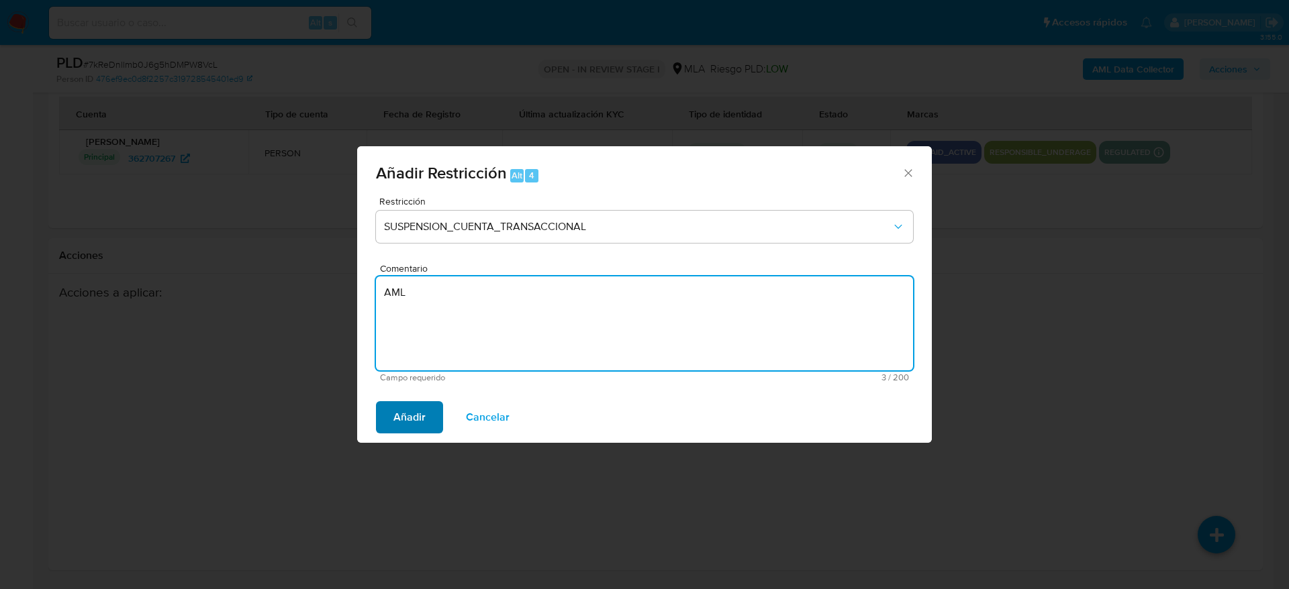
type textarea "AML"
click at [407, 430] on span "Añadir" at bounding box center [409, 418] width 32 height 30
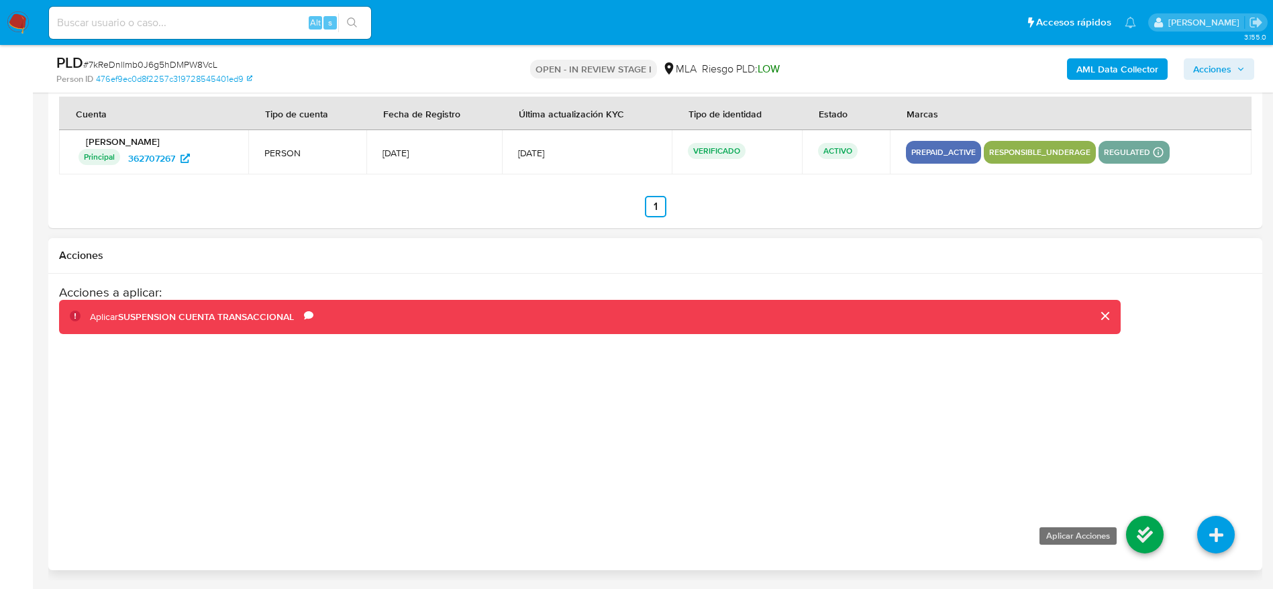
click at [1140, 530] on icon at bounding box center [1145, 535] width 38 height 38
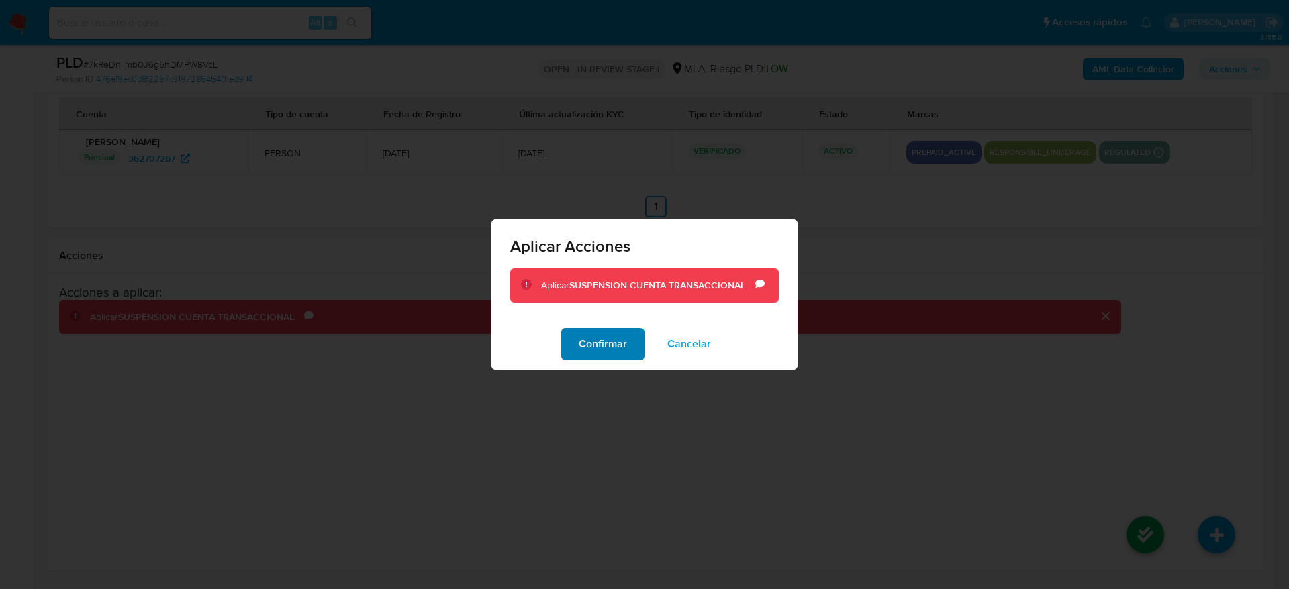
click at [613, 348] on span "Confirmar" at bounding box center [603, 345] width 48 height 30
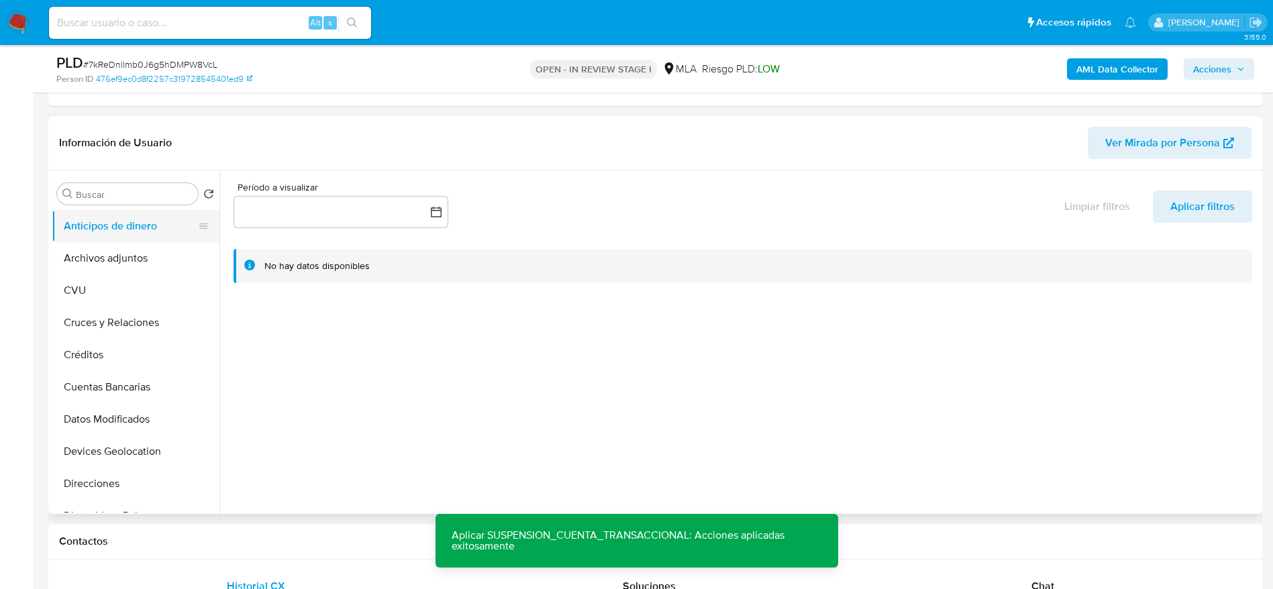
scroll to position [302, 0]
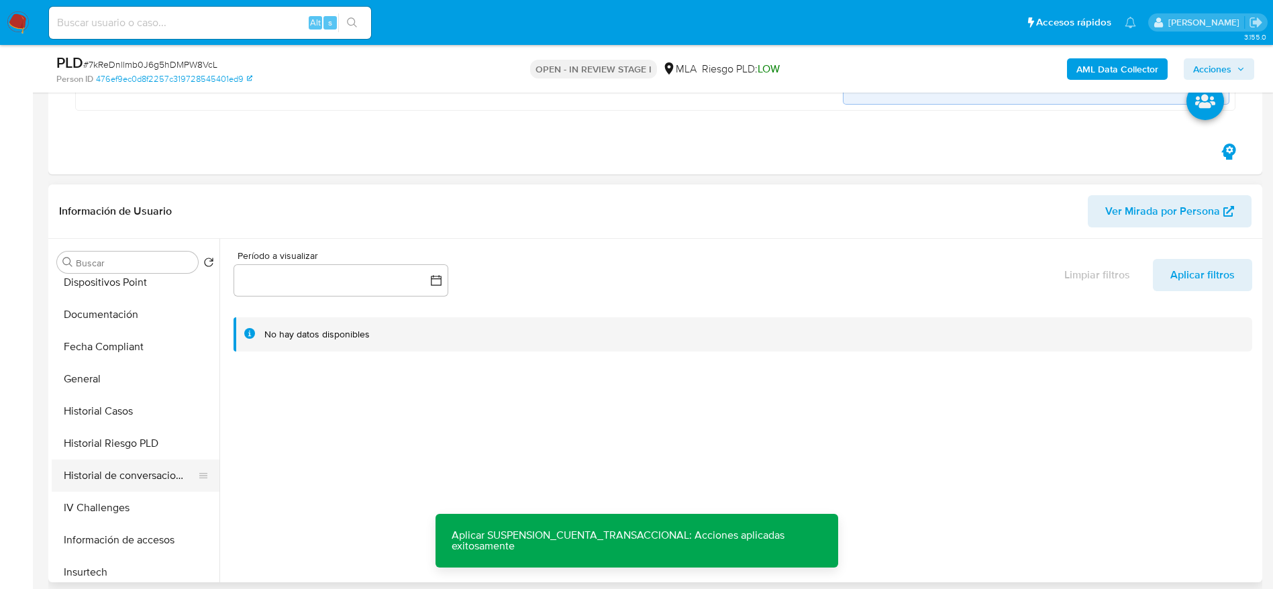
click at [140, 465] on button "Historial de conversaciones" at bounding box center [130, 476] width 157 height 32
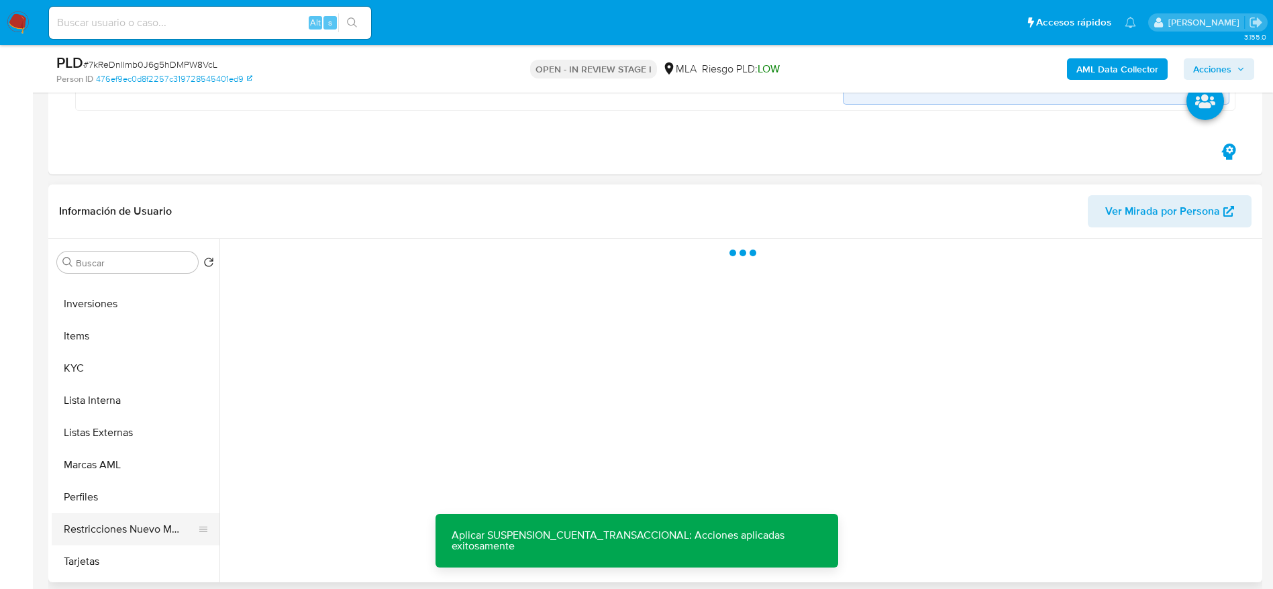
scroll to position [604, 0]
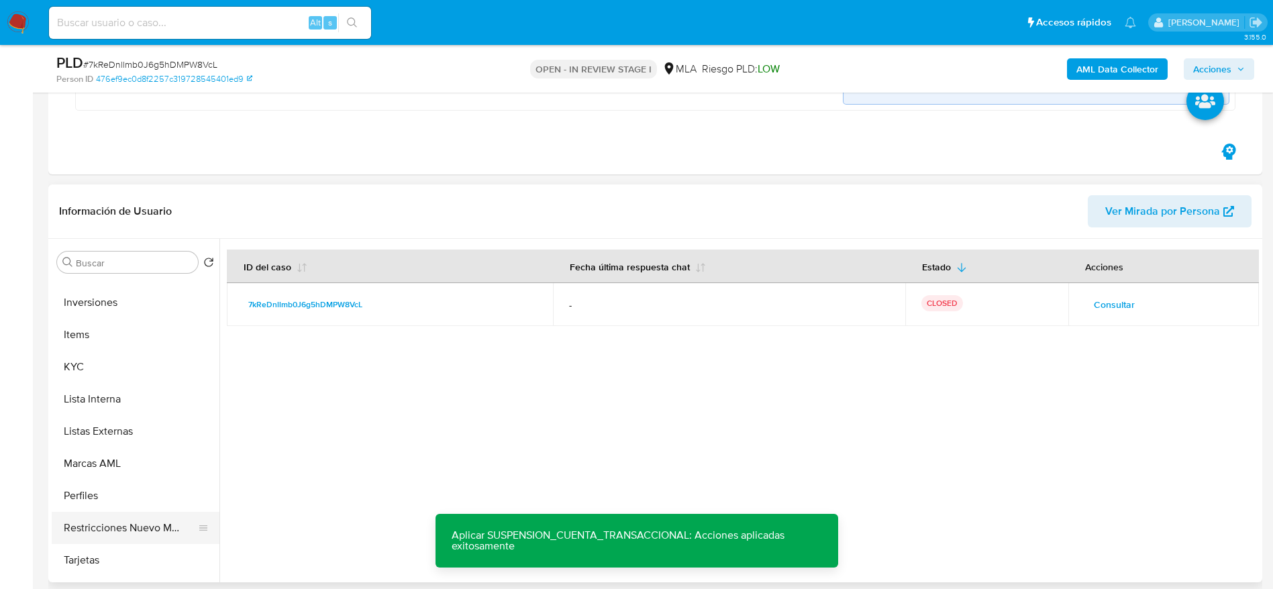
click at [126, 521] on button "Restricciones Nuevo Mundo" at bounding box center [130, 528] width 157 height 32
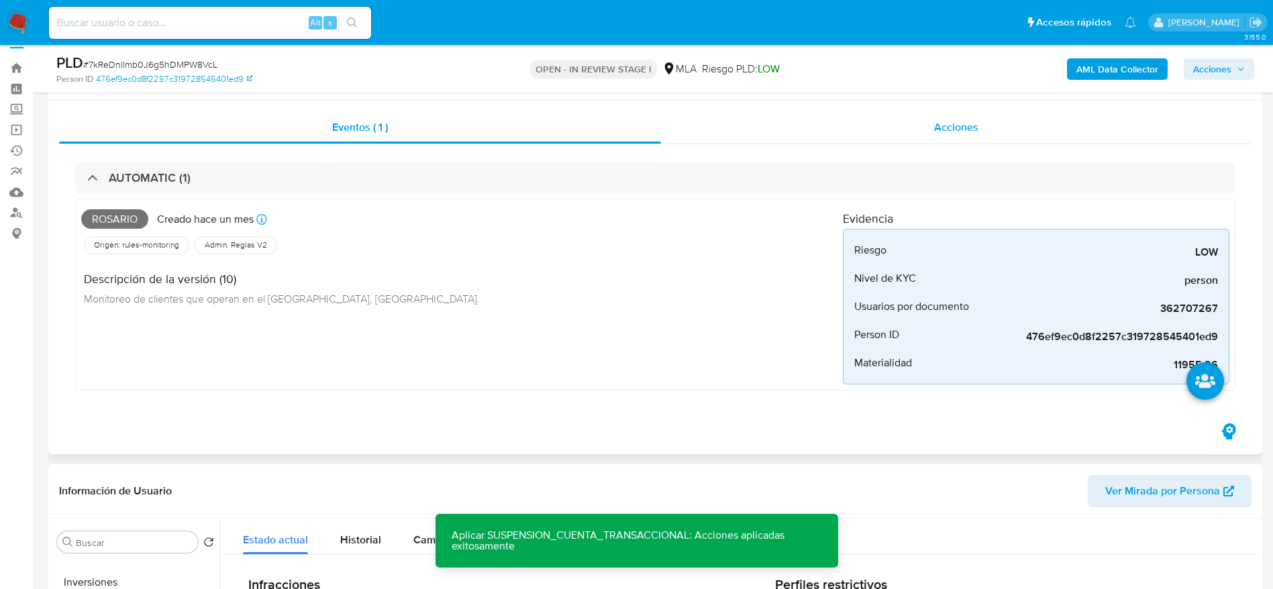
scroll to position [0, 0]
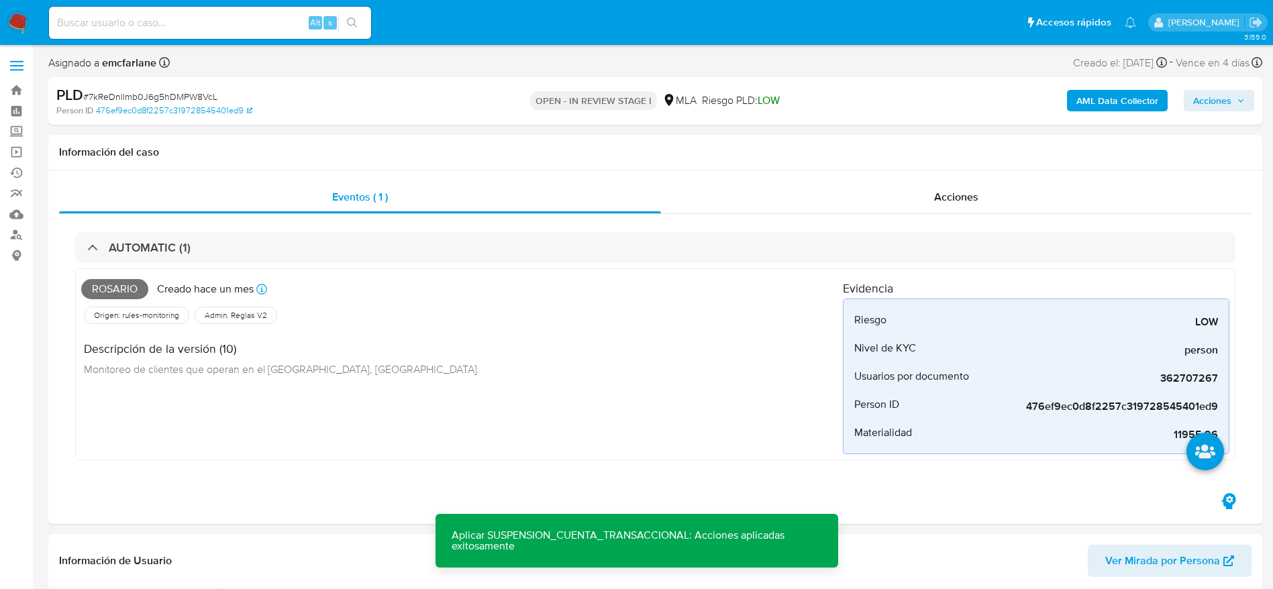
drag, startPoint x: 1237, startPoint y: 98, endPoint x: 1172, endPoint y: 112, distance: 66.6
click at [1236, 98] on span "Acciones" at bounding box center [1219, 100] width 52 height 19
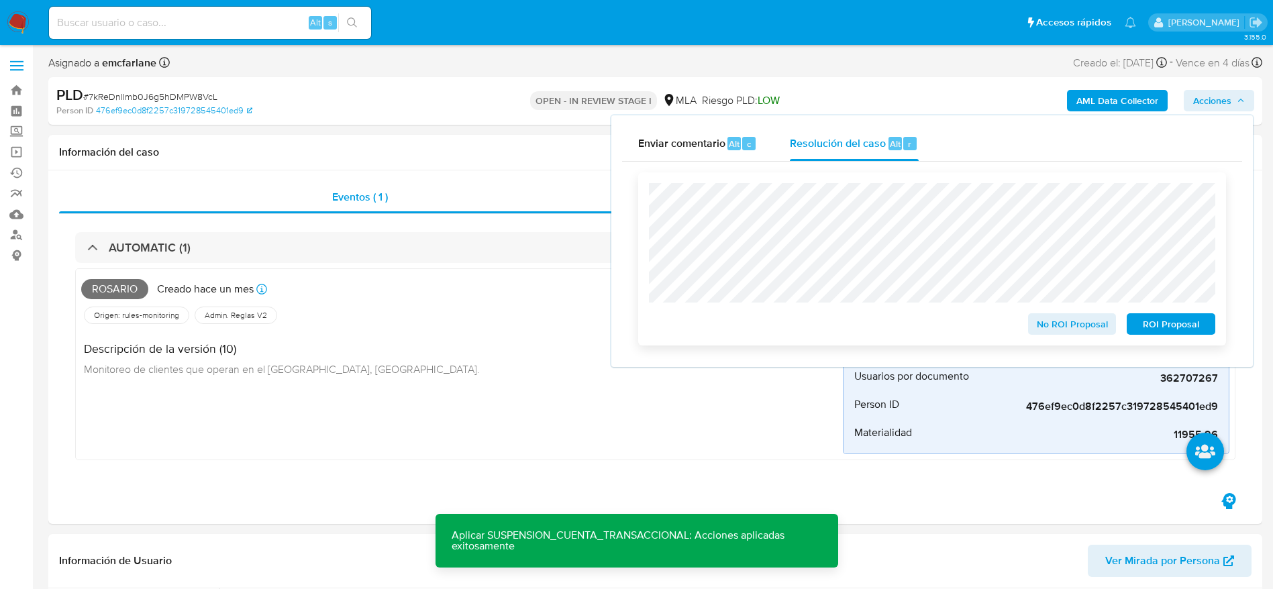
drag, startPoint x: 1179, startPoint y: 324, endPoint x: 1135, endPoint y: 315, distance: 44.5
click at [1179, 323] on span "ROI Proposal" at bounding box center [1171, 324] width 70 height 19
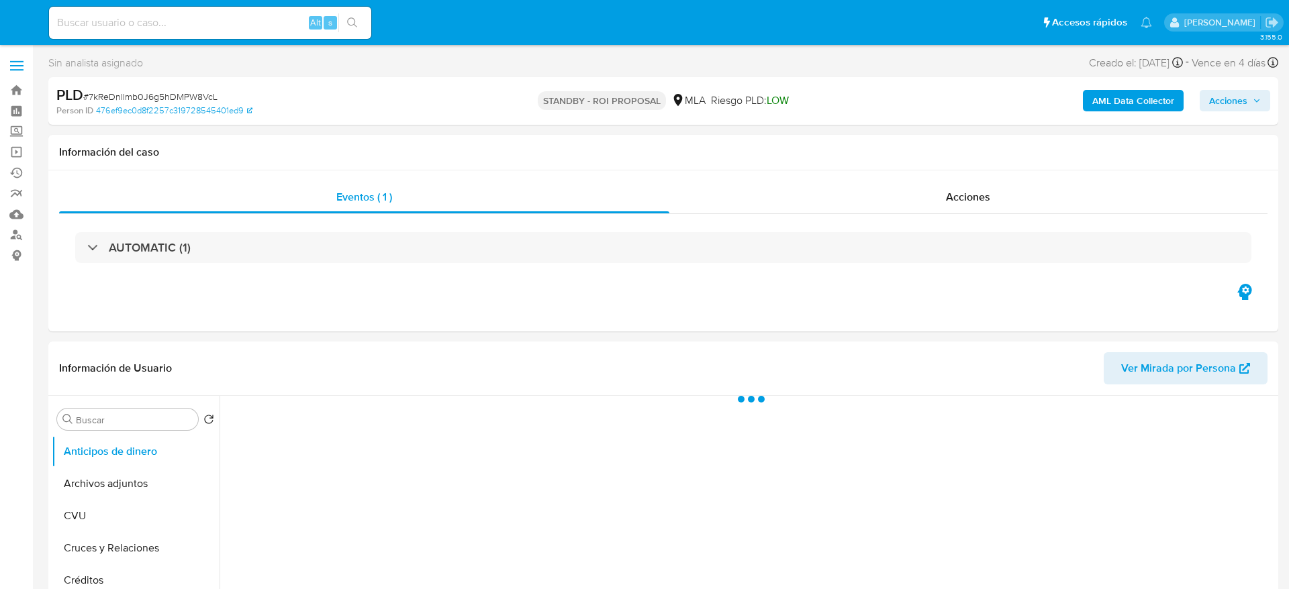
select select "10"
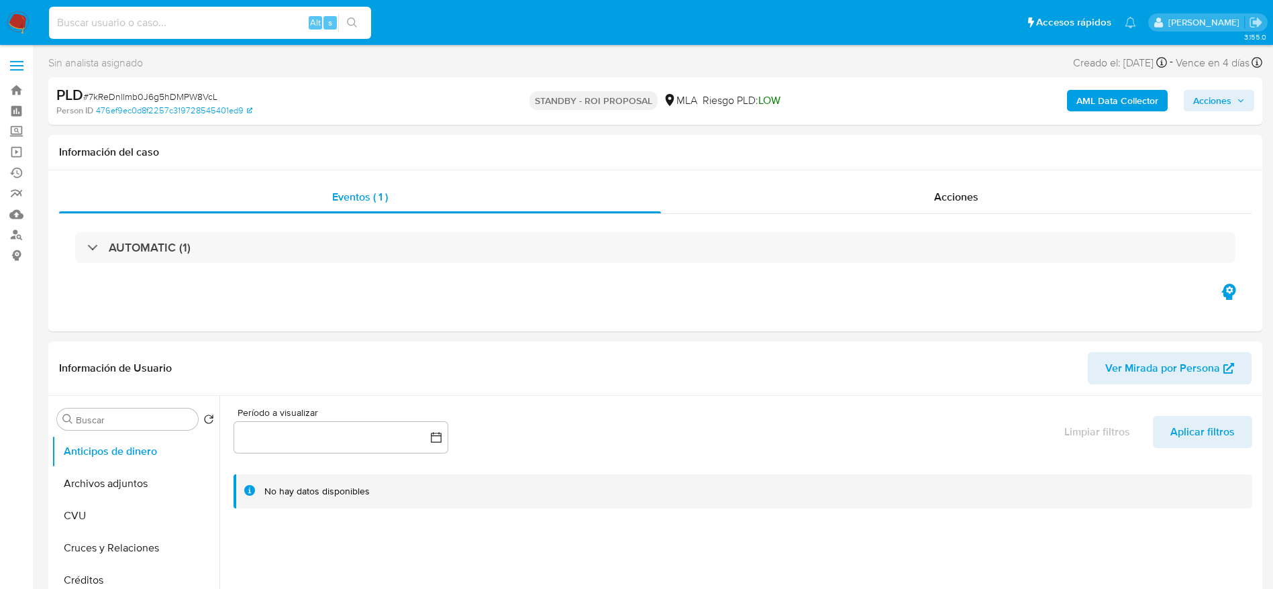
click at [146, 17] on input at bounding box center [210, 22] width 322 height 17
paste input "dmUvXUng1lW0qSpB4Tfnnq52"
type input "dmUvXUng1lW0qSpB4Tfnnq52"
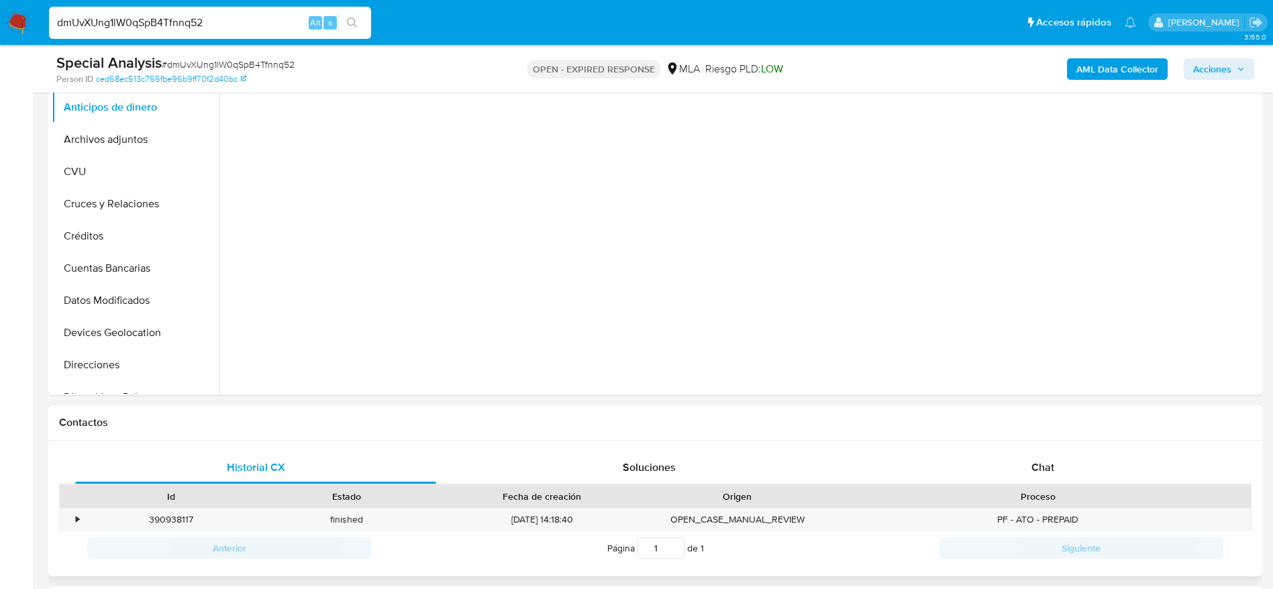
scroll to position [302, 0]
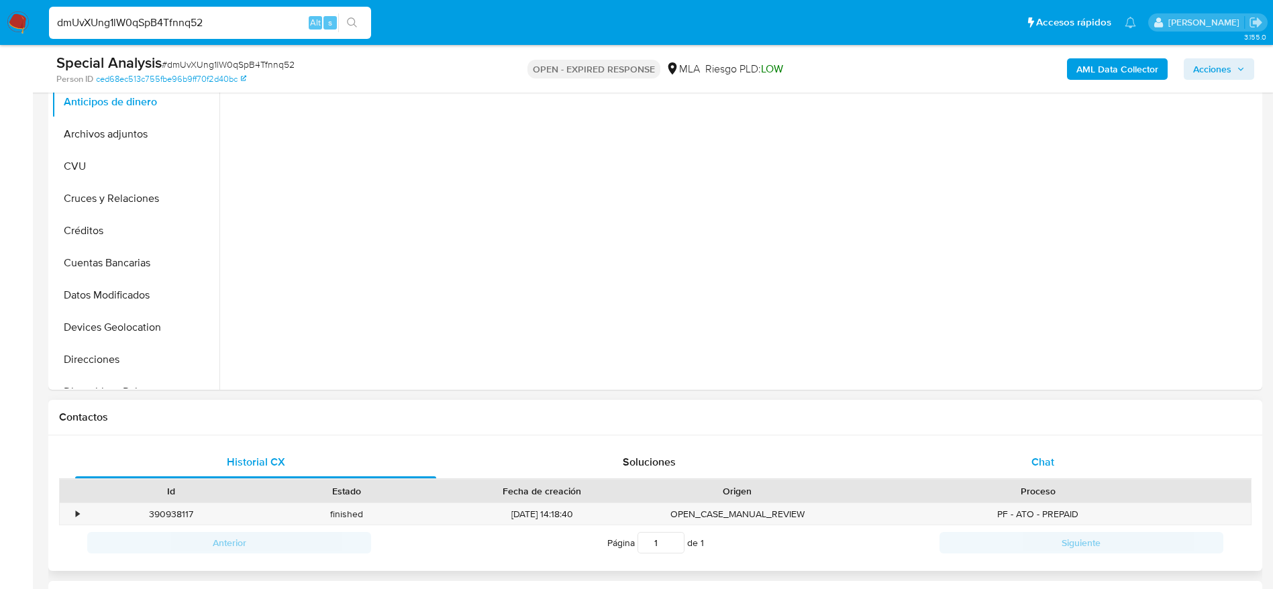
click at [1068, 464] on div "Chat" at bounding box center [1042, 462] width 361 height 32
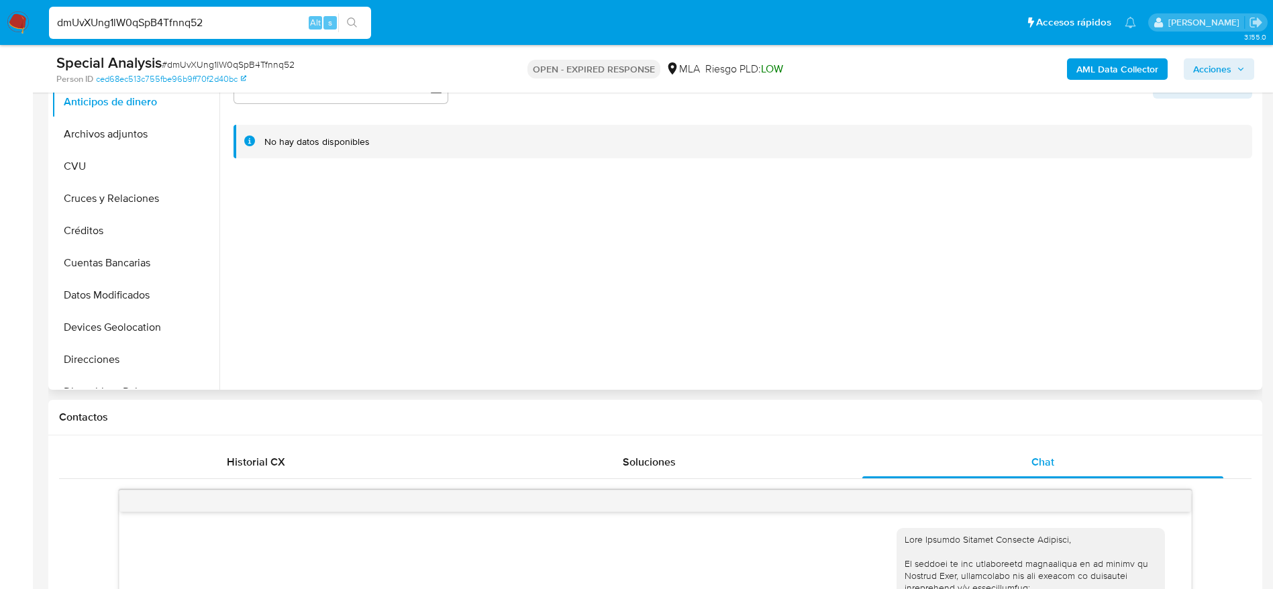
scroll to position [723, 0]
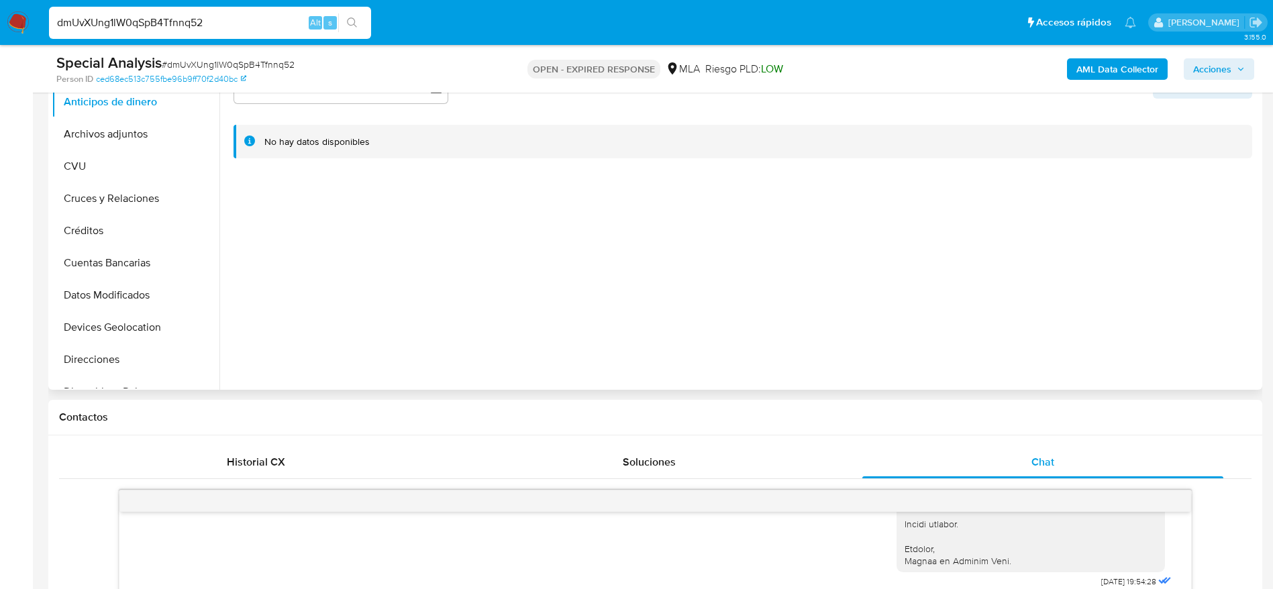
select select "10"
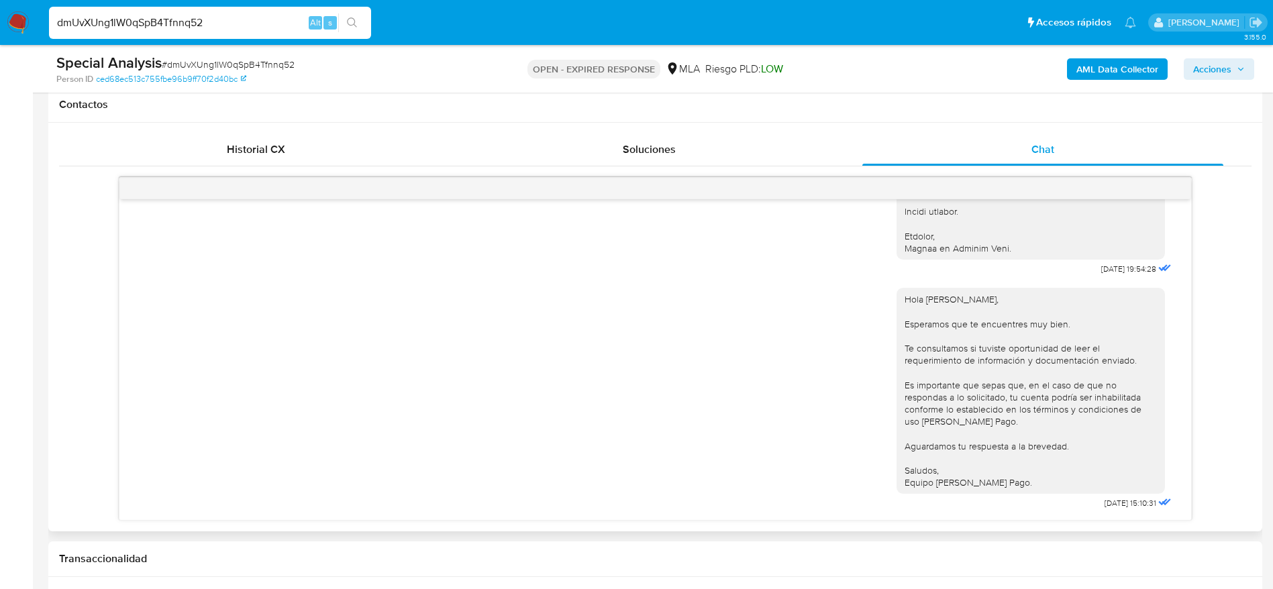
scroll to position [705, 0]
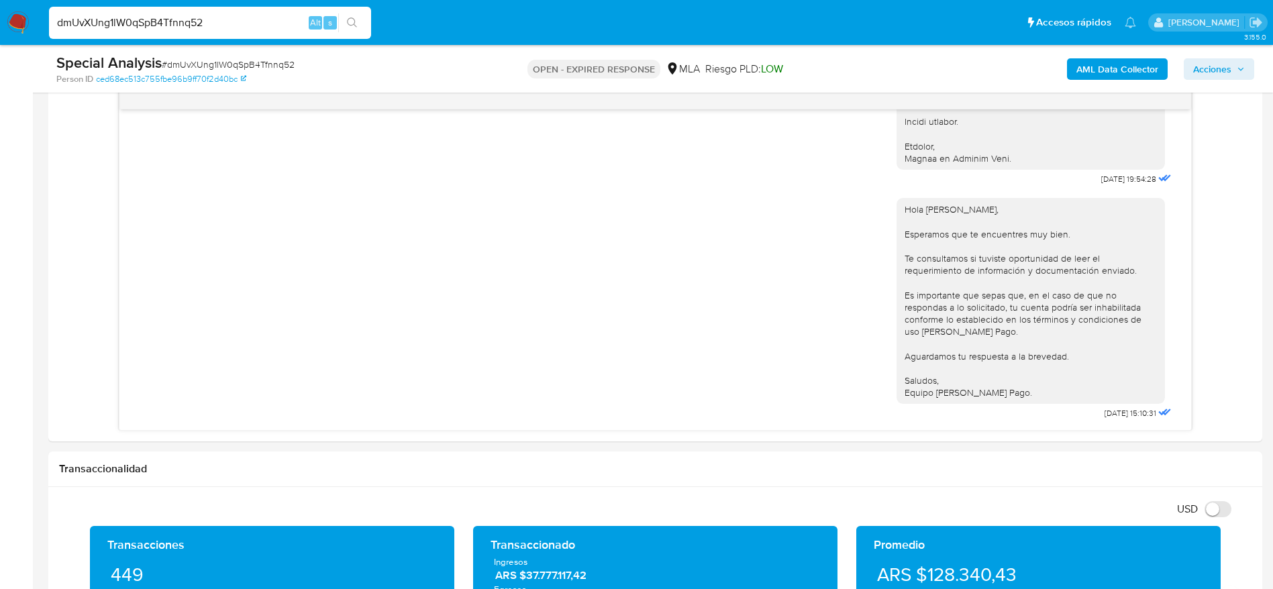
click at [191, 68] on span "# dmUvXUng1lW0qSpB4Tfnnq52" at bounding box center [228, 64] width 133 height 13
copy span "dmUvXUng1lW0qSpB4Tfnnq52"
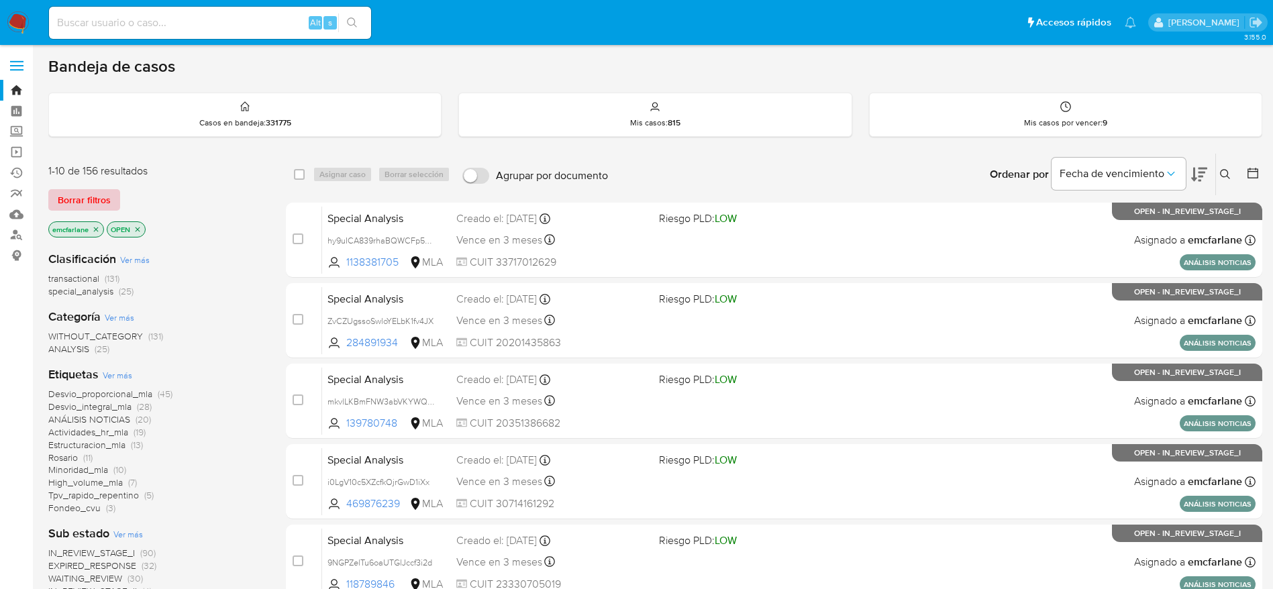
click at [70, 191] on span "Borrar filtros" at bounding box center [84, 200] width 53 height 19
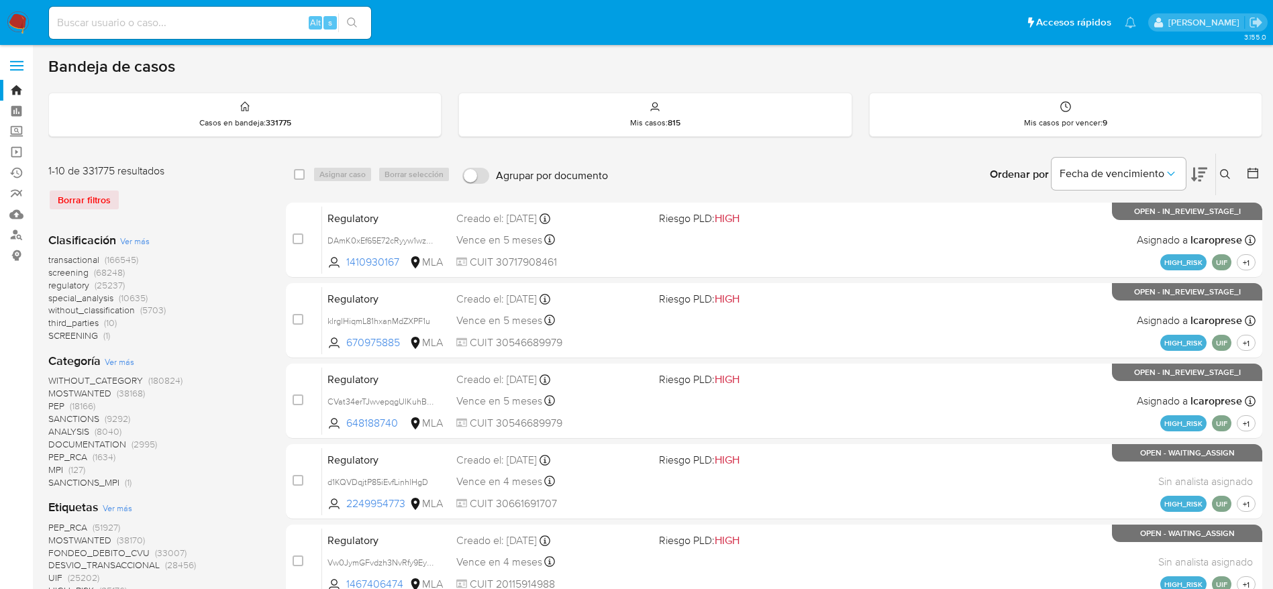
click at [1224, 184] on div "Ingrese ID de usuario o caso Buscar Borrar filtros" at bounding box center [1226, 175] width 23 height 42
click at [1225, 175] on icon at bounding box center [1225, 174] width 11 height 11
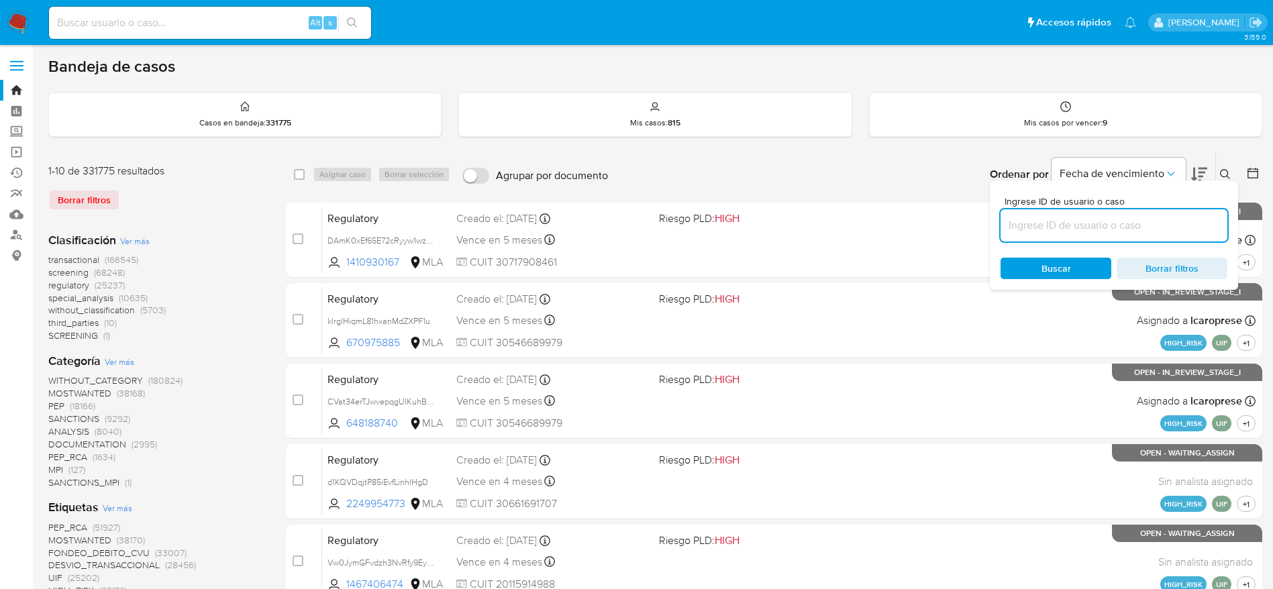
click at [1069, 228] on input at bounding box center [1114, 225] width 227 height 17
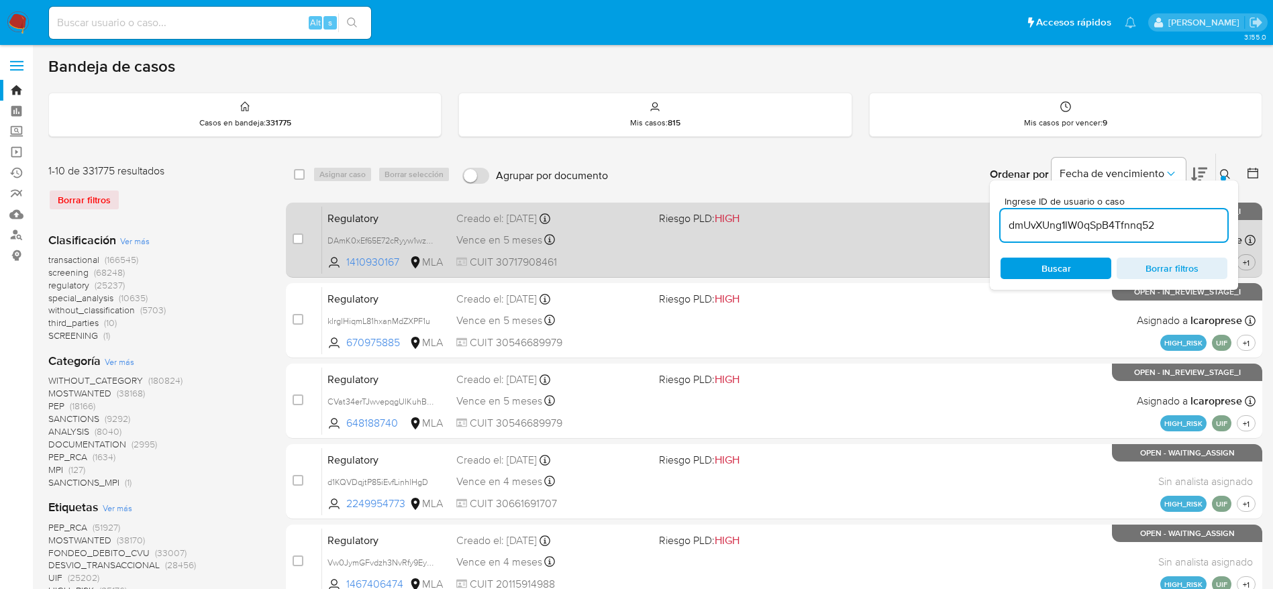
type input "dmUvXUng1lW0qSpB4Tfnnq52"
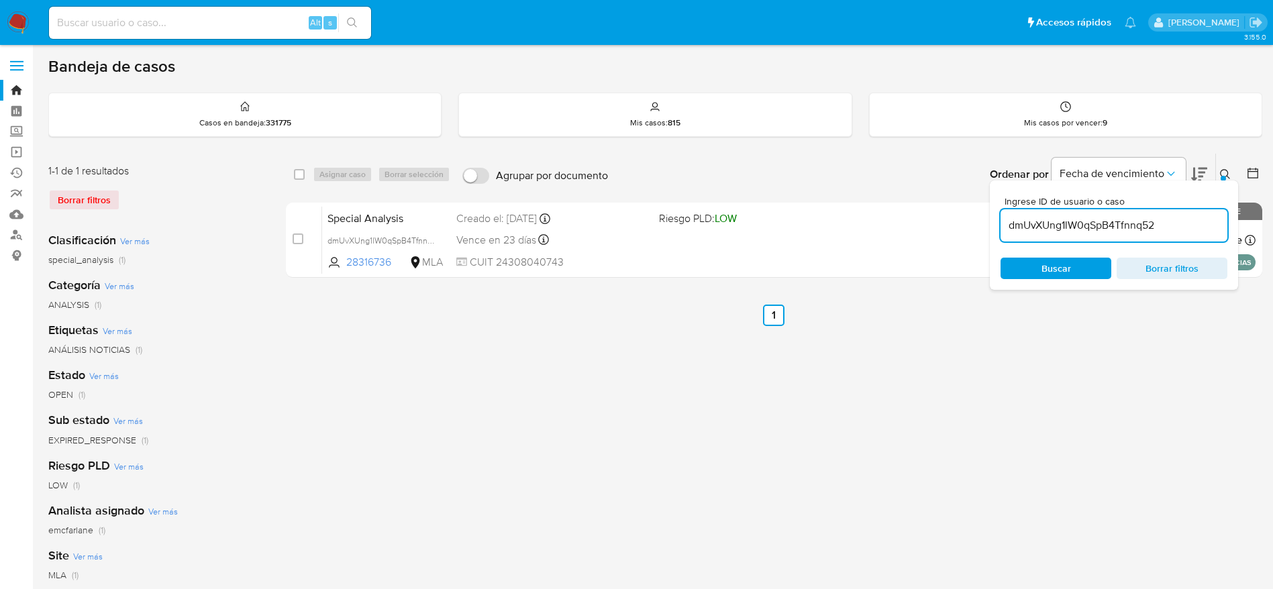
drag, startPoint x: 299, startPoint y: 174, endPoint x: 328, endPoint y: 174, distance: 28.2
click at [304, 174] on input "checkbox" at bounding box center [299, 174] width 11 height 11
checkbox input "true"
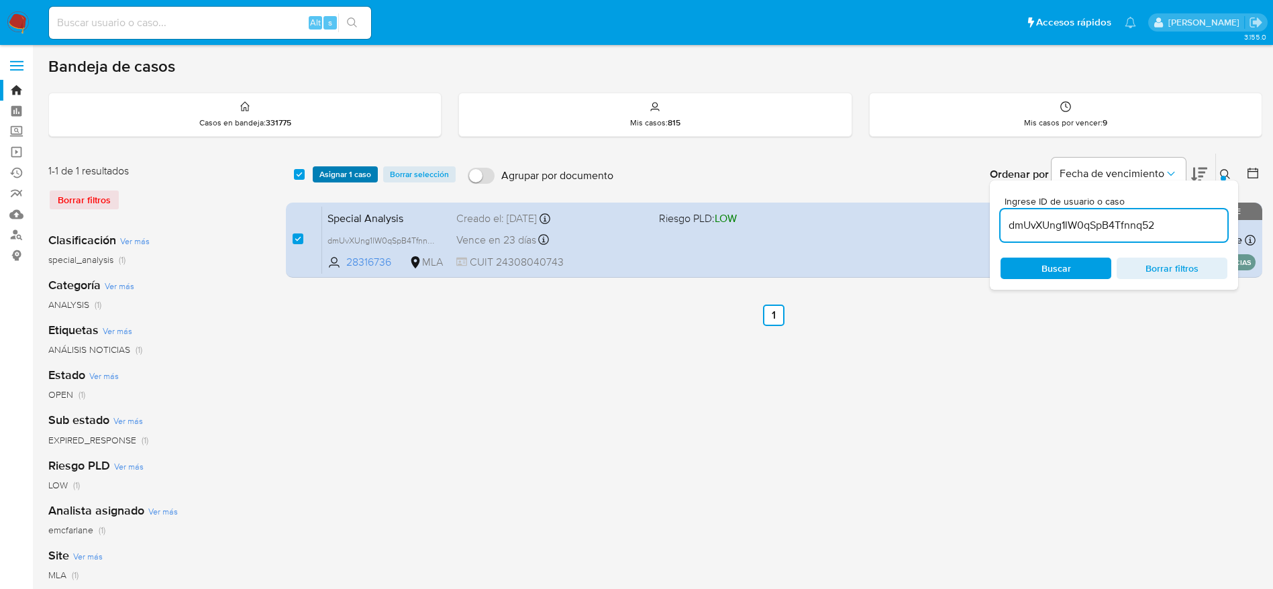
click at [328, 172] on span "Asignar 1 caso" at bounding box center [345, 174] width 52 height 13
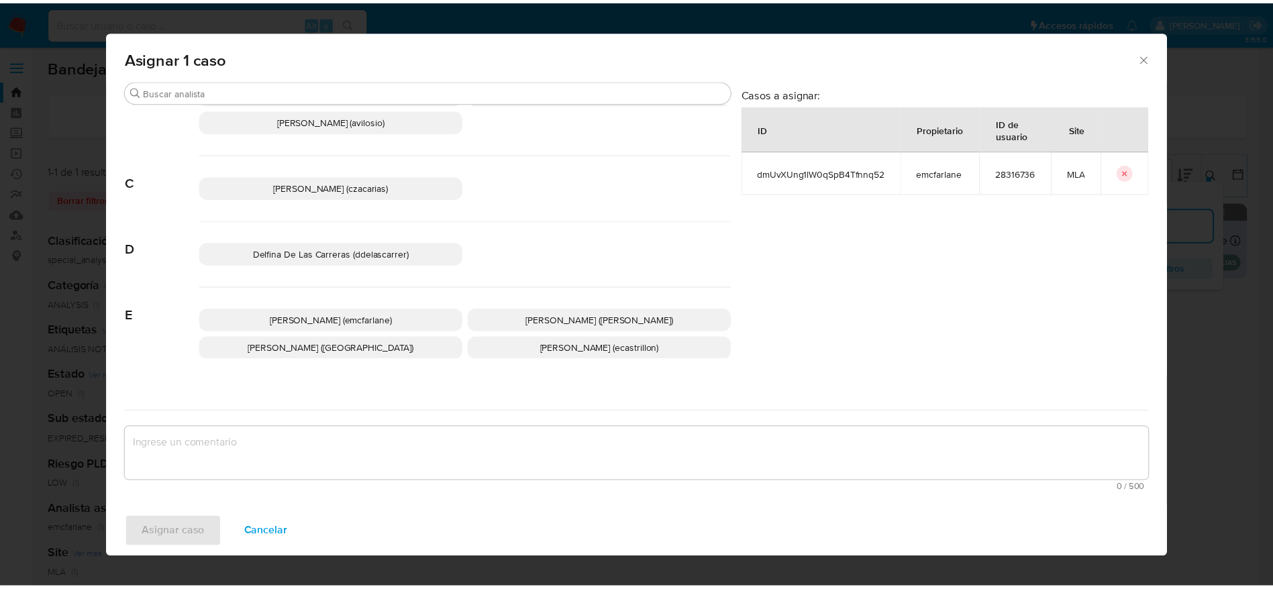
scroll to position [101, 0]
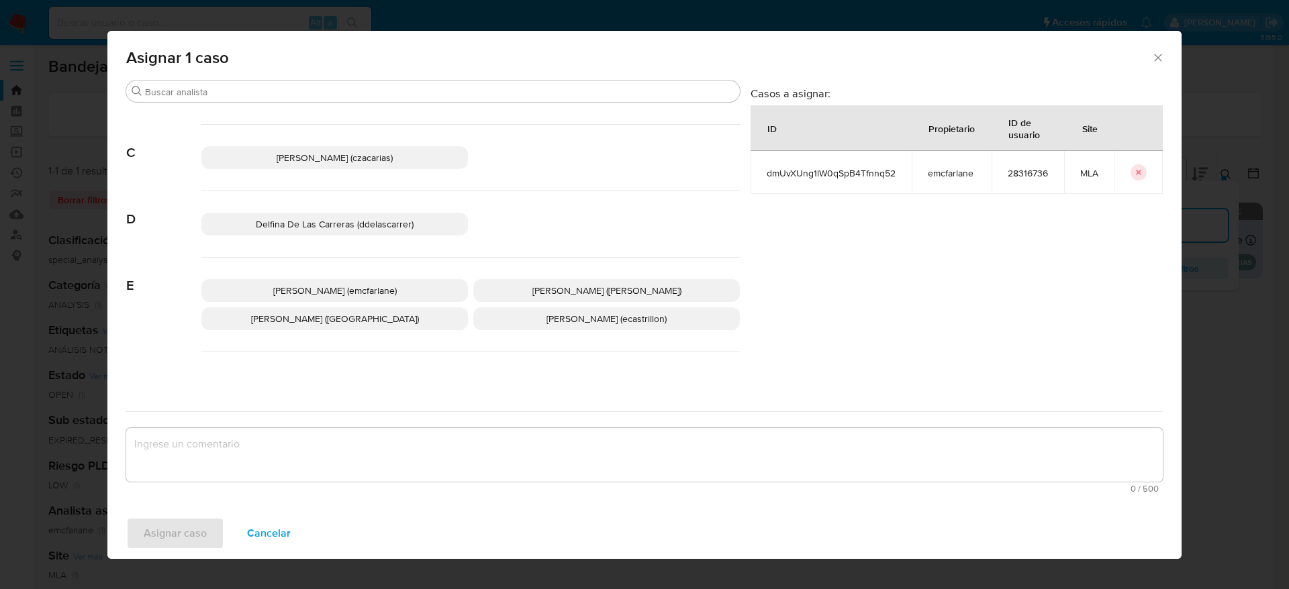
drag, startPoint x: 381, startPoint y: 293, endPoint x: 356, endPoint y: 356, distance: 67.6
click at [381, 292] on span "Elaine Mc Farlane (emcfarlane)" at bounding box center [334, 290] width 123 height 13
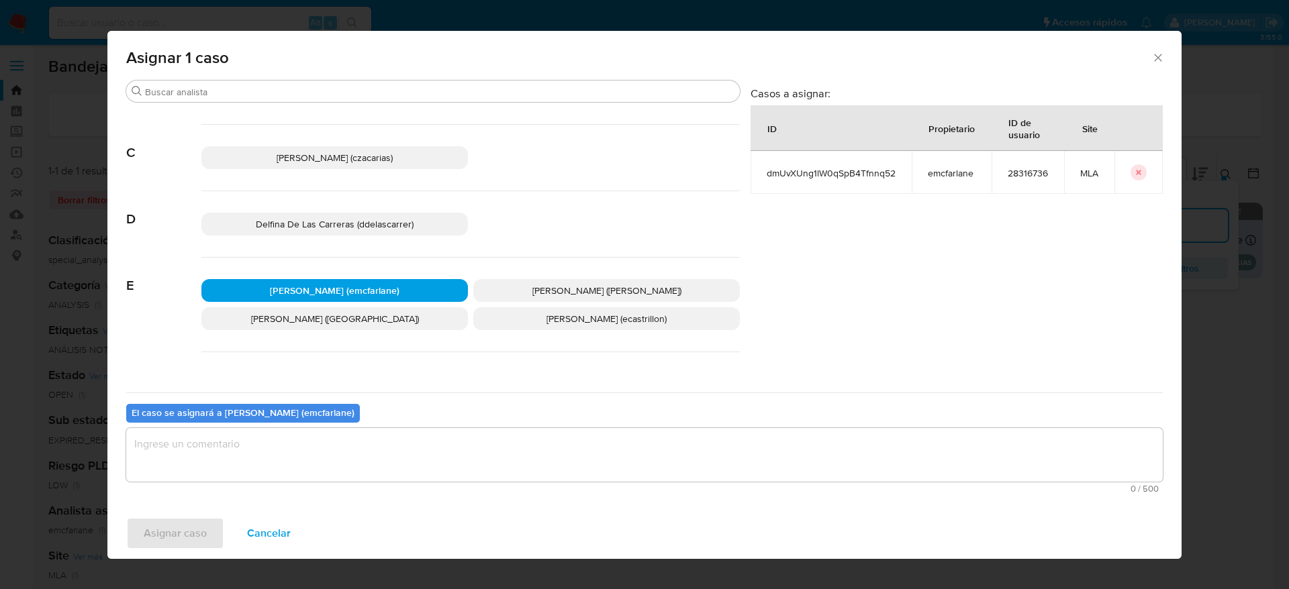
click at [321, 442] on textarea "assign-modal" at bounding box center [644, 455] width 1036 height 54
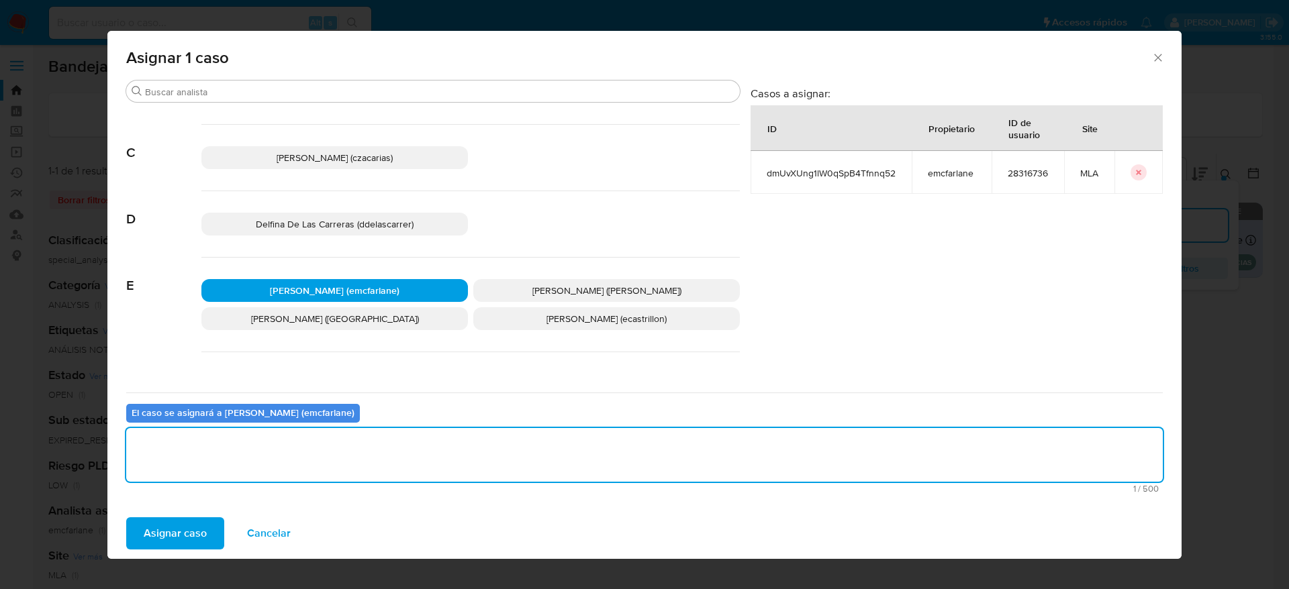
click at [157, 532] on span "Asignar caso" at bounding box center [175, 534] width 63 height 30
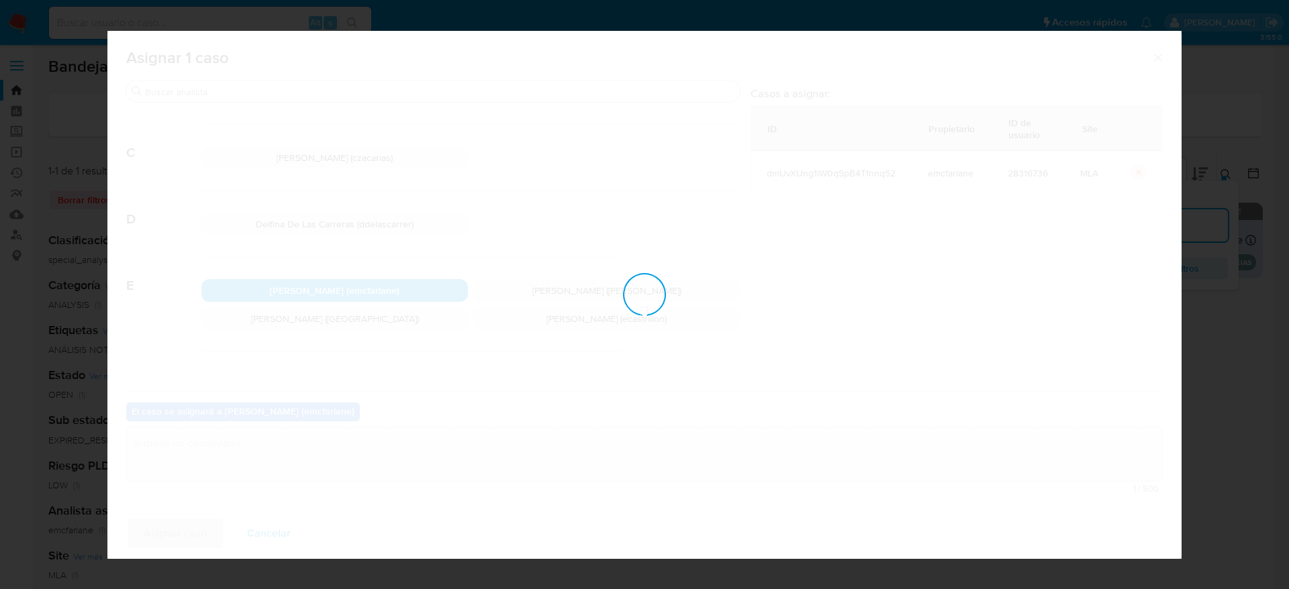
checkbox input "false"
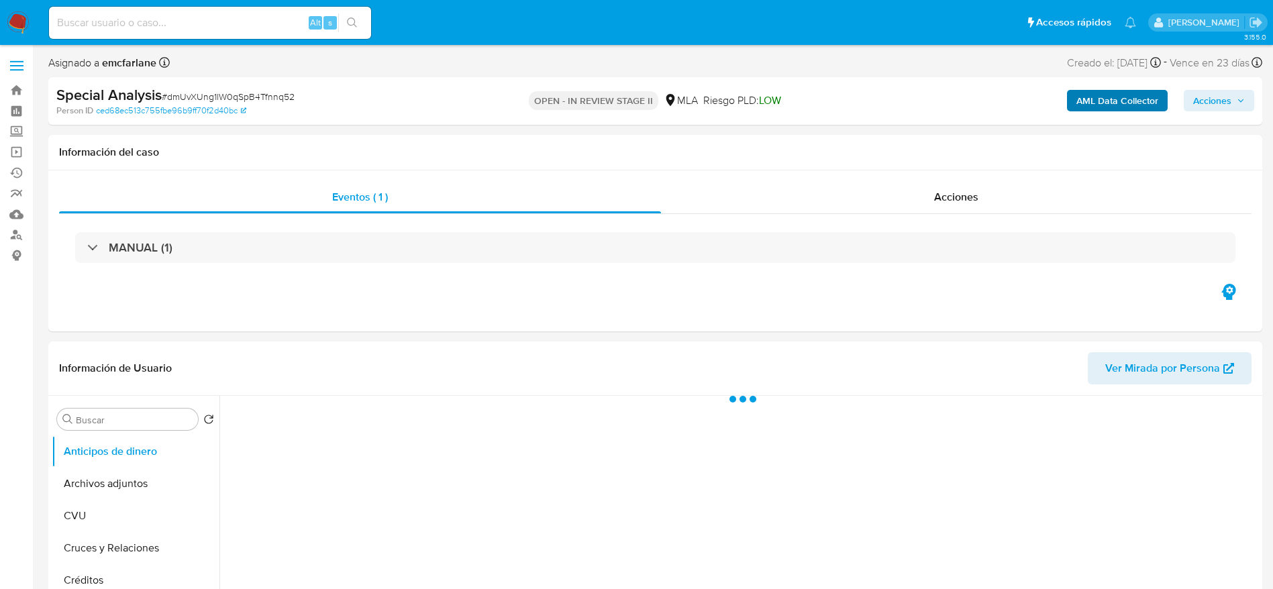
click at [1206, 95] on span "Acciones" at bounding box center [1212, 100] width 38 height 21
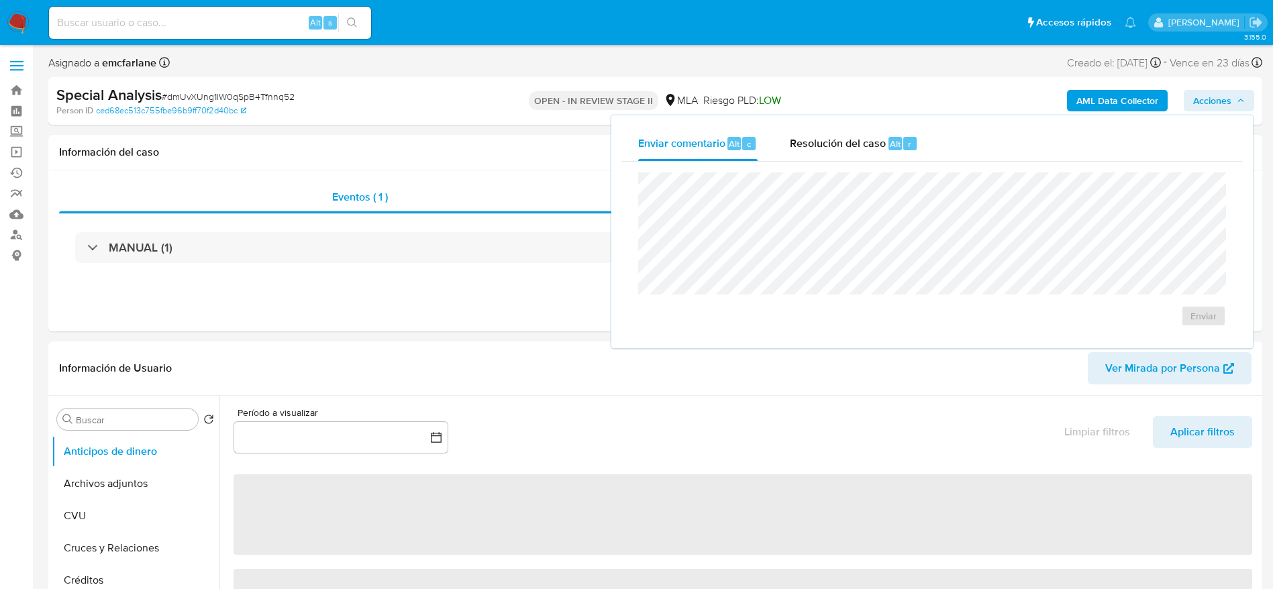
click at [906, 136] on div "Resolución del caso Alt r" at bounding box center [854, 143] width 128 height 35
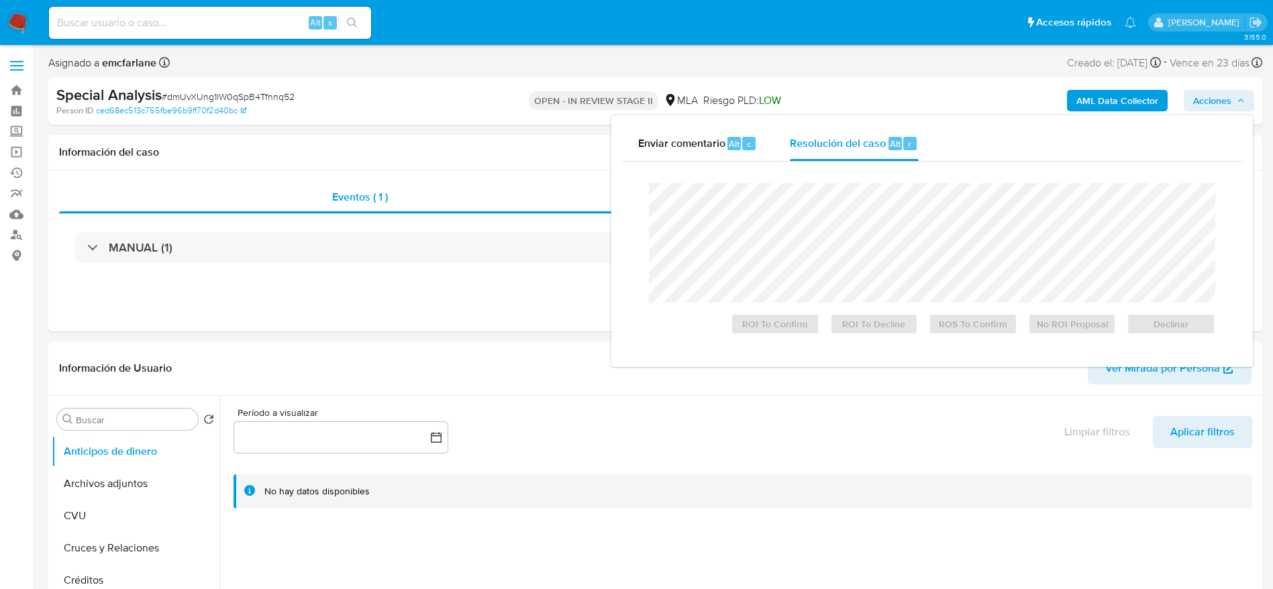
select select "10"
click at [1160, 321] on span "Declinar" at bounding box center [1171, 324] width 70 height 19
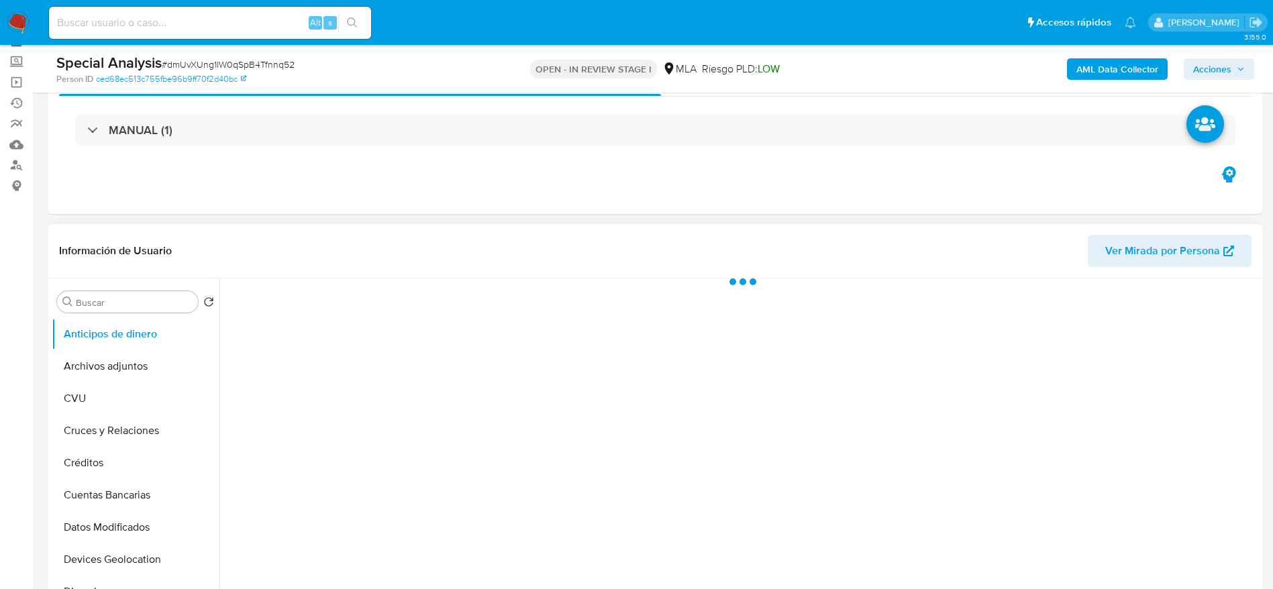
scroll to position [101, 0]
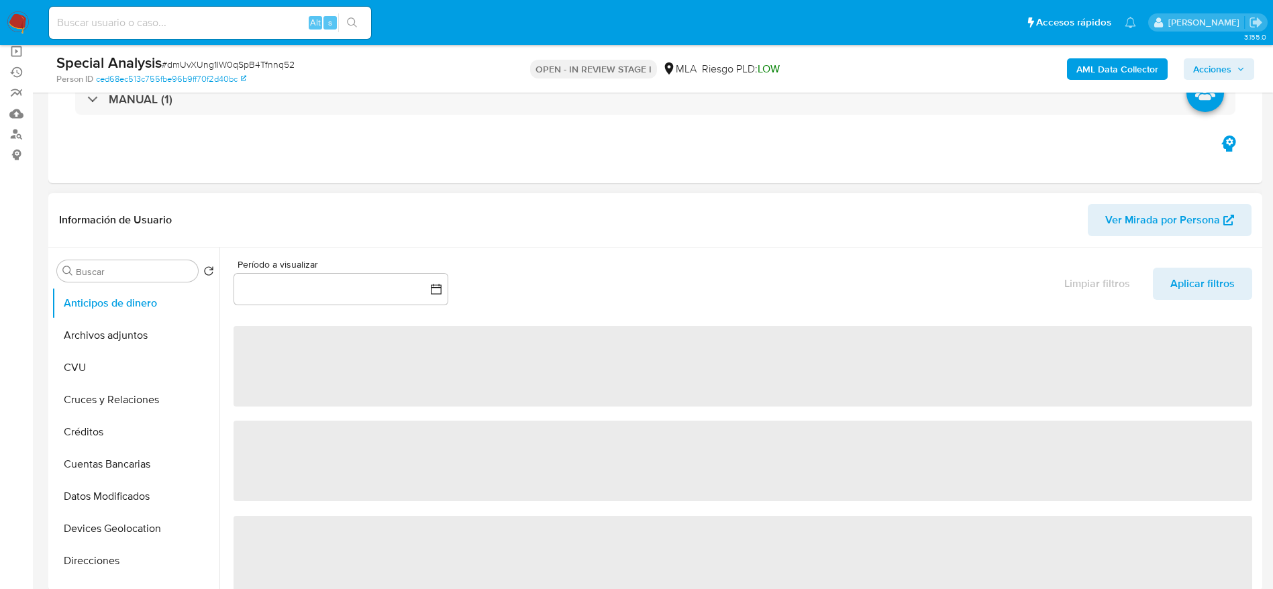
select select "10"
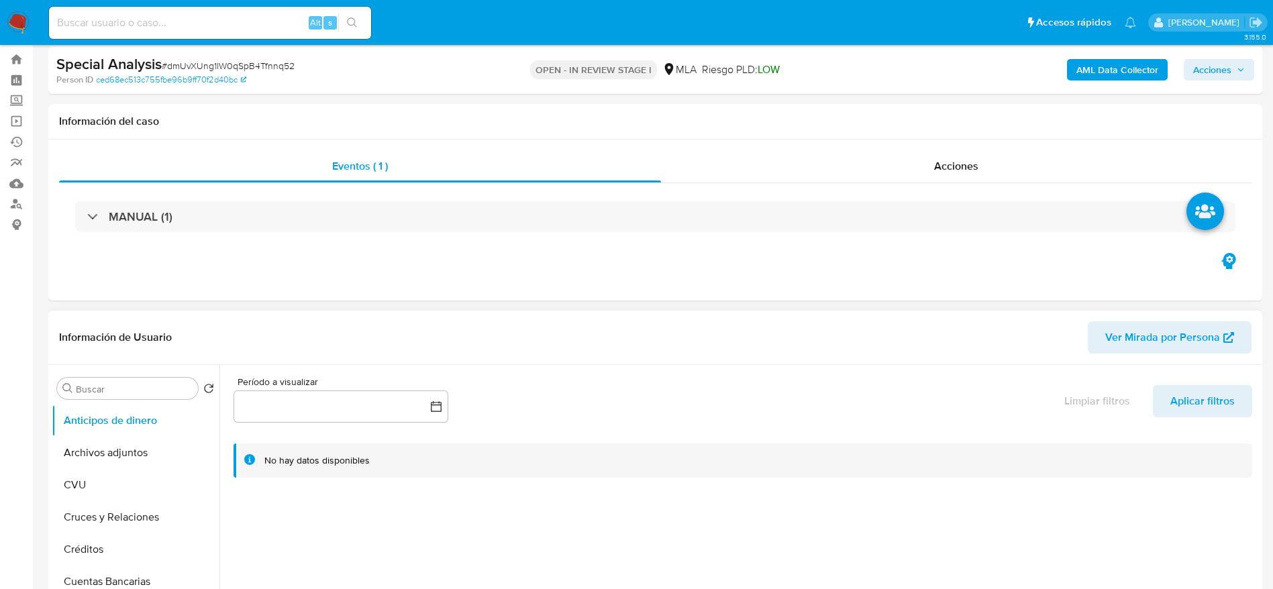
scroll to position [0, 0]
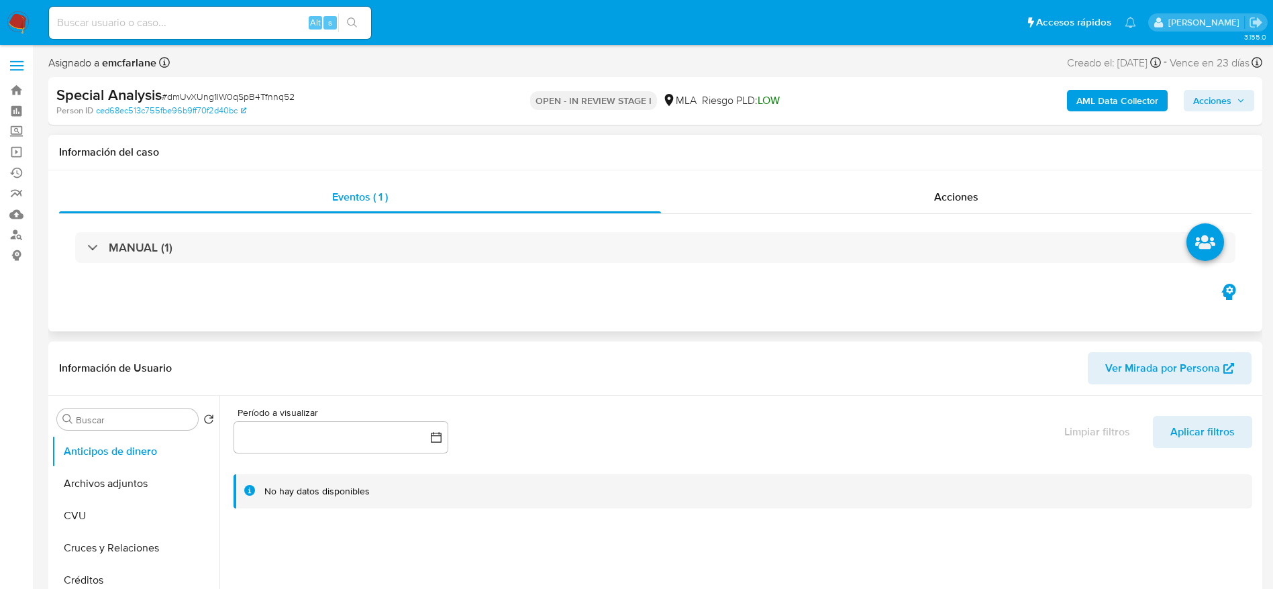
drag, startPoint x: 118, startPoint y: 481, endPoint x: 832, endPoint y: 319, distance: 732.0
click at [118, 479] on button "Archivos adjuntos" at bounding box center [136, 484] width 168 height 32
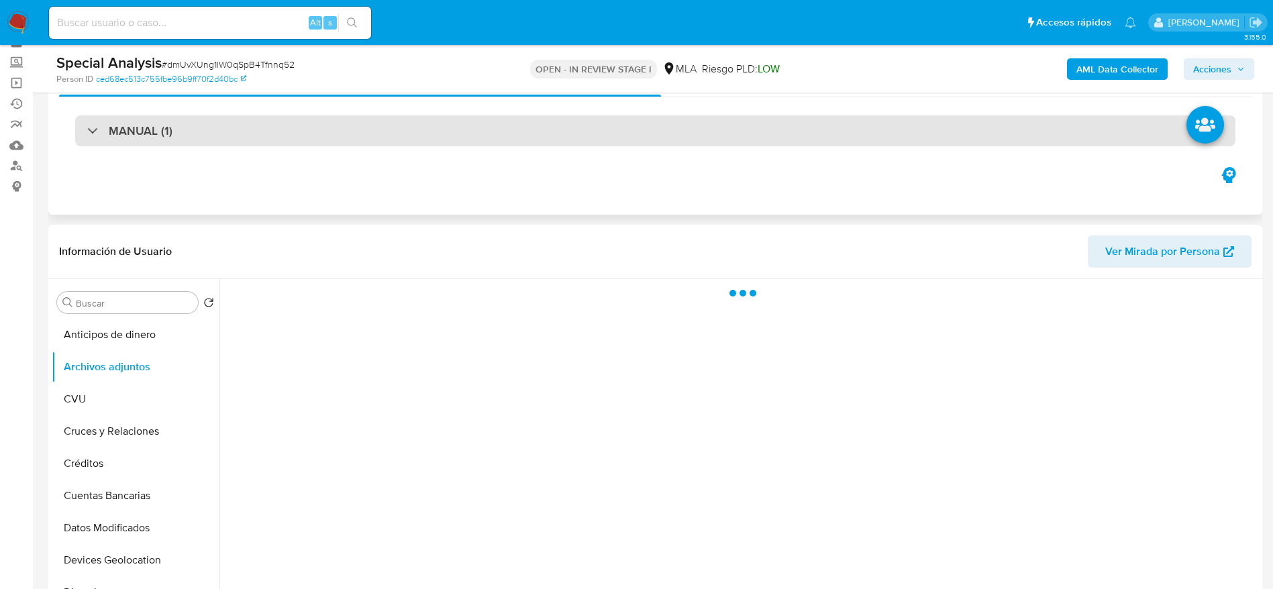
scroll to position [101, 0]
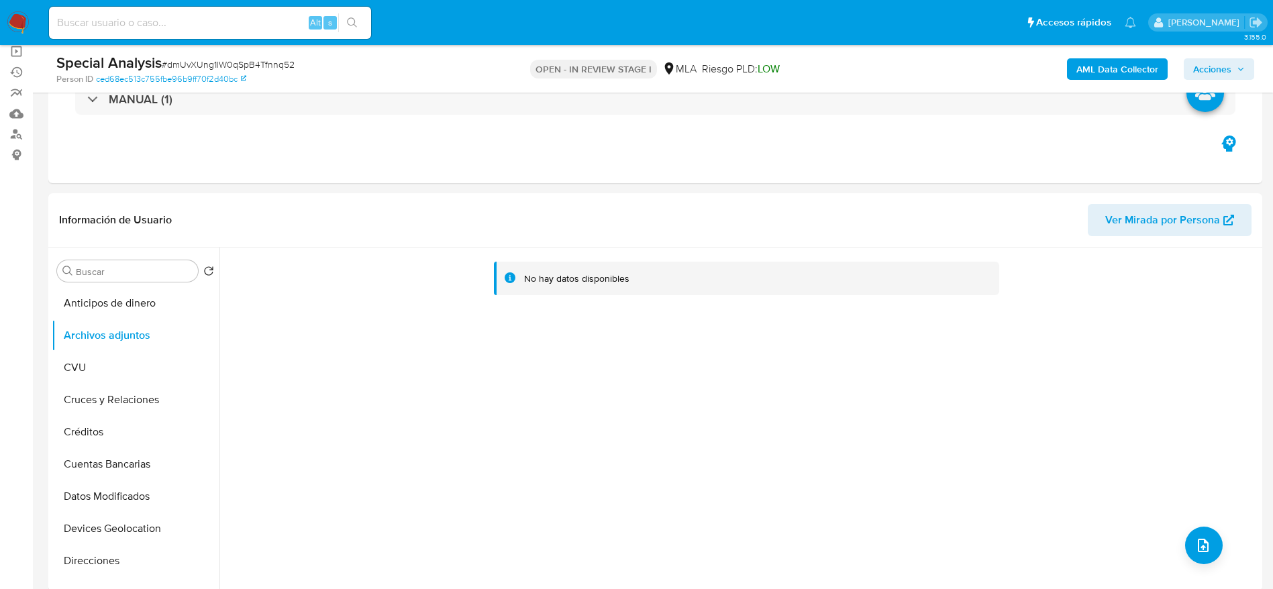
click at [1125, 60] on b "AML Data Collector" at bounding box center [1118, 68] width 82 height 21
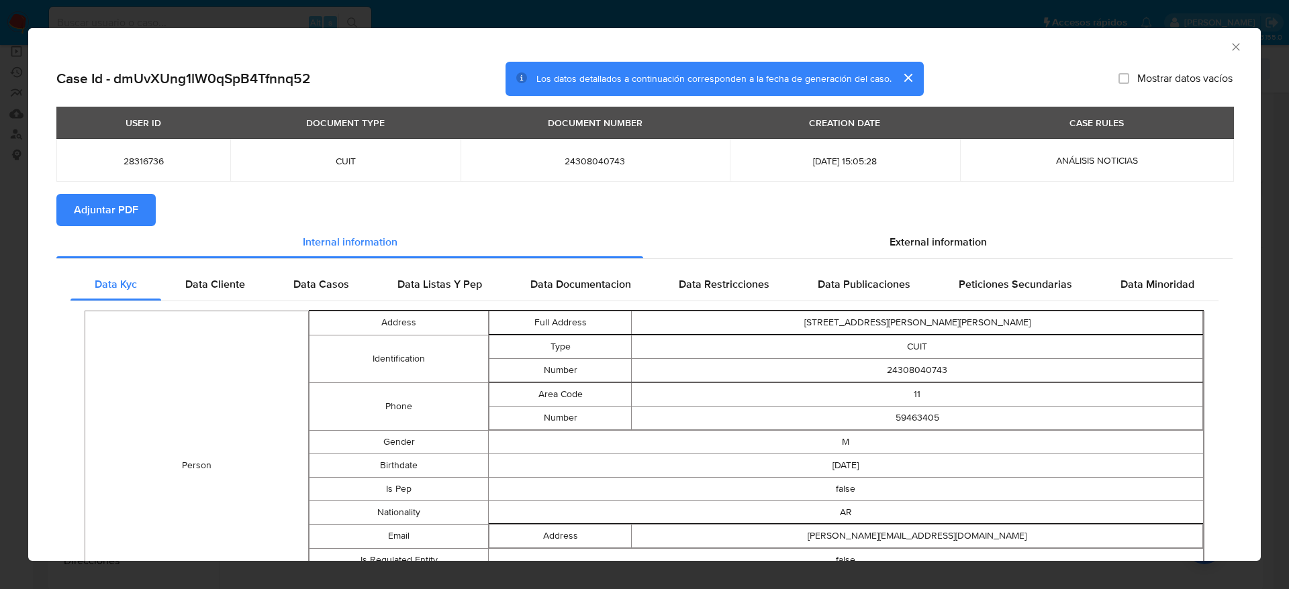
click at [130, 206] on span "Adjuntar PDF" at bounding box center [106, 210] width 64 height 30
click at [1229, 43] on icon "Cerrar ventana" at bounding box center [1235, 46] width 13 height 13
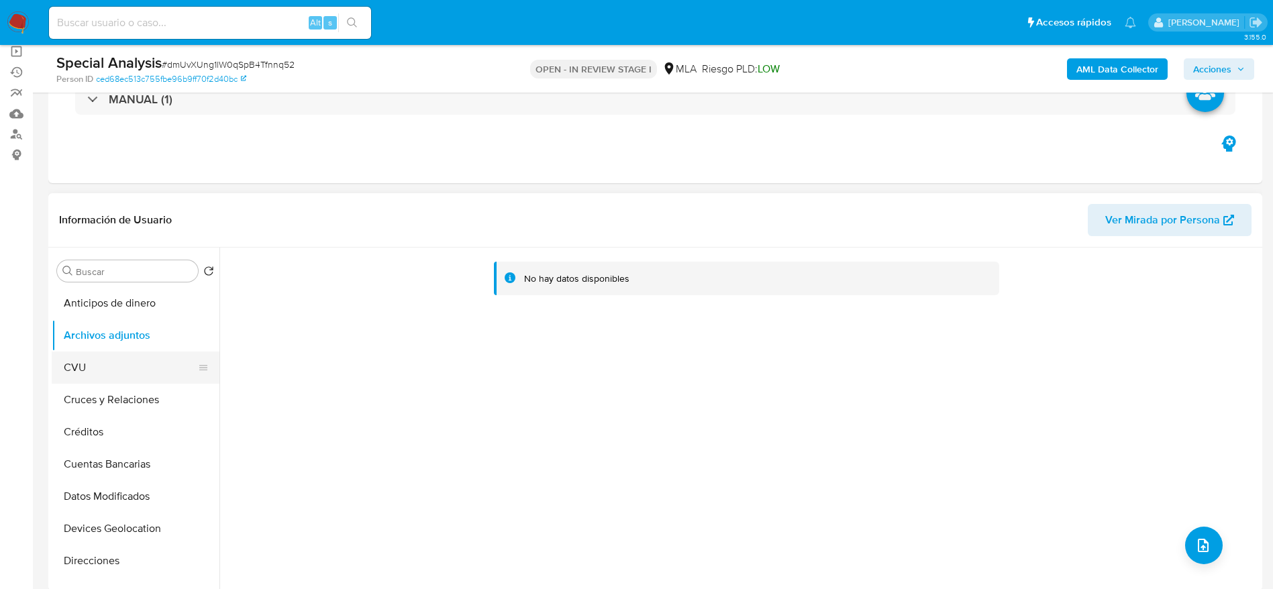
click at [103, 361] on button "CVU" at bounding box center [130, 368] width 157 height 32
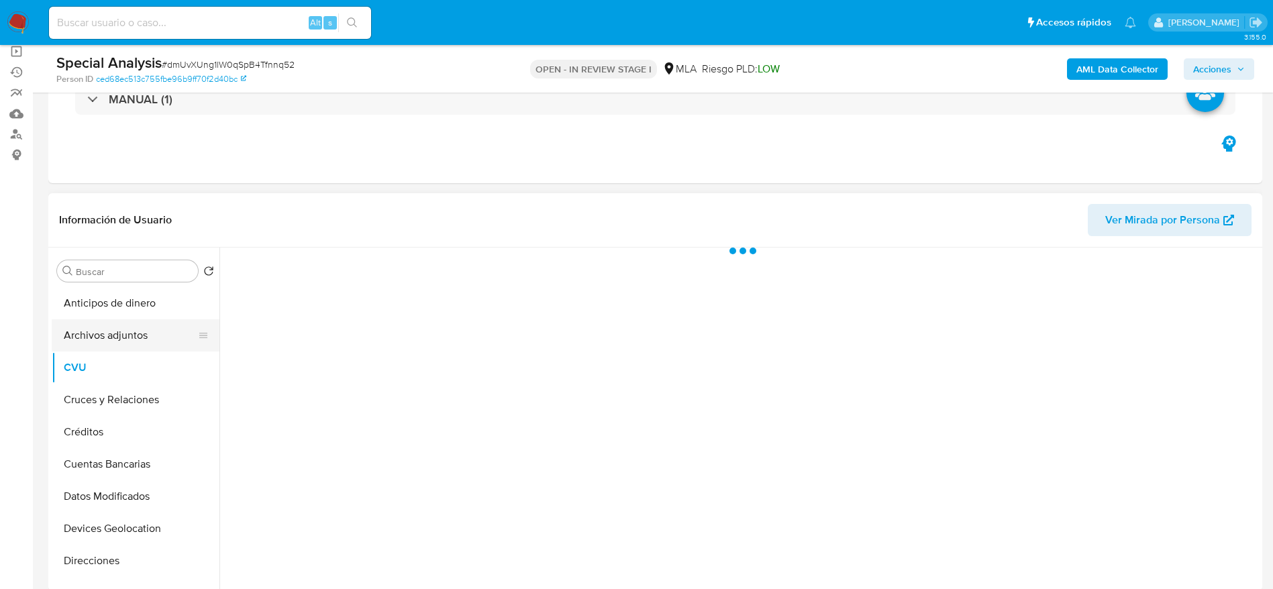
click at [115, 335] on button "Archivos adjuntos" at bounding box center [130, 335] width 157 height 32
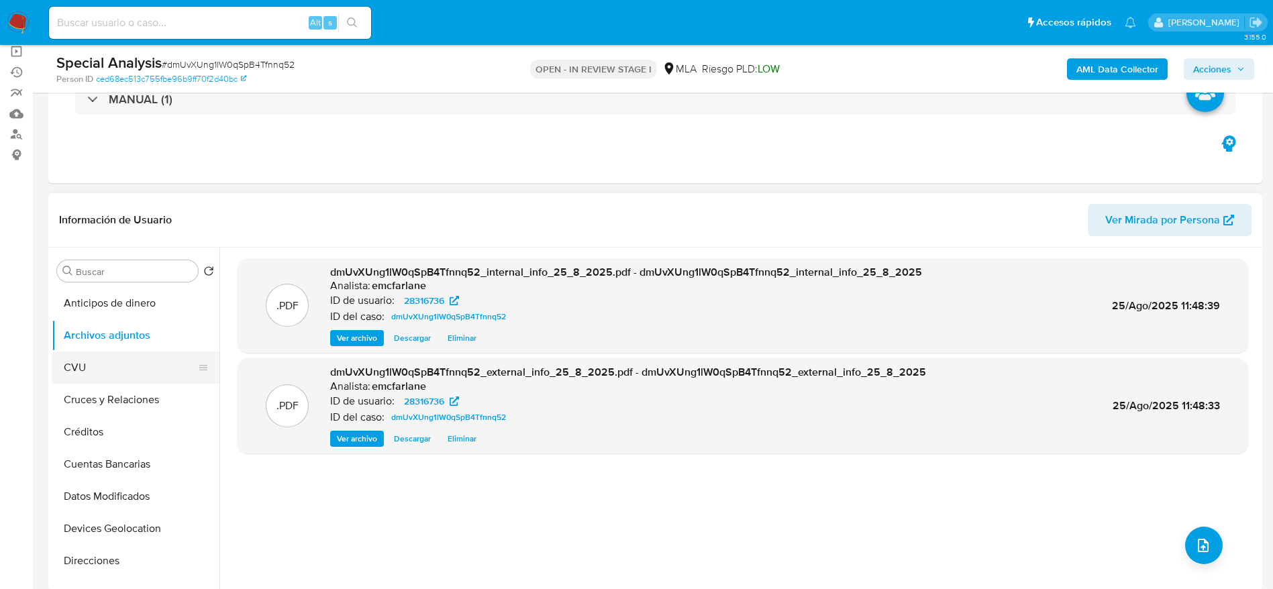
click at [99, 357] on button "CVU" at bounding box center [130, 368] width 157 height 32
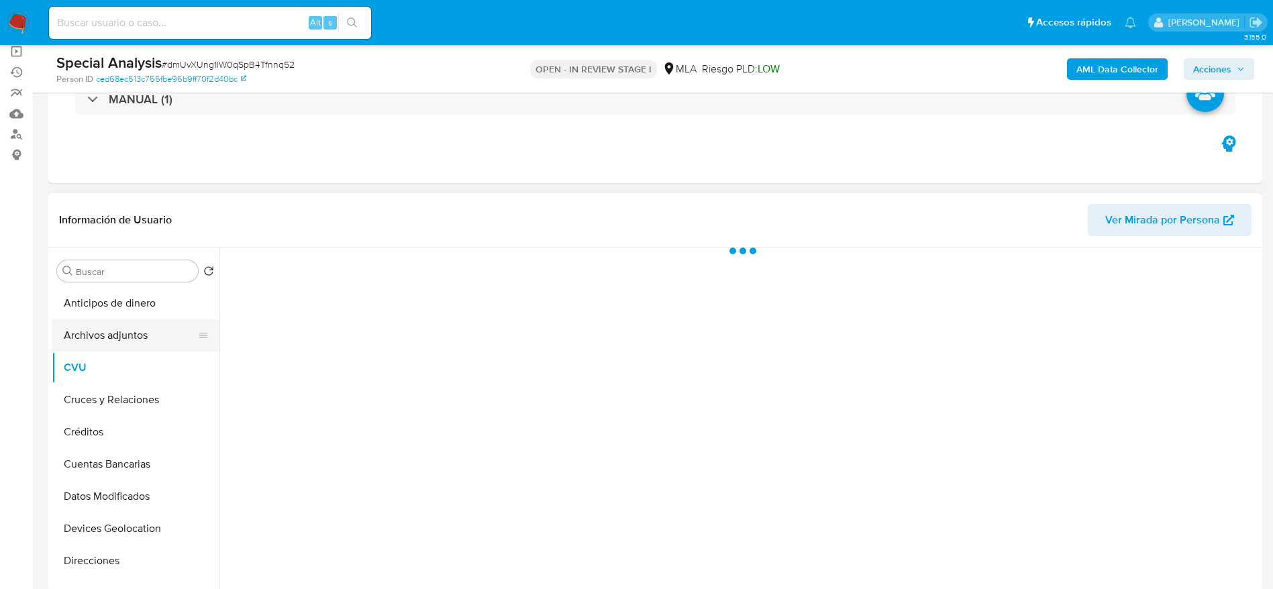
click at [111, 342] on button "Archivos adjuntos" at bounding box center [130, 335] width 157 height 32
